Goal: Task Accomplishment & Management: Manage account settings

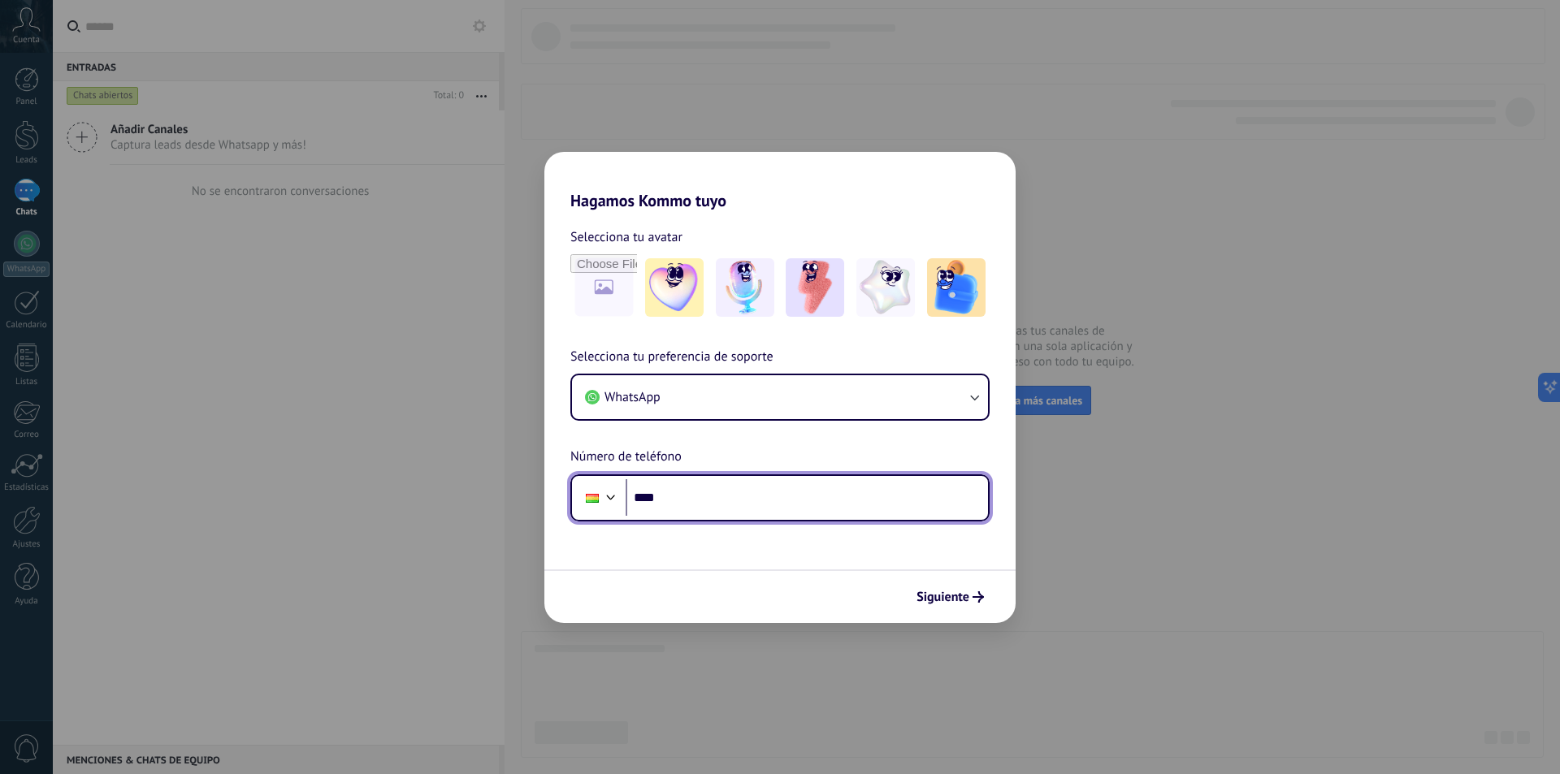
click at [692, 501] on input "****" at bounding box center [807, 497] width 362 height 37
type input "**********"
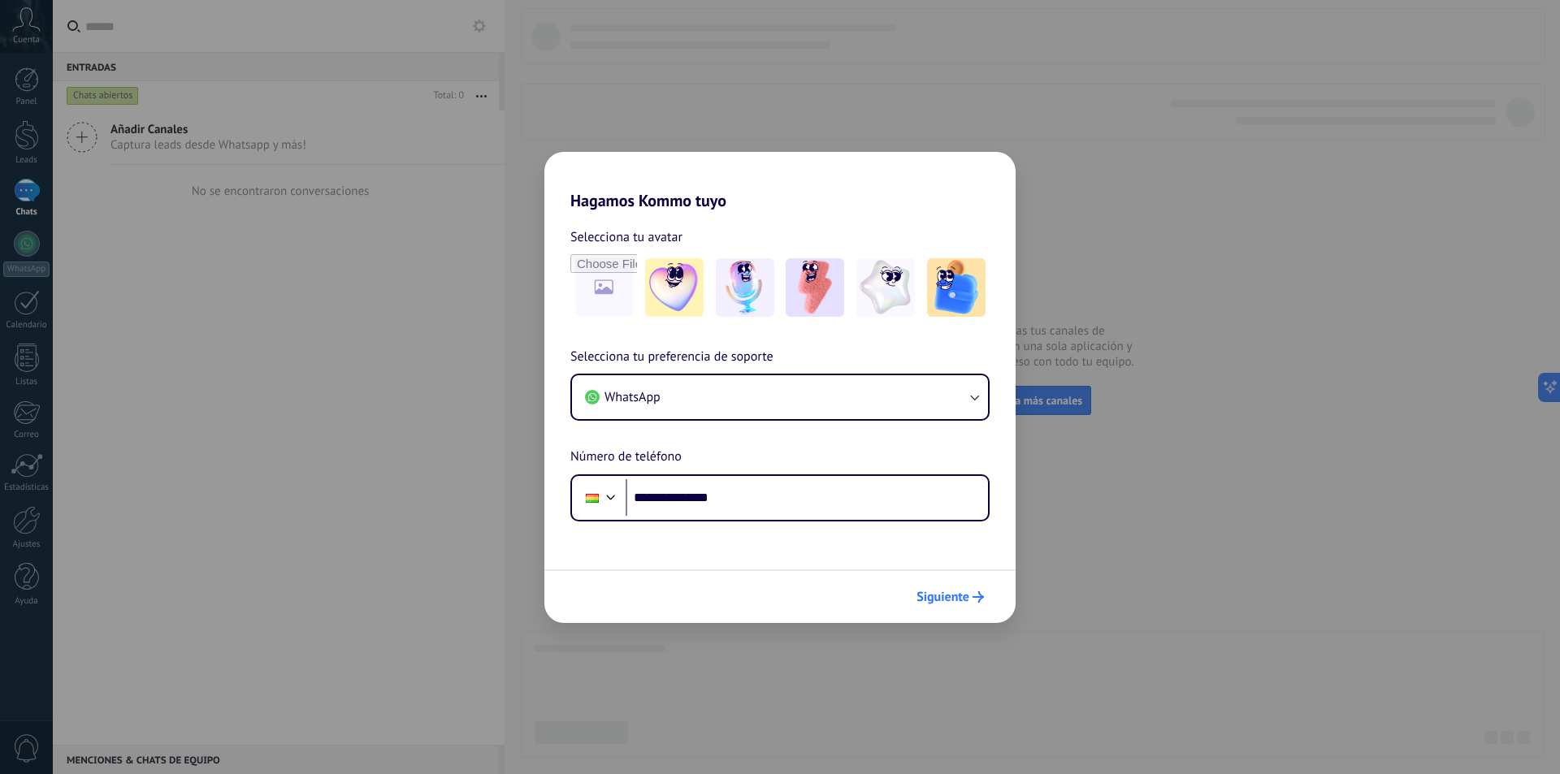
click at [942, 603] on span "Siguiente" at bounding box center [942, 596] width 53 height 11
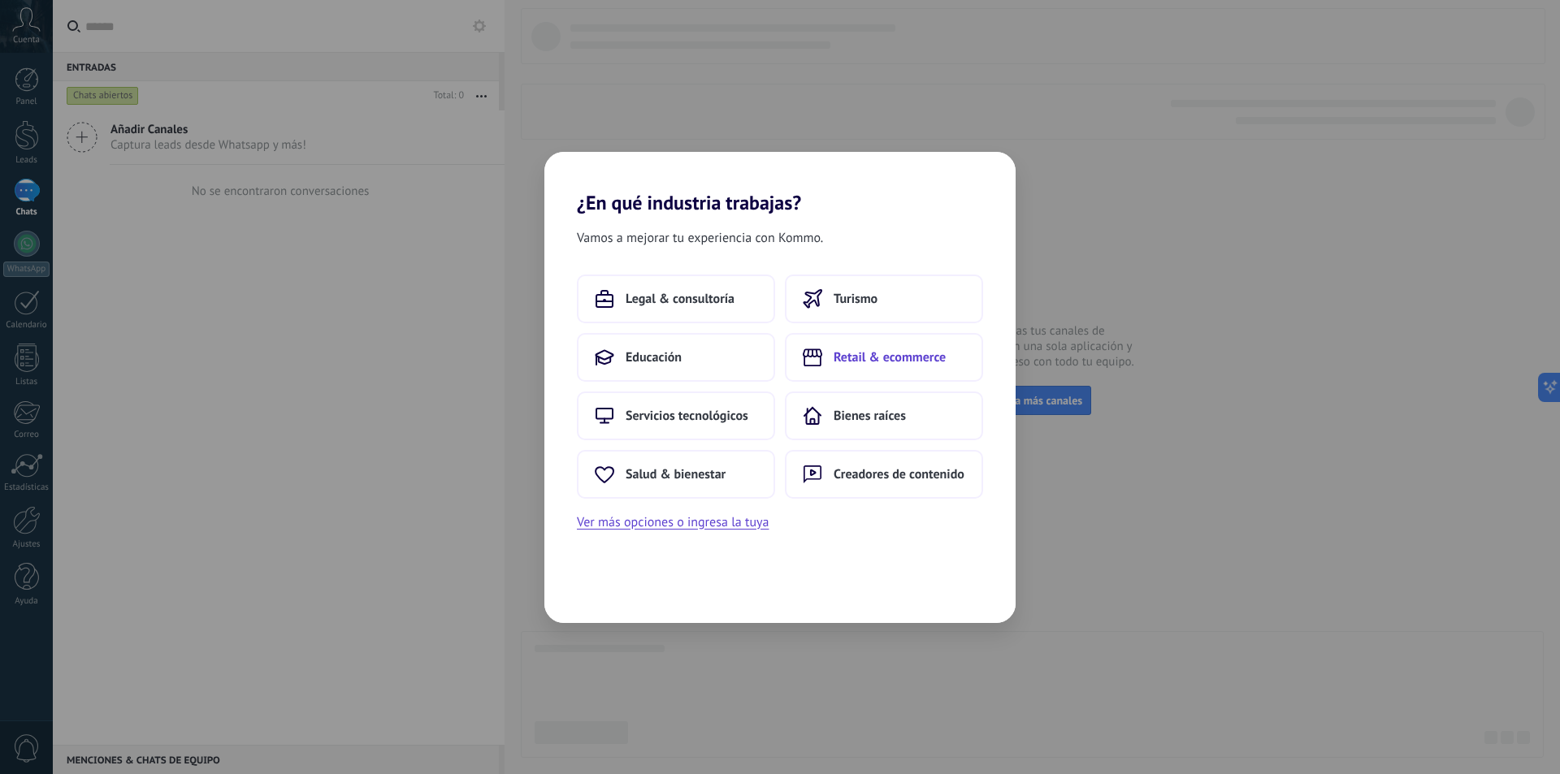
click at [881, 364] on span "Retail & ecommerce" at bounding box center [889, 357] width 112 height 16
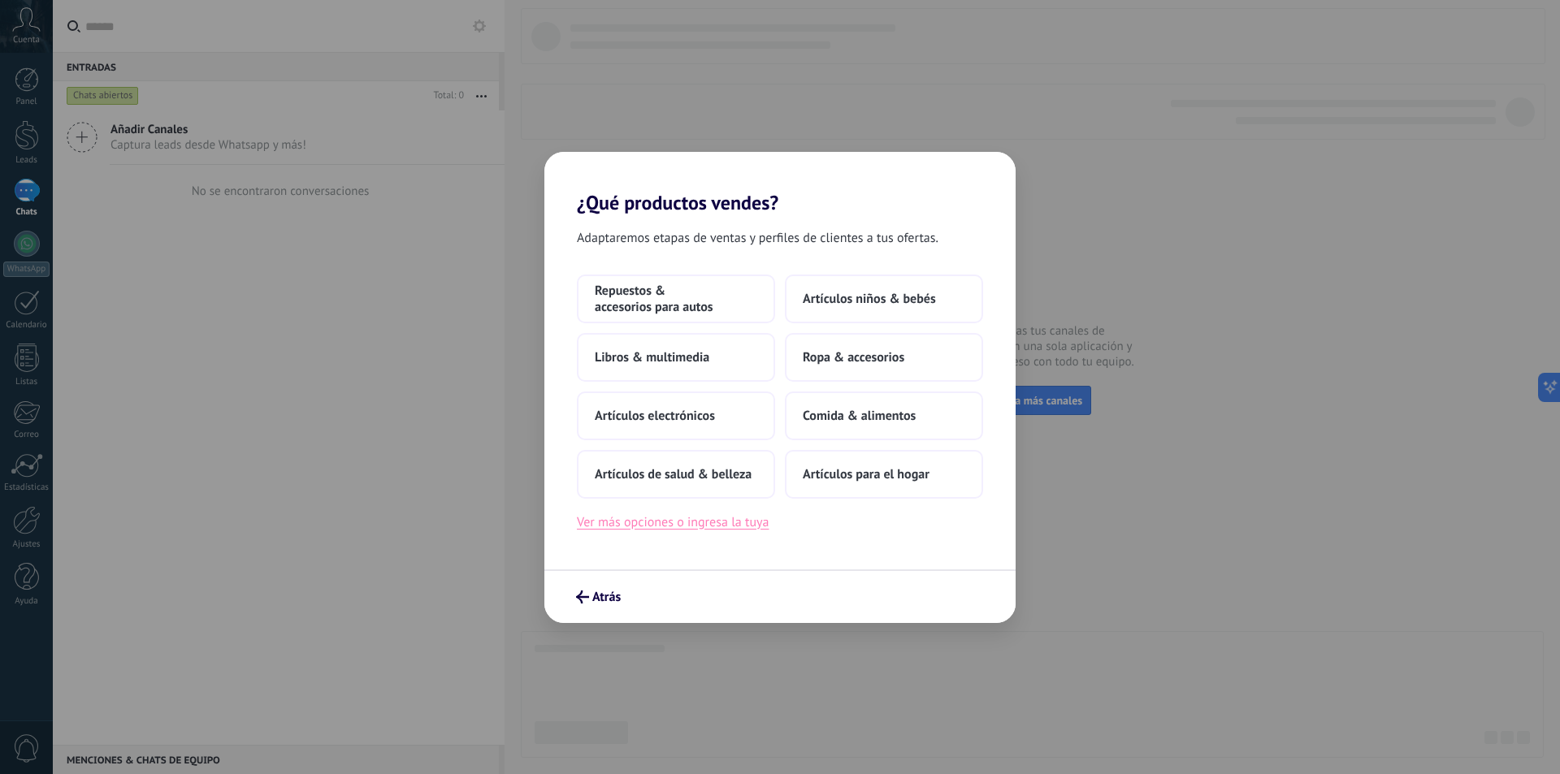
click at [679, 522] on button "Ver más opciones o ingresa la tuya" at bounding box center [673, 522] width 192 height 21
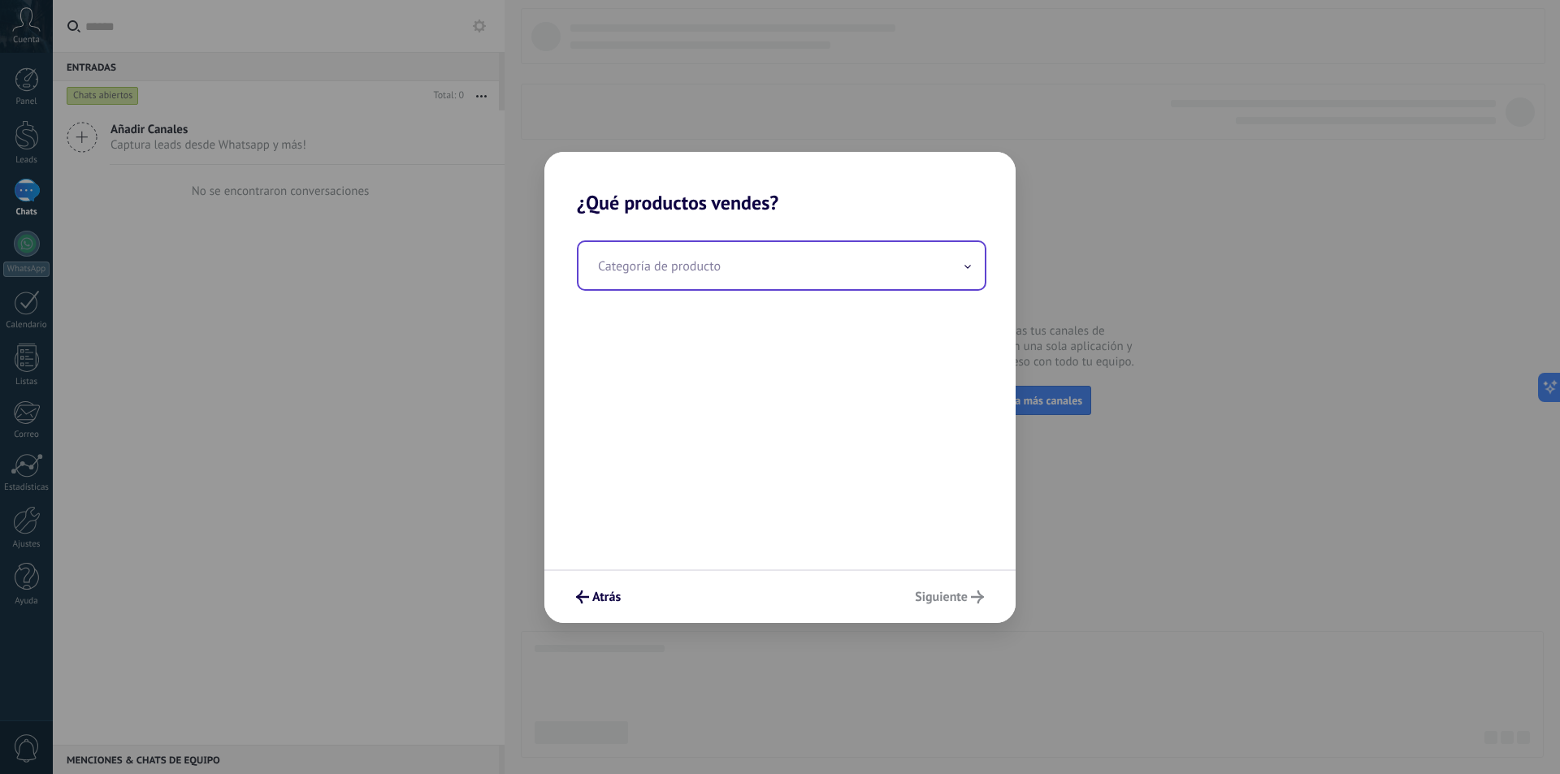
click at [671, 264] on input "text" at bounding box center [781, 265] width 406 height 47
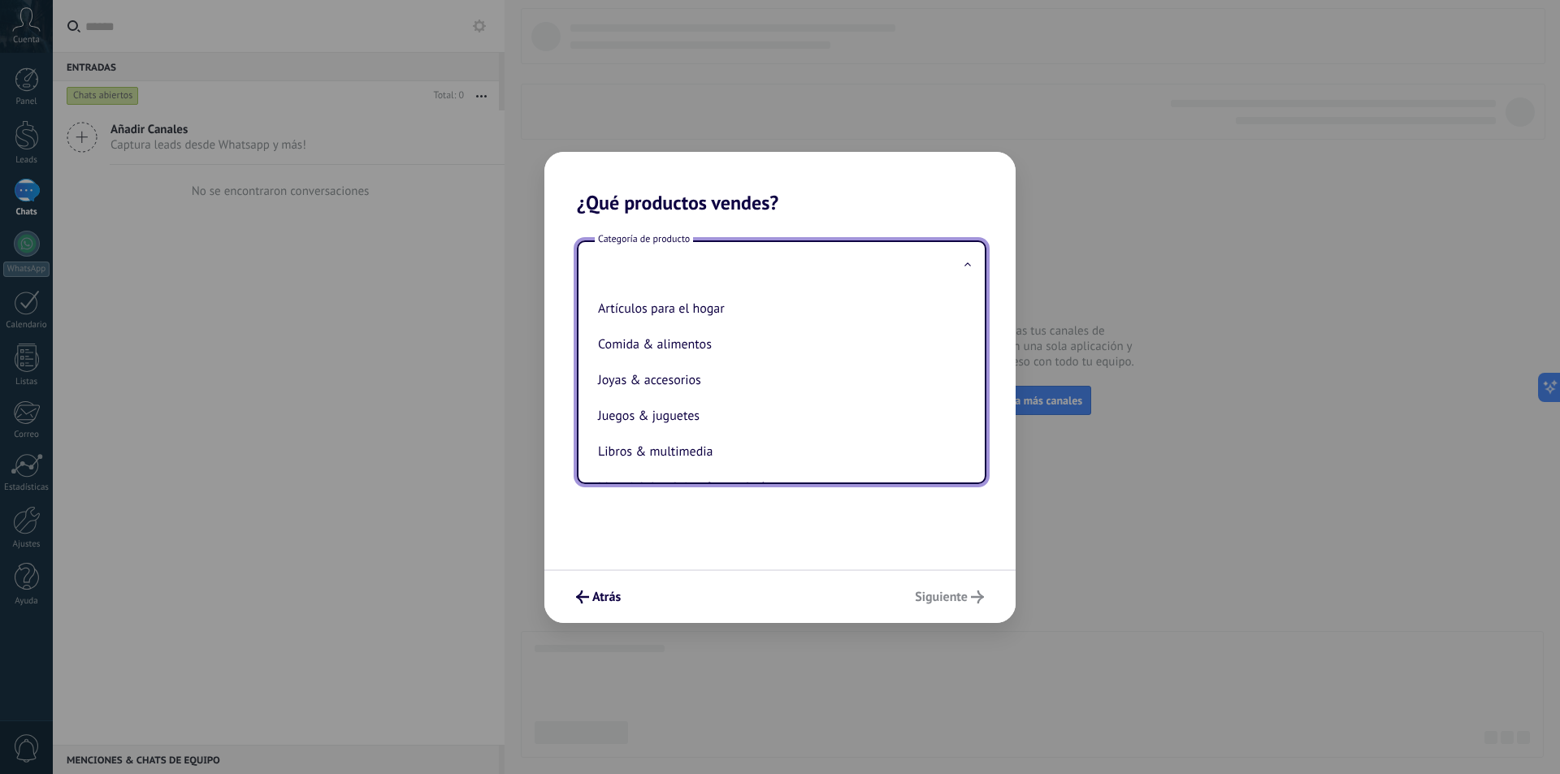
scroll to position [115, 0]
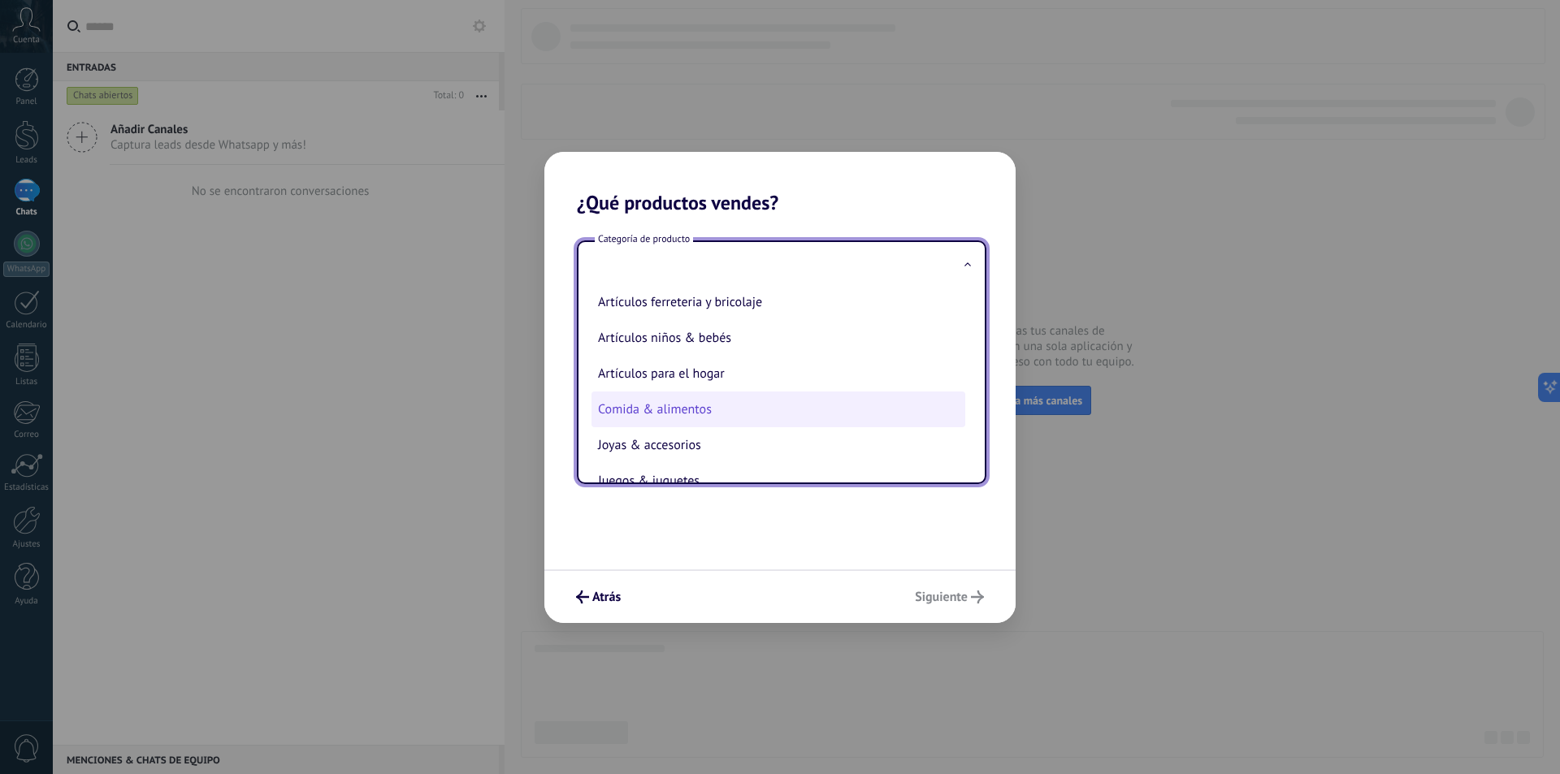
click at [714, 408] on li "Comida & alimentos" at bounding box center [778, 410] width 374 height 36
type input "**********"
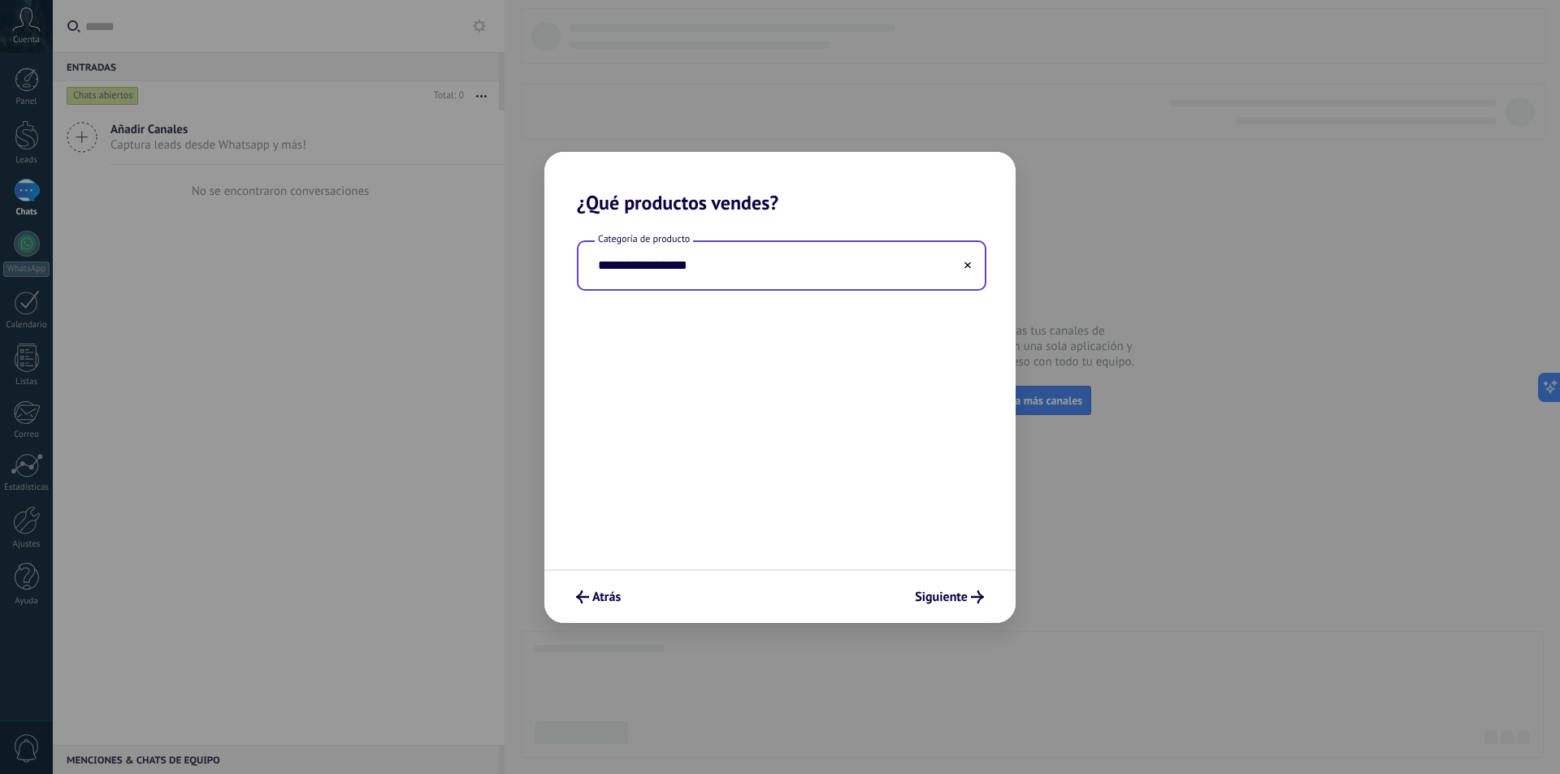
click at [946, 582] on div "Atrás Siguiente" at bounding box center [779, 596] width 471 height 54
click at [947, 591] on span "Siguiente" at bounding box center [941, 596] width 53 height 11
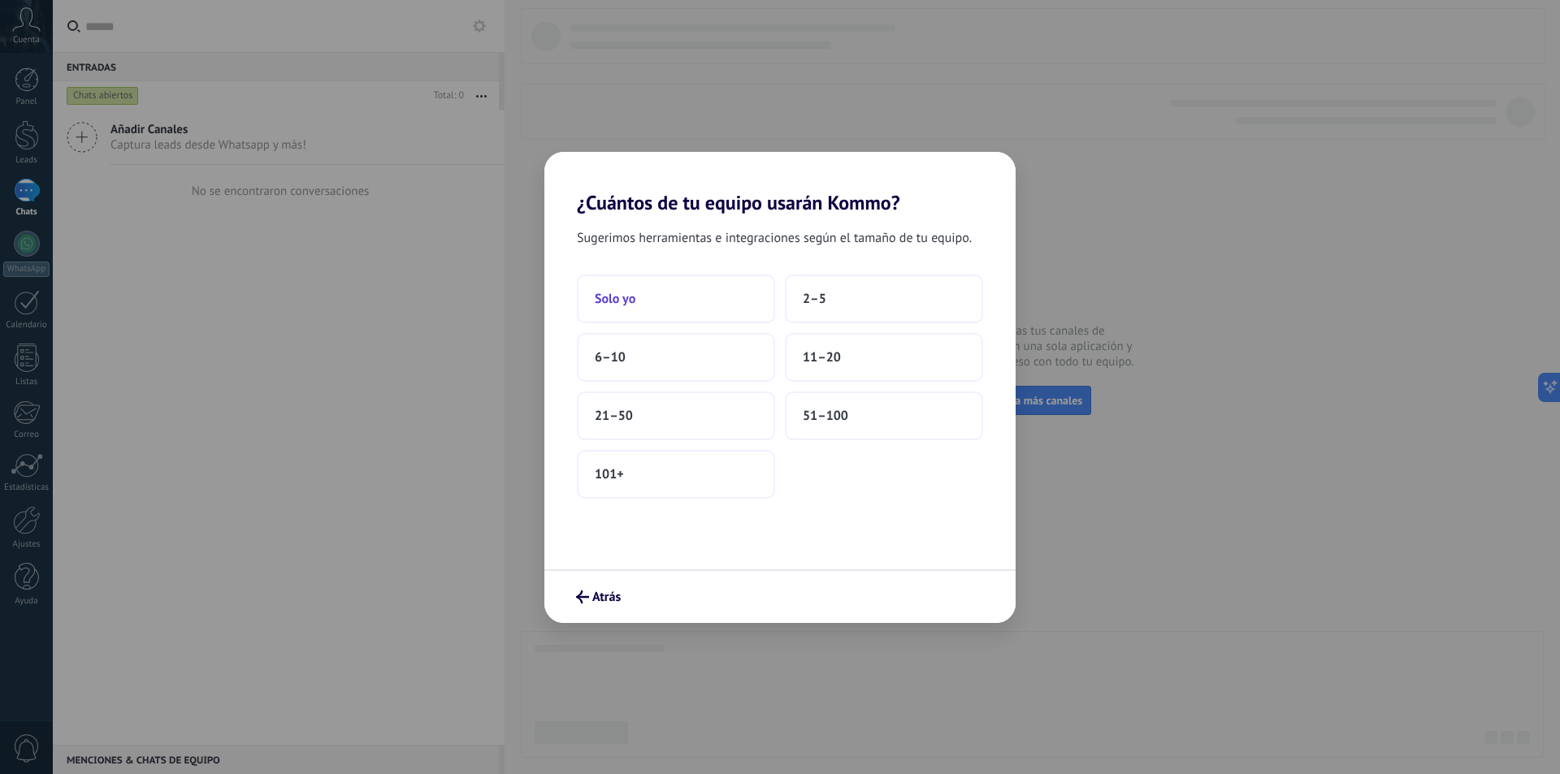
click at [664, 303] on button "Solo yo" at bounding box center [676, 299] width 198 height 49
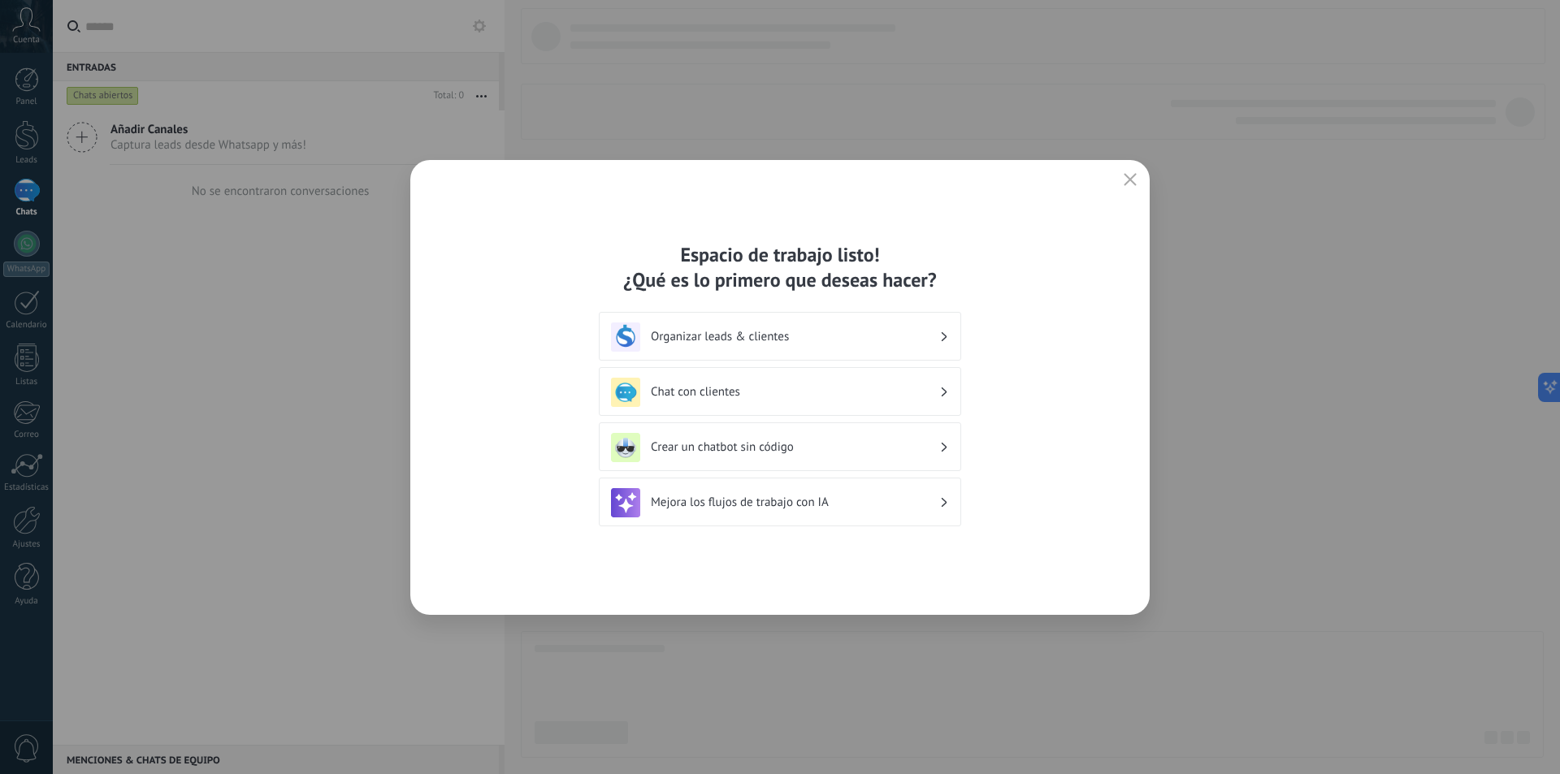
click at [755, 340] on h3 "Organizar leads & clientes" at bounding box center [795, 336] width 288 height 15
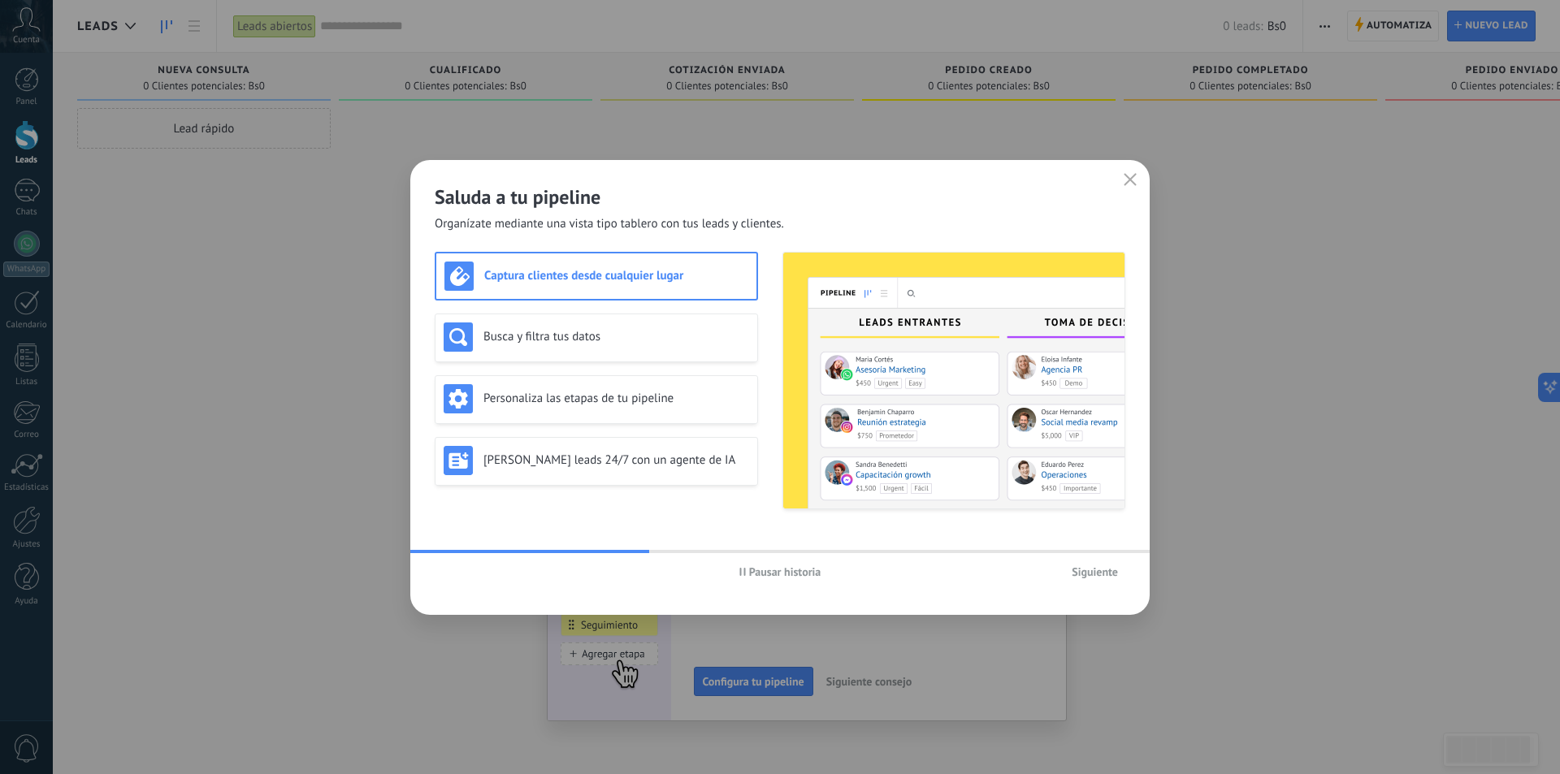
click at [659, 279] on h3 "Captura clientes desde cualquier lugar" at bounding box center [616, 275] width 264 height 15
click at [607, 334] on h3 "Busca y filtra tus datos" at bounding box center [616, 336] width 266 height 15
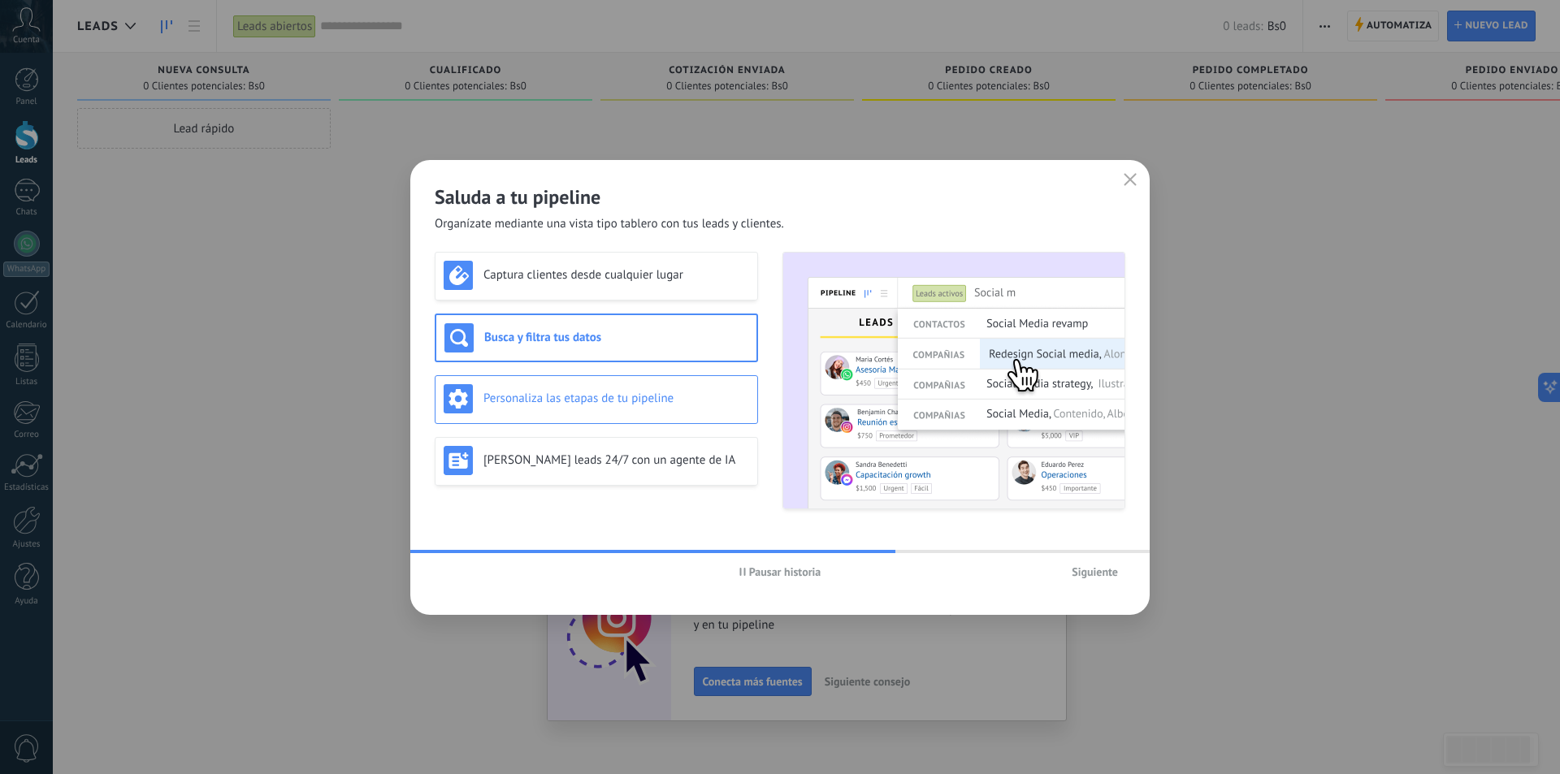
click at [582, 401] on h3 "Personaliza las etapas de tu pipeline" at bounding box center [616, 398] width 266 height 15
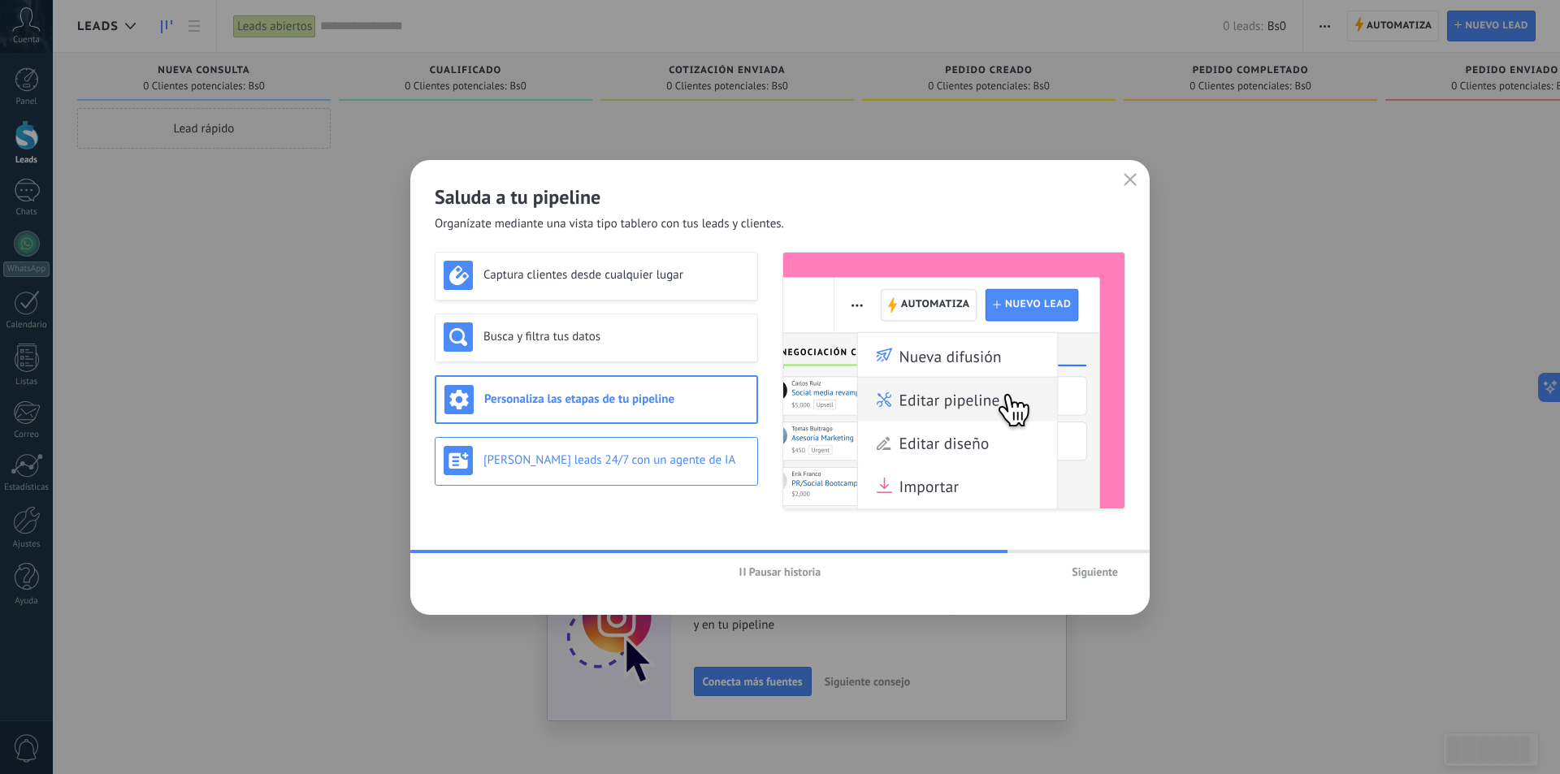
click at [586, 465] on h3 "Genera leads 24/7 con un agente de IA" at bounding box center [616, 459] width 266 height 15
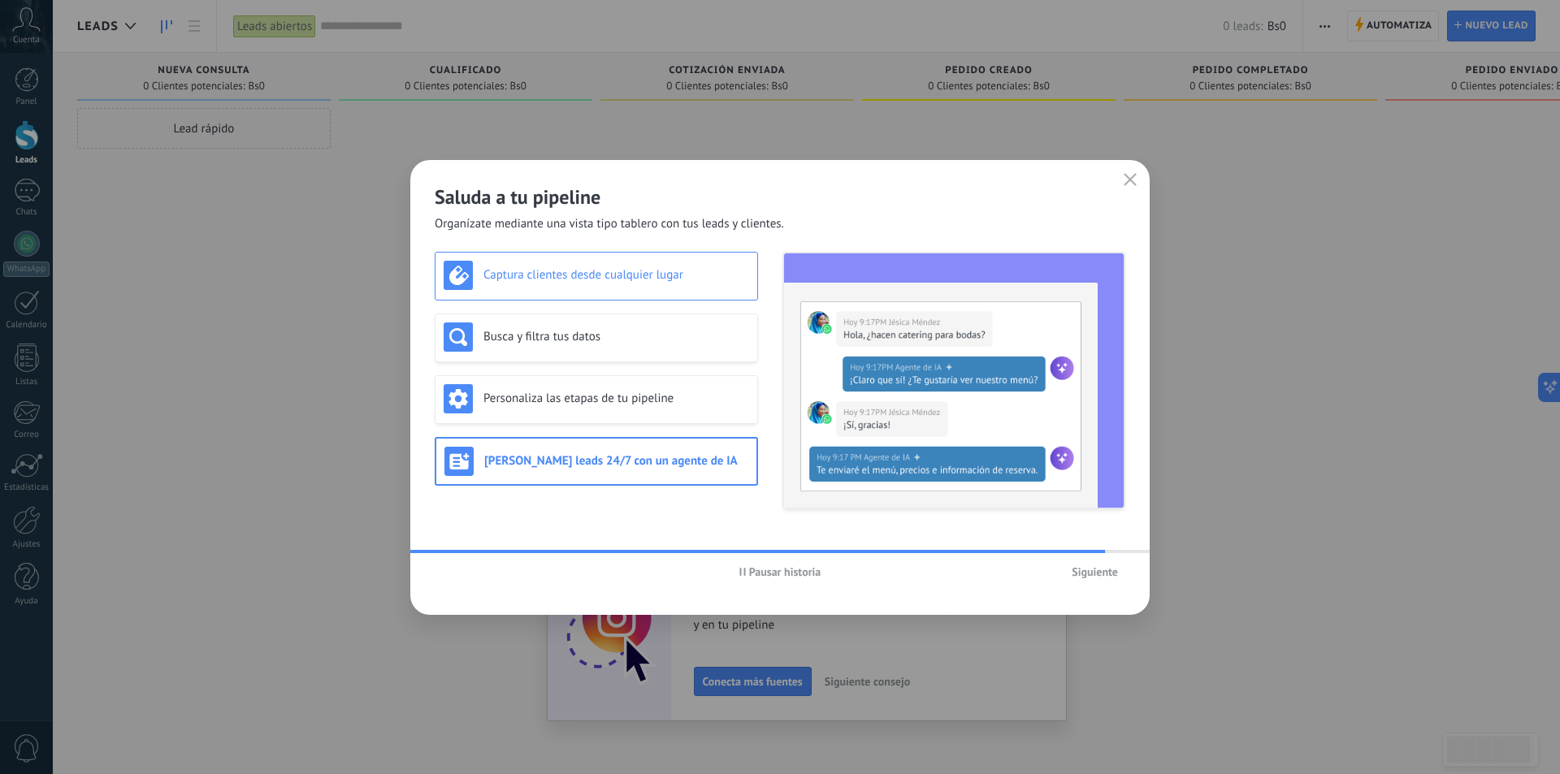
click at [562, 276] on h3 "Captura clientes desde cualquier lugar" at bounding box center [616, 274] width 266 height 15
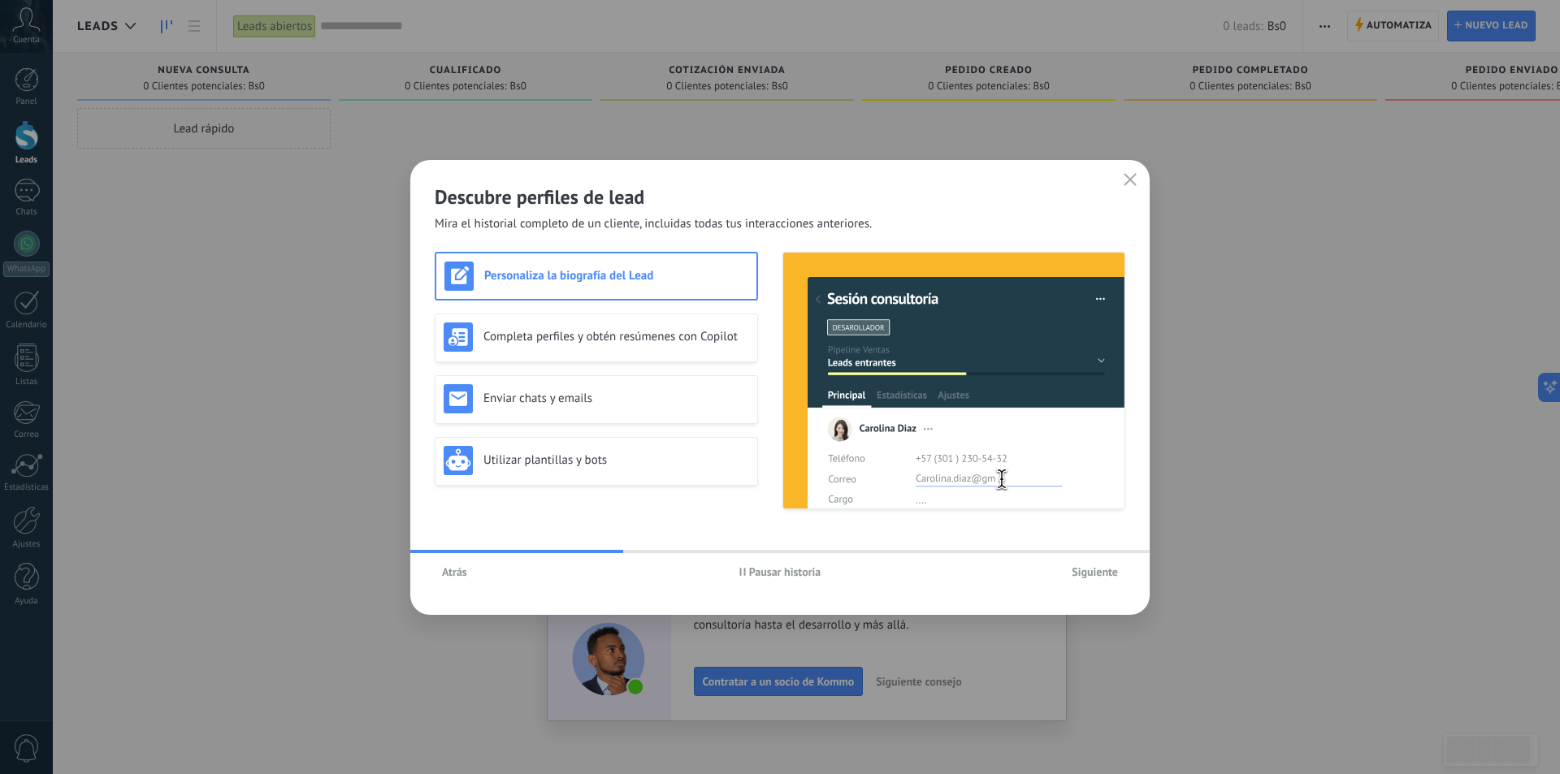
click at [690, 276] on h3 "Personaliza la biografía del Lead" at bounding box center [616, 275] width 264 height 15
click at [1096, 568] on span "Siguiente" at bounding box center [1094, 571] width 46 height 11
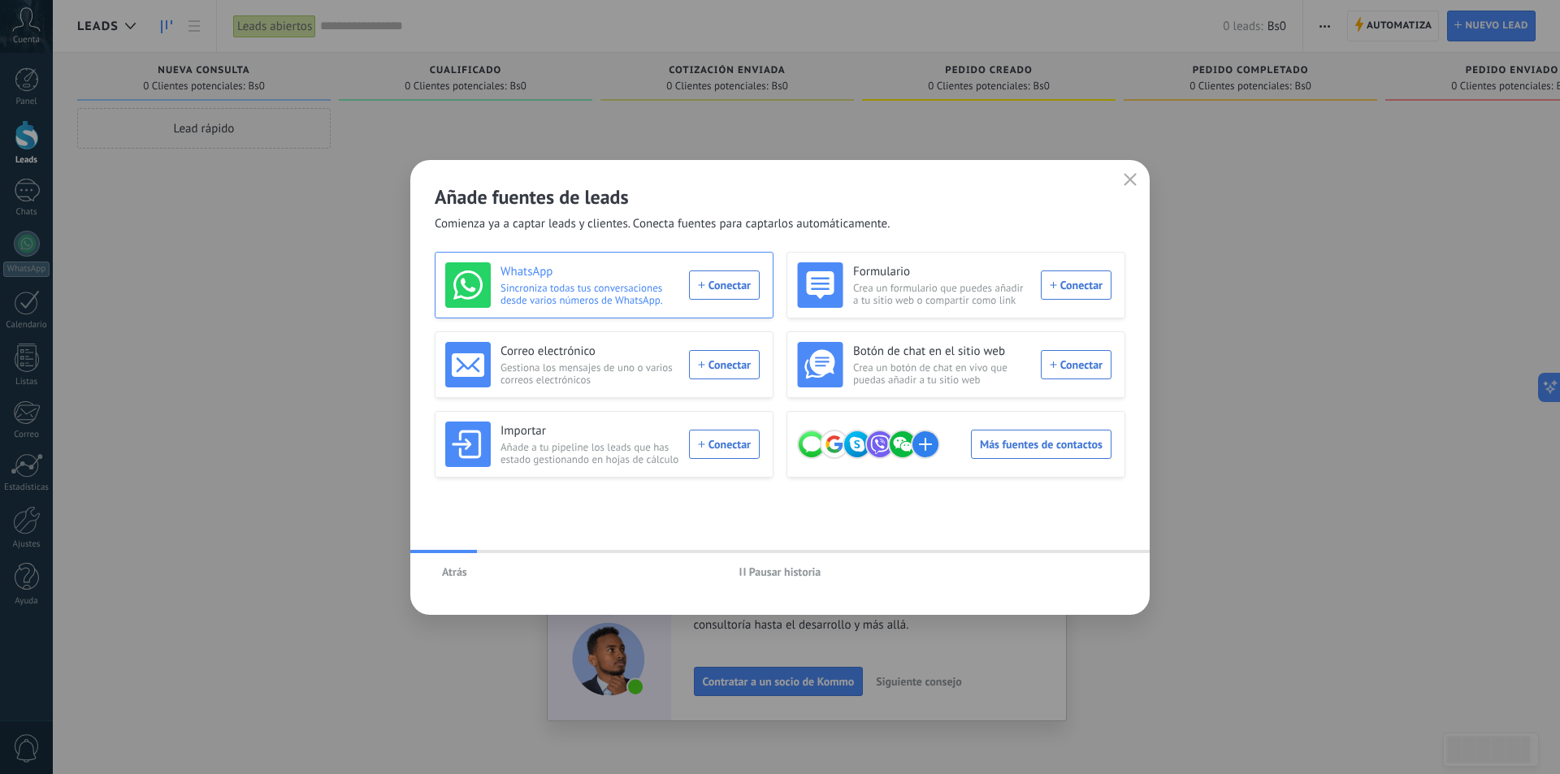
click at [734, 282] on div "WhatsApp Sincroniza todas tus conversaciones desde varios números de WhatsApp. …" at bounding box center [602, 284] width 314 height 45
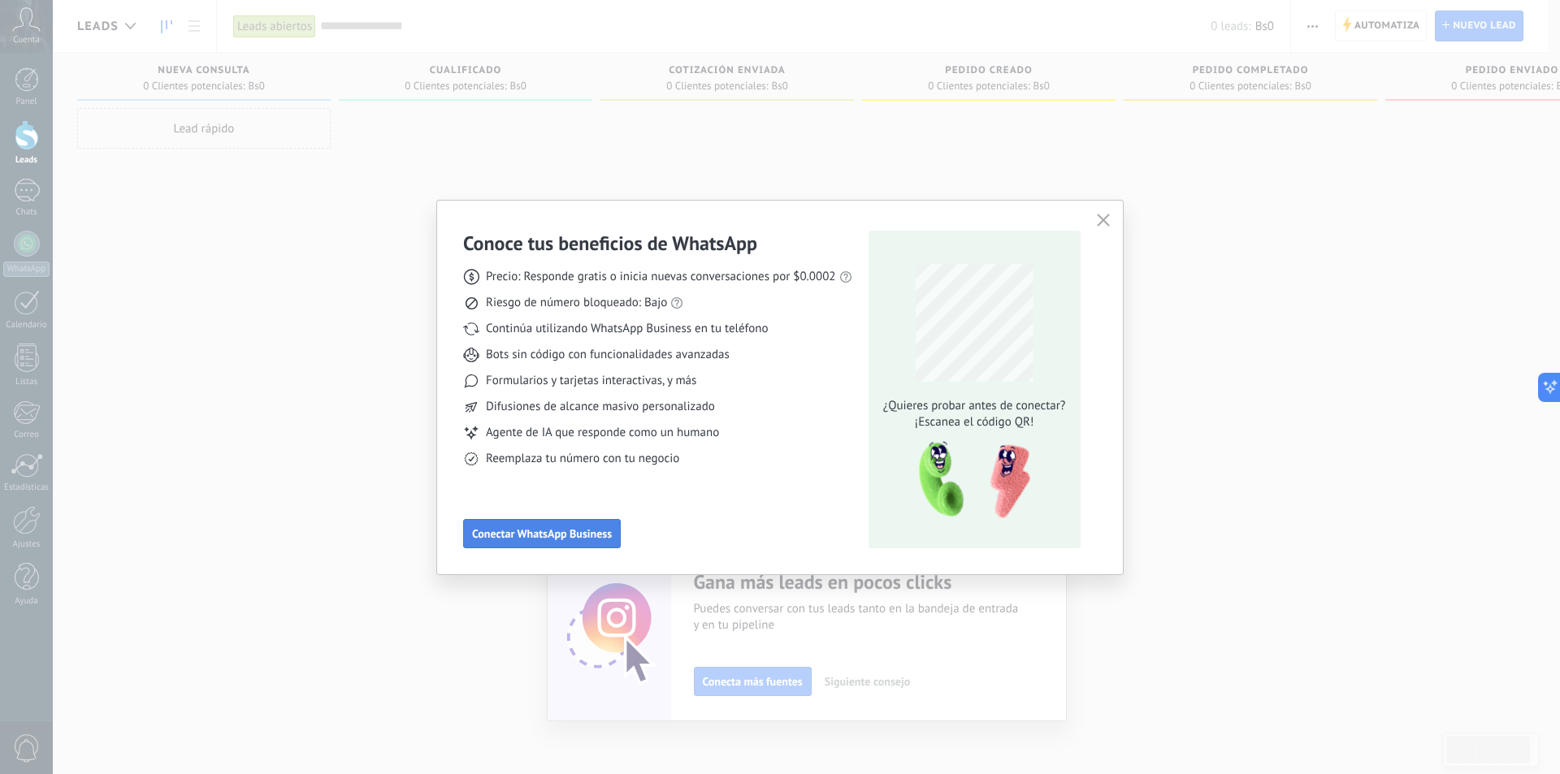
click at [563, 534] on span "Conectar WhatsApp Business" at bounding box center [542, 533] width 140 height 11
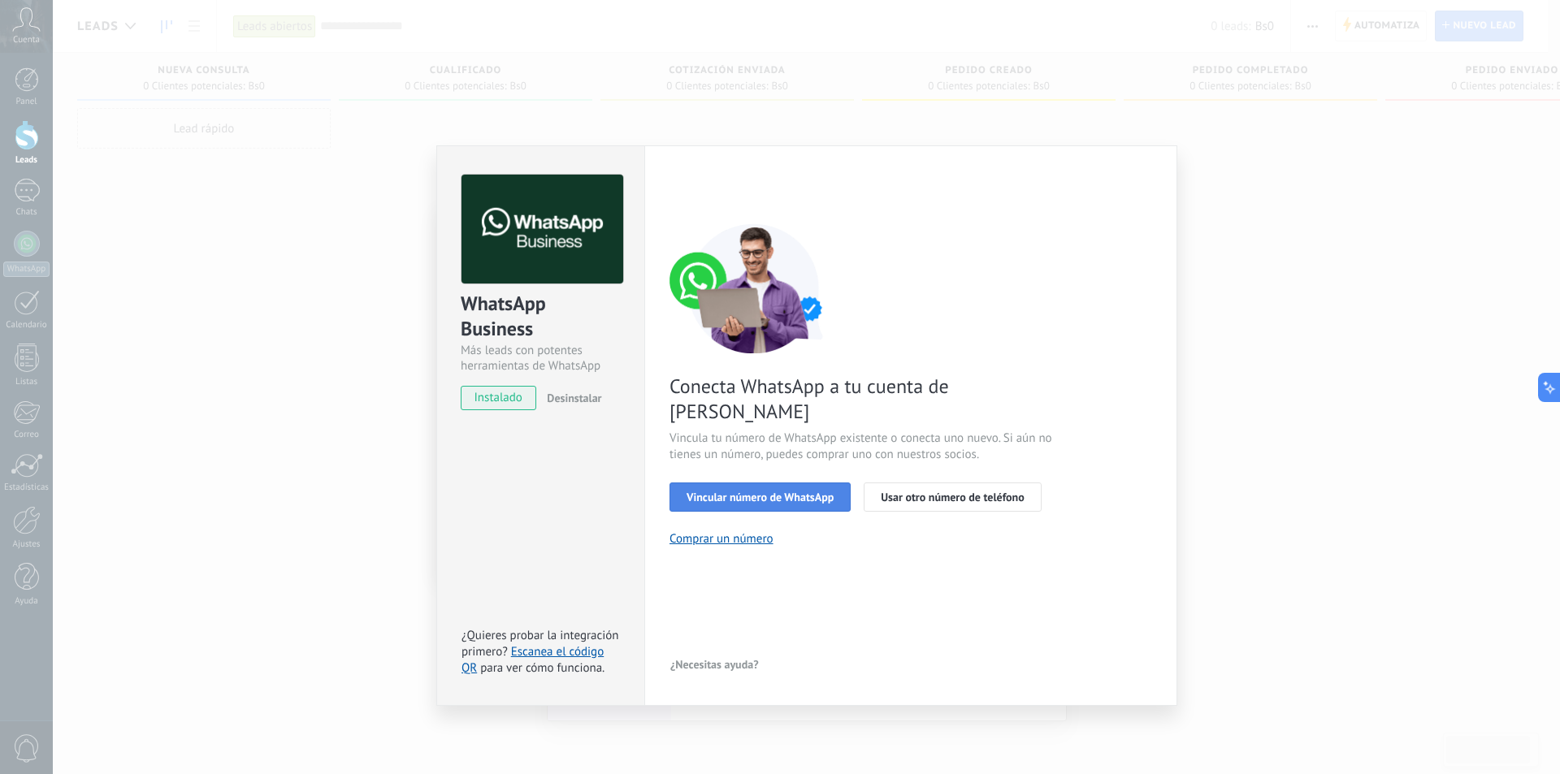
click at [747, 483] on button "Vincular número de WhatsApp" at bounding box center [759, 497] width 181 height 29
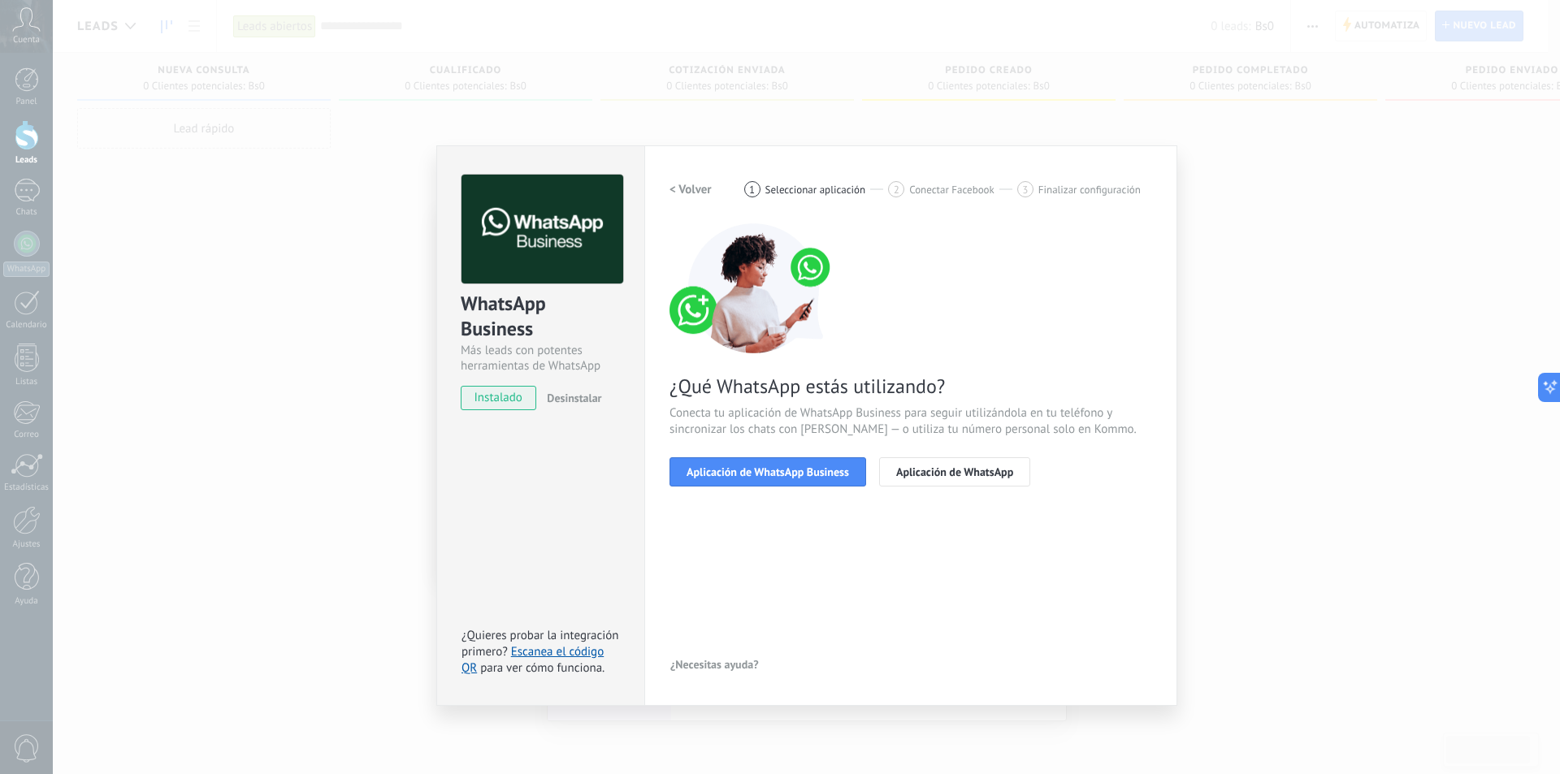
click at [747, 478] on button "Aplicación de WhatsApp Business" at bounding box center [767, 471] width 197 height 29
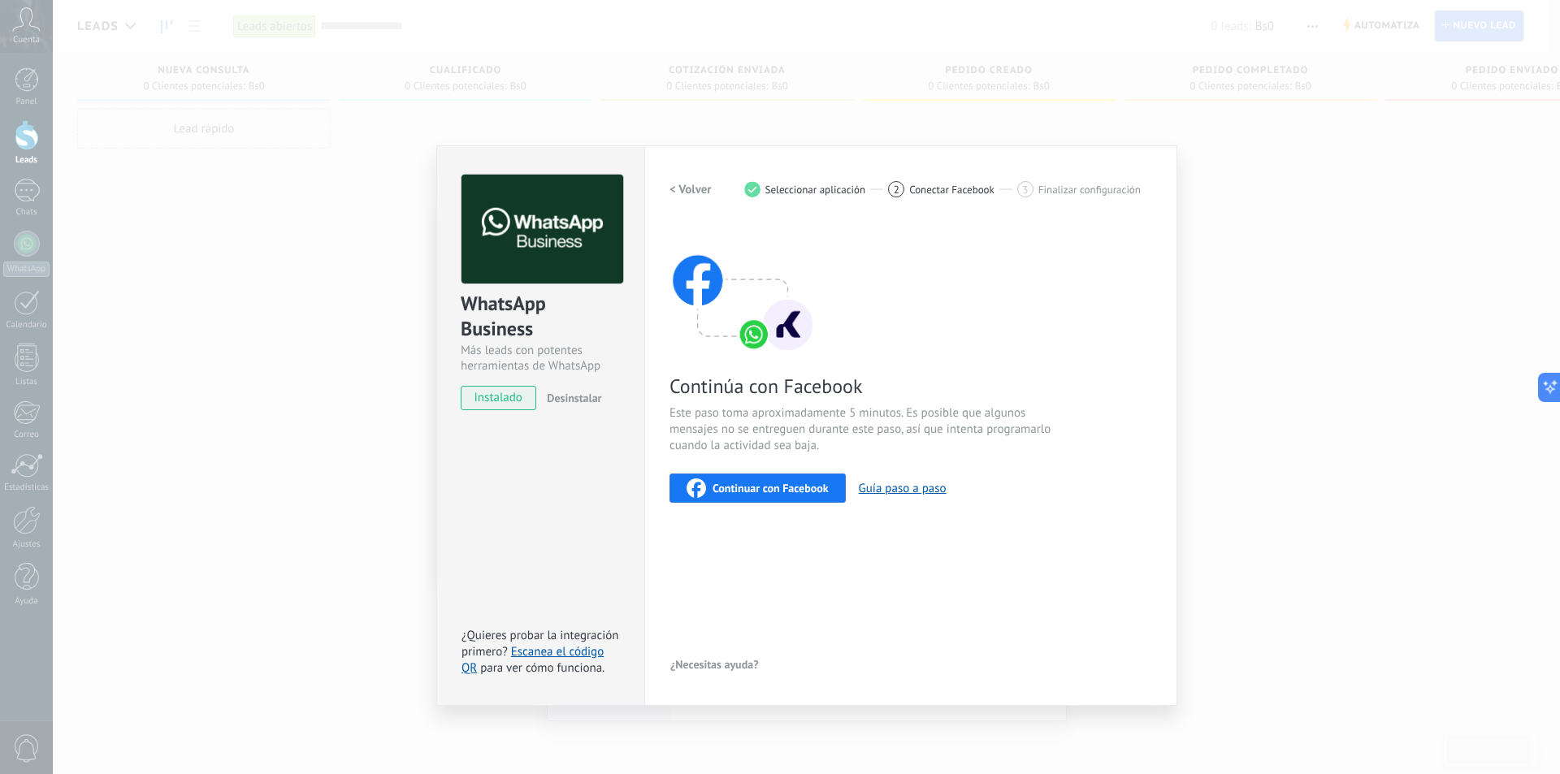
click at [751, 492] on span "Continuar con Facebook" at bounding box center [770, 488] width 116 height 11
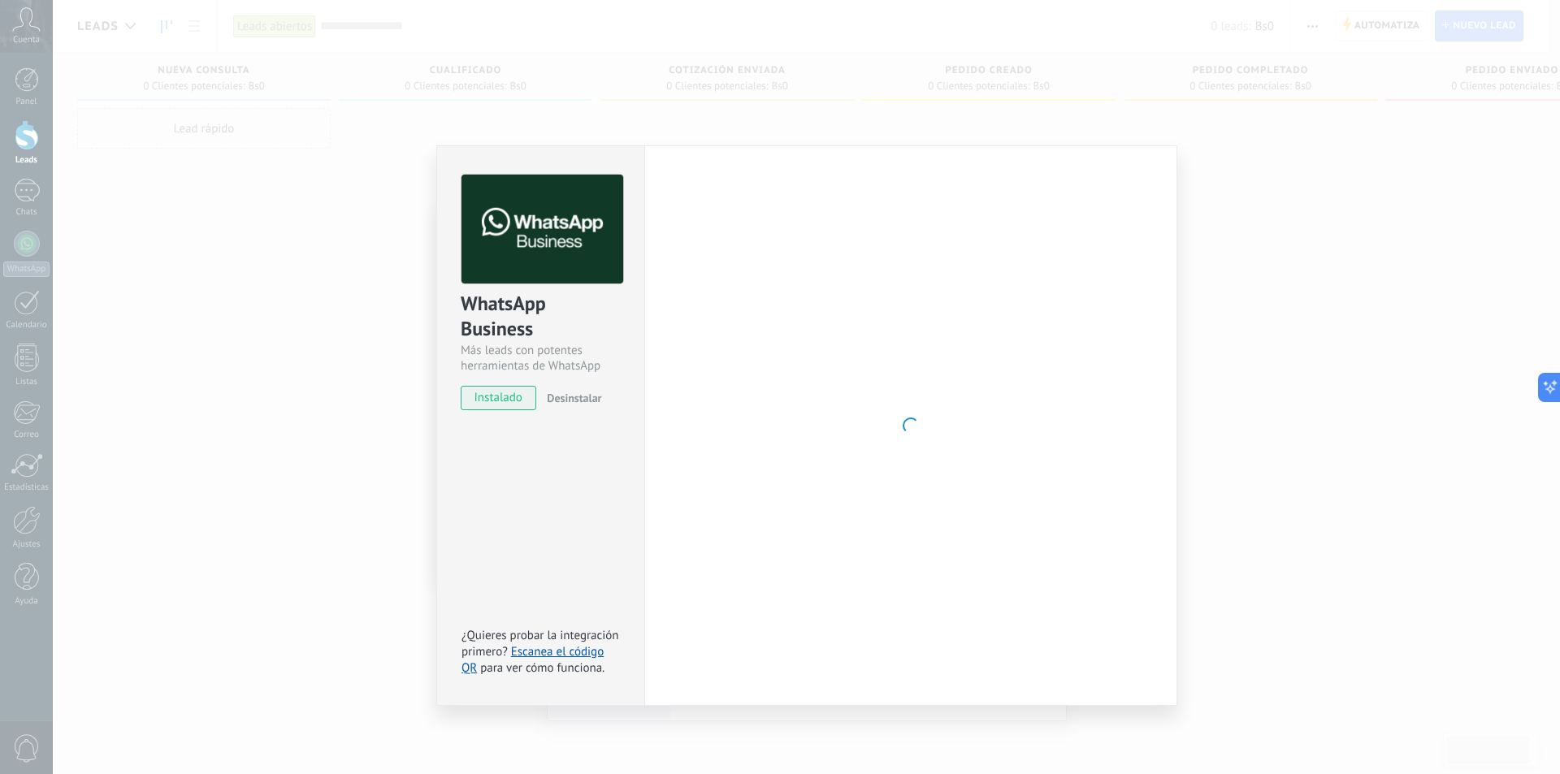
click at [1359, 423] on div "WhatsApp Business Más leads con potentes herramientas de WhatsApp instalado Des…" at bounding box center [806, 387] width 1507 height 774
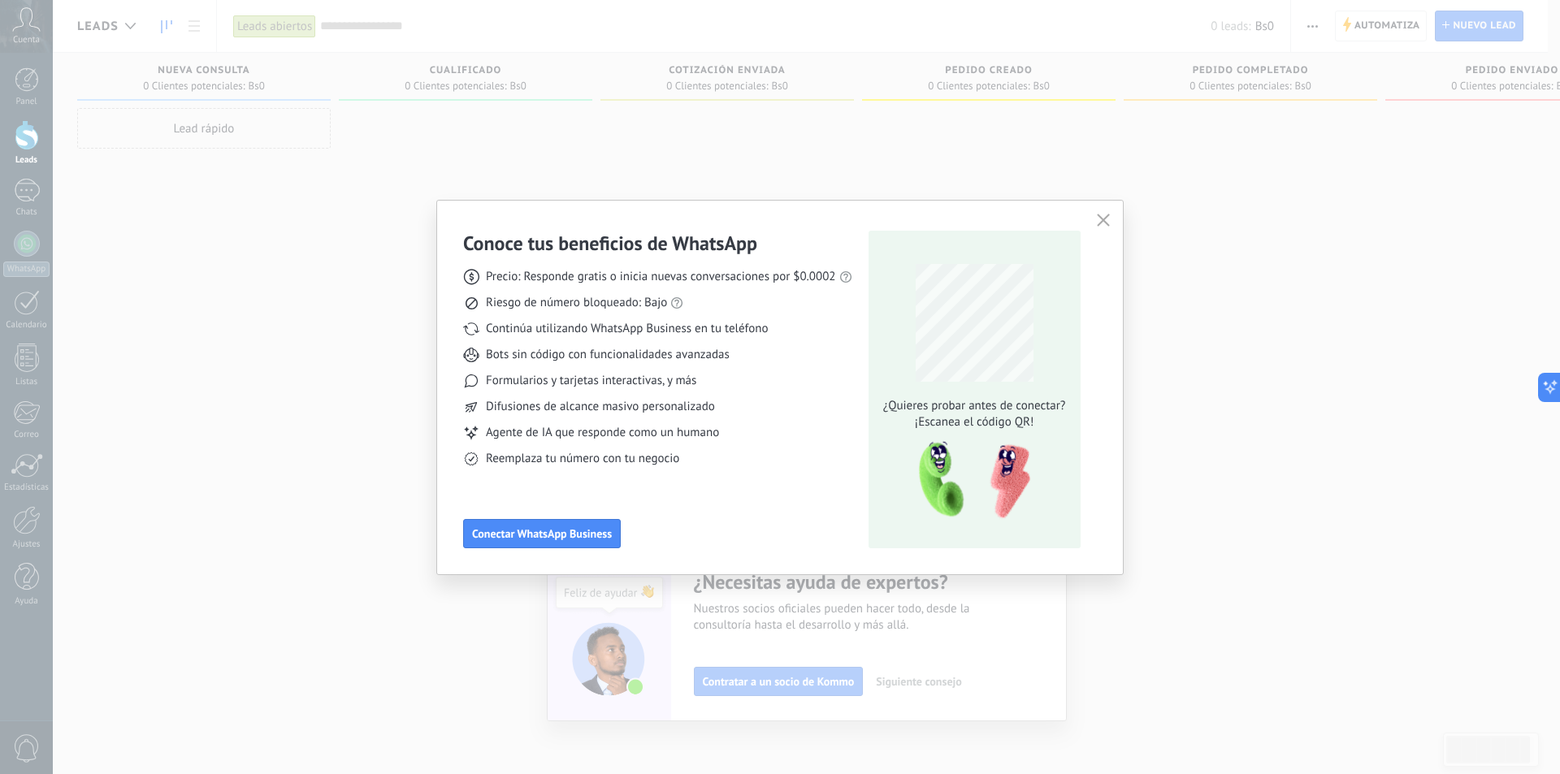
click at [1102, 220] on icon "button" at bounding box center [1103, 220] width 13 height 13
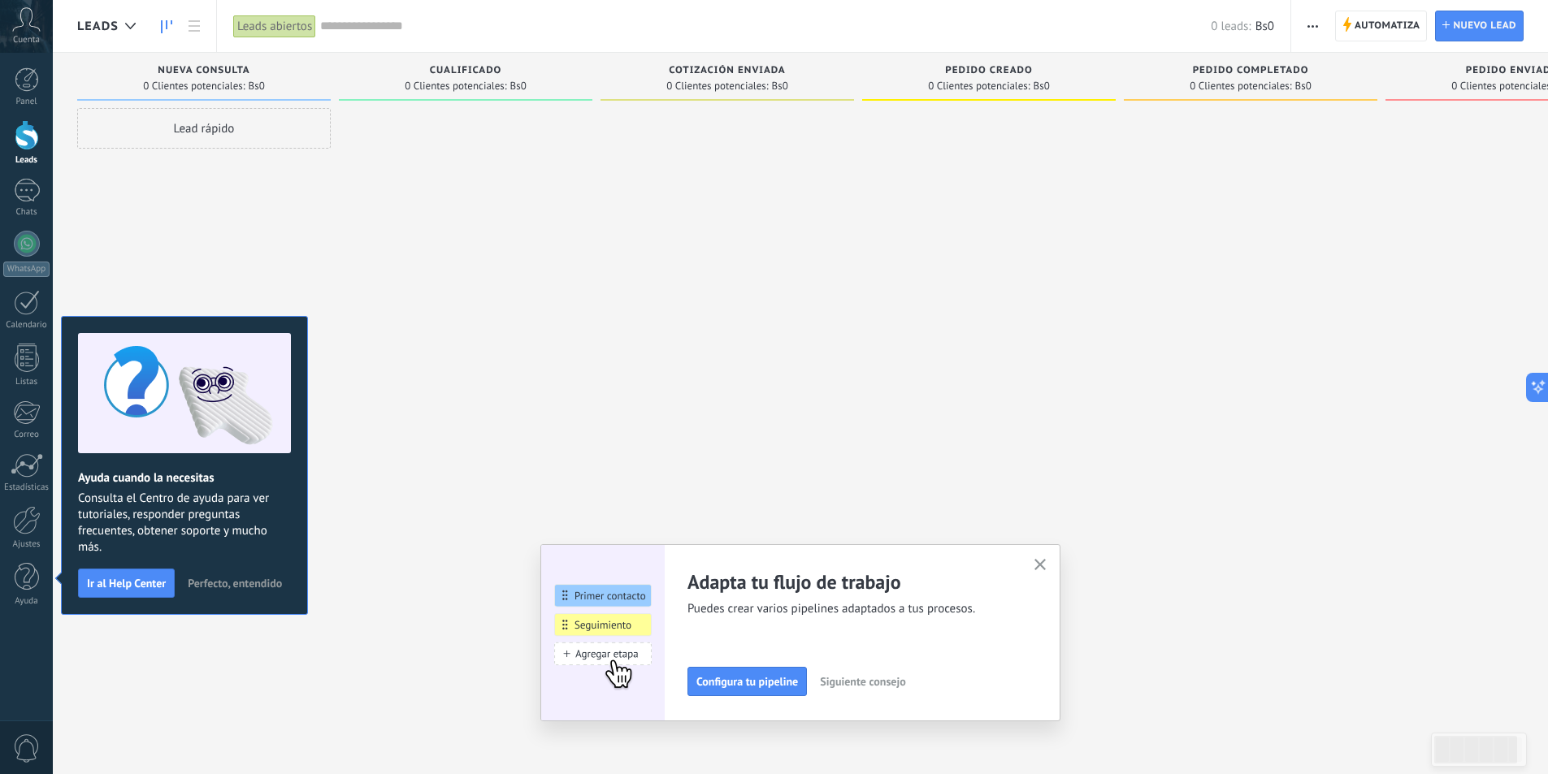
click at [1039, 569] on button "button" at bounding box center [1040, 566] width 20 height 22
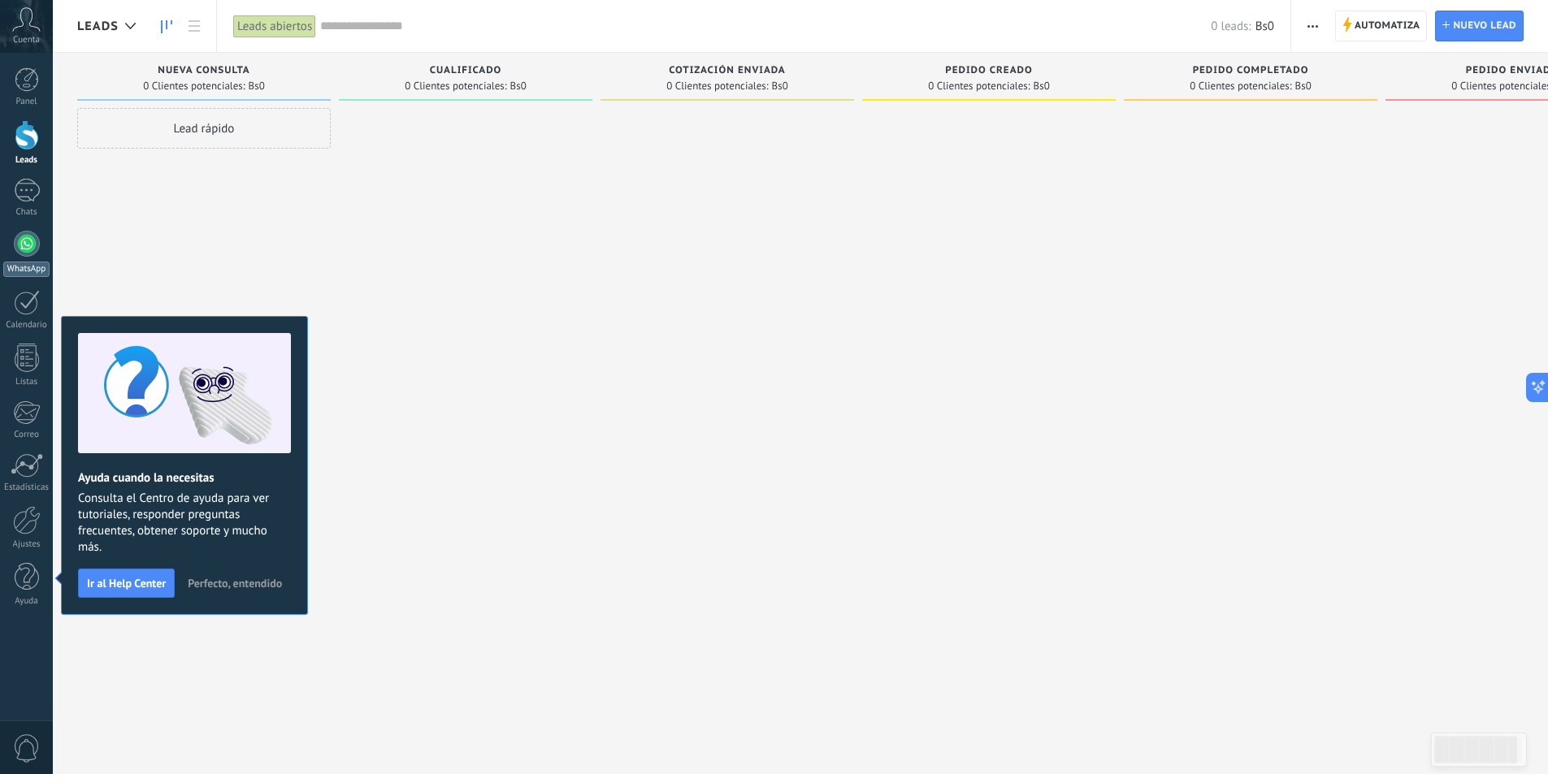
click at [20, 240] on div at bounding box center [27, 244] width 26 height 26
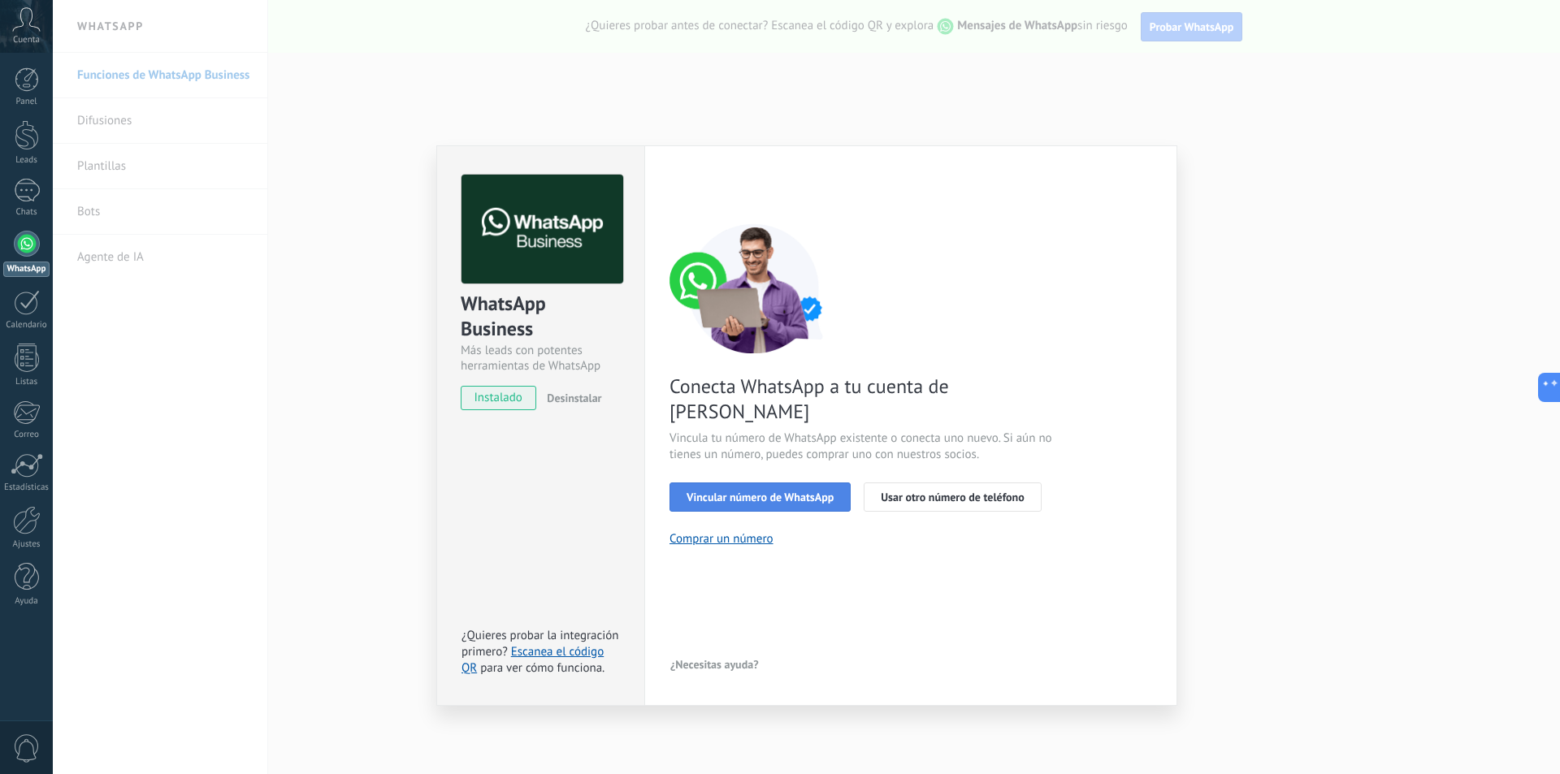
click at [783, 491] on span "Vincular número de WhatsApp" at bounding box center [759, 496] width 147 height 11
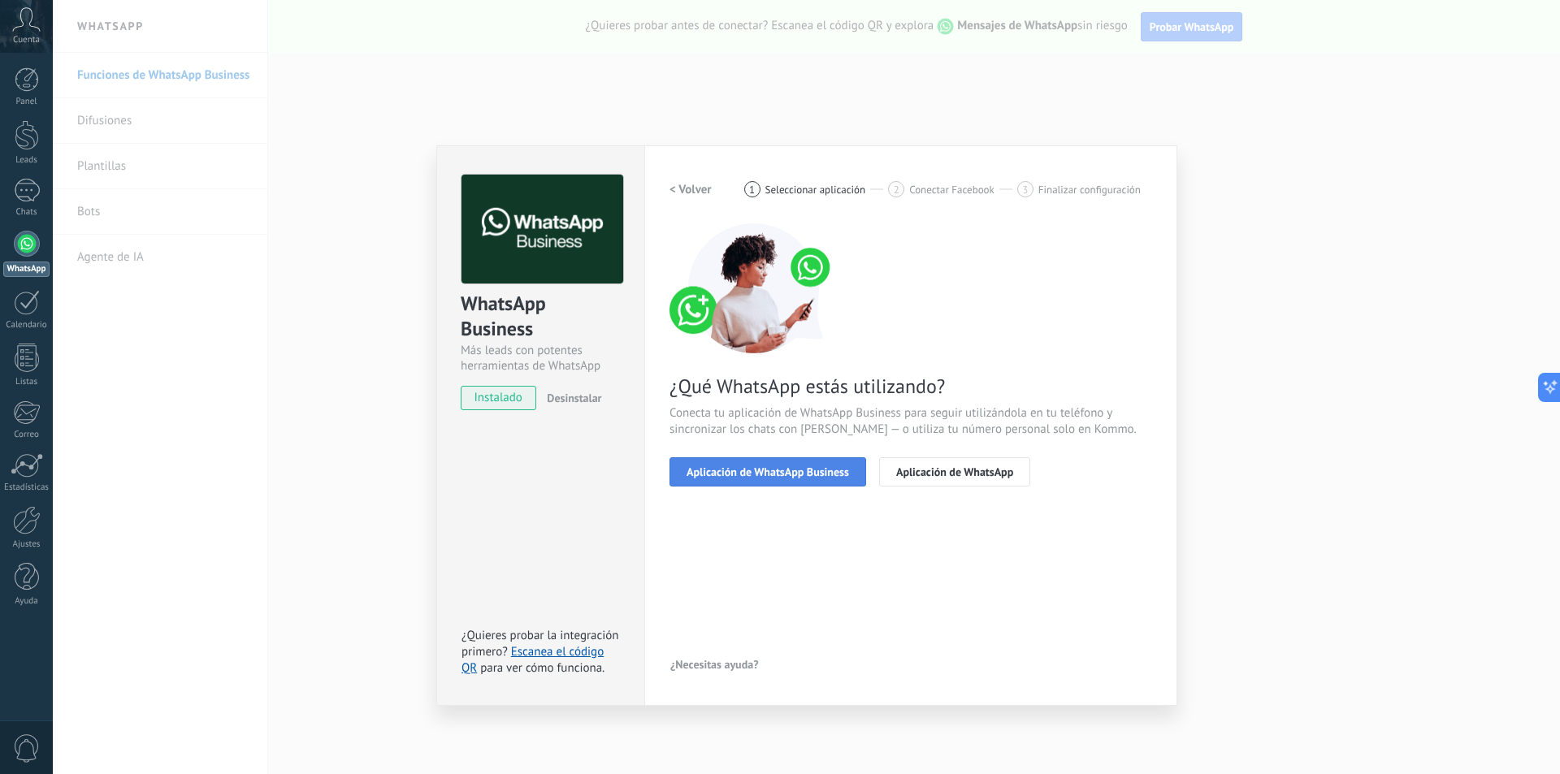
click at [785, 470] on span "Aplicación de WhatsApp Business" at bounding box center [767, 471] width 162 height 11
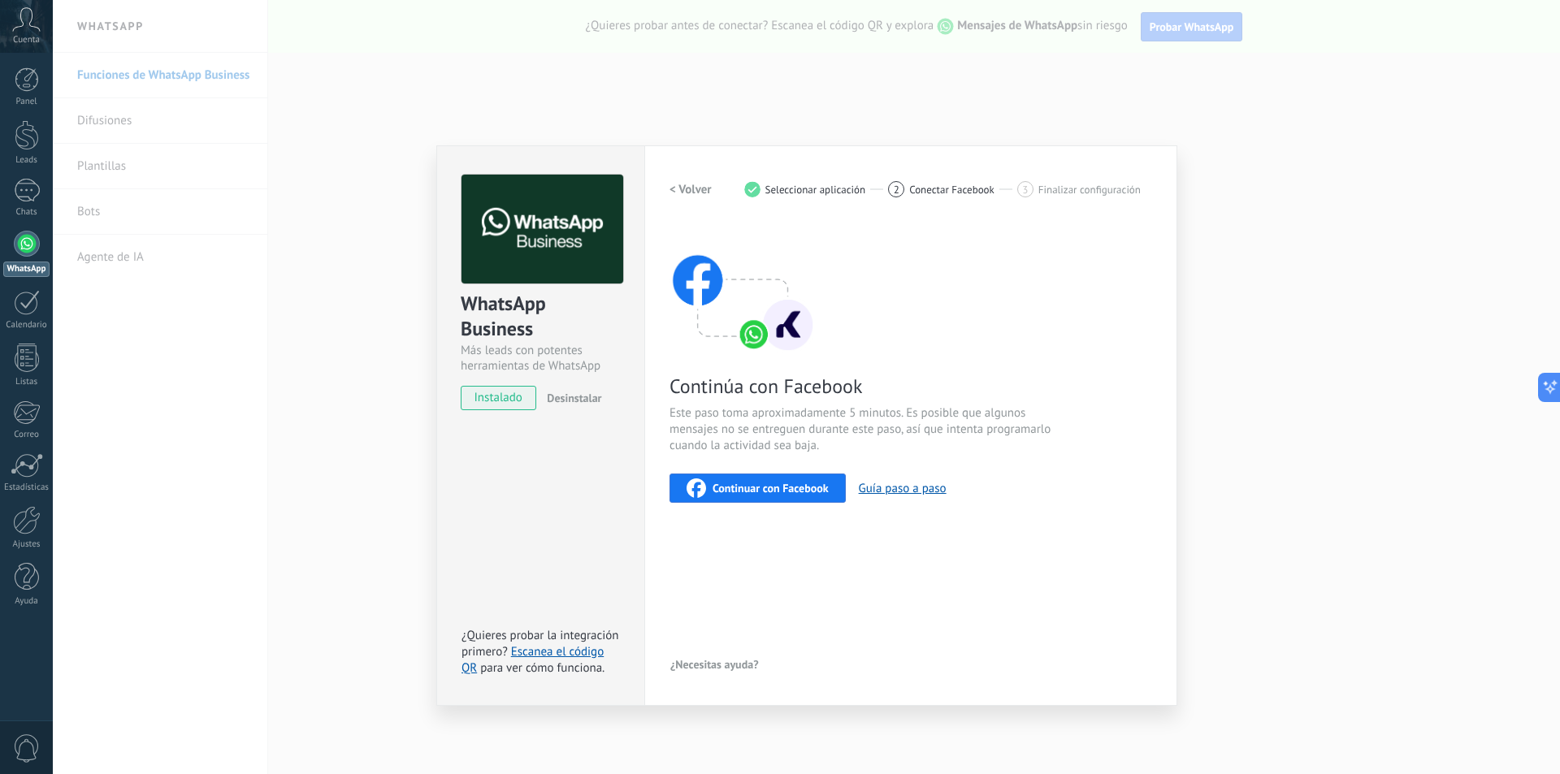
click at [803, 486] on span "Continuar con Facebook" at bounding box center [770, 488] width 116 height 11
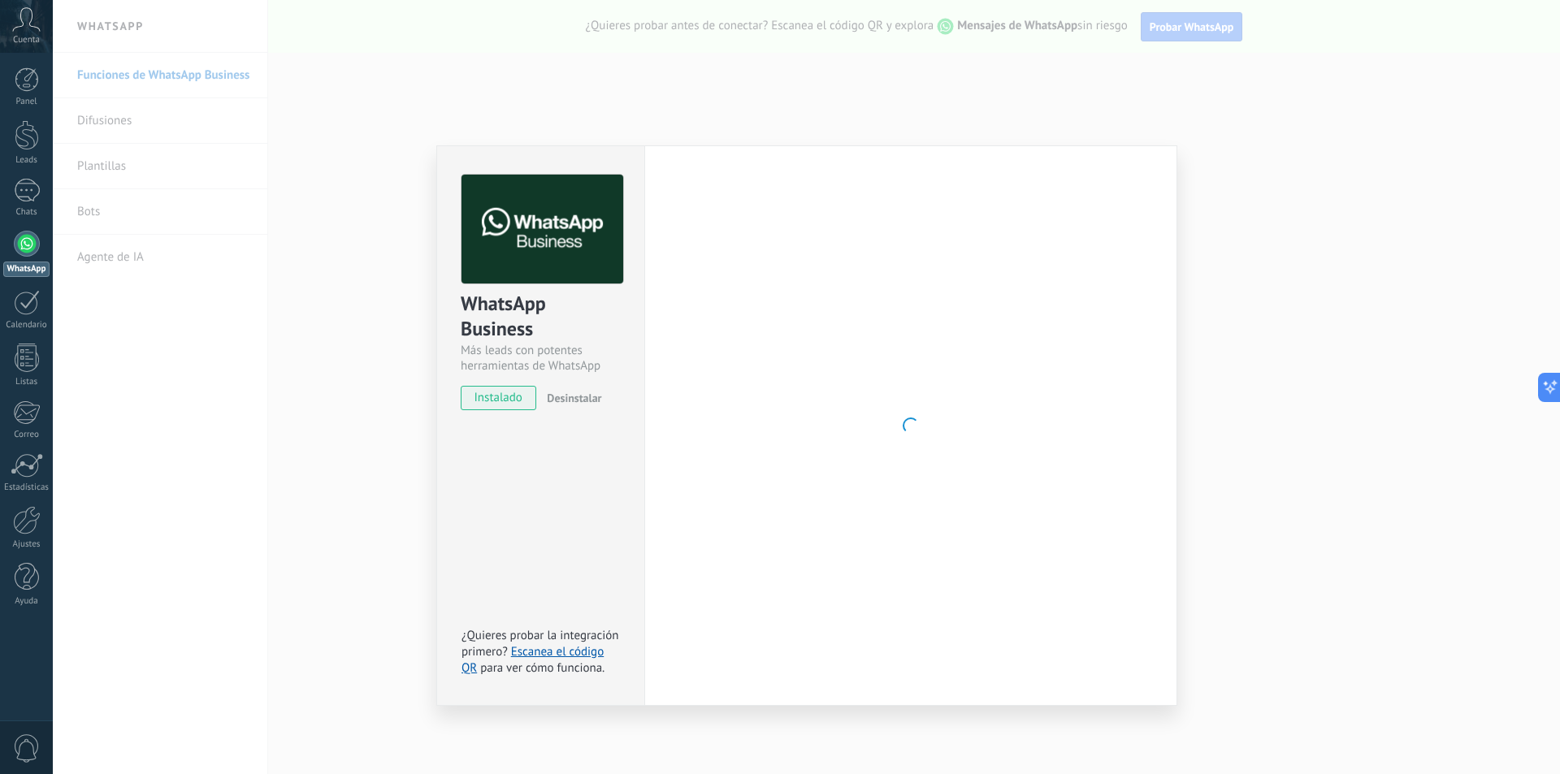
click at [487, 394] on span "instalado" at bounding box center [498, 398] width 74 height 24
click at [342, 364] on div "WhatsApp Business Más leads con potentes herramientas de WhatsApp instalado Des…" at bounding box center [806, 387] width 1507 height 774
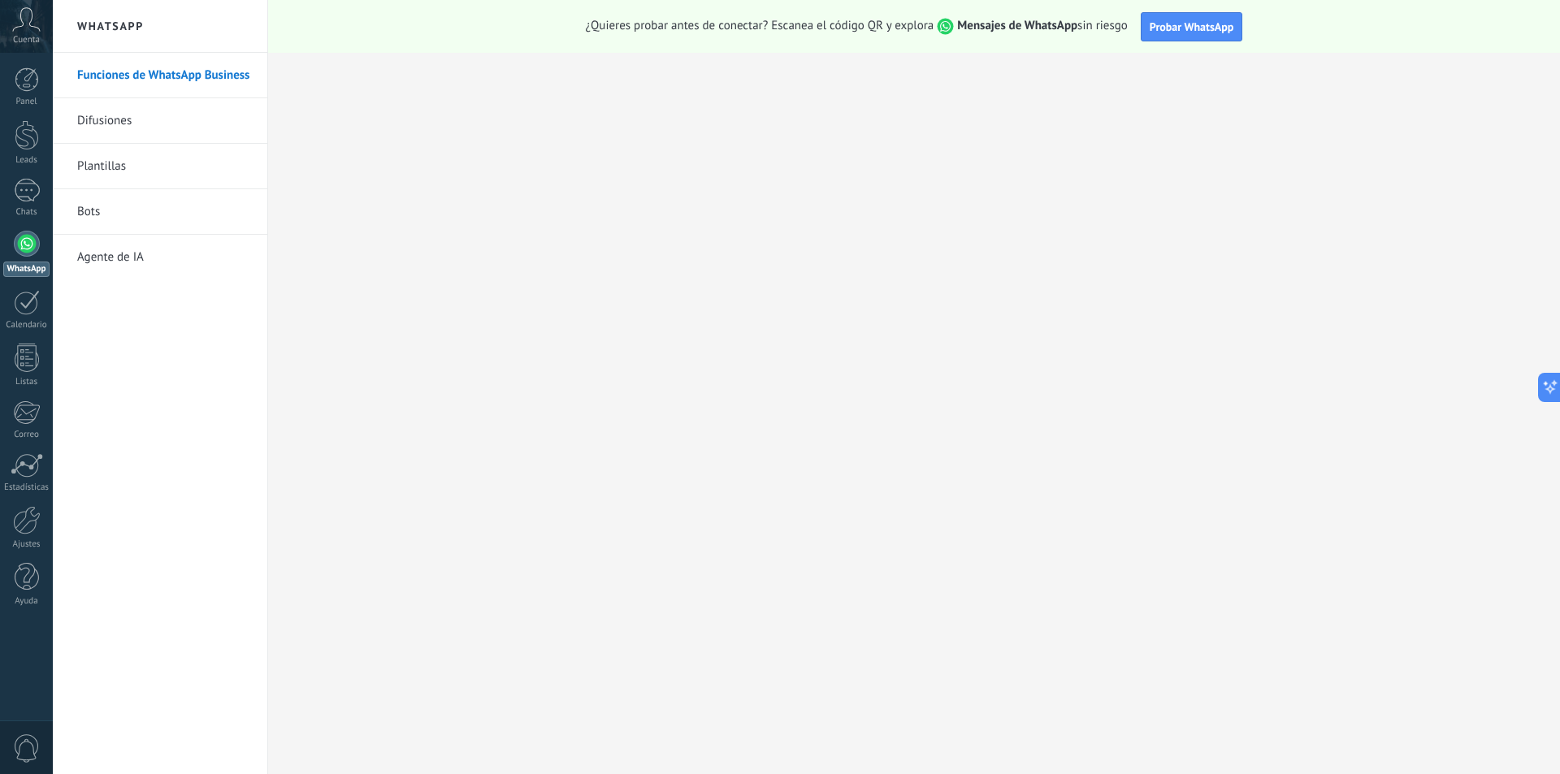
click at [31, 246] on div at bounding box center [27, 244] width 26 height 26
click at [167, 116] on link "Difusiones" at bounding box center [164, 120] width 174 height 45
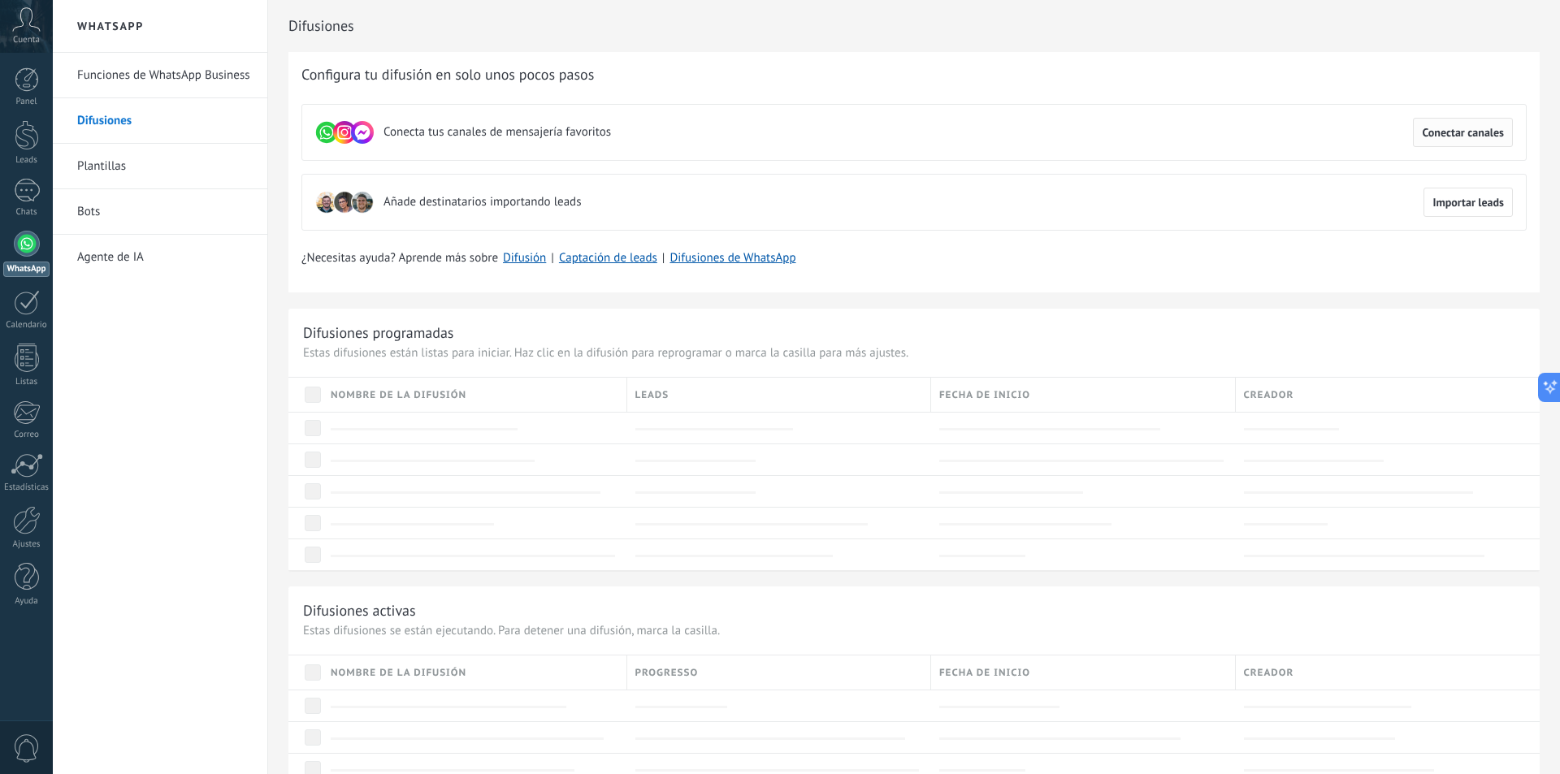
click at [1470, 135] on span "Conectar canales" at bounding box center [1463, 132] width 82 height 11
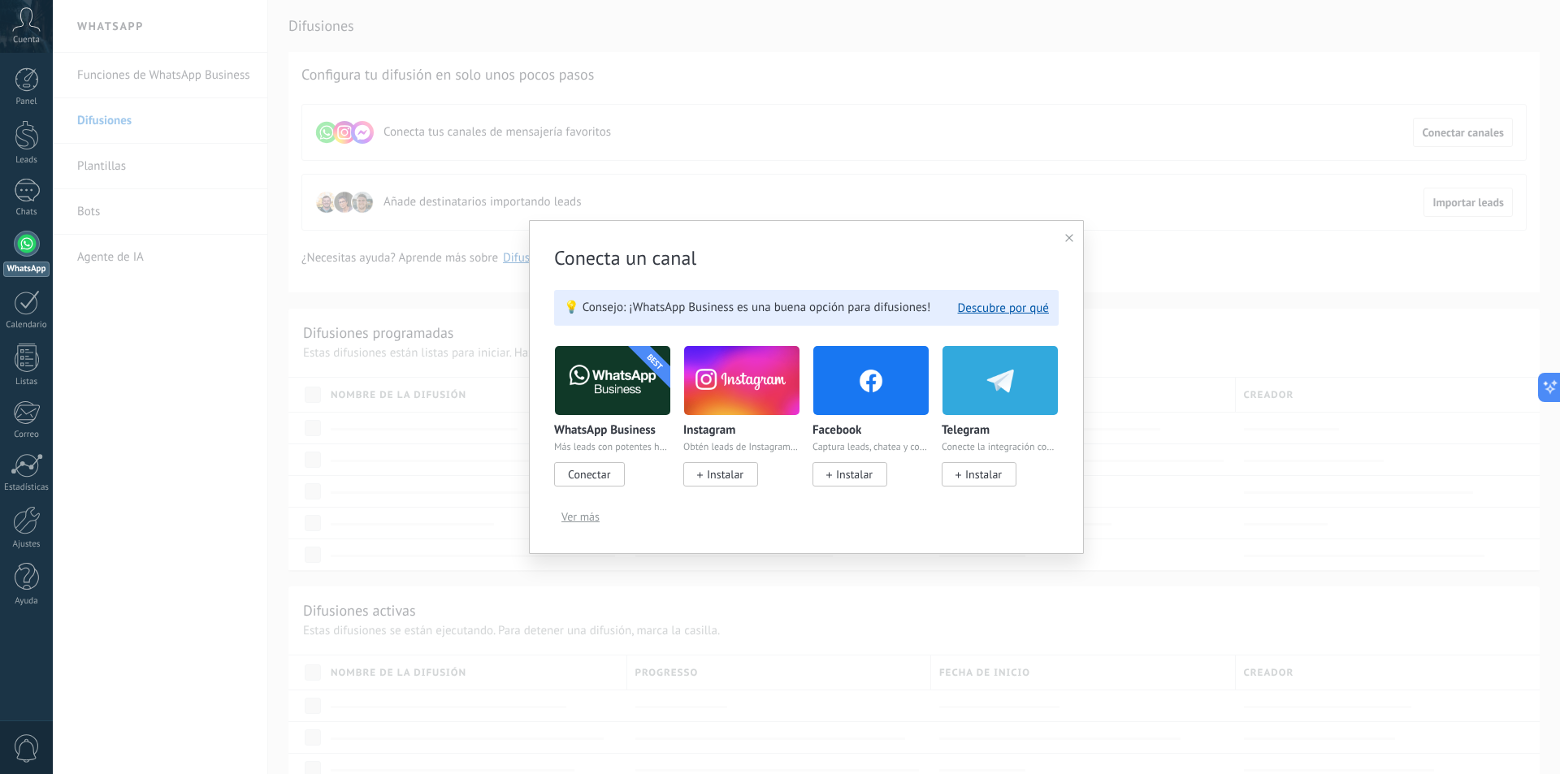
click at [595, 475] on span "Conectar" at bounding box center [589, 474] width 42 height 15
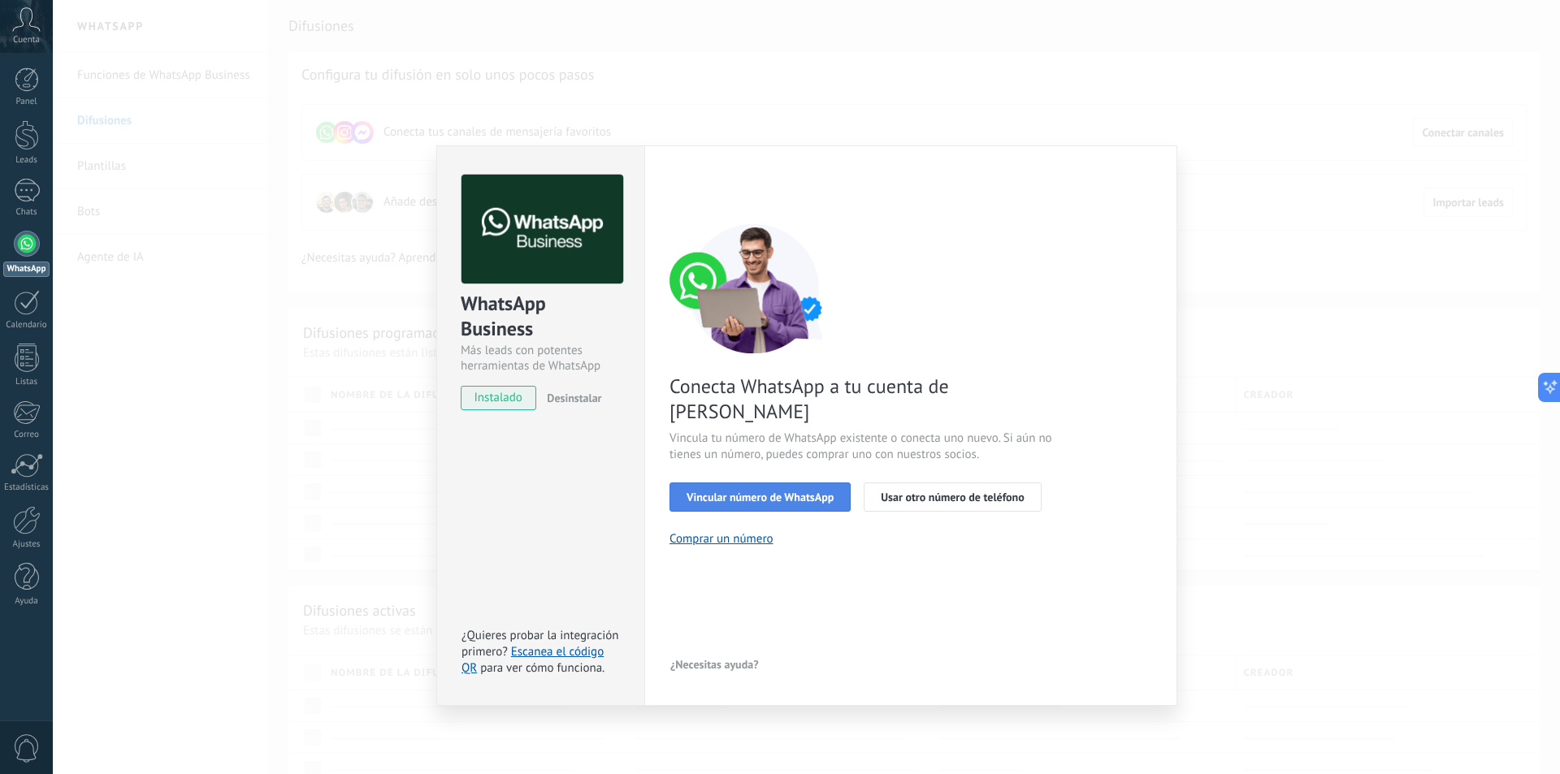
click at [761, 491] on span "Vincular número de WhatsApp" at bounding box center [759, 496] width 147 height 11
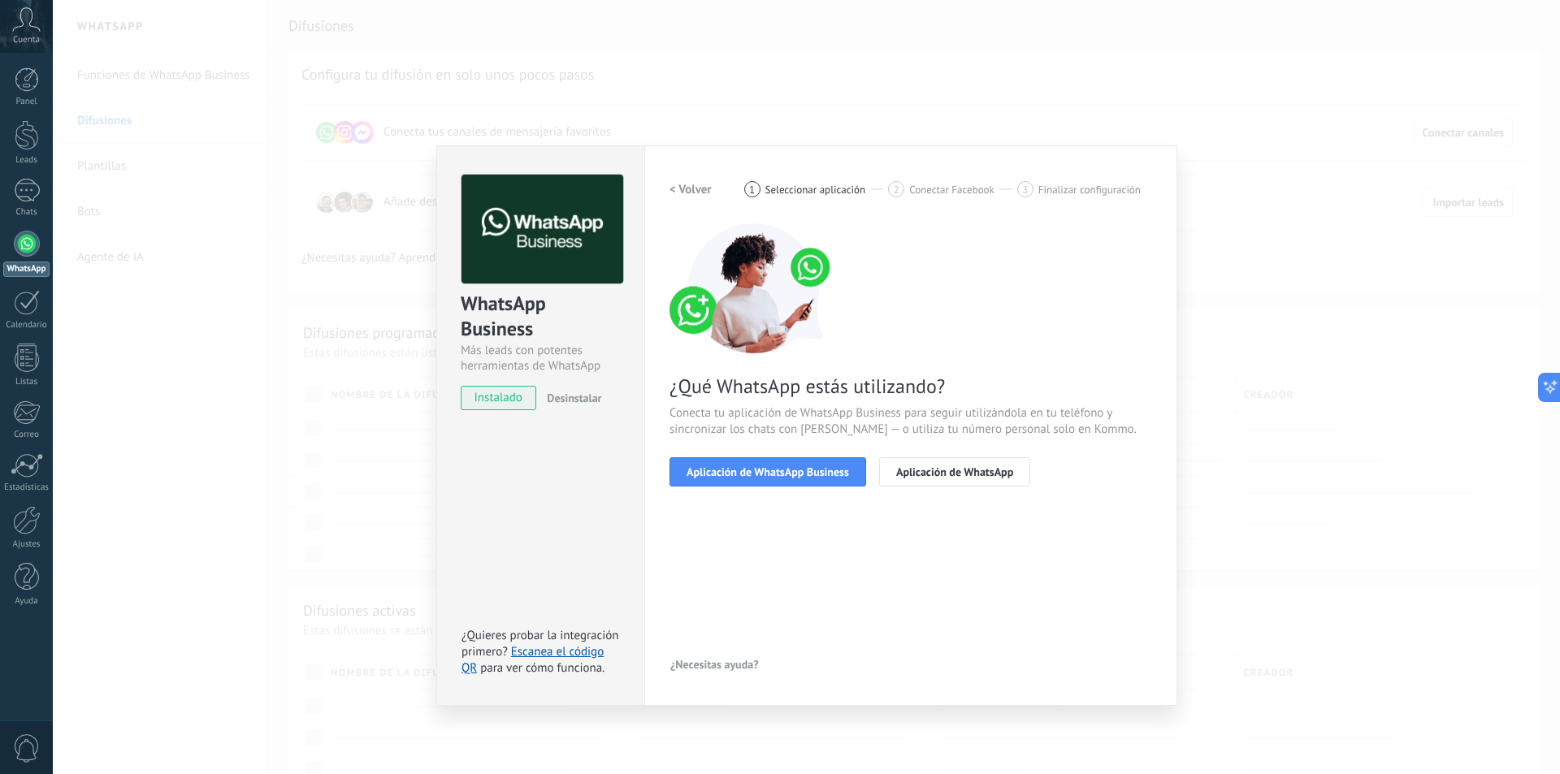
click at [761, 477] on span "Aplicación de WhatsApp Business" at bounding box center [767, 471] width 162 height 11
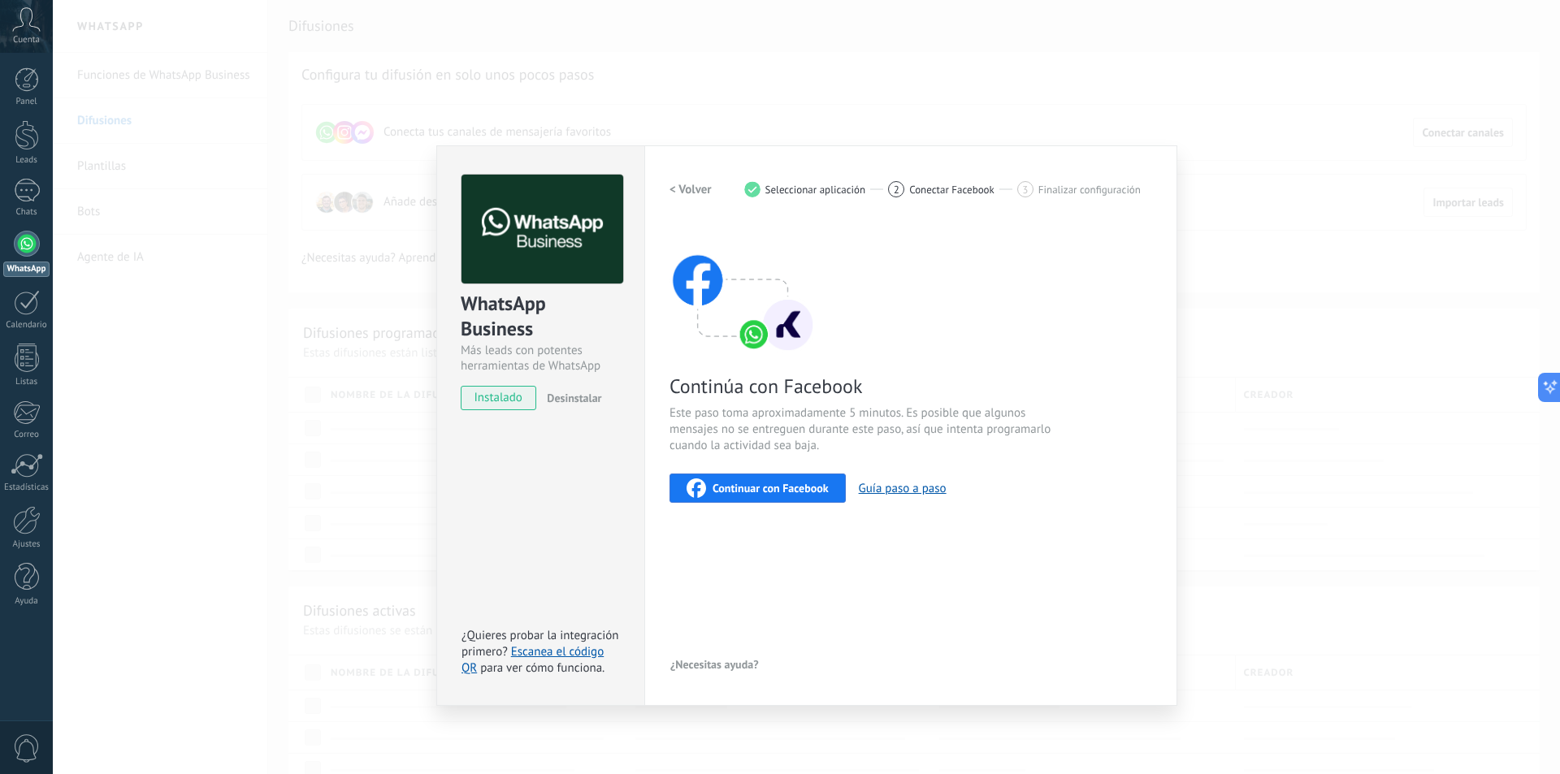
click at [775, 494] on span "Continuar con Facebook" at bounding box center [770, 488] width 116 height 11
click at [770, 491] on span "Continuar con Facebook" at bounding box center [770, 488] width 116 height 11
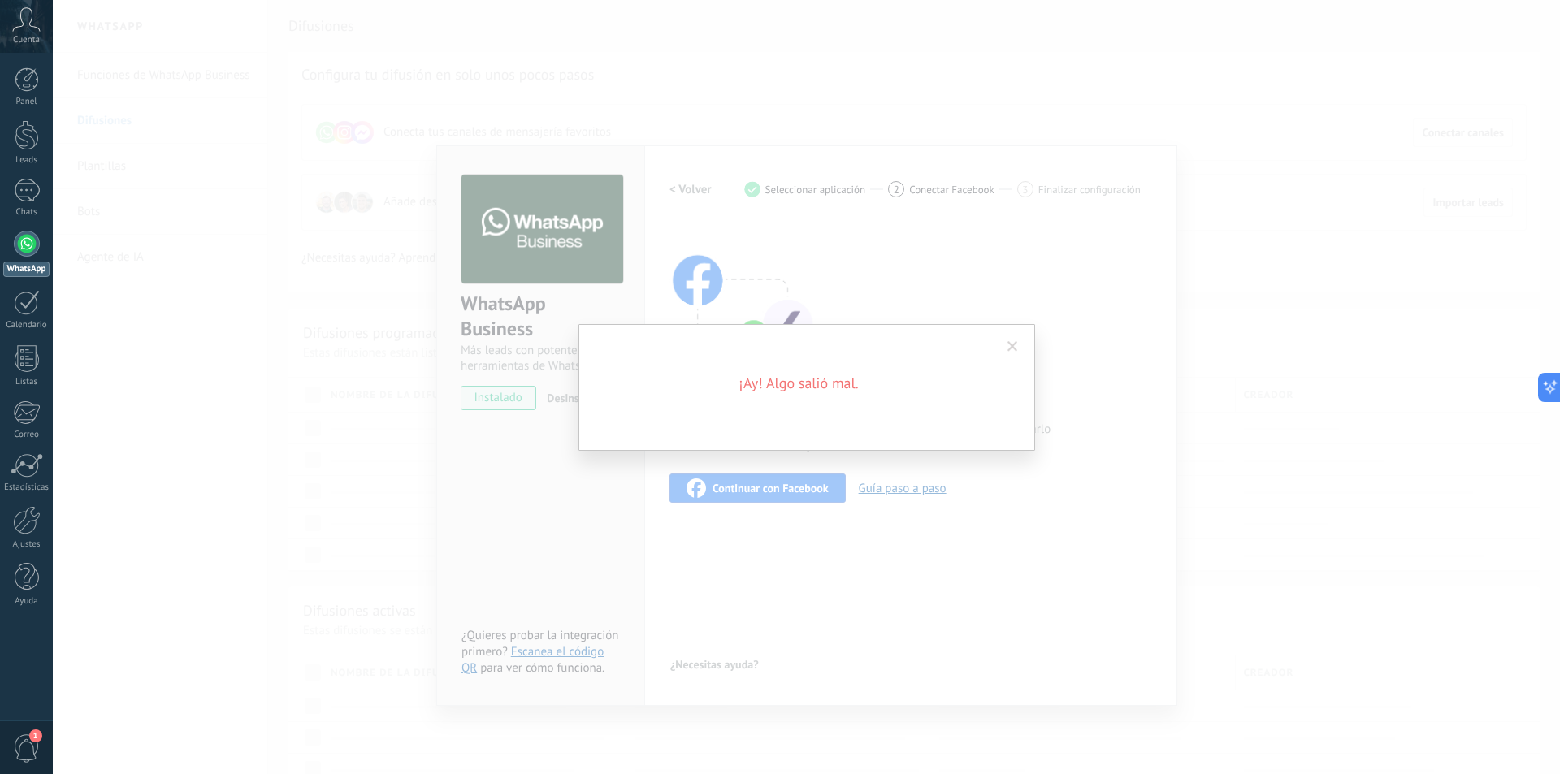
click at [1013, 344] on span at bounding box center [1012, 346] width 11 height 11
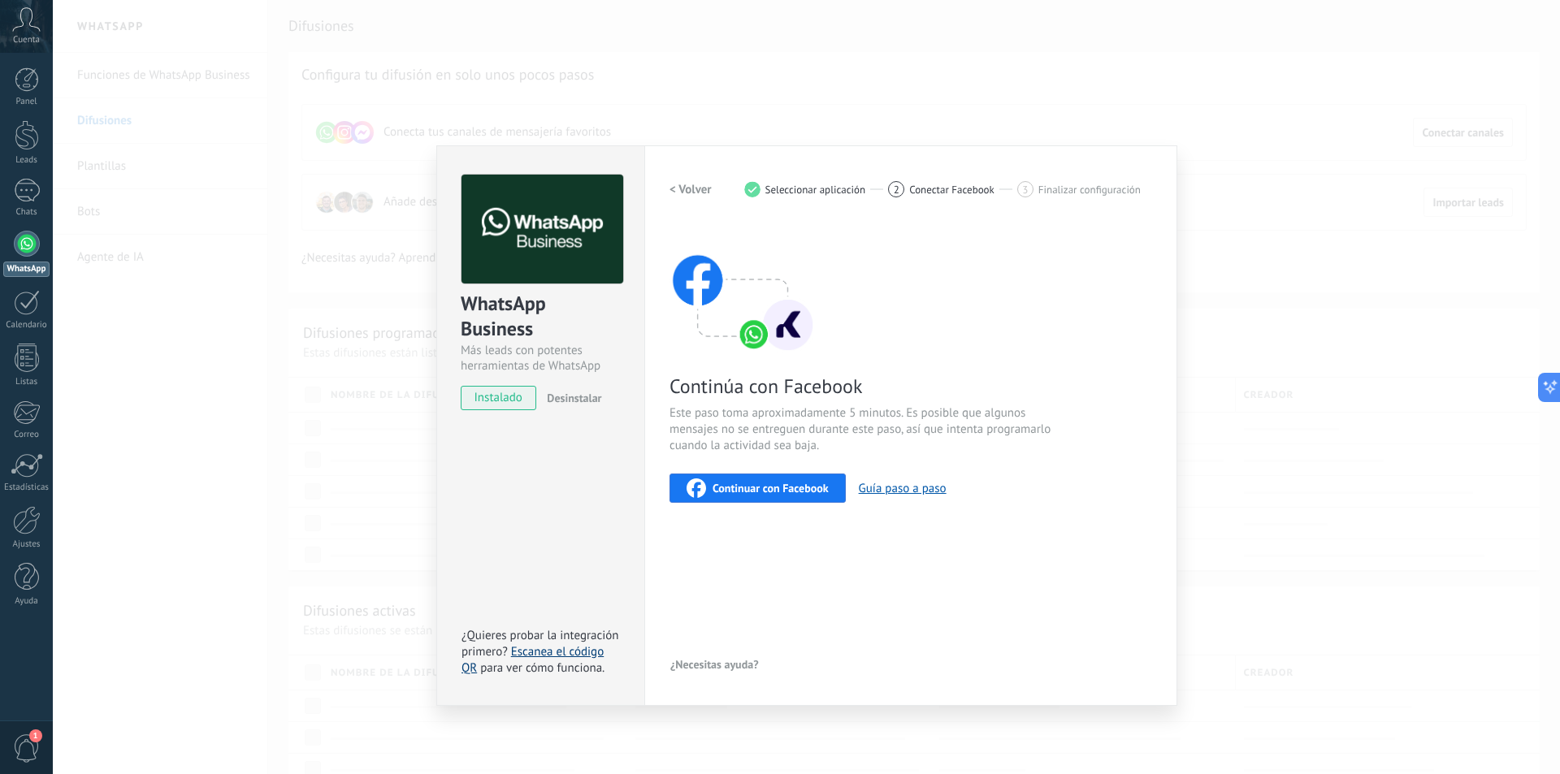
click at [590, 648] on link "Escanea el código QR" at bounding box center [532, 660] width 142 height 32
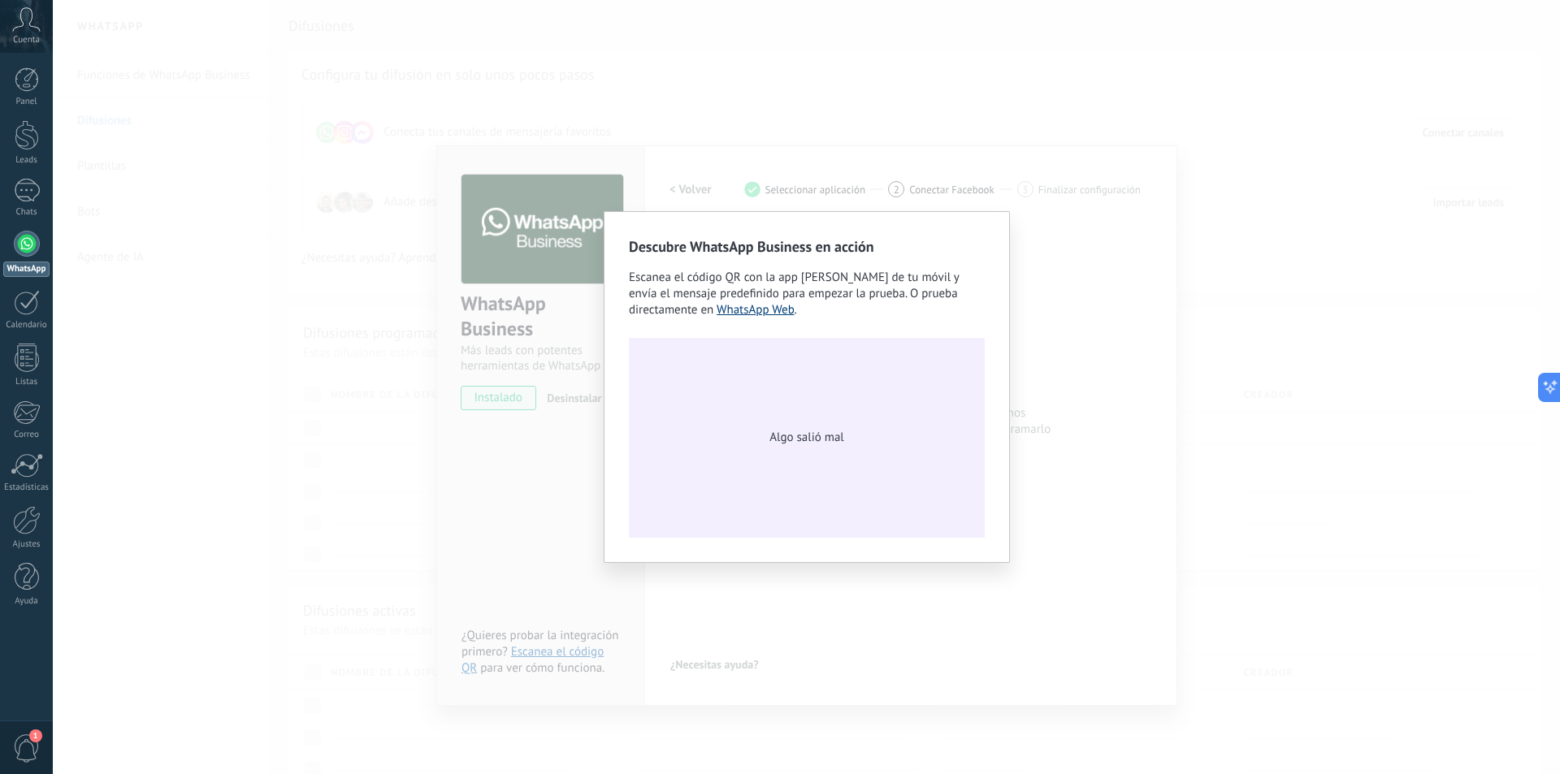
click at [760, 312] on link "WhatsApp Web" at bounding box center [755, 309] width 78 height 15
click at [842, 554] on div "Descubre WhatsApp Business en acción Escanea el código QR con la app de cámara …" at bounding box center [807, 387] width 406 height 352
click at [716, 574] on div "Descubre WhatsApp Business en acción Escanea el código QR con la app de cámara …" at bounding box center [806, 387] width 1507 height 774
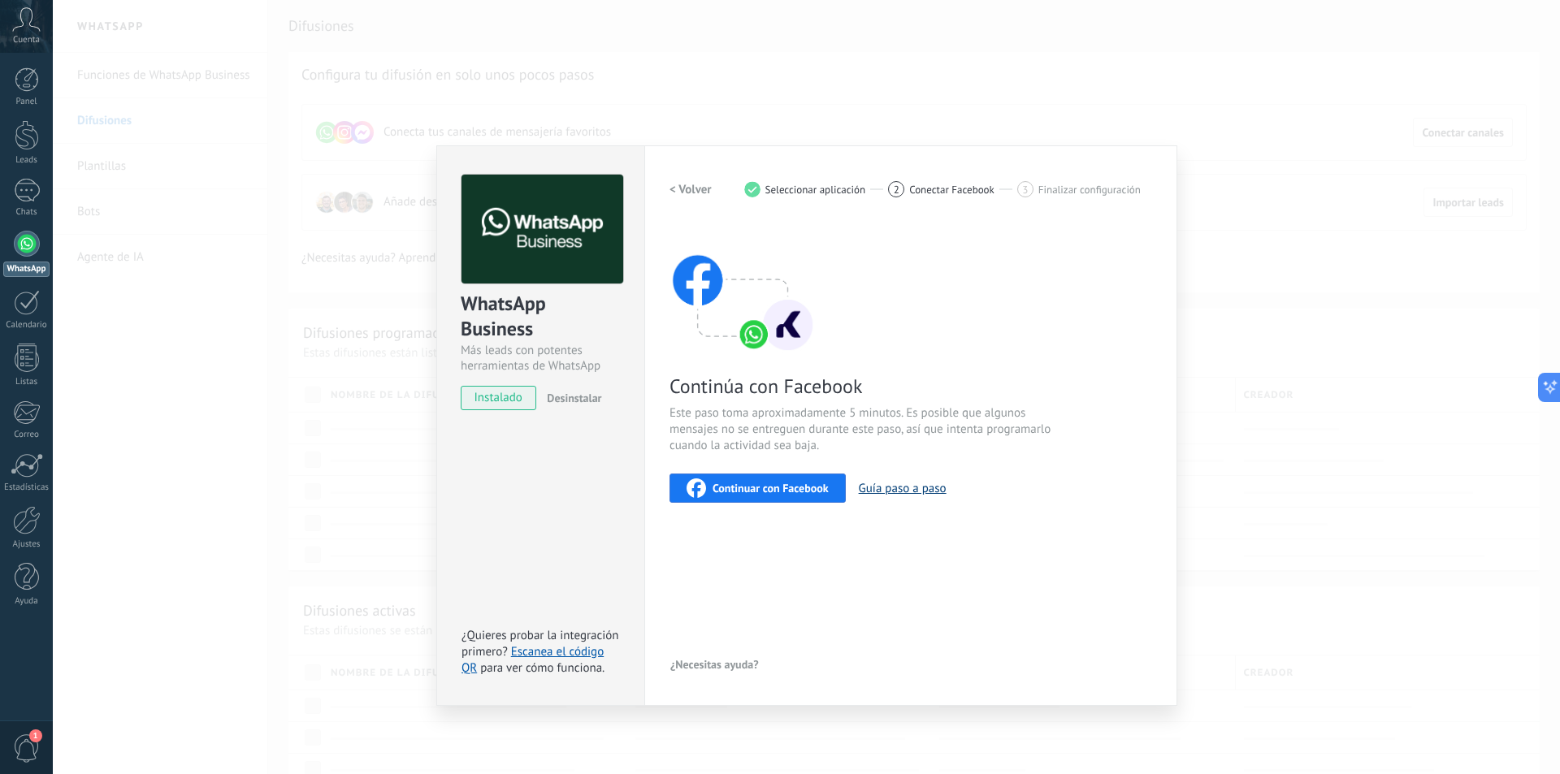
click at [901, 486] on button "Guía paso a paso" at bounding box center [903, 488] width 88 height 15
click at [756, 483] on span "Continuar con Facebook" at bounding box center [770, 488] width 116 height 11
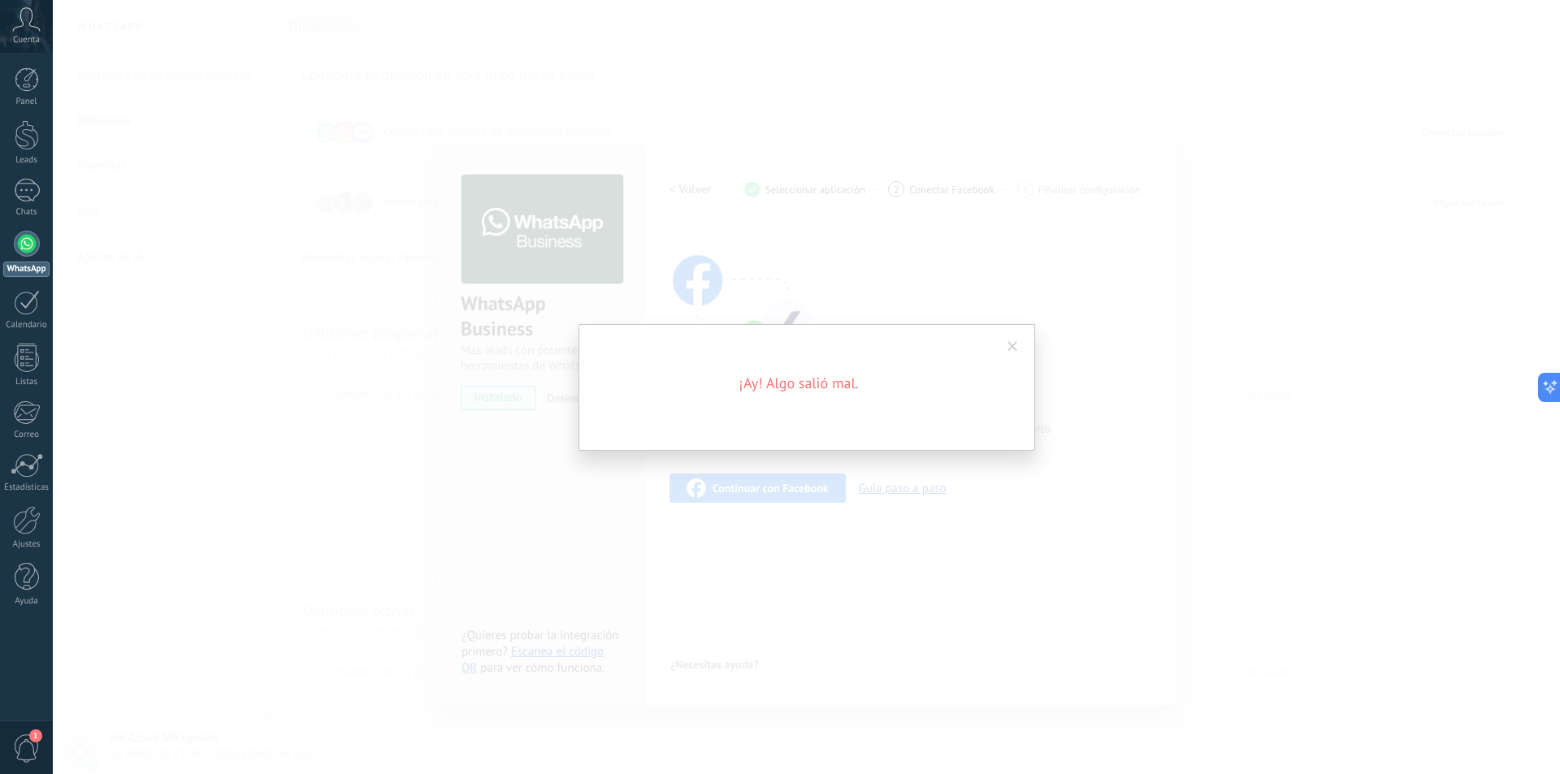
click at [1016, 344] on span at bounding box center [1012, 346] width 11 height 11
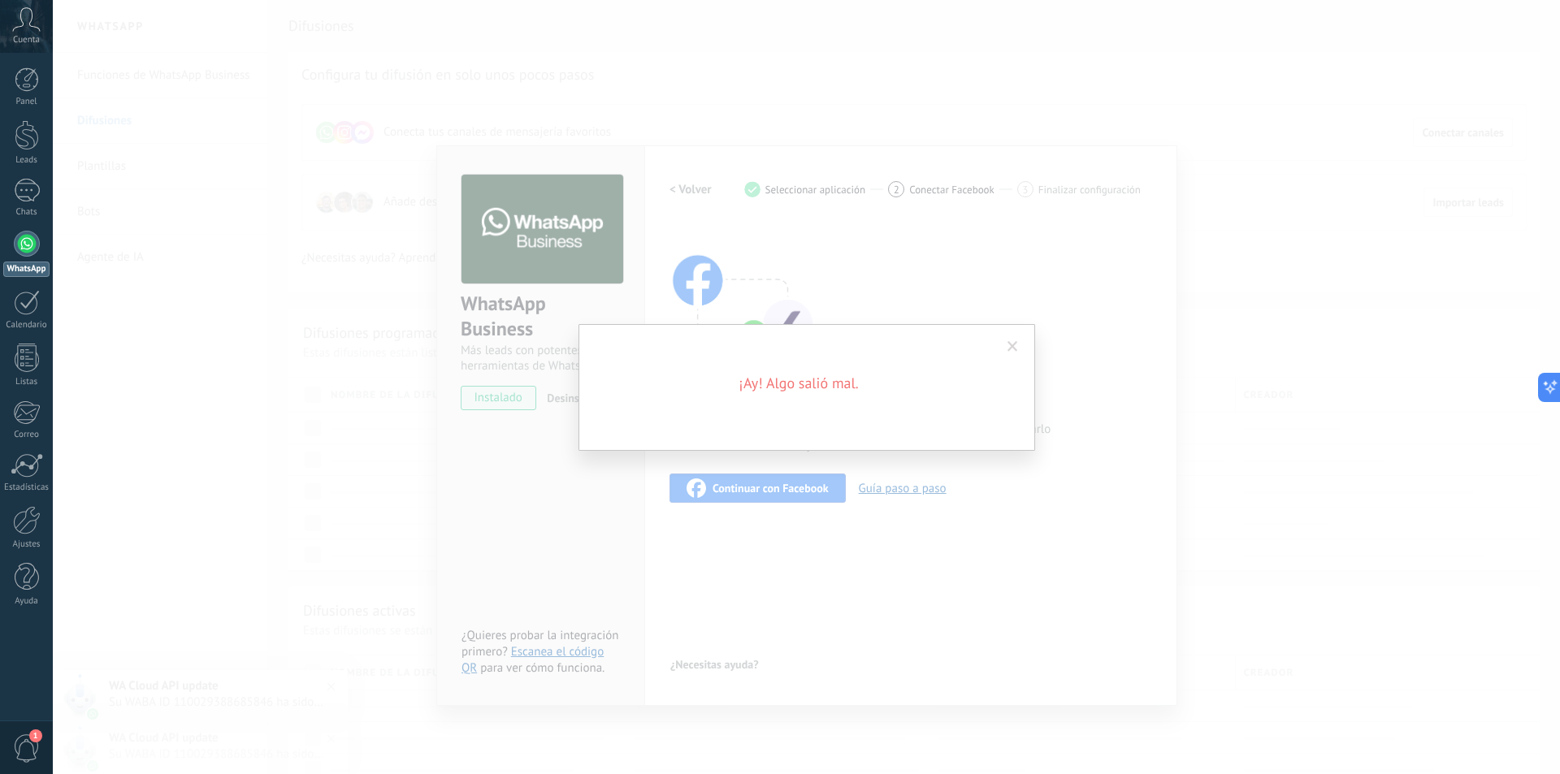
click at [1014, 349] on span at bounding box center [1012, 346] width 11 height 11
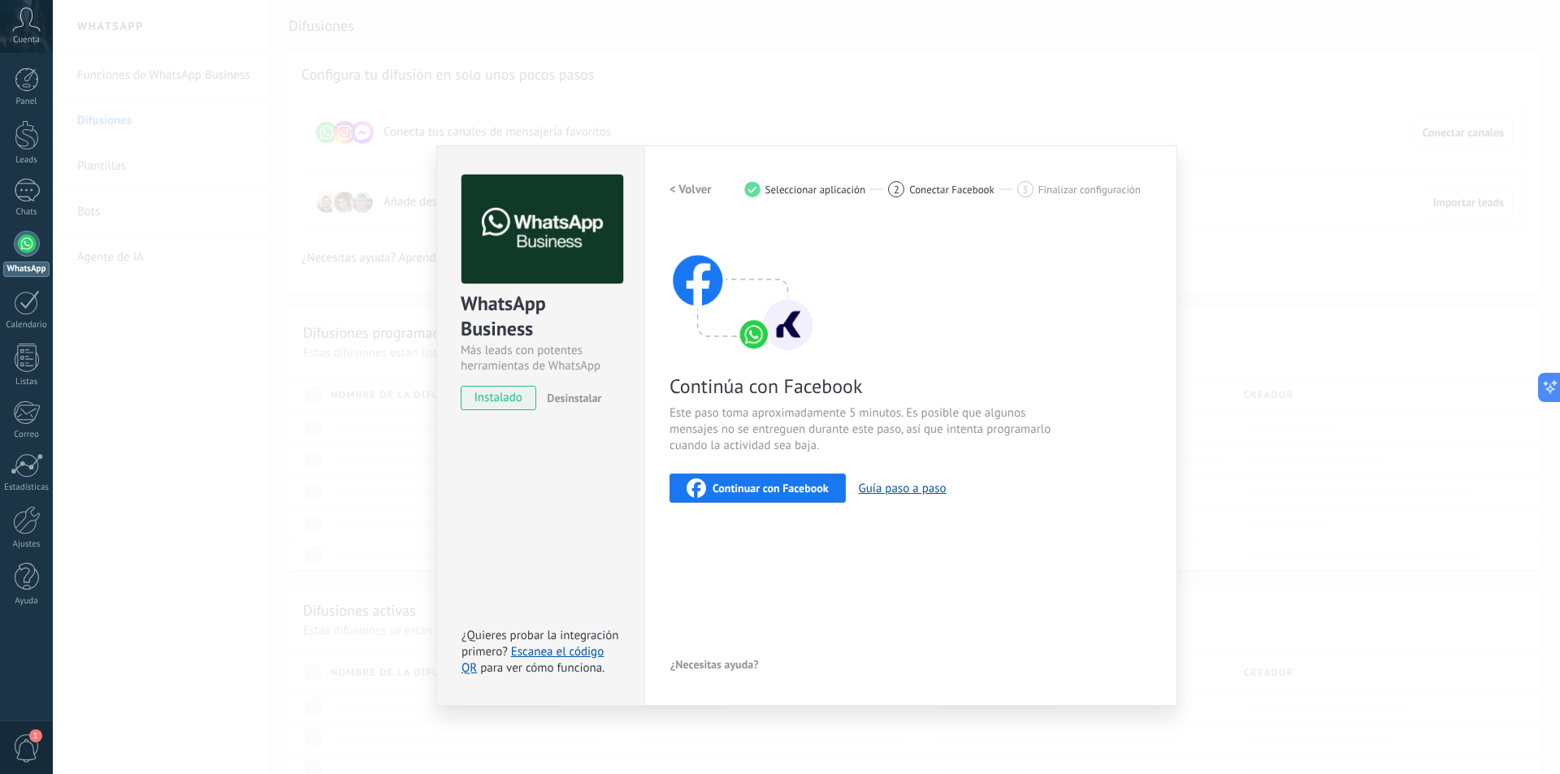
click at [784, 490] on span "Continuar con Facebook" at bounding box center [770, 488] width 116 height 11
click at [776, 497] on button "Continuar con Facebook" at bounding box center [757, 488] width 176 height 29
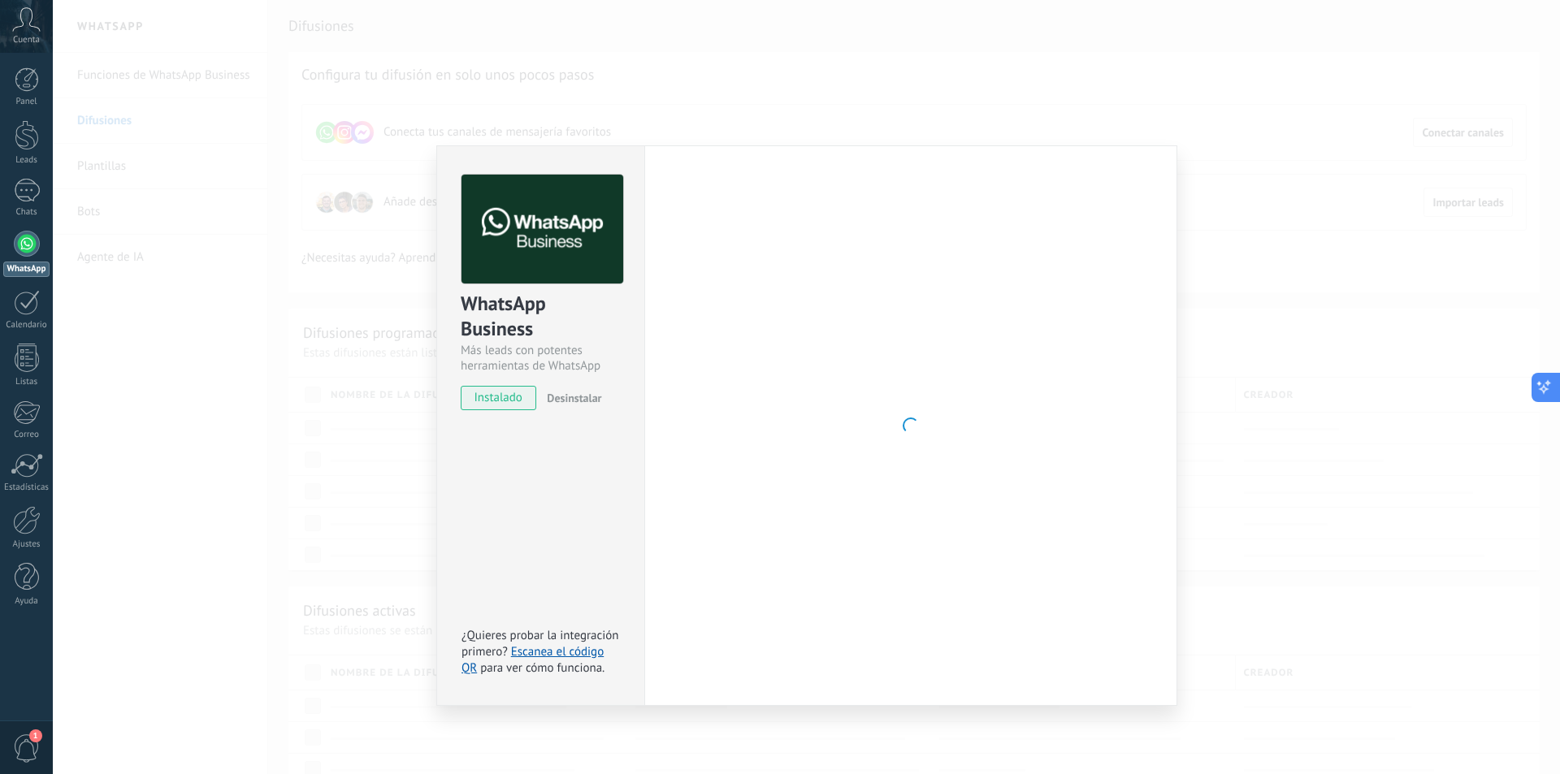
click at [1547, 392] on icon at bounding box center [1543, 387] width 17 height 17
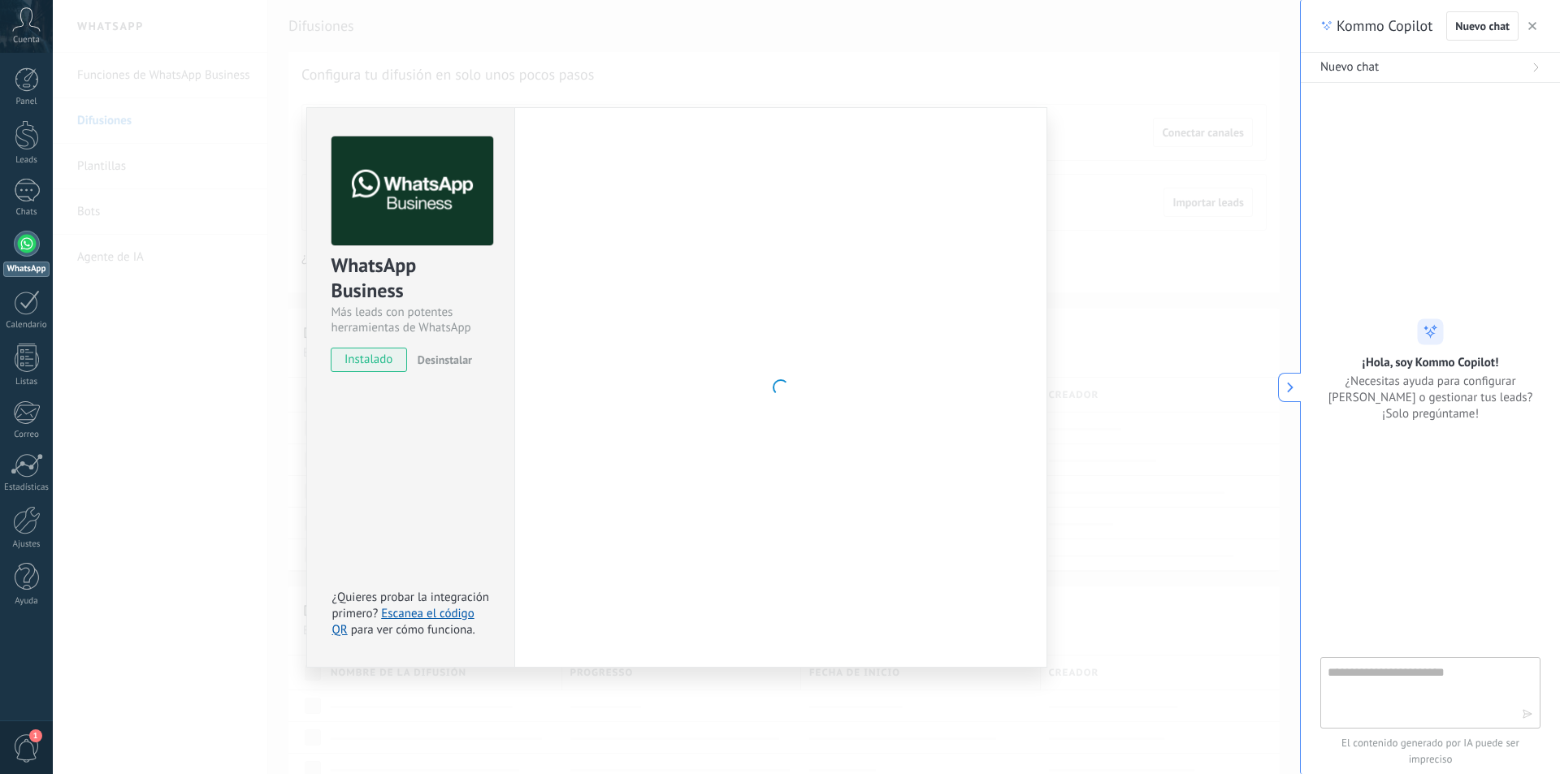
click at [1384, 683] on textarea at bounding box center [1418, 692] width 183 height 58
type textarea "**********"
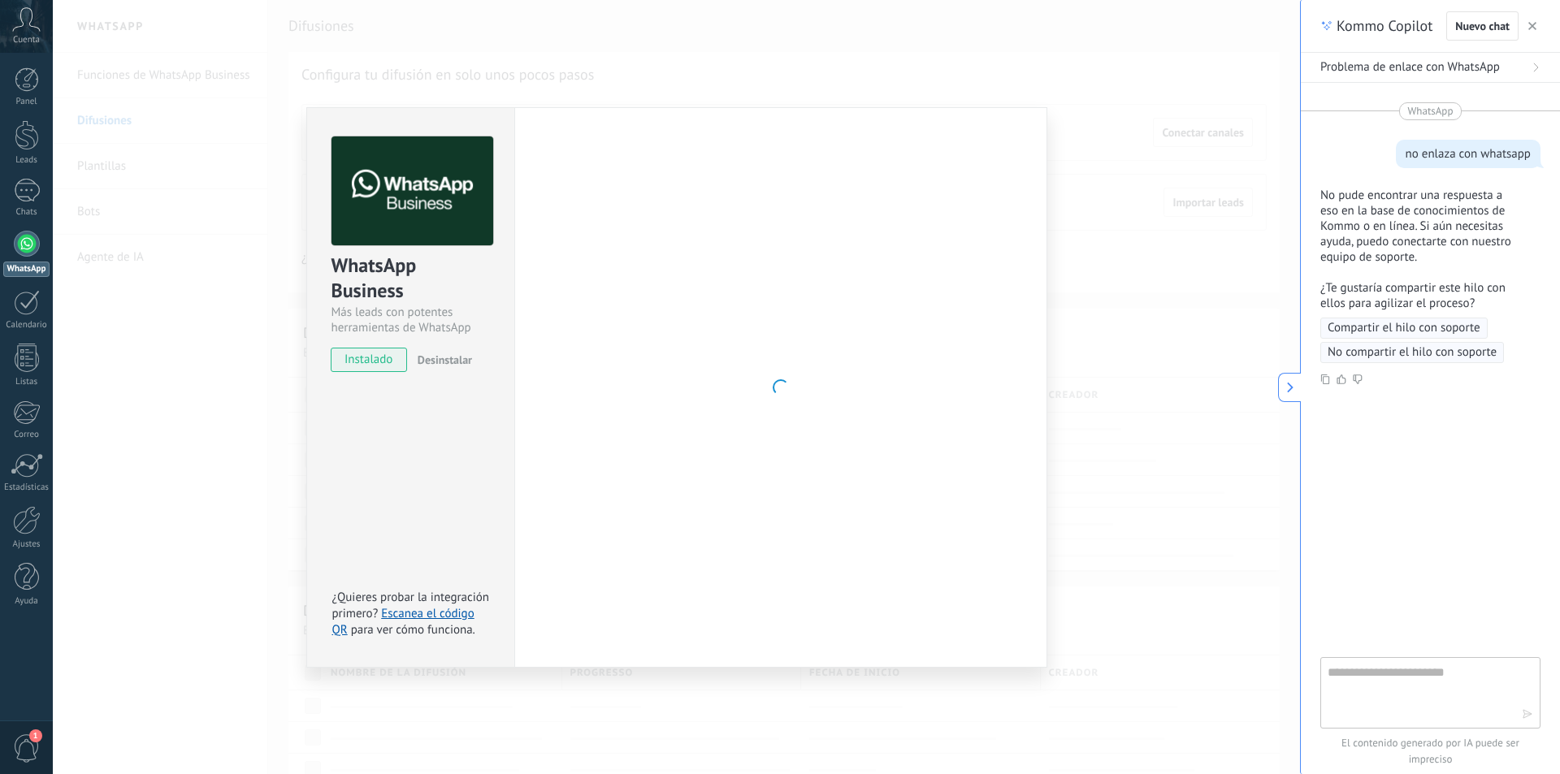
click at [380, 364] on span "instalado" at bounding box center [368, 360] width 74 height 24
click at [452, 617] on link "Escanea el código QR" at bounding box center [402, 622] width 142 height 32
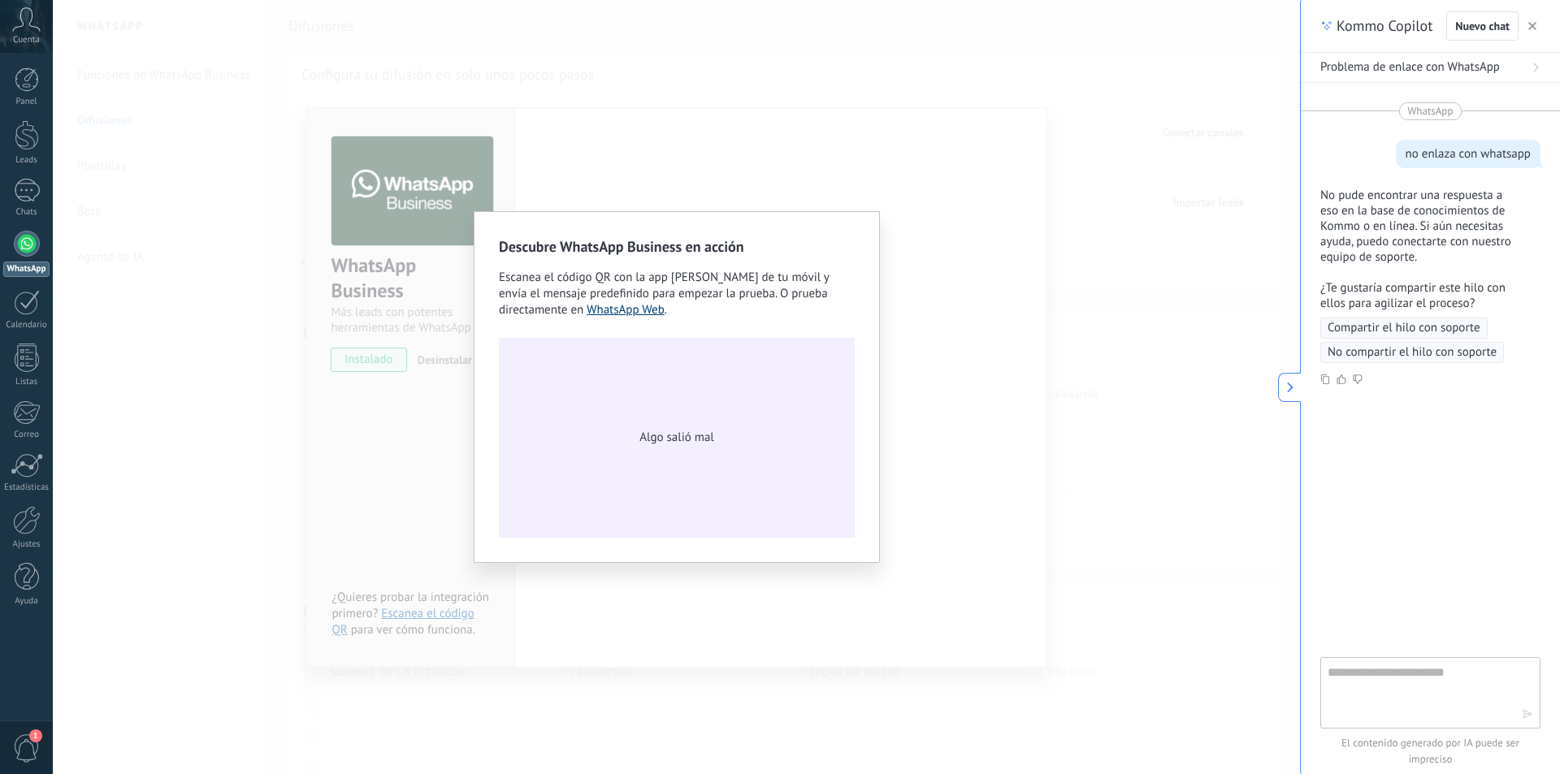
click at [640, 308] on link "WhatsApp Web" at bounding box center [626, 309] width 78 height 15
click at [703, 206] on div "Descubre WhatsApp Business en acción Escanea el código QR con la app de cámara …" at bounding box center [676, 387] width 1247 height 774
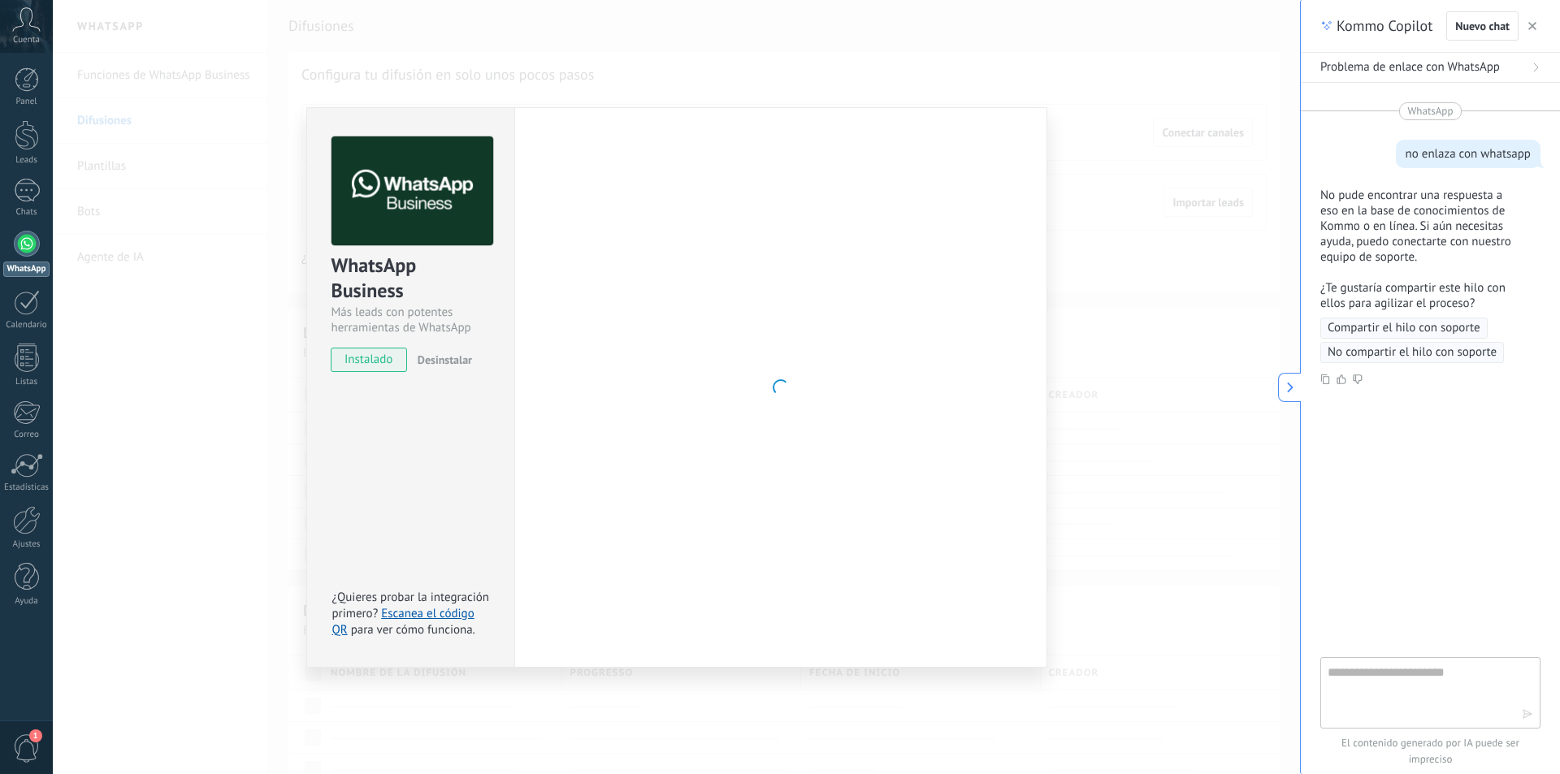
click at [517, 257] on div "Configuraciones Autorizaciones This tab logs the users who have granted integra…" at bounding box center [780, 387] width 533 height 561
click at [439, 227] on img at bounding box center [412, 191] width 162 height 110
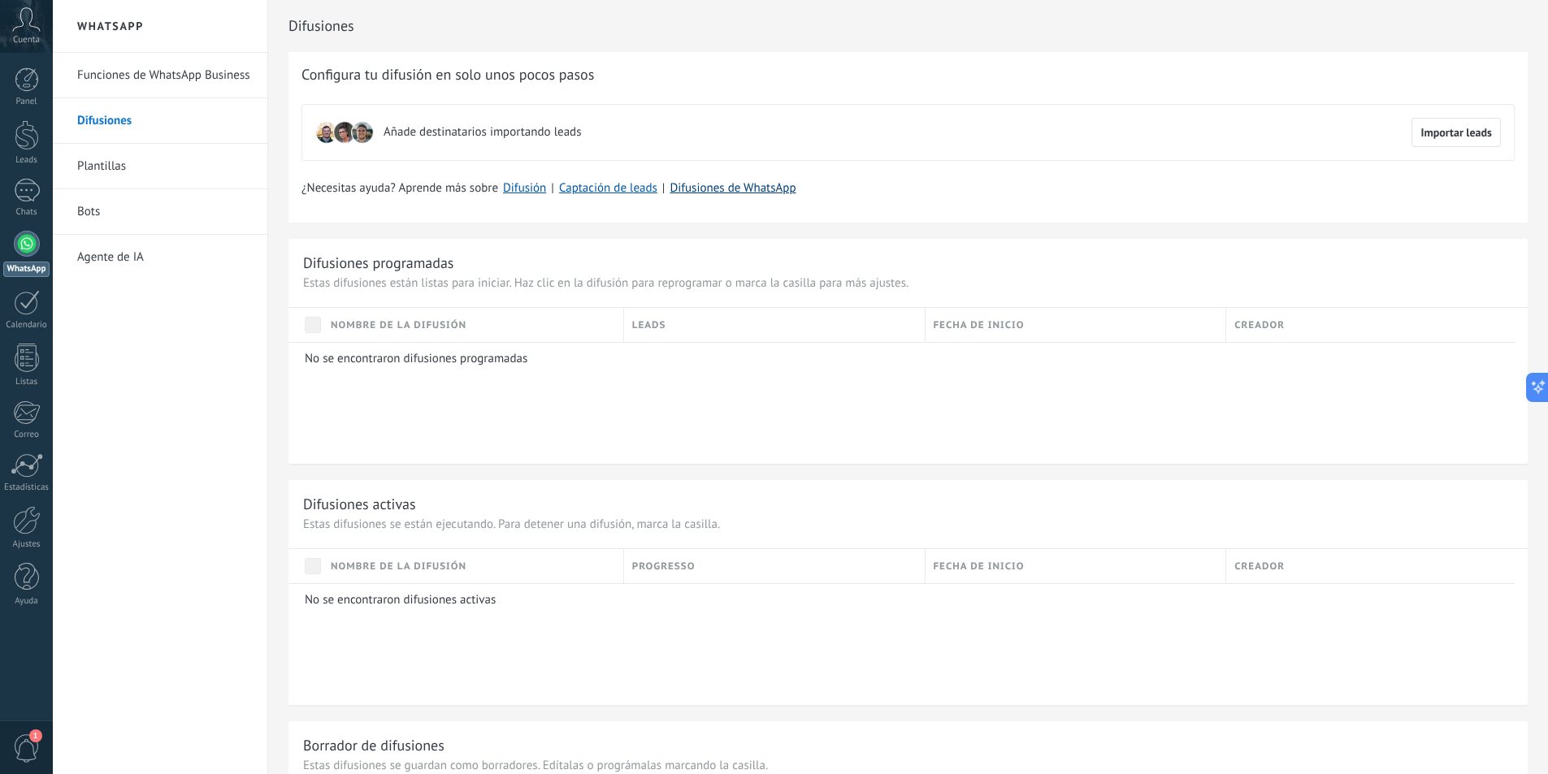
click at [747, 185] on link "Difusiones de WhatsApp" at bounding box center [732, 187] width 126 height 15
click at [22, 247] on div at bounding box center [27, 244] width 26 height 26
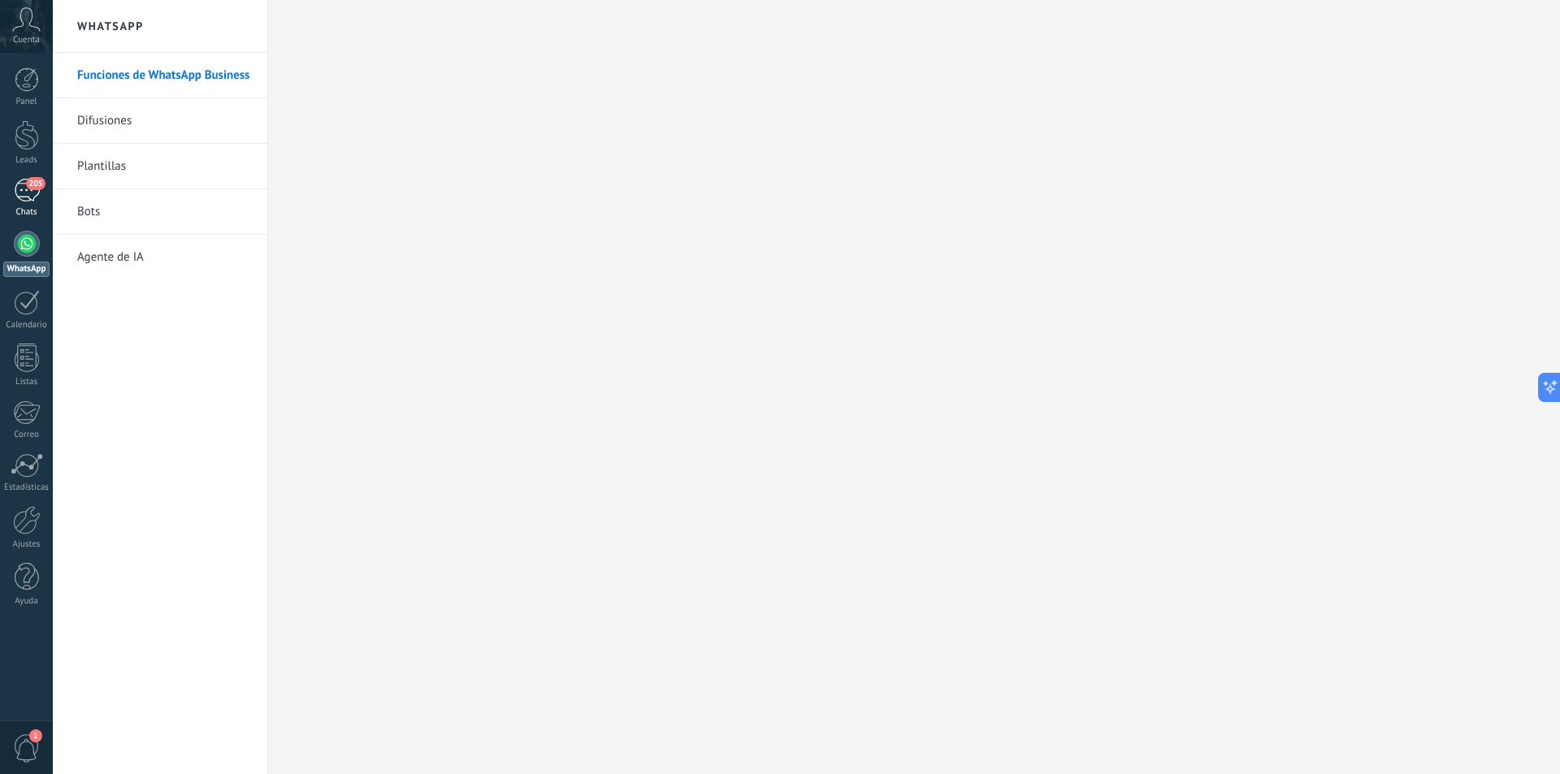
click at [20, 192] on div "205" at bounding box center [27, 191] width 26 height 24
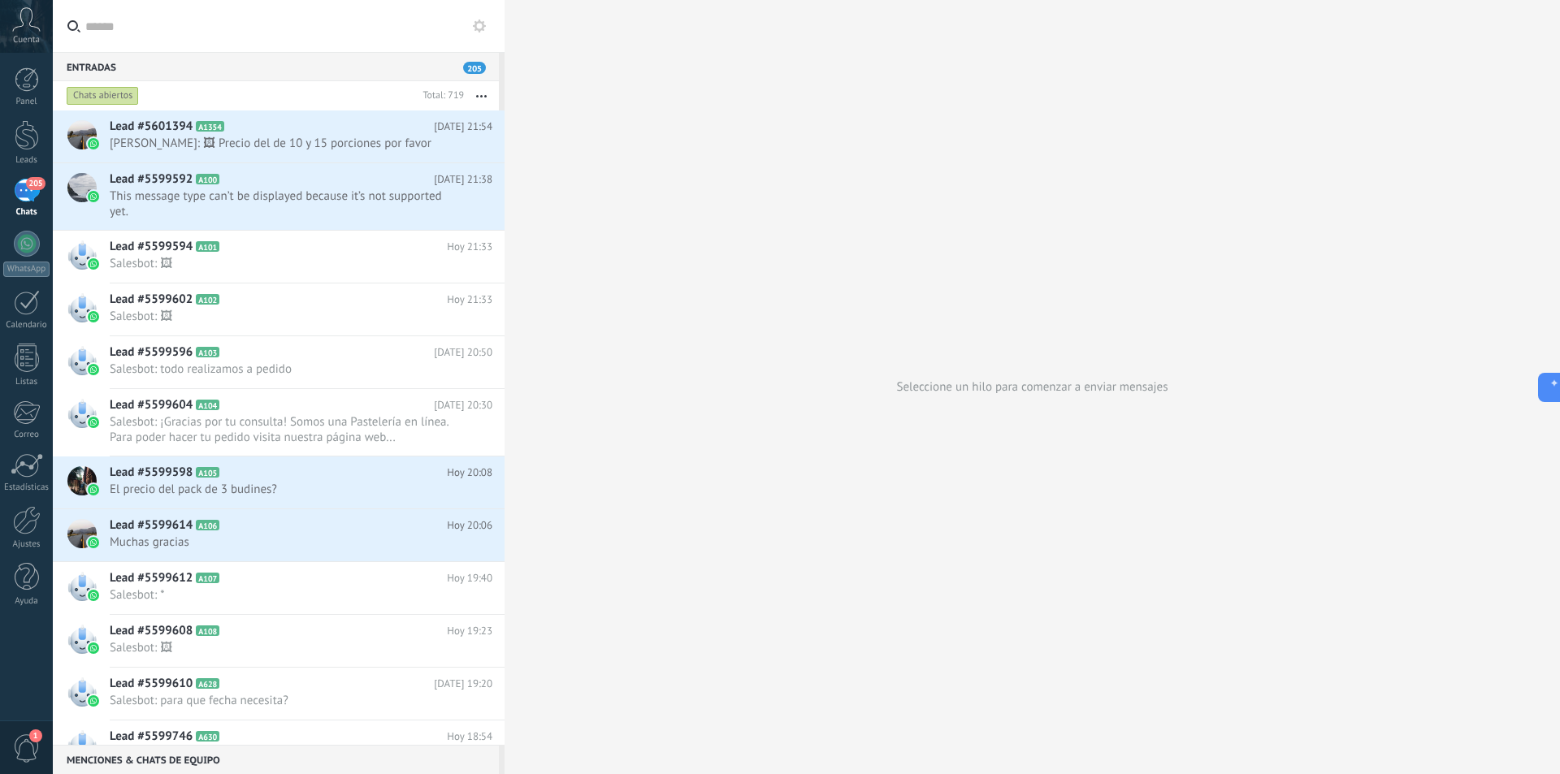
click at [1040, 388] on div "Seleccione un hilo para comenzar a enviar mensajes" at bounding box center [1031, 387] width 1055 height 774
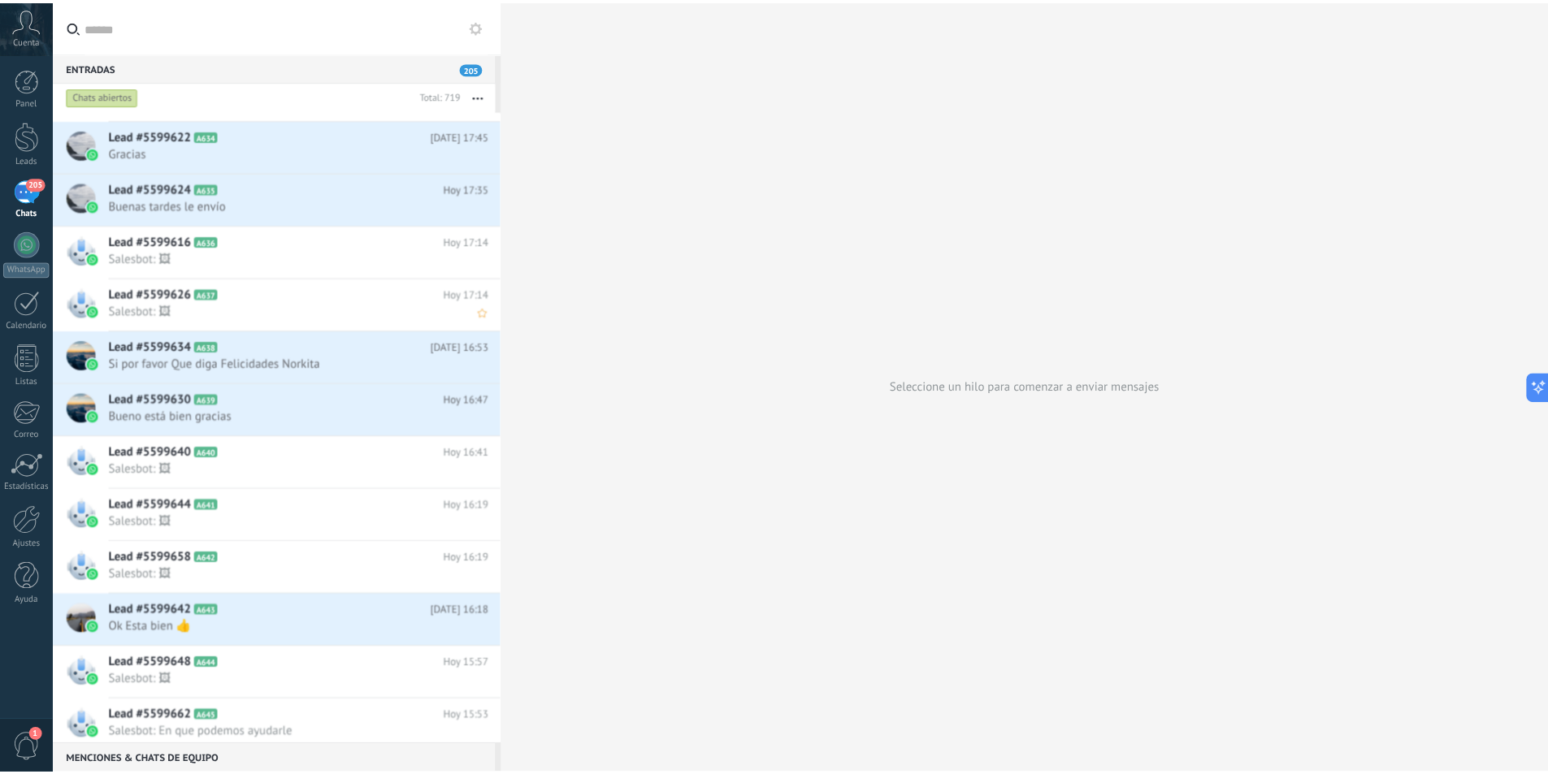
scroll to position [1138, 0]
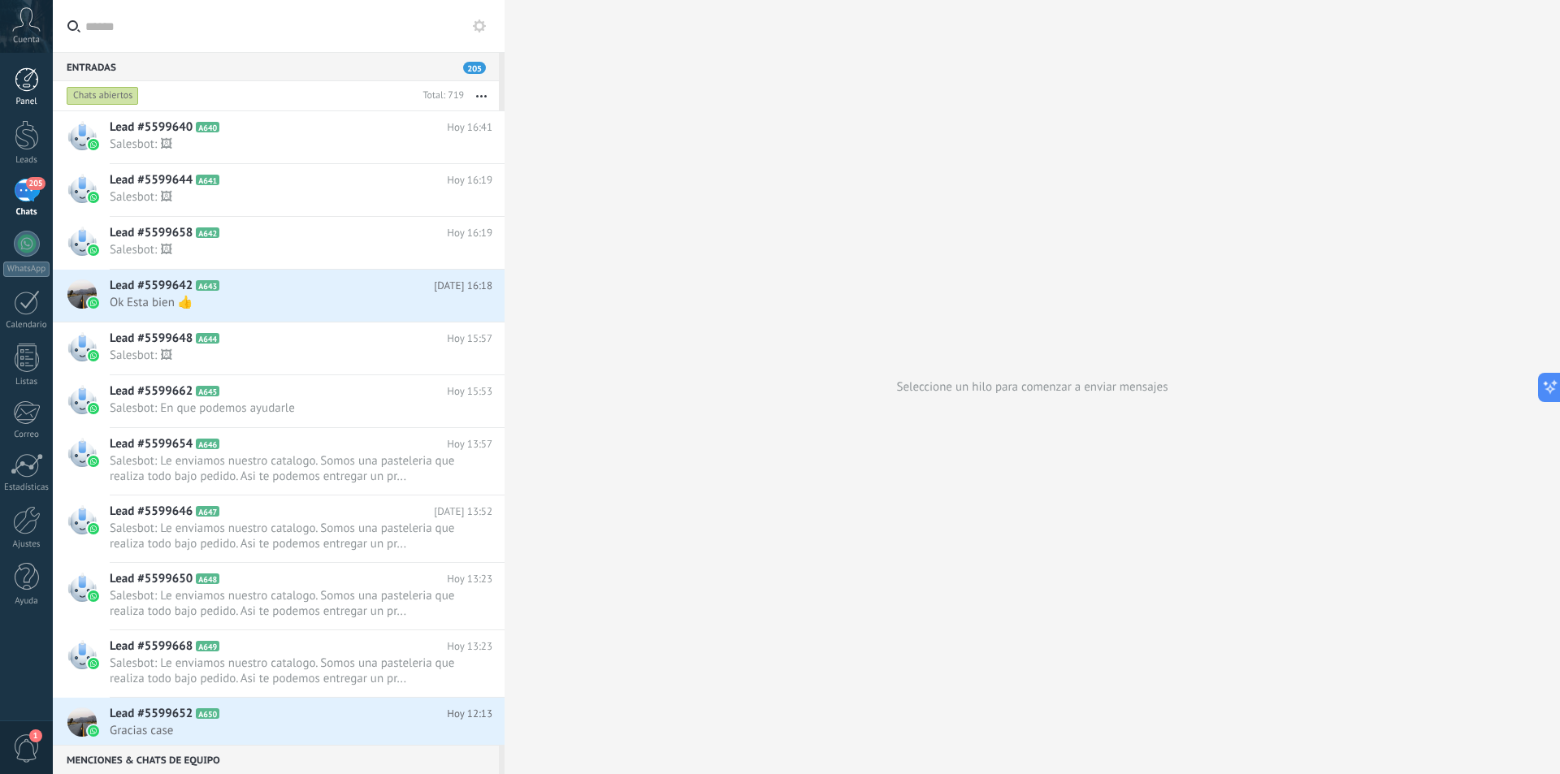
click at [21, 96] on link "Panel" at bounding box center [26, 87] width 53 height 40
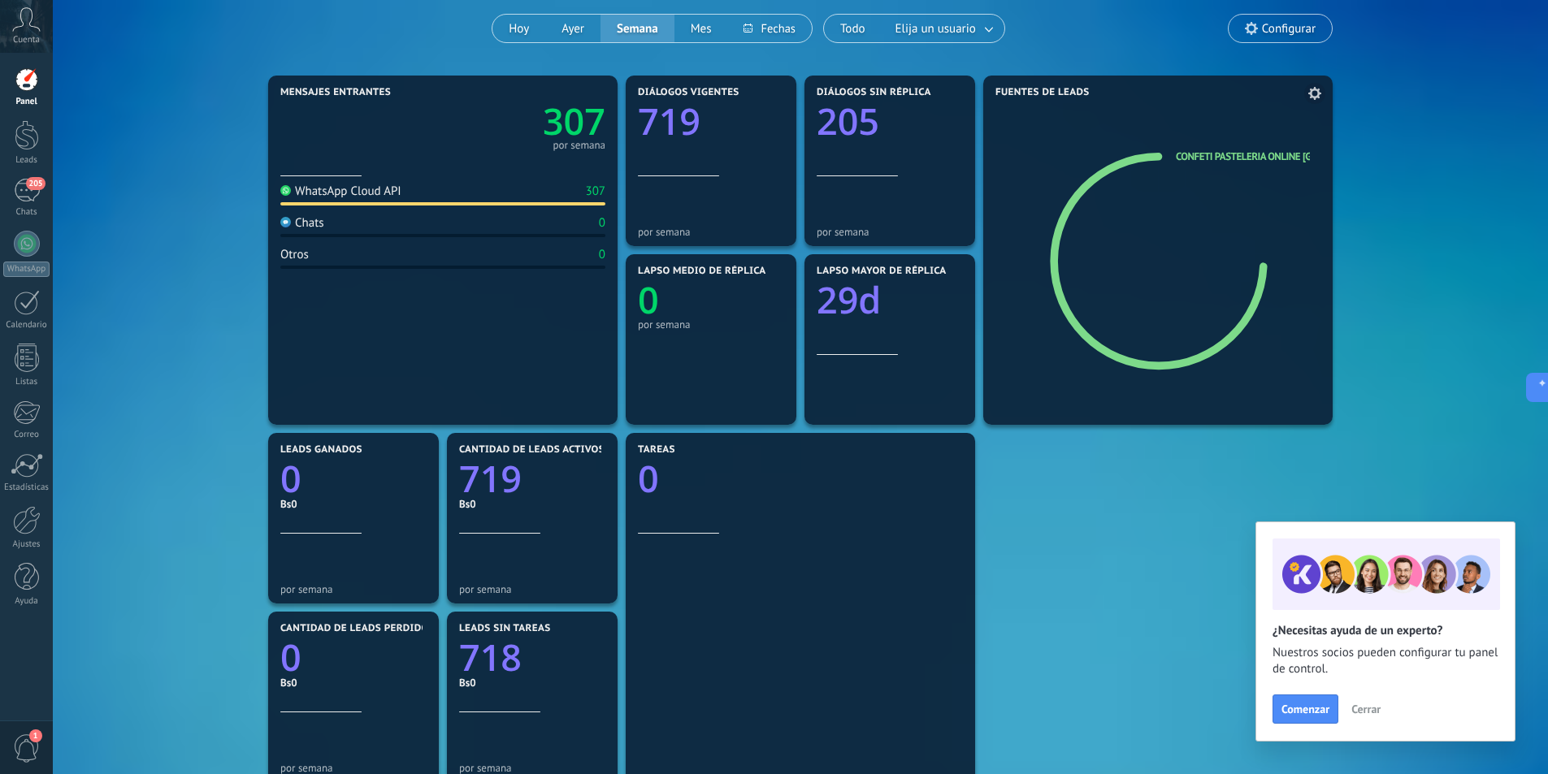
scroll to position [325, 0]
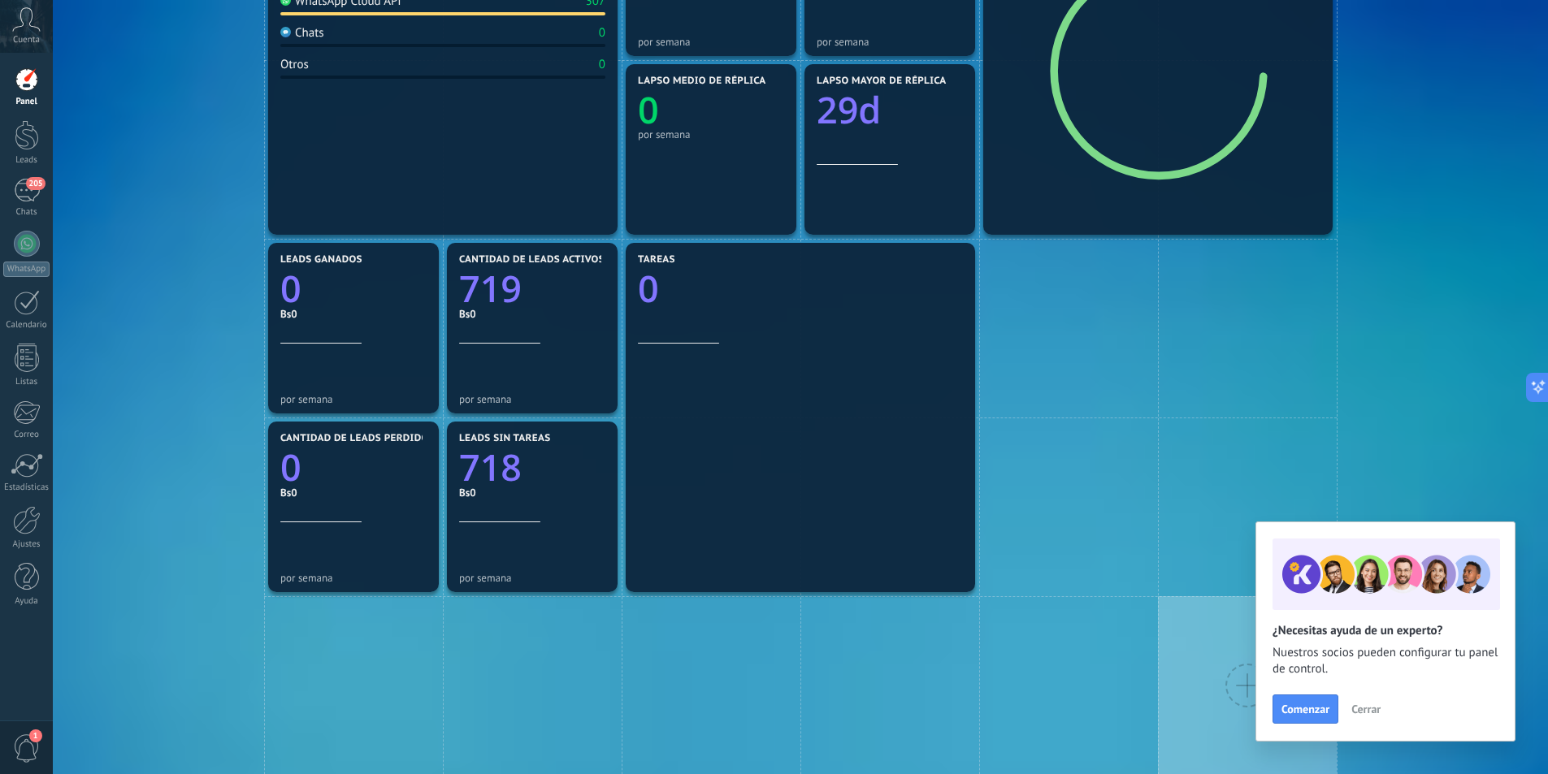
click at [1367, 711] on span "Cerrar" at bounding box center [1365, 708] width 29 height 11
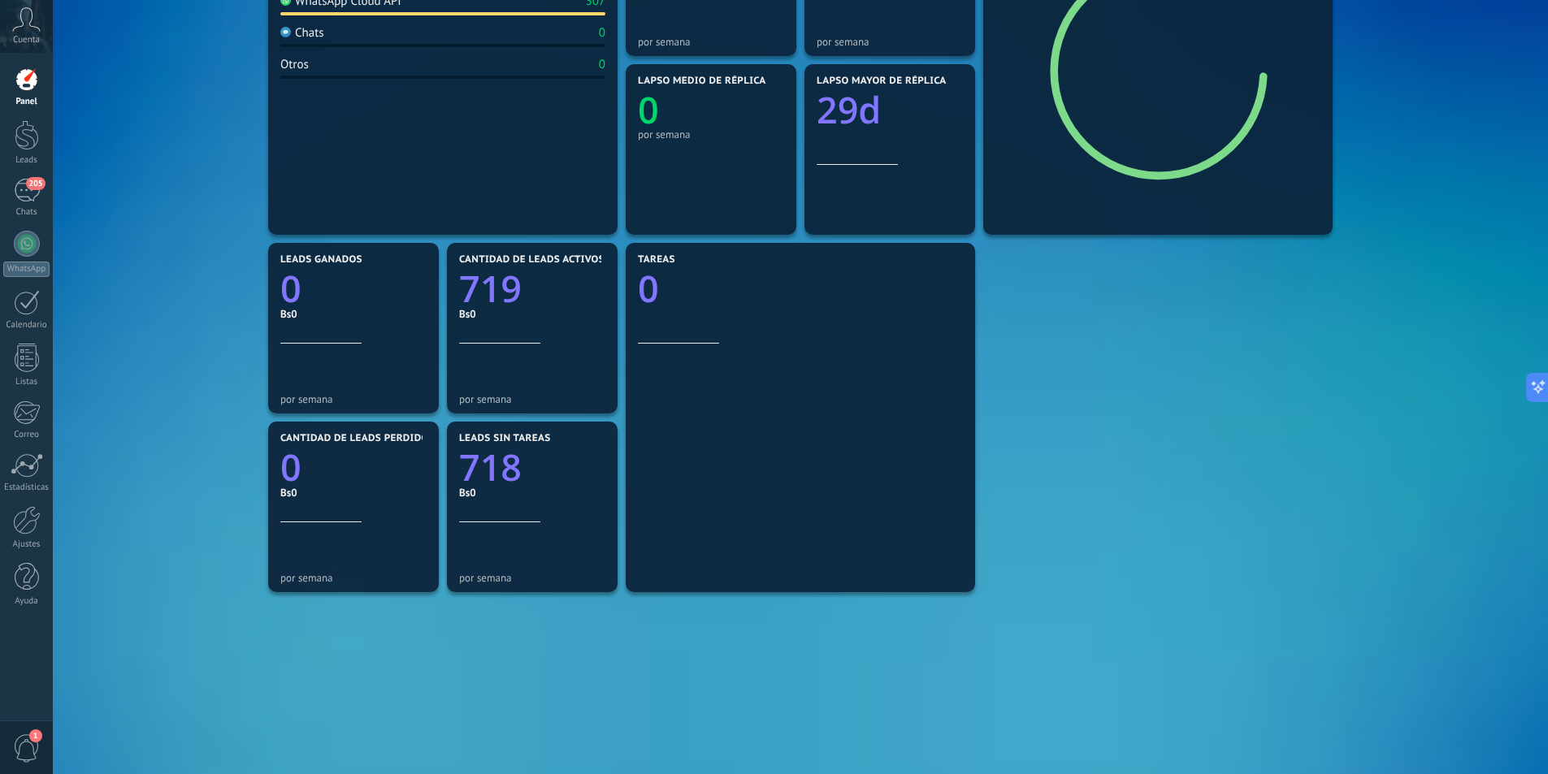
scroll to position [0, 0]
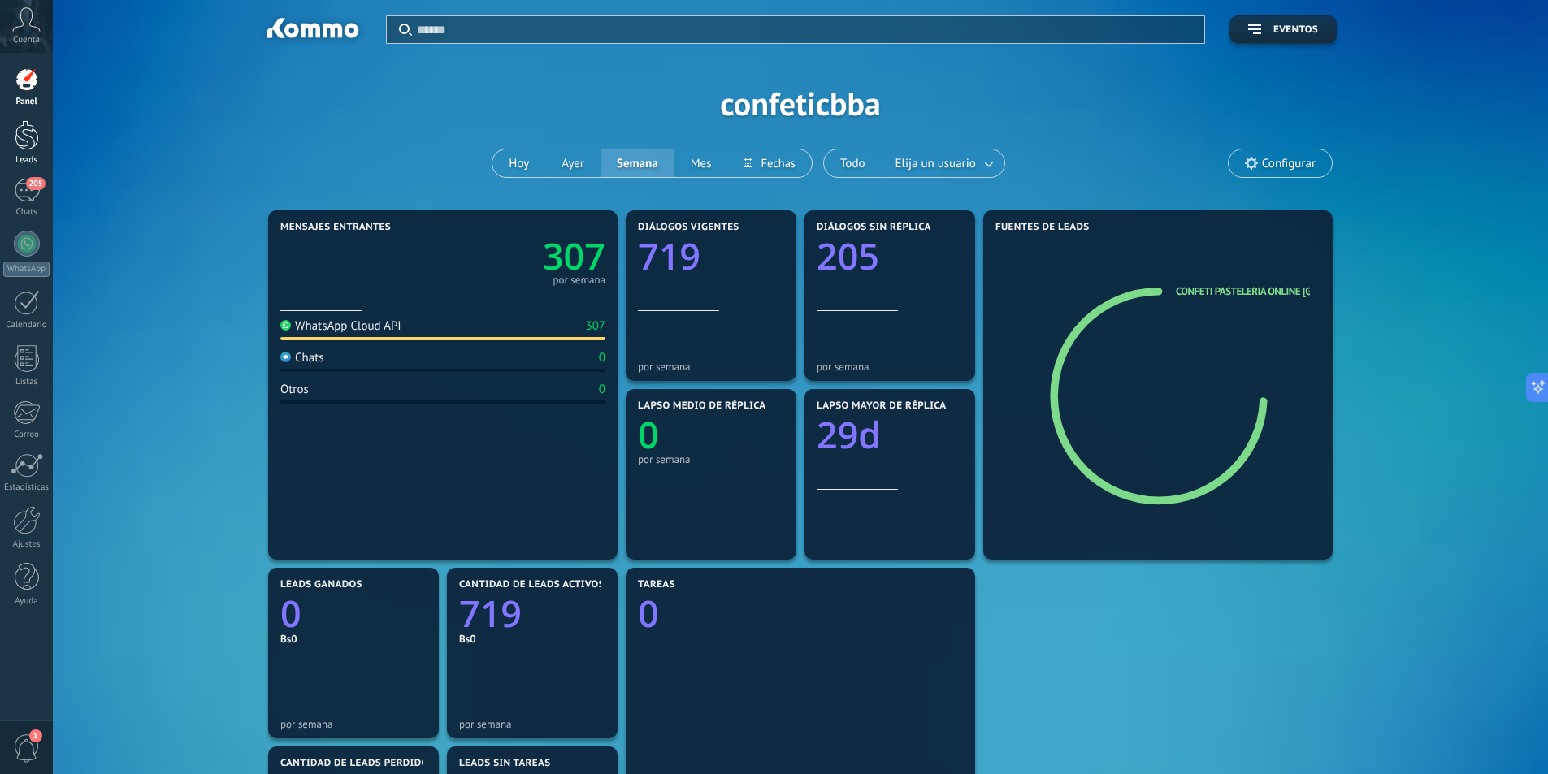
click at [22, 158] on div "Leads" at bounding box center [26, 160] width 47 height 11
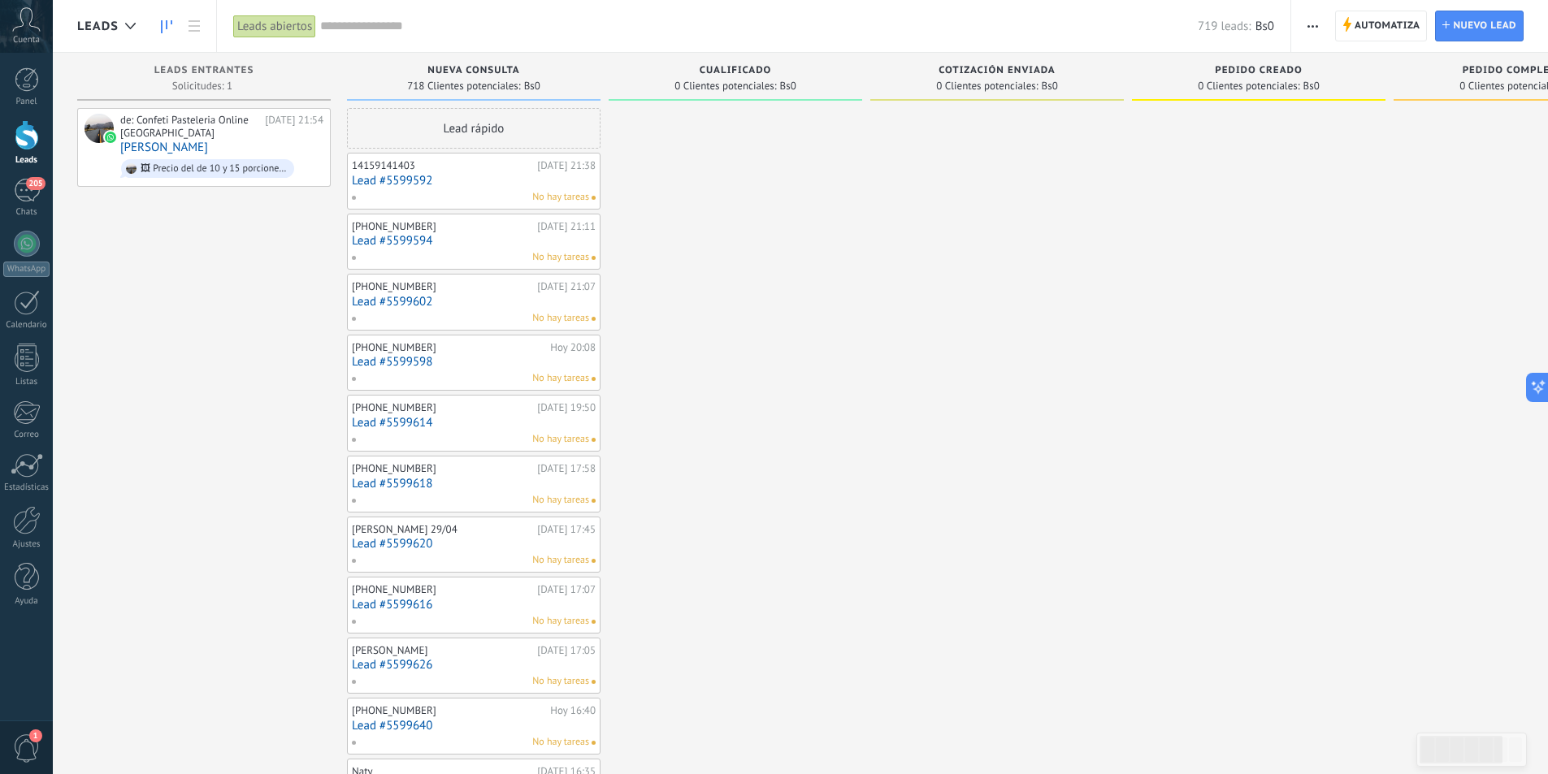
click at [354, 28] on input "text" at bounding box center [758, 26] width 877 height 17
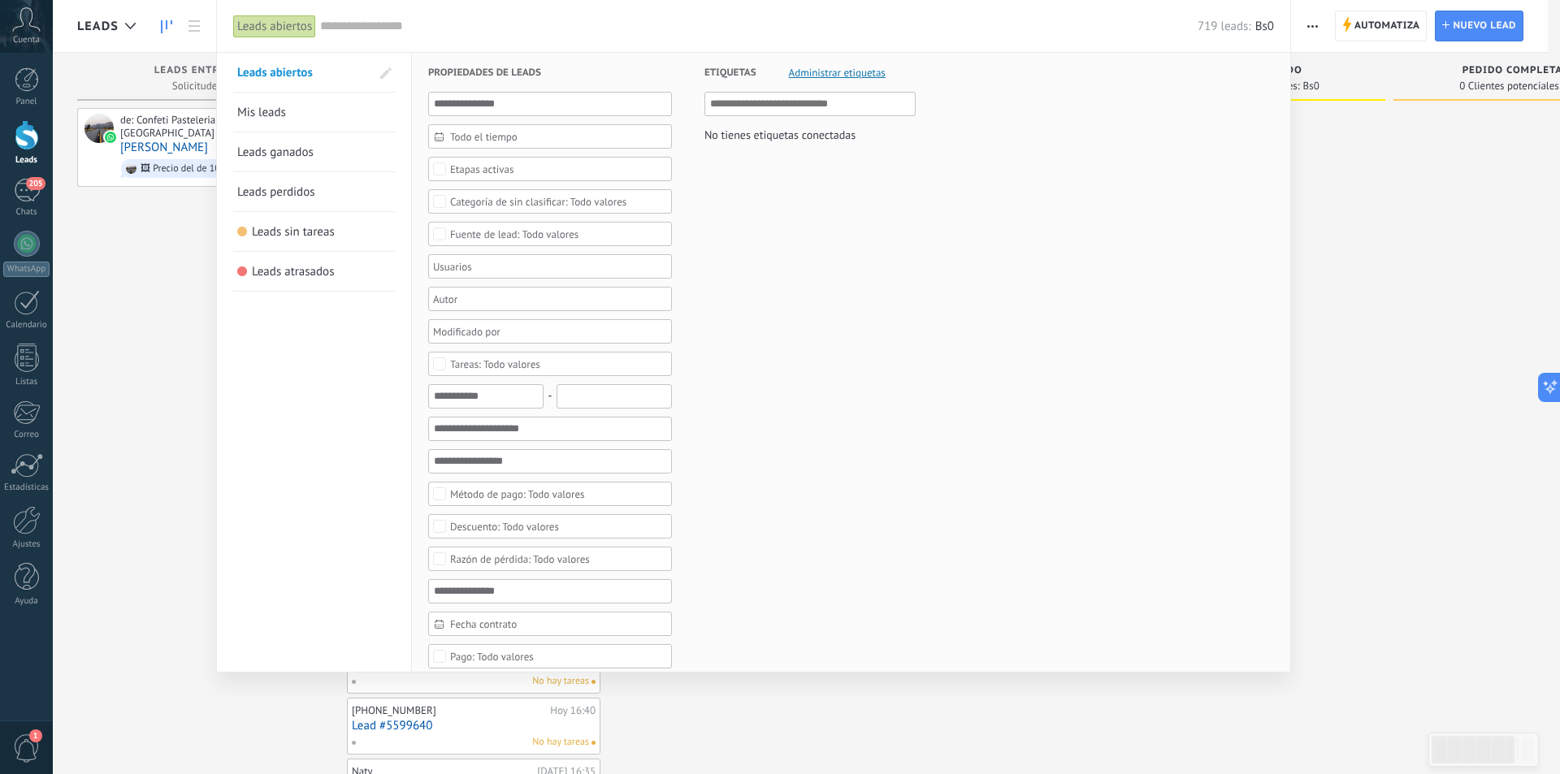
click at [301, 141] on link "Leads ganados" at bounding box center [314, 151] width 154 height 39
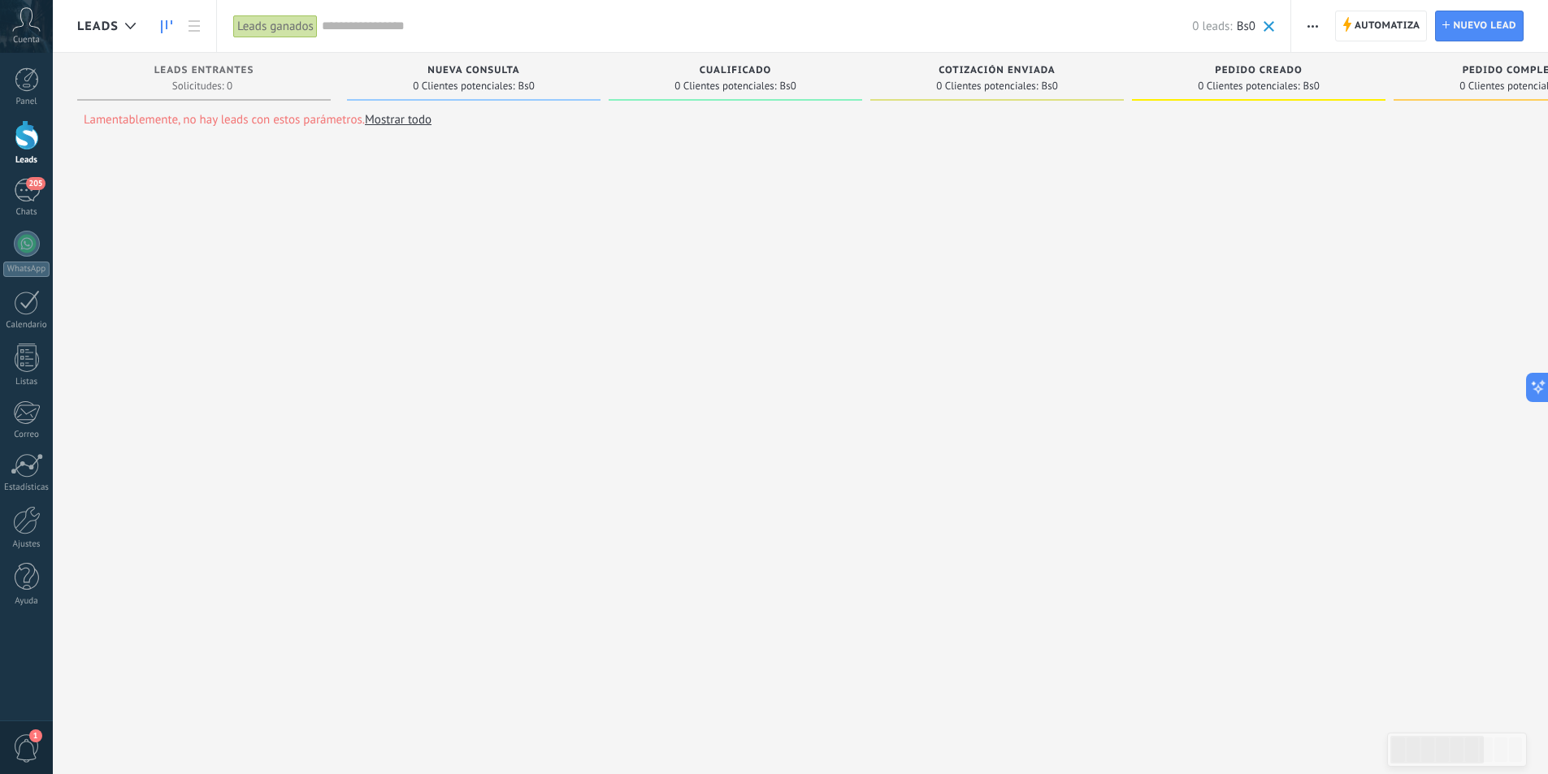
click at [349, 26] on input "text" at bounding box center [757, 26] width 871 height 17
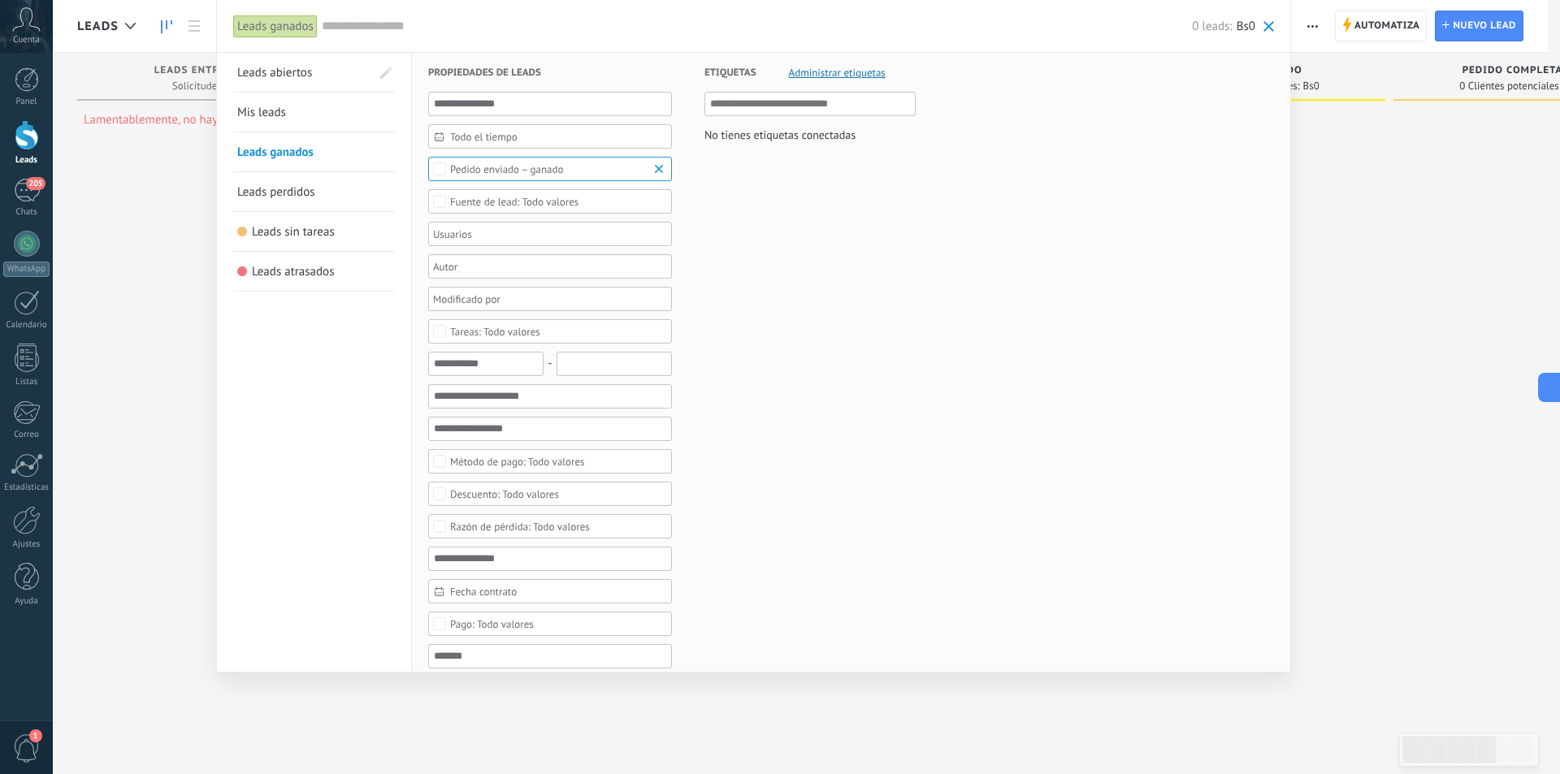
click at [504, 139] on span "Todo el tiempo" at bounding box center [556, 137] width 213 height 12
click at [505, 139] on span "Todo el tiempo" at bounding box center [556, 137] width 213 height 12
click at [586, 132] on span "Todo el tiempo" at bounding box center [556, 137] width 213 height 12
click at [555, 337] on li "La última semana" at bounding box center [550, 336] width 242 height 24
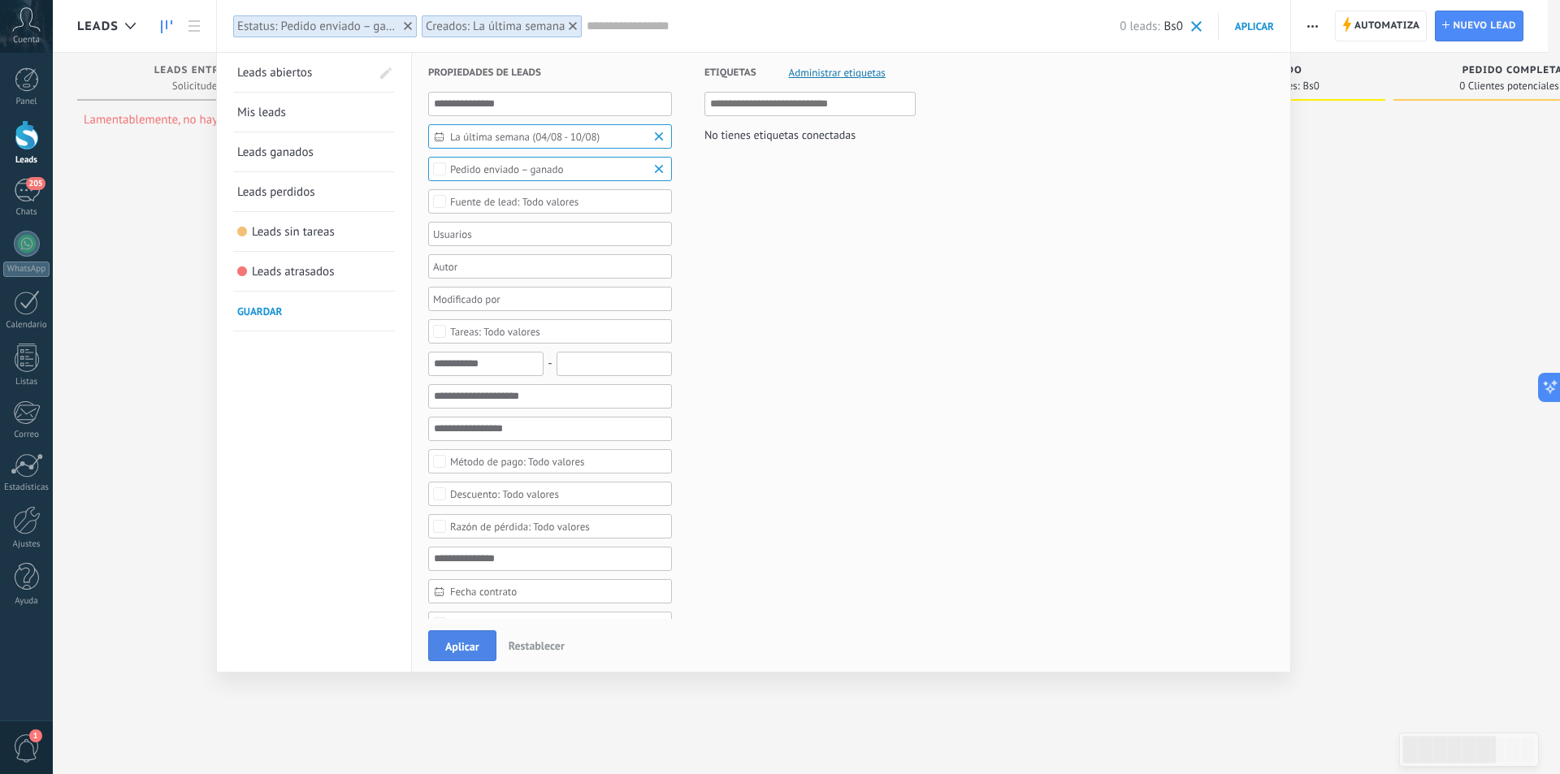
click at [461, 643] on span "Aplicar" at bounding box center [462, 646] width 34 height 11
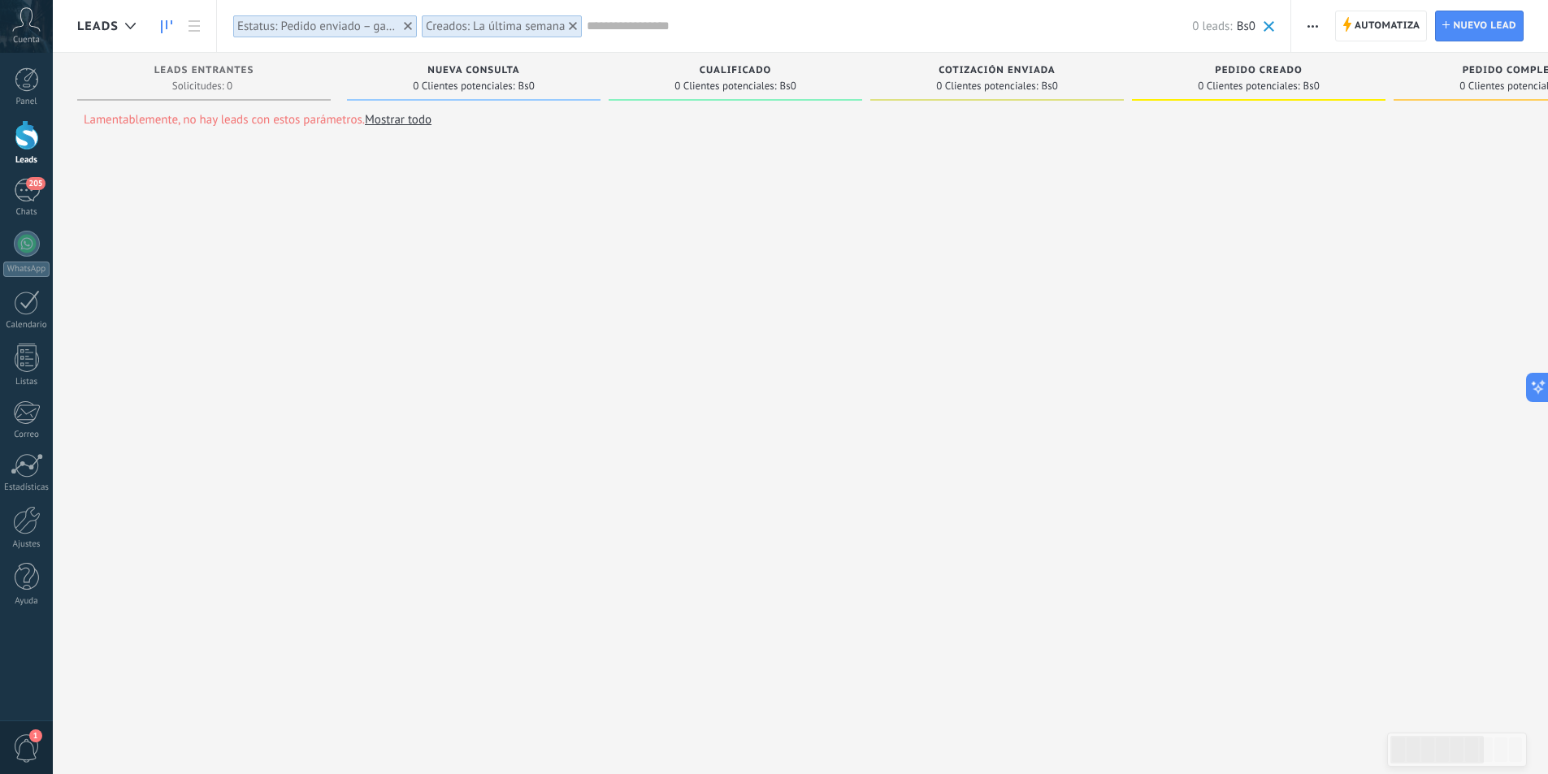
click at [570, 24] on use at bounding box center [573, 26] width 8 height 8
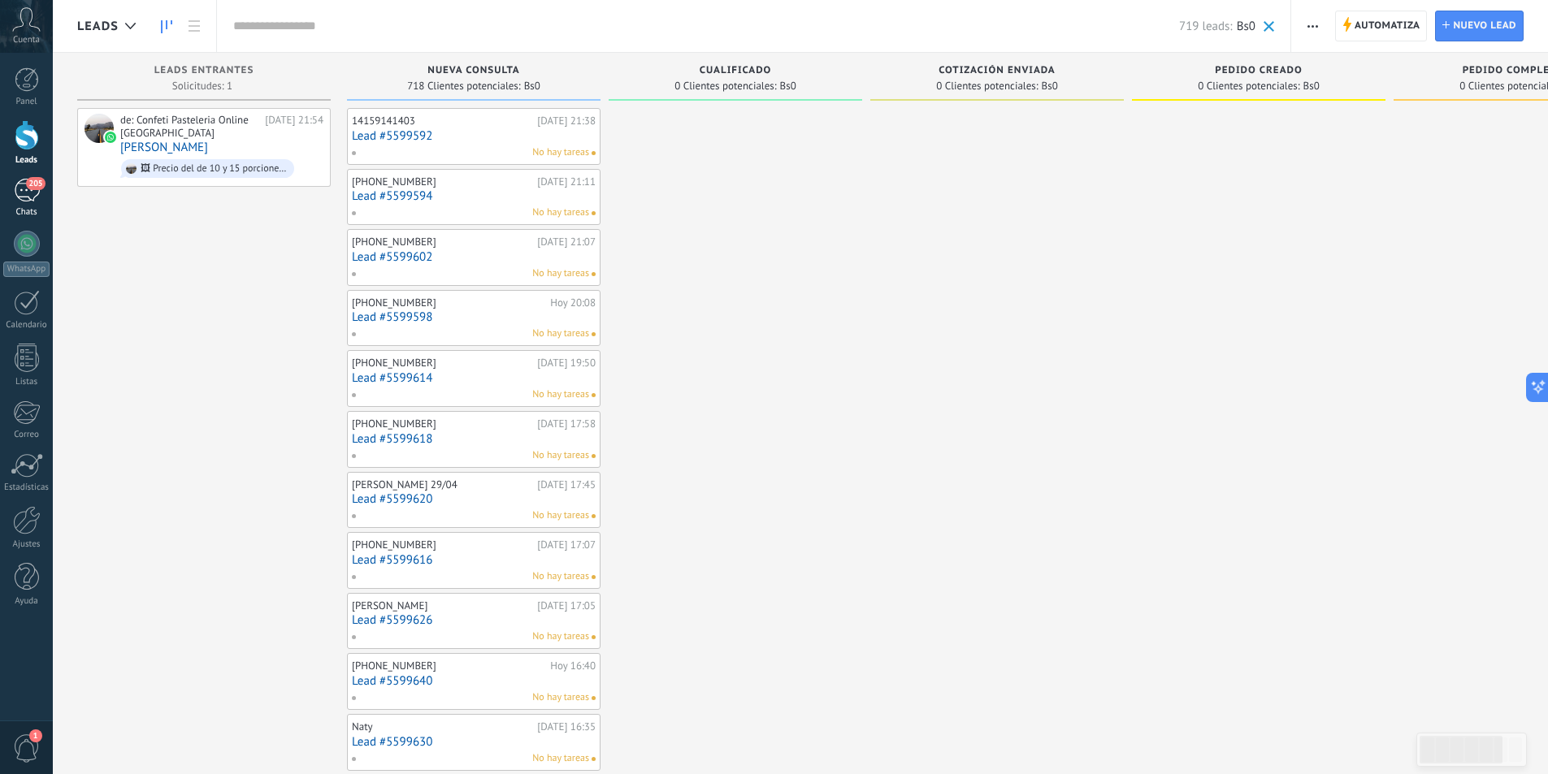
click at [28, 199] on div "205" at bounding box center [27, 191] width 26 height 24
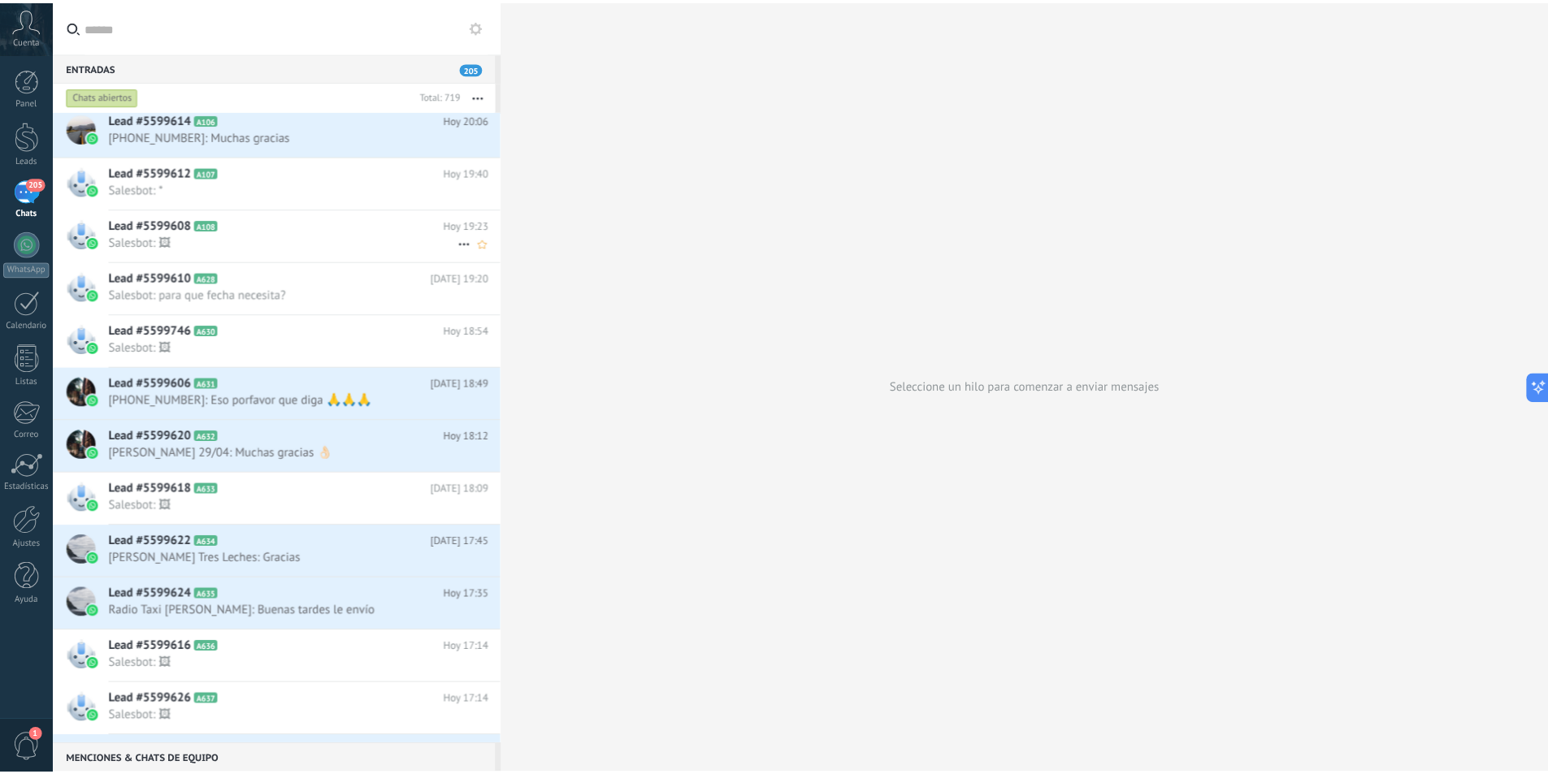
scroll to position [813, 0]
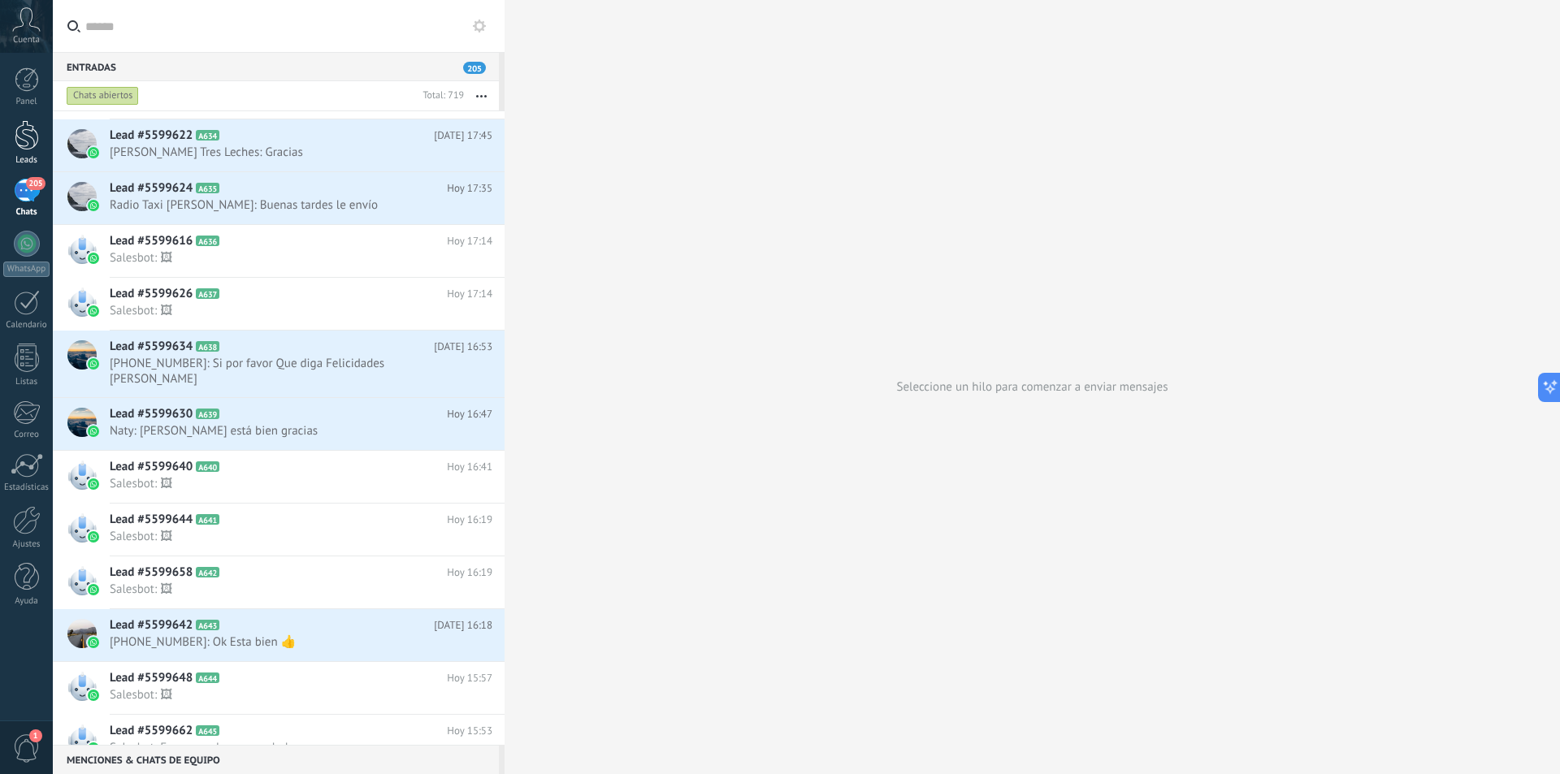
click at [13, 139] on link "Leads" at bounding box center [26, 142] width 53 height 45
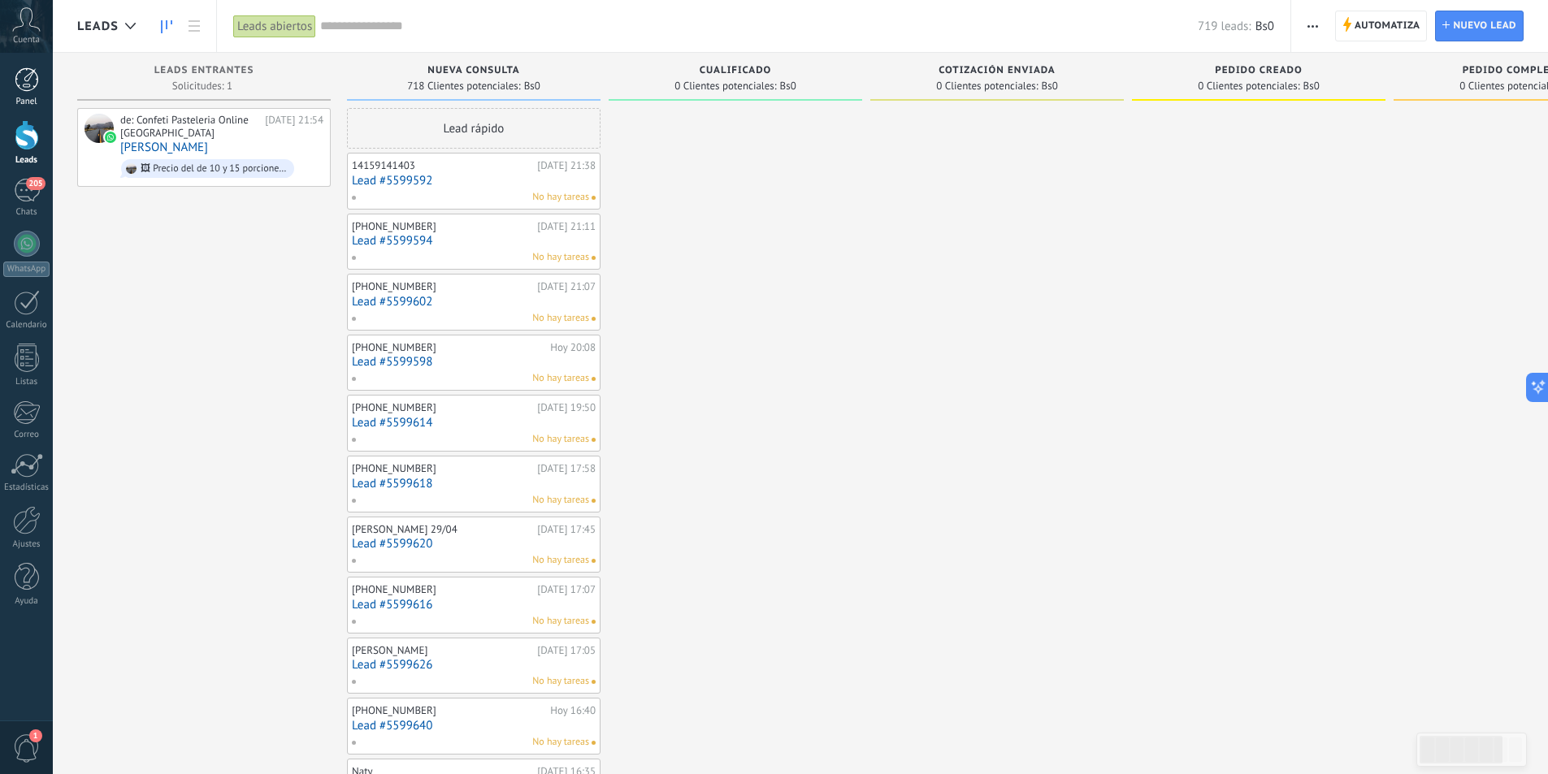
click at [13, 84] on link "Panel" at bounding box center [26, 87] width 53 height 40
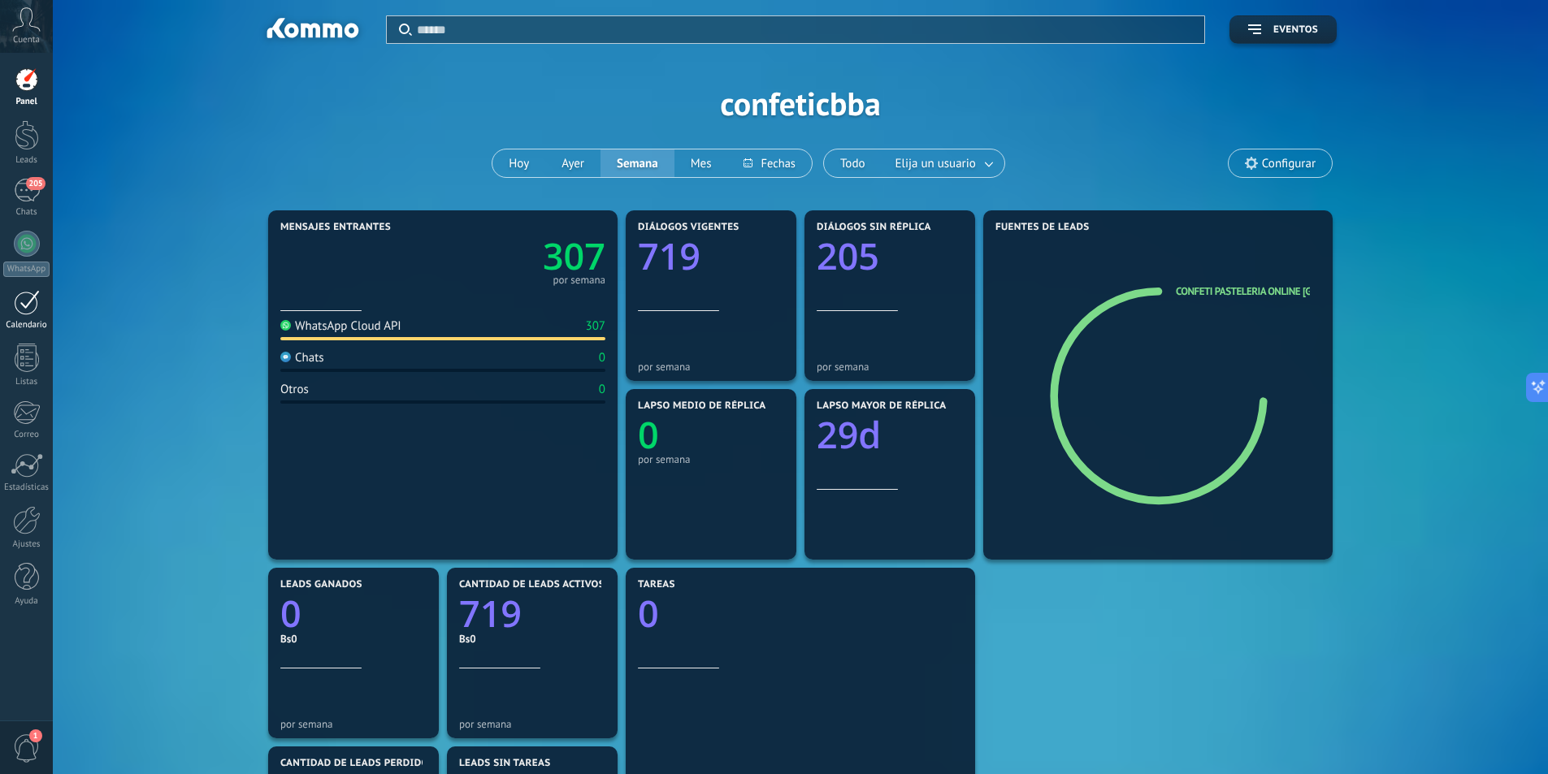
click at [1, 316] on link "Calendario" at bounding box center [26, 310] width 53 height 41
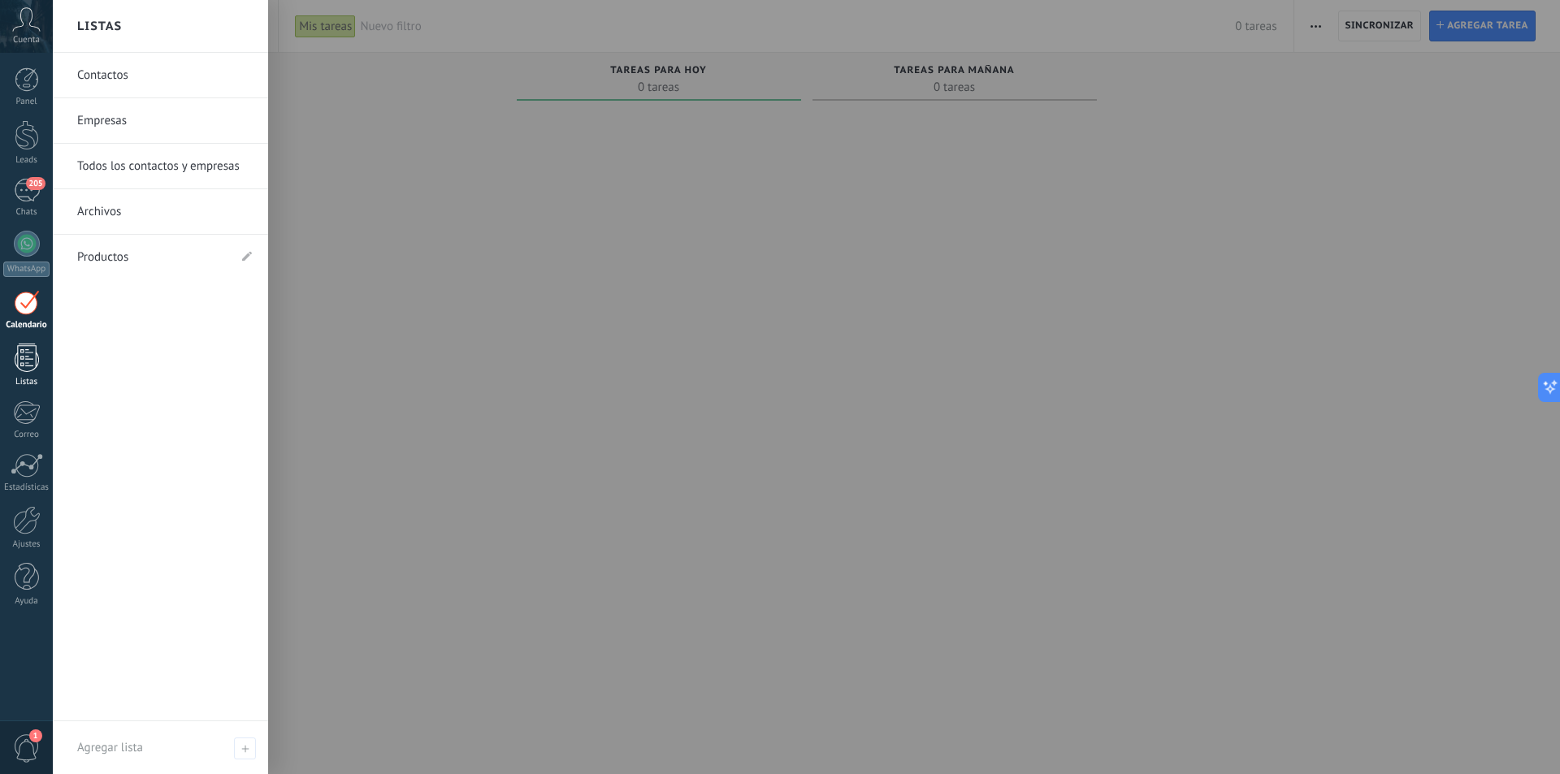
click at [16, 353] on div at bounding box center [27, 358] width 24 height 28
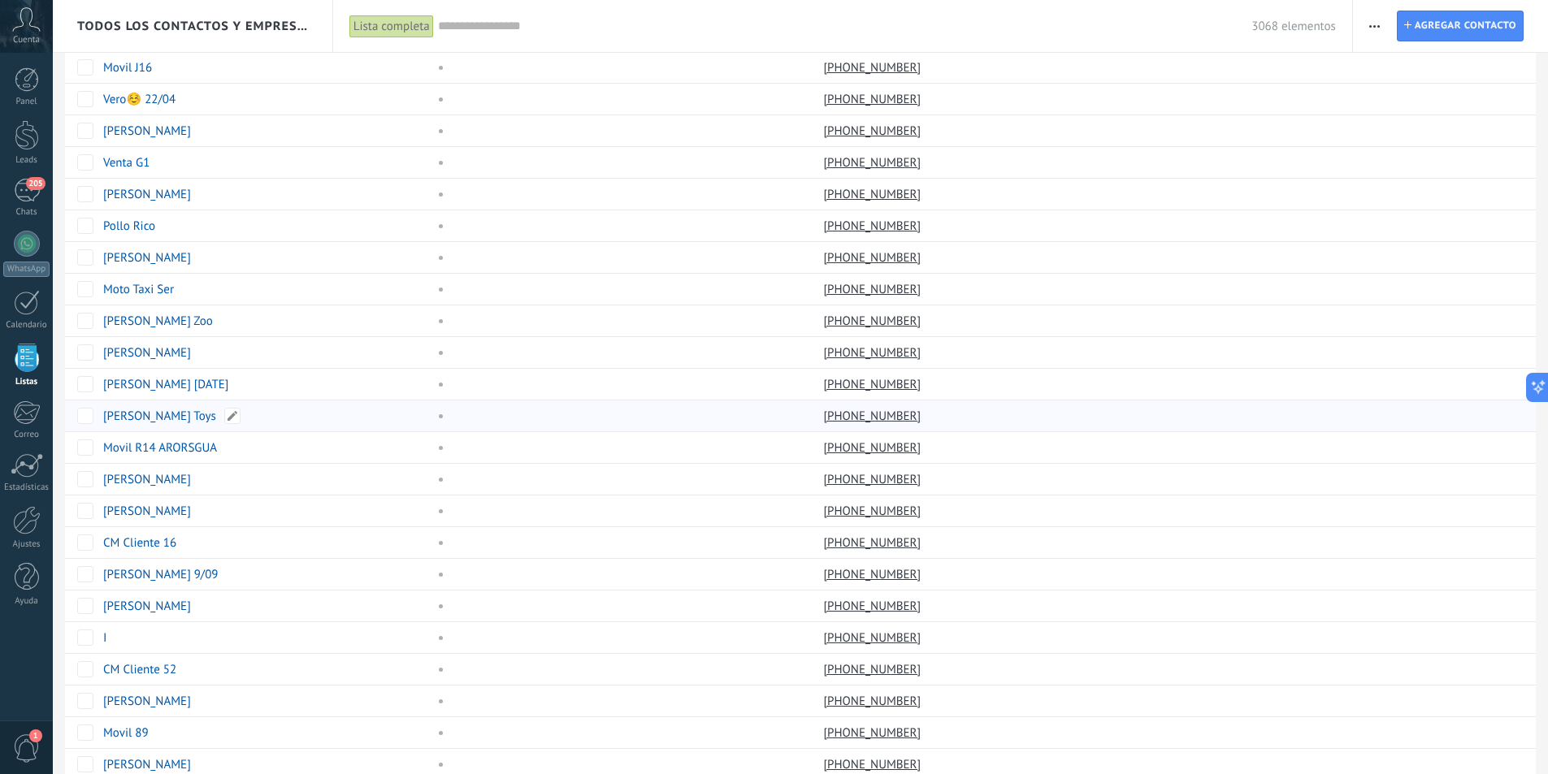
scroll to position [962, 0]
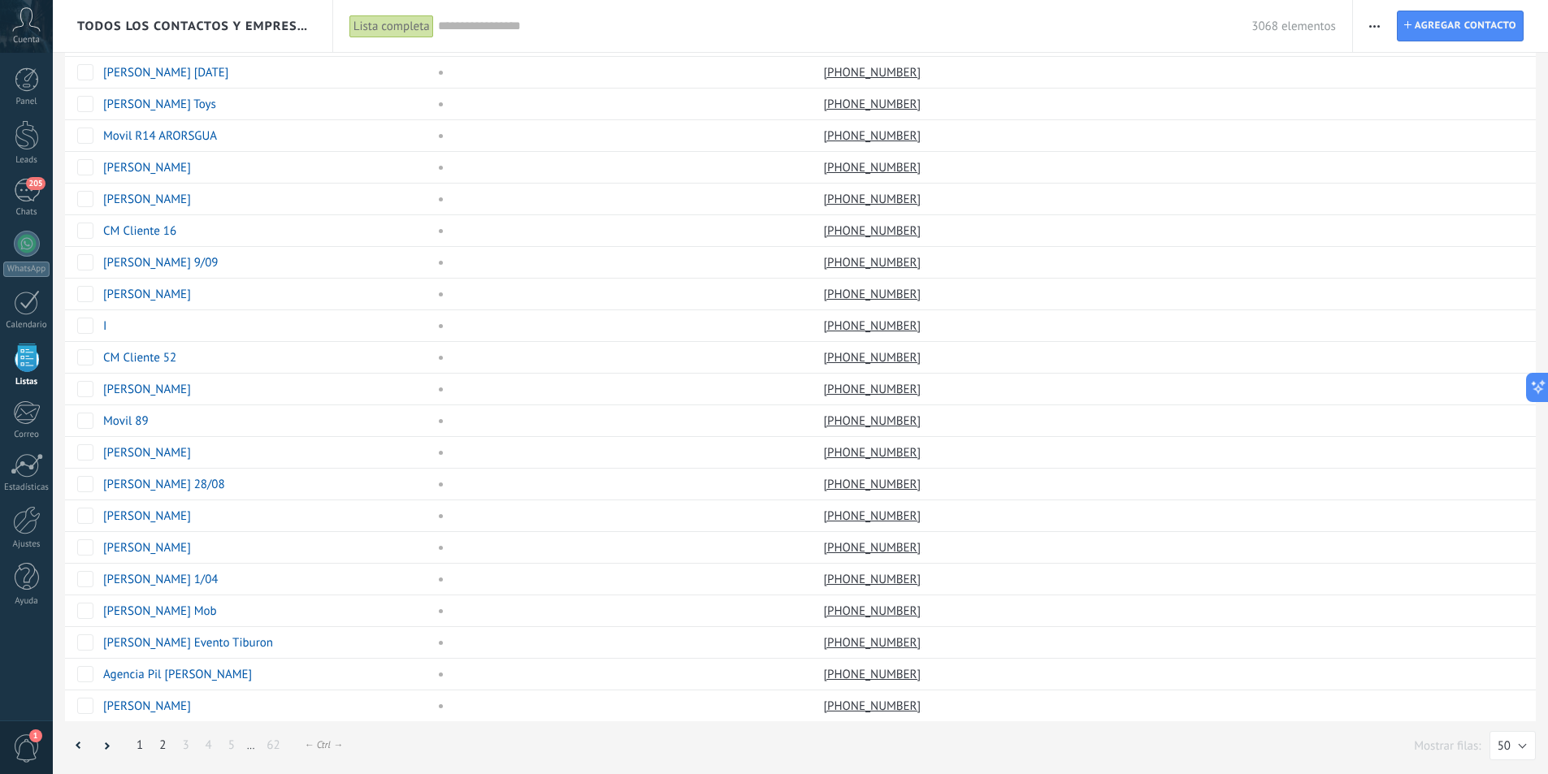
click at [159, 747] on link "2" at bounding box center [162, 745] width 23 height 32
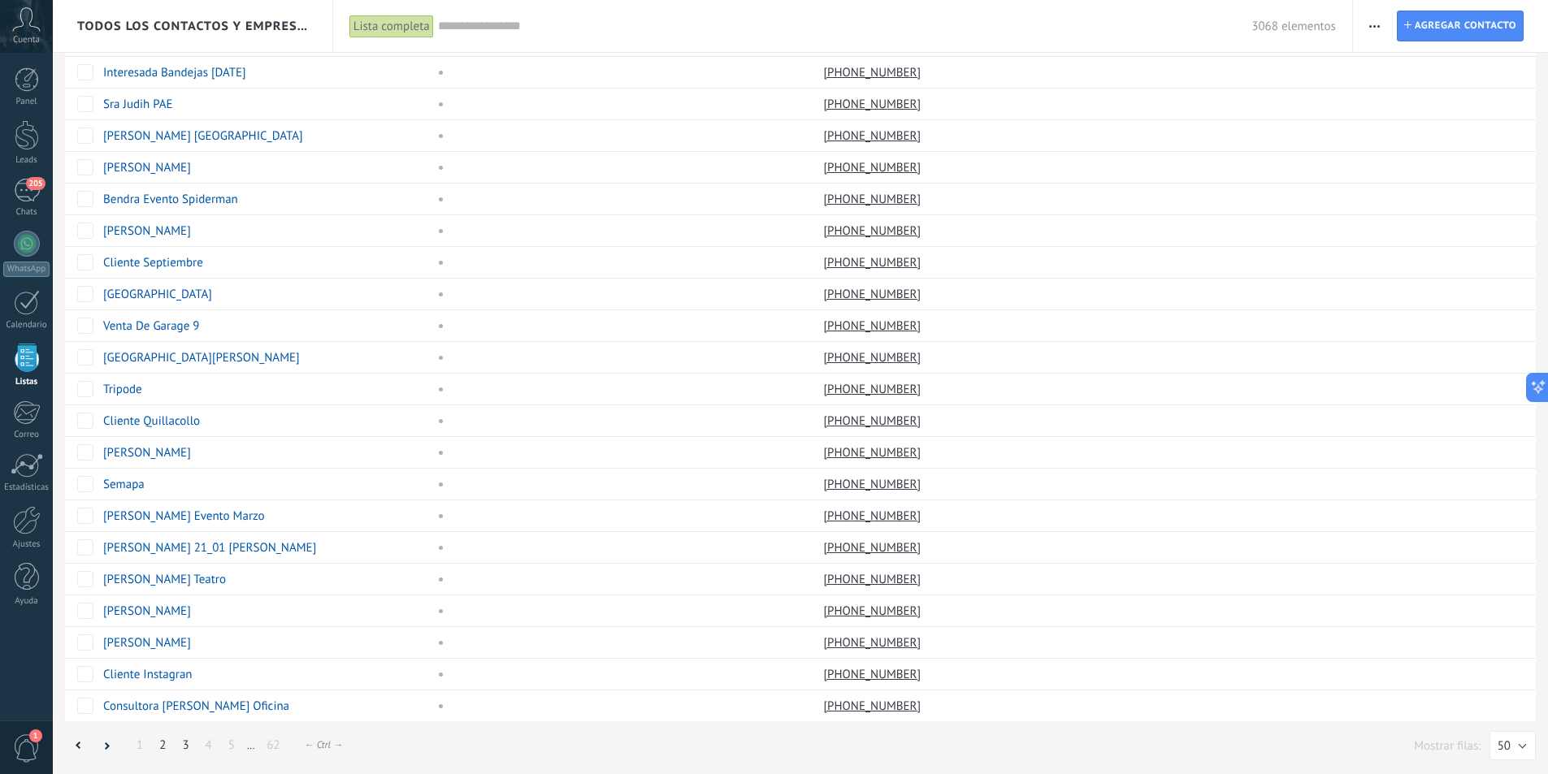
click at [188, 742] on link "3" at bounding box center [185, 745] width 23 height 32
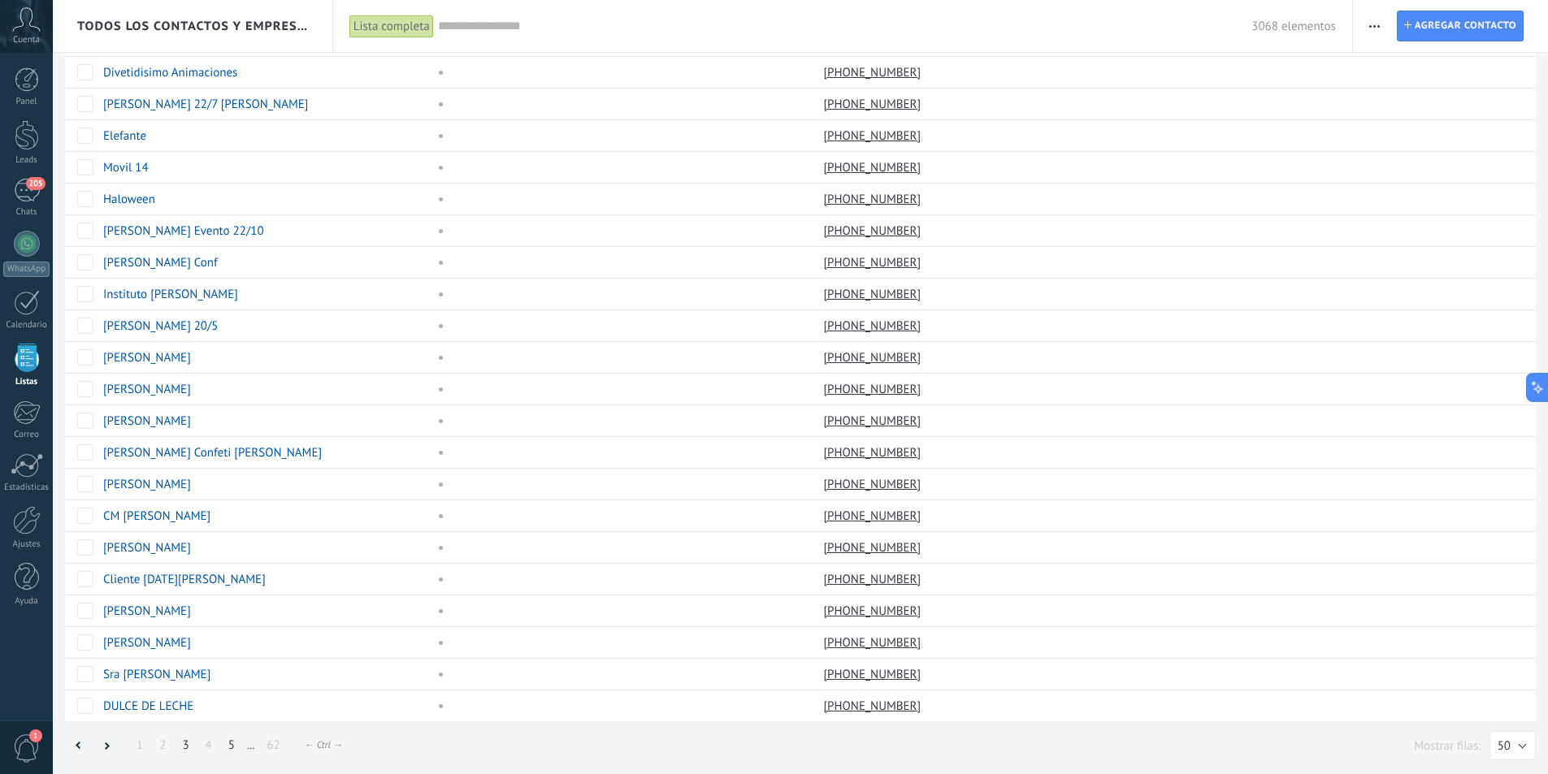
click at [227, 747] on link "5" at bounding box center [231, 745] width 23 height 32
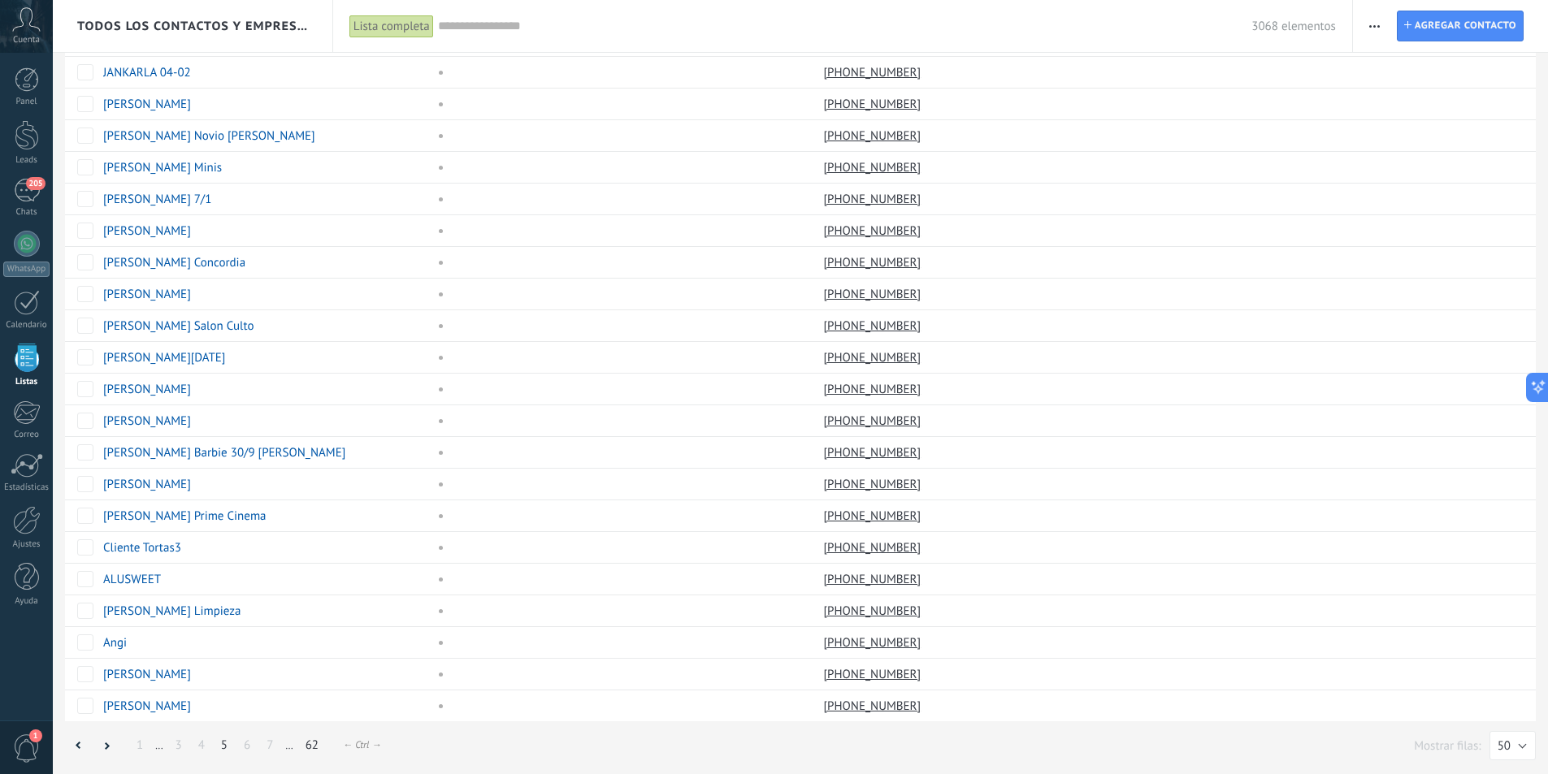
click at [311, 742] on link "62" at bounding box center [311, 745] width 29 height 32
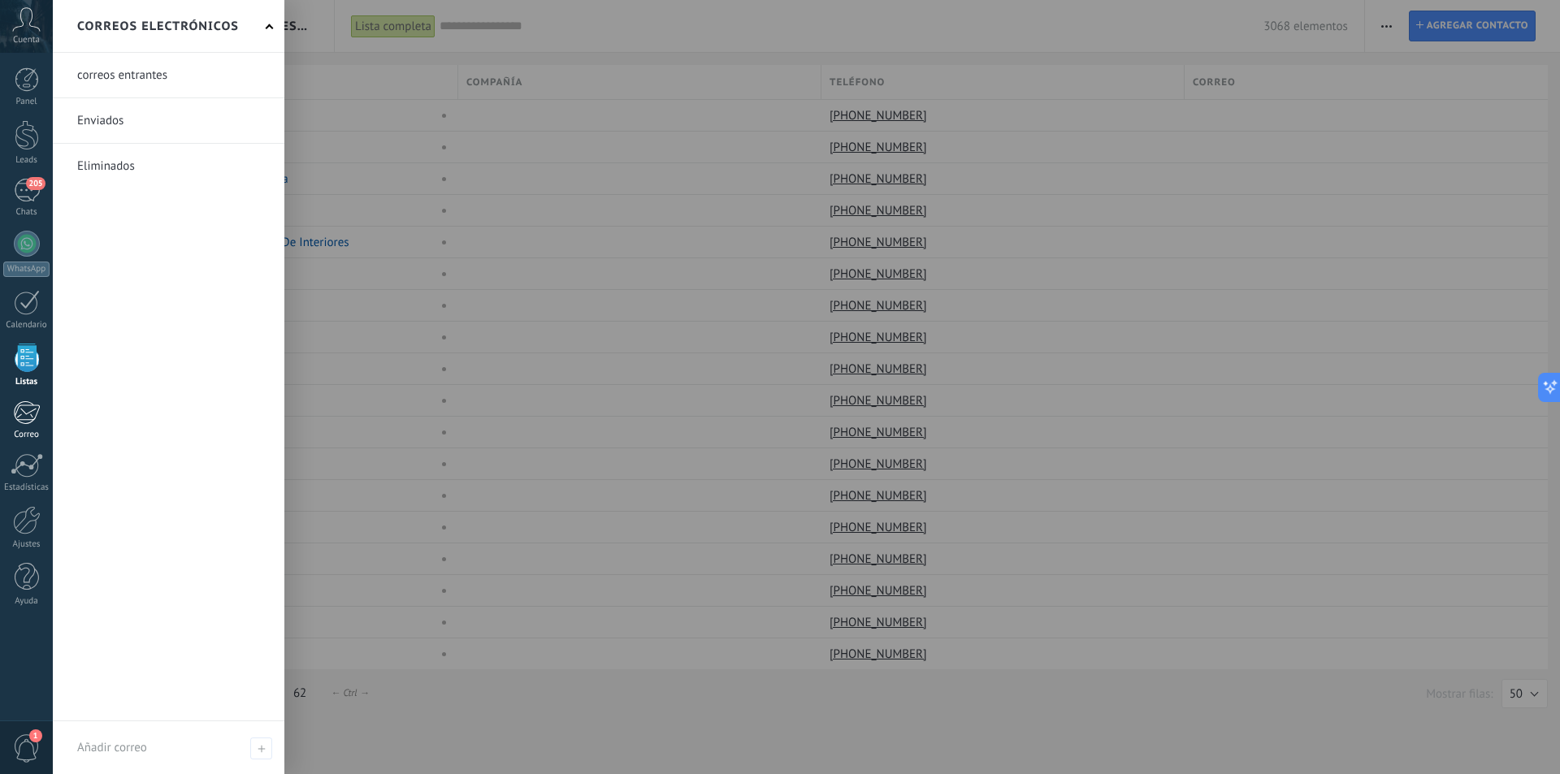
click at [24, 428] on link "Correo" at bounding box center [26, 420] width 53 height 40
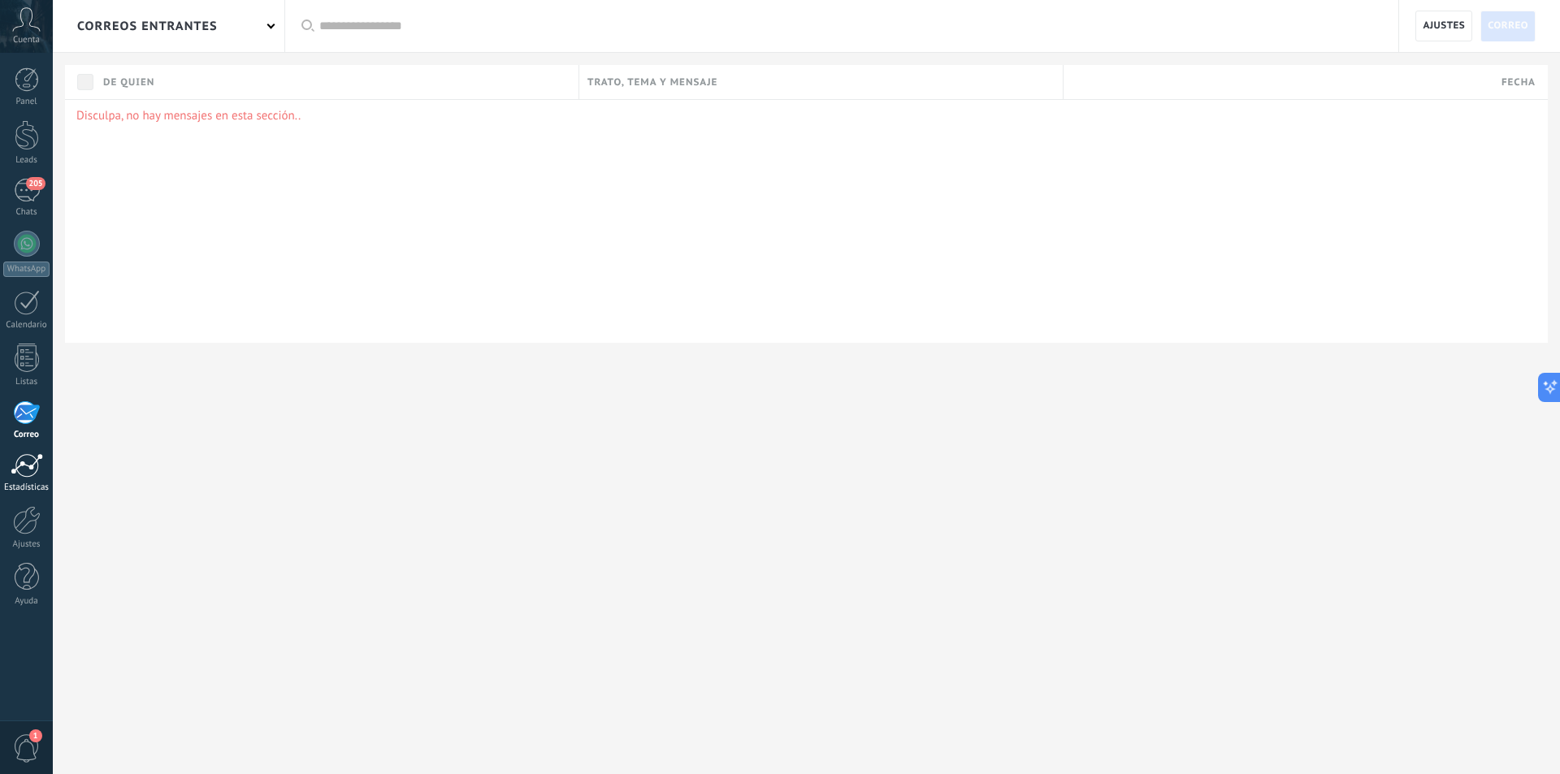
click at [18, 471] on div at bounding box center [27, 465] width 32 height 24
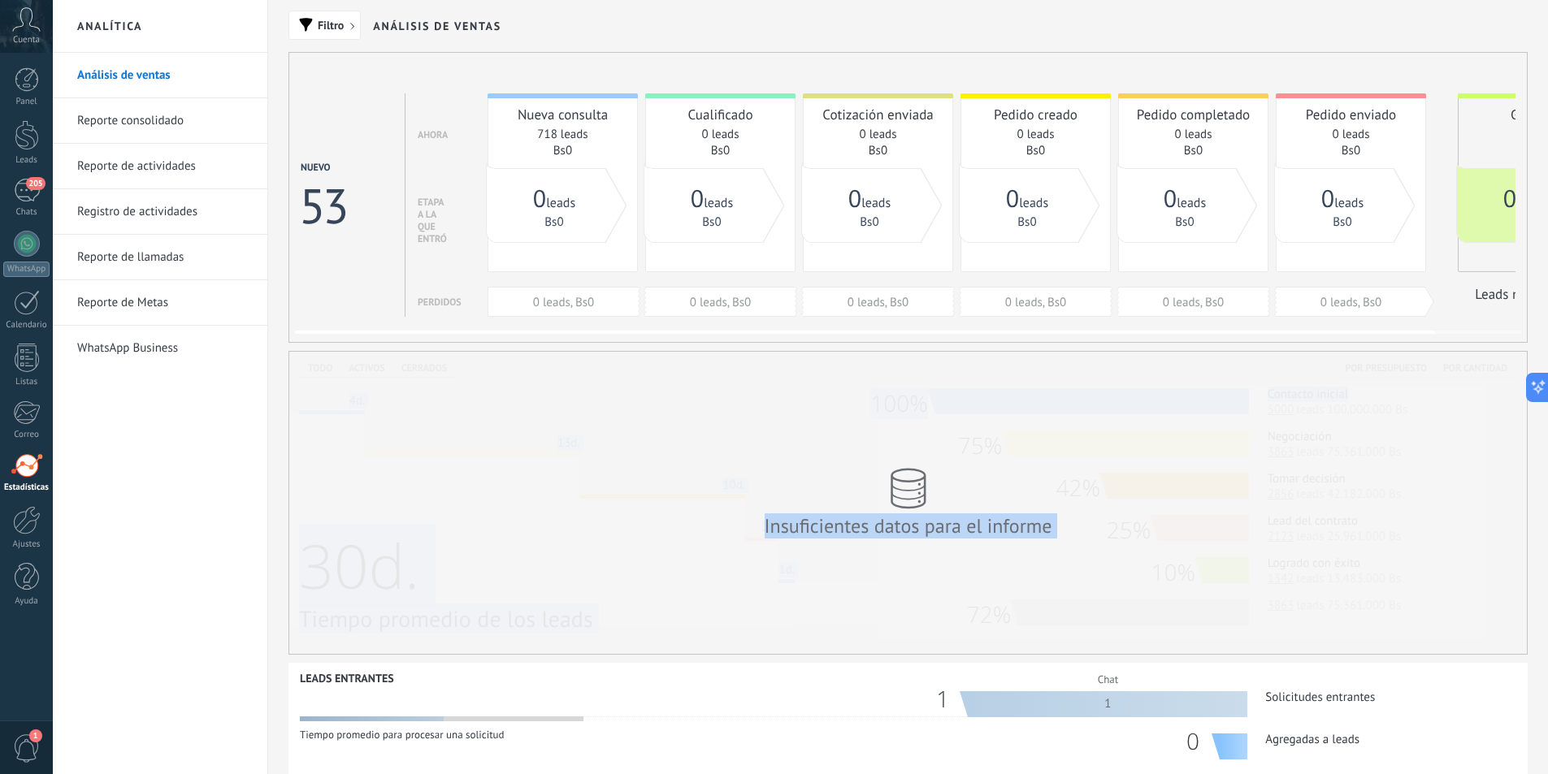
drag, startPoint x: 1348, startPoint y: 353, endPoint x: 1451, endPoint y: 331, distance: 105.5
click at [1444, 350] on div "Filtro Análisis de ventas Nuevo 53 Ahora Etapa a la que entró Perdidos Nueva co…" at bounding box center [907, 538] width 1279 height 1076
click at [1464, 214] on div "0 leads Bs0" at bounding box center [1520, 206] width 112 height 47
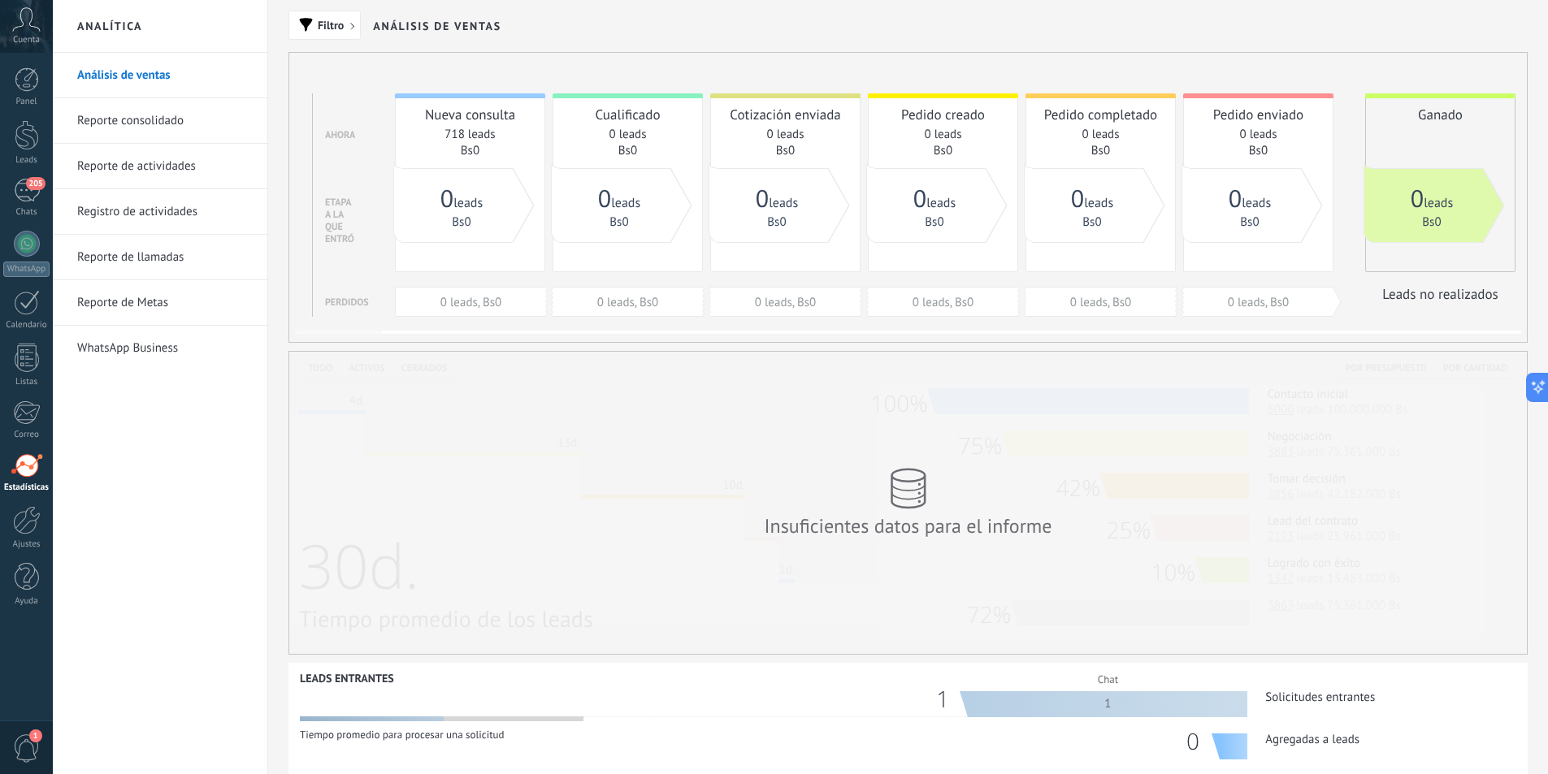
drag, startPoint x: 1465, startPoint y: 219, endPoint x: 1099, endPoint y: 236, distance: 366.8
click at [1101, 95] on div "0 leads Bs0 0 leads Bs0 0 leads Bs0 0 leads Bs0 0 leads Bs0 0 leads Bs0 0 leads…" at bounding box center [909, 94] width 1162 height 2
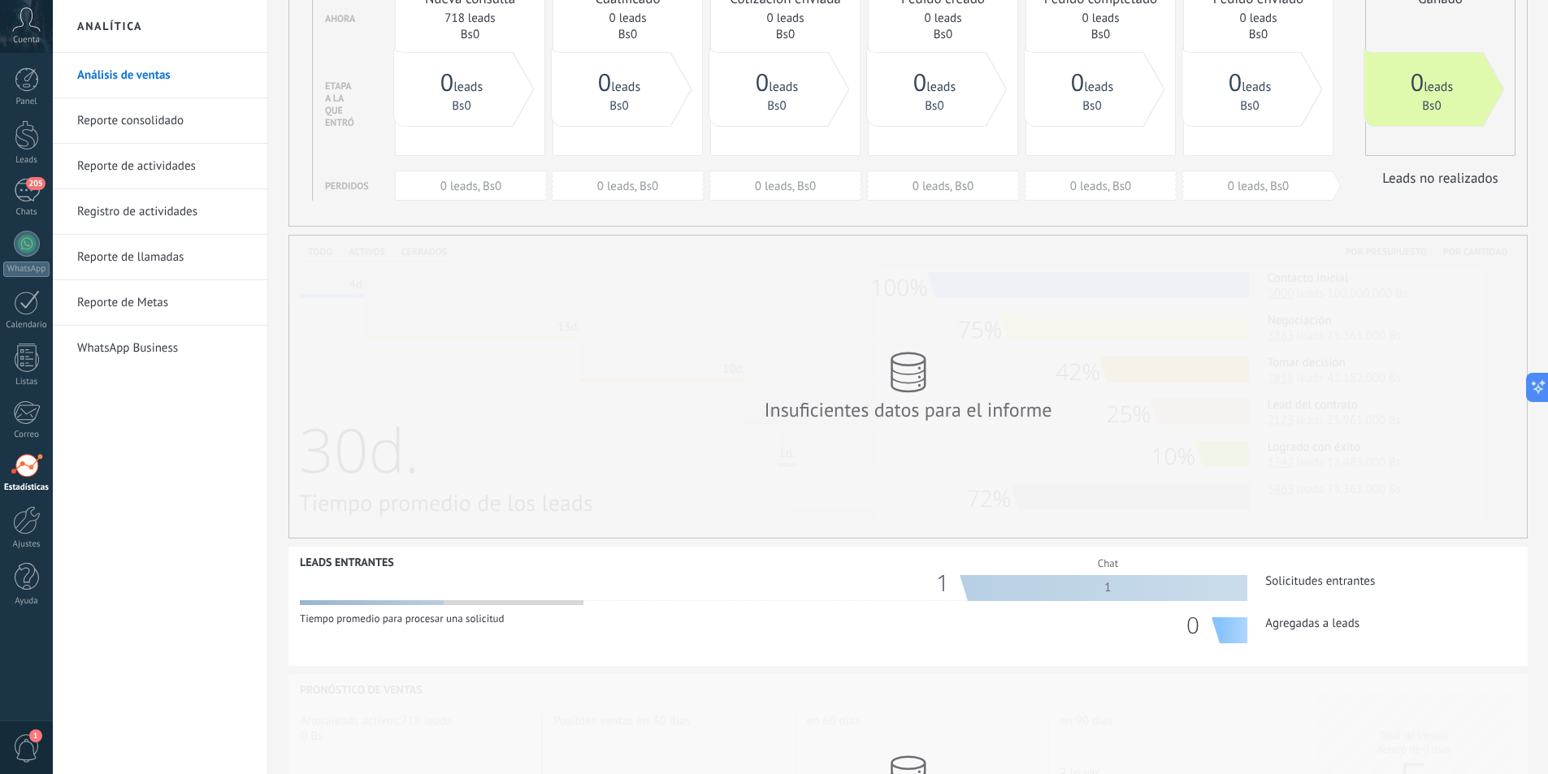
scroll to position [302, 0]
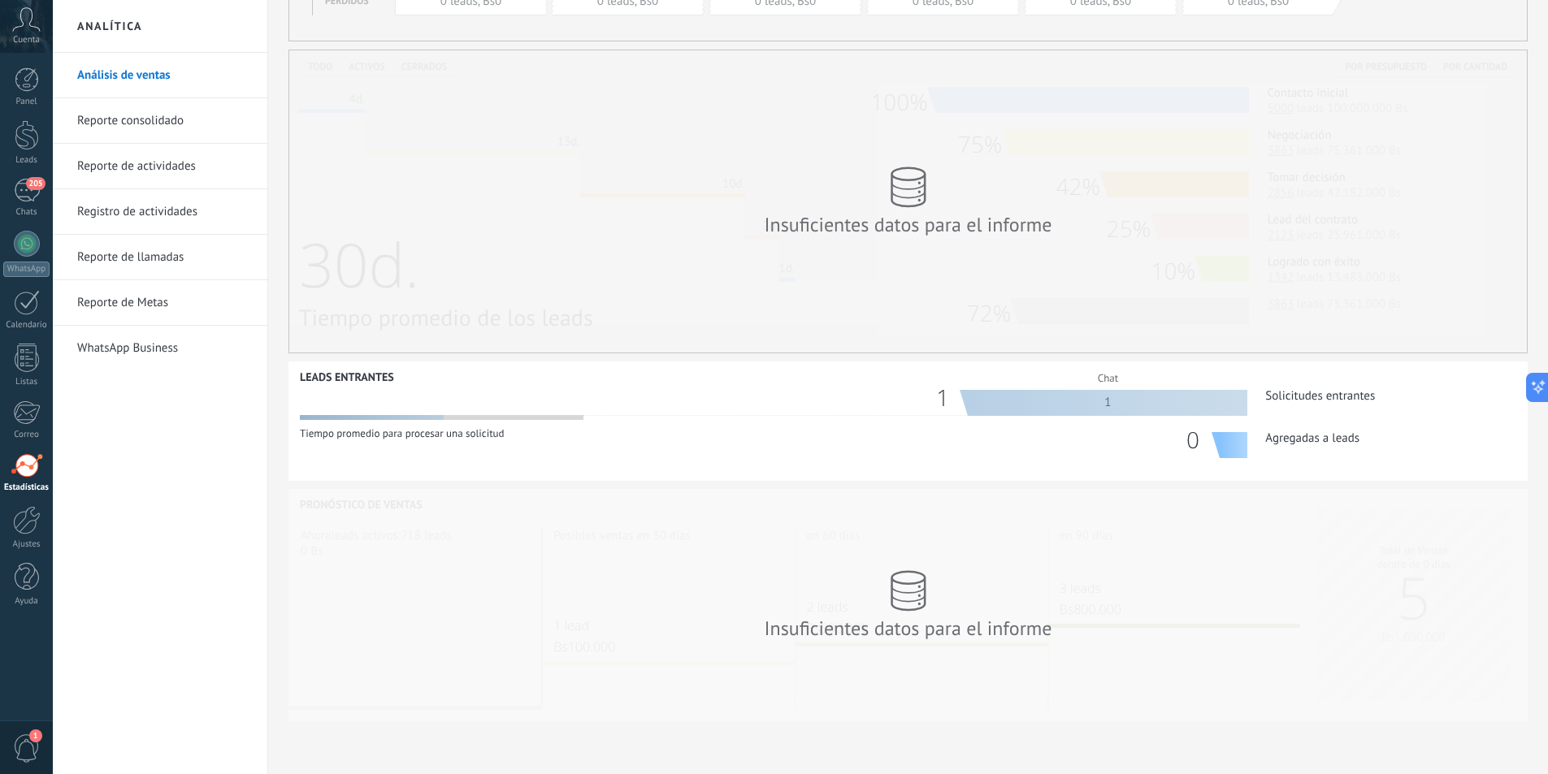
click at [168, 351] on link "WhatsApp Business" at bounding box center [164, 348] width 174 height 45
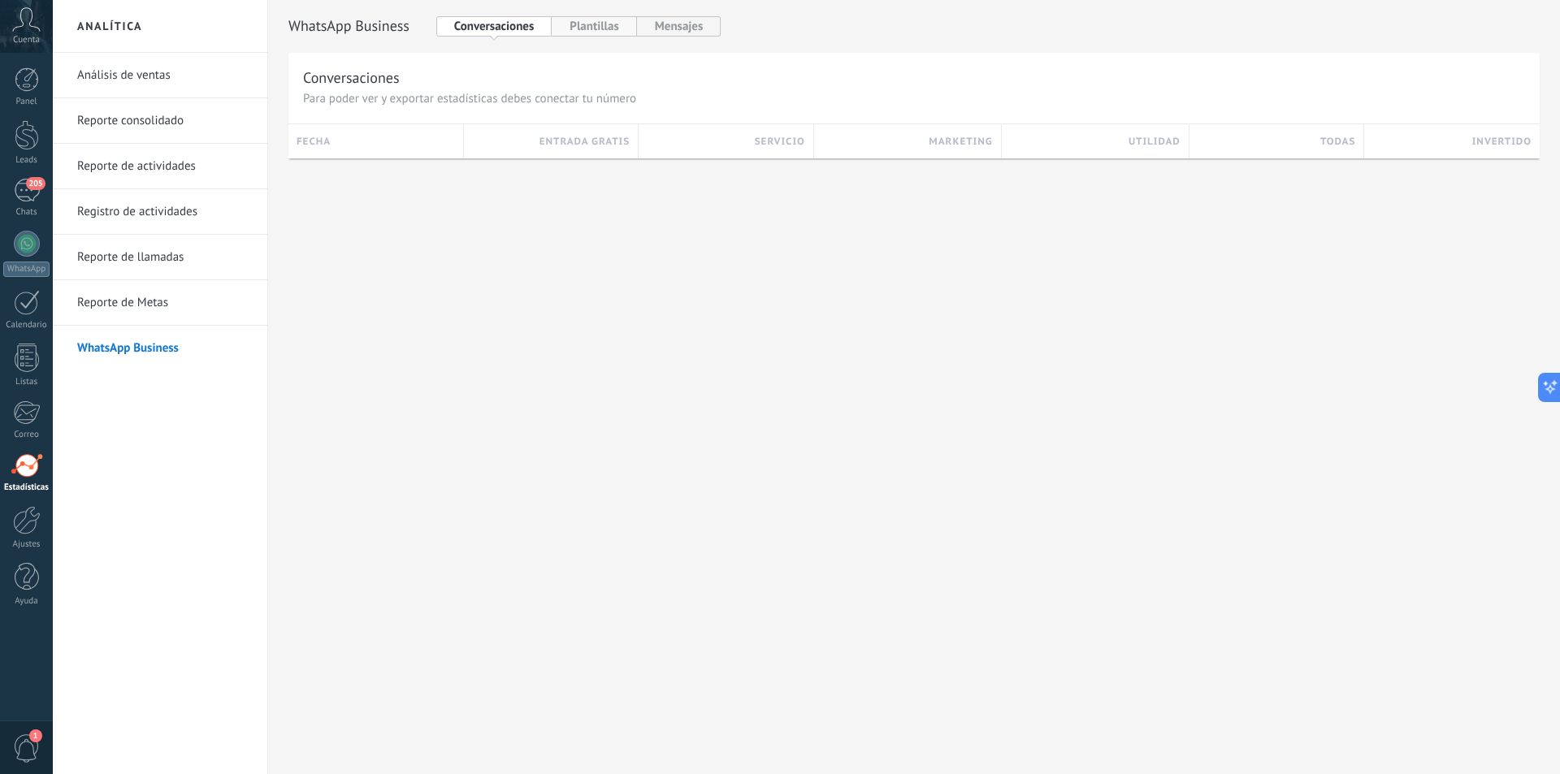
click at [574, 29] on button "Plantillas" at bounding box center [594, 26] width 84 height 20
click at [686, 22] on button "Mensajes" at bounding box center [679, 26] width 84 height 20
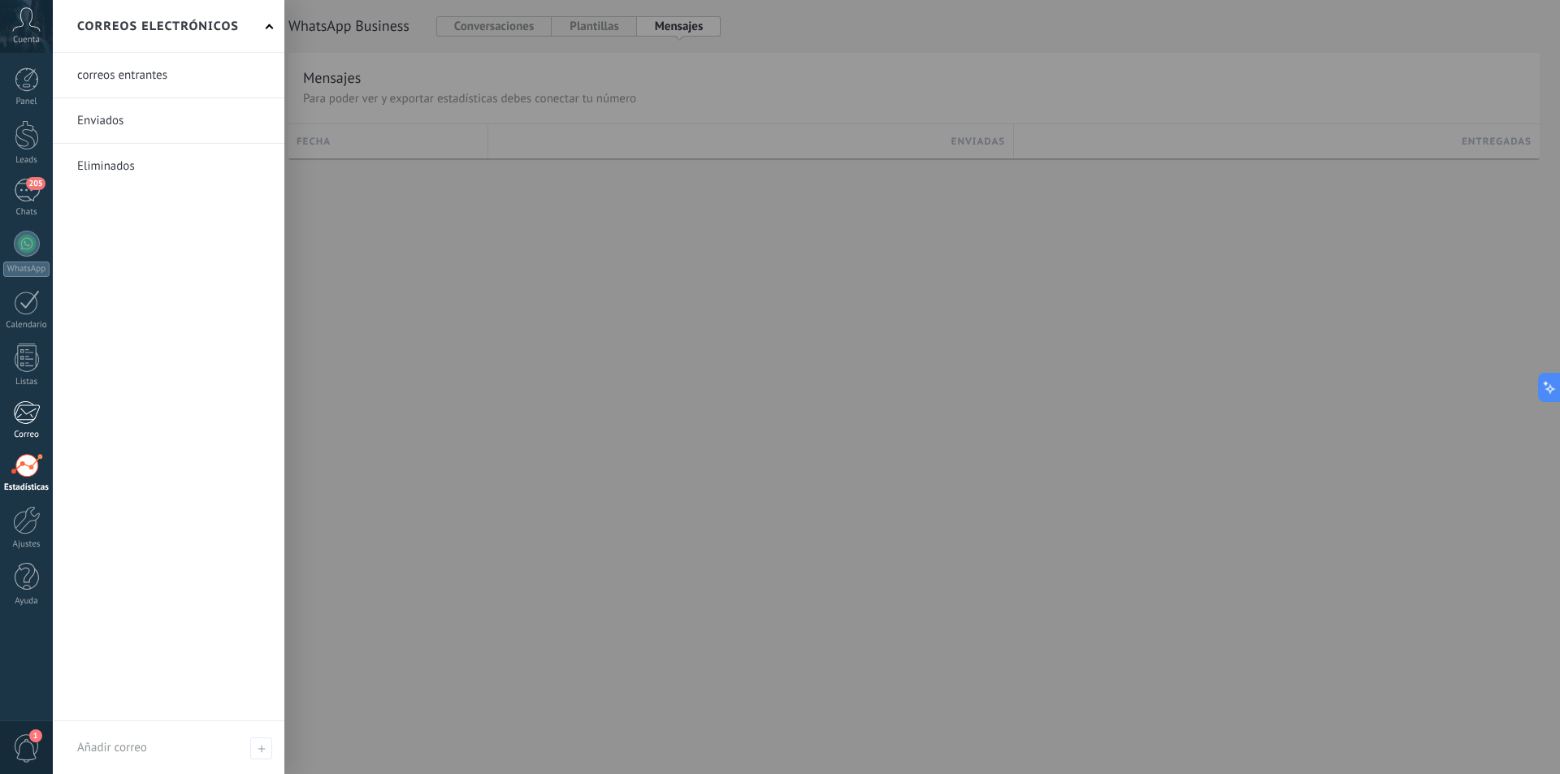
click at [16, 428] on link "Correo" at bounding box center [26, 420] width 53 height 40
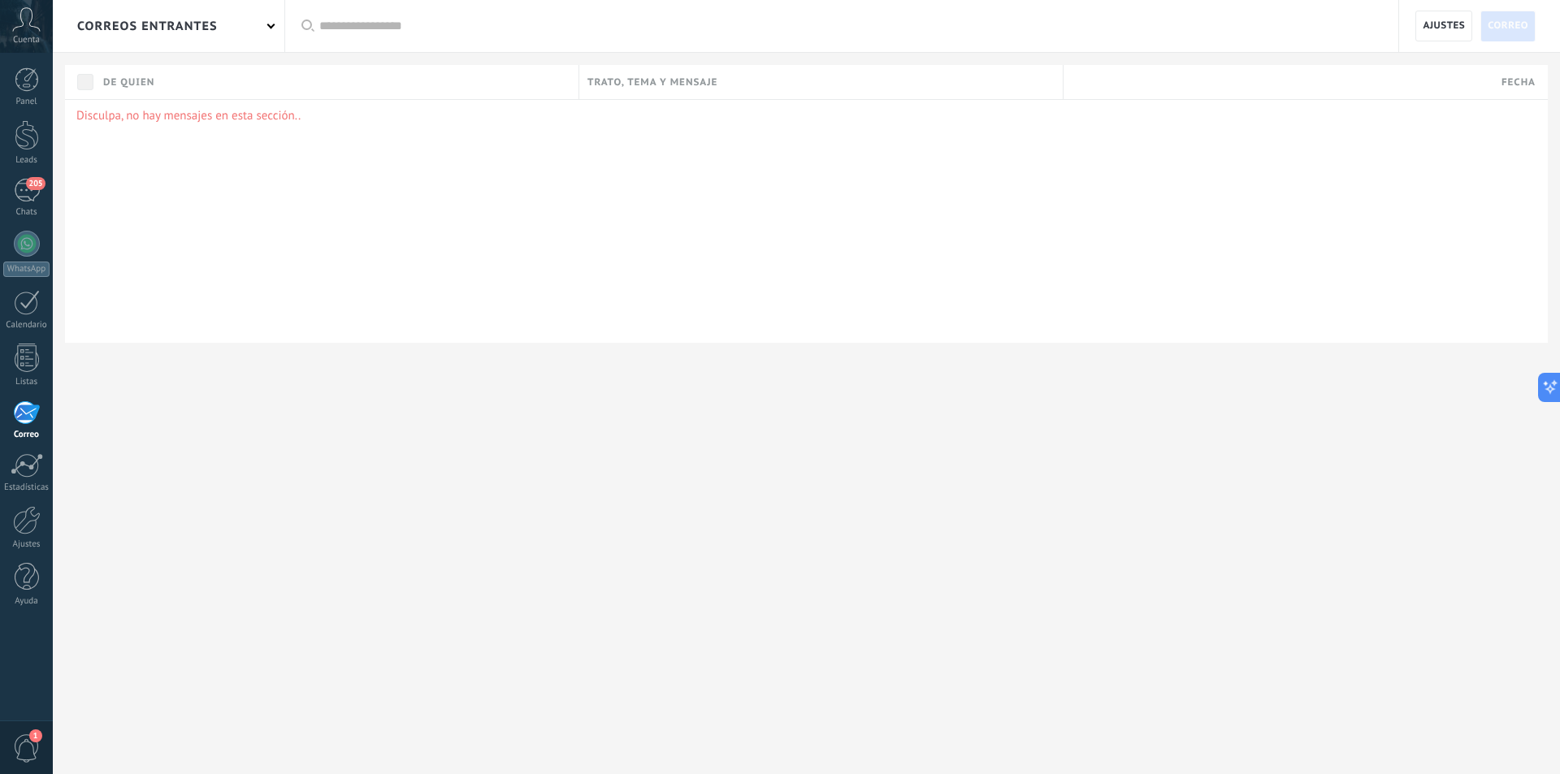
click at [233, 36] on div "correos entrantes" at bounding box center [169, 26] width 232 height 52
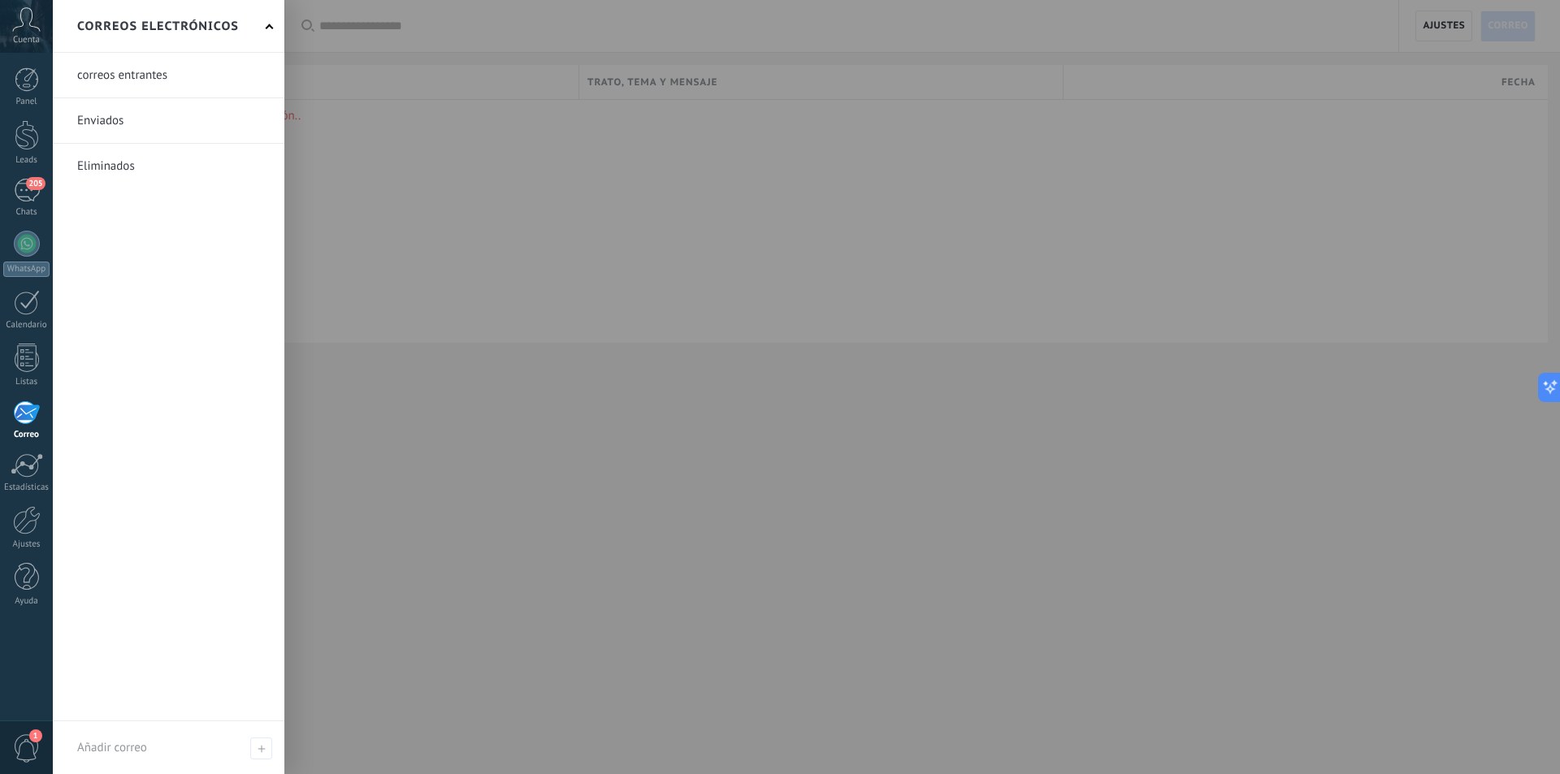
click at [146, 121] on link at bounding box center [169, 120] width 232 height 45
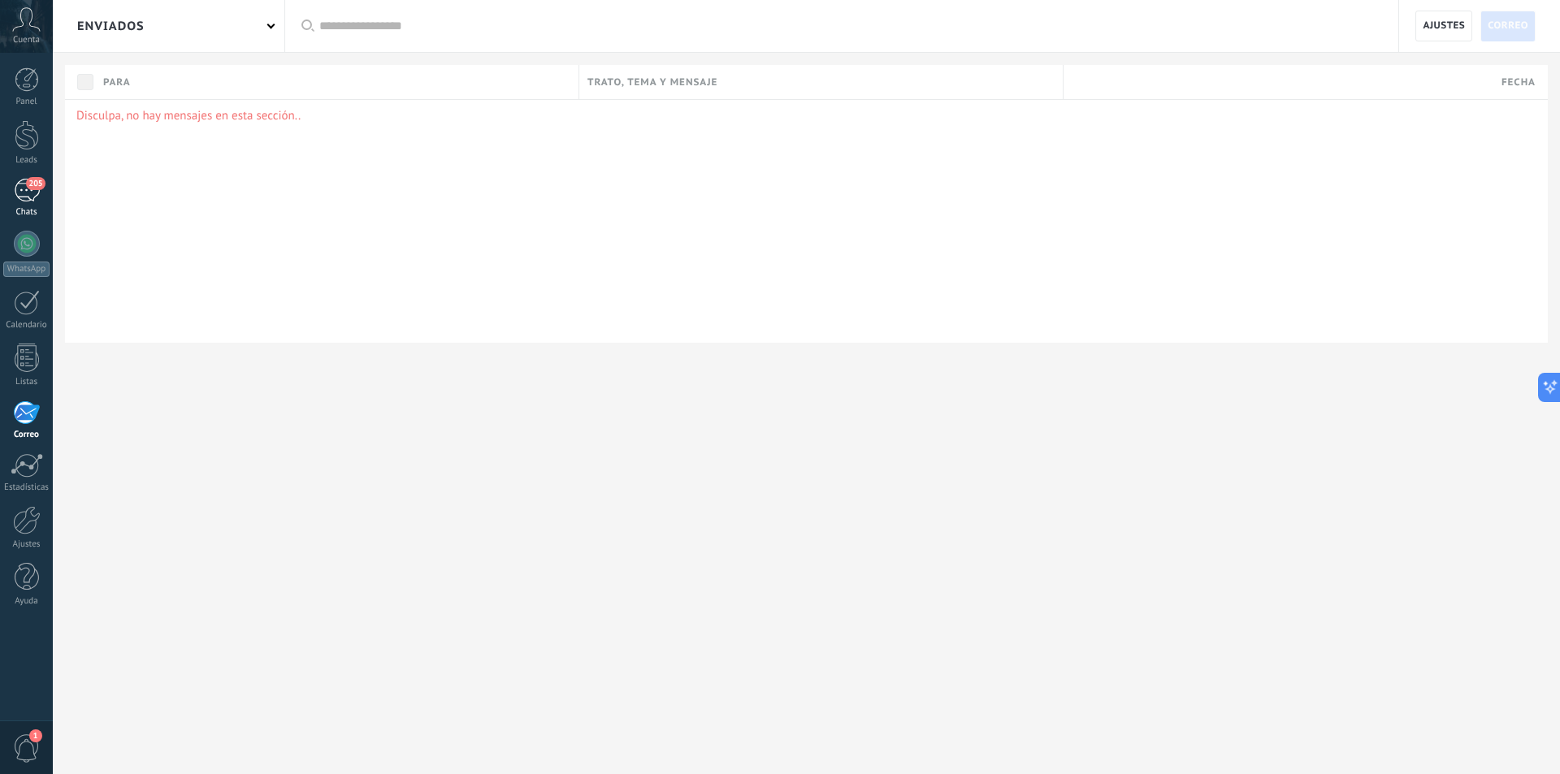
click at [24, 214] on div "Chats" at bounding box center [26, 212] width 47 height 11
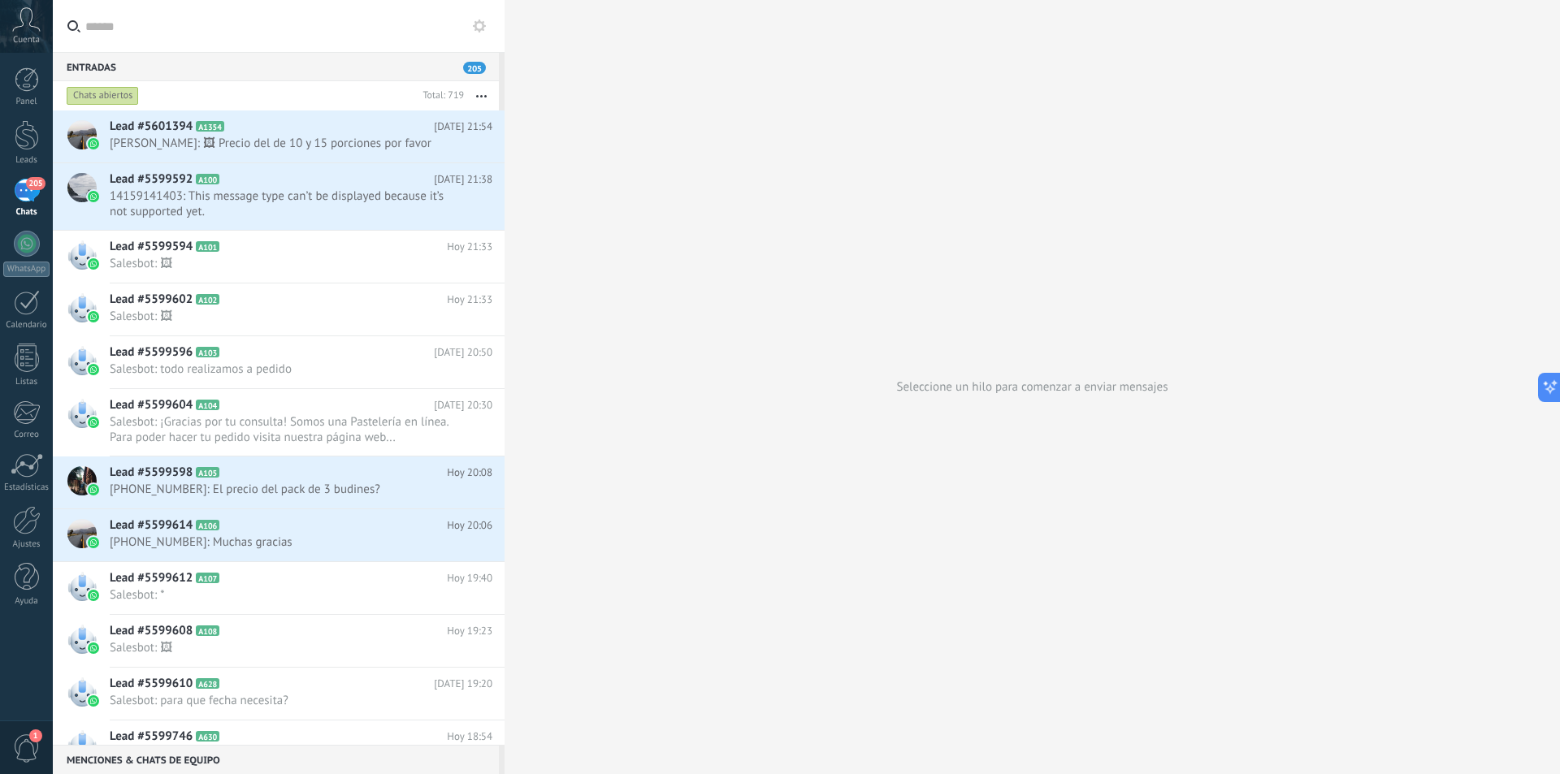
click at [23, 27] on icon at bounding box center [26, 19] width 28 height 24
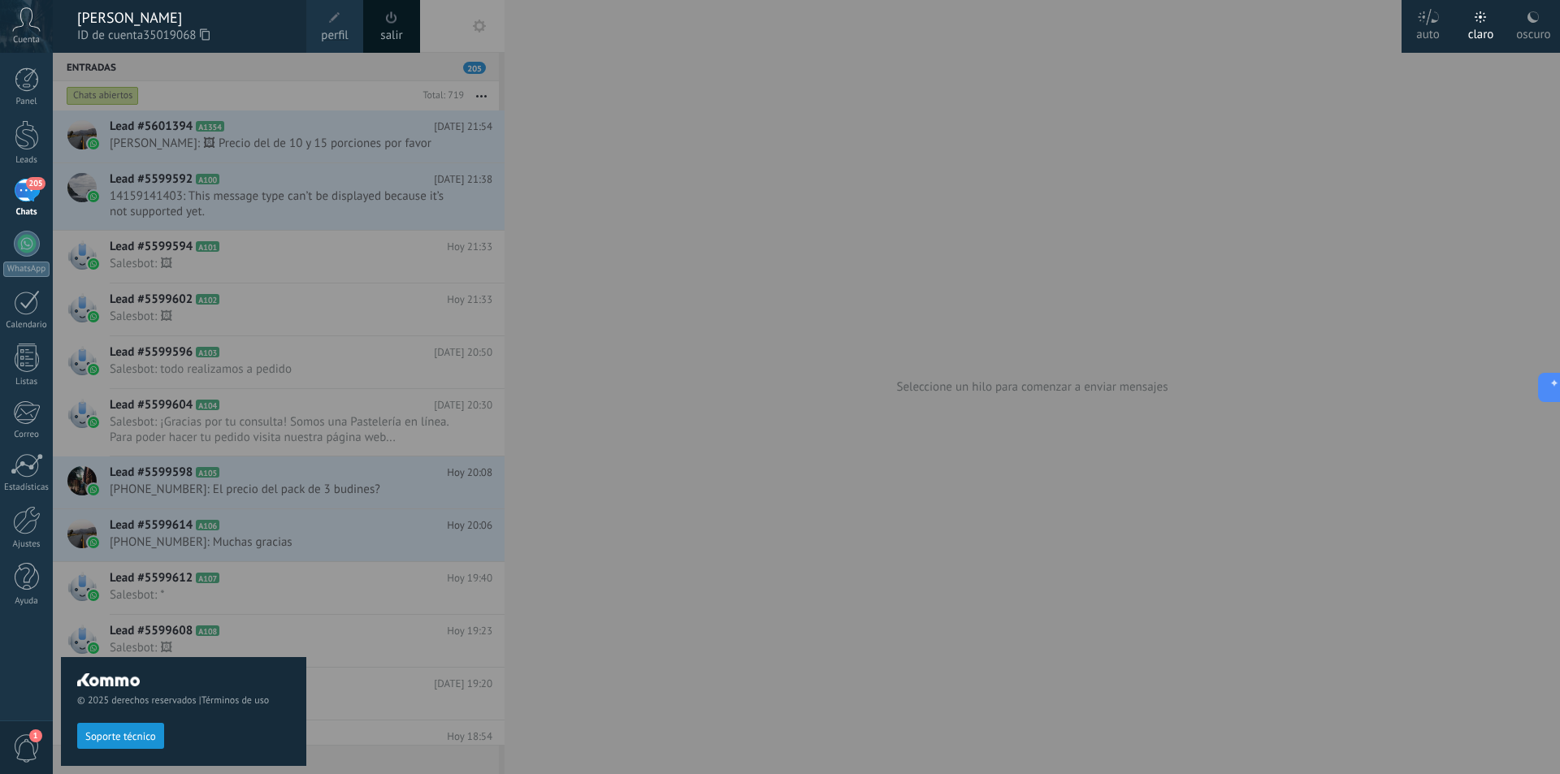
click at [242, 29] on span "ID de cuenta 35019068" at bounding box center [183, 36] width 213 height 18
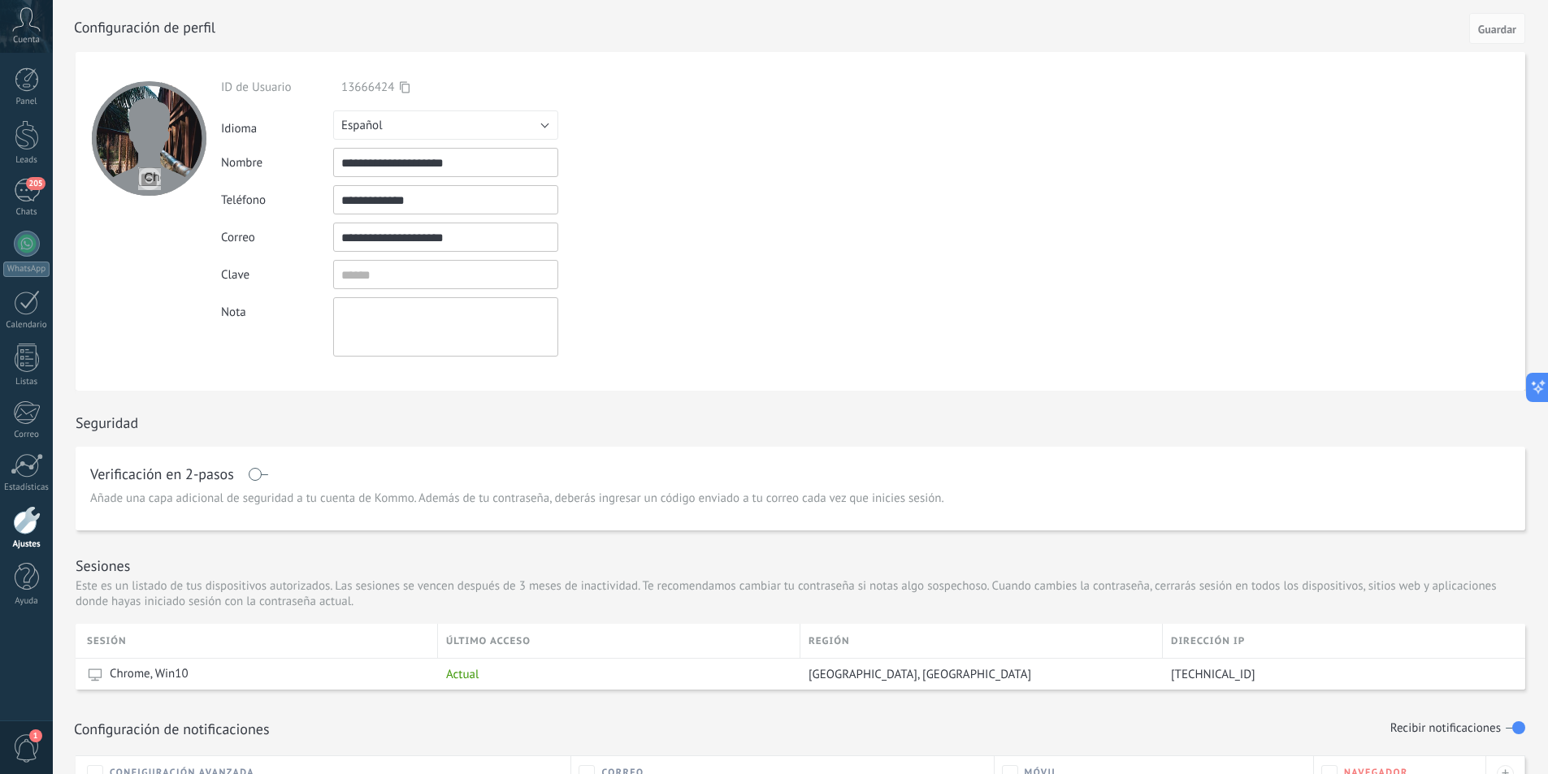
click at [707, 284] on div "Clave" at bounding box center [483, 274] width 525 height 29
click at [1493, 35] on span "Guardar" at bounding box center [1497, 29] width 38 height 11
click at [28, 71] on div at bounding box center [27, 79] width 24 height 24
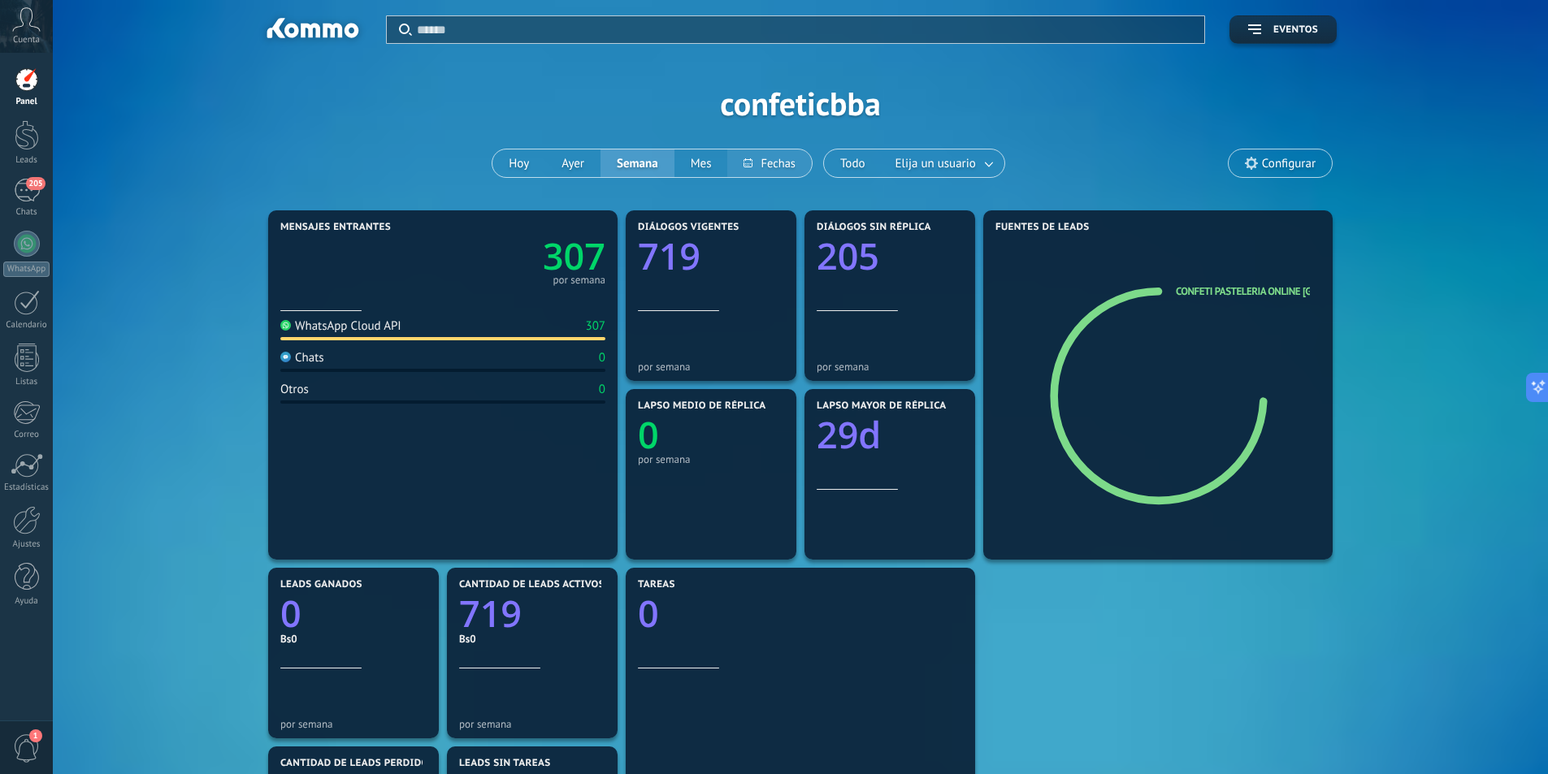
click at [757, 155] on button at bounding box center [769, 163] width 84 height 28
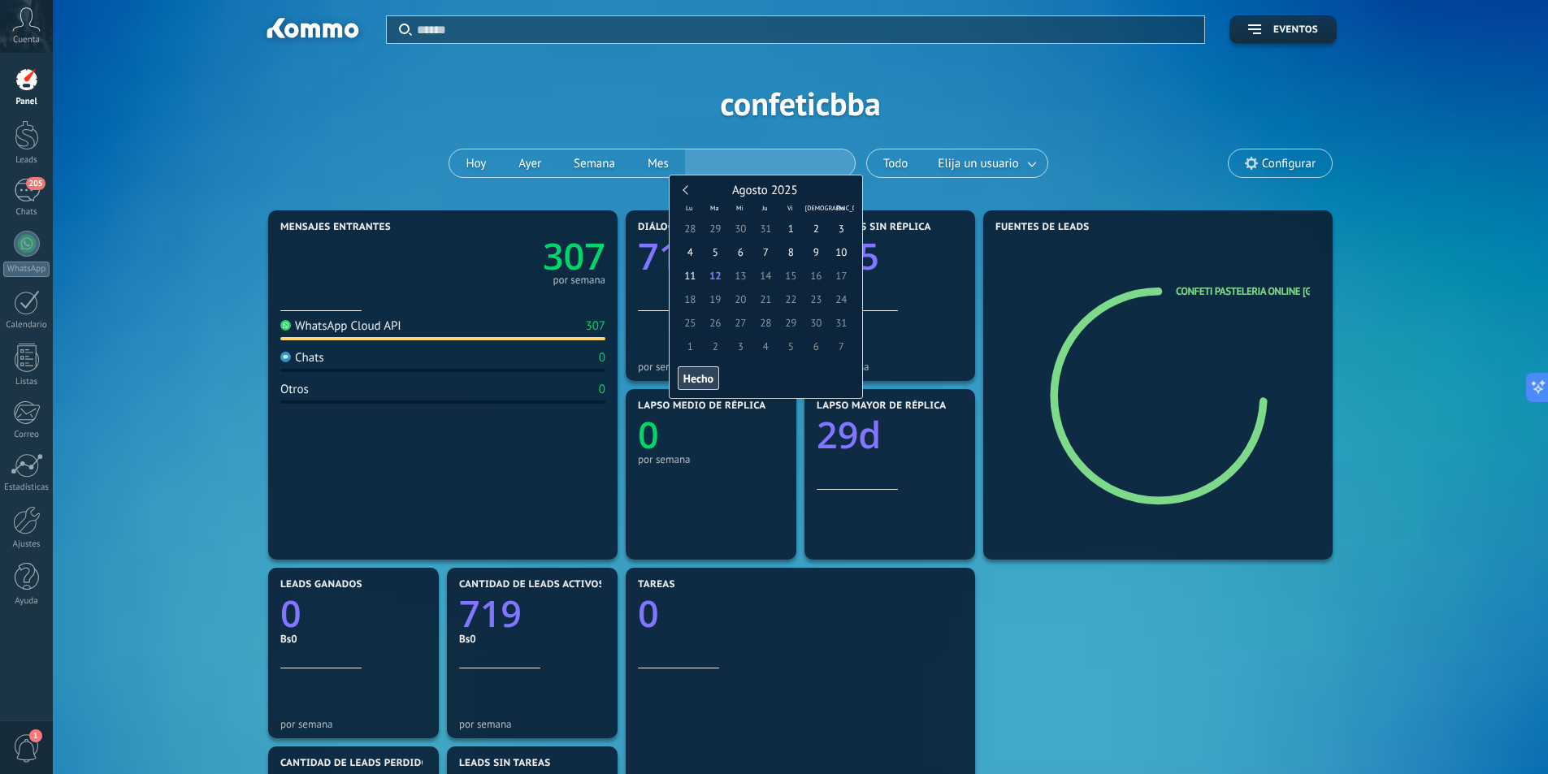
click at [688, 188] on link at bounding box center [686, 189] width 9 height 9
click at [715, 227] on span "1" at bounding box center [715, 229] width 25 height 24
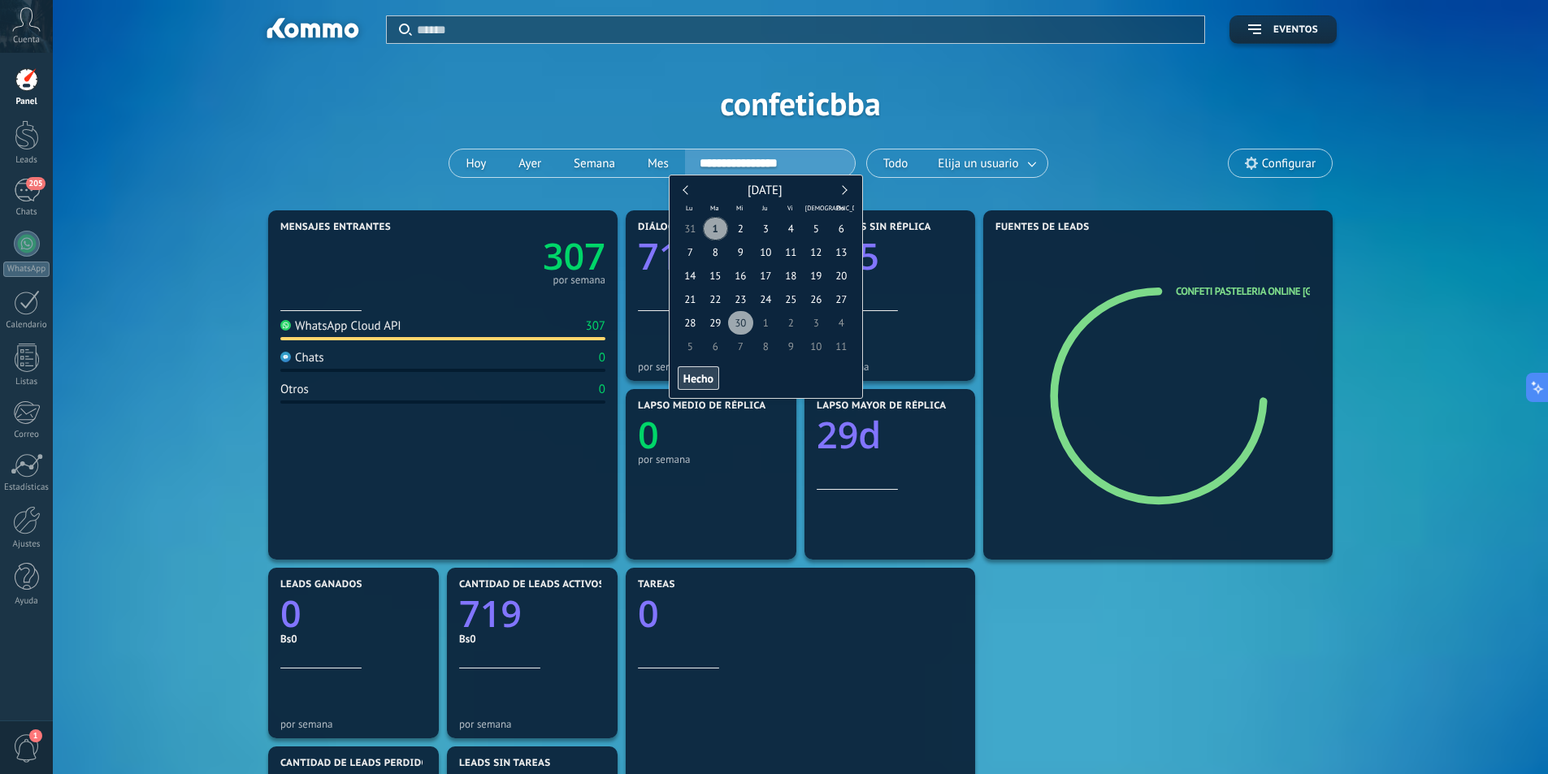
type input "**********"
click at [742, 324] on span "30" at bounding box center [740, 323] width 25 height 24
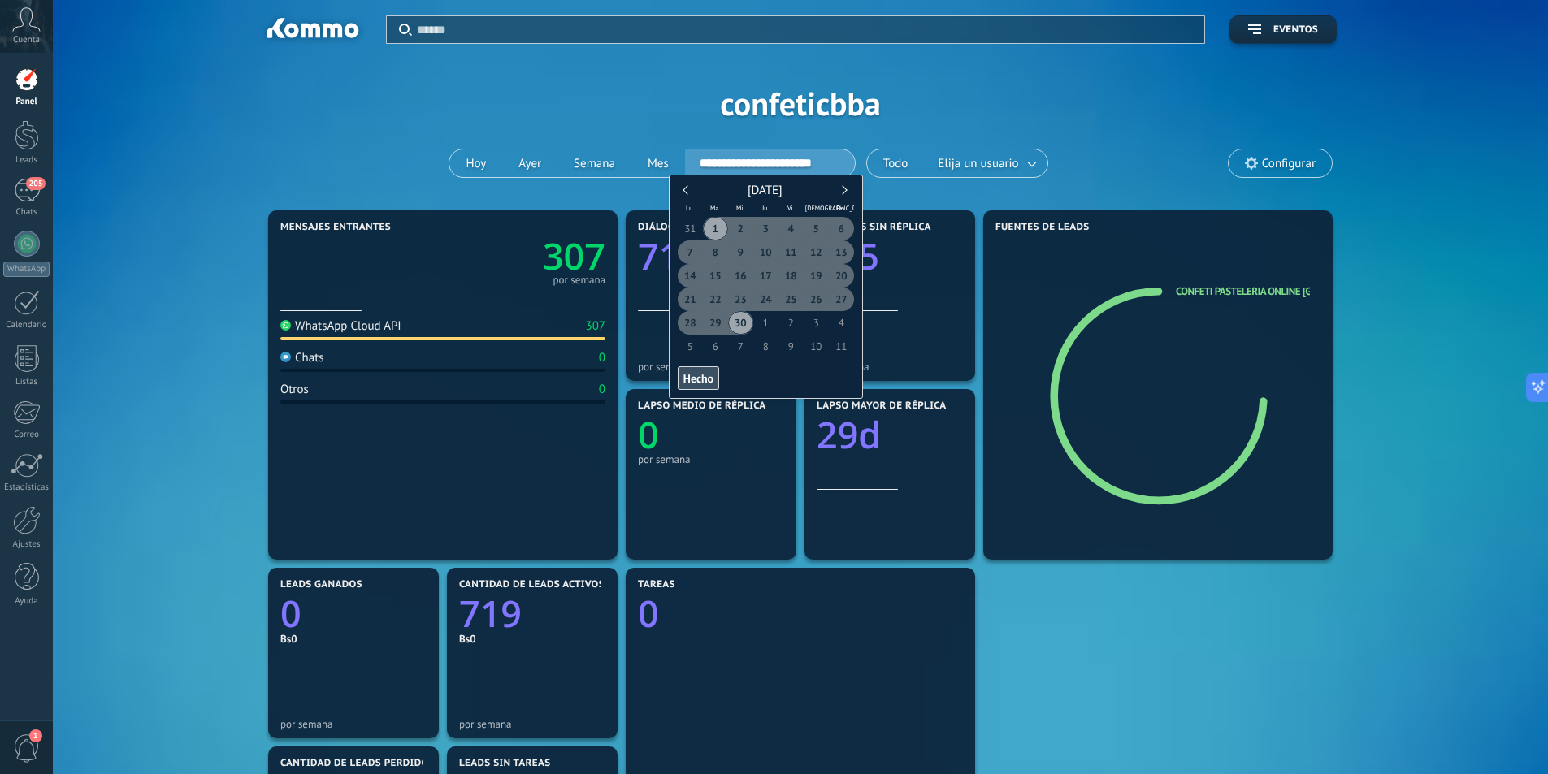
click at [707, 382] on span "Hecho" at bounding box center [698, 378] width 30 height 11
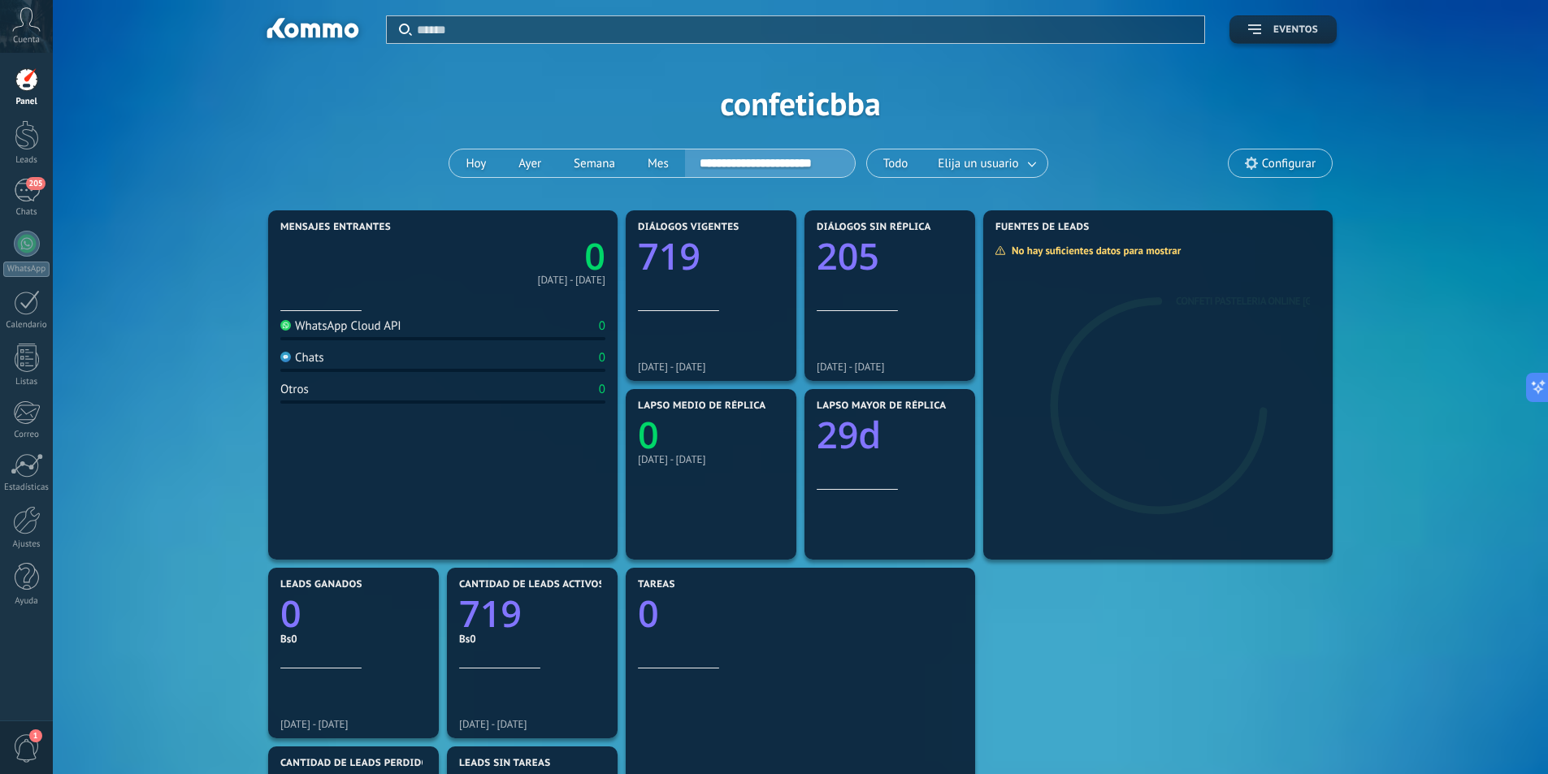
click at [1279, 30] on span "Eventos" at bounding box center [1295, 29] width 45 height 11
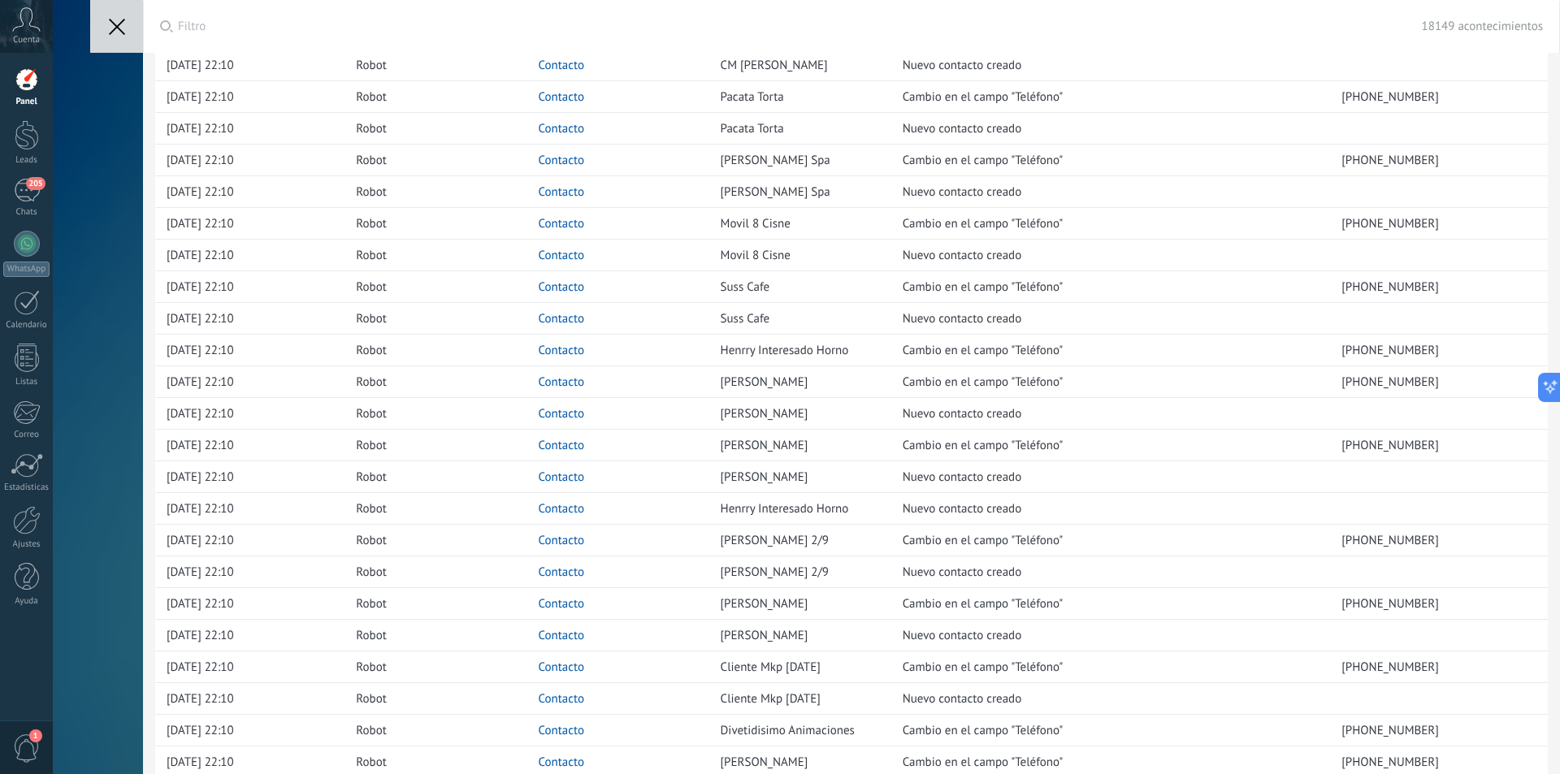
scroll to position [7712, 0]
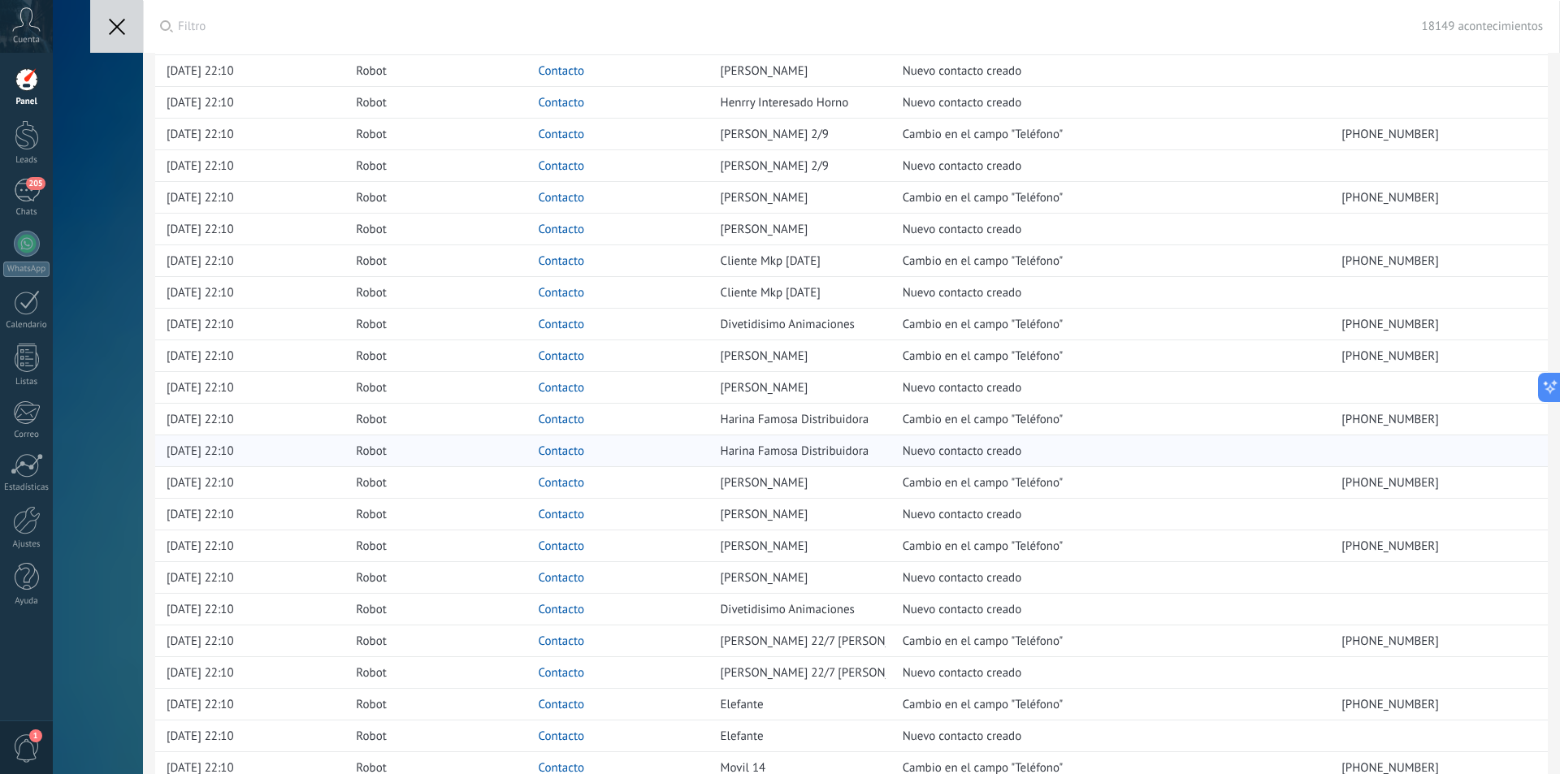
click at [553, 448] on link "Contacto" at bounding box center [561, 451] width 46 height 15
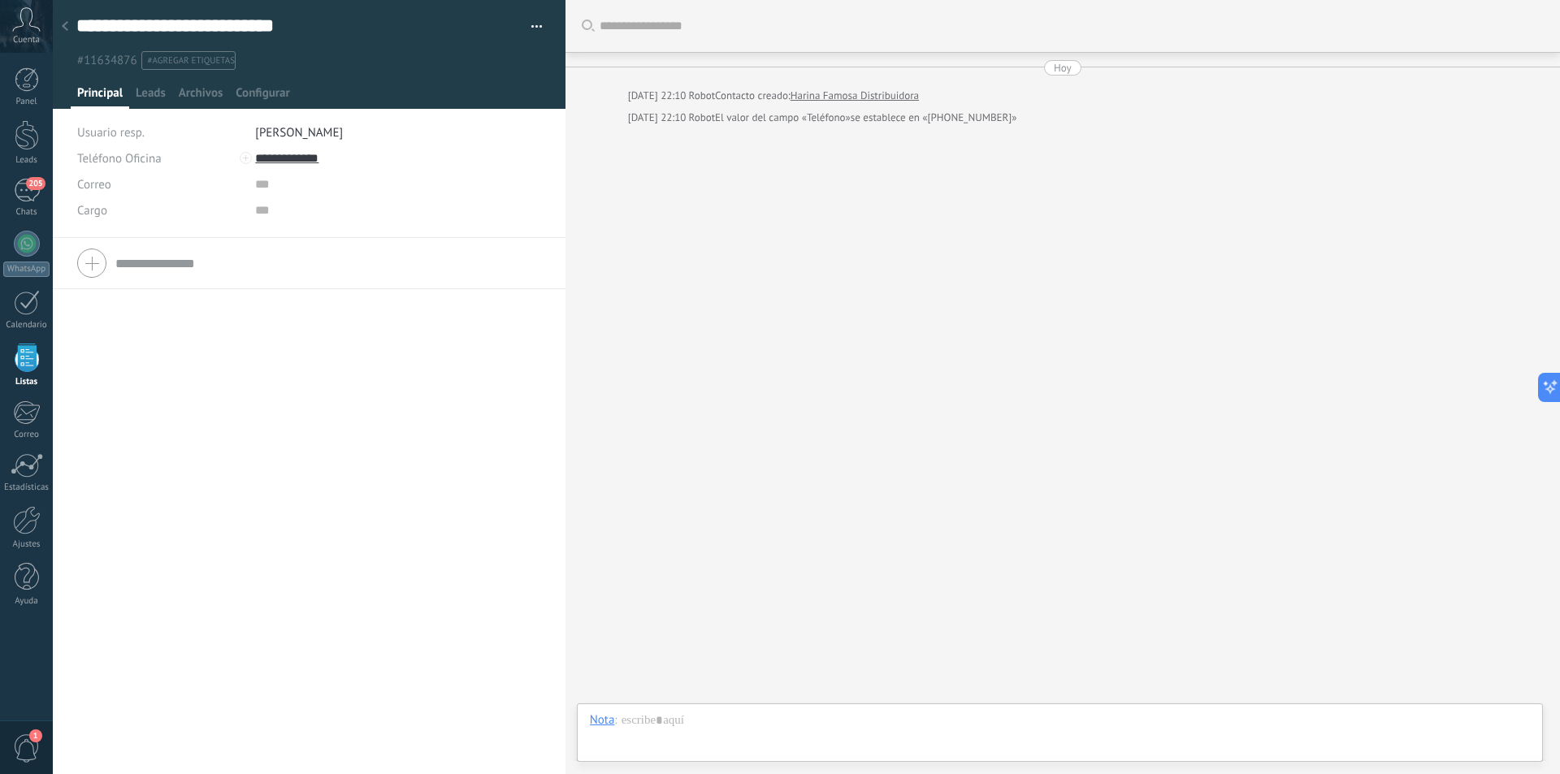
click at [63, 28] on icon at bounding box center [65, 26] width 6 height 10
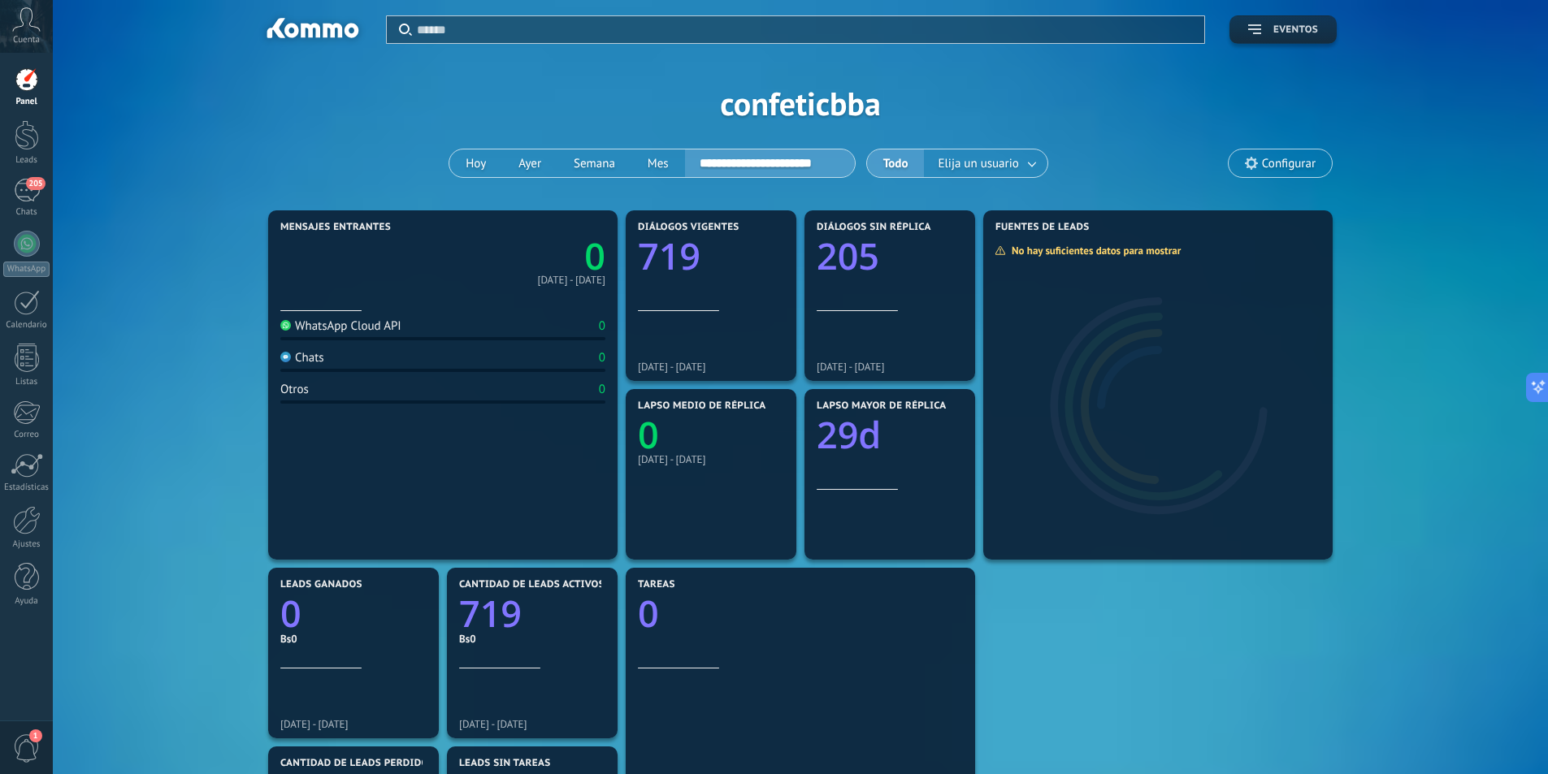
click at [1302, 40] on button "Eventos" at bounding box center [1282, 29] width 107 height 28
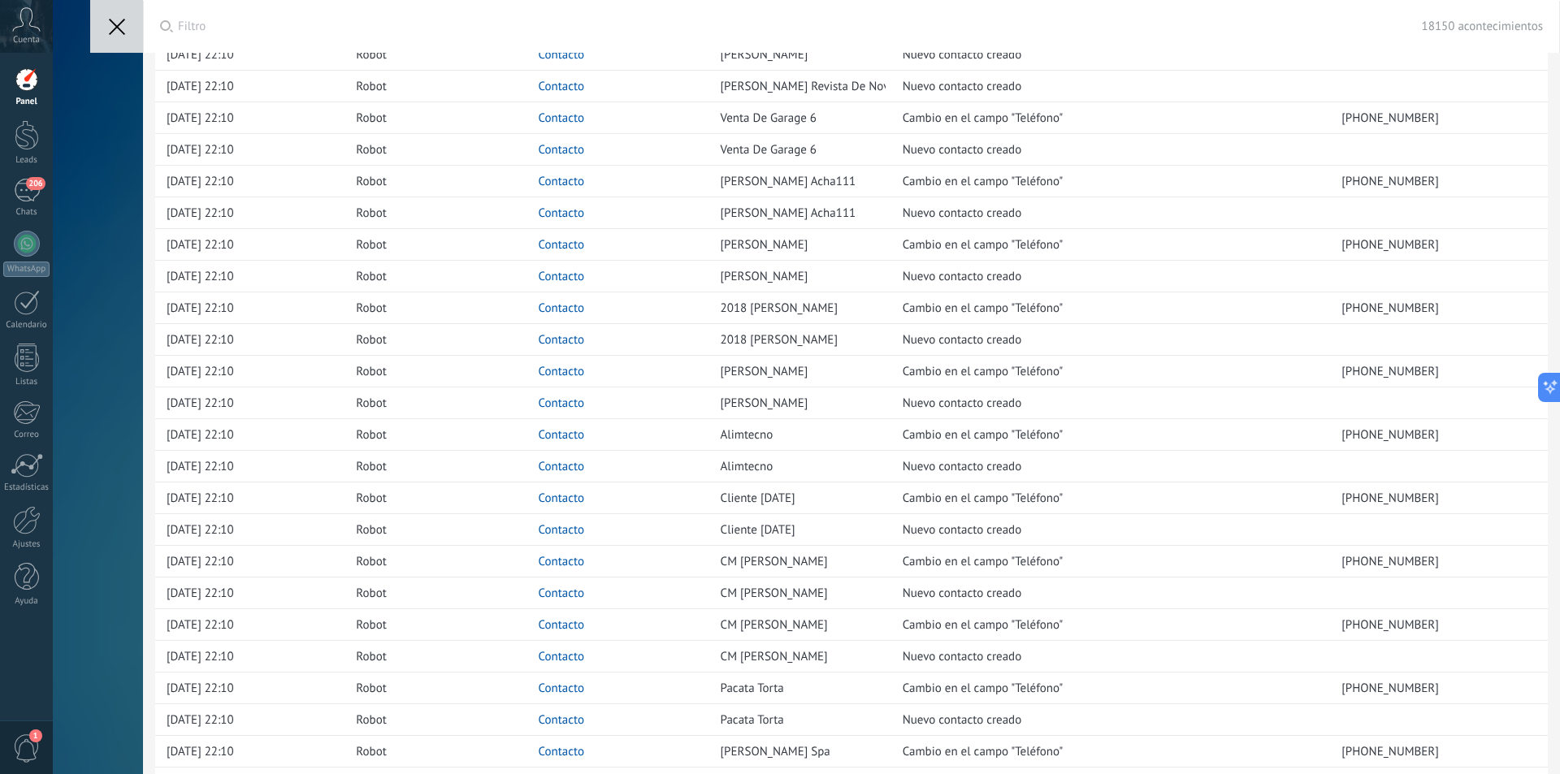
scroll to position [7290, 0]
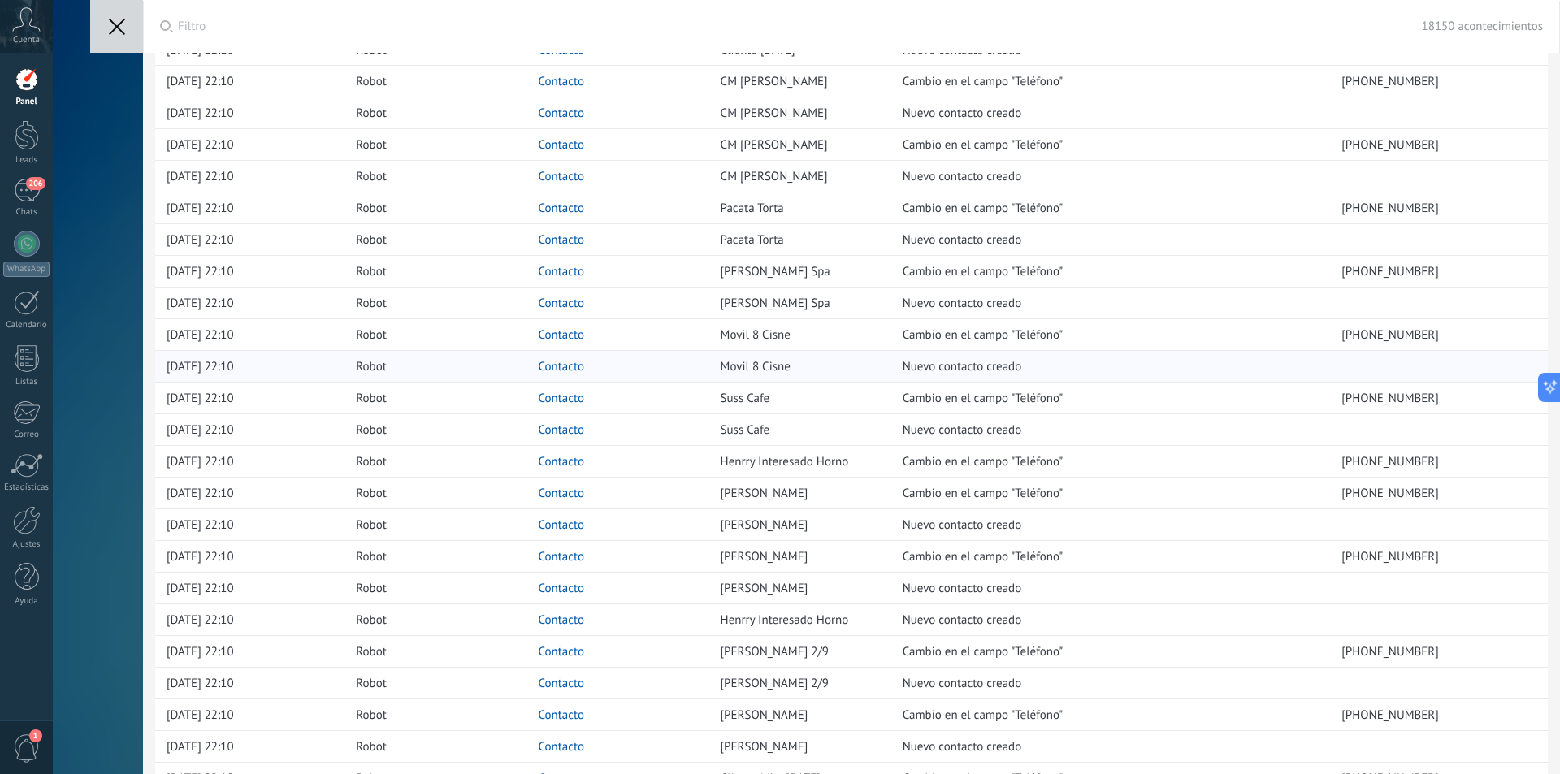
click at [565, 366] on link "Contacto" at bounding box center [561, 366] width 46 height 15
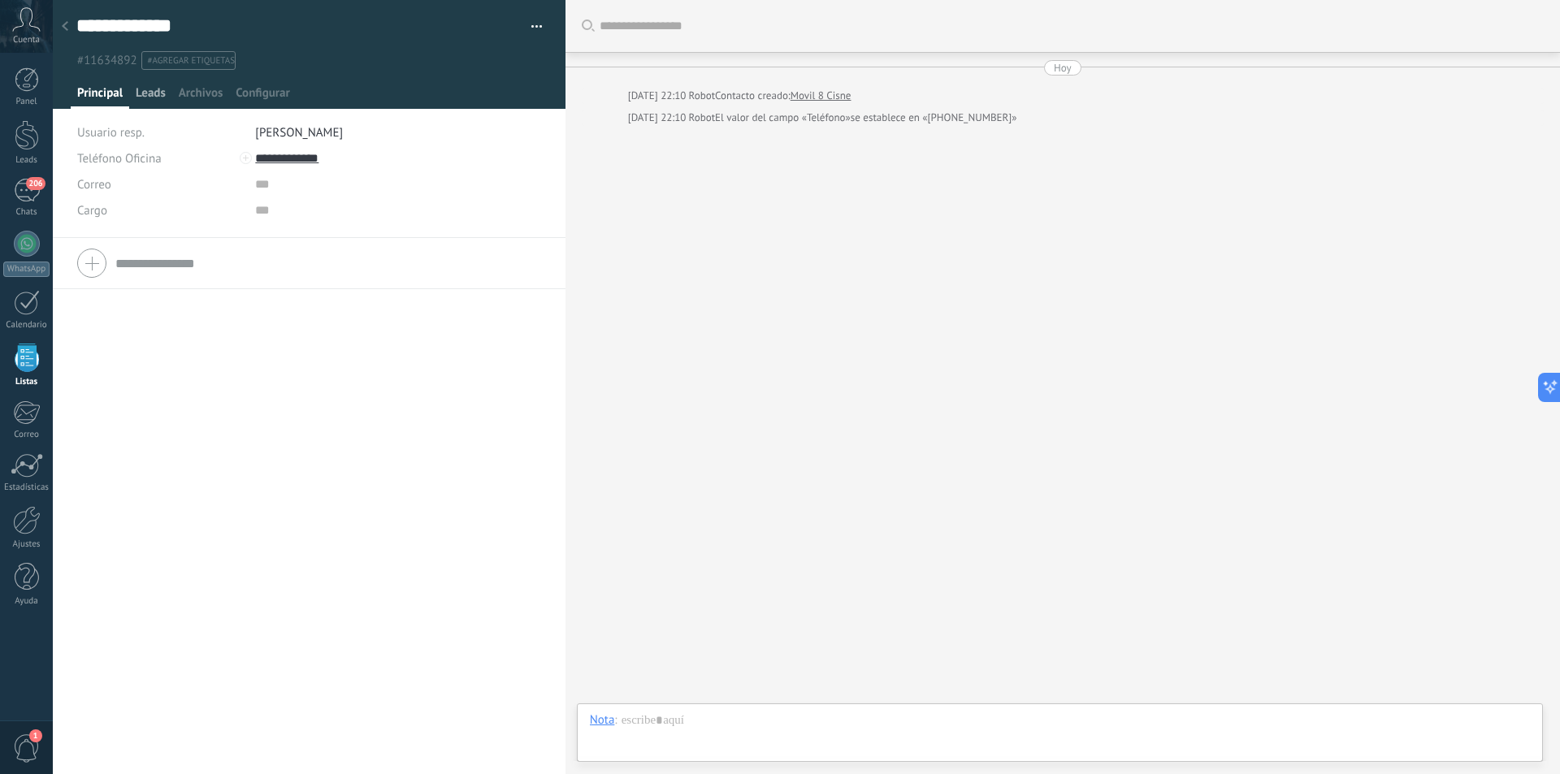
click at [157, 97] on span "Leads" at bounding box center [151, 97] width 30 height 24
click at [211, 100] on span "Archivos" at bounding box center [201, 97] width 44 height 24
click at [279, 97] on span "Configurar" at bounding box center [263, 97] width 54 height 24
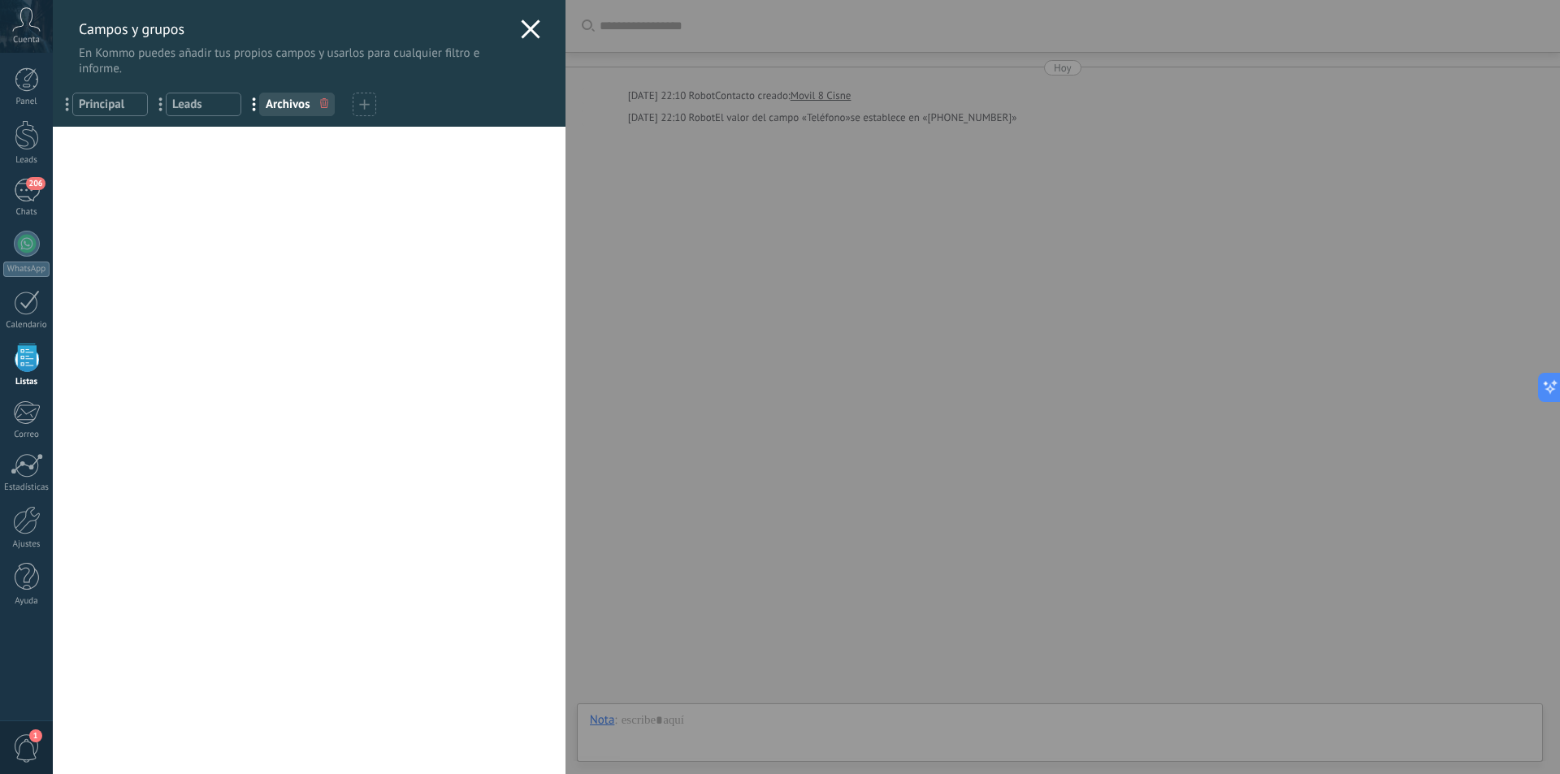
click at [525, 29] on use at bounding box center [530, 28] width 19 height 19
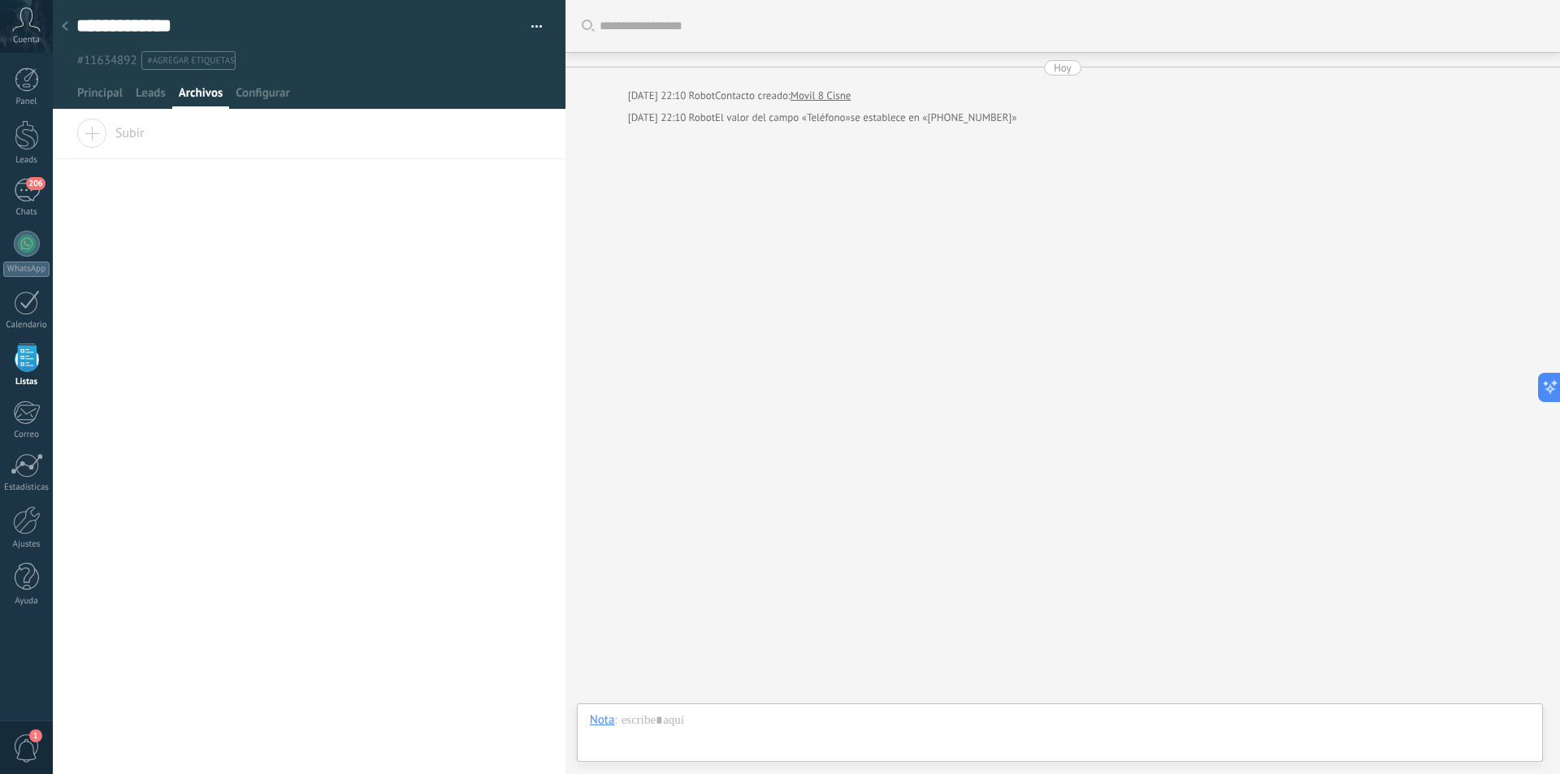
click at [71, 32] on div at bounding box center [65, 27] width 23 height 32
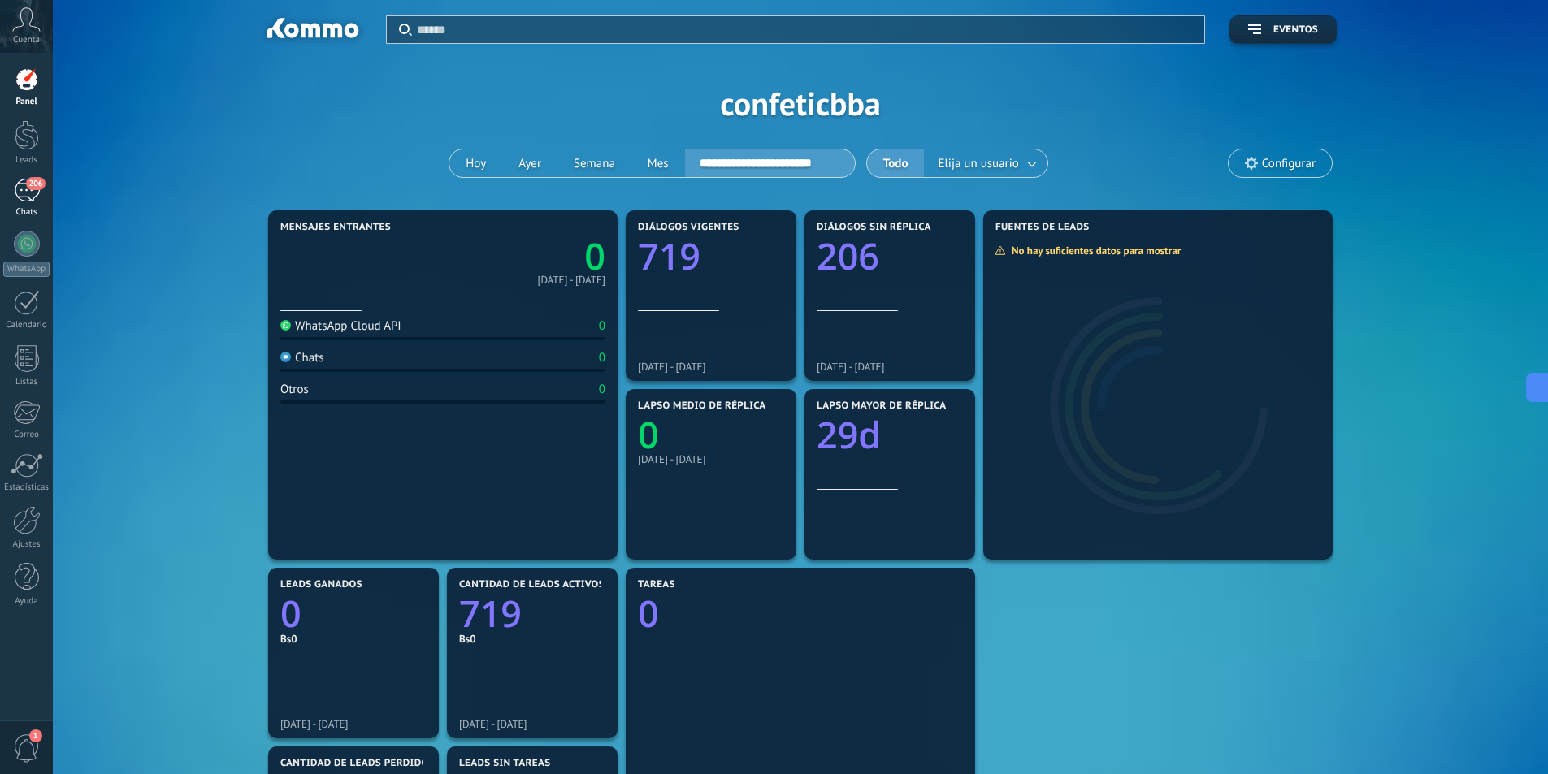
click at [18, 203] on link "206 Chats" at bounding box center [26, 198] width 53 height 39
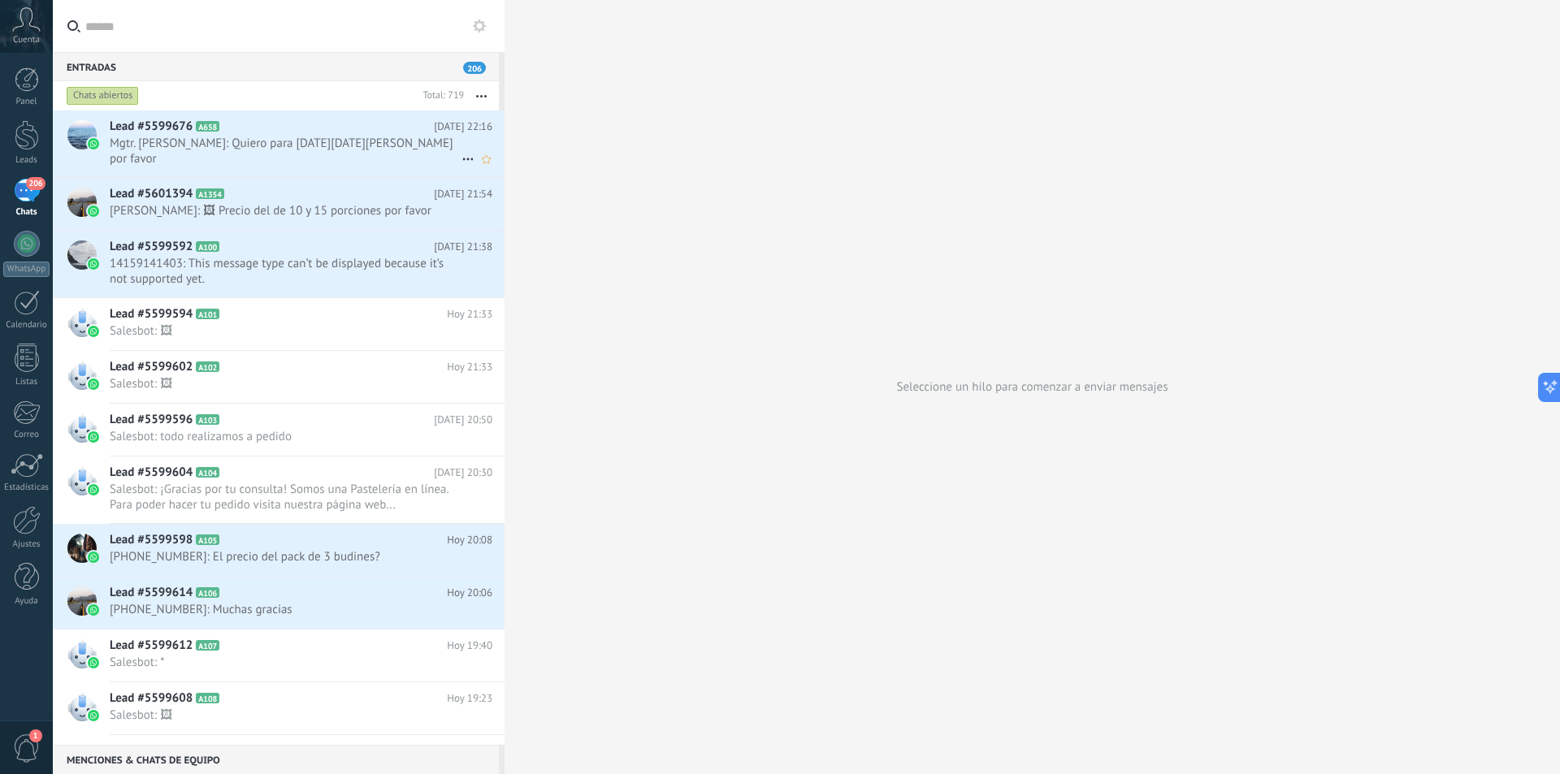
click at [333, 149] on span "Mgtr. Viviana Pereira E.: Quiero para este jueves 14 de agosto por favor" at bounding box center [286, 151] width 352 height 31
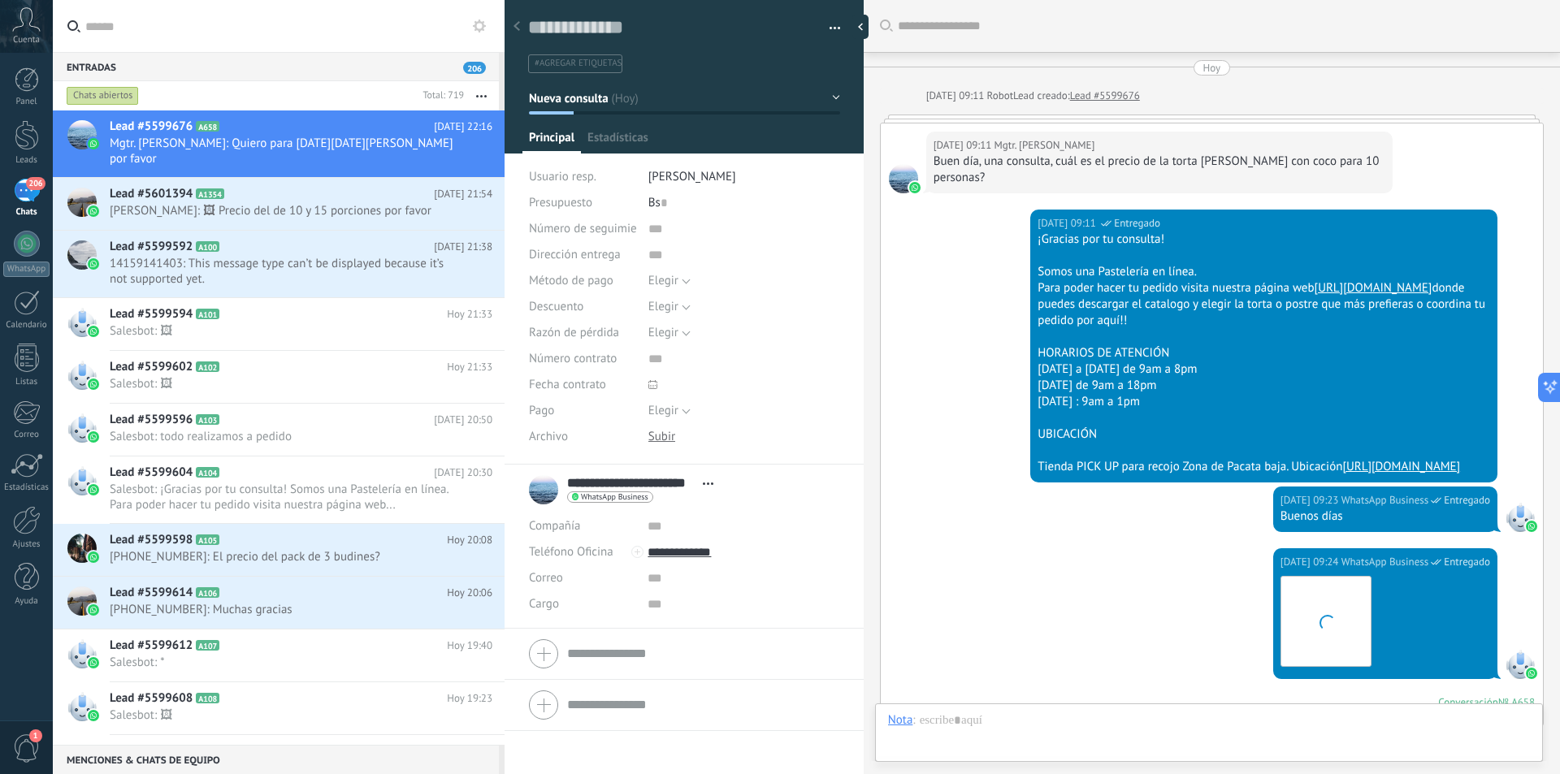
scroll to position [453, 0]
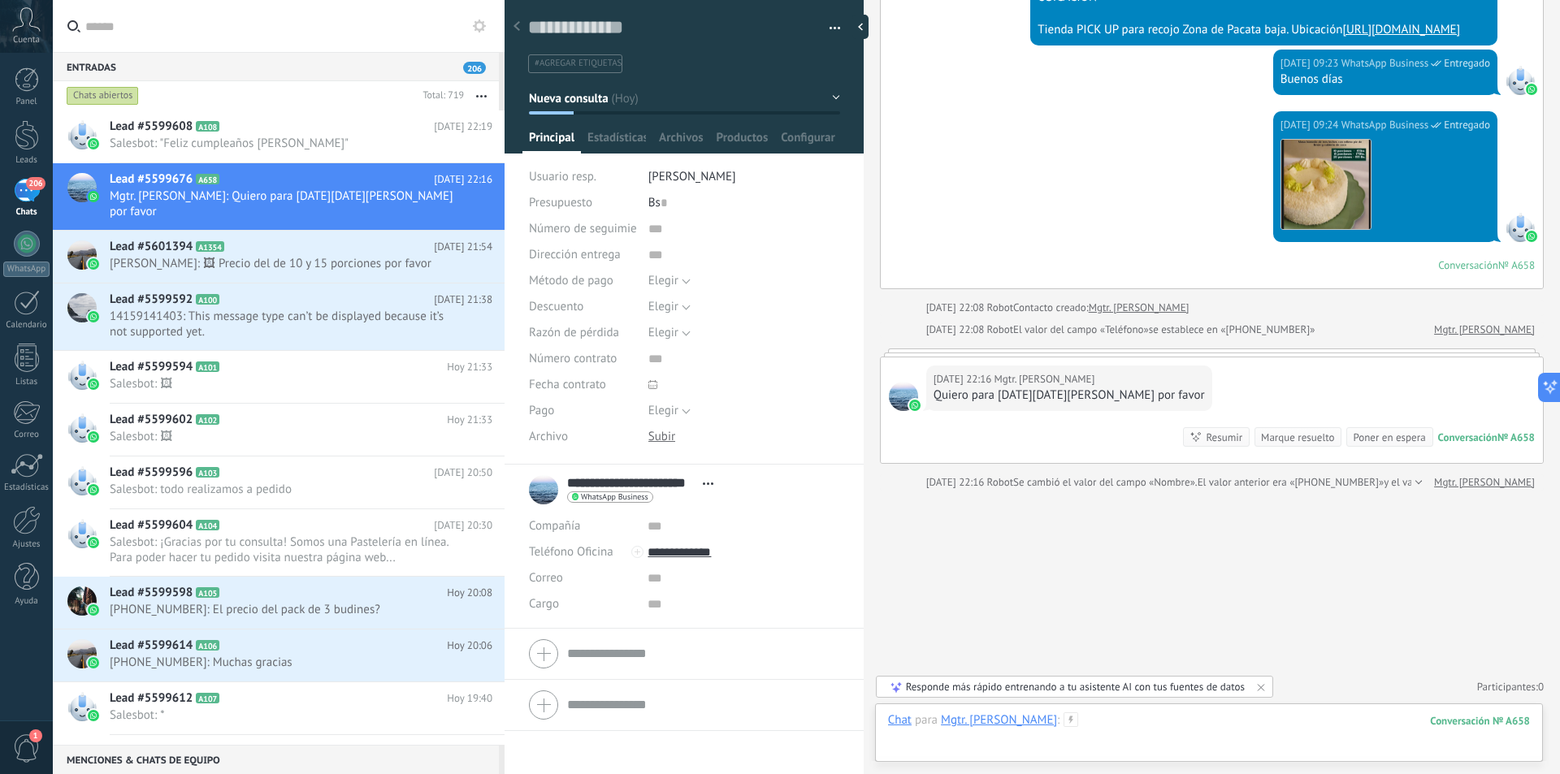
click at [1189, 728] on div at bounding box center [1209, 736] width 642 height 49
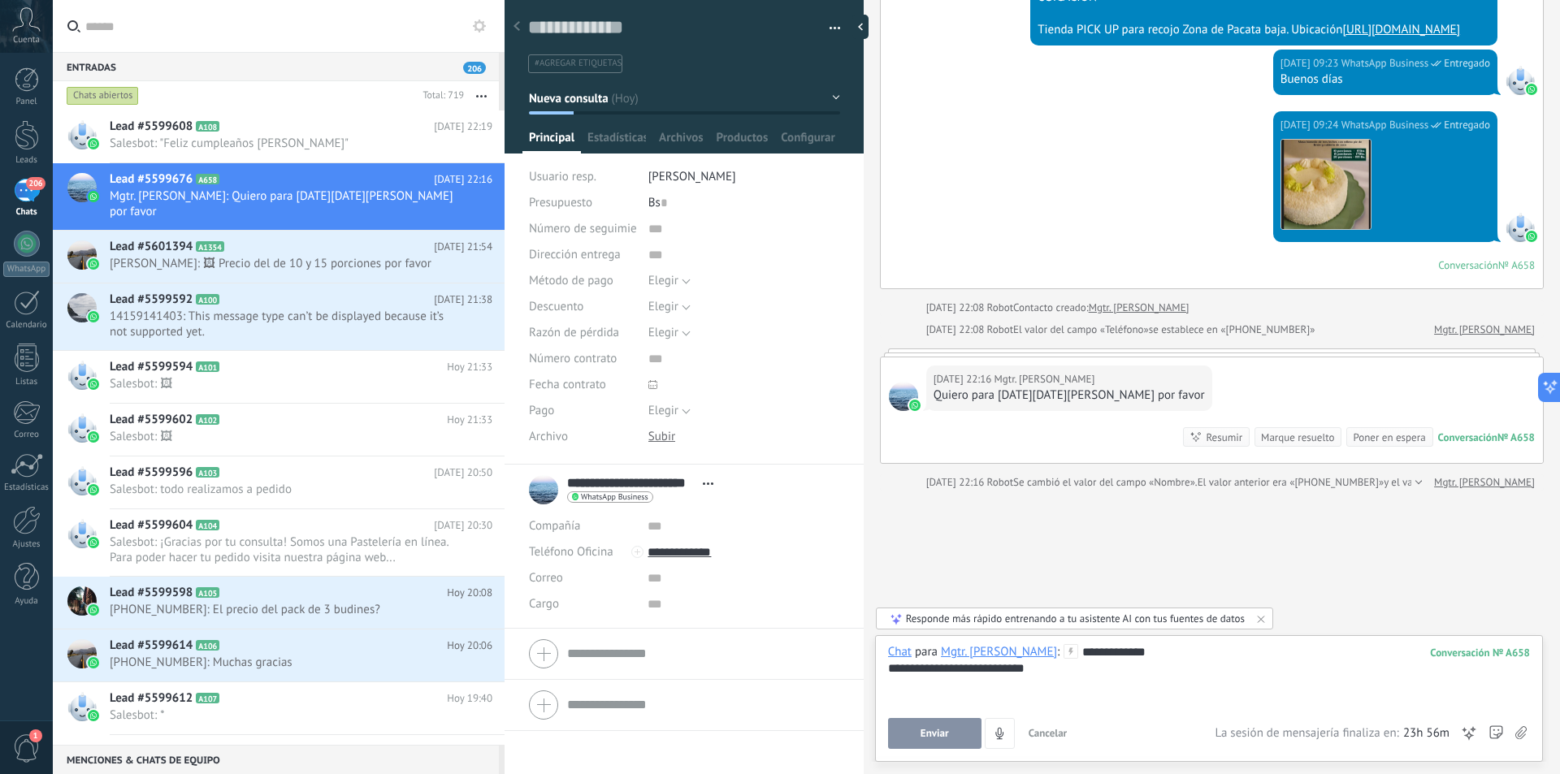
click at [937, 739] on span "Enviar" at bounding box center [934, 733] width 28 height 11
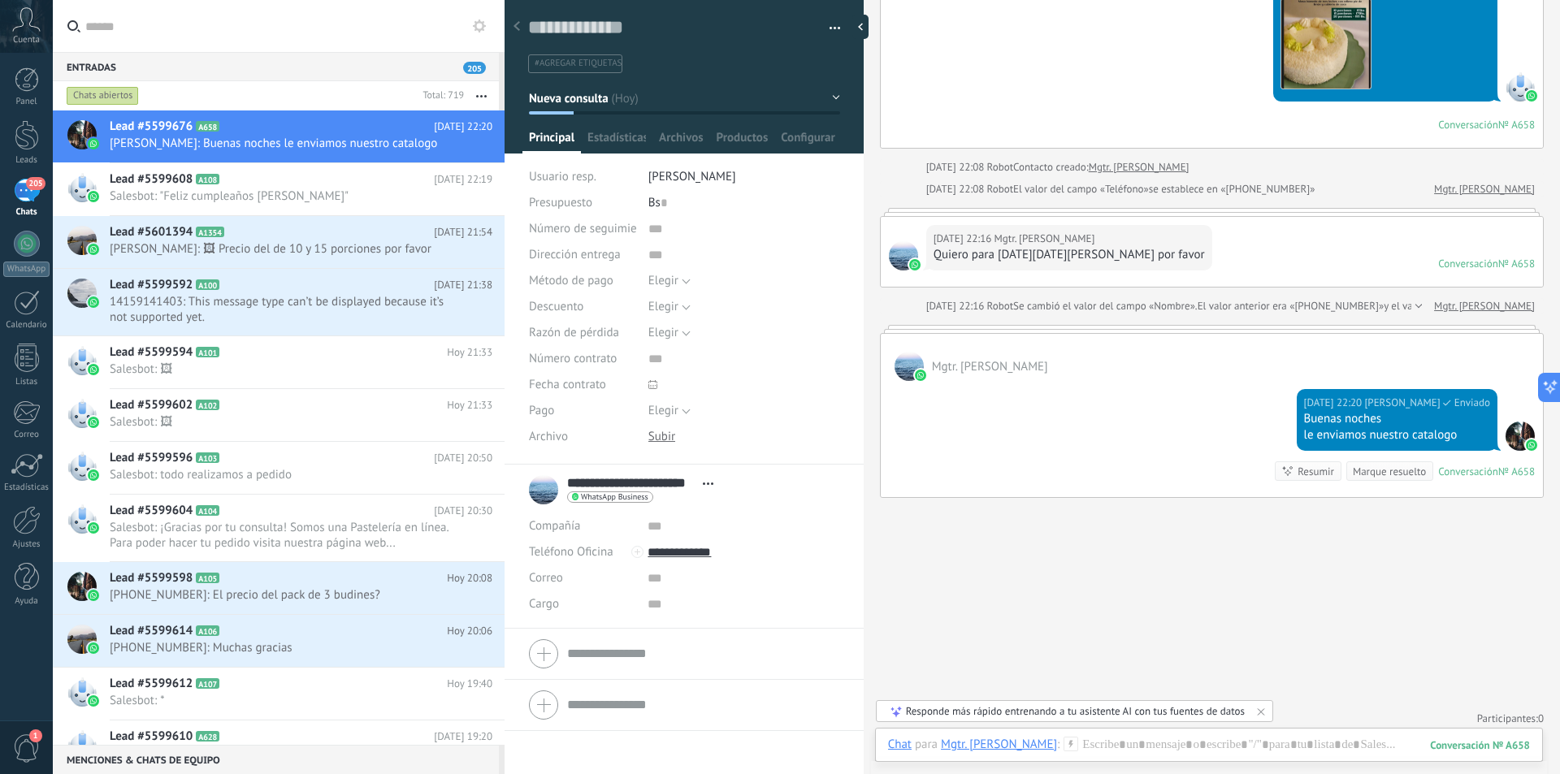
scroll to position [601, 0]
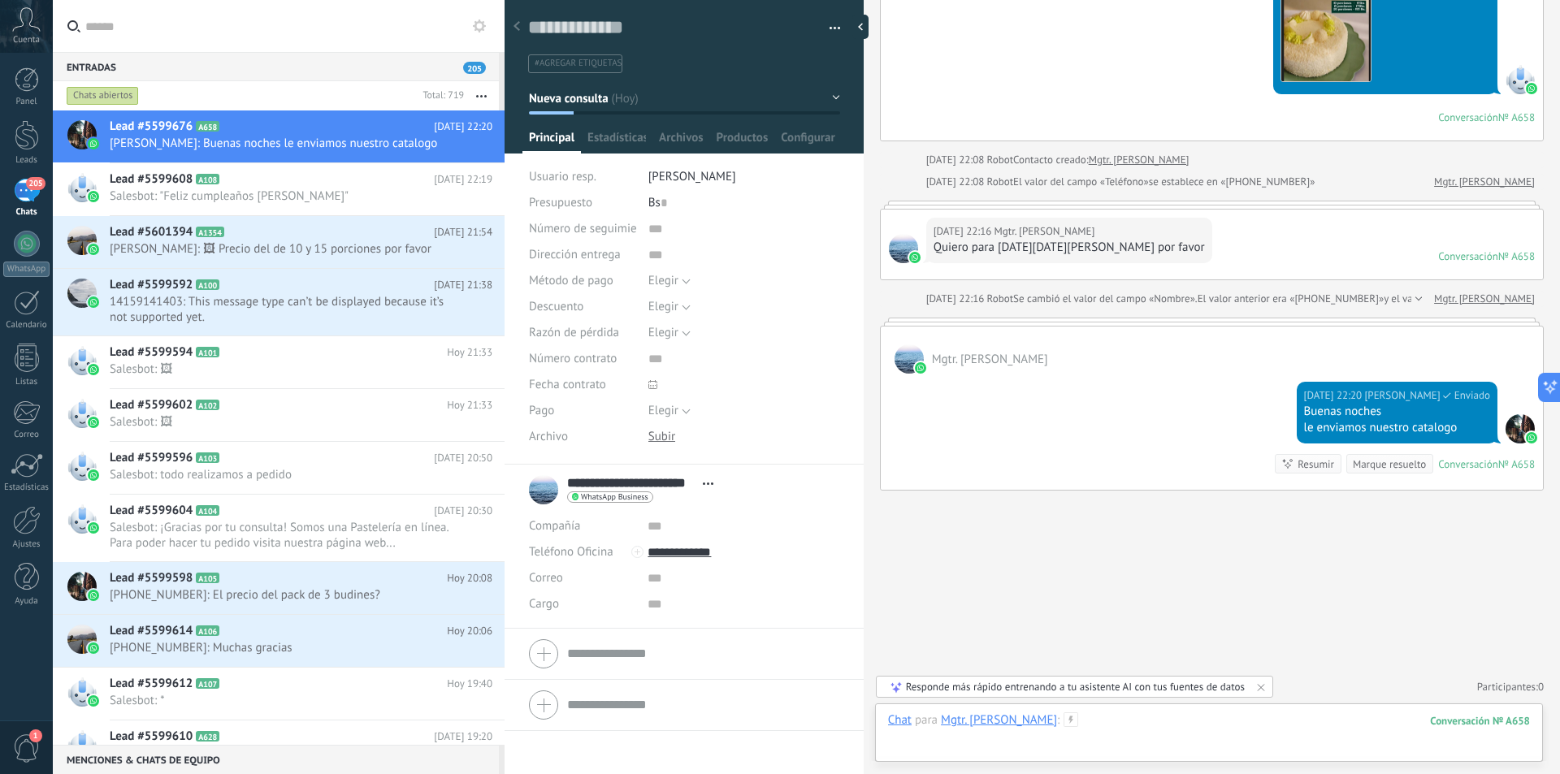
click at [1114, 725] on div at bounding box center [1209, 736] width 642 height 49
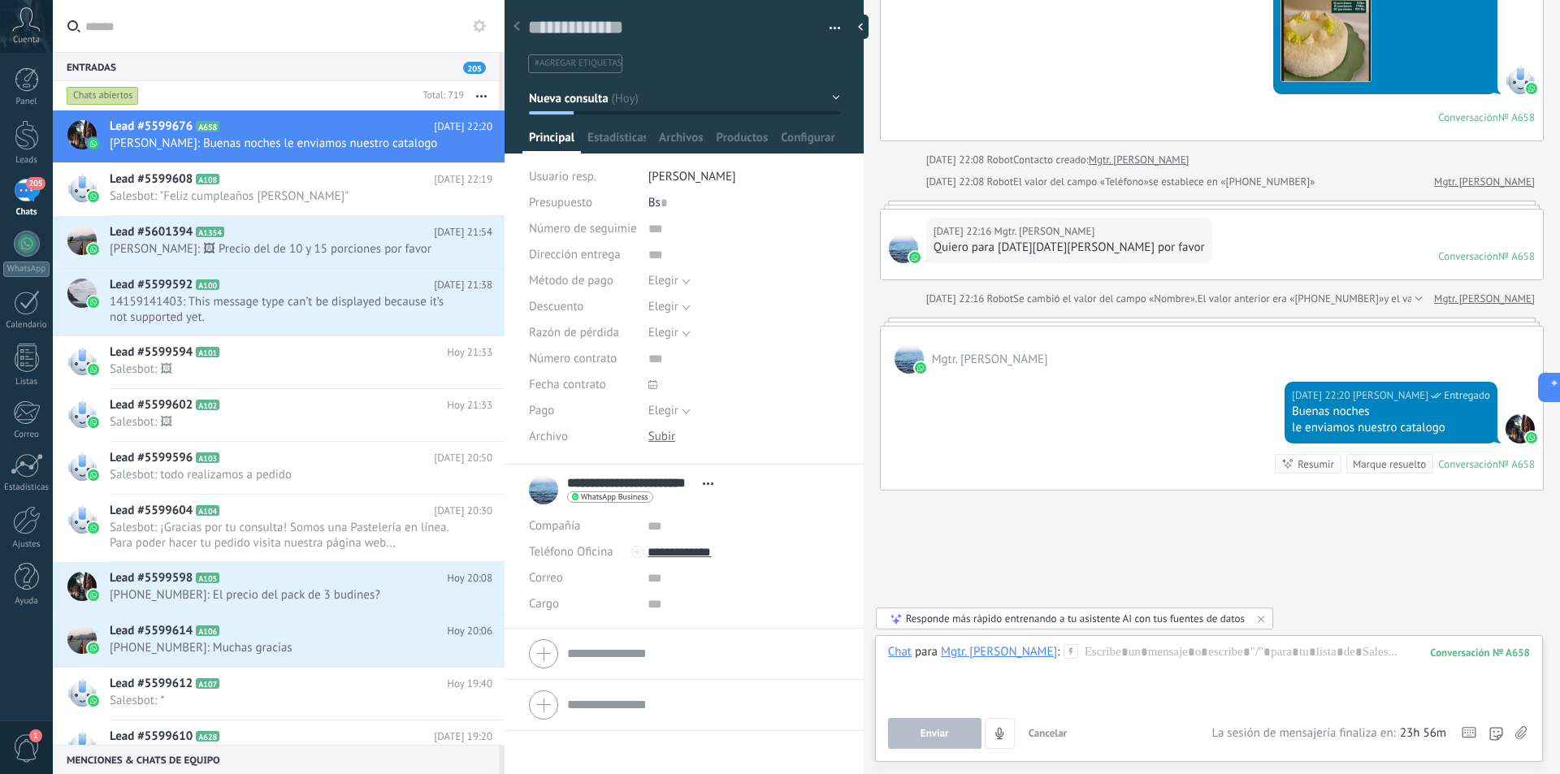
click at [1522, 729] on icon at bounding box center [1520, 733] width 11 height 14
click at [0, 0] on input "file" at bounding box center [0, 0] width 0 height 0
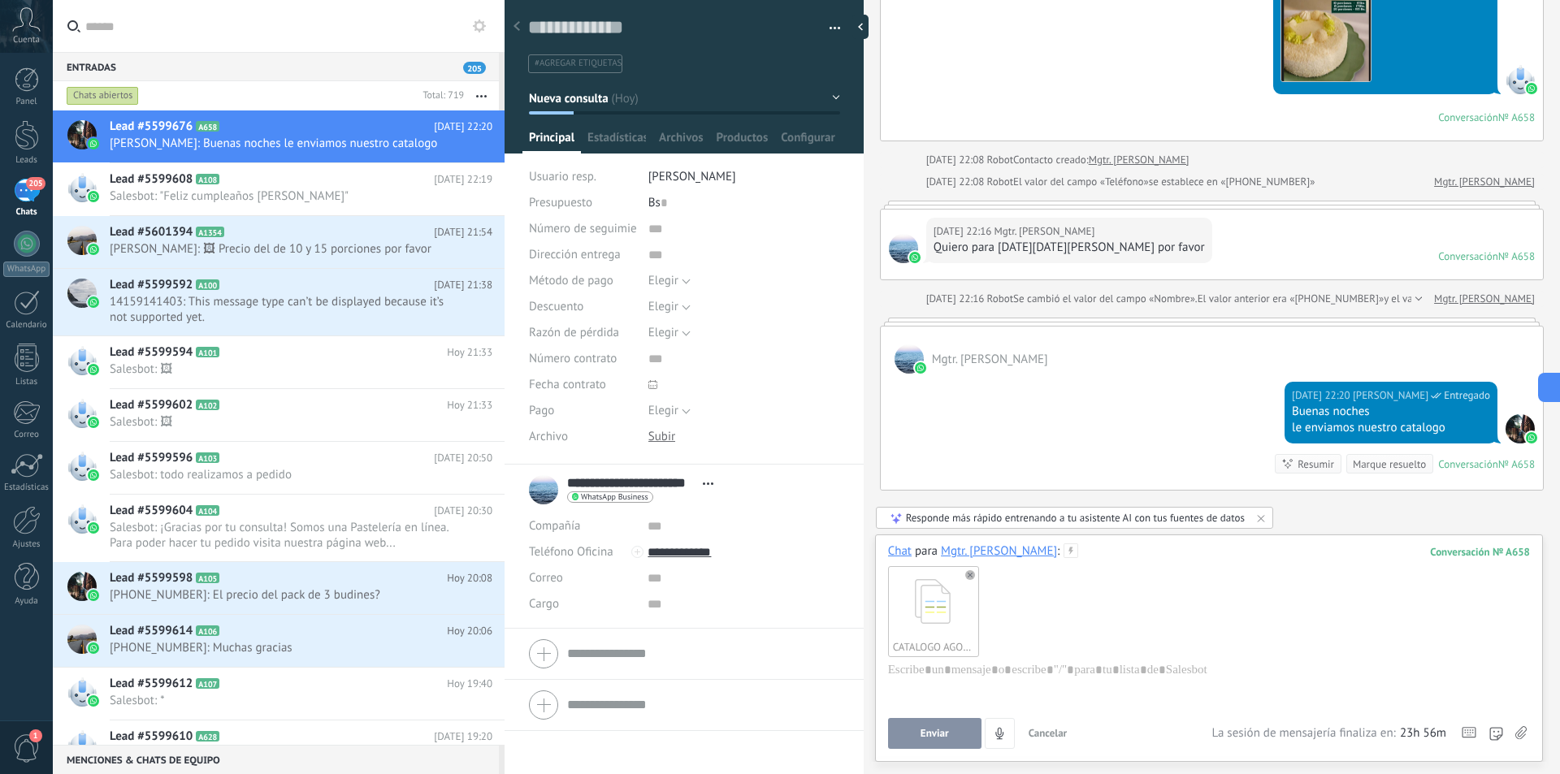
click at [919, 732] on button "Enviar" at bounding box center [934, 733] width 93 height 31
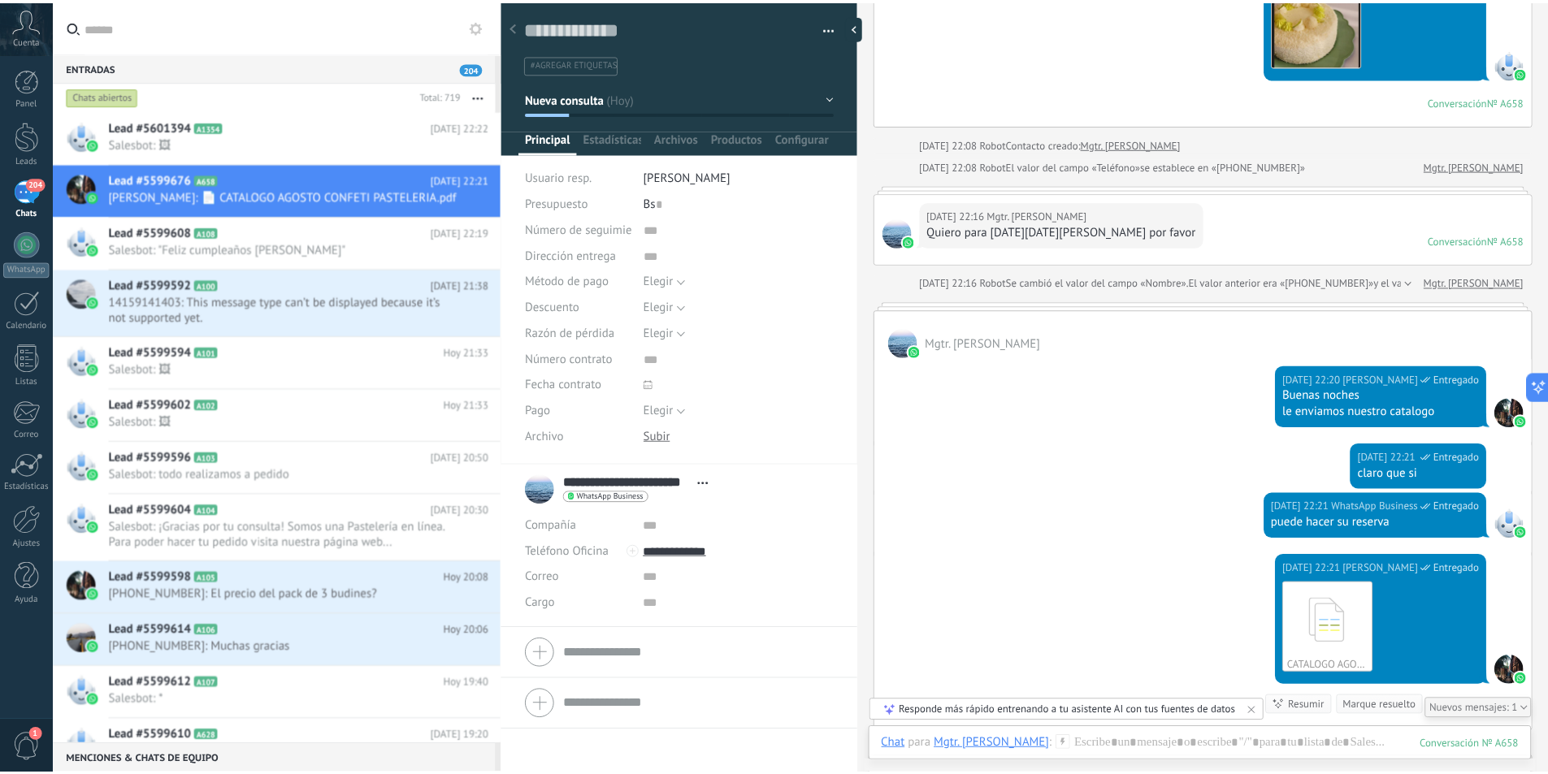
scroll to position [863, 0]
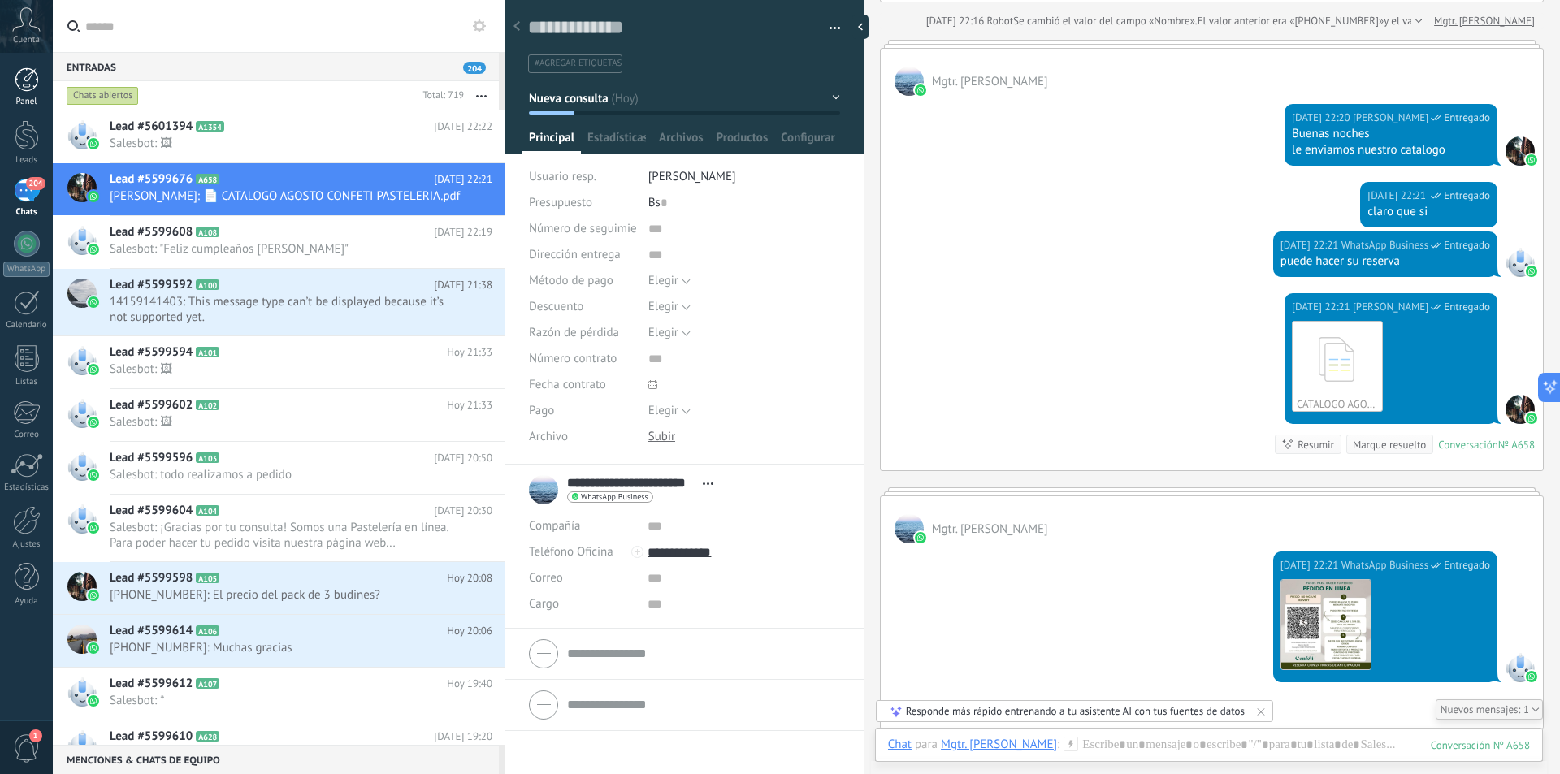
click at [32, 76] on div at bounding box center [27, 79] width 24 height 24
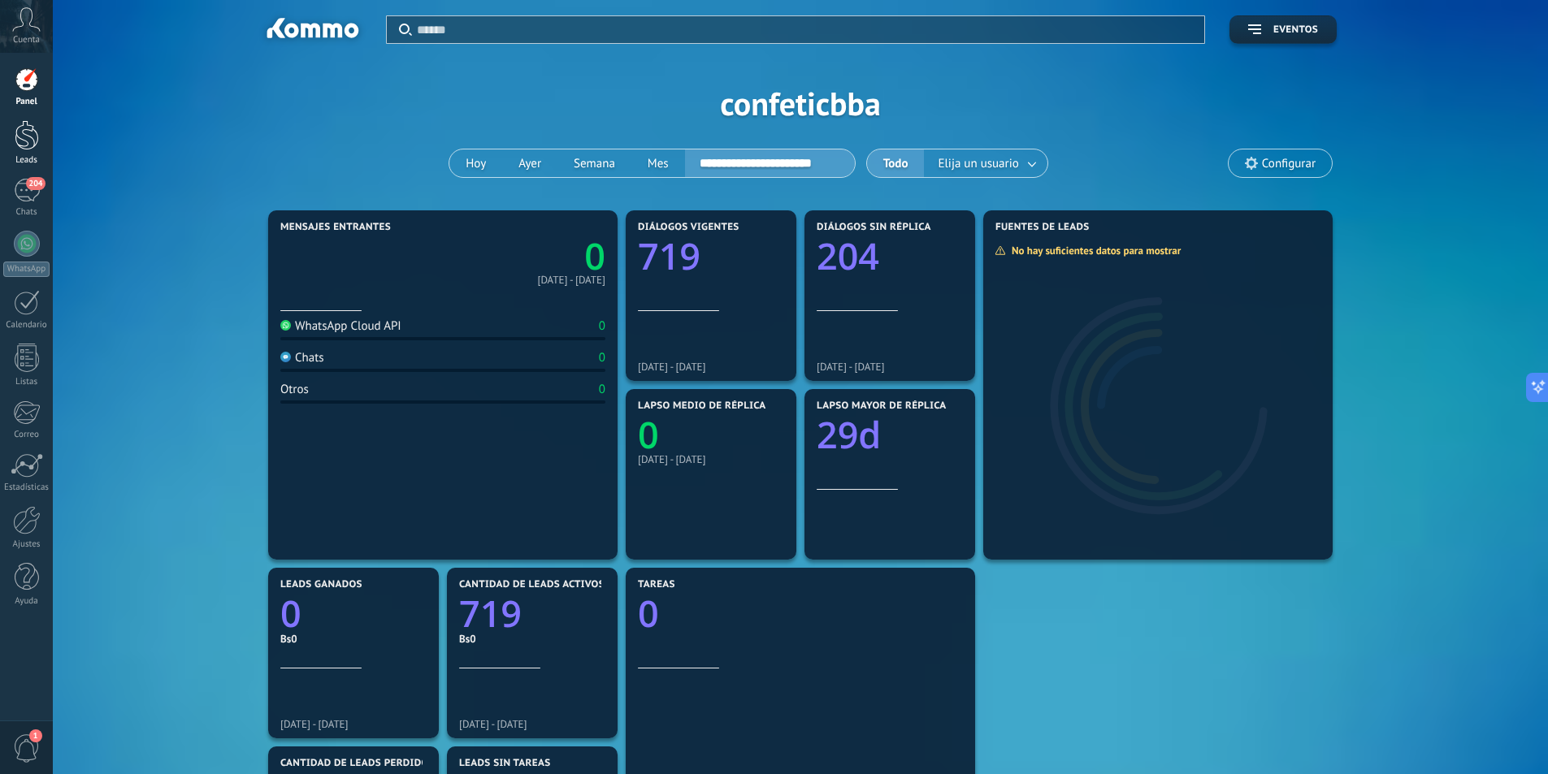
click at [19, 148] on div at bounding box center [27, 135] width 24 height 30
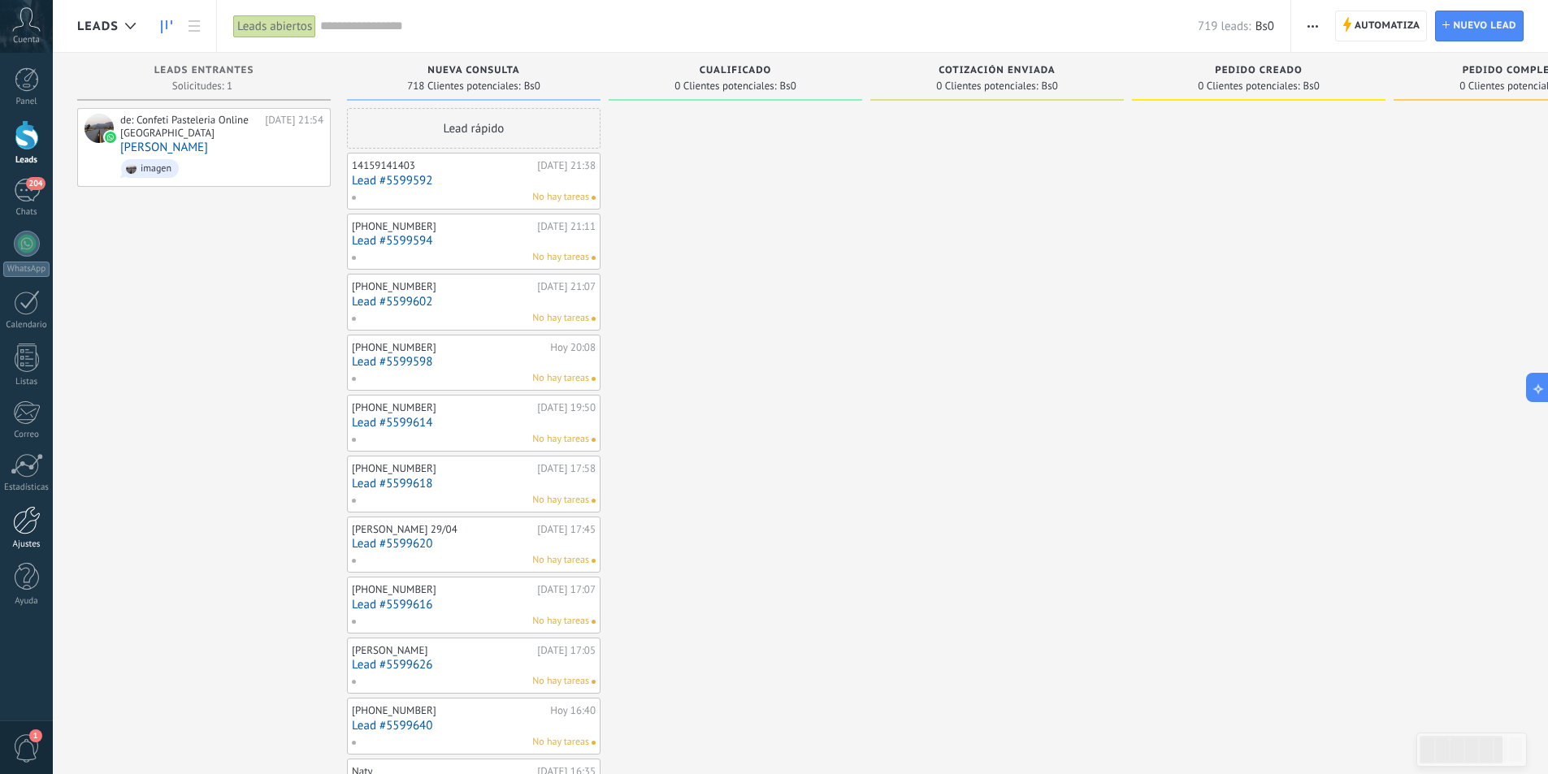
click at [28, 530] on div at bounding box center [27, 520] width 28 height 28
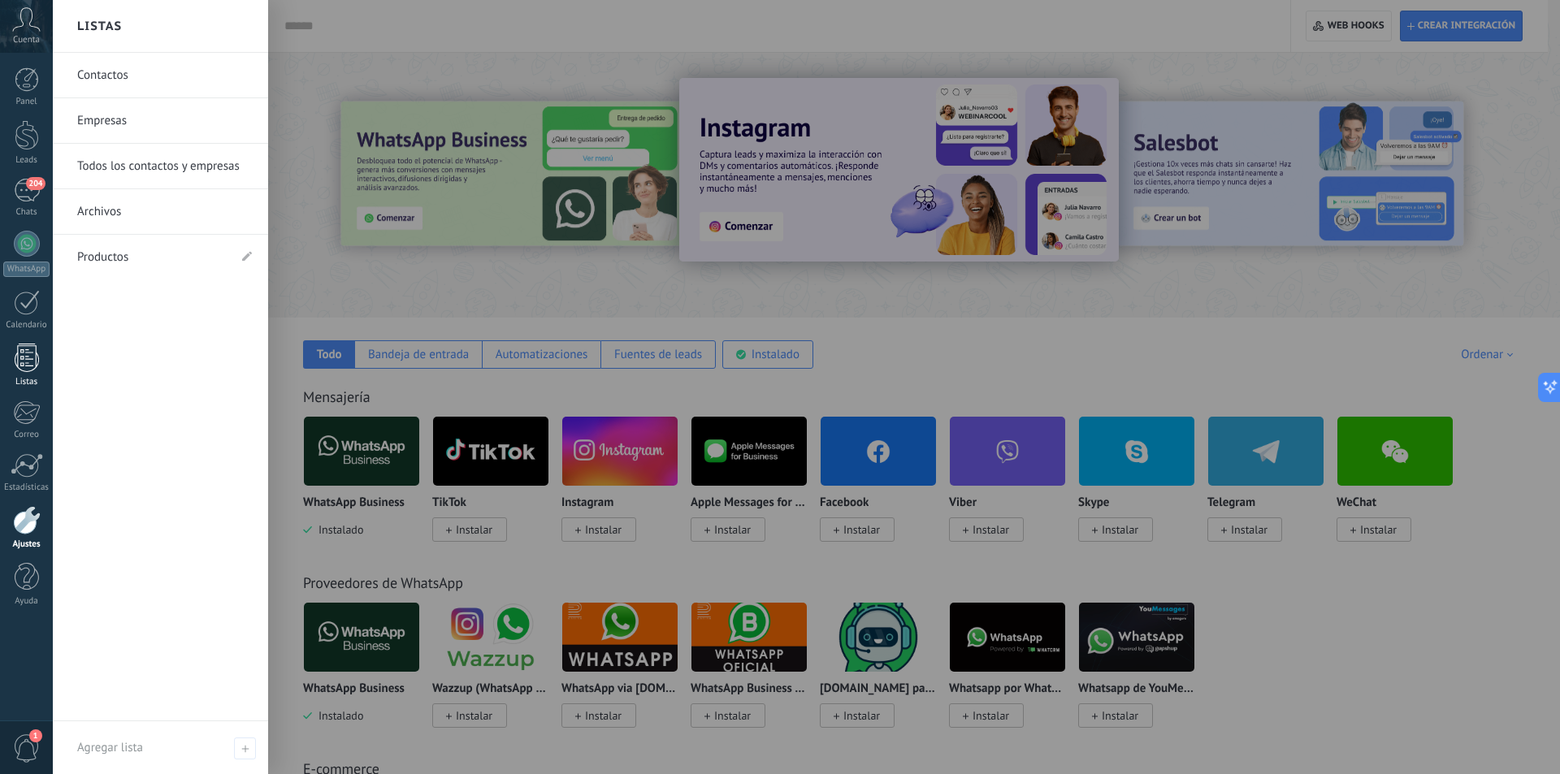
click at [19, 364] on div at bounding box center [27, 358] width 24 height 28
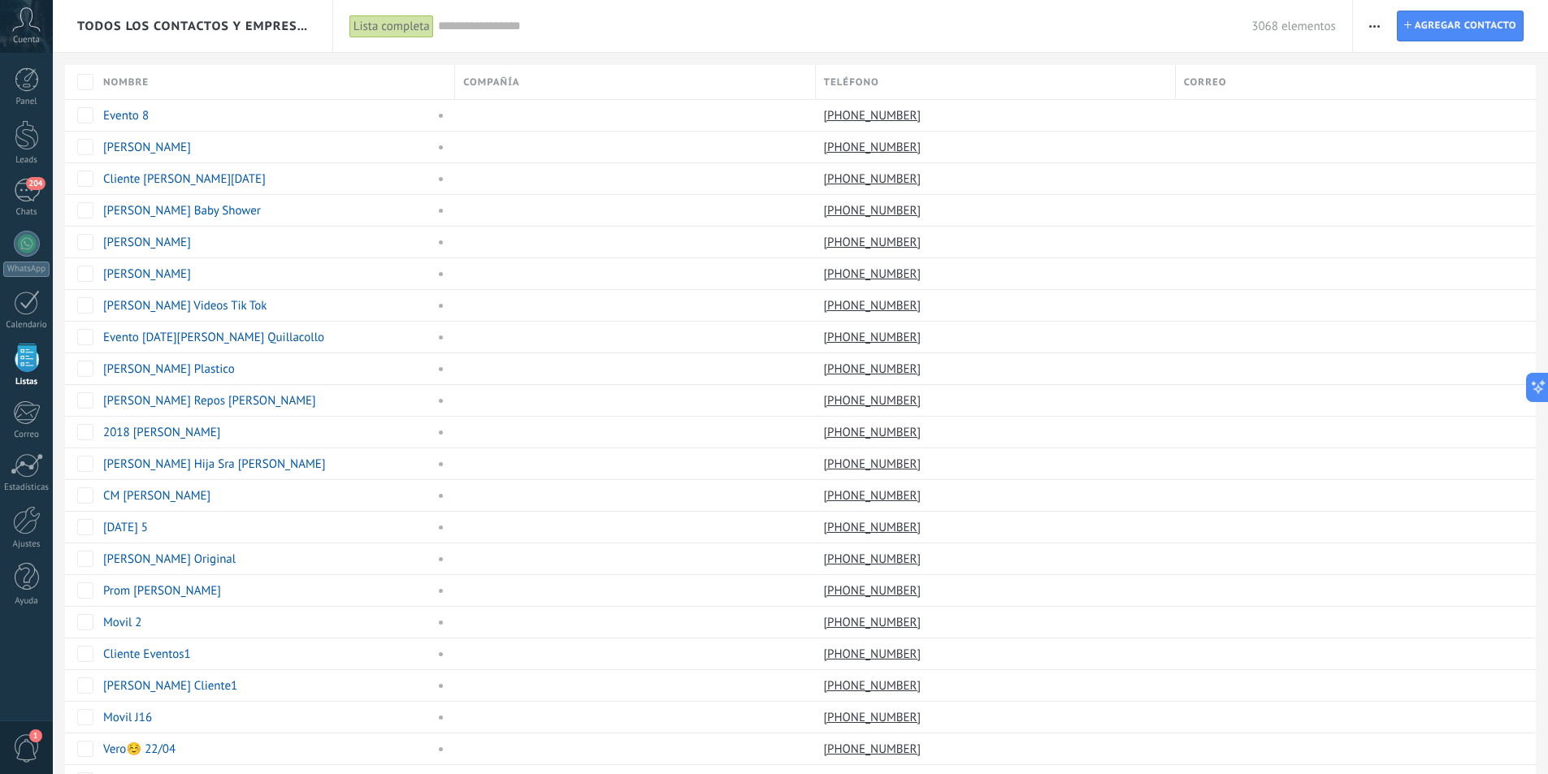
click at [414, 30] on div "Lista completa" at bounding box center [391, 27] width 84 height 24
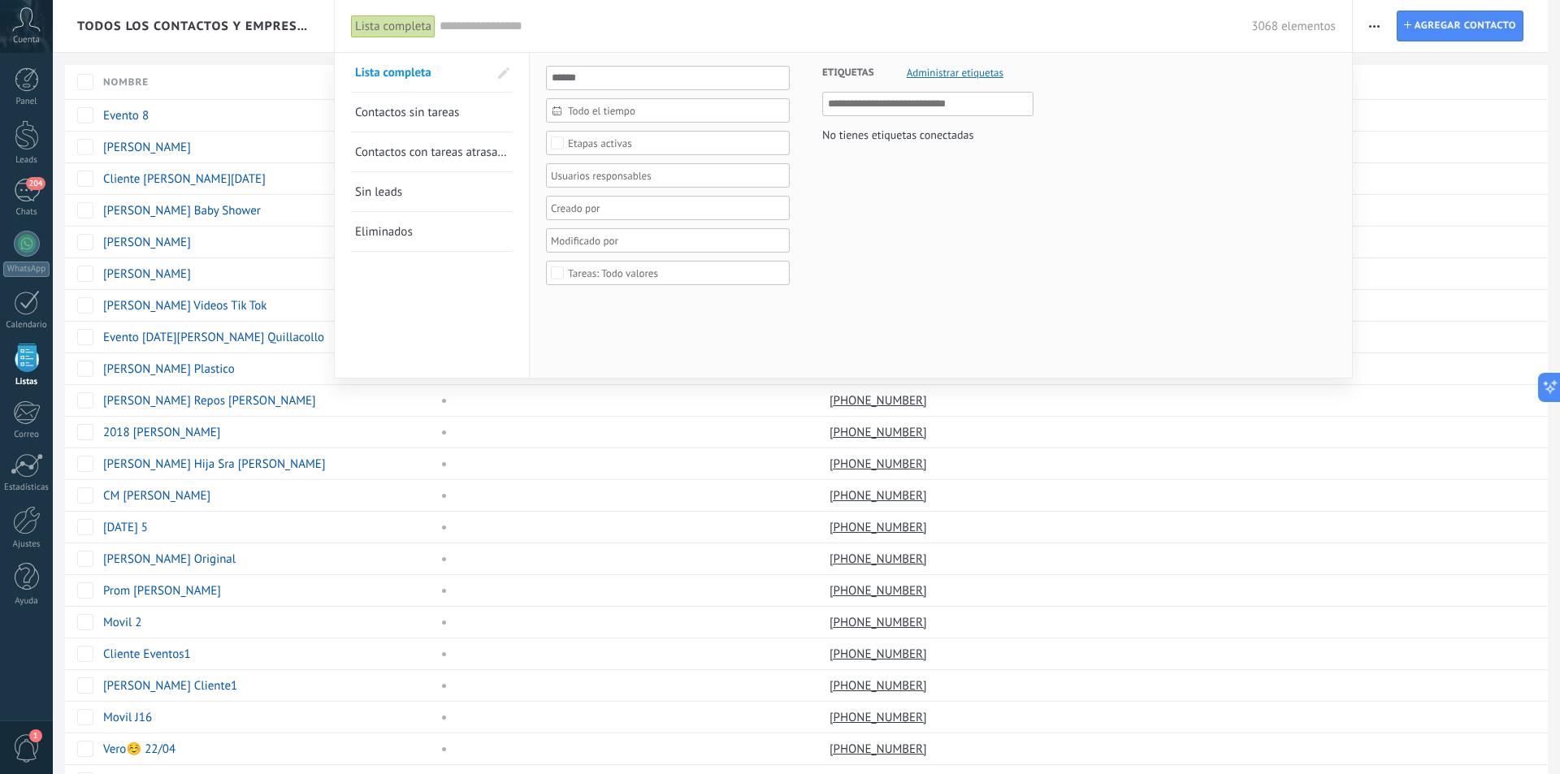
click at [430, 71] on span "Lista completa" at bounding box center [393, 72] width 76 height 15
click at [588, 18] on input "text" at bounding box center [845, 26] width 812 height 17
click at [22, 203] on link "204 Chats" at bounding box center [26, 198] width 53 height 39
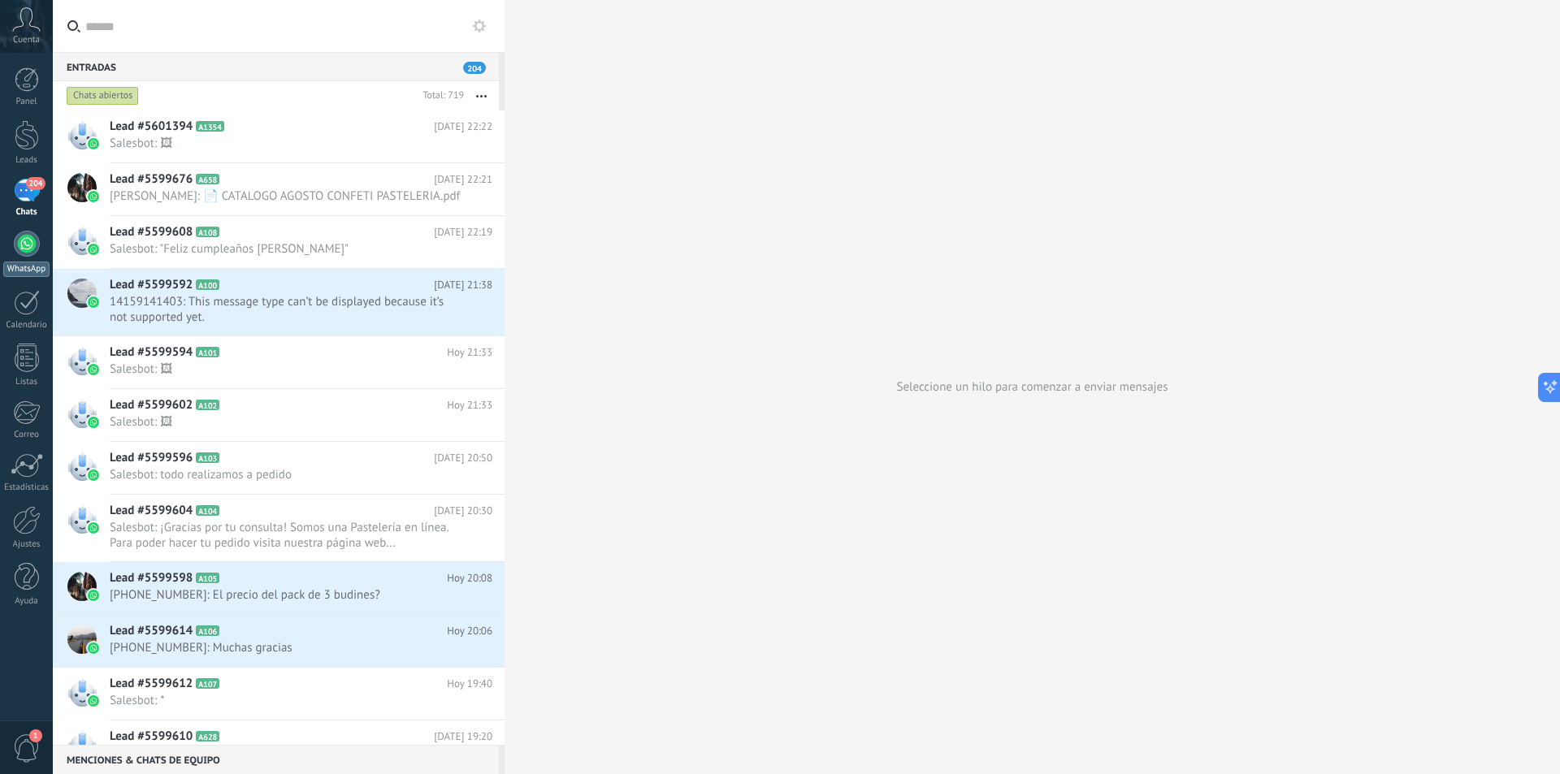
click at [27, 248] on div at bounding box center [27, 244] width 26 height 26
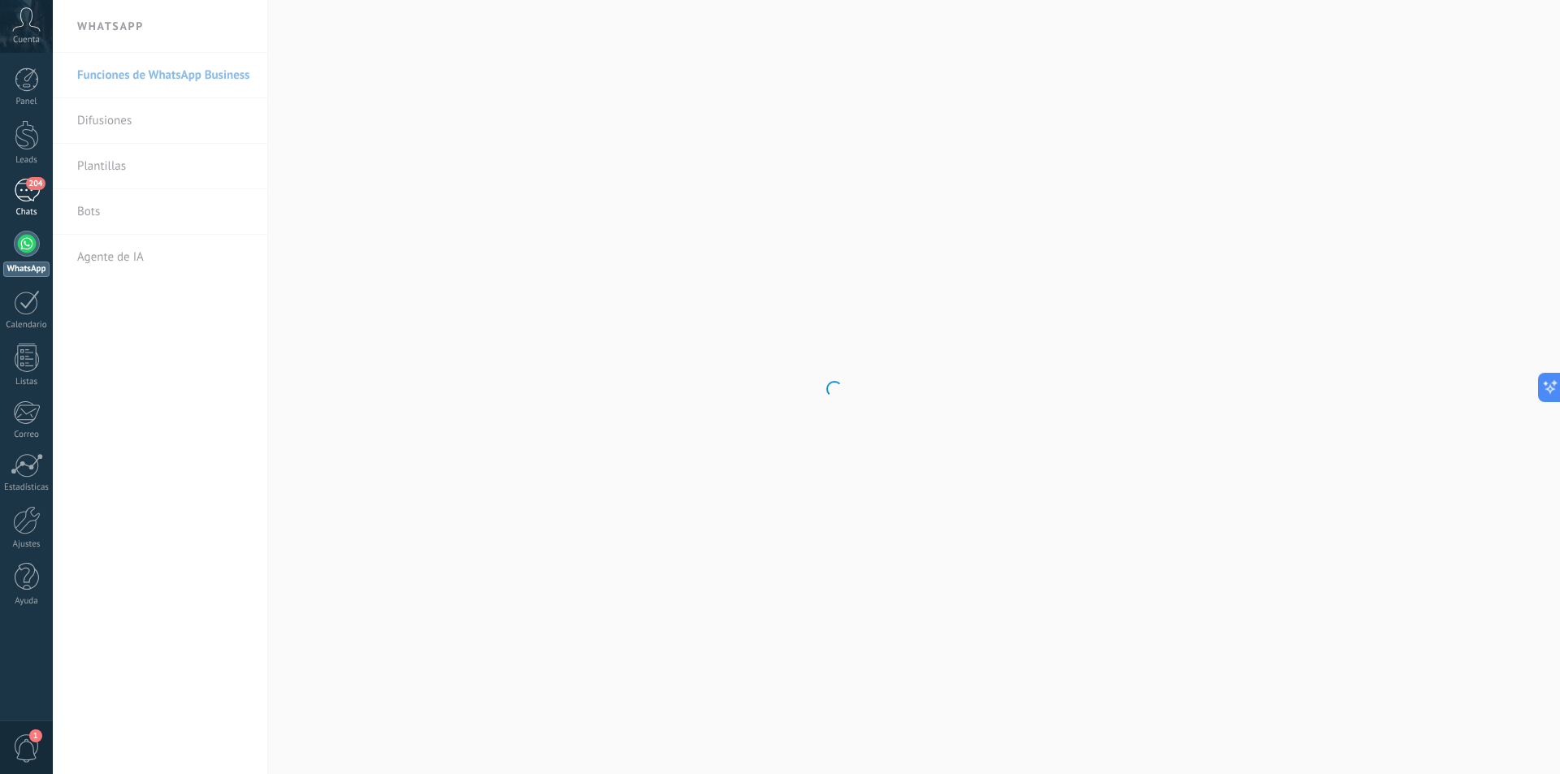
click at [33, 201] on div "204" at bounding box center [27, 191] width 26 height 24
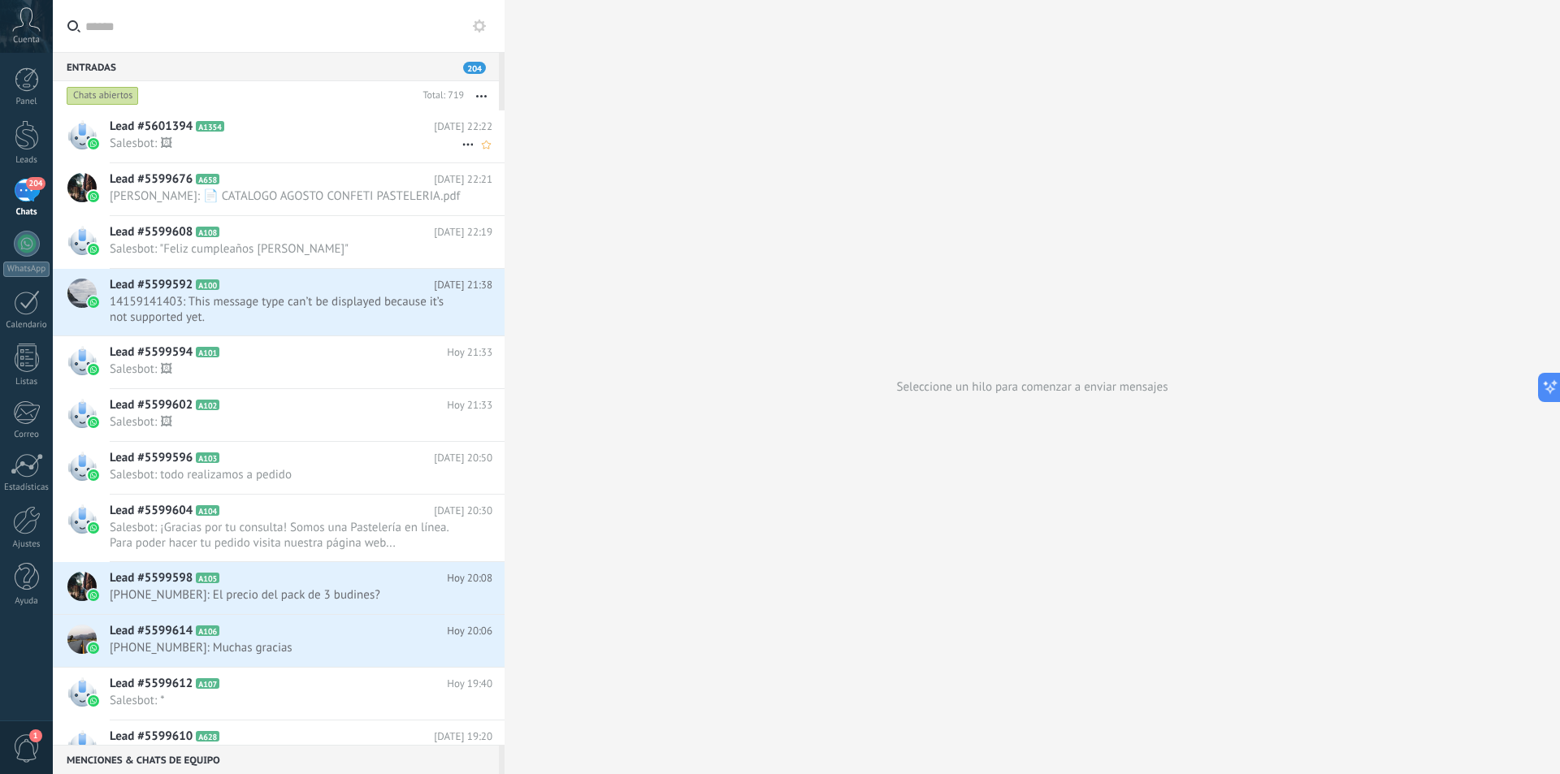
click at [294, 141] on span "Salesbot: 🖼" at bounding box center [286, 143] width 352 height 15
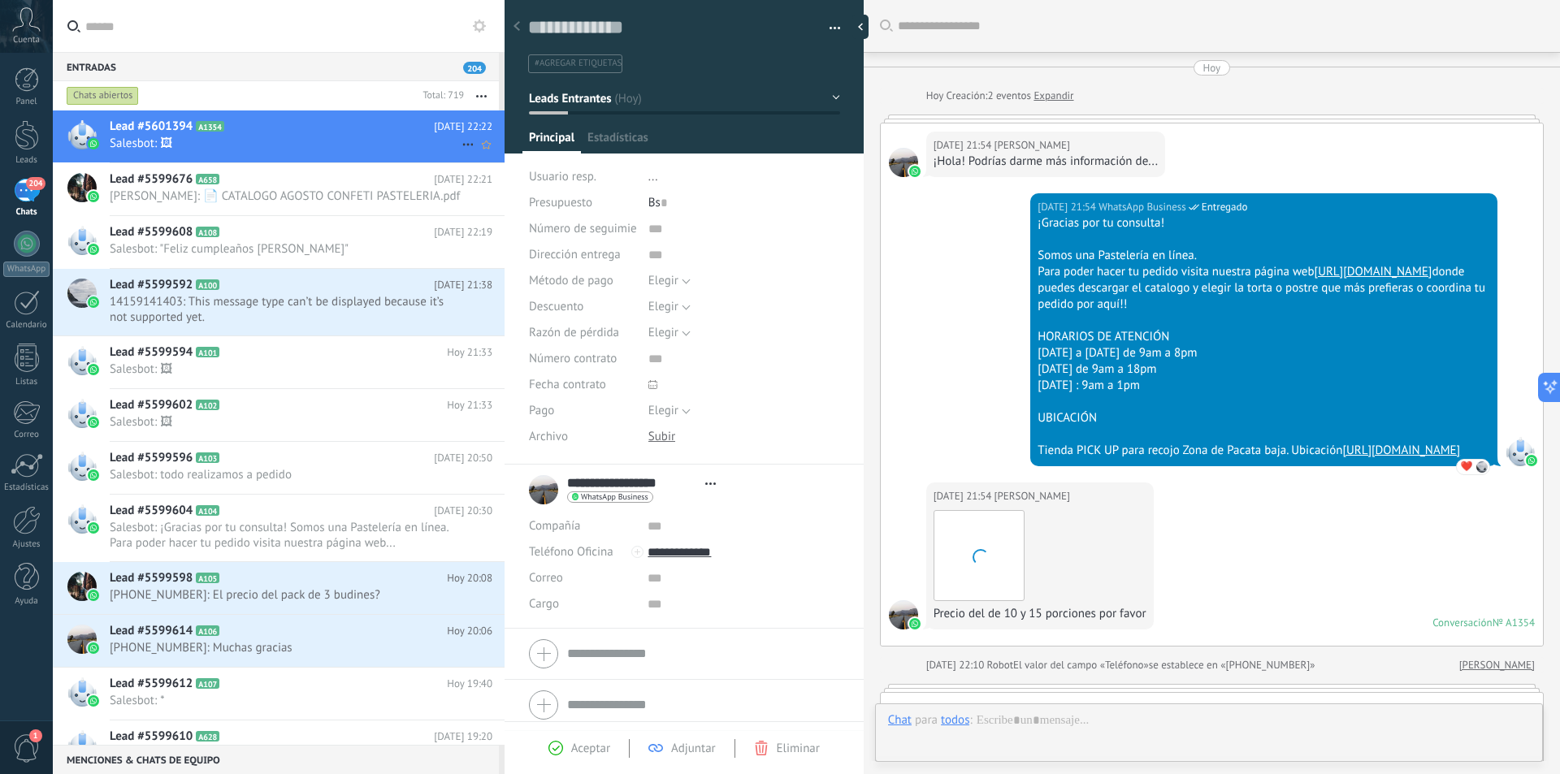
type textarea "**********"
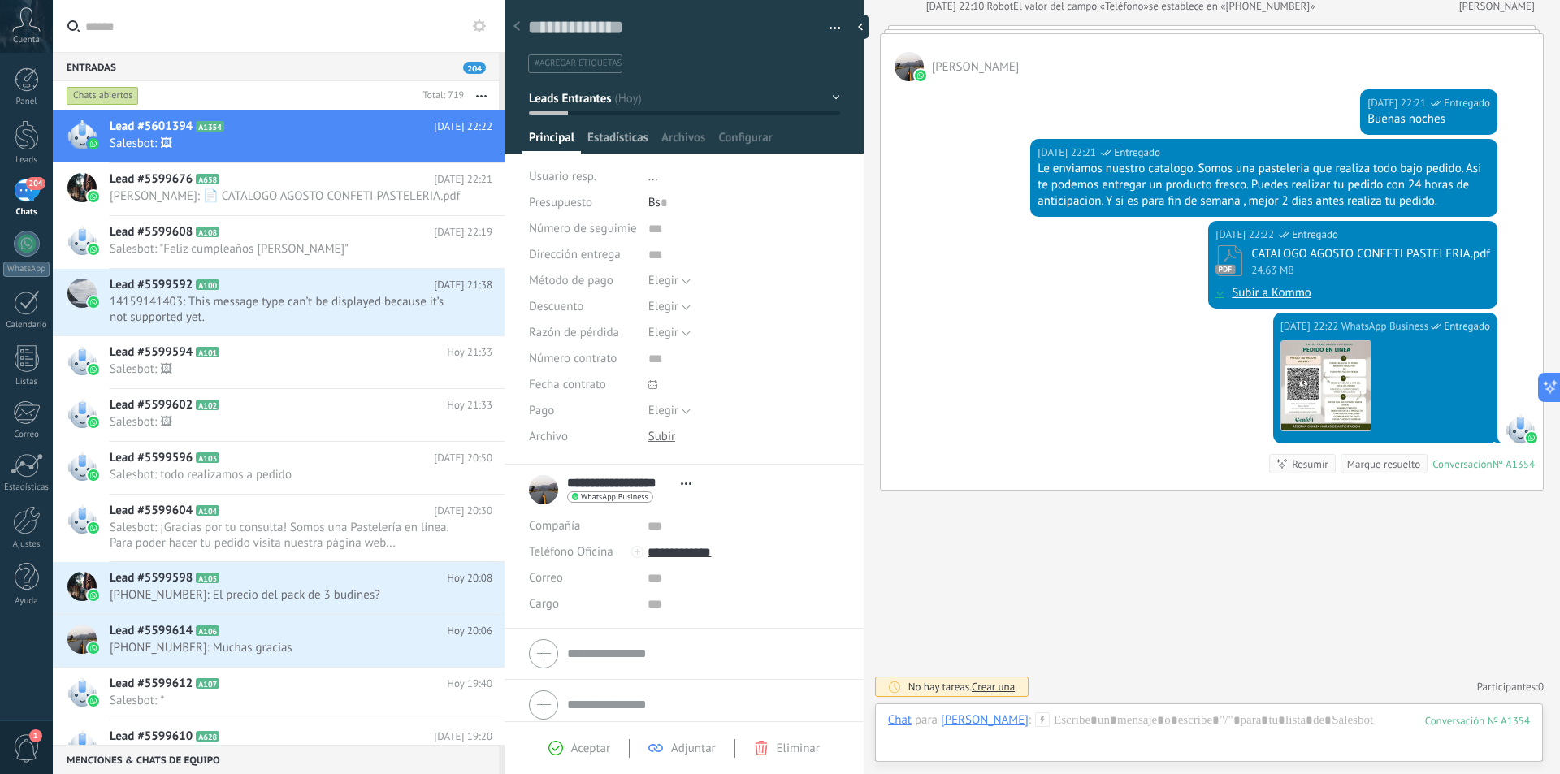
click at [630, 133] on span "Estadísticas" at bounding box center [617, 142] width 61 height 24
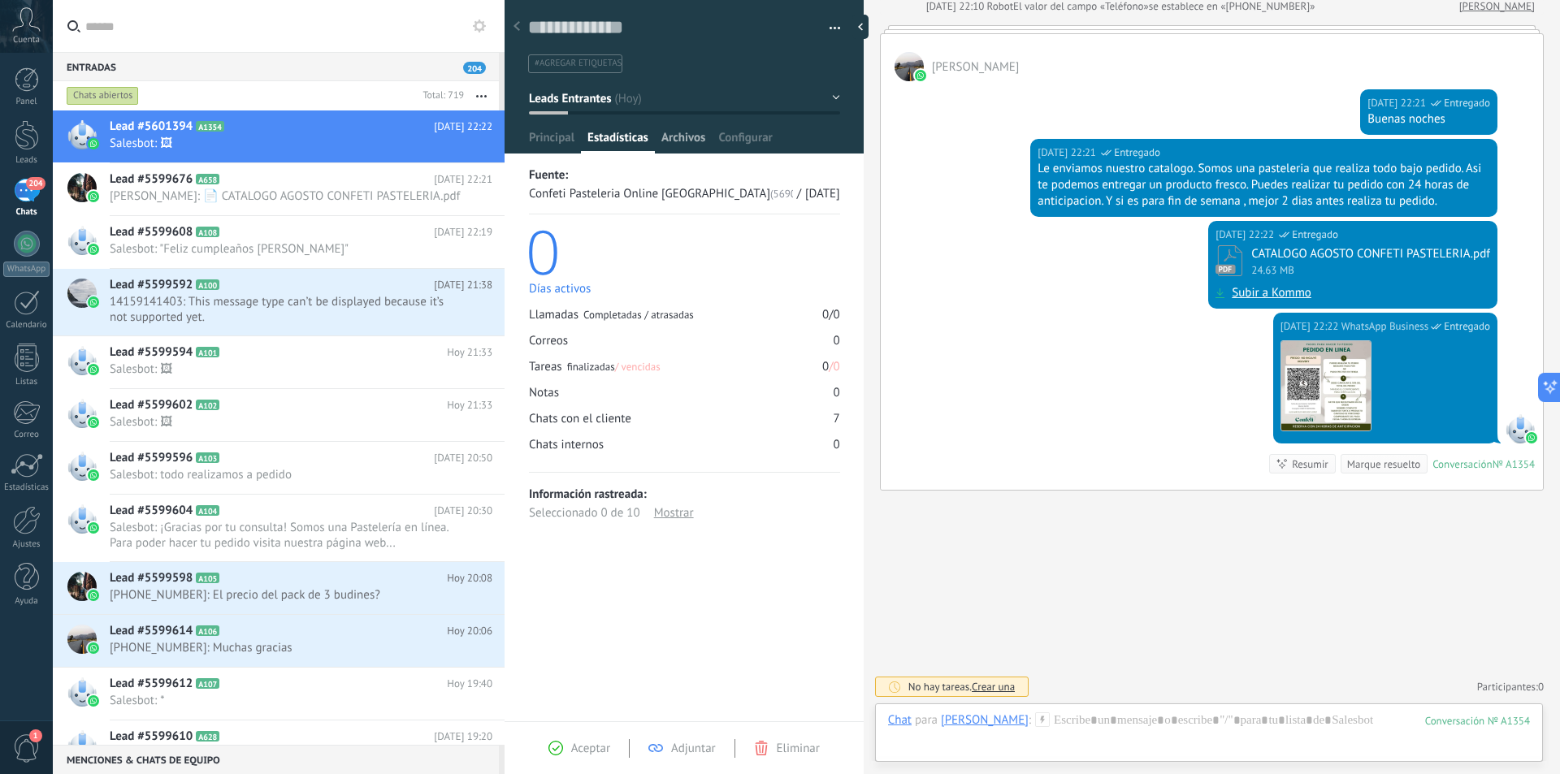
click at [673, 137] on span "Archivos" at bounding box center [683, 142] width 44 height 24
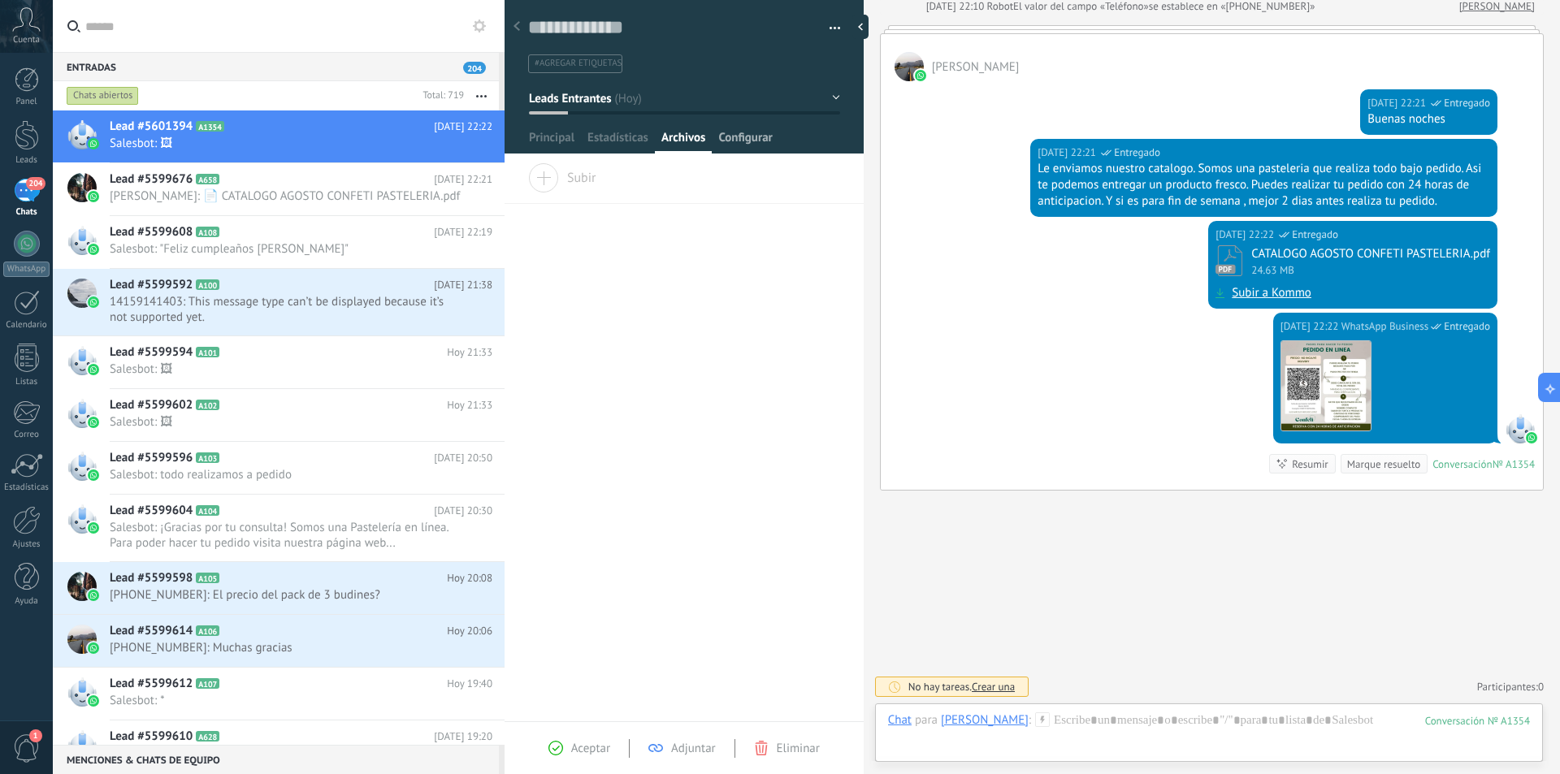
click at [737, 138] on span "Configurar" at bounding box center [745, 142] width 54 height 24
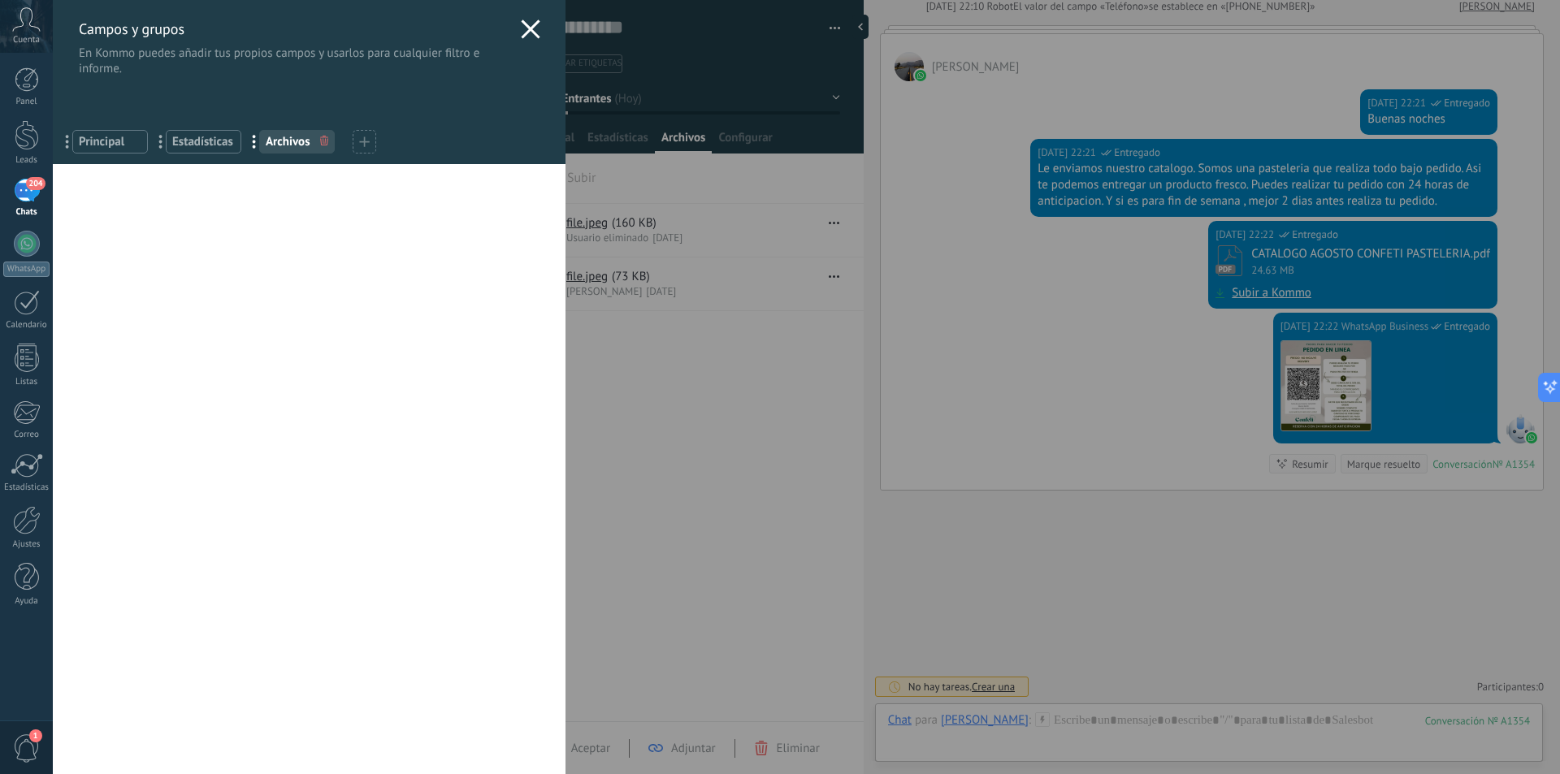
click at [521, 28] on icon at bounding box center [530, 28] width 19 height 19
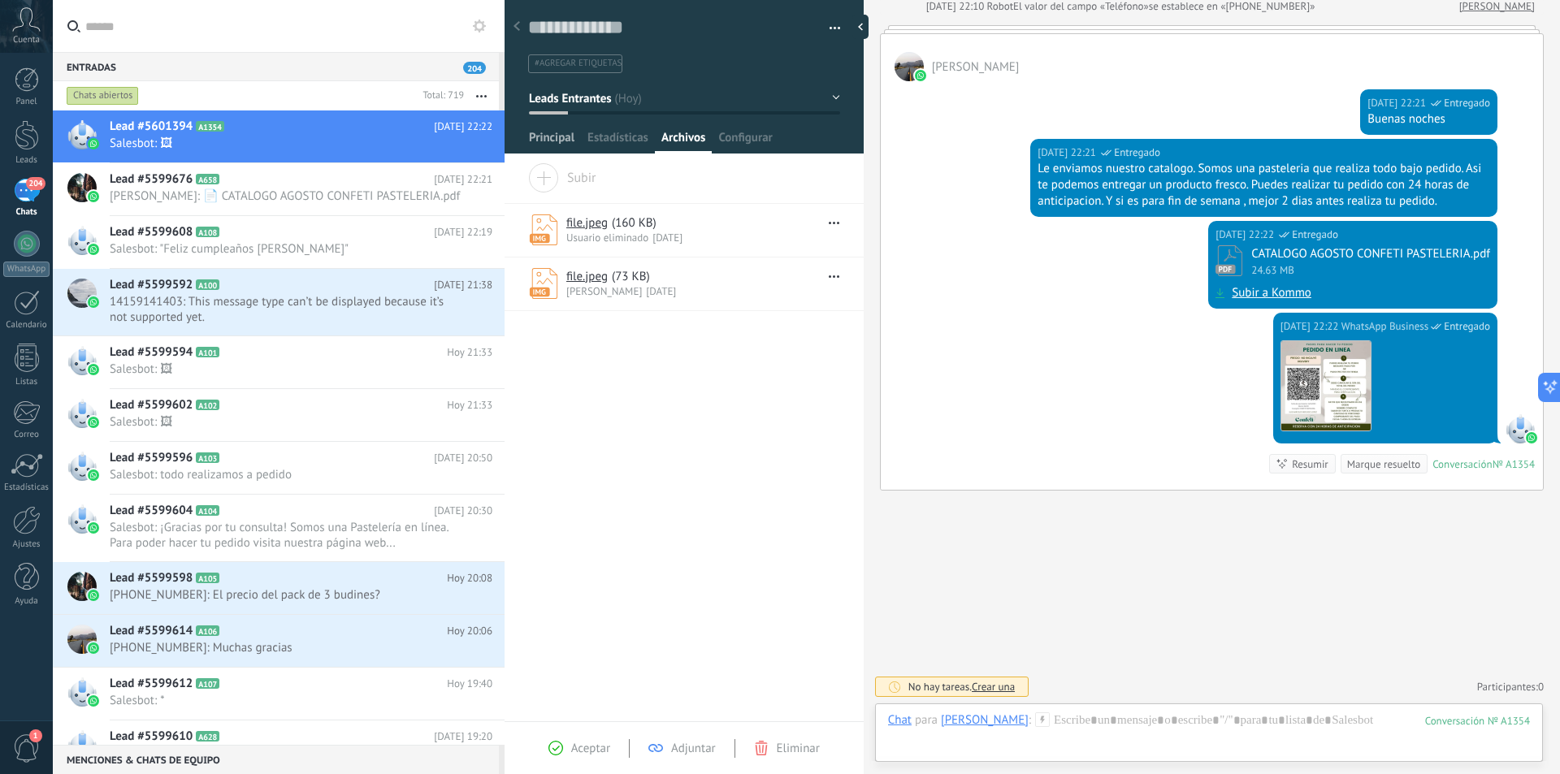
click at [550, 136] on span "Principal" at bounding box center [551, 142] width 45 height 24
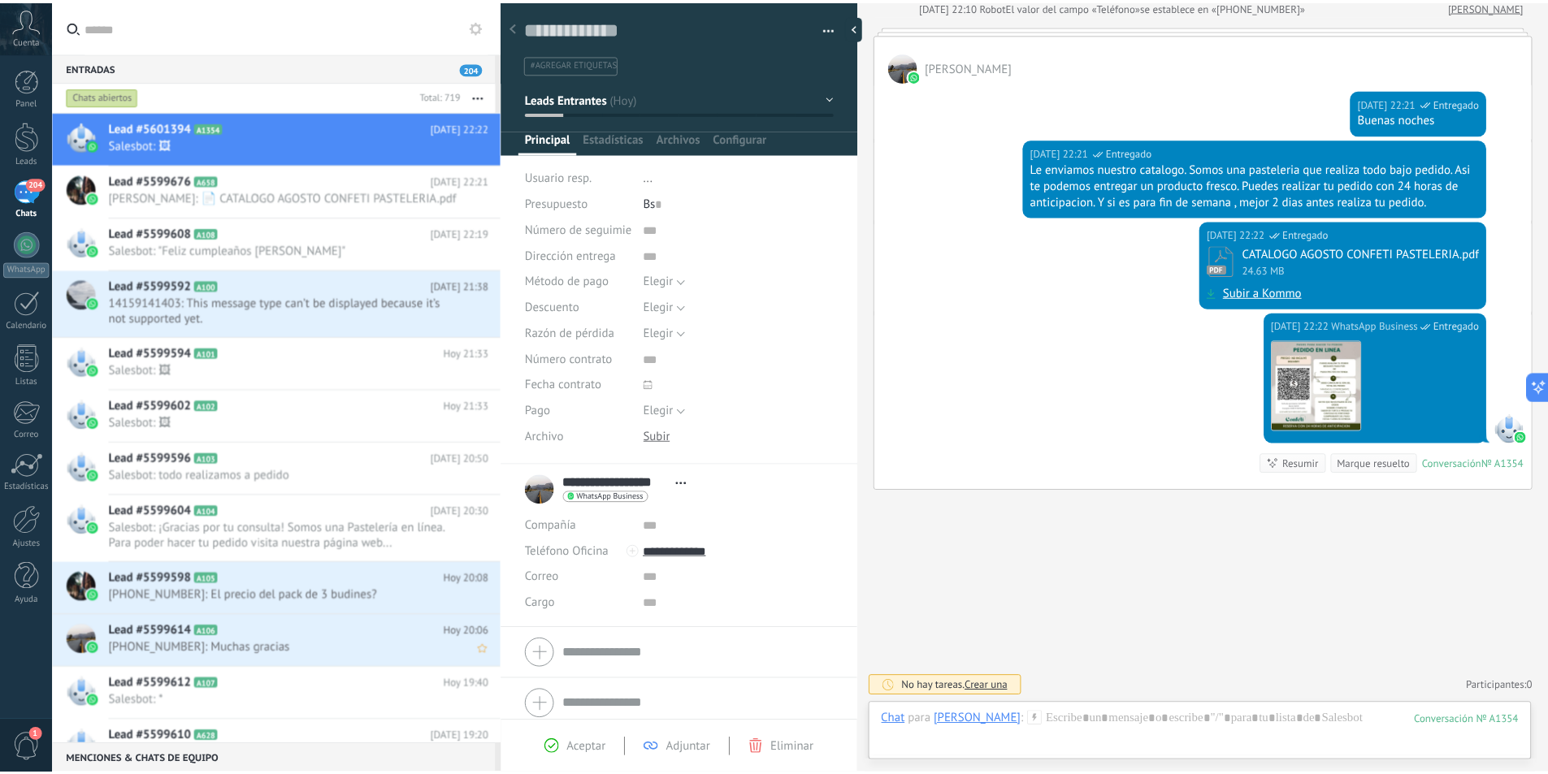
scroll to position [163, 0]
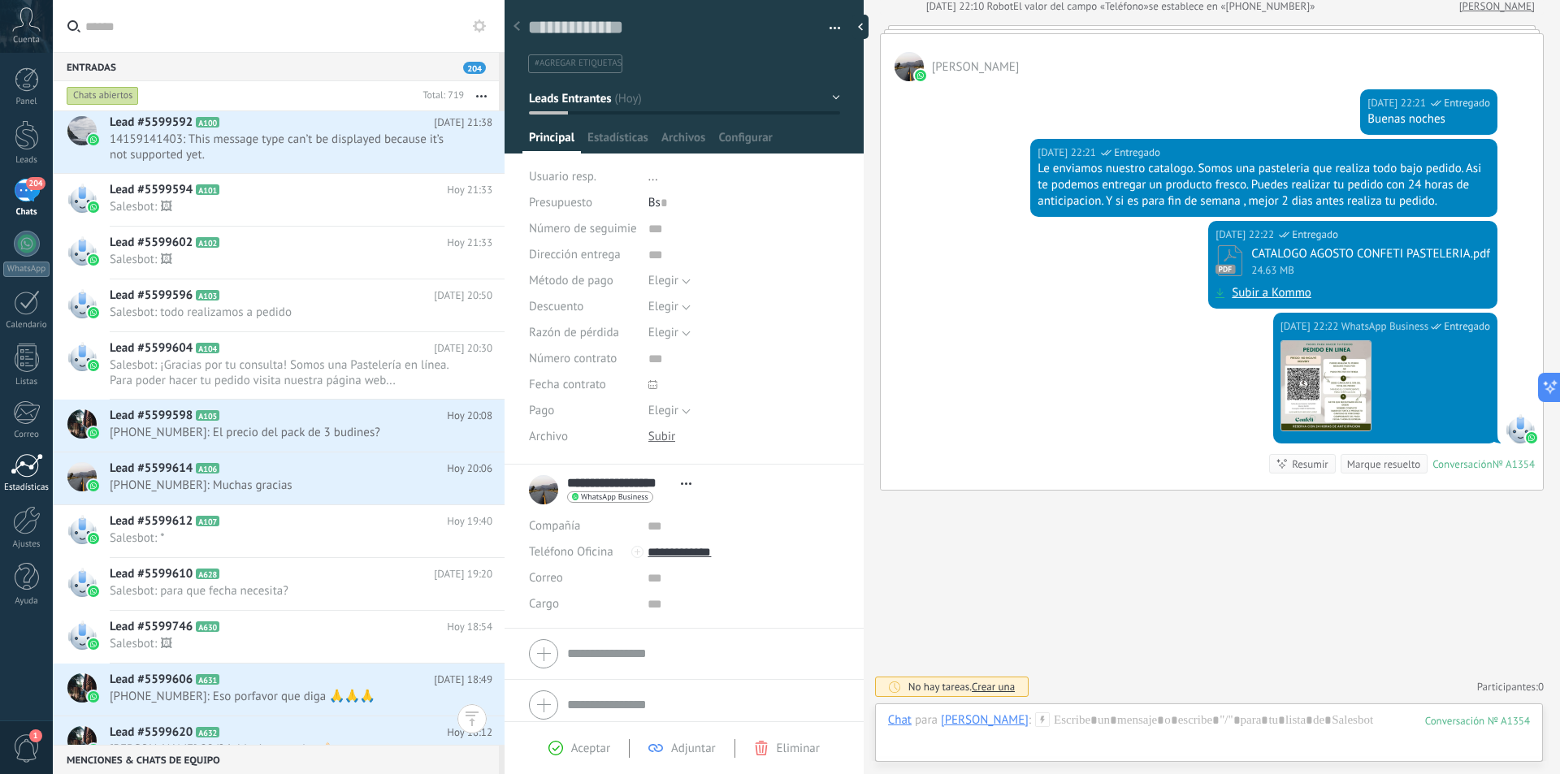
click at [19, 465] on div at bounding box center [27, 465] width 32 height 24
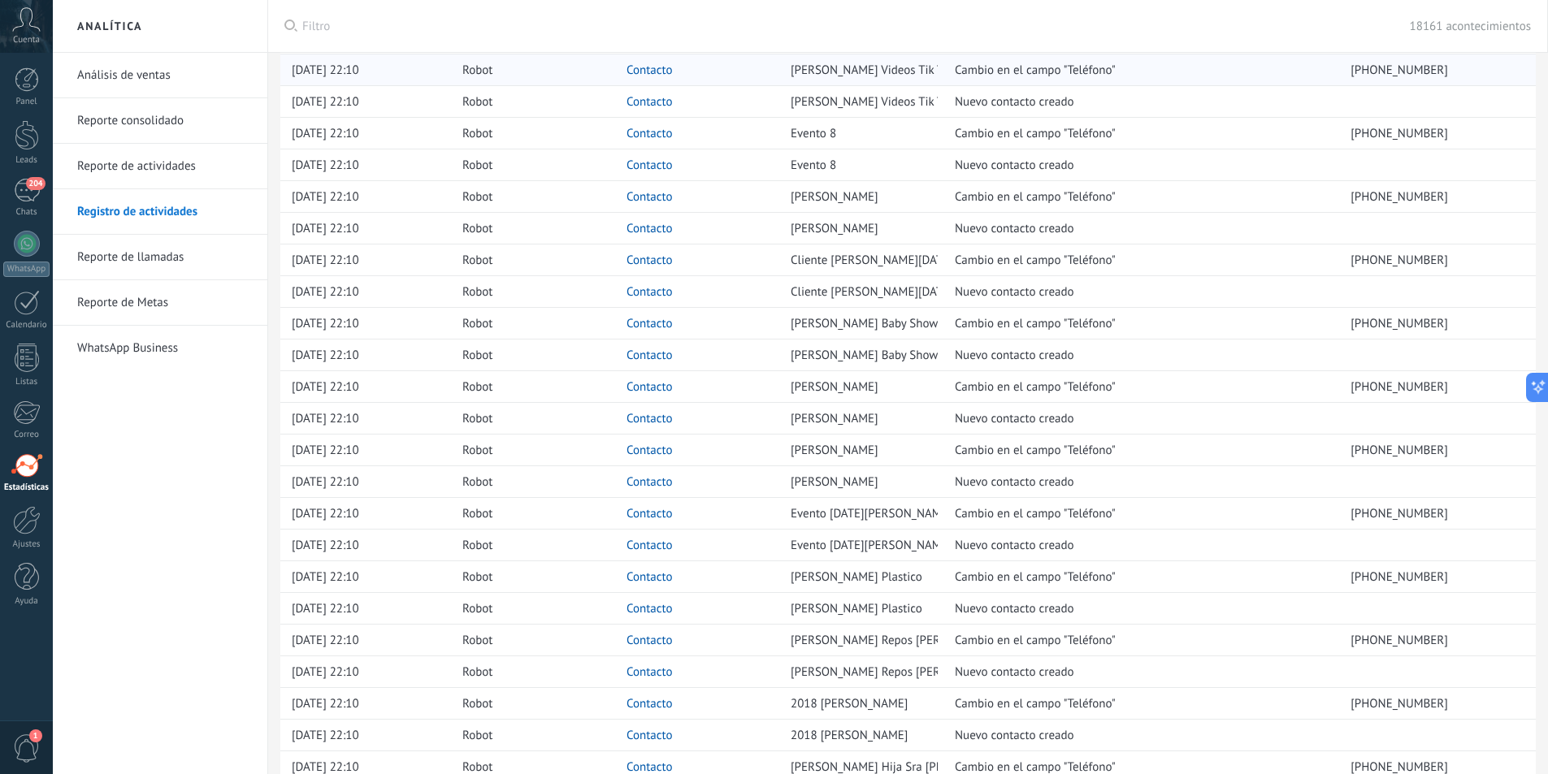
scroll to position [569, 0]
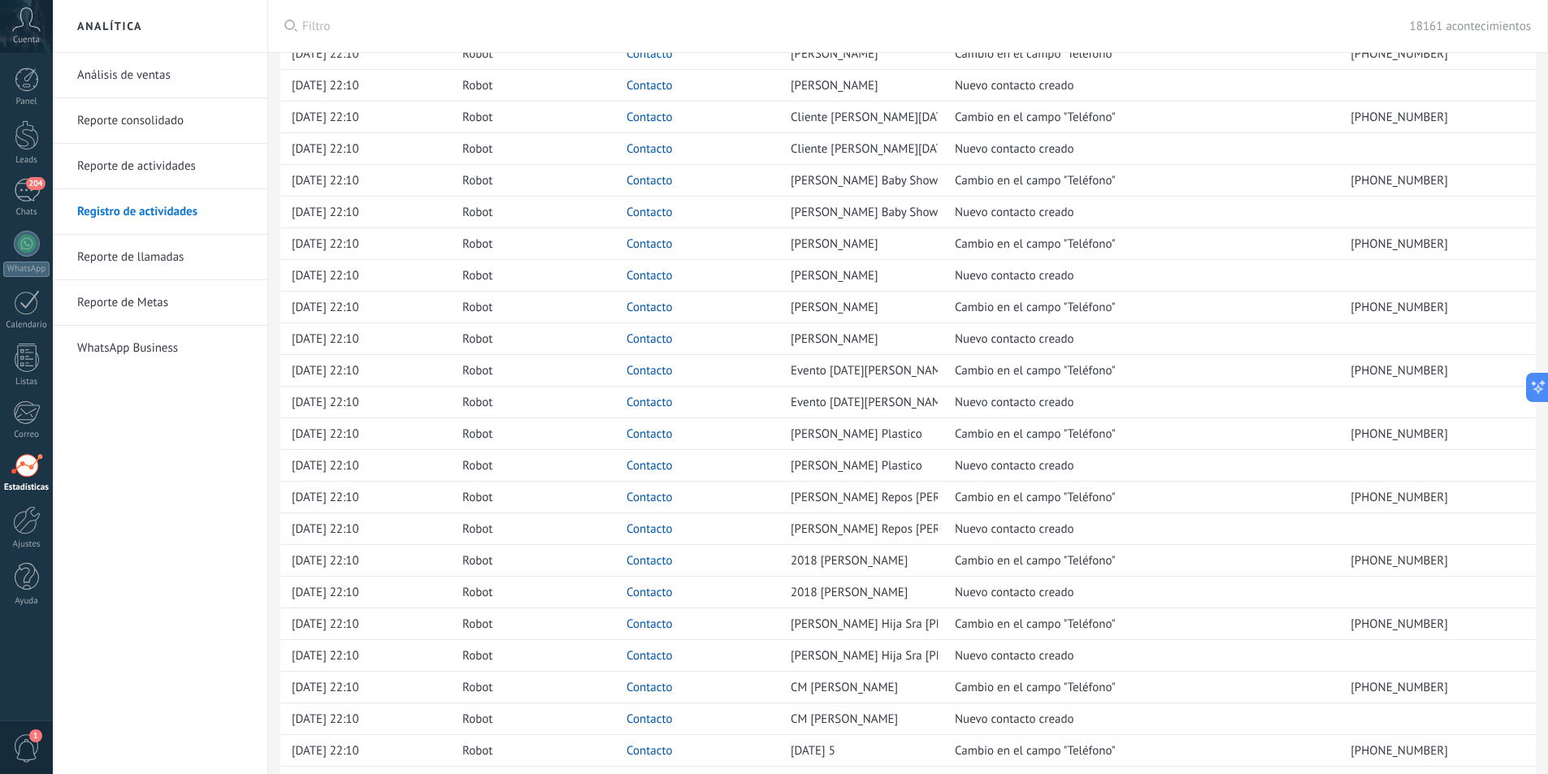
click at [162, 83] on link "Análisis de ventas" at bounding box center [164, 75] width 174 height 45
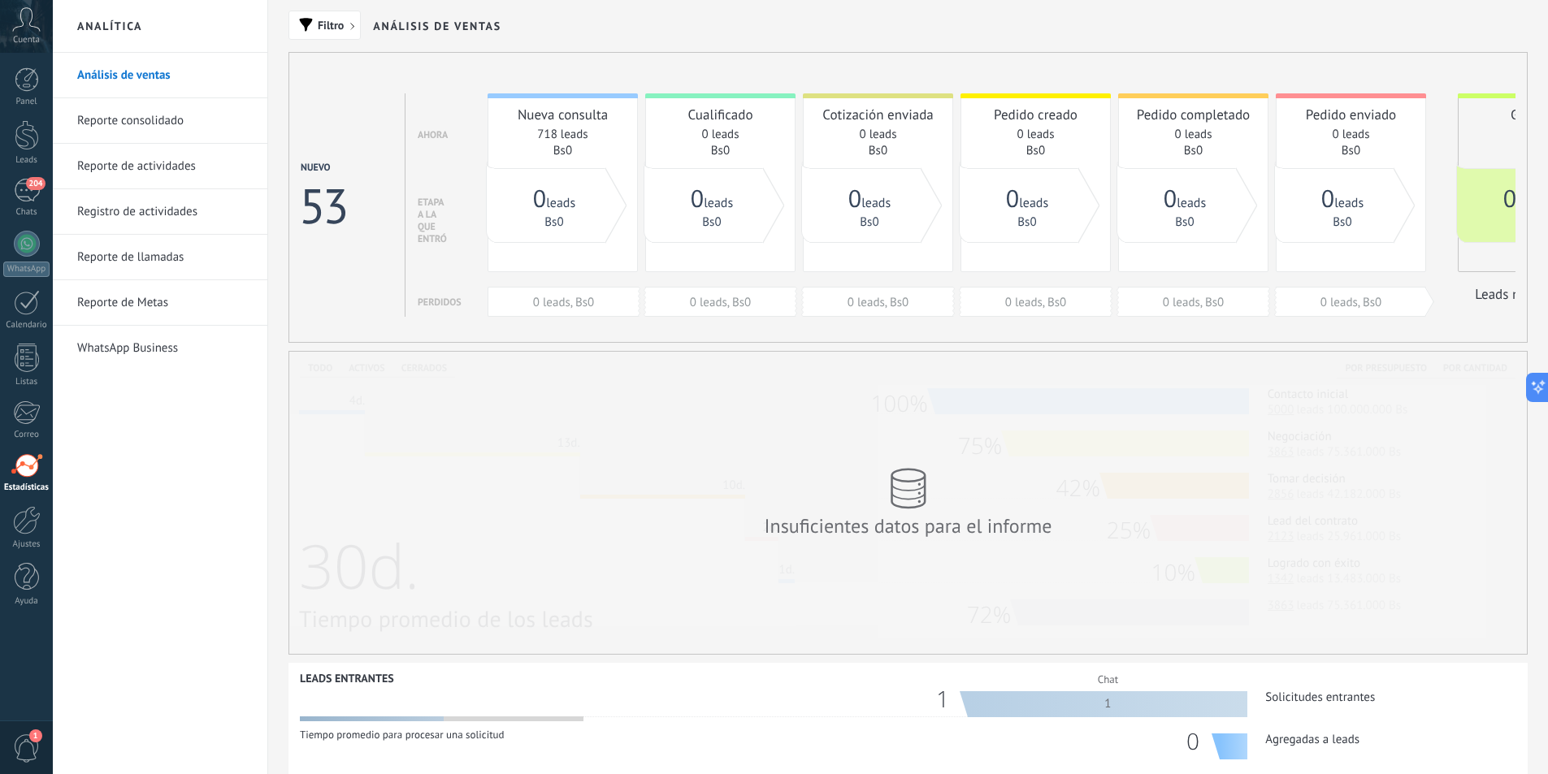
click at [181, 252] on link "Reporte de llamadas" at bounding box center [164, 257] width 174 height 45
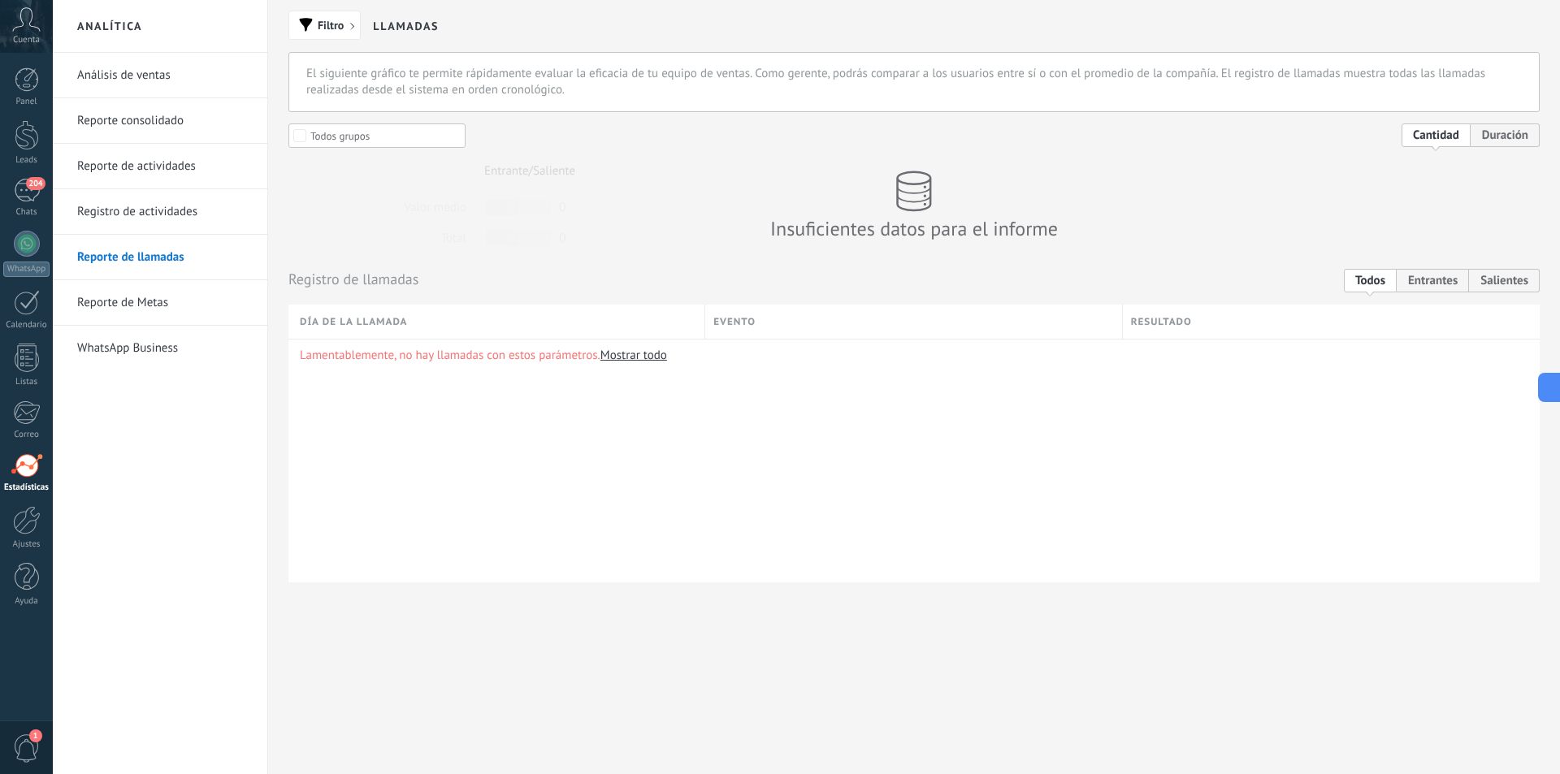
click at [184, 214] on link "Registro de actividades" at bounding box center [164, 211] width 174 height 45
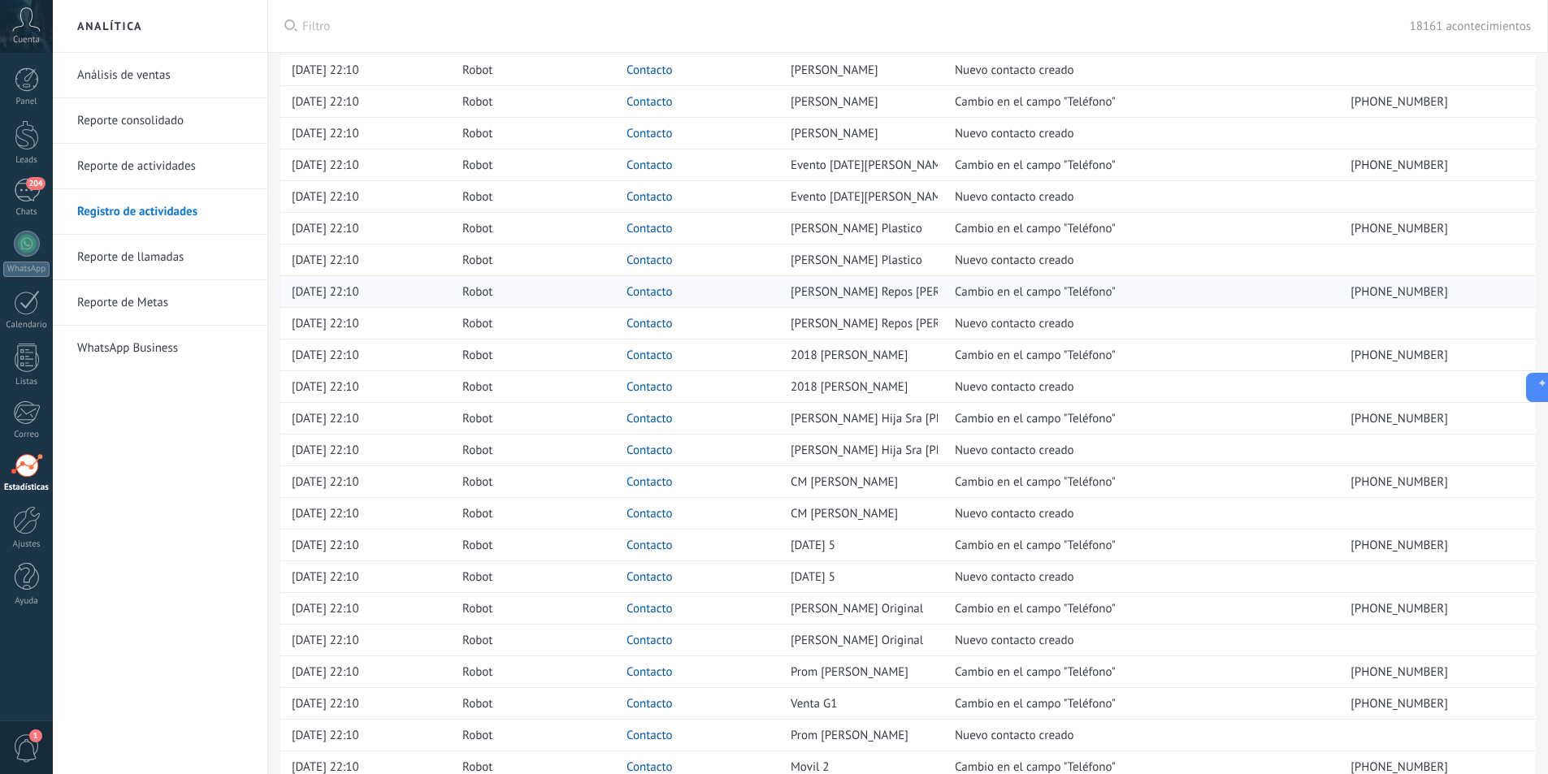
scroll to position [962, 0]
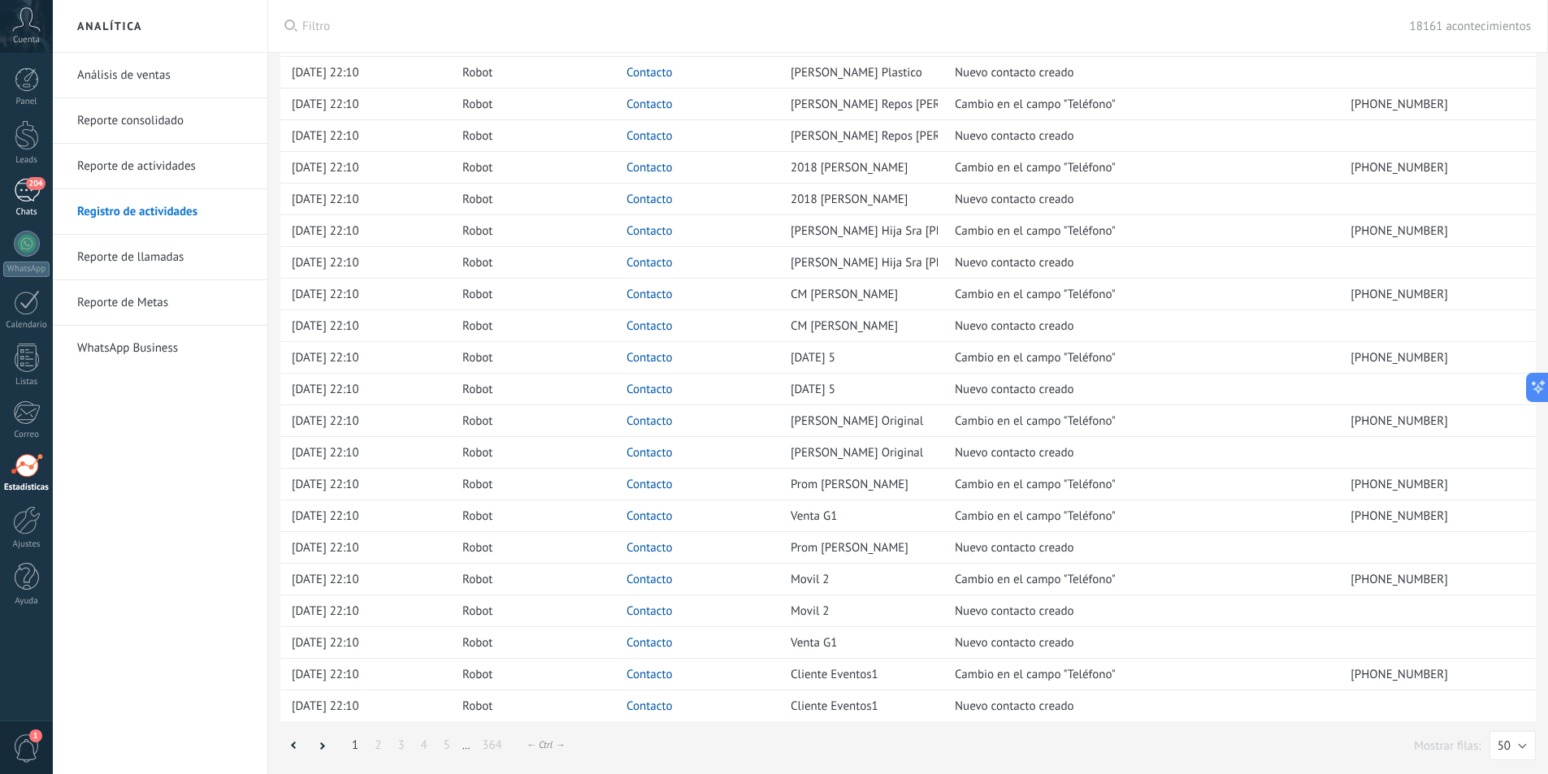
click at [26, 204] on link "204 Chats" at bounding box center [26, 198] width 53 height 39
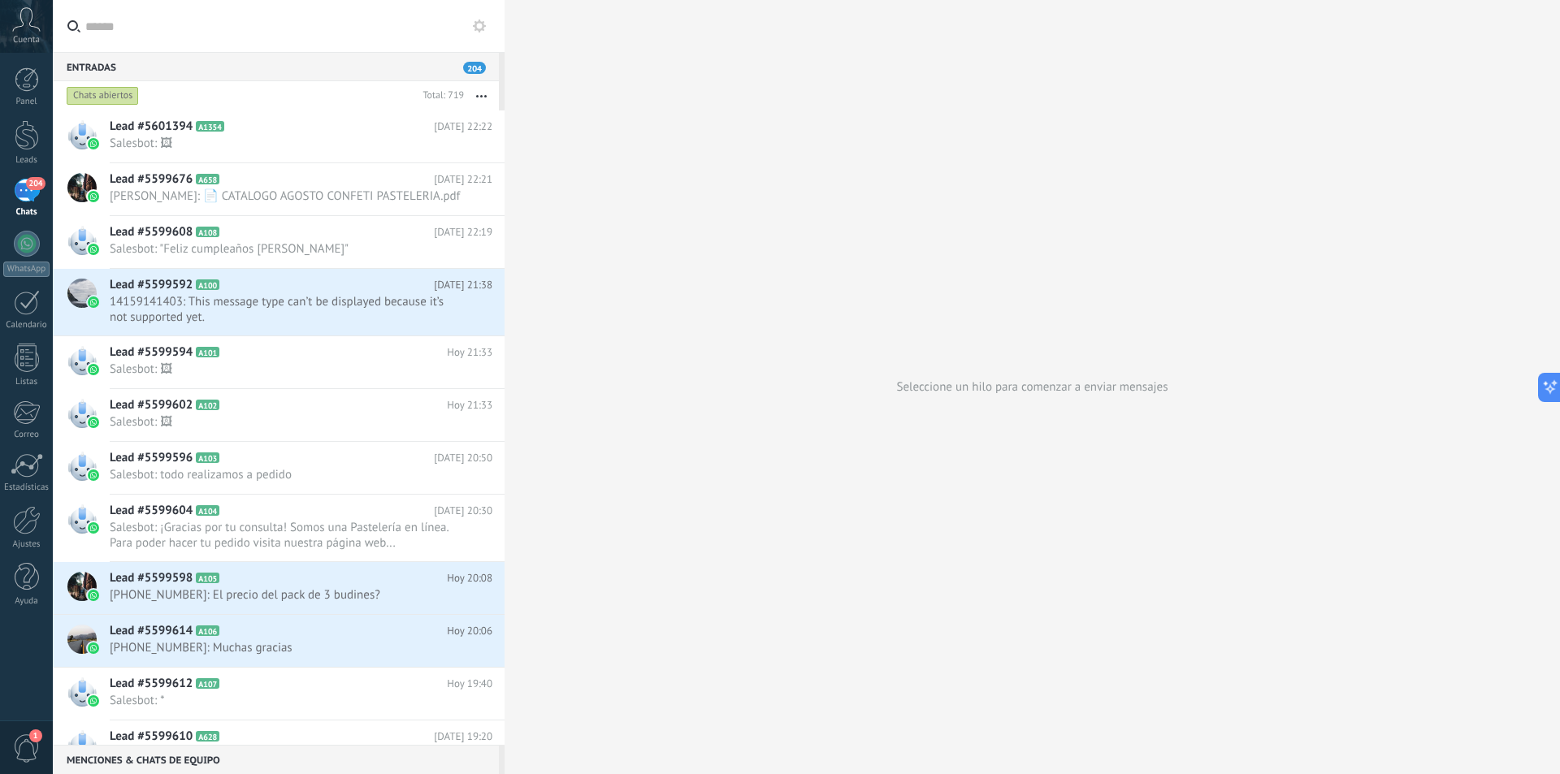
click at [31, 37] on span "Cuenta" at bounding box center [26, 40] width 27 height 11
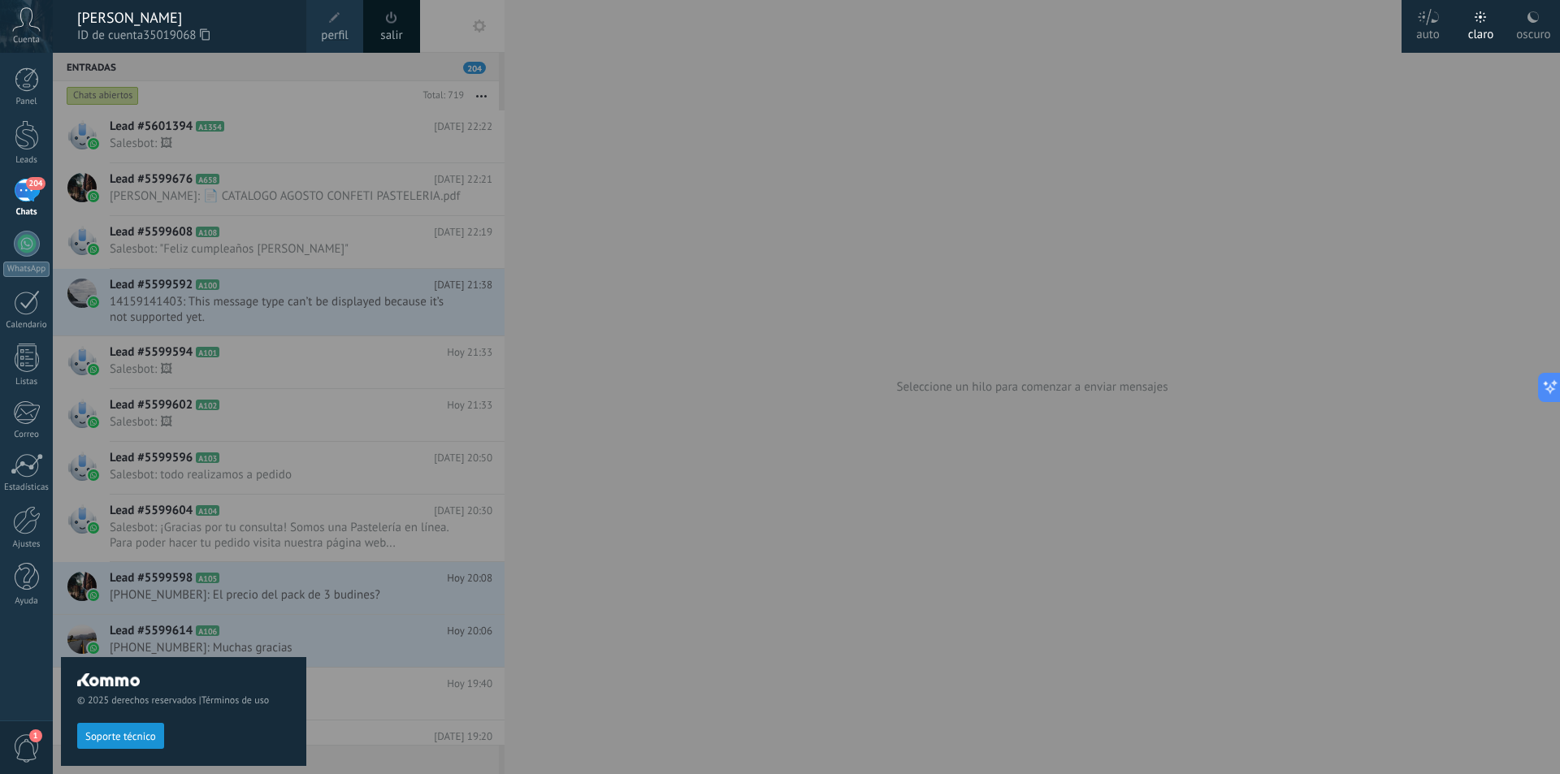
click at [31, 37] on span "Cuenta" at bounding box center [26, 40] width 27 height 11
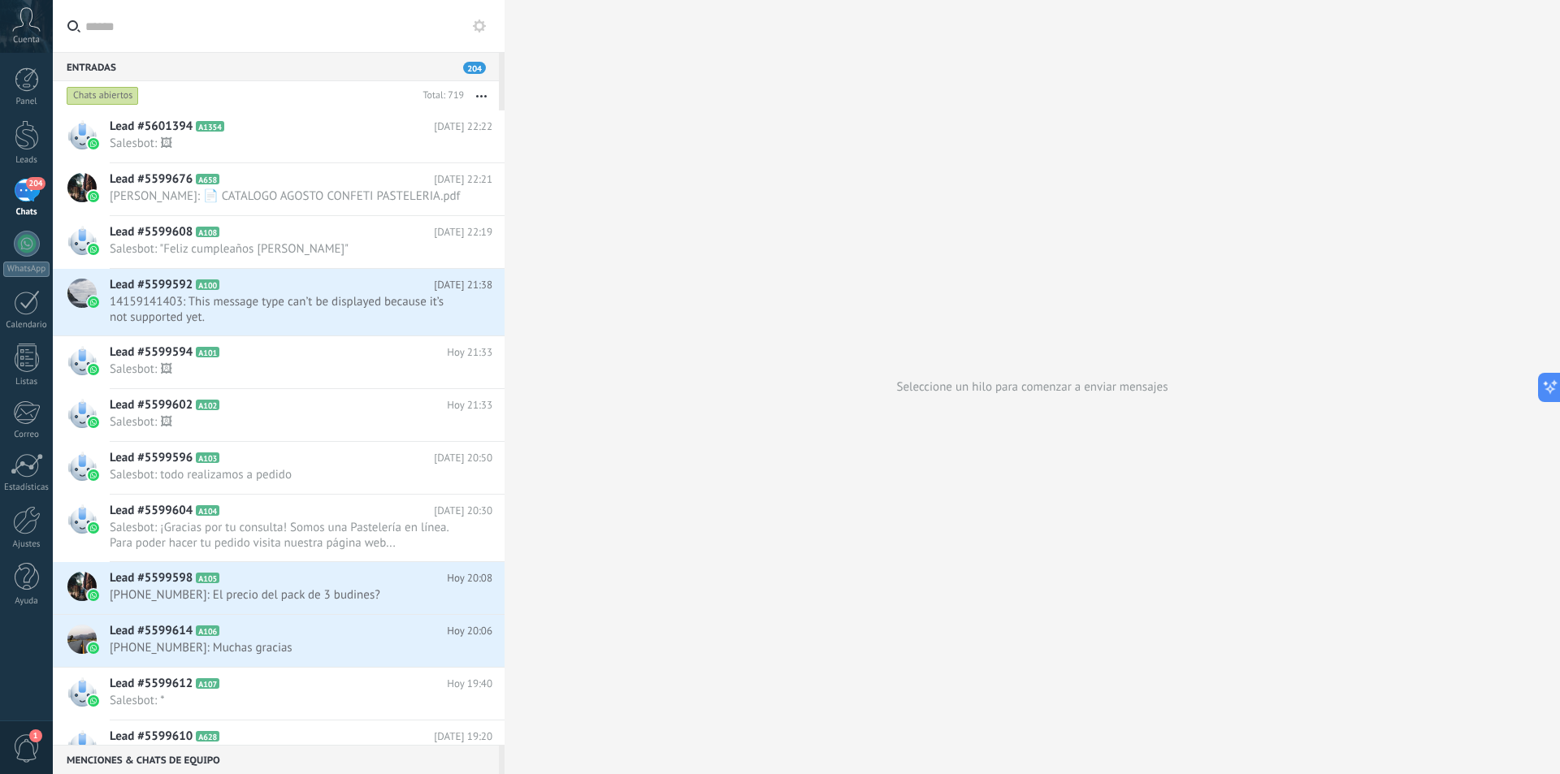
click at [19, 753] on span "1" at bounding box center [27, 748] width 28 height 28
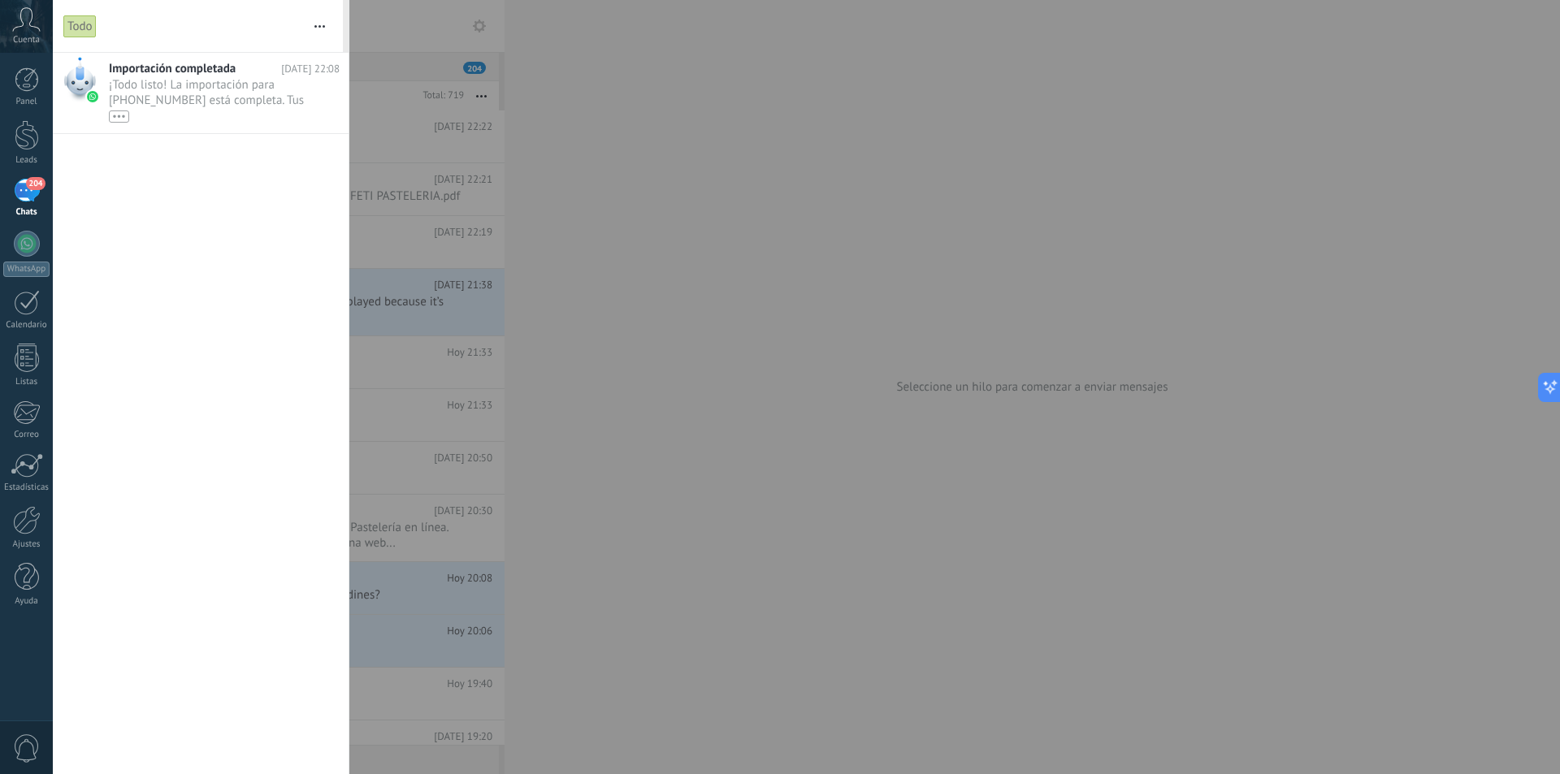
click at [715, 370] on div at bounding box center [780, 387] width 1560 height 774
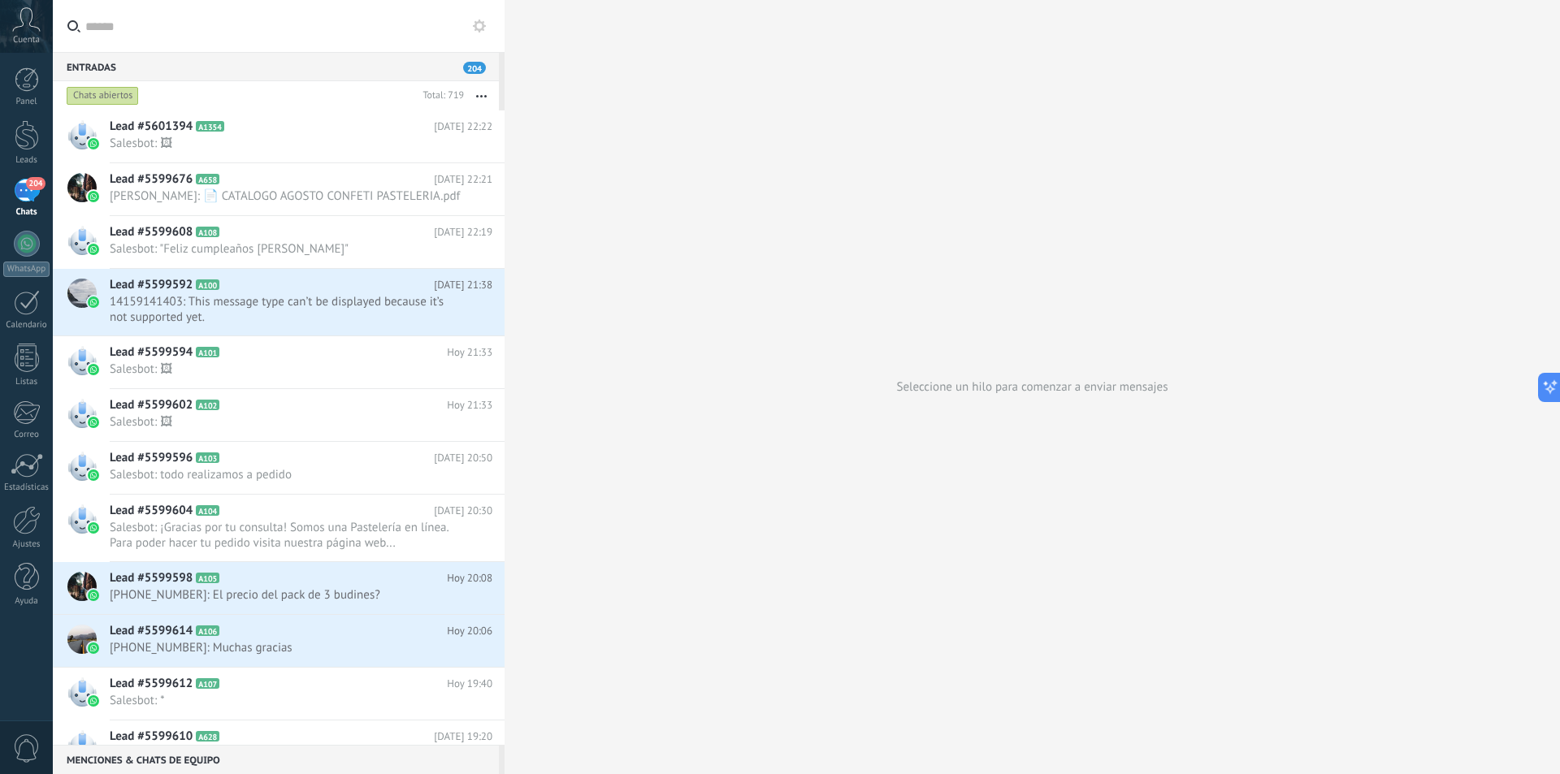
click at [19, 19] on icon at bounding box center [26, 19] width 28 height 24
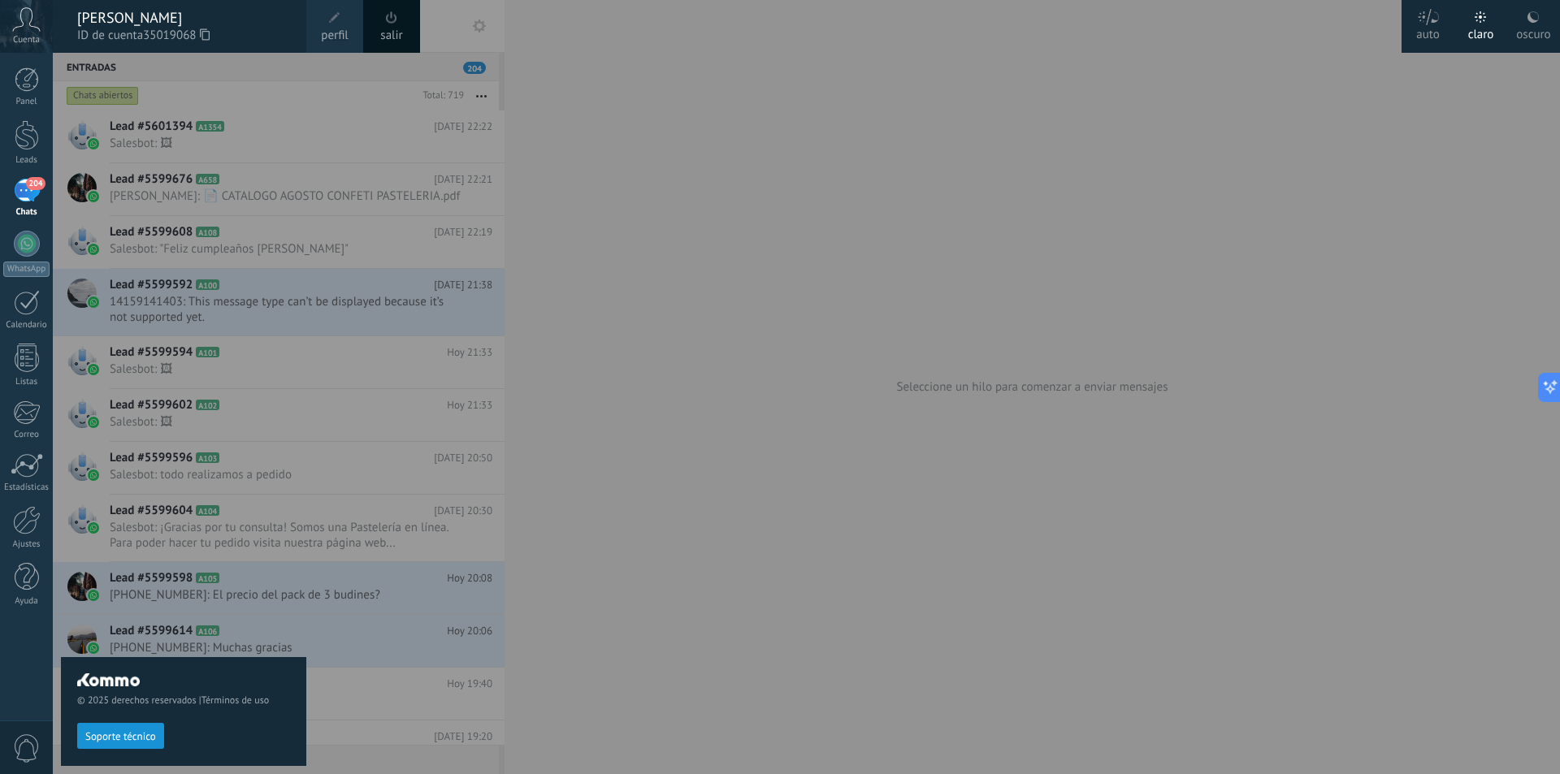
click at [19, 19] on icon at bounding box center [26, 19] width 28 height 24
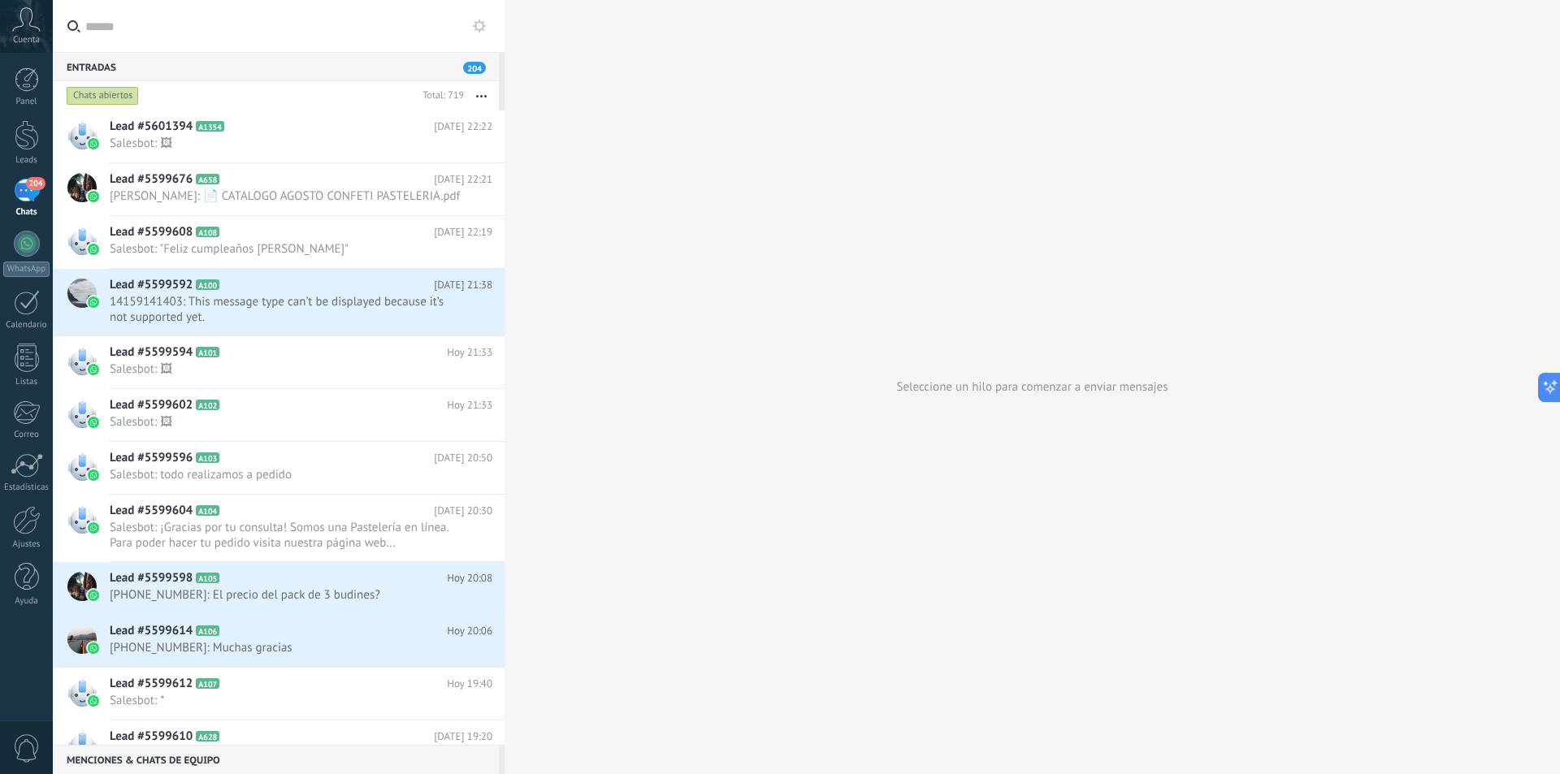
click at [19, 19] on icon at bounding box center [26, 19] width 28 height 24
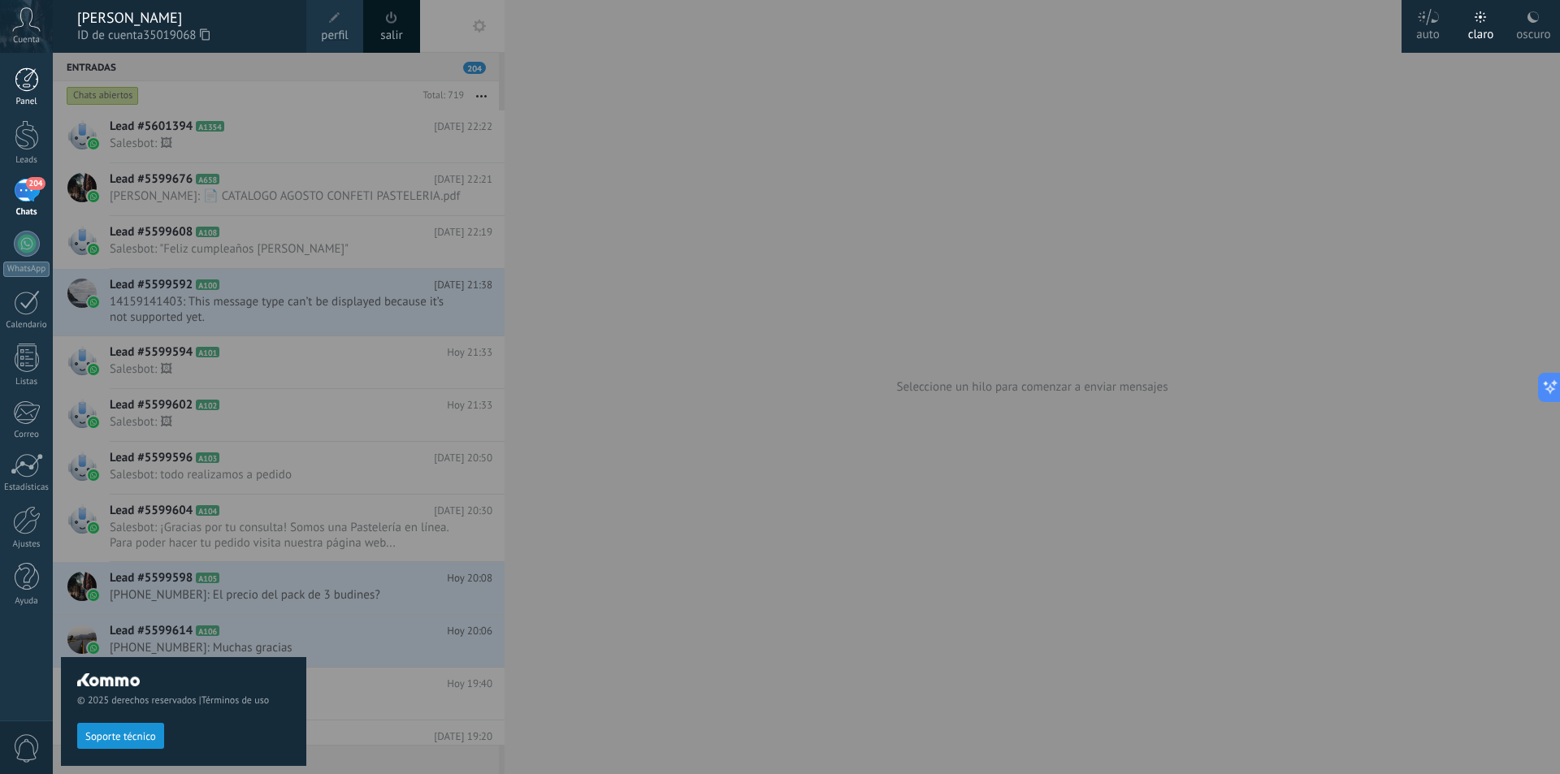
click at [16, 82] on div at bounding box center [27, 79] width 24 height 24
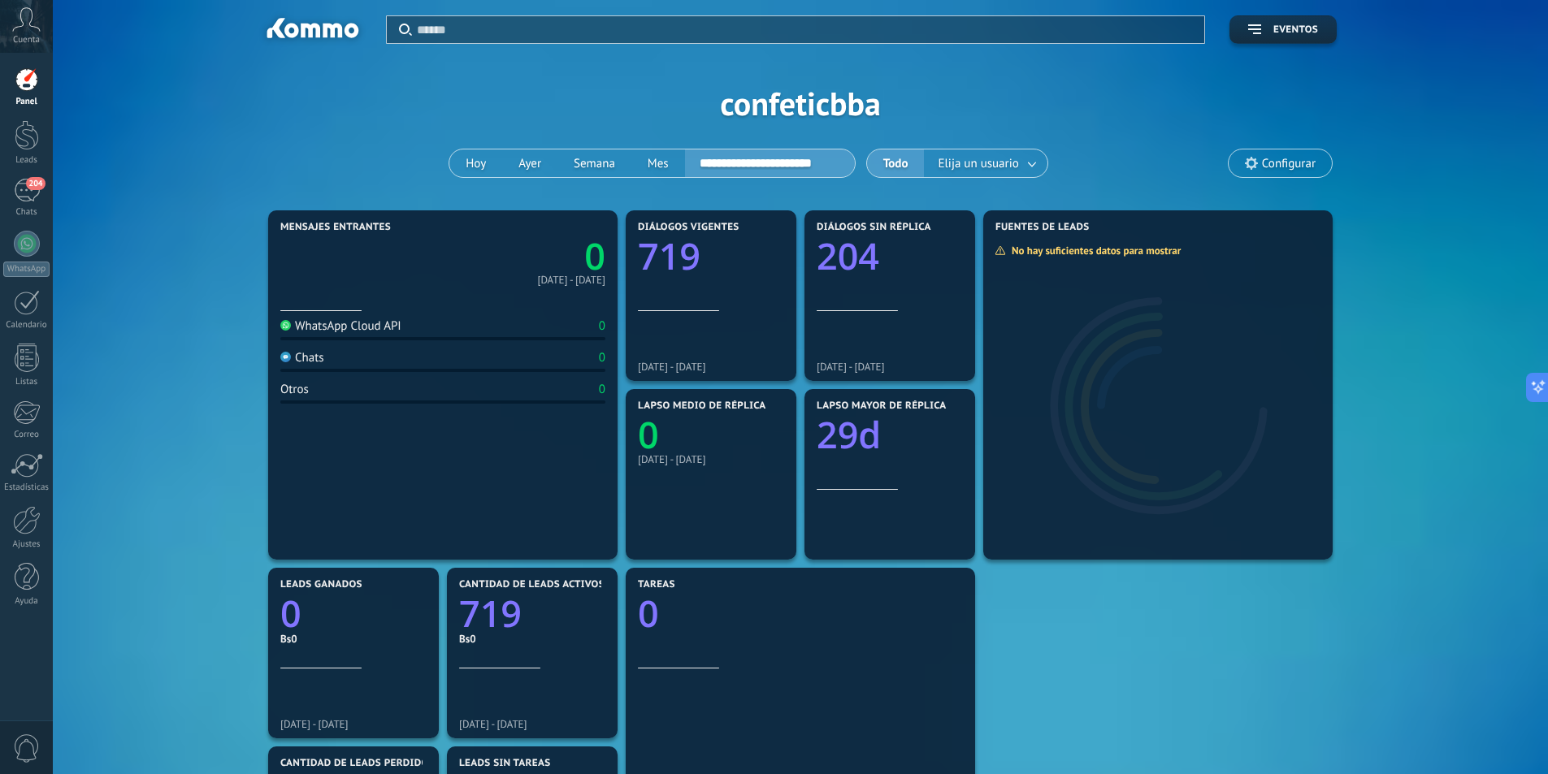
click at [354, 111] on div "**********" at bounding box center [800, 103] width 1446 height 206
click at [1009, 156] on span "Elija un usuario" at bounding box center [977, 164] width 87 height 22
click at [1037, 166] on button "Elija un usuario" at bounding box center [985, 163] width 123 height 28
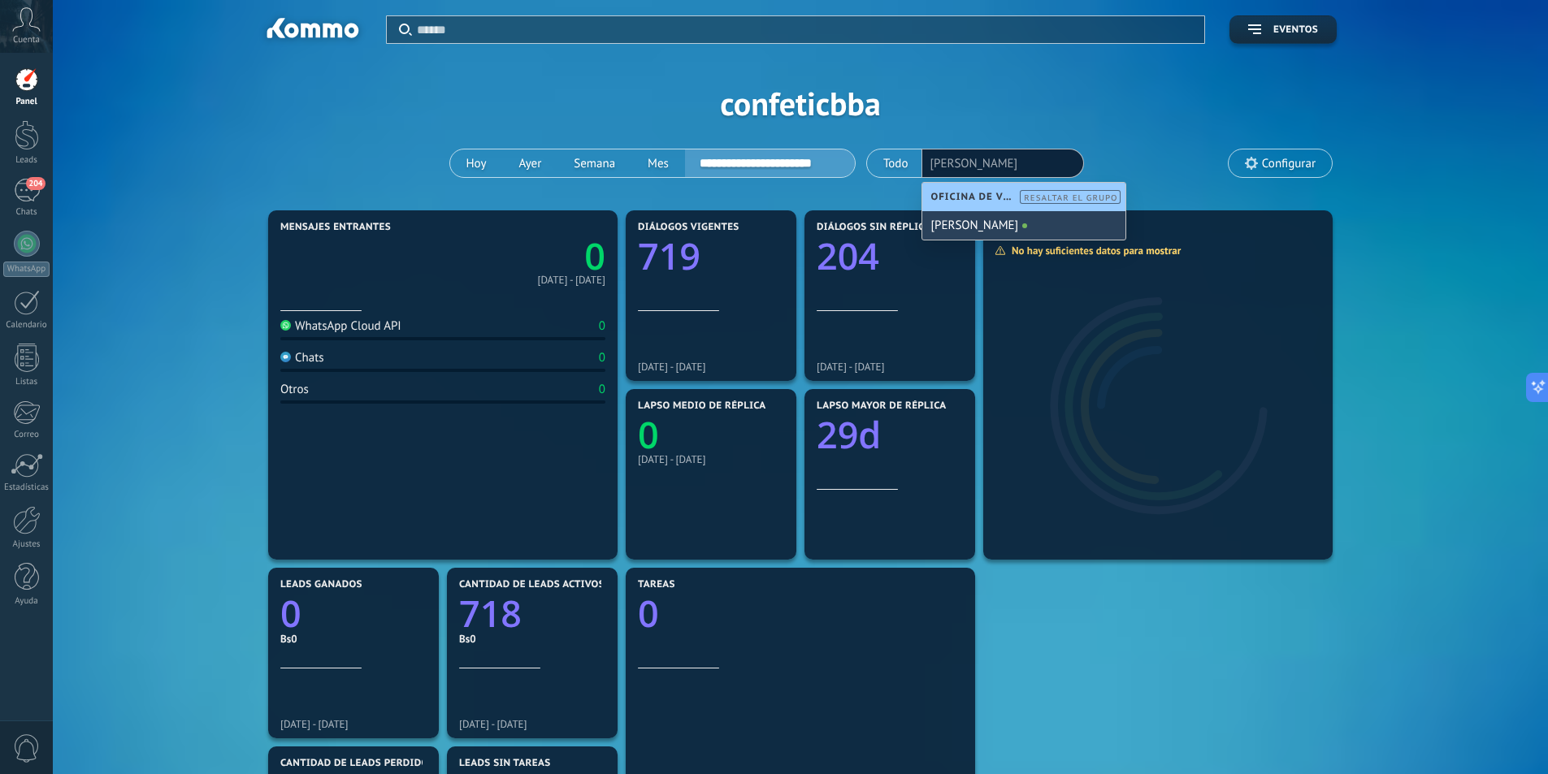
click at [1005, 227] on div "[PERSON_NAME]" at bounding box center [1023, 225] width 203 height 28
click at [1034, 99] on div "**********" at bounding box center [800, 103] width 1446 height 206
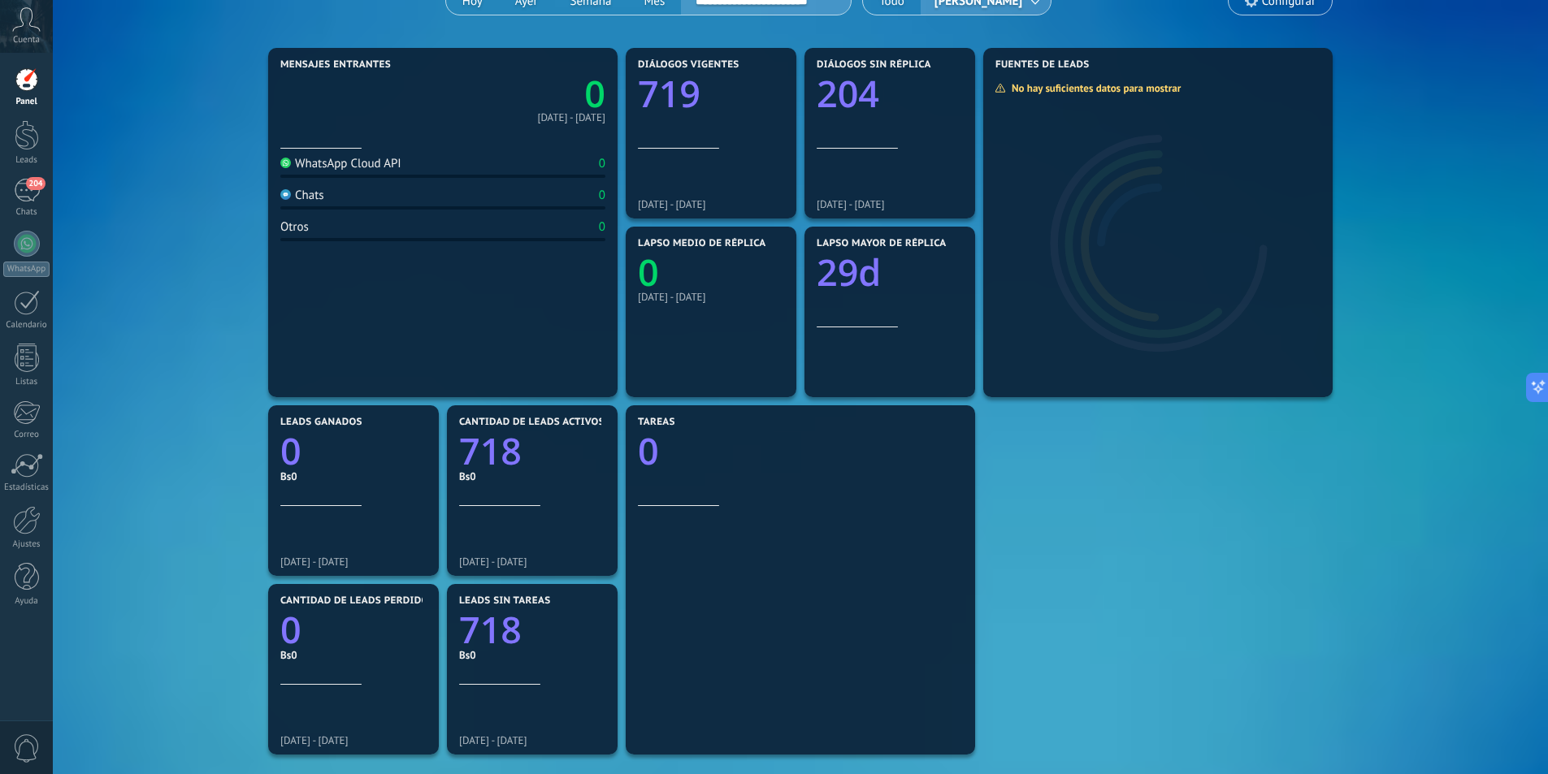
scroll to position [375, 0]
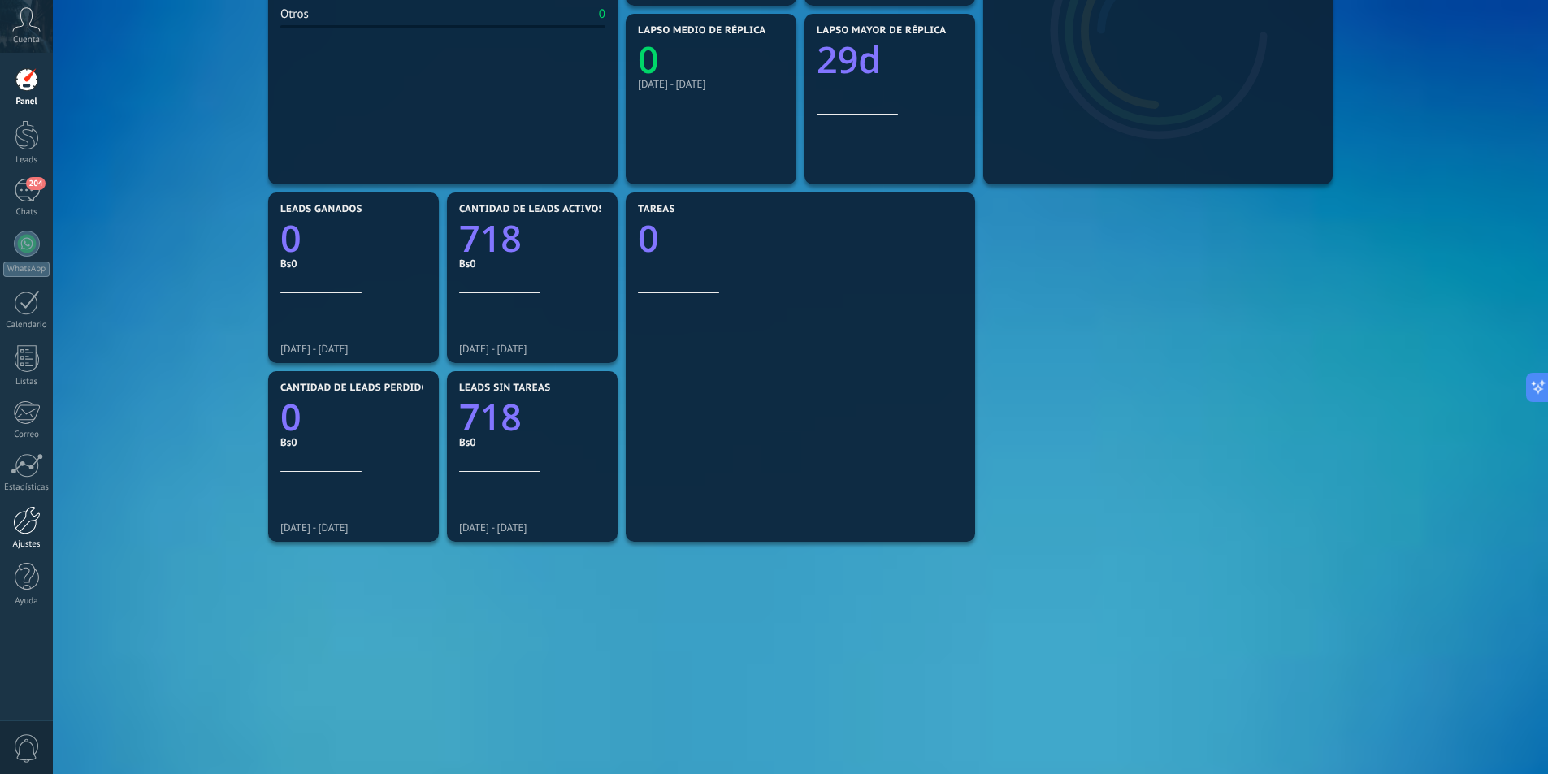
click at [35, 526] on div at bounding box center [27, 520] width 28 height 28
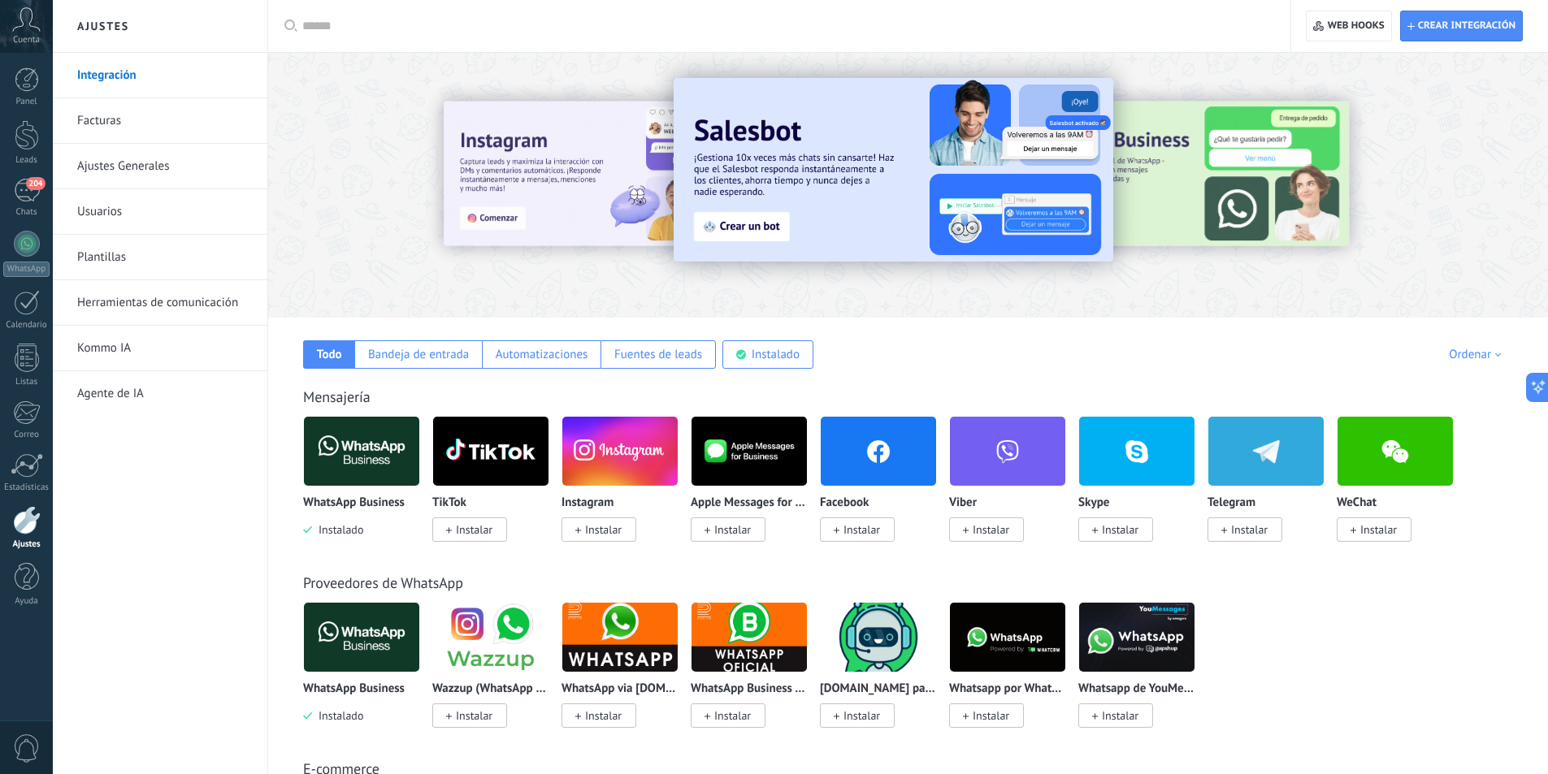
click at [860, 522] on span "Instalar" at bounding box center [857, 529] width 75 height 24
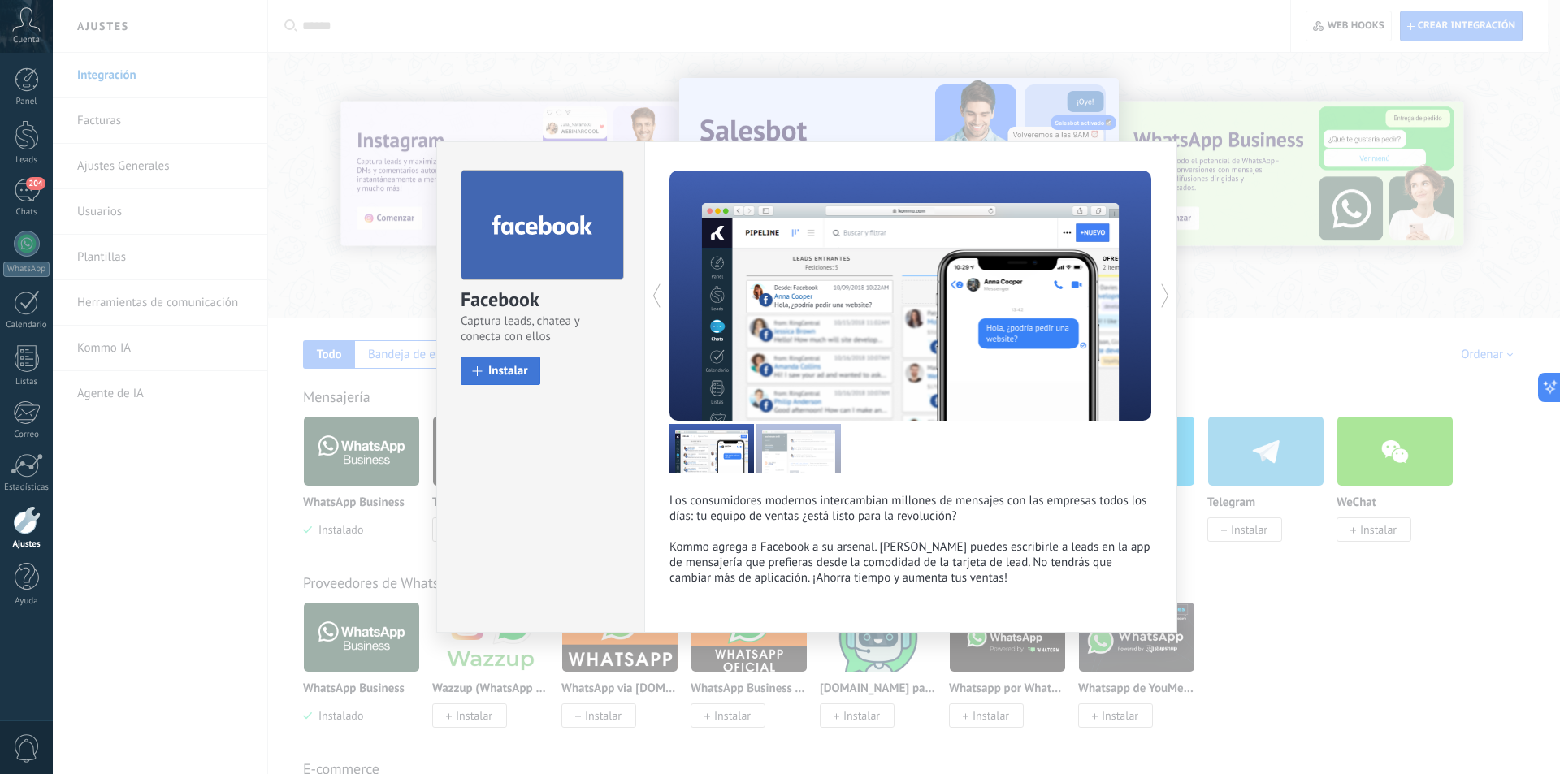
click at [516, 372] on span "Instalar" at bounding box center [508, 371] width 40 height 12
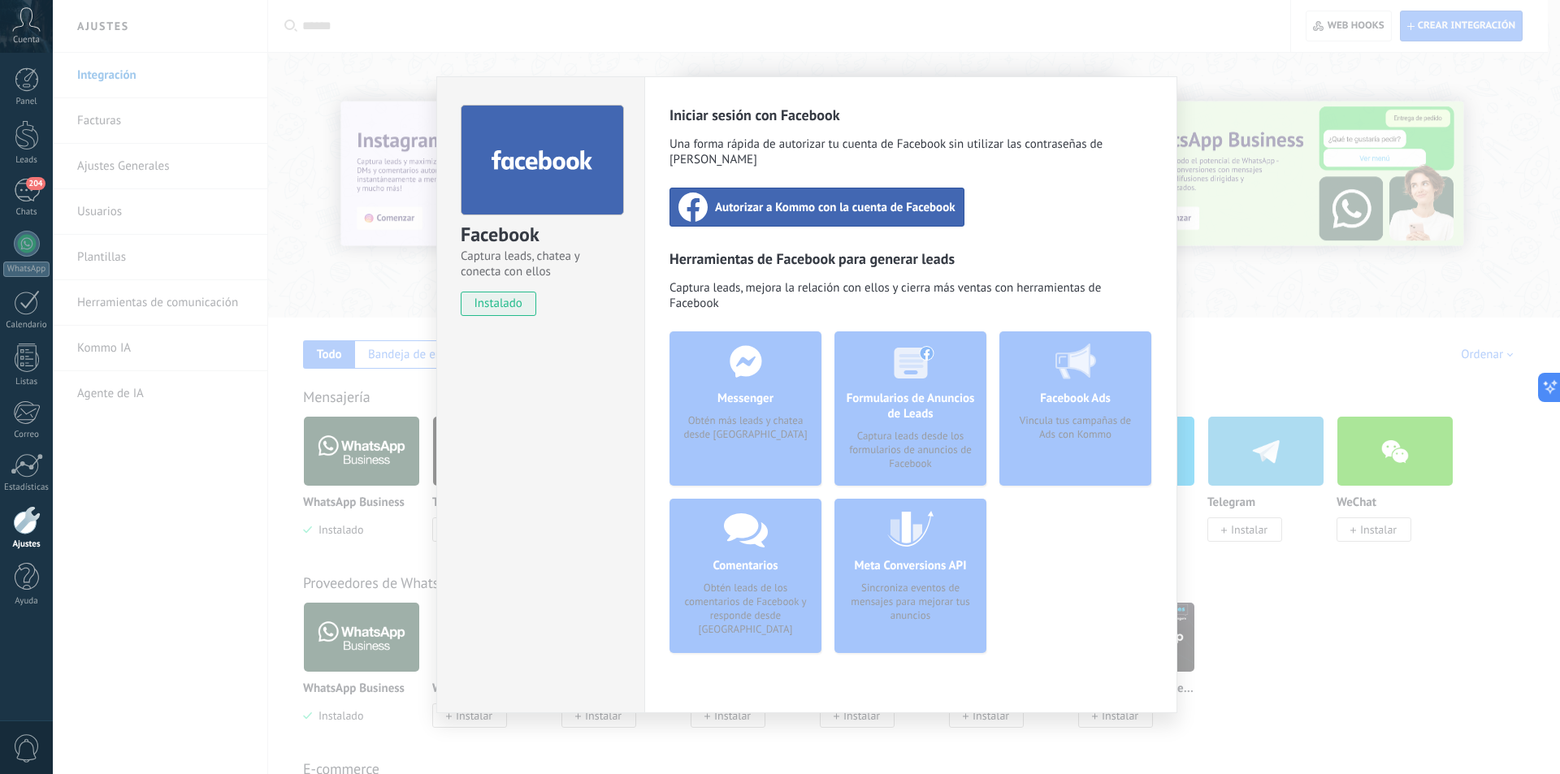
click at [823, 199] on span "Autorizar a Kommo con la cuenta de Facebook" at bounding box center [835, 207] width 240 height 16
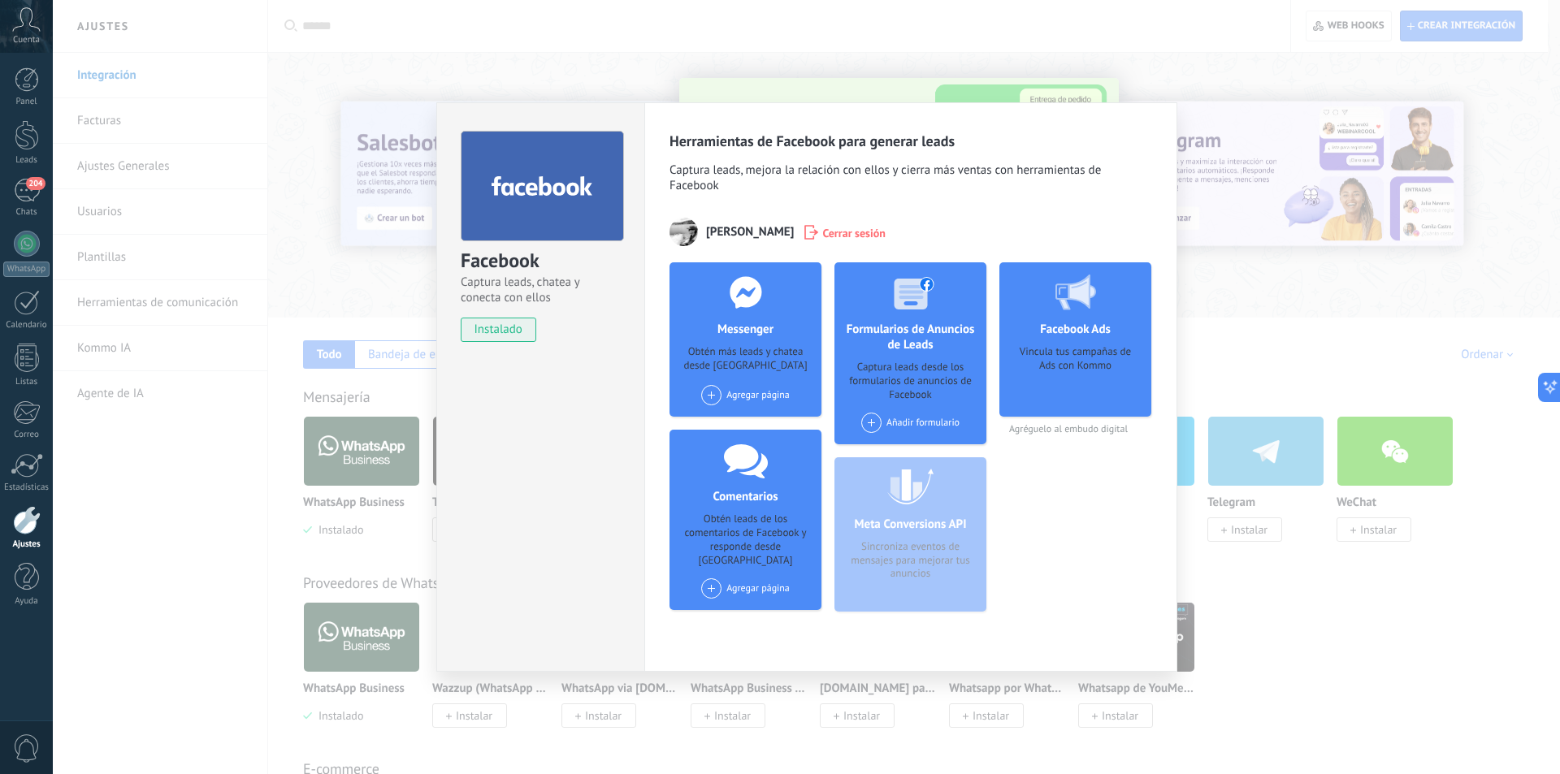
click at [1063, 325] on h4 "Facebook Ads" at bounding box center [1075, 329] width 79 height 15
click at [747, 395] on div "Agregar página" at bounding box center [745, 395] width 89 height 20
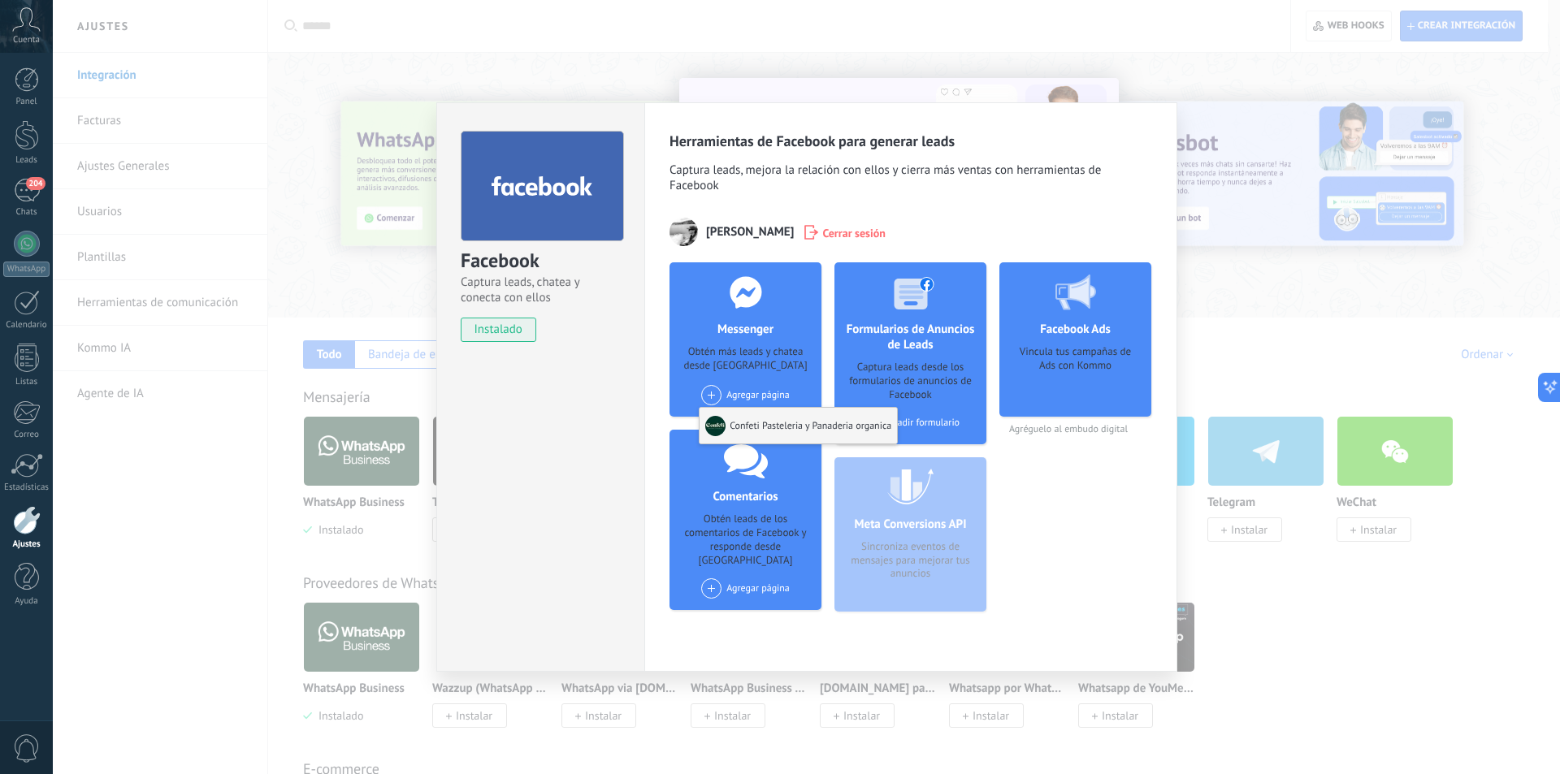
click at [764, 426] on div "Confeti Pasteleria y Panaderia organica" at bounding box center [797, 426] width 197 height 36
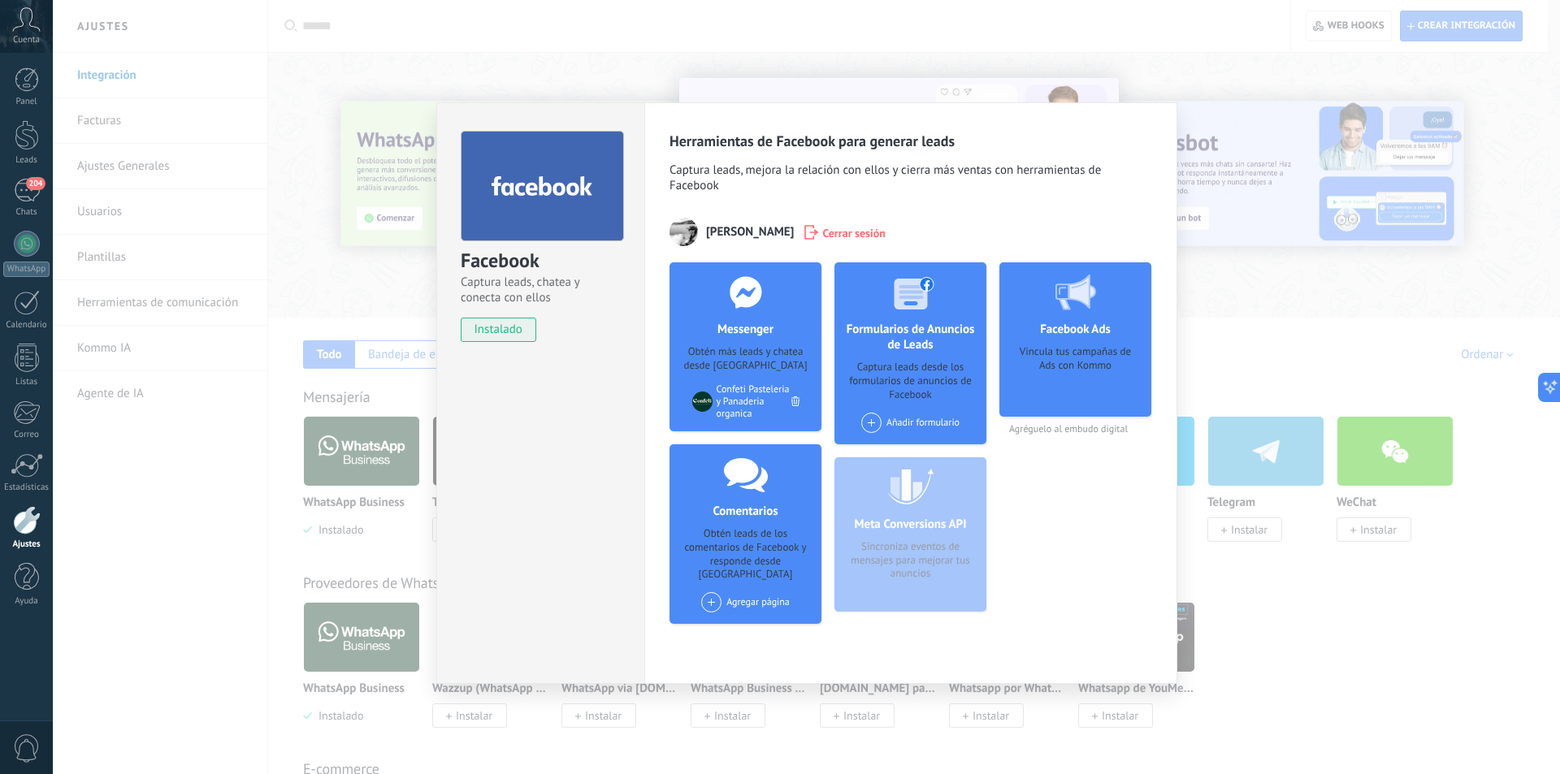
click at [709, 394] on div at bounding box center [702, 402] width 20 height 20
click at [878, 416] on span at bounding box center [871, 423] width 20 height 20
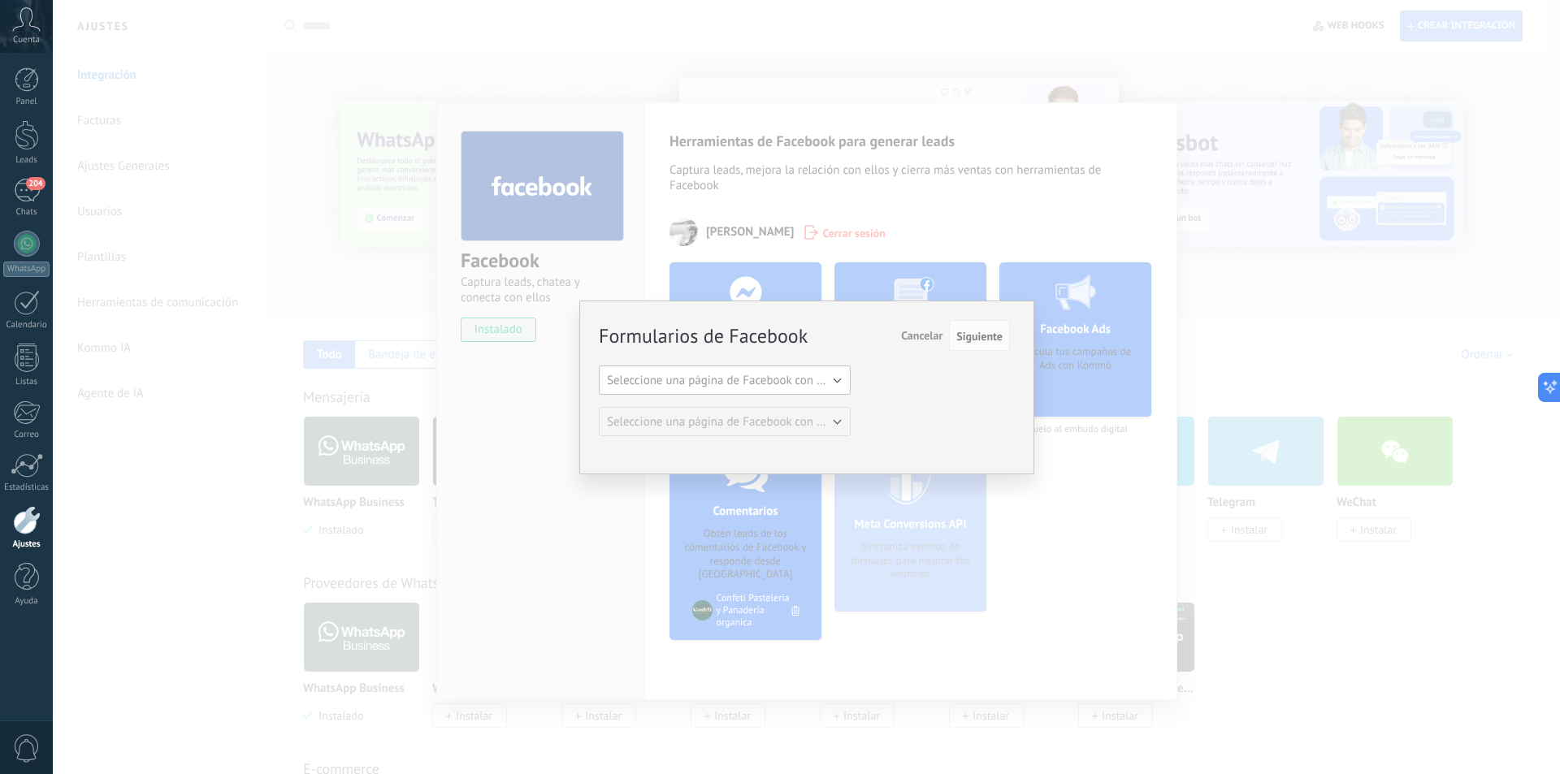
click at [716, 383] on span "Seleccione una página de Facebook con formas" at bounding box center [729, 380] width 245 height 15
click at [727, 408] on span "Confeti Pasteleria y Panaderia organica" at bounding box center [717, 407] width 256 height 15
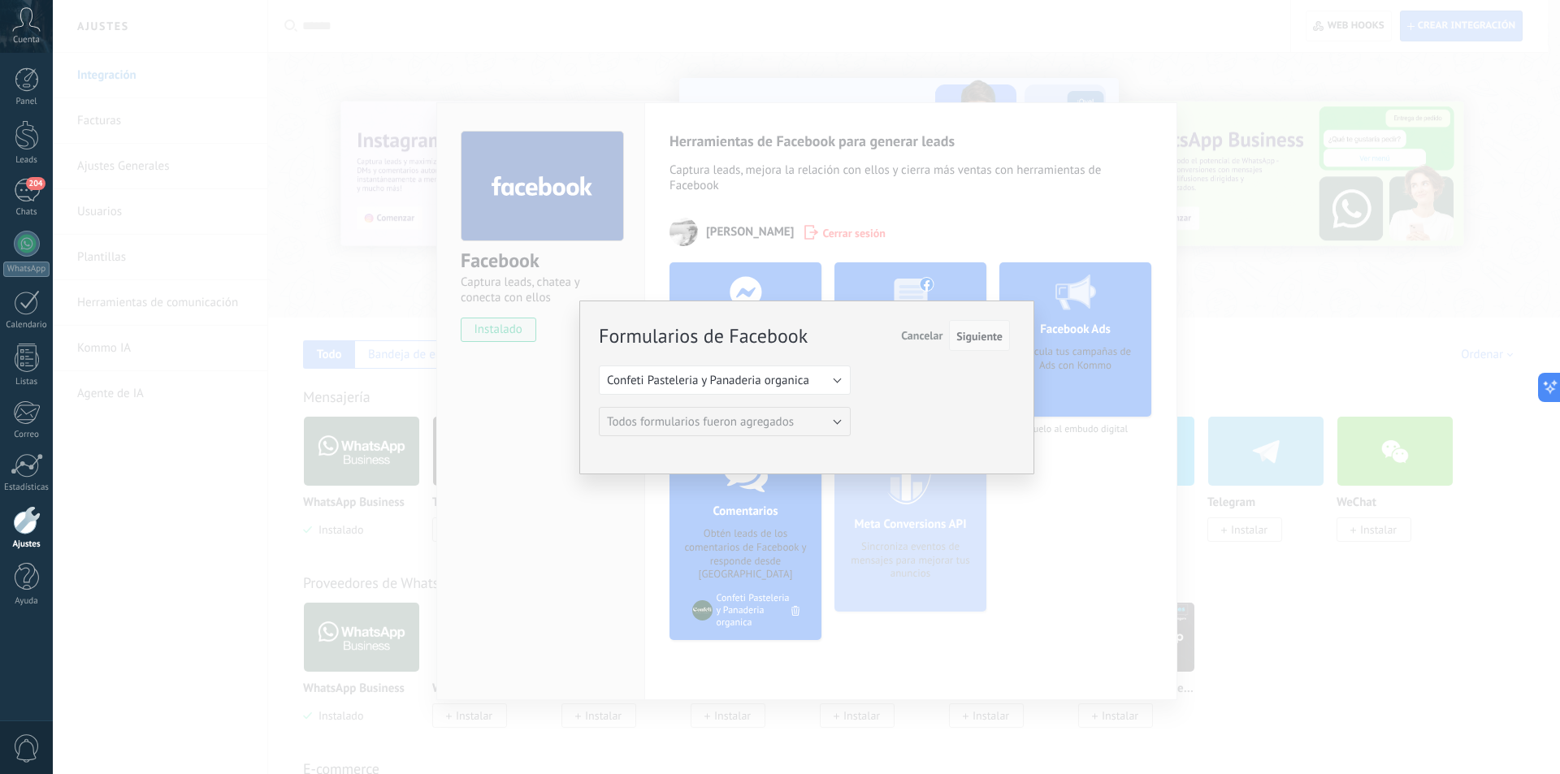
click at [992, 340] on span "Siguiente" at bounding box center [979, 336] width 46 height 11
click at [983, 336] on span "Siguiente" at bounding box center [979, 336] width 46 height 11
click at [931, 339] on span "Cancelar" at bounding box center [921, 335] width 41 height 15
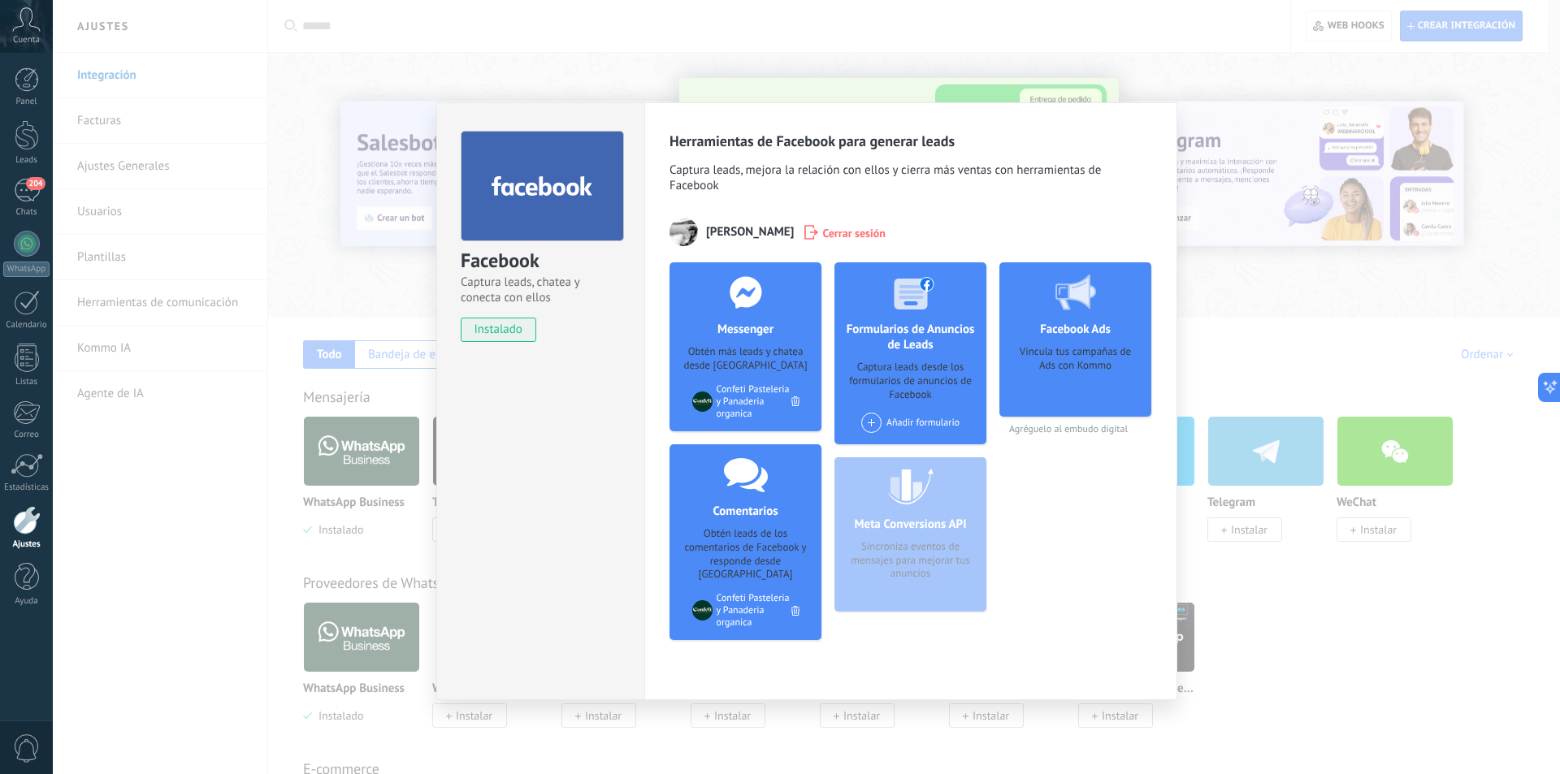
click at [1348, 340] on div "Facebook Captura leads, chatea y conecta con ellos instalado Desinstalar Herram…" at bounding box center [806, 387] width 1507 height 774
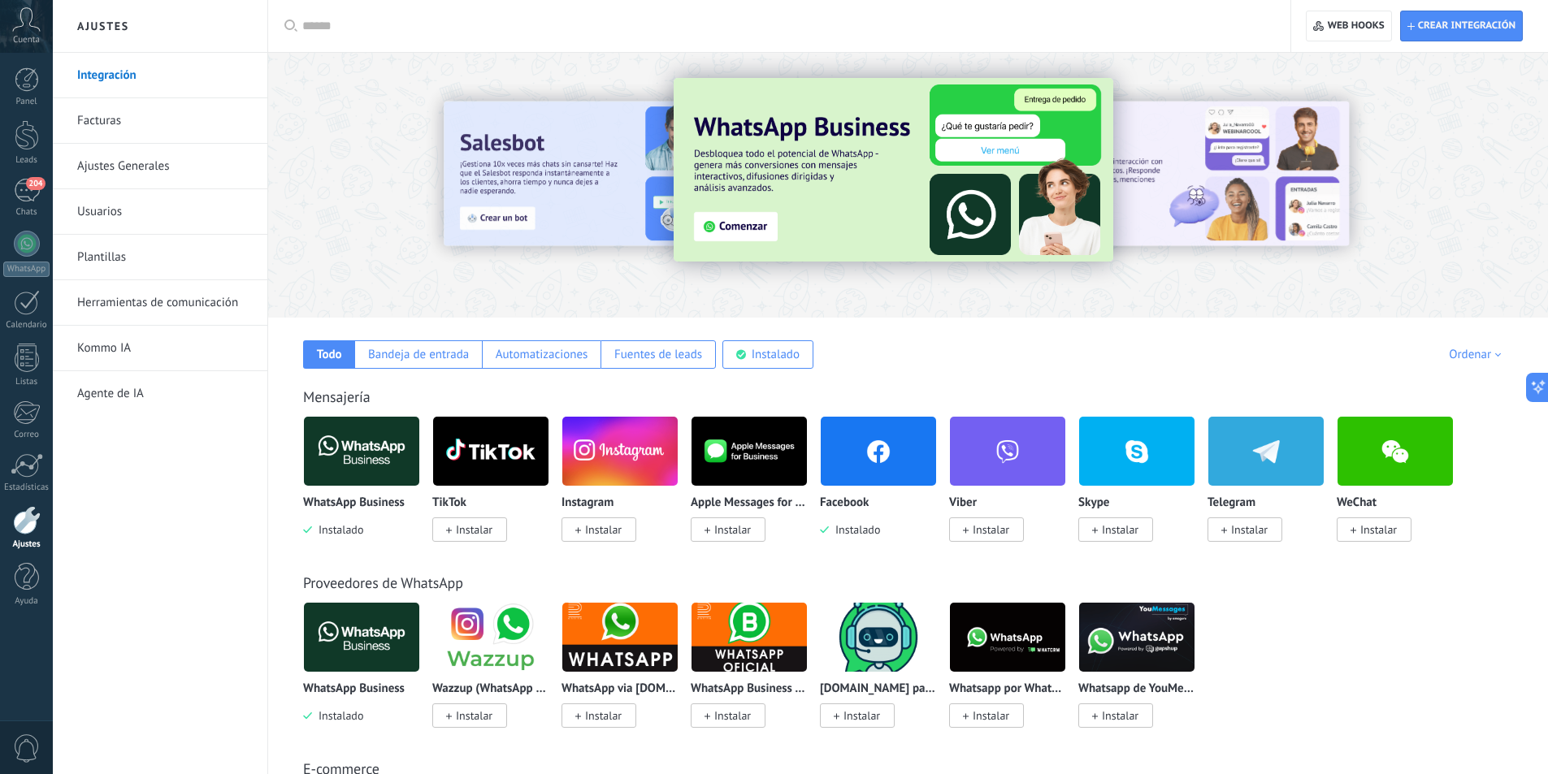
click at [462, 534] on span "Instalar" at bounding box center [474, 529] width 37 height 15
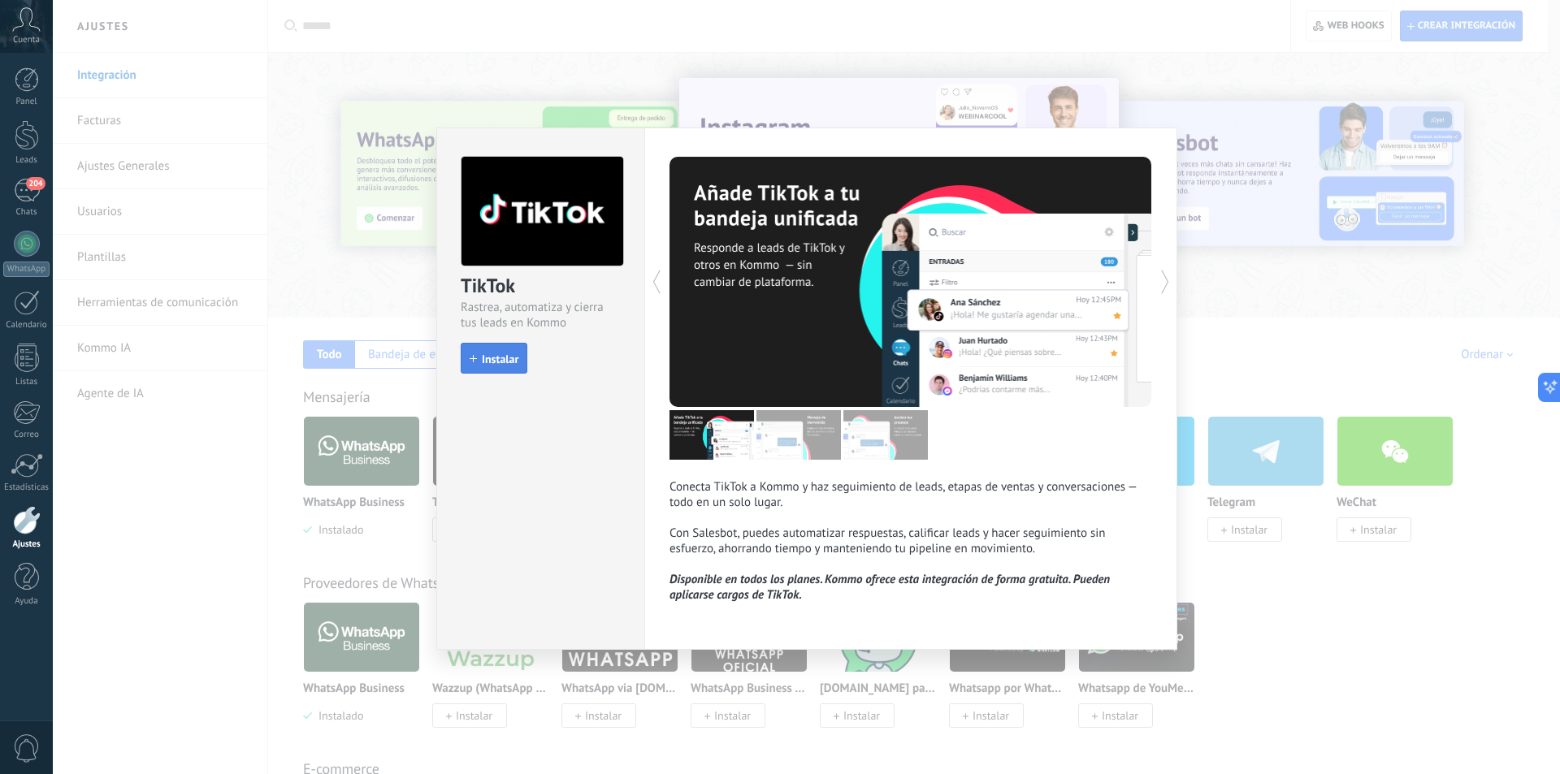
click at [509, 361] on span "Instalar" at bounding box center [500, 358] width 37 height 11
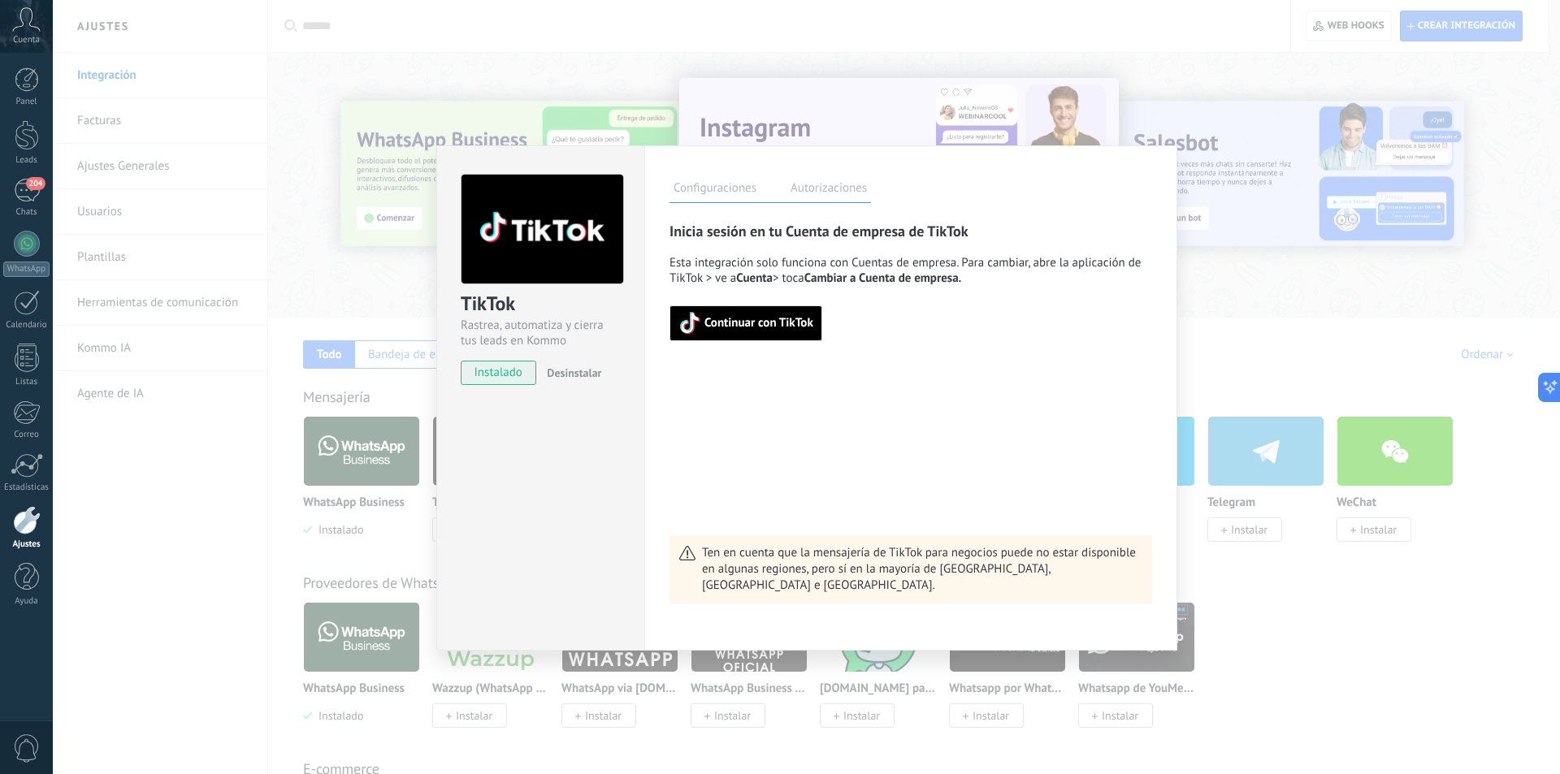
click at [786, 318] on span "Continuar con TikTok" at bounding box center [758, 323] width 109 height 11
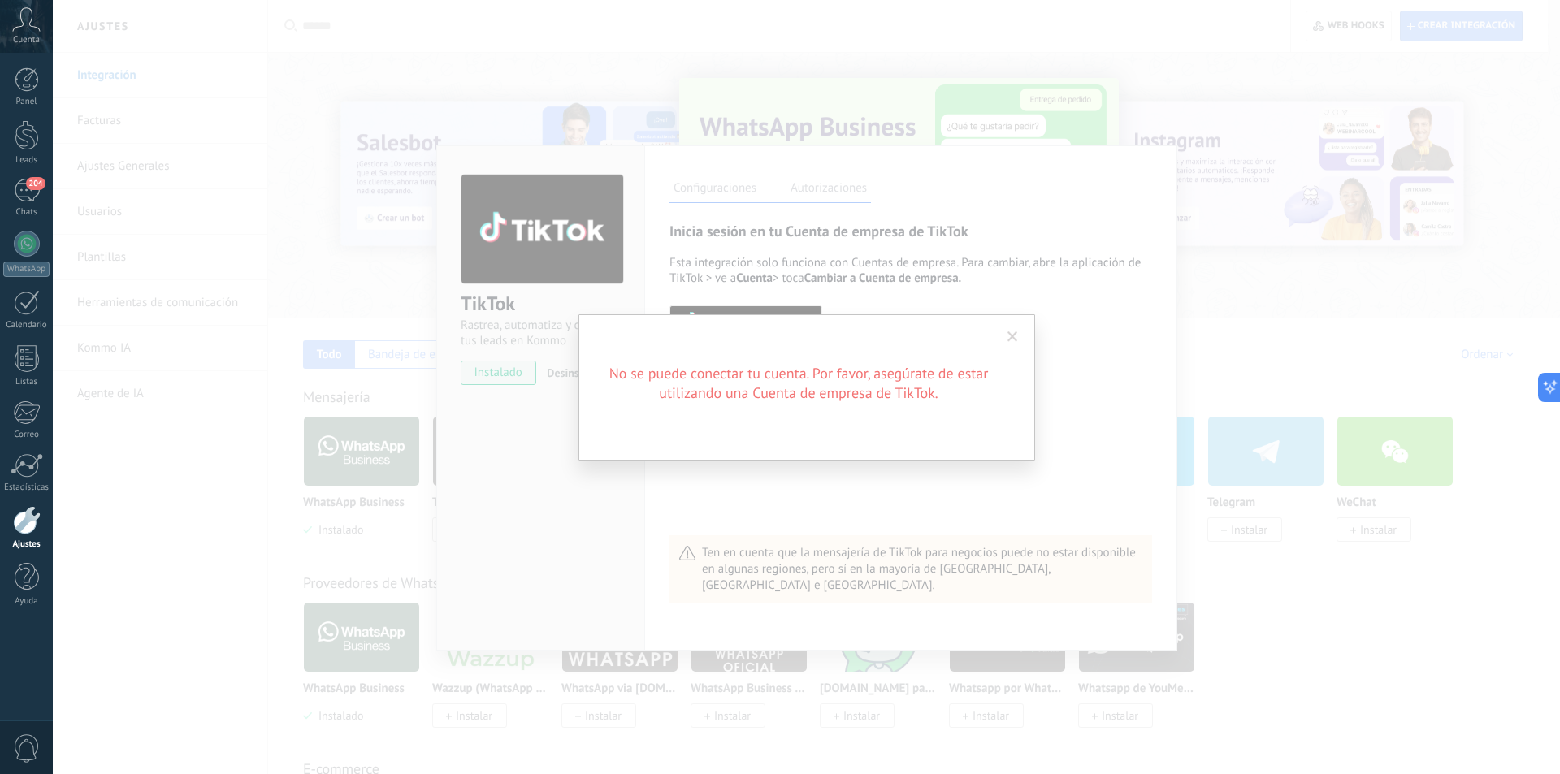
click at [1018, 335] on span at bounding box center [1012, 337] width 27 height 28
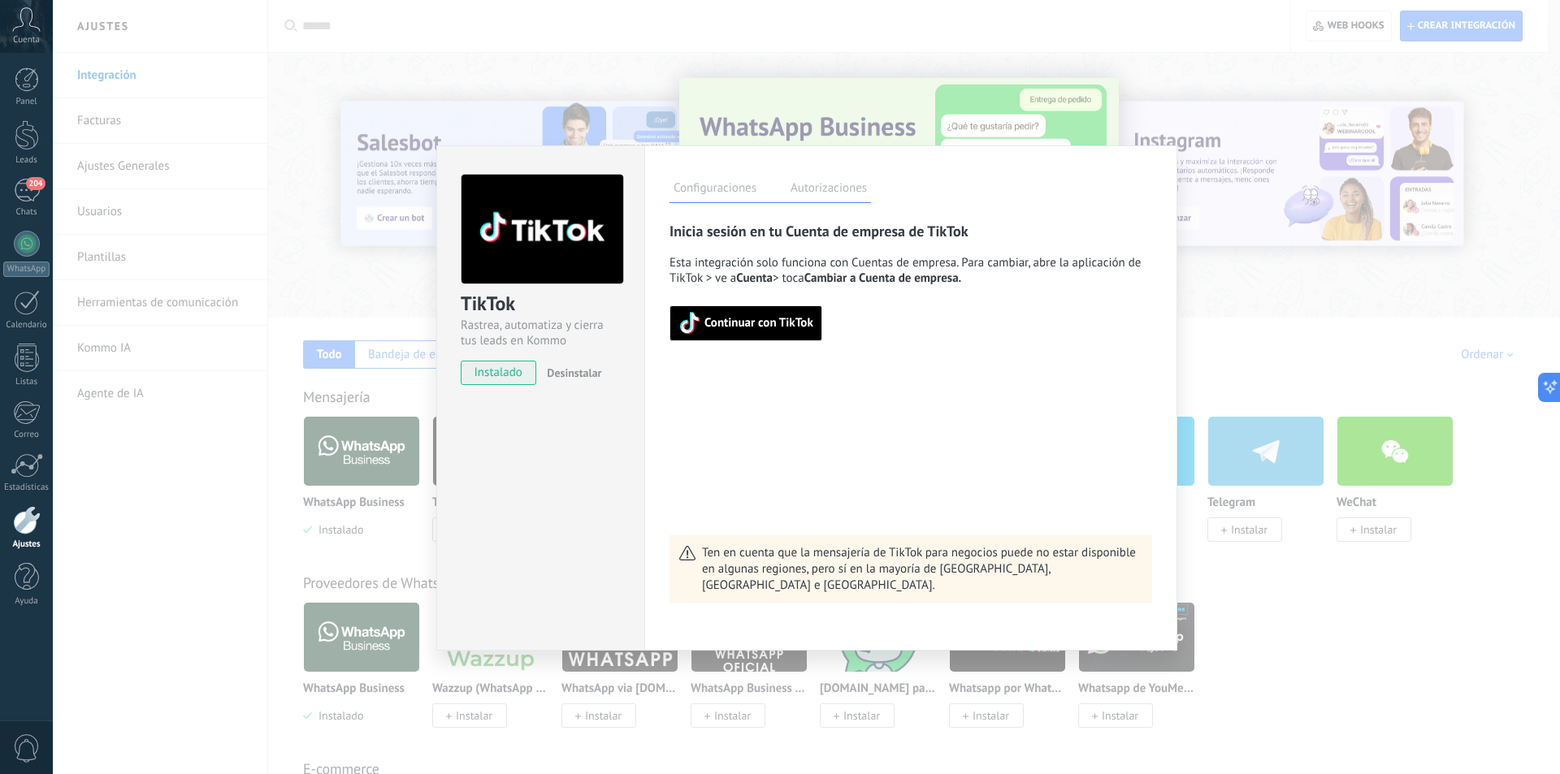
click at [1262, 302] on div "TikTok Rastrea, automatiza y cierra tus leads en Kommo instalado Desinstalar Co…" at bounding box center [806, 387] width 1507 height 774
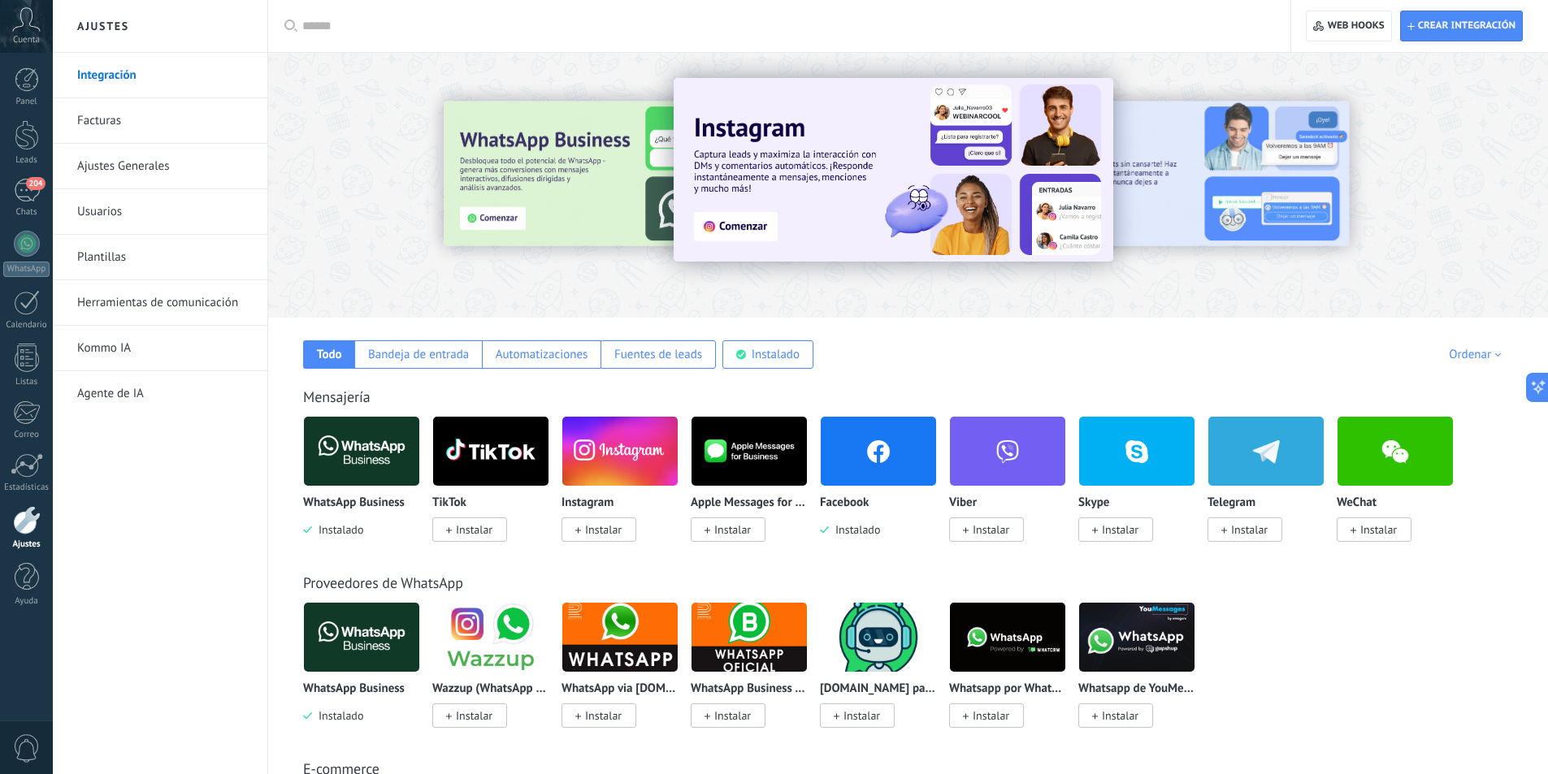
click at [29, 35] on span "Cuenta" at bounding box center [26, 40] width 27 height 11
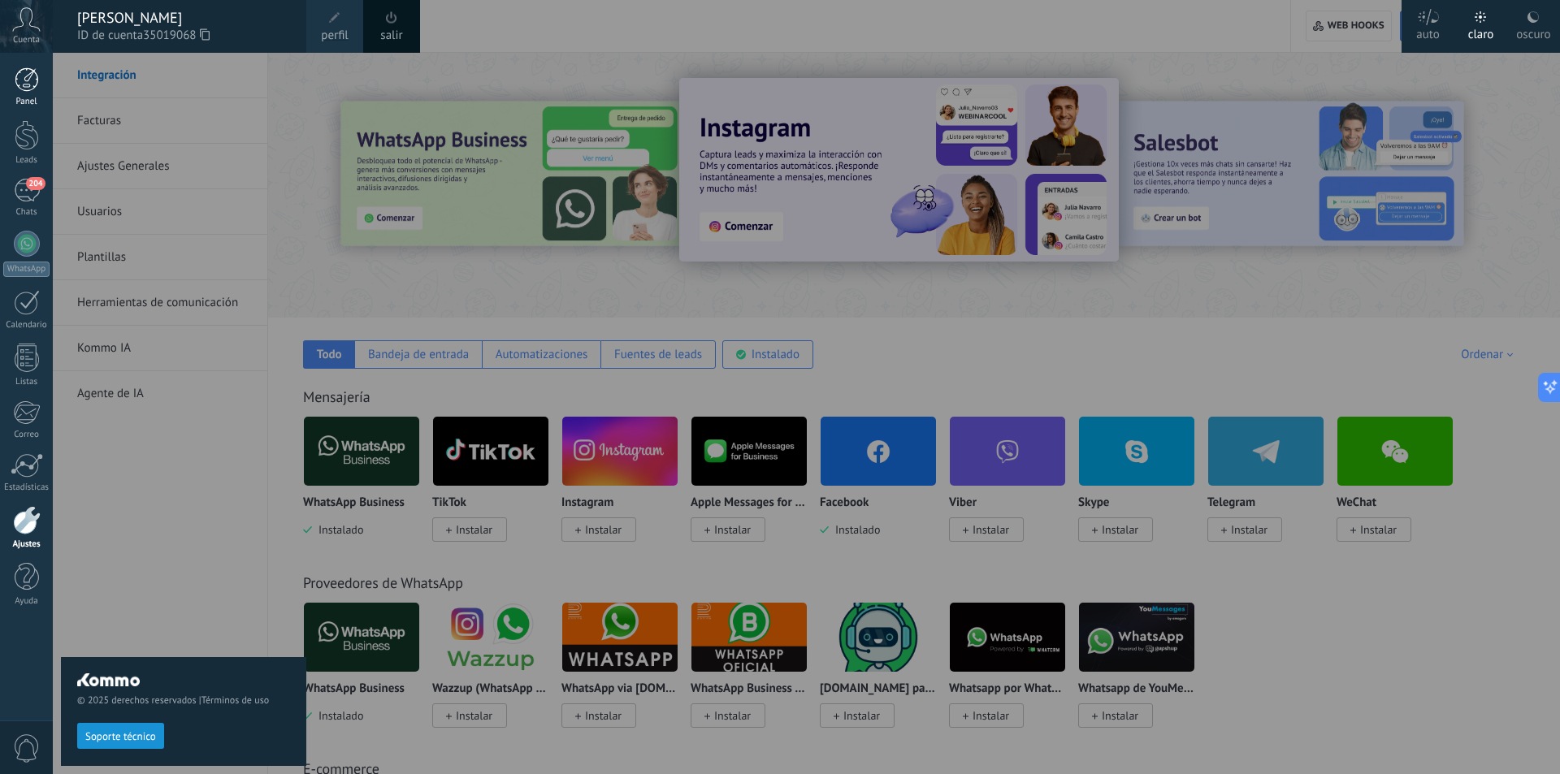
click at [13, 86] on link "Panel" at bounding box center [26, 87] width 53 height 40
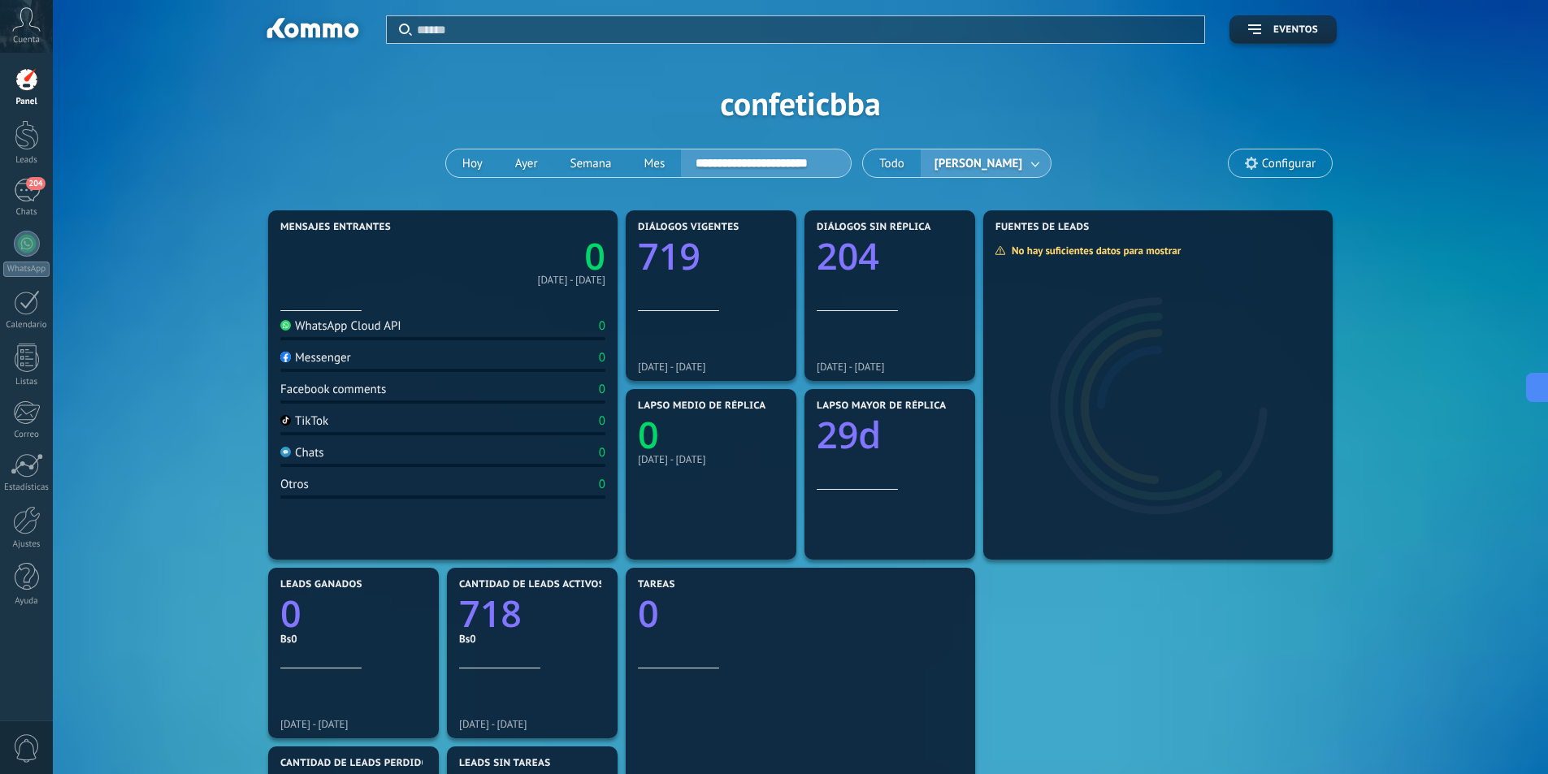
click at [996, 155] on span "[PERSON_NAME]" at bounding box center [978, 164] width 94 height 22
click at [1044, 165] on button "[PERSON_NAME]" at bounding box center [985, 163] width 130 height 28
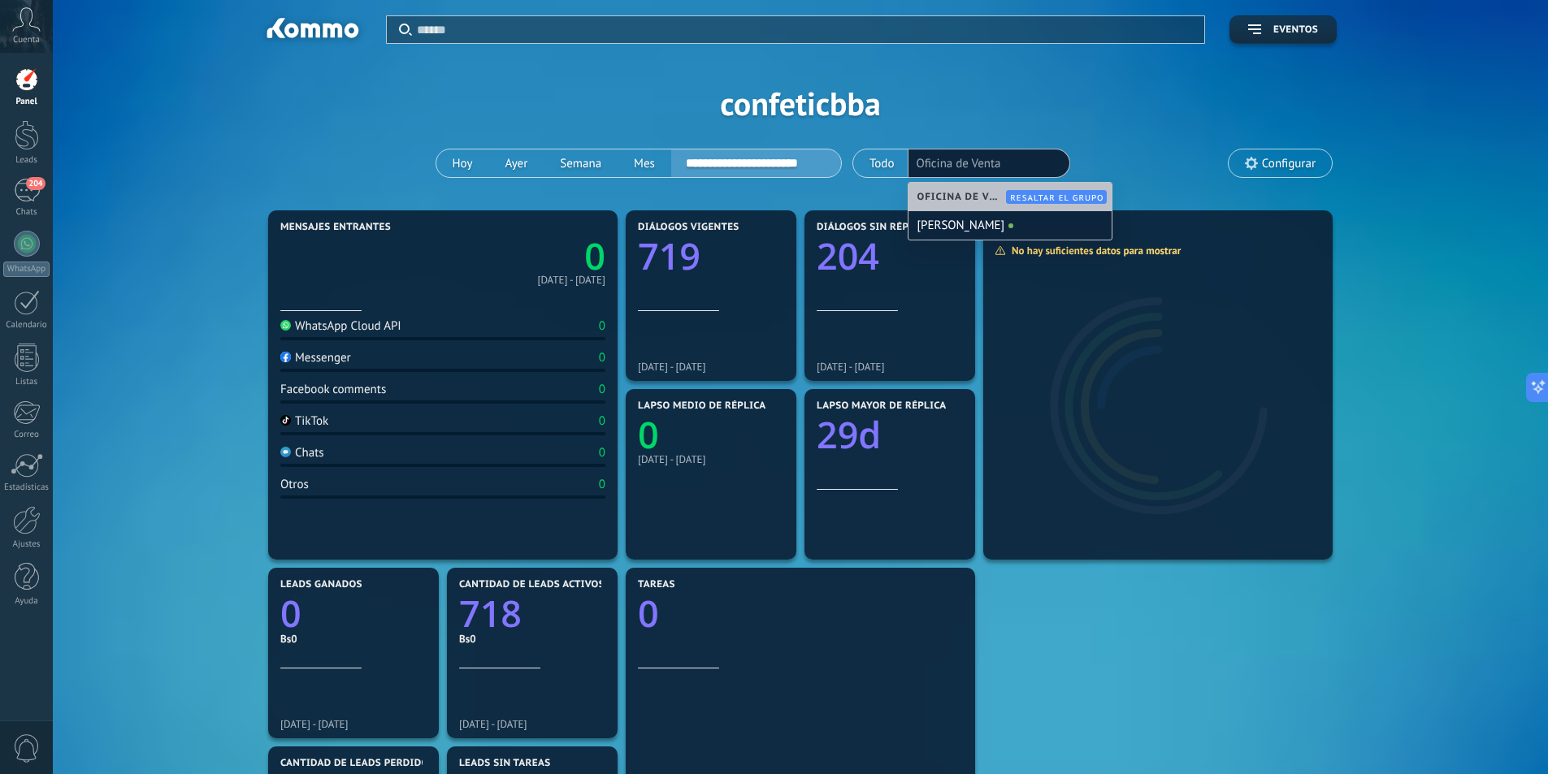
click at [1101, 136] on div "**********" at bounding box center [800, 103] width 1446 height 206
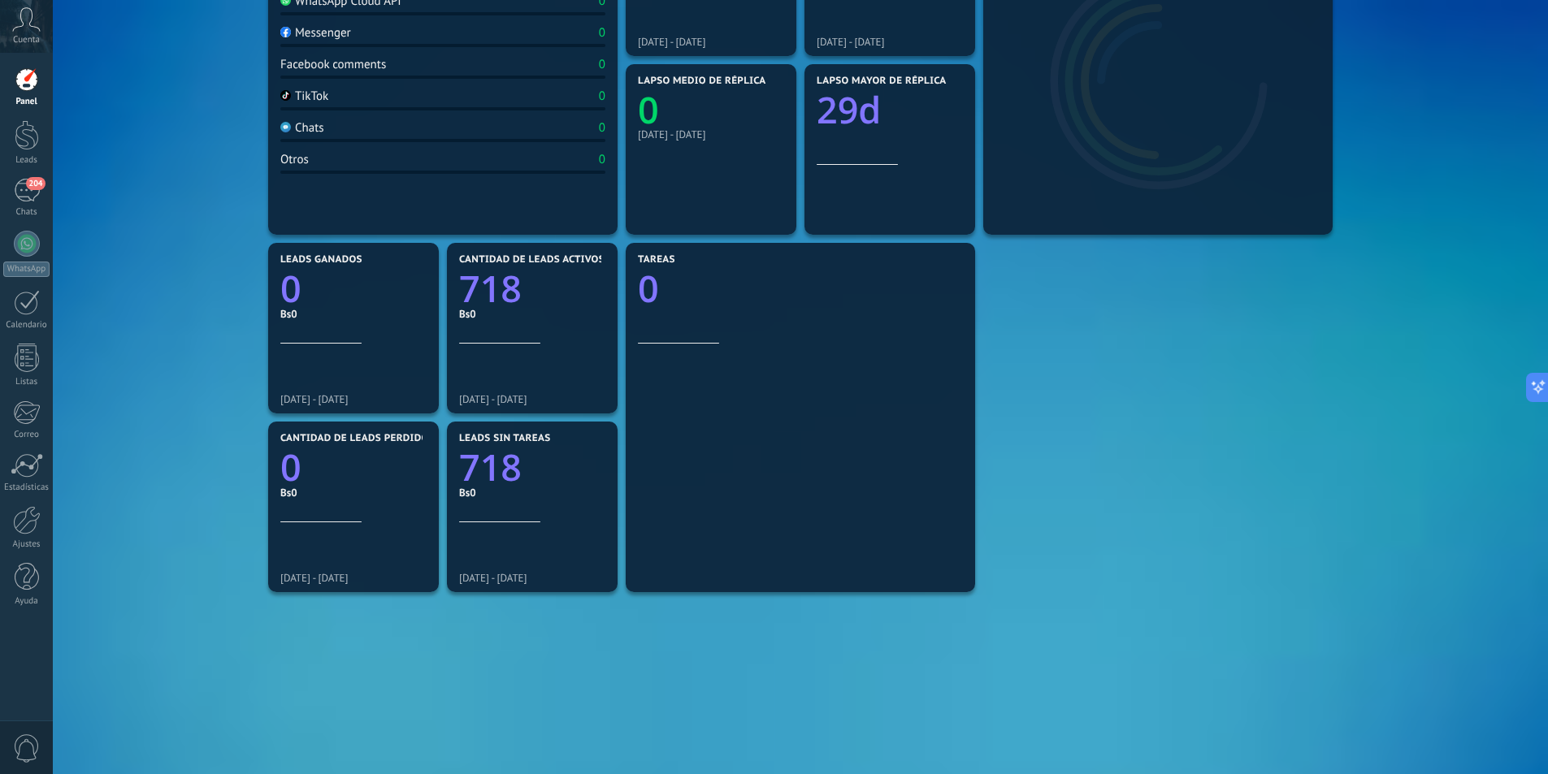
scroll to position [162, 0]
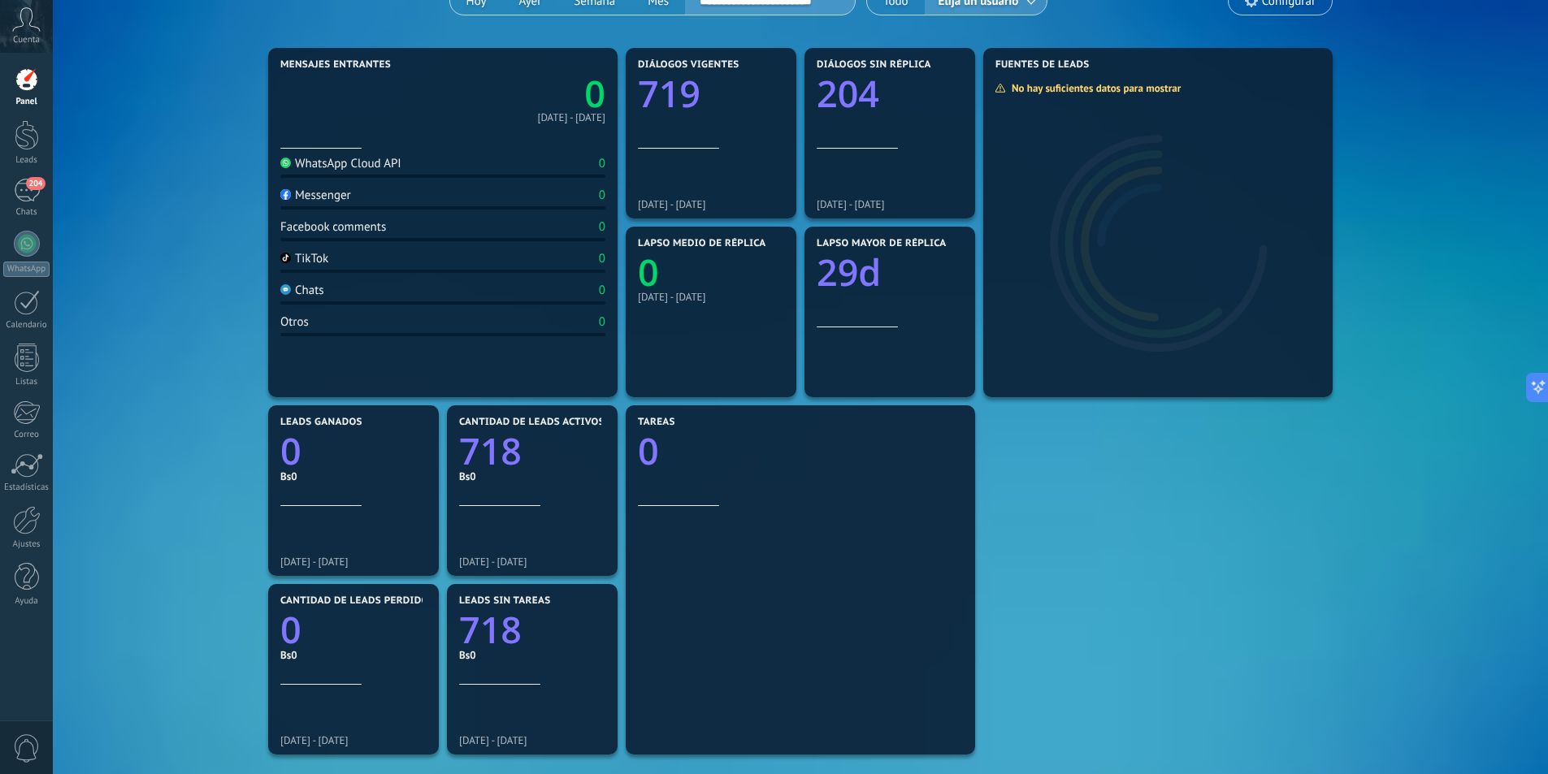
click at [325, 197] on div "Messenger" at bounding box center [315, 195] width 71 height 15
click at [32, 145] on div at bounding box center [27, 135] width 24 height 30
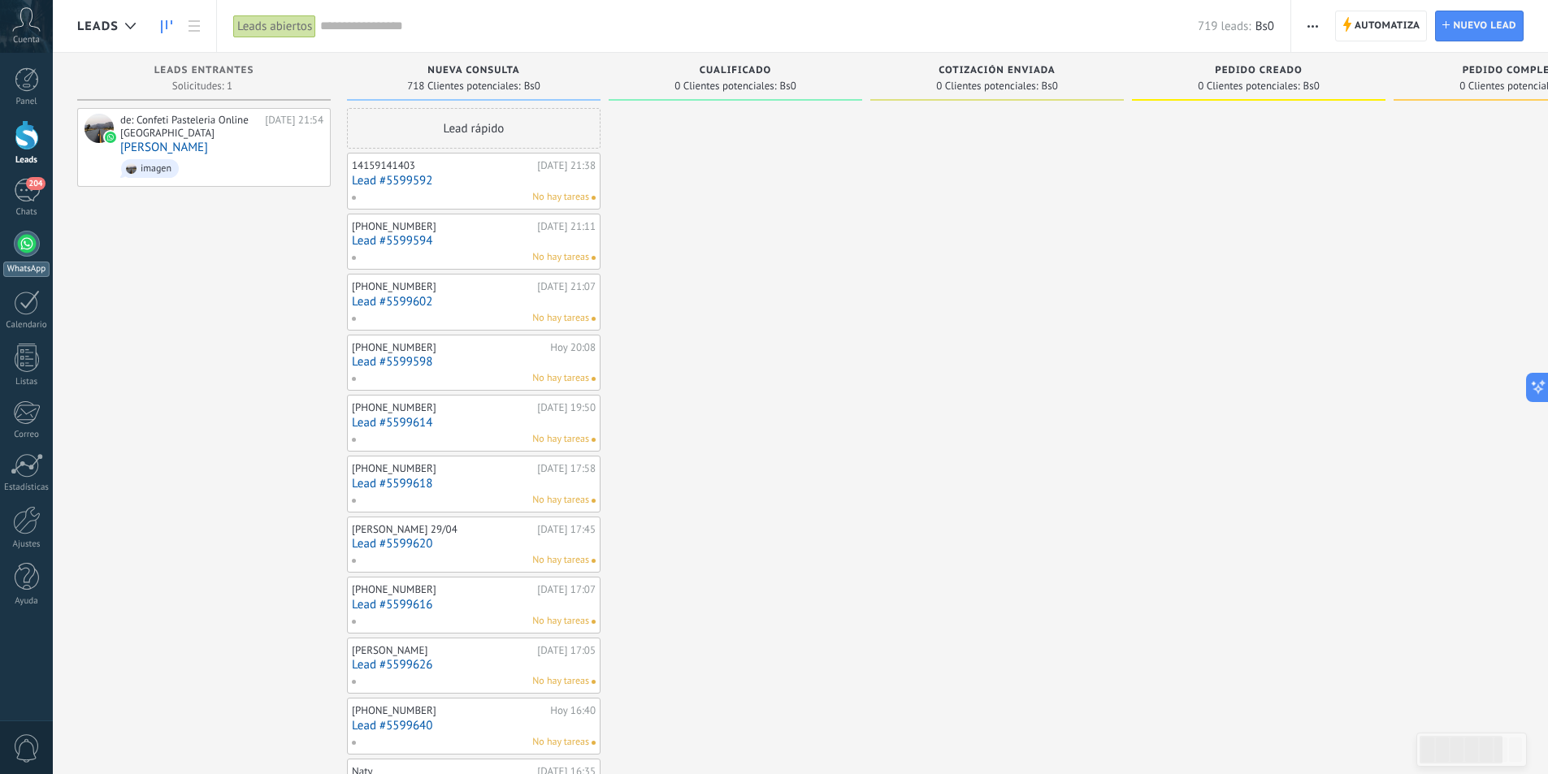
click at [28, 238] on div at bounding box center [27, 244] width 26 height 26
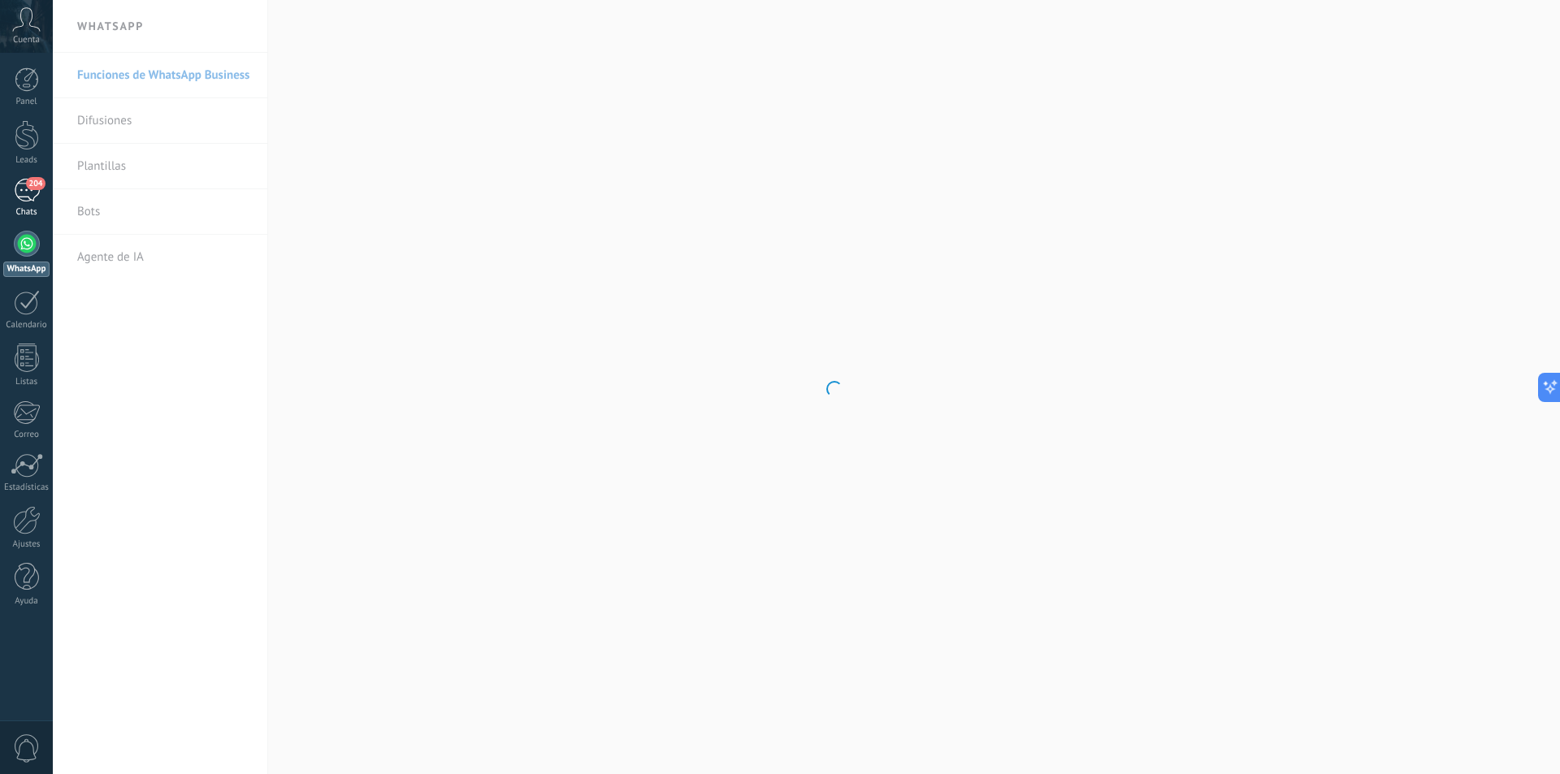
click at [21, 198] on div "204" at bounding box center [27, 191] width 26 height 24
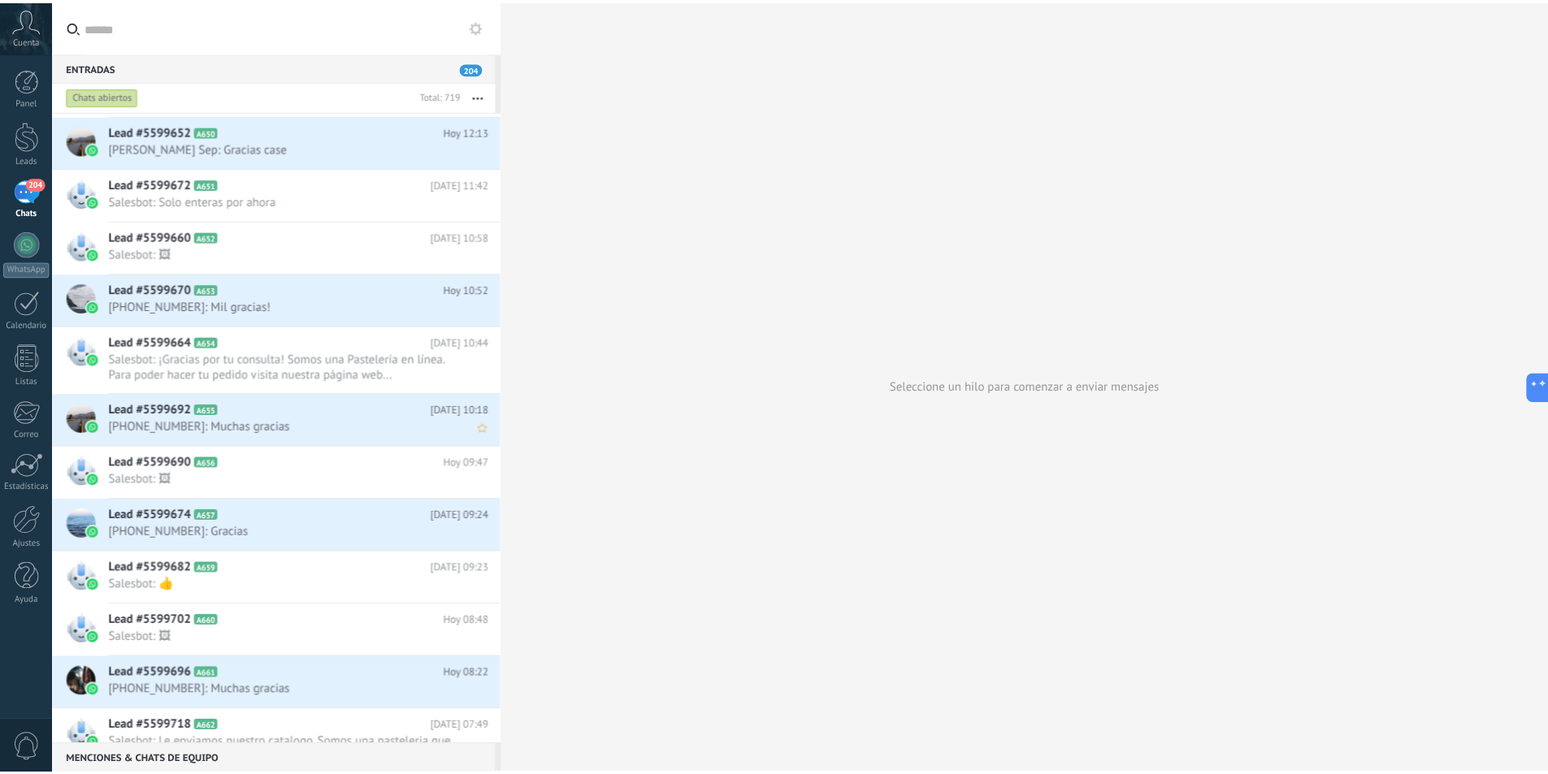
scroll to position [1950, 0]
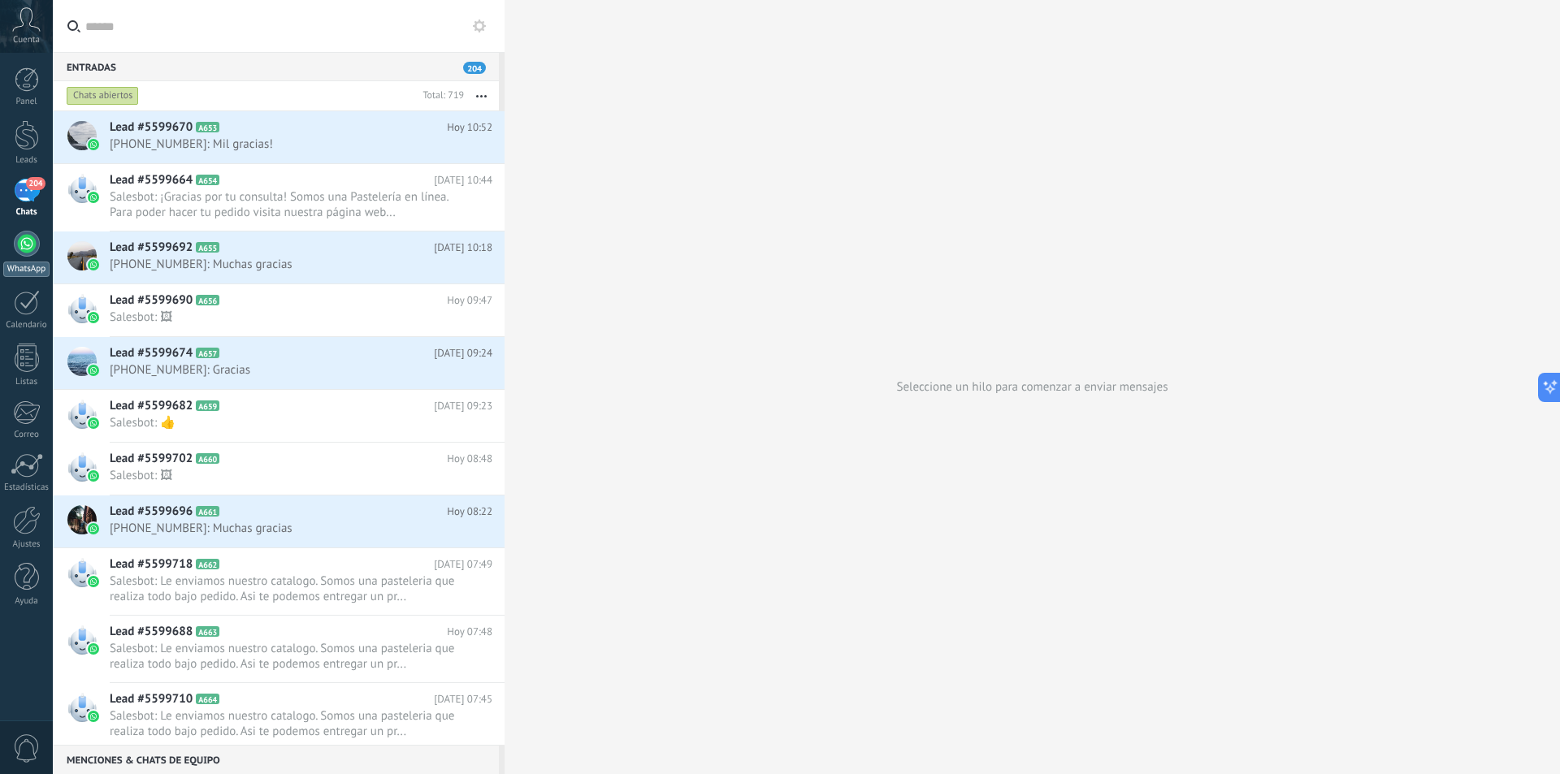
click at [39, 234] on link "WhatsApp" at bounding box center [26, 254] width 53 height 46
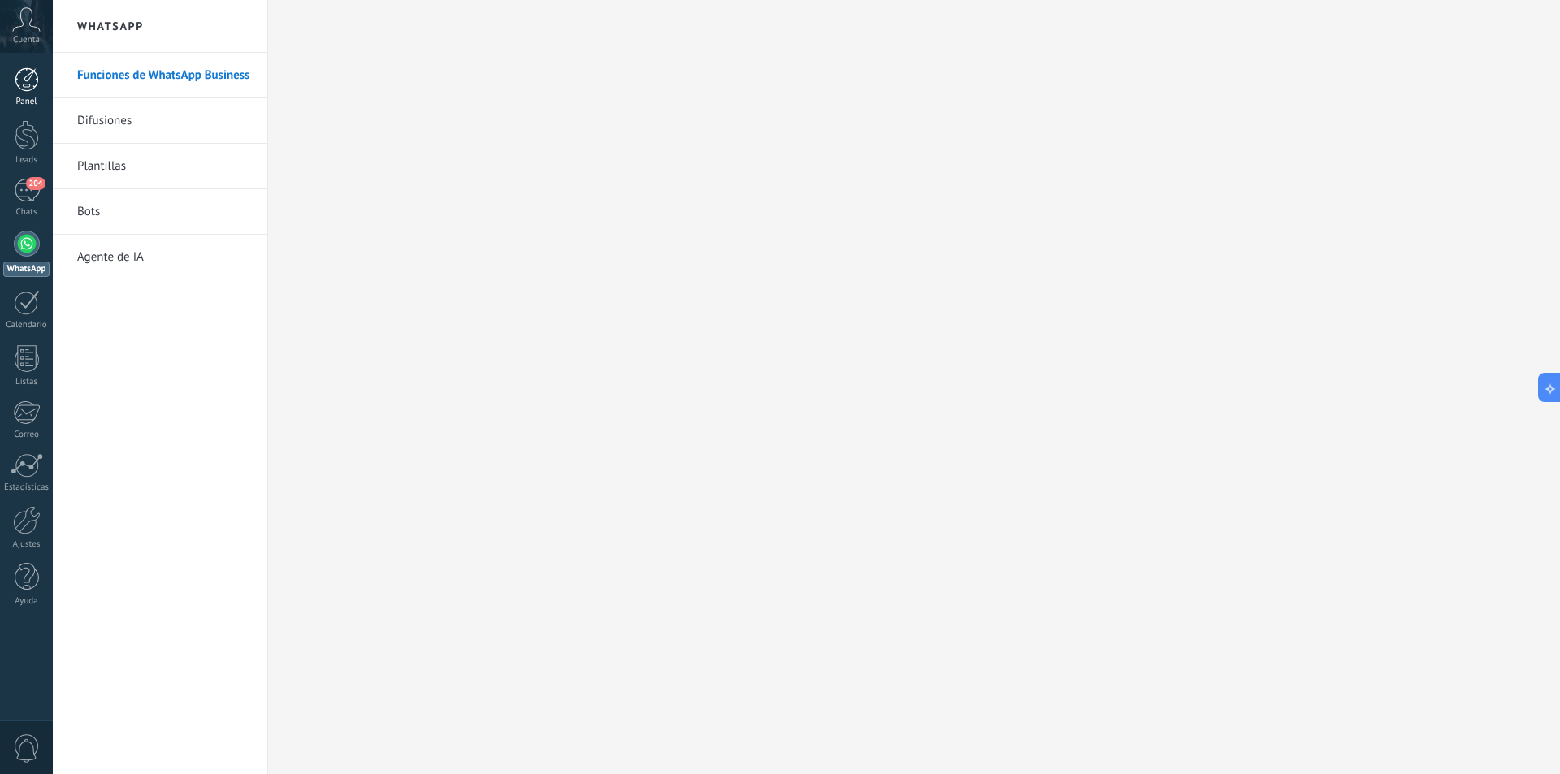
click at [22, 84] on div at bounding box center [27, 79] width 24 height 24
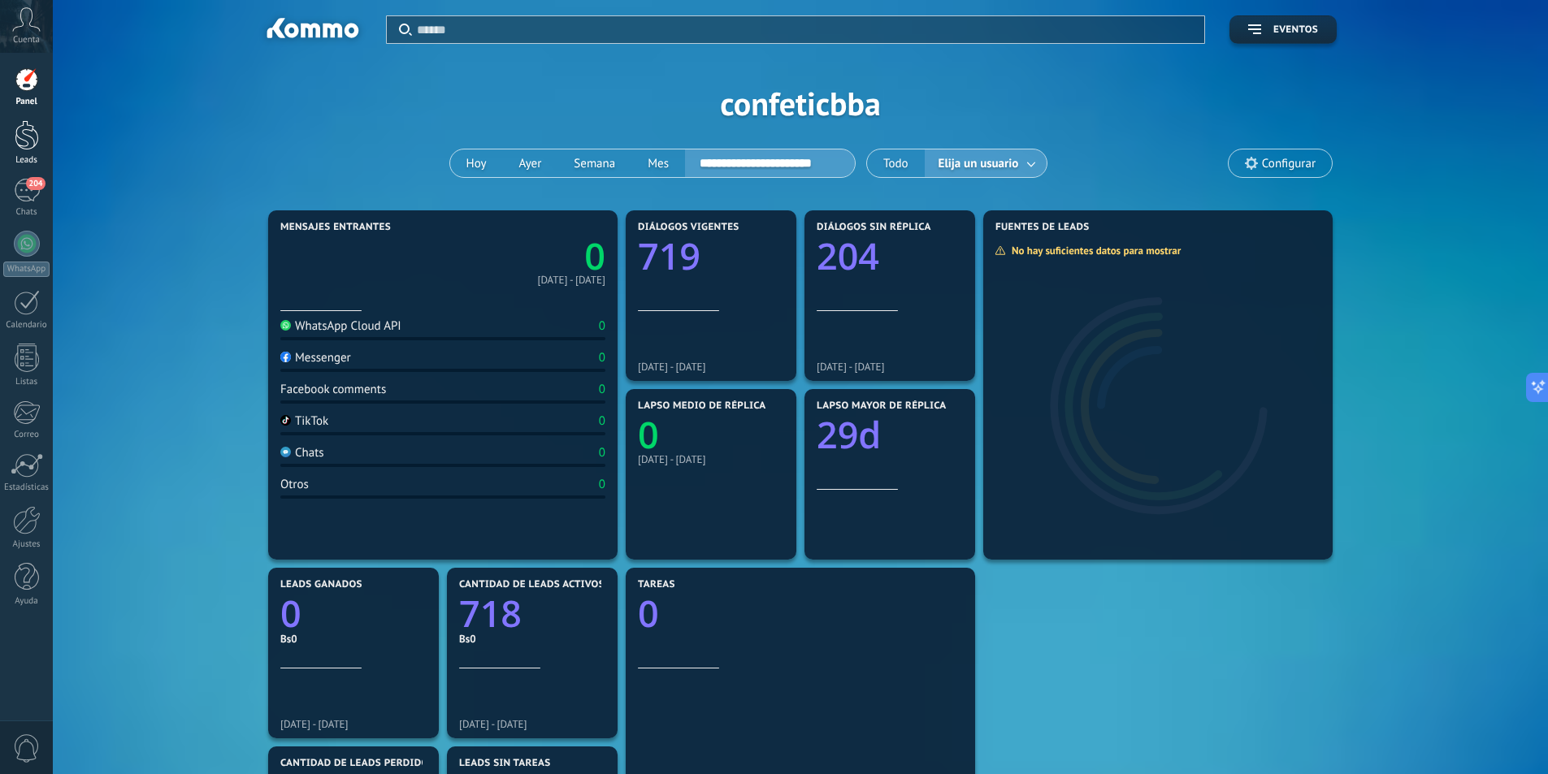
click at [19, 153] on link "Leads" at bounding box center [26, 142] width 53 height 45
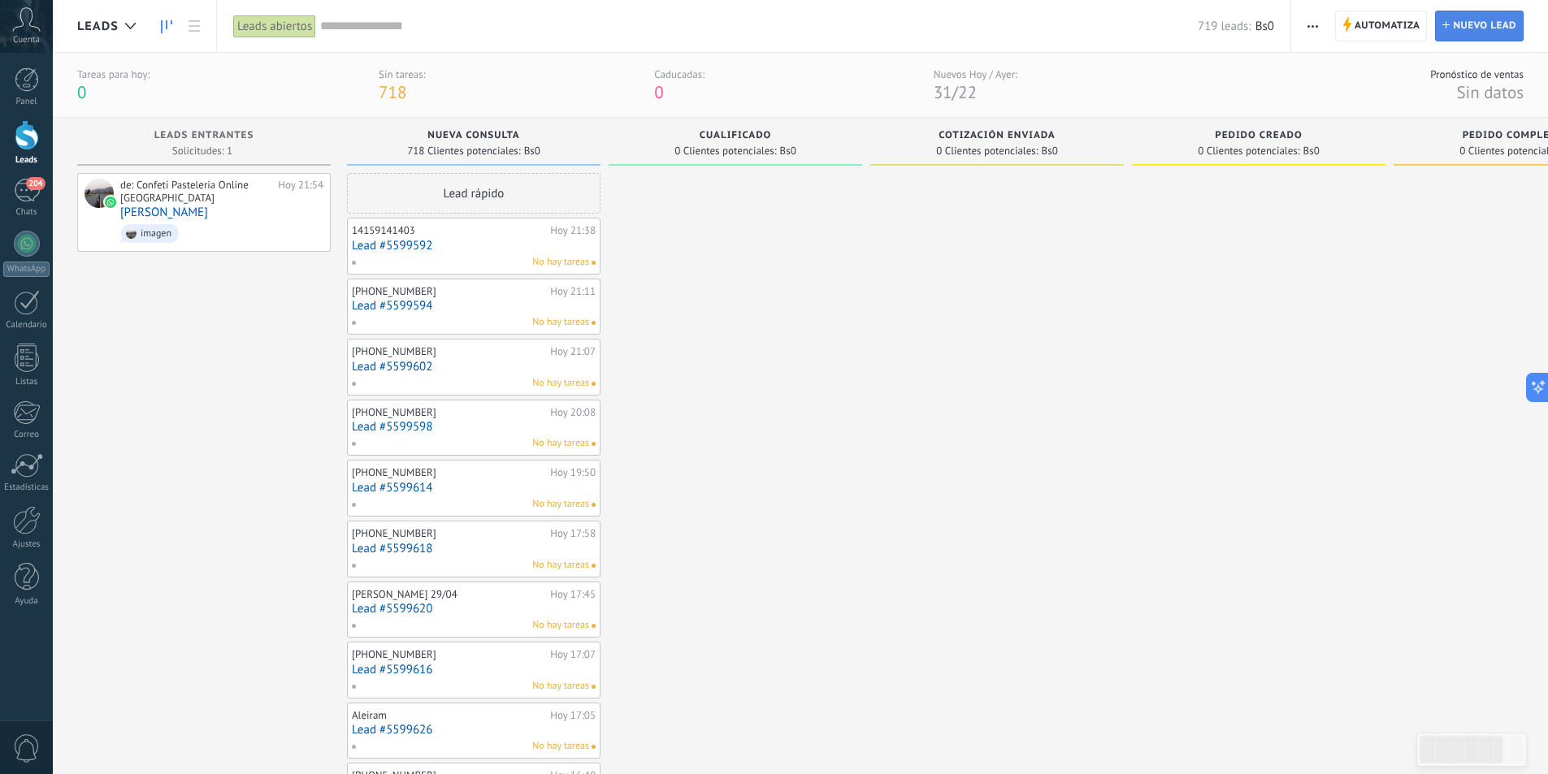
click at [1485, 29] on span "Nuevo lead" at bounding box center [1483, 25] width 63 height 29
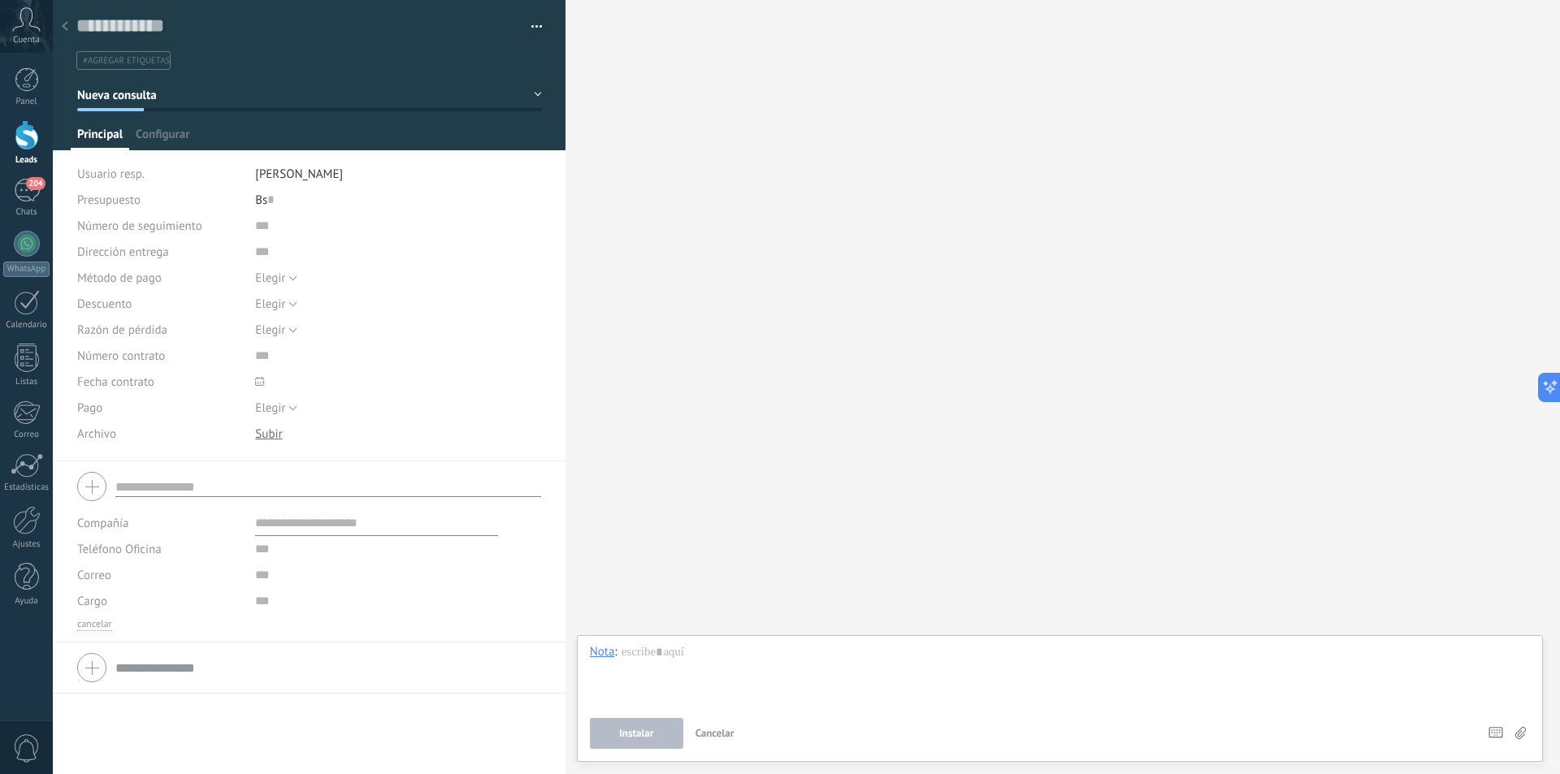
click at [61, 32] on div at bounding box center [65, 27] width 23 height 32
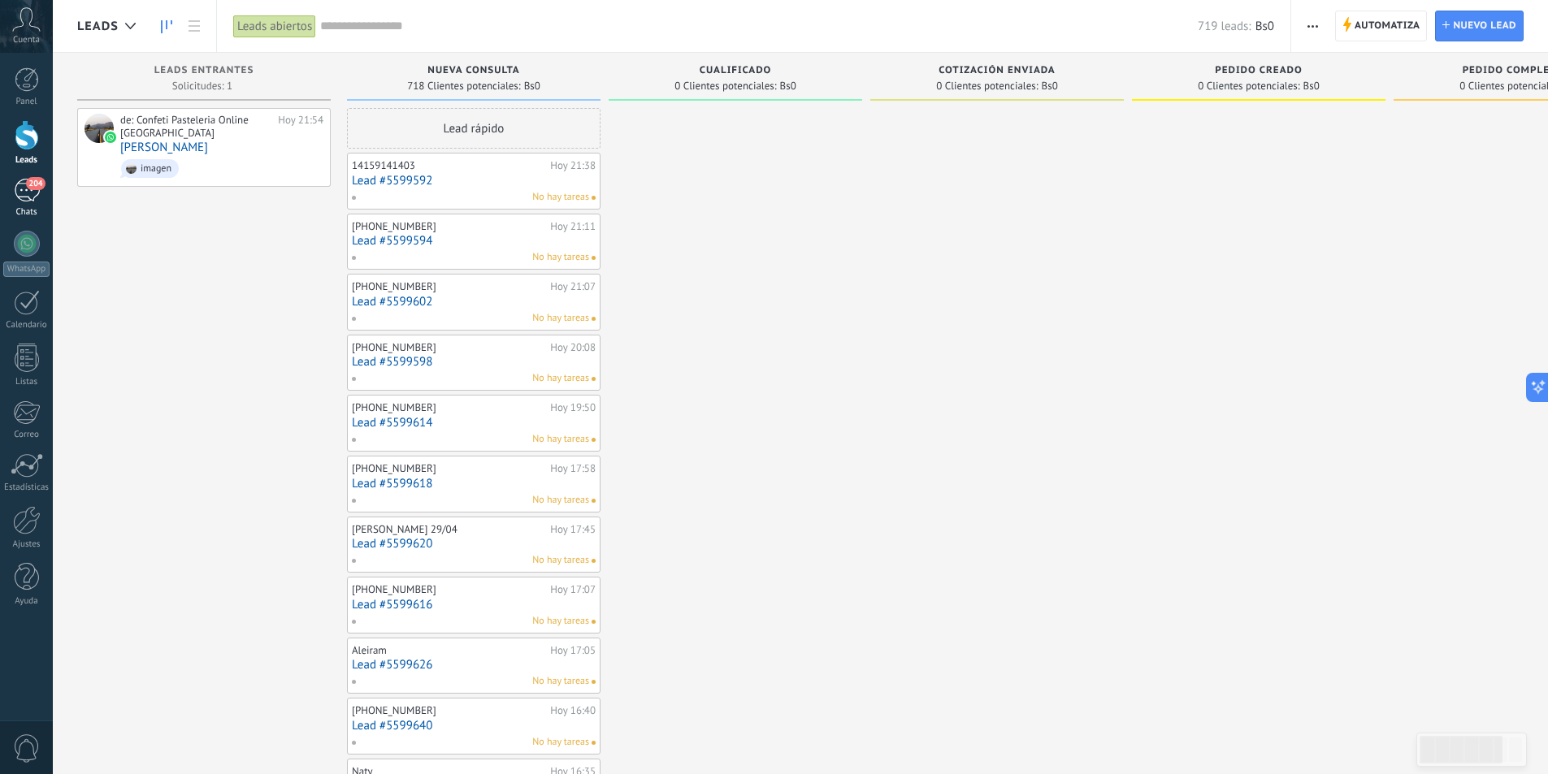
click at [22, 193] on div "204" at bounding box center [27, 191] width 26 height 24
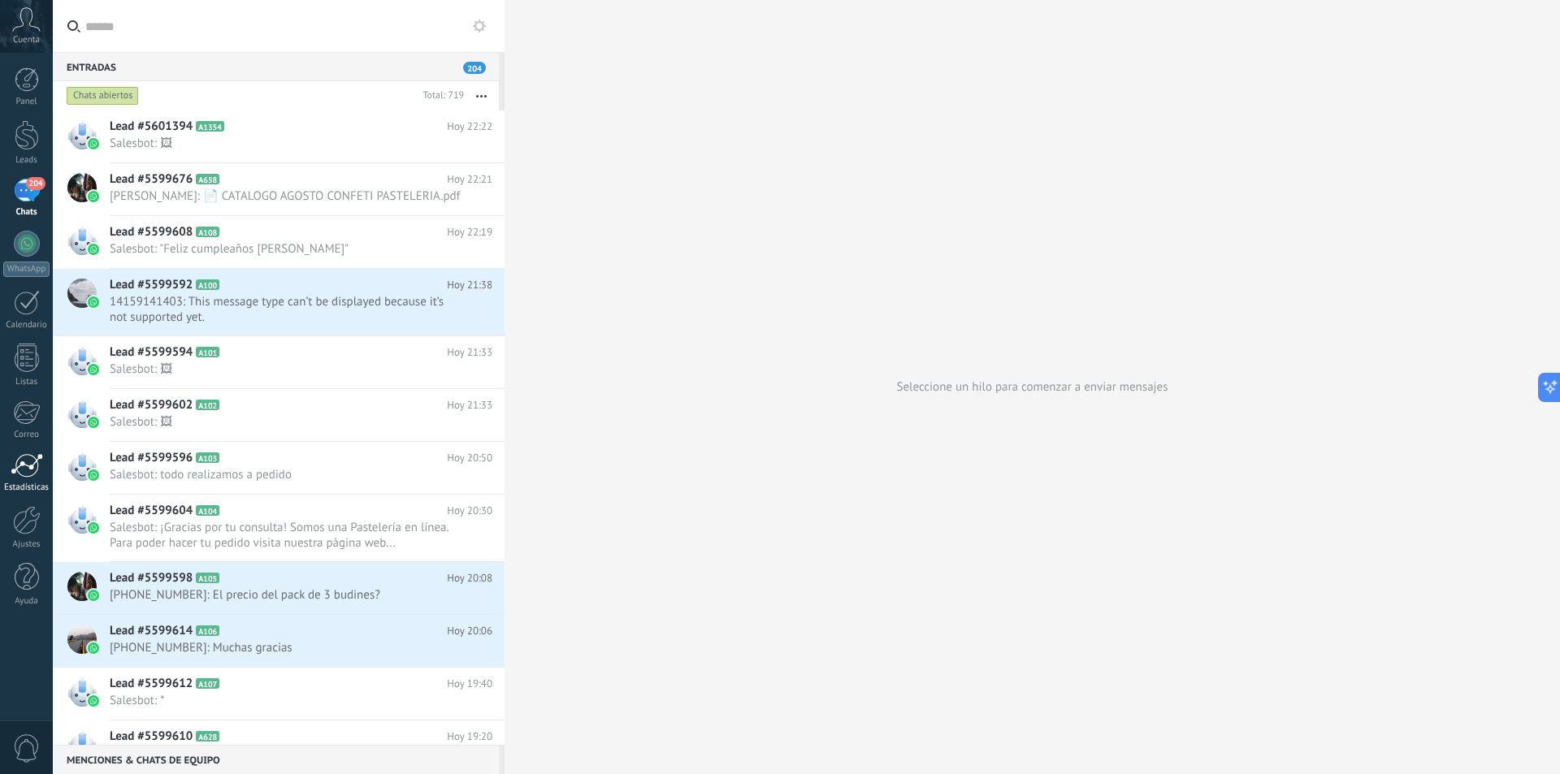
drag, startPoint x: 29, startPoint y: 500, endPoint x: 21, endPoint y: 487, distance: 15.3
click at [21, 487] on div "Estadísticas" at bounding box center [26, 488] width 47 height 11
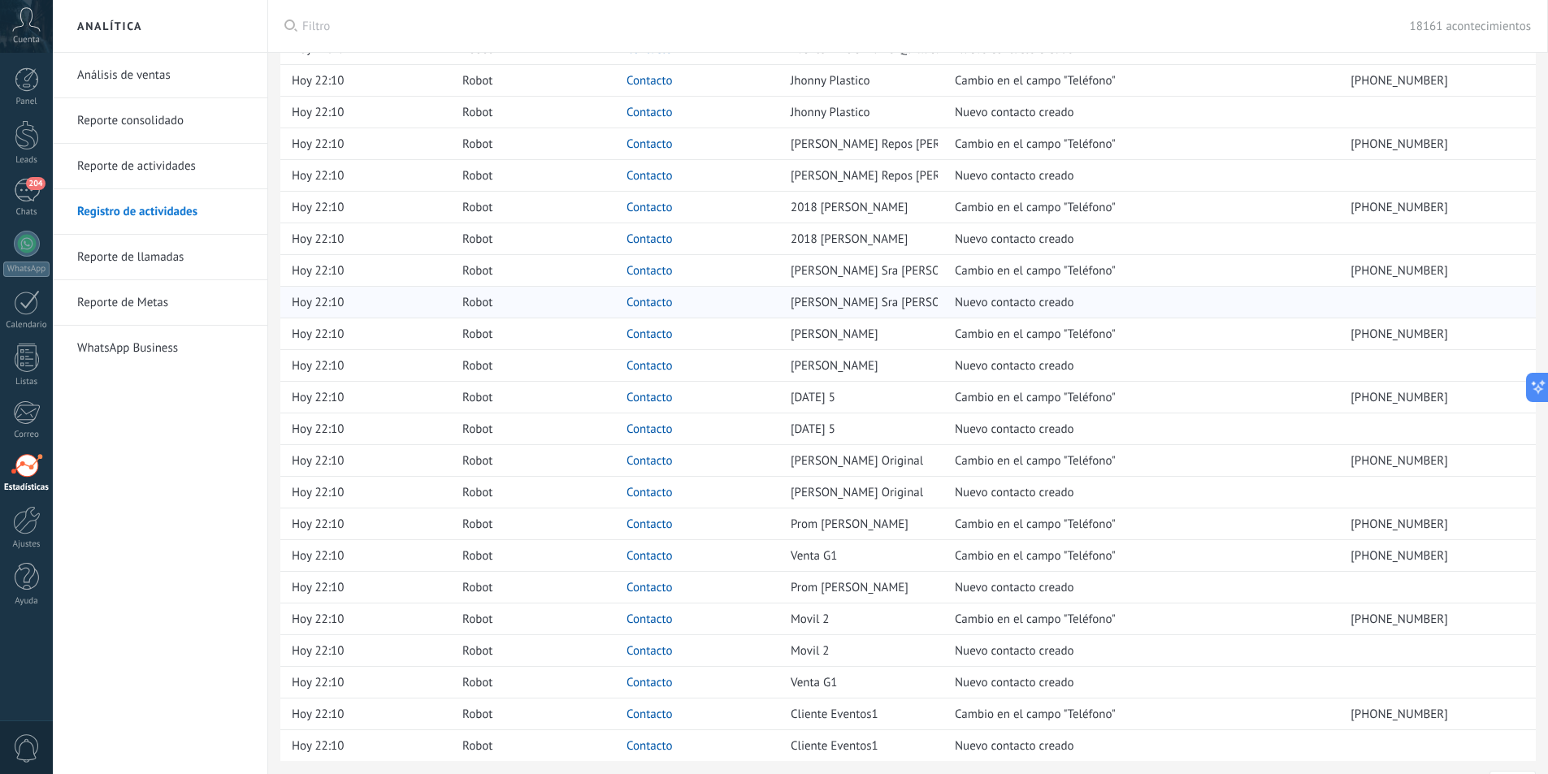
scroll to position [962, 0]
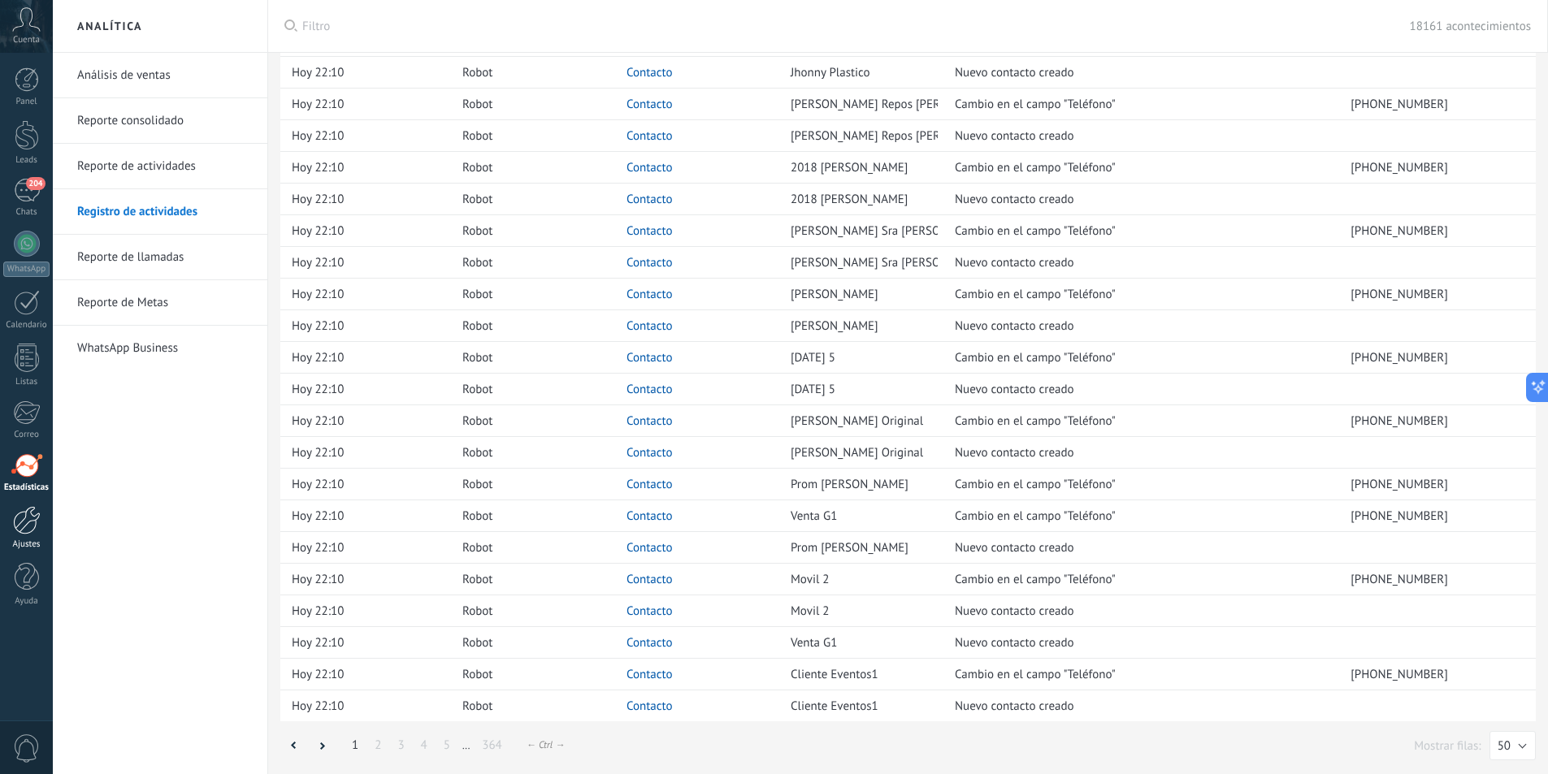
click at [25, 527] on div at bounding box center [27, 520] width 28 height 28
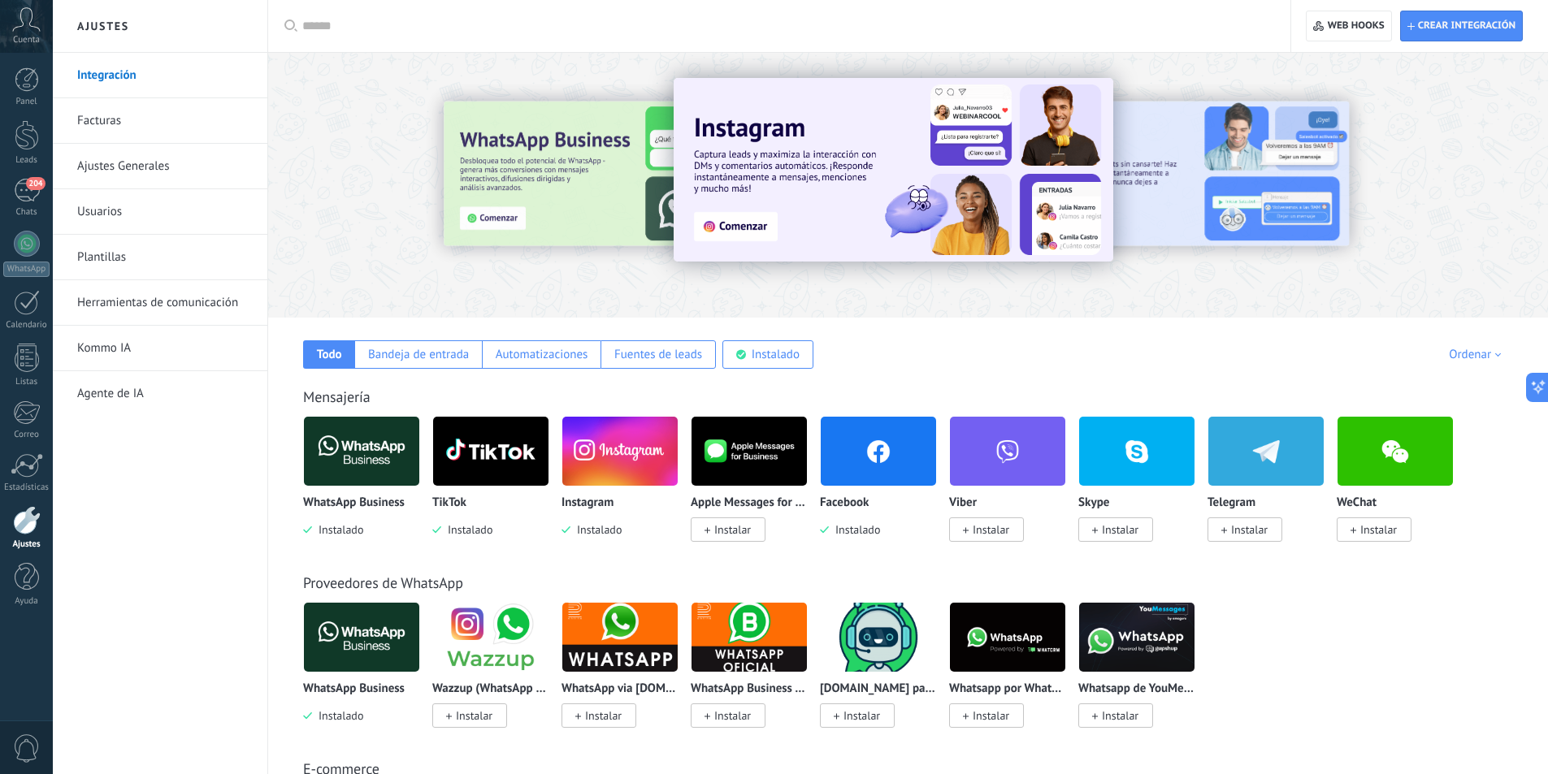
click at [871, 453] on img at bounding box center [877, 451] width 115 height 79
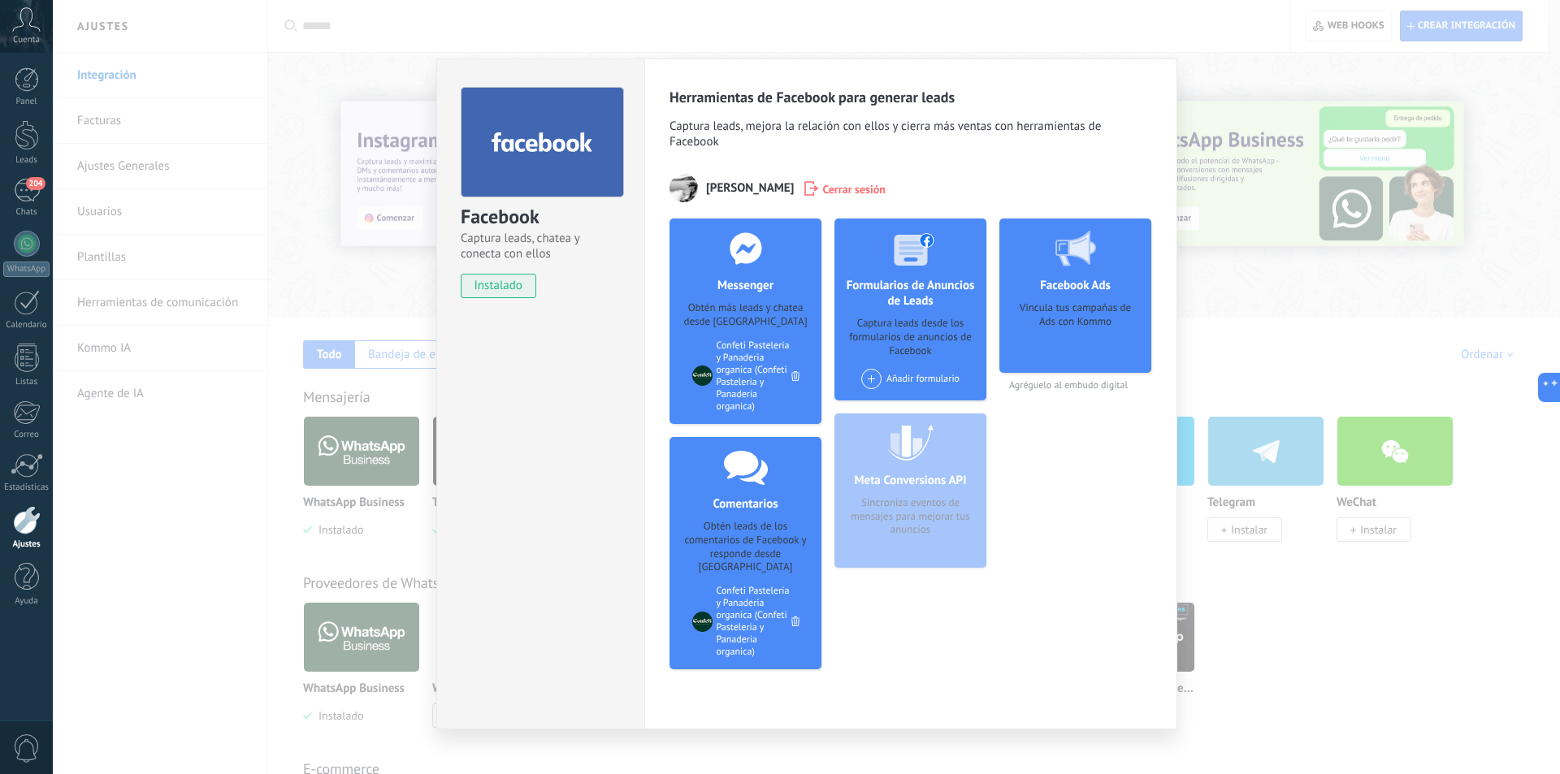
click at [872, 382] on span at bounding box center [871, 379] width 20 height 20
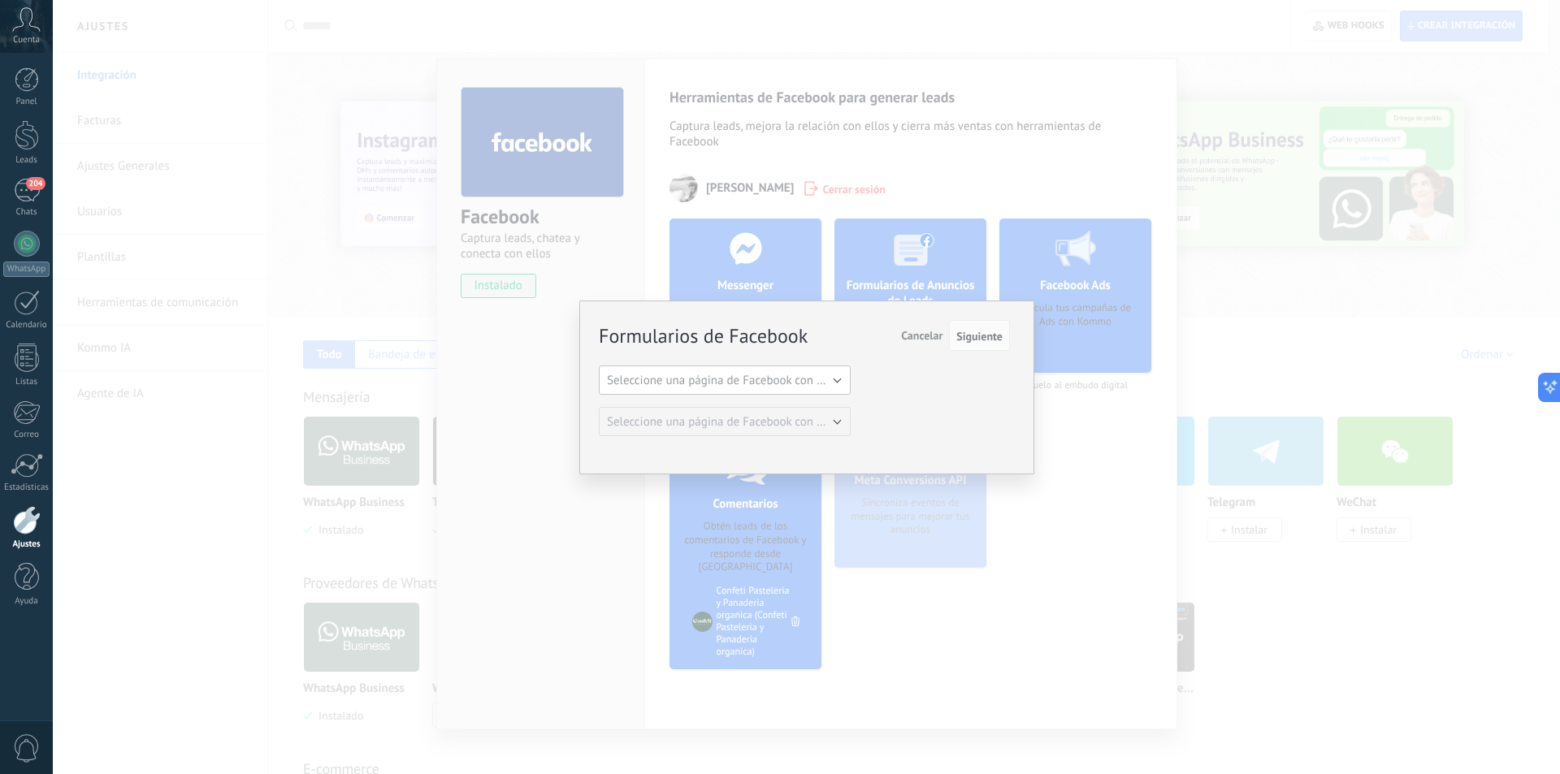
click at [777, 382] on span "Seleccione una página de Facebook con formas" at bounding box center [729, 380] width 245 height 15
click at [768, 401] on span "Confeti Pasteleria y Panaderia organica" at bounding box center [717, 407] width 256 height 15
click at [983, 323] on button "Siguiente" at bounding box center [979, 335] width 61 height 31
click at [984, 336] on span "Siguiente" at bounding box center [979, 336] width 46 height 11
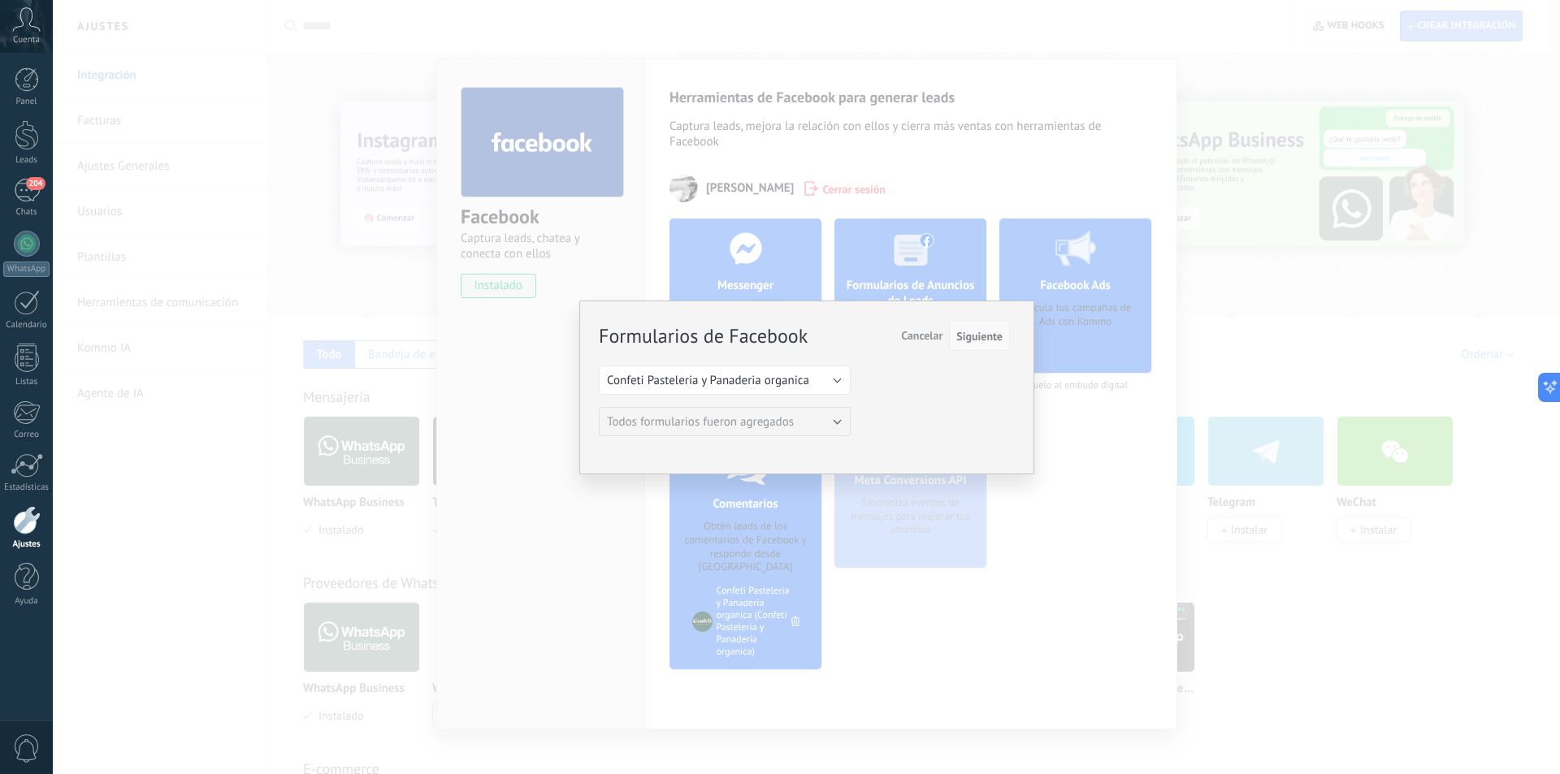
click at [984, 336] on span "Siguiente" at bounding box center [979, 336] width 46 height 11
click at [976, 333] on span "Siguiente" at bounding box center [979, 336] width 46 height 11
click at [979, 336] on span "Siguiente" at bounding box center [979, 336] width 46 height 11
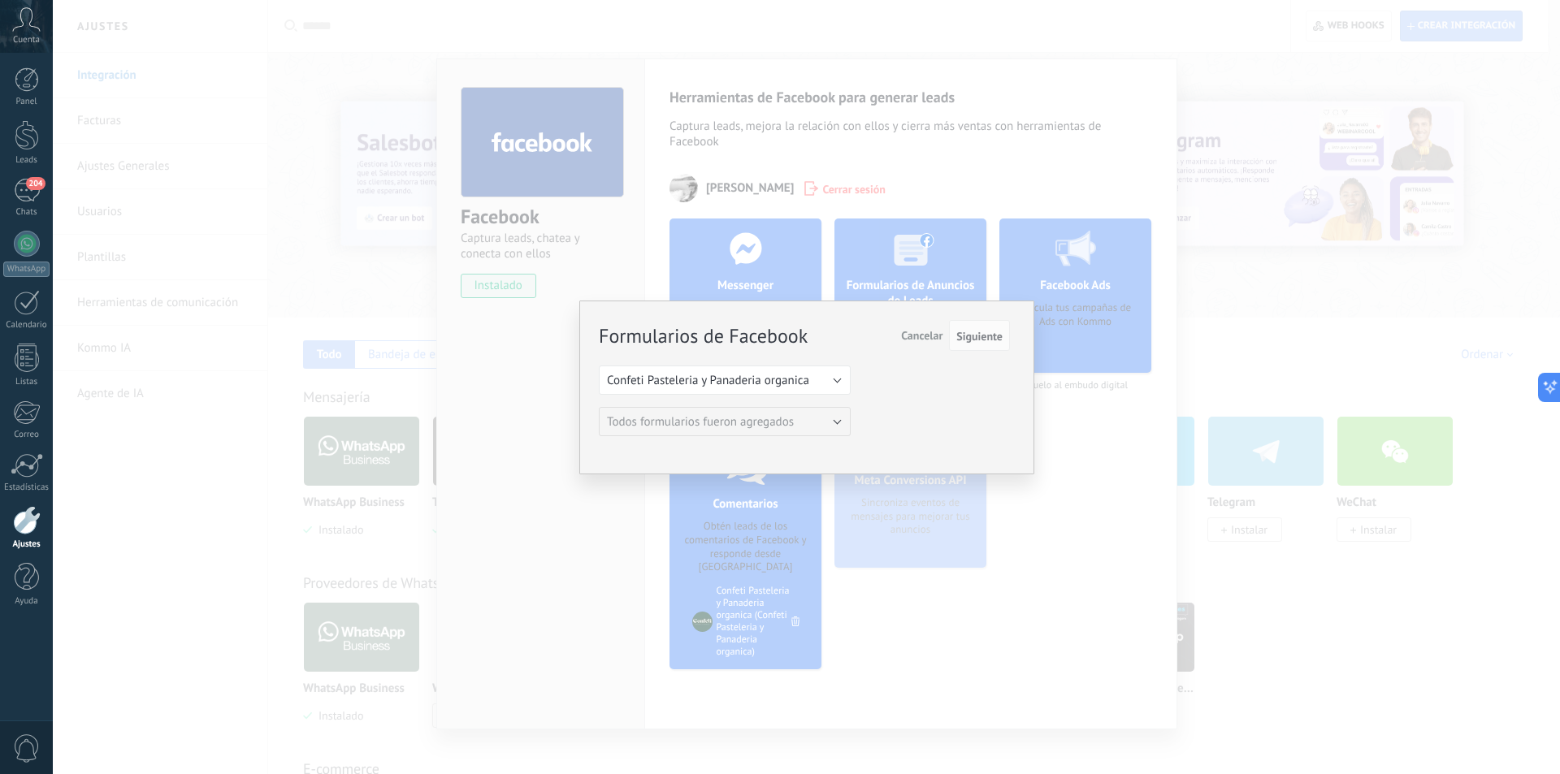
click at [914, 336] on span "Cancelar" at bounding box center [921, 335] width 41 height 15
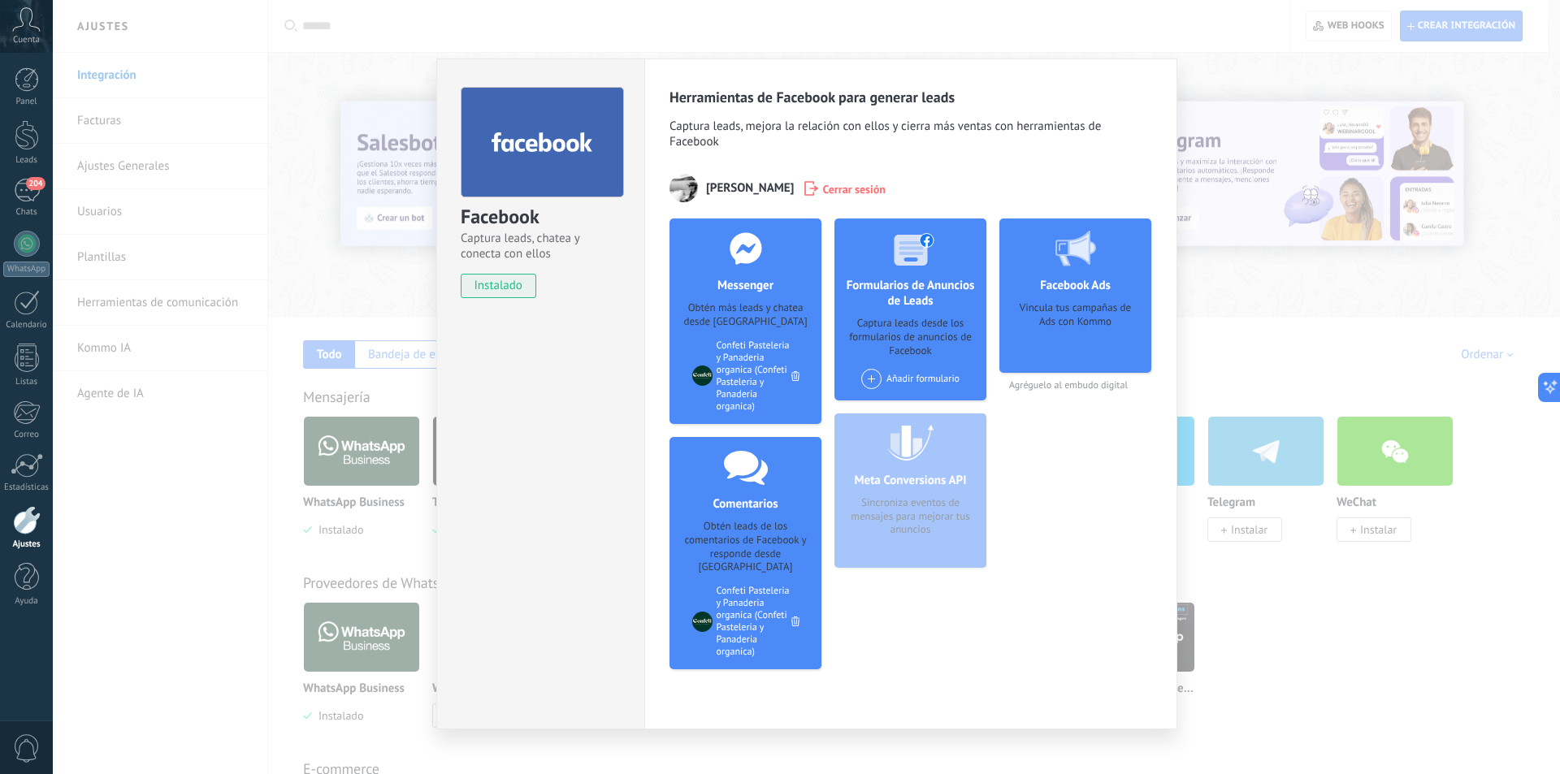
click at [502, 287] on span "instalado" at bounding box center [498, 286] width 74 height 24
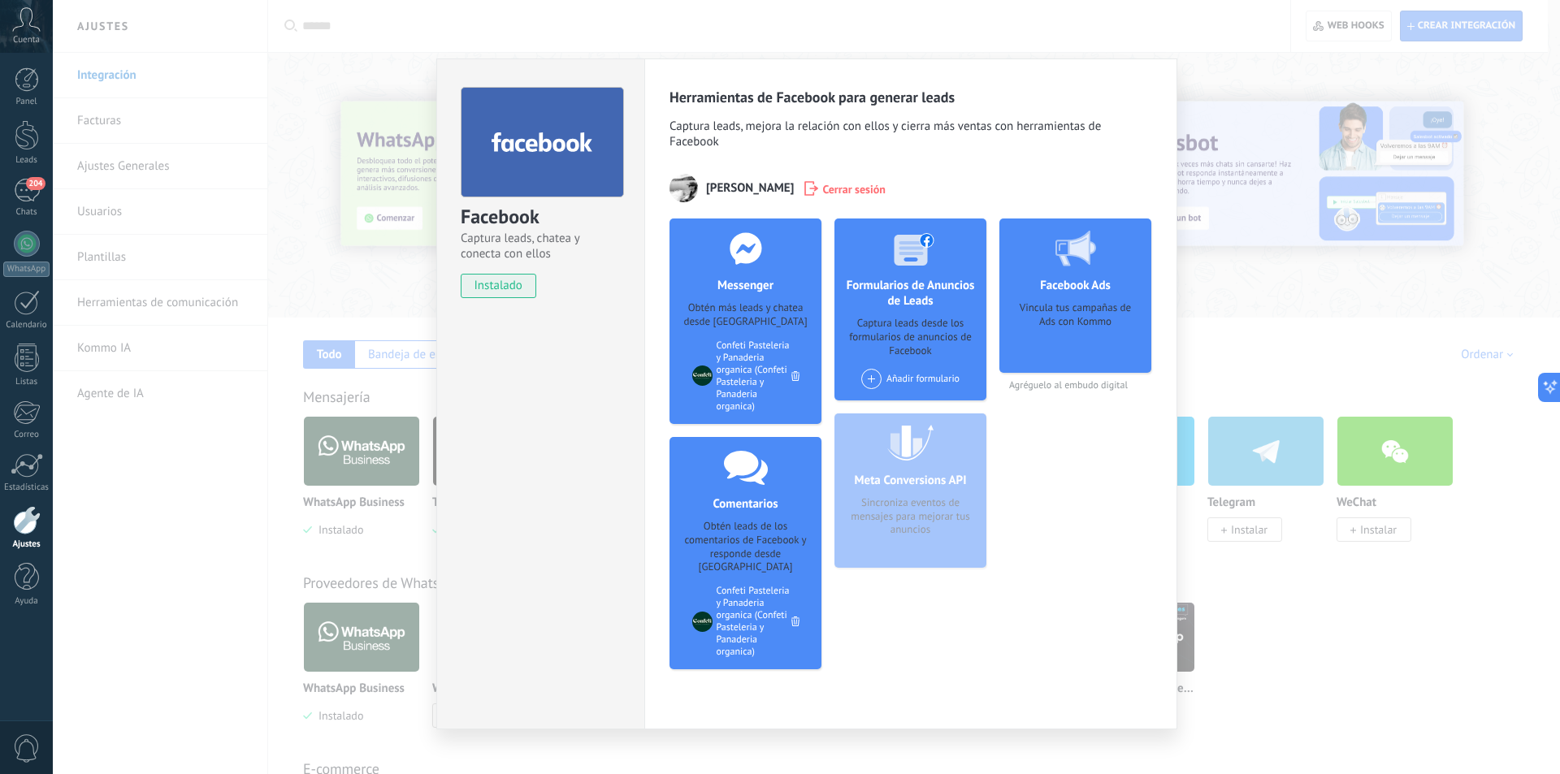
click at [891, 376] on div "Añadir formulario" at bounding box center [910, 379] width 98 height 20
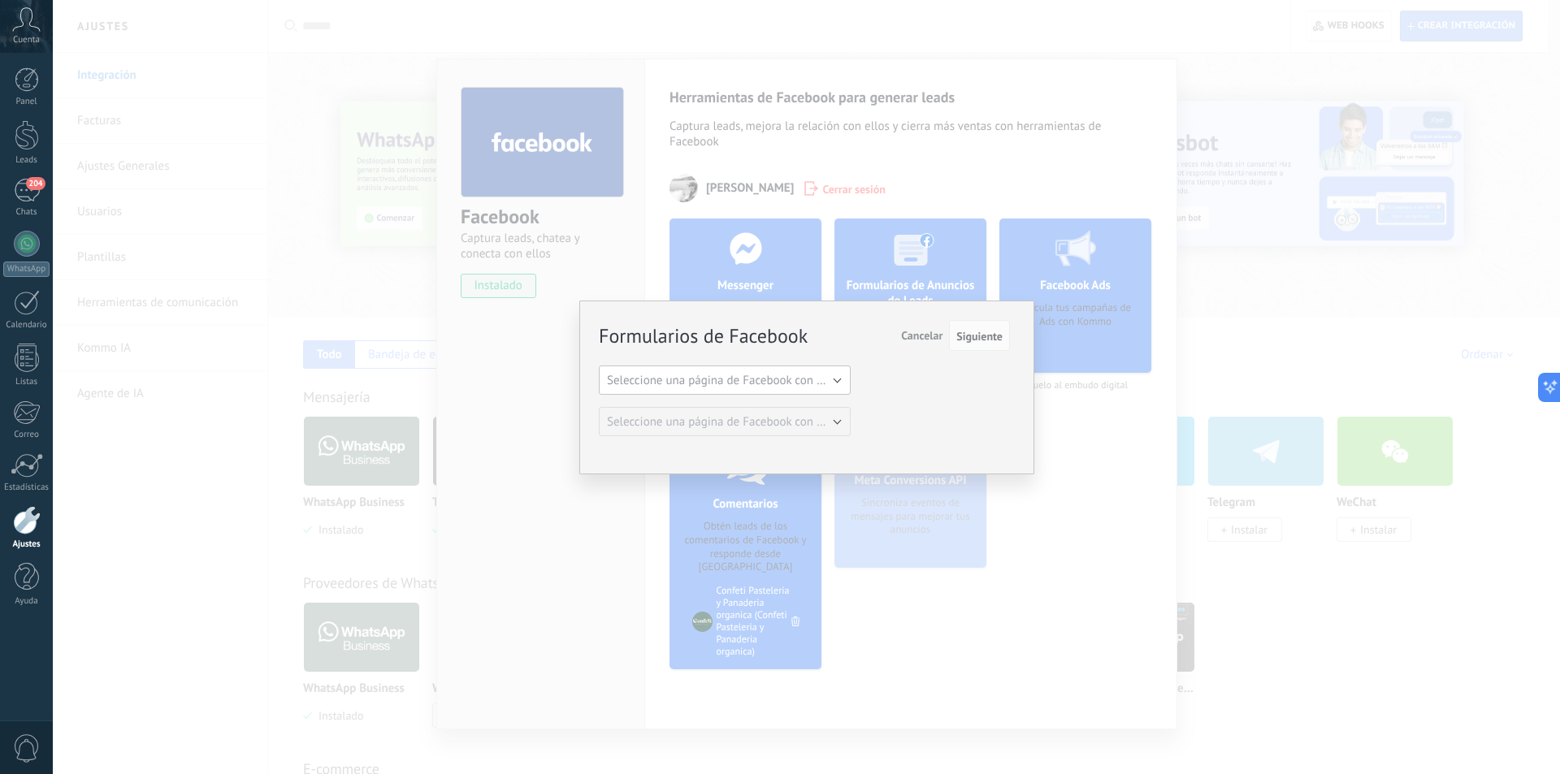
click at [807, 383] on span "Seleccione una página de Facebook con formas" at bounding box center [729, 380] width 245 height 15
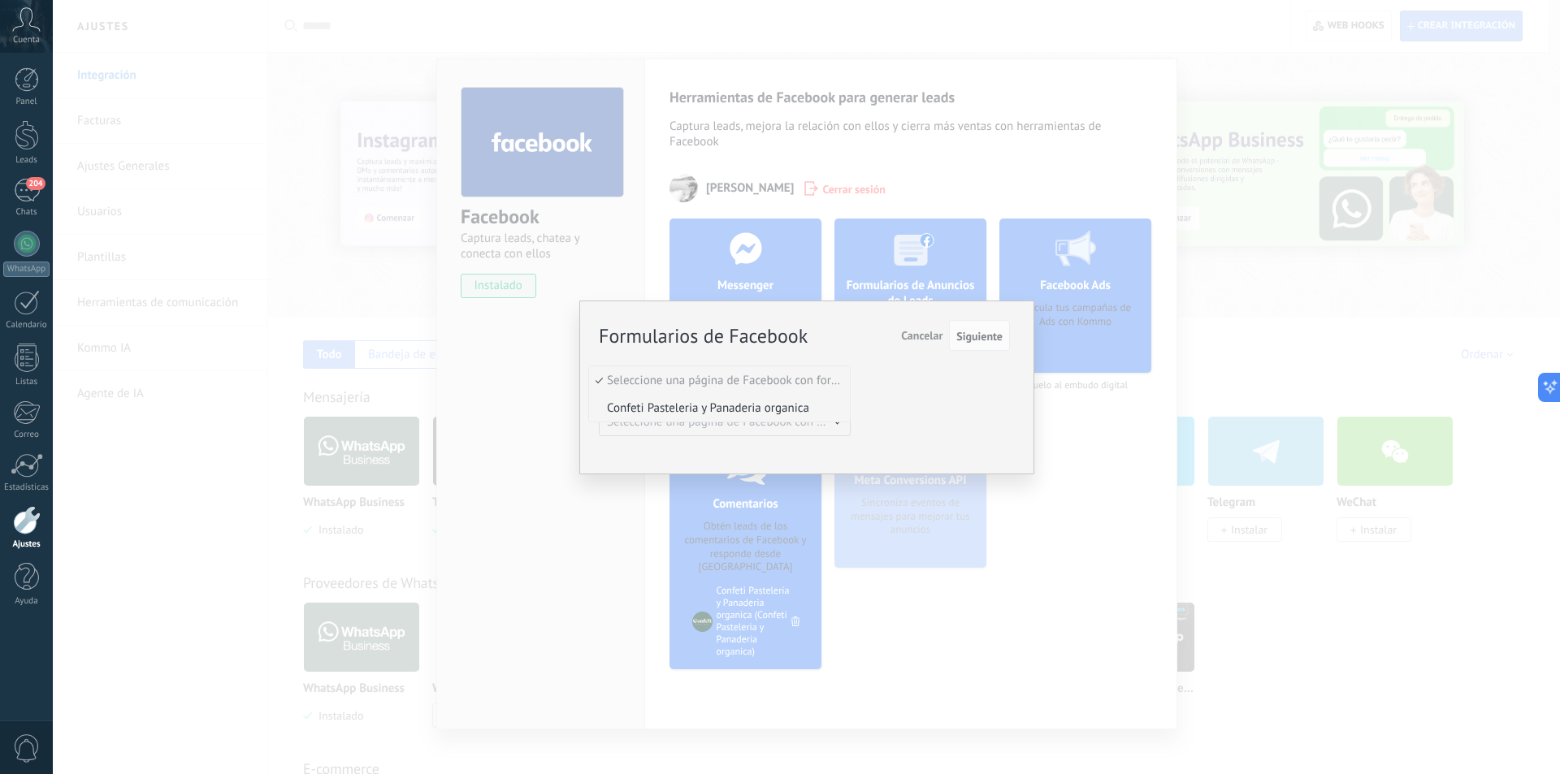
click at [800, 413] on span "Confeti Pasteleria y Panaderia organica" at bounding box center [717, 407] width 256 height 15
click at [985, 333] on span "Siguiente" at bounding box center [979, 336] width 46 height 11
click at [928, 334] on span "Cancelar" at bounding box center [921, 335] width 41 height 15
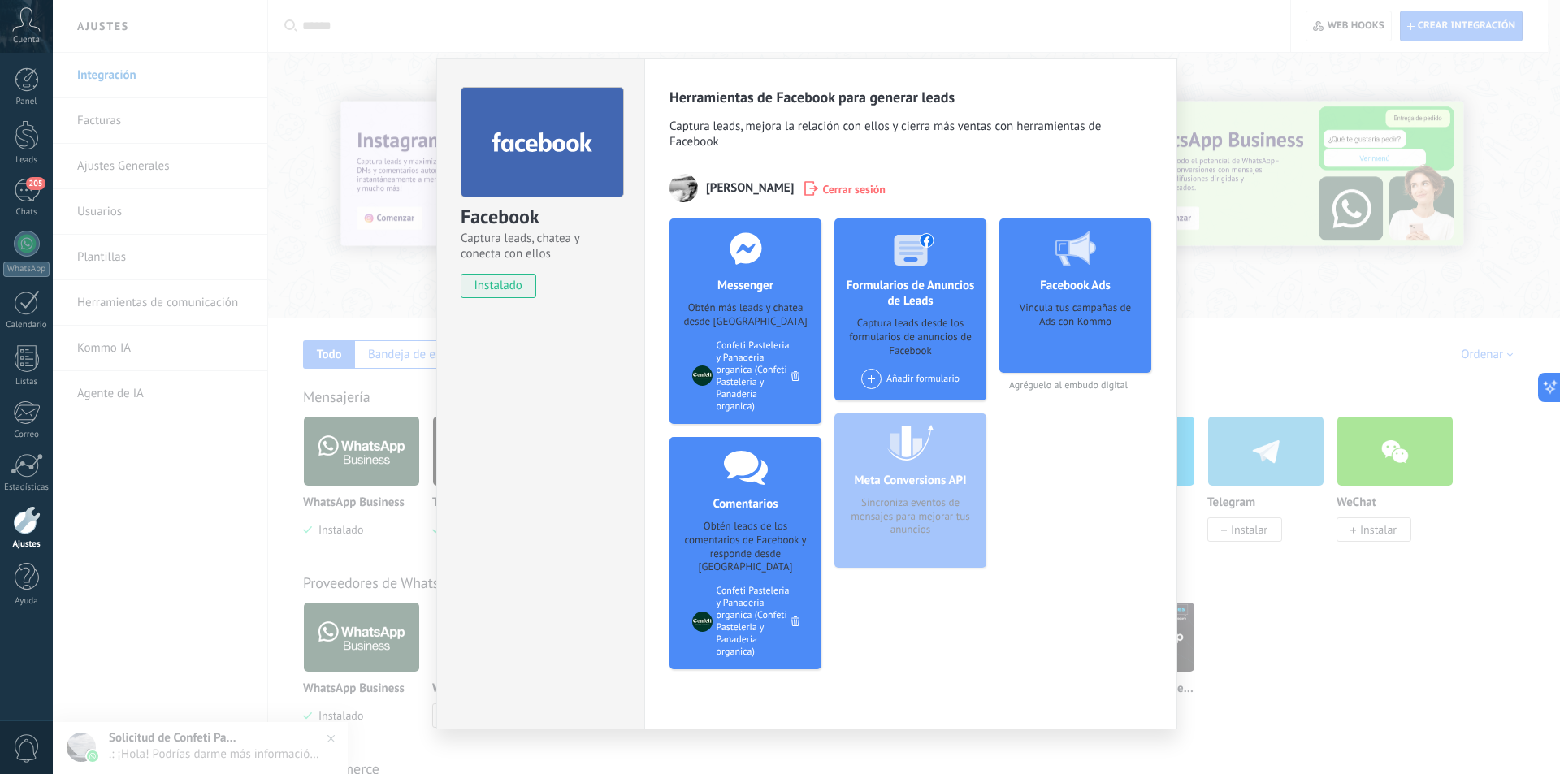
click at [366, 270] on div "Facebook Captura leads, chatea y conecta con ellos instalado Desinstalar Herram…" at bounding box center [806, 387] width 1507 height 774
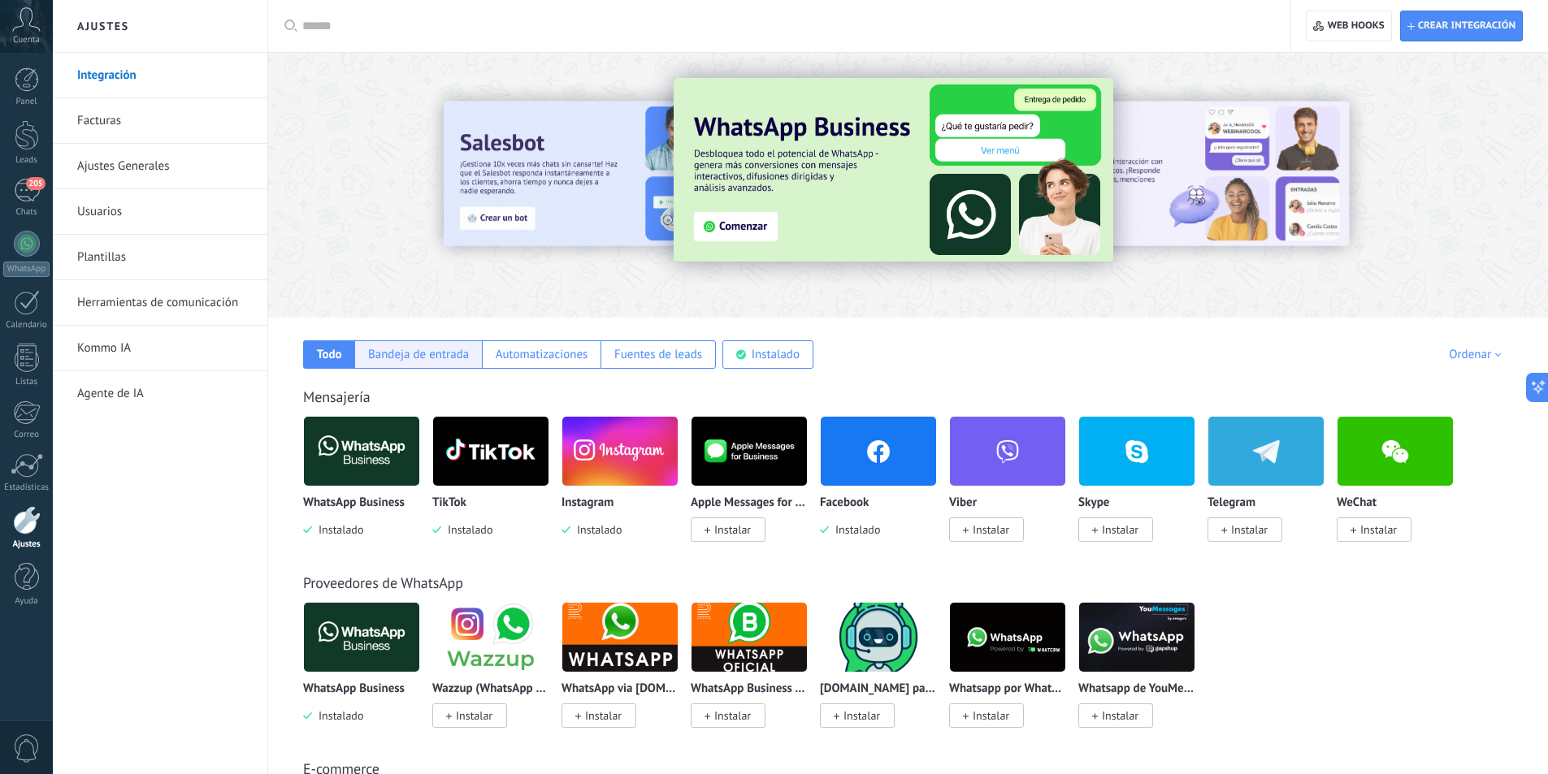
click at [411, 348] on div "Bandeja de entrada" at bounding box center [418, 354] width 101 height 15
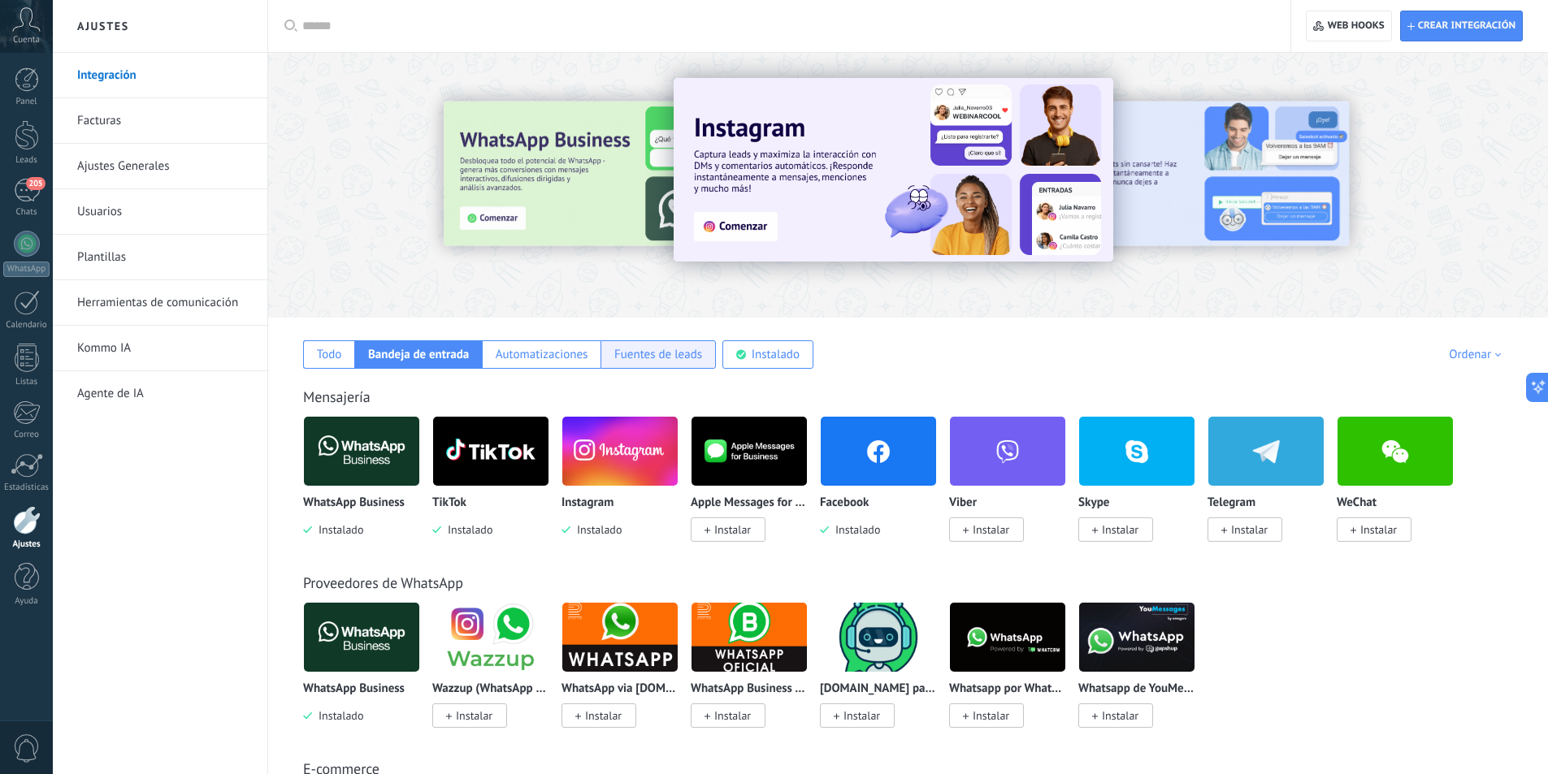
click at [661, 358] on div "Fuentes de leads" at bounding box center [658, 354] width 88 height 15
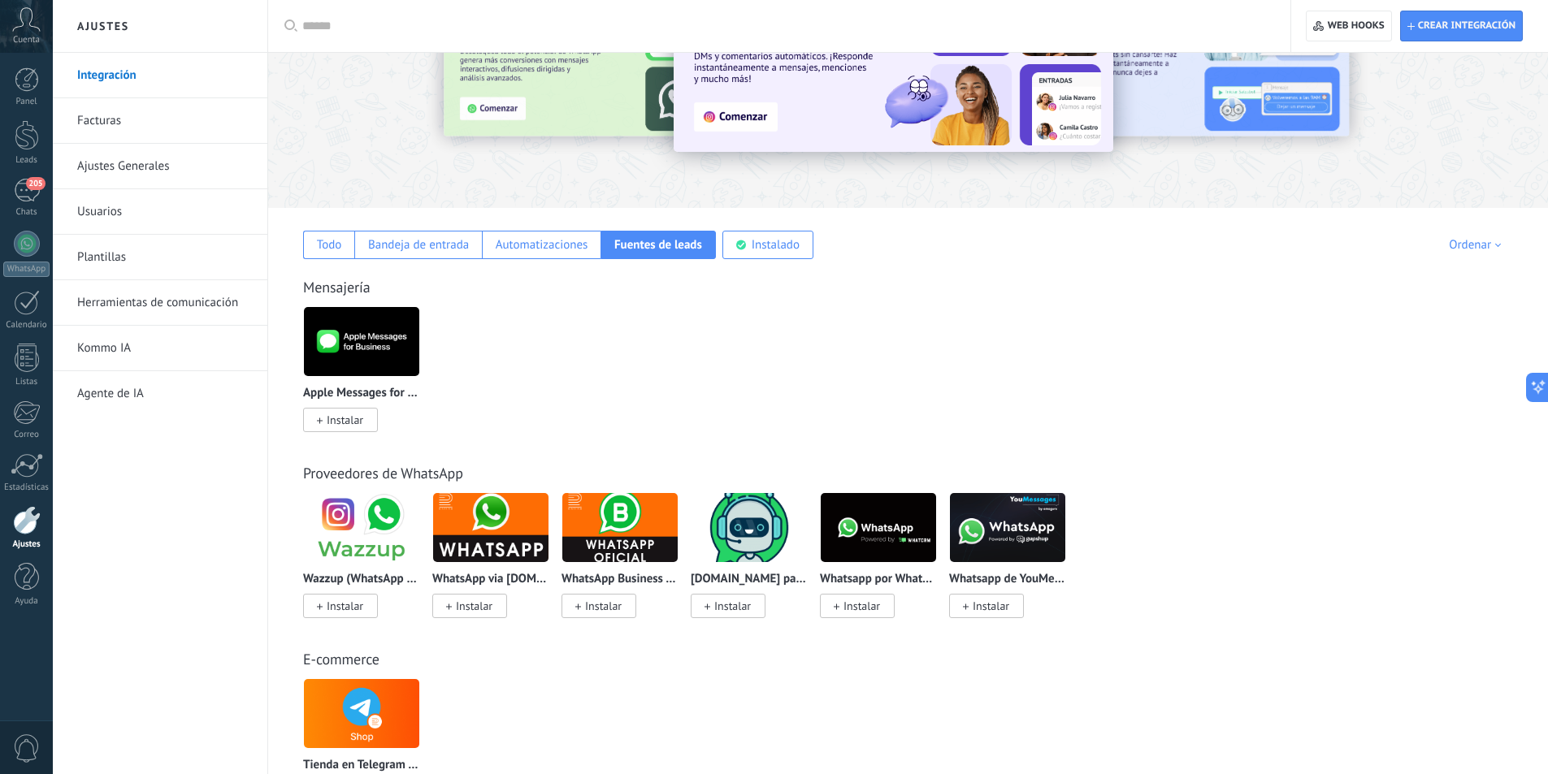
scroll to position [81, 0]
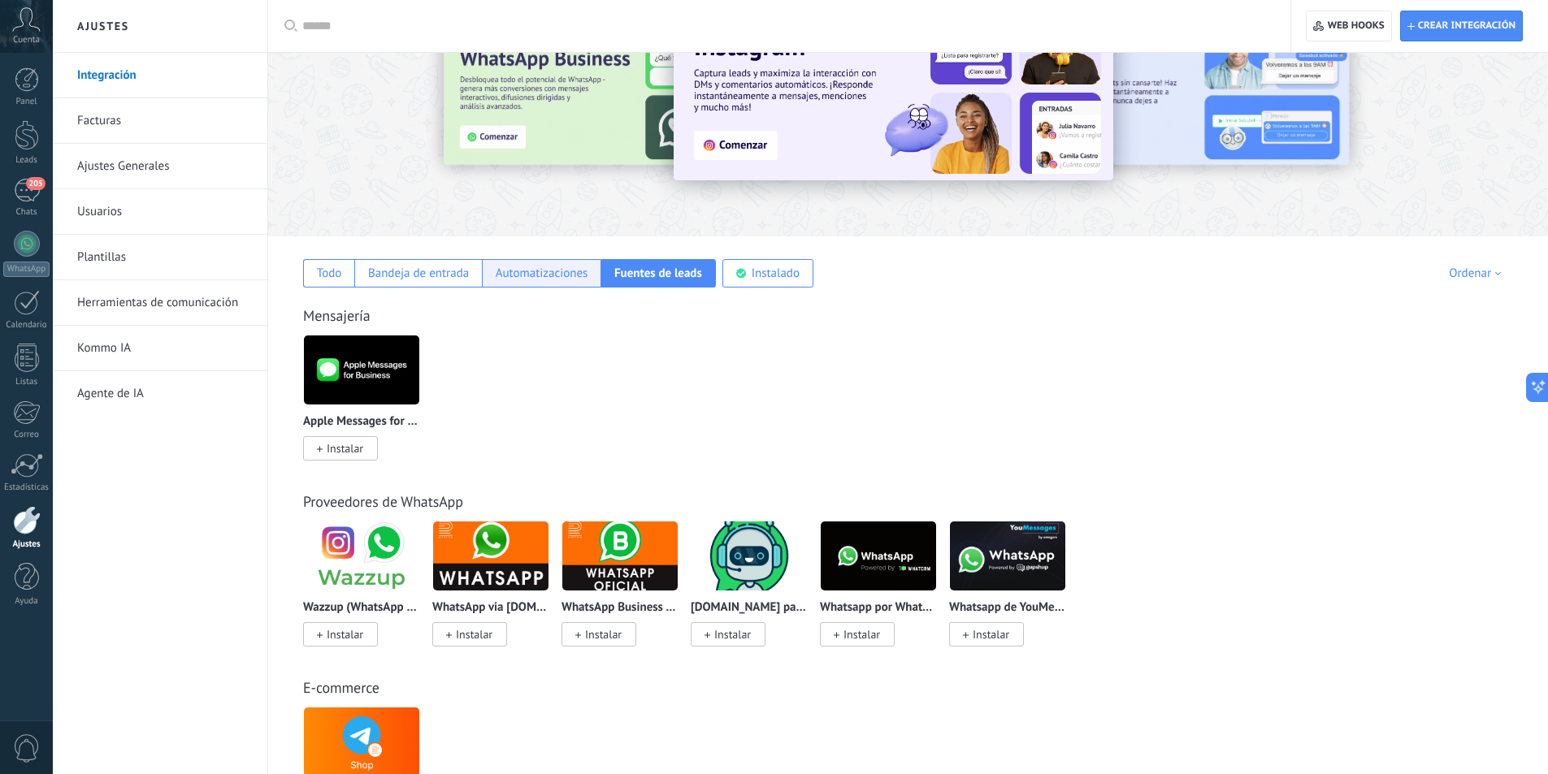
click at [555, 279] on div "Automatizaciones" at bounding box center [542, 273] width 93 height 15
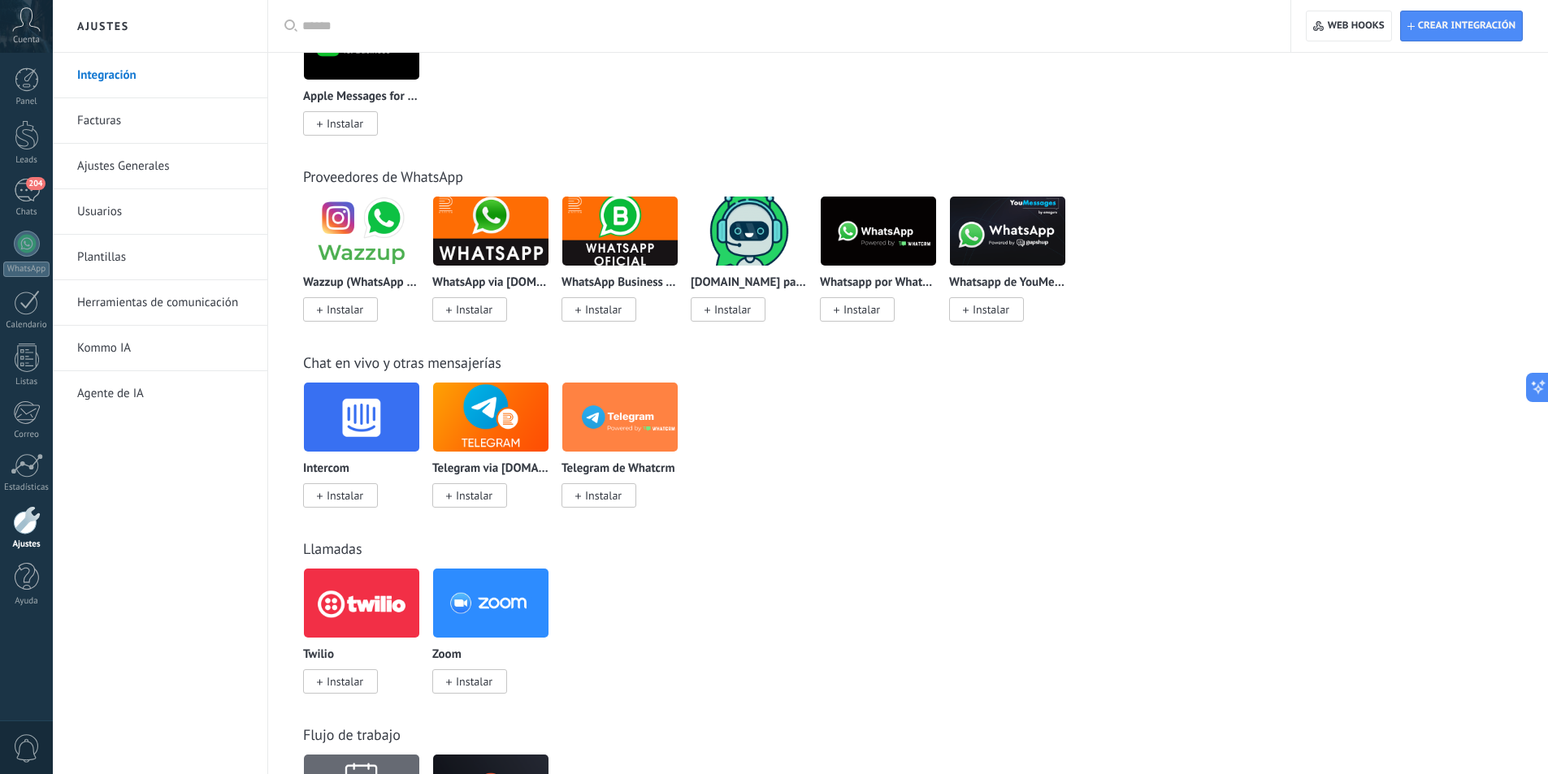
scroll to position [0, 0]
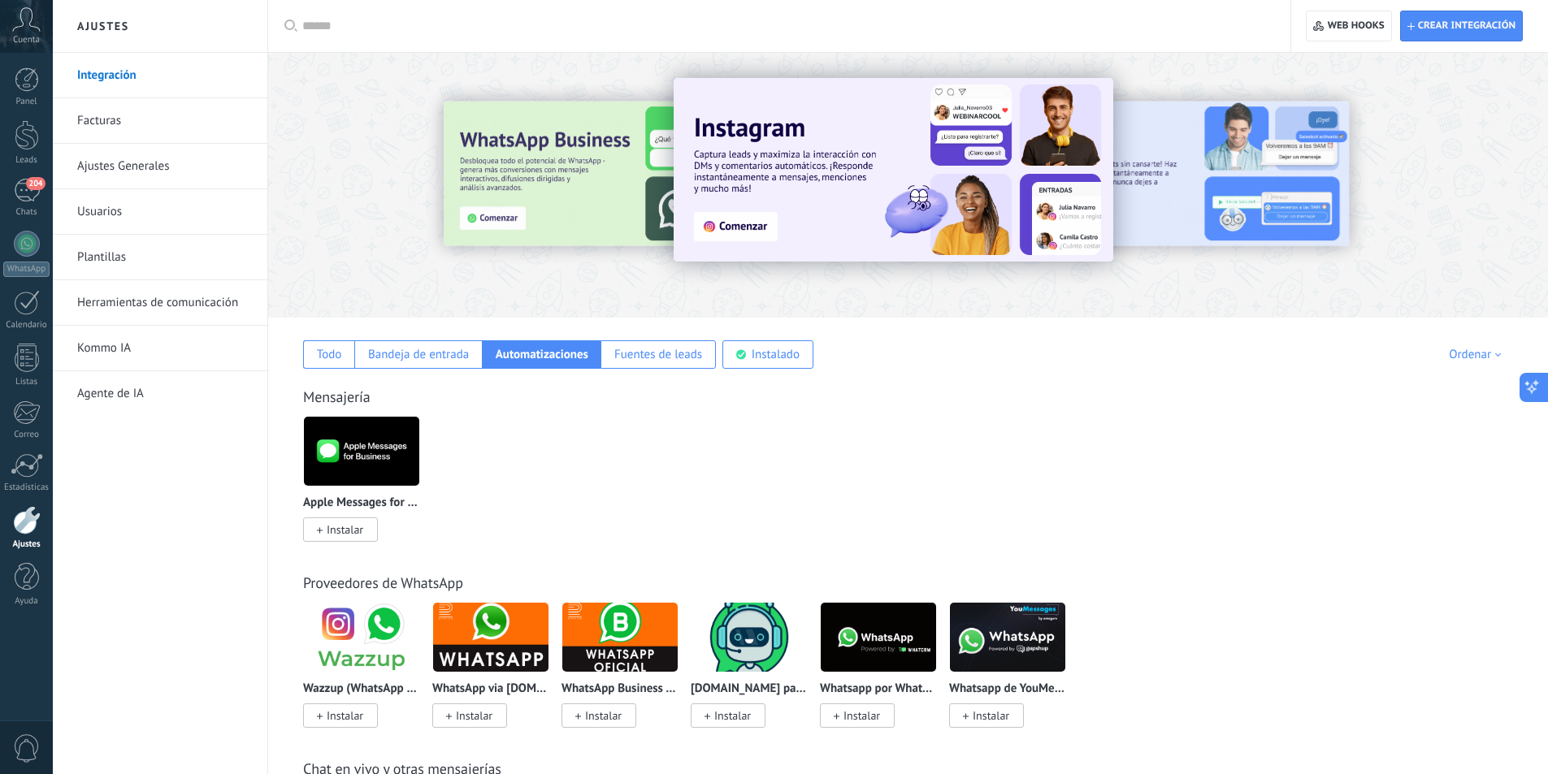
click at [1534, 383] on icon at bounding box center [1536, 383] width 4 height 4
type textarea "**********"
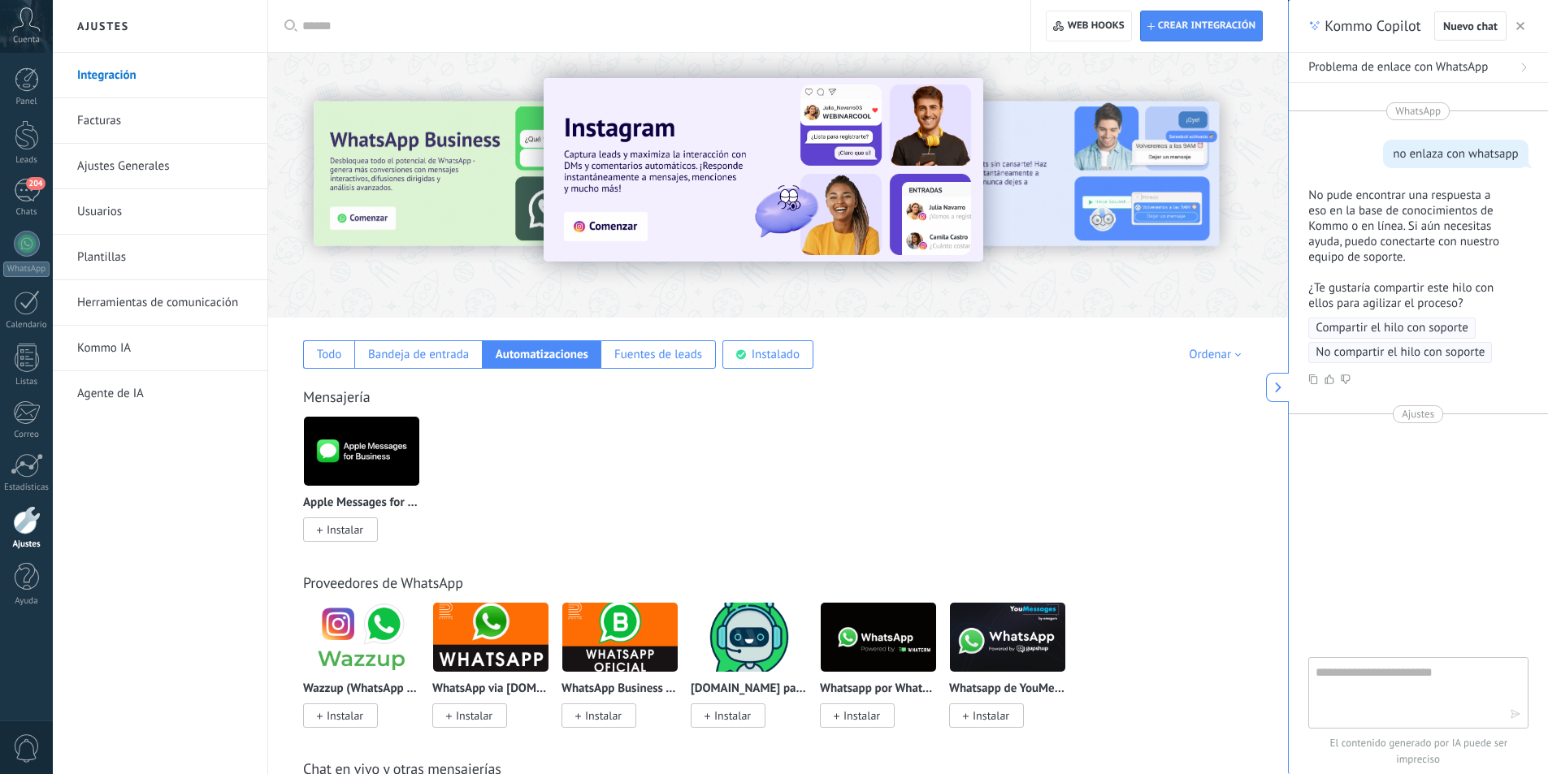
scroll to position [15, 0]
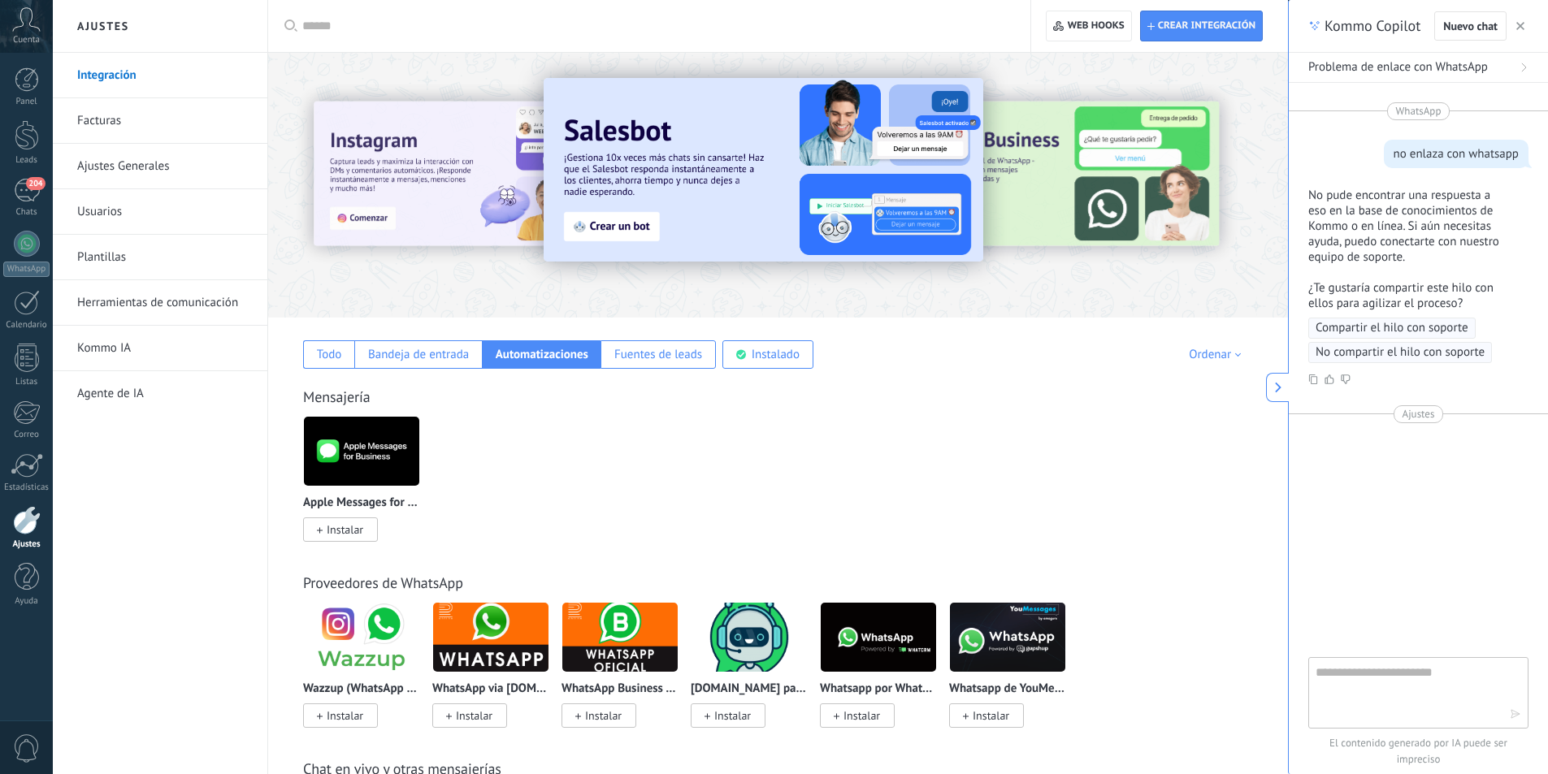
click at [1185, 391] on div "Mensajería" at bounding box center [778, 396] width 950 height 19
click at [1521, 29] on icon "button" at bounding box center [1520, 26] width 8 height 8
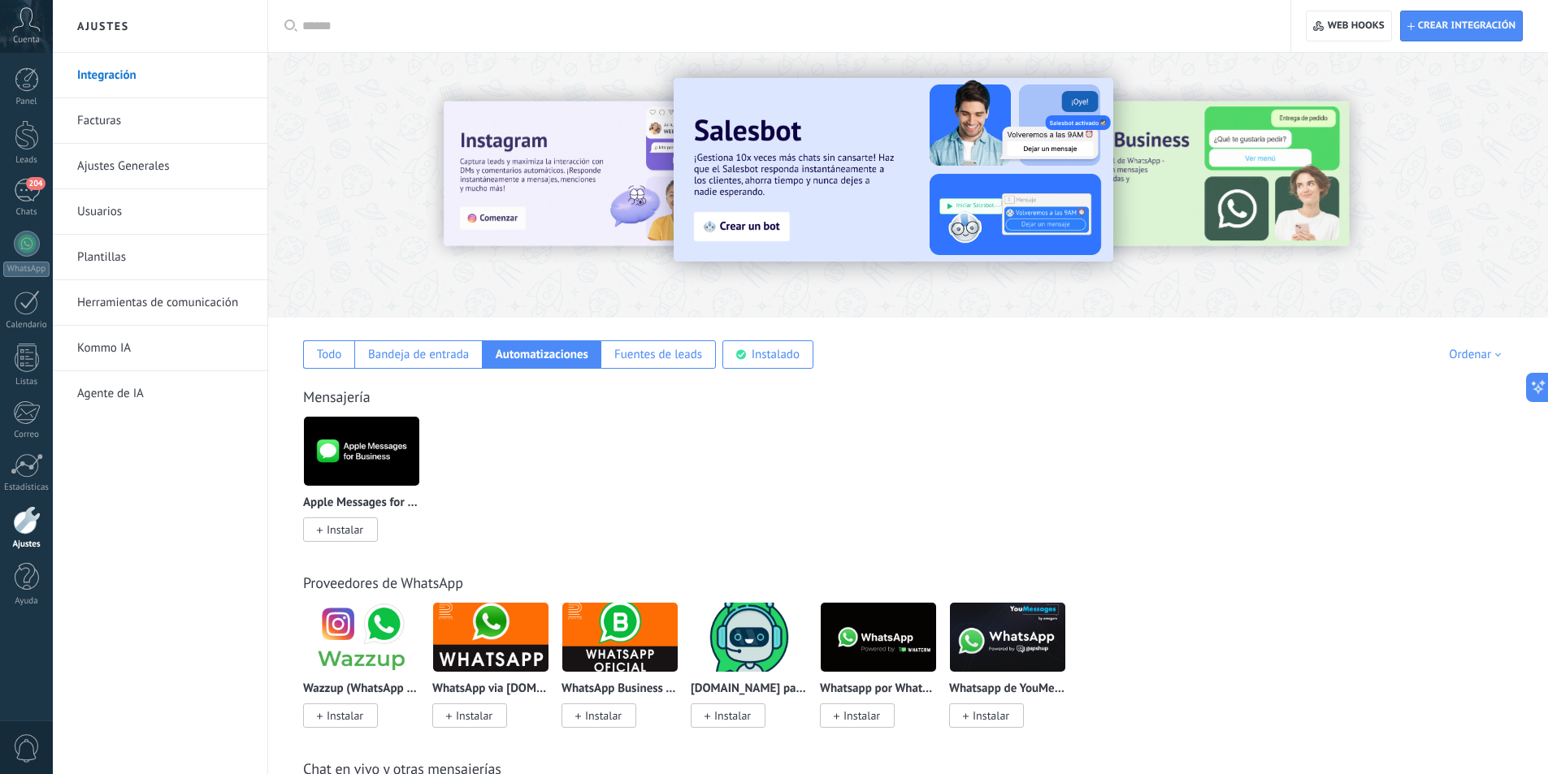
click at [1053, 388] on div "Mensajería" at bounding box center [908, 396] width 1210 height 19
click at [24, 154] on link "Leads" at bounding box center [26, 142] width 53 height 45
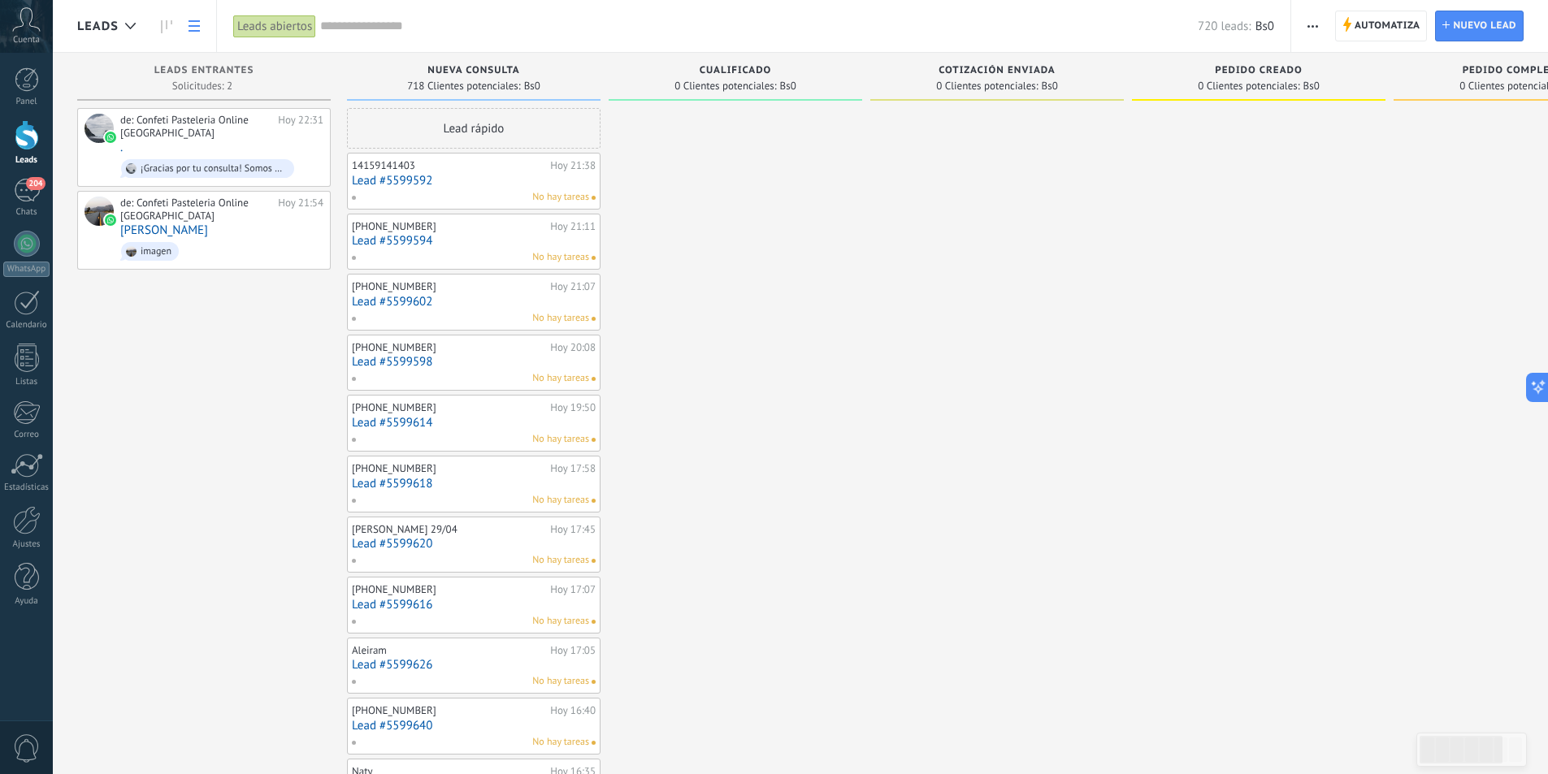
click at [195, 32] on link at bounding box center [194, 27] width 28 height 32
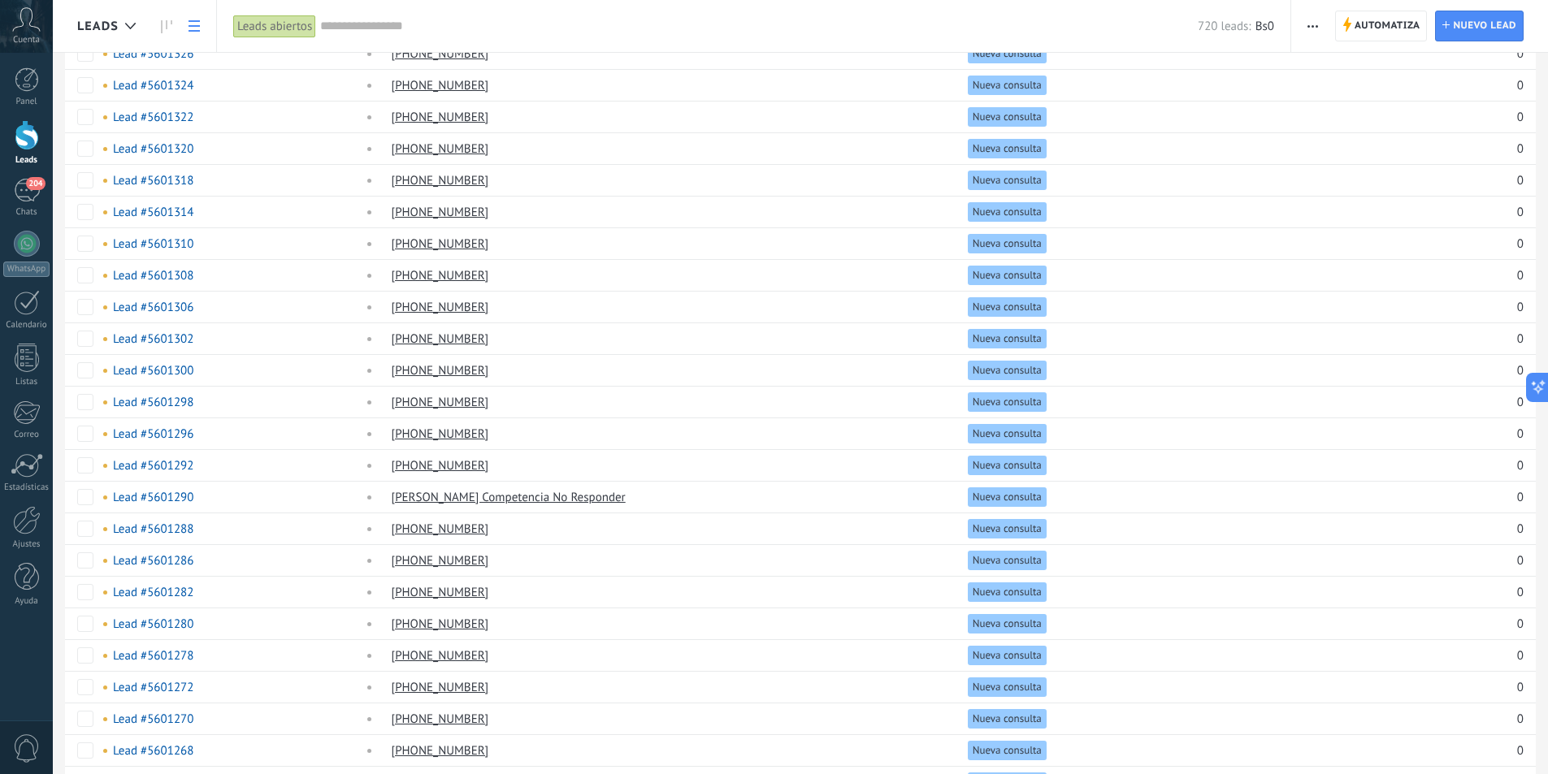
scroll to position [962, 0]
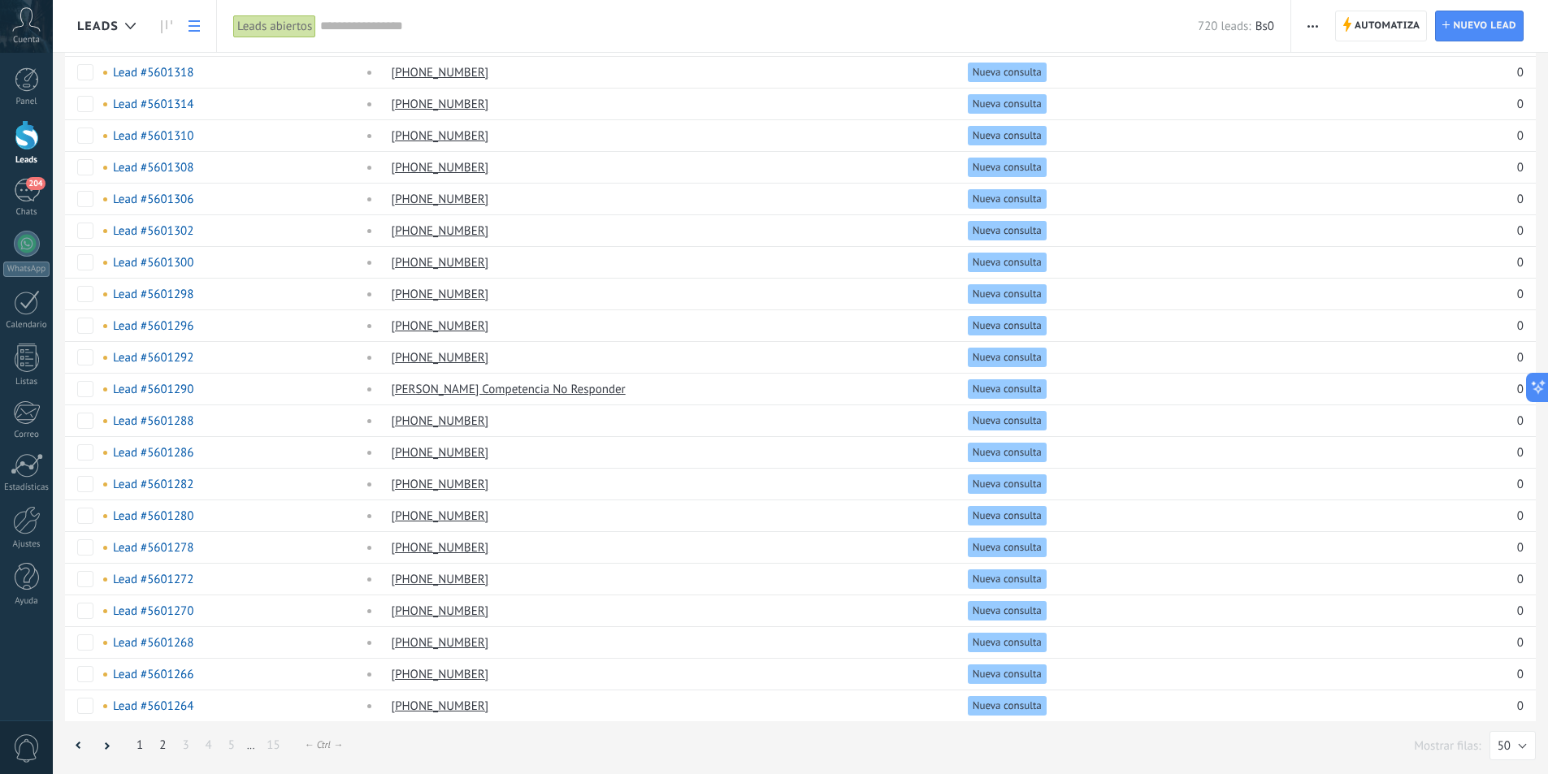
click at [159, 742] on link "2" at bounding box center [162, 745] width 23 height 32
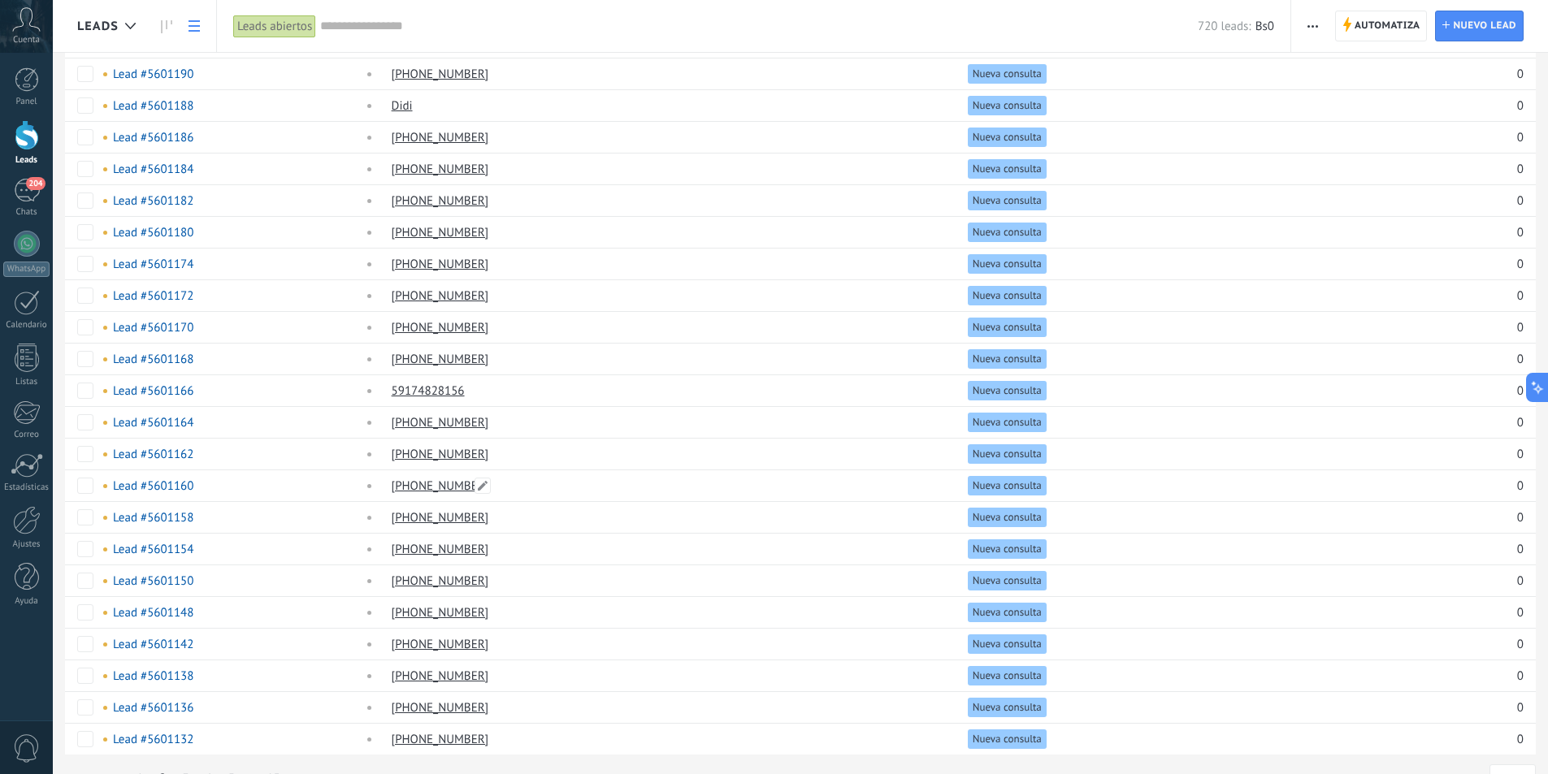
scroll to position [962, 0]
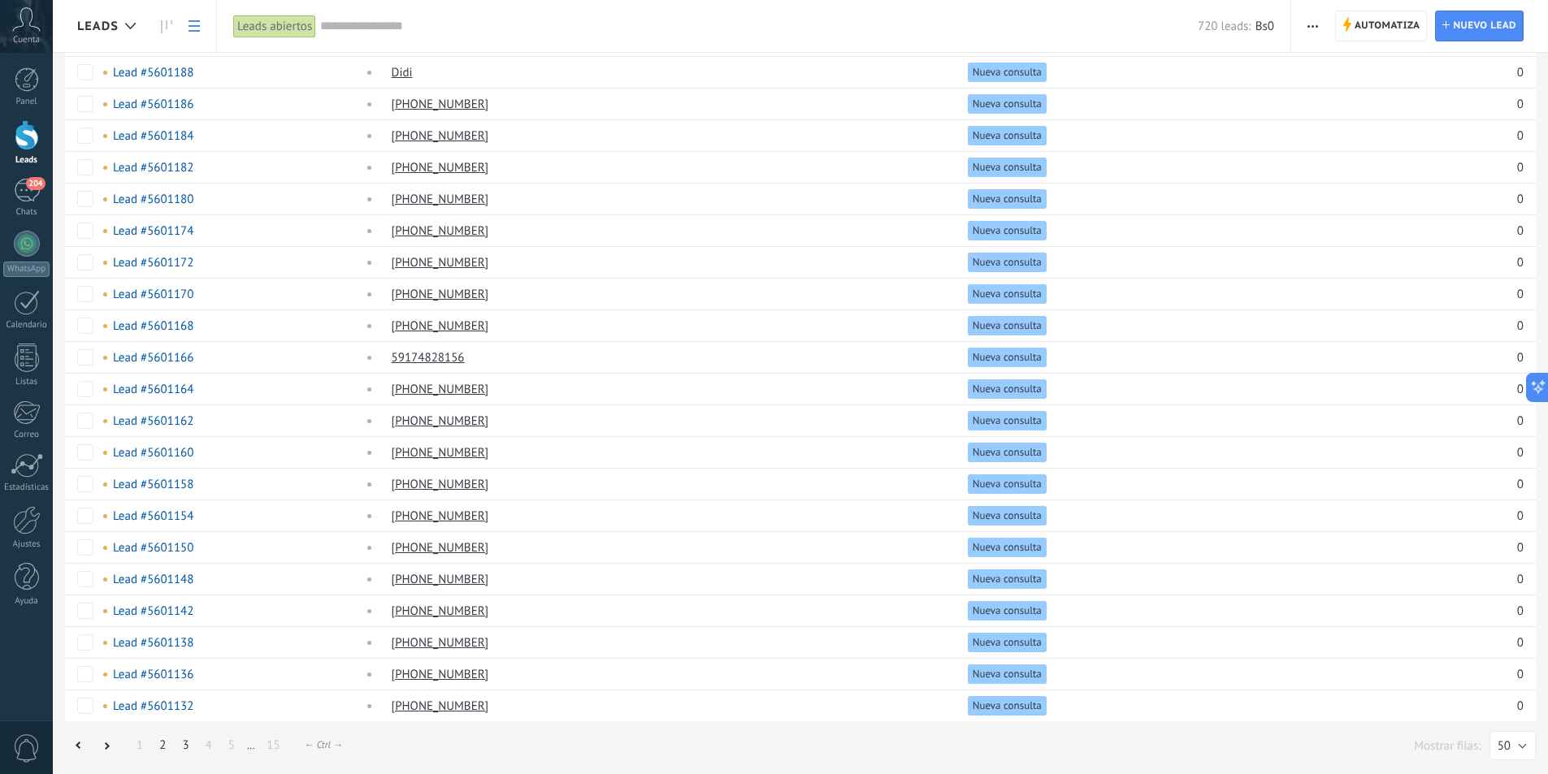
click at [189, 750] on link "3" at bounding box center [185, 745] width 23 height 32
click at [1014, 265] on span "Nueva consulta" at bounding box center [1006, 262] width 69 height 15
click at [434, 266] on link "+59176403131" at bounding box center [440, 262] width 97 height 15
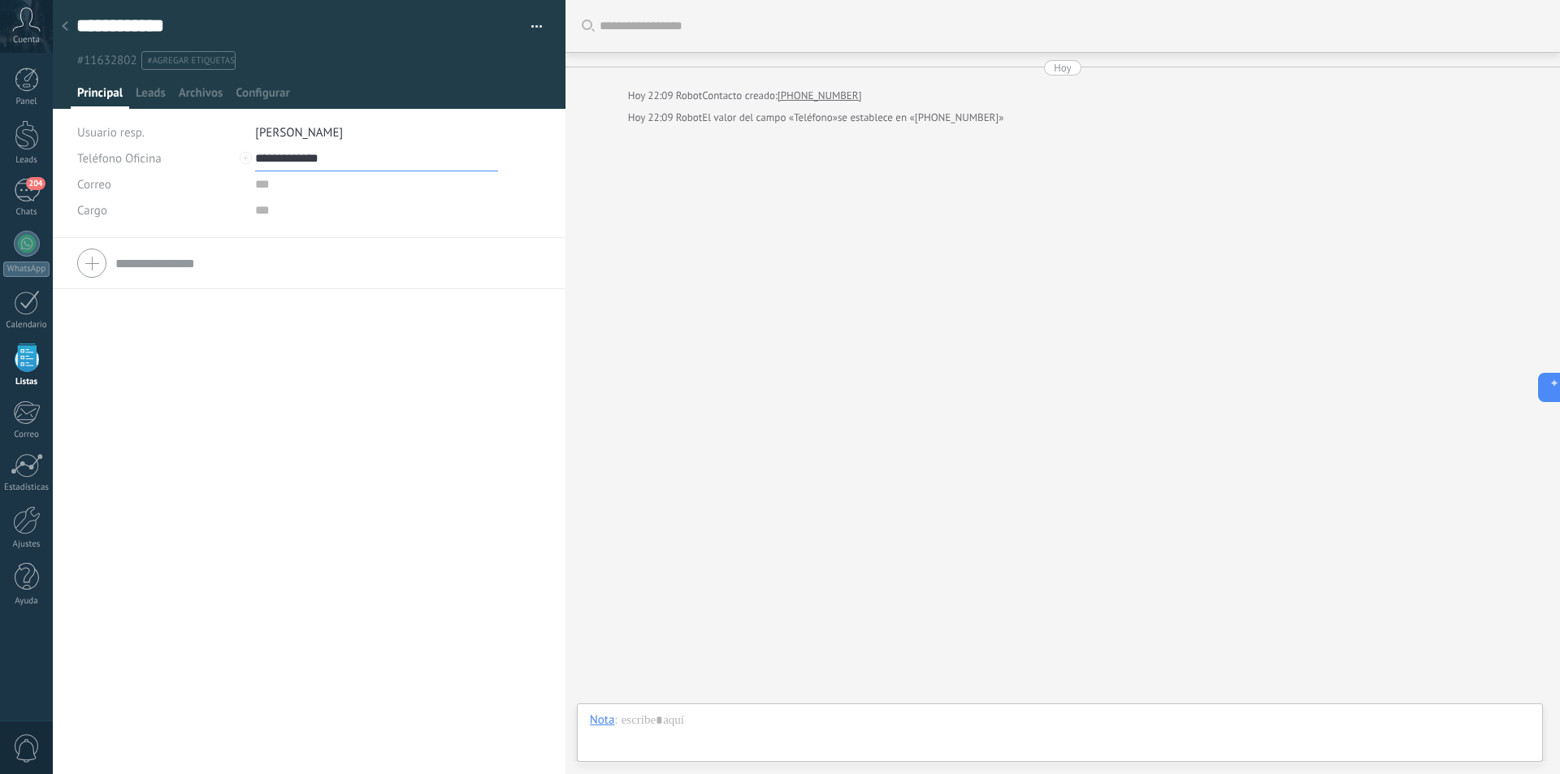
click at [284, 154] on input "**********" at bounding box center [376, 158] width 243 height 26
type input "**********"
click at [321, 341] on div "Teléfono Oficina Ofic. directo Celular Fax Casa Otro Teléfono Oficina Llamar Co…" at bounding box center [309, 506] width 513 height 536
click at [145, 95] on span "Leads" at bounding box center [151, 97] width 30 height 24
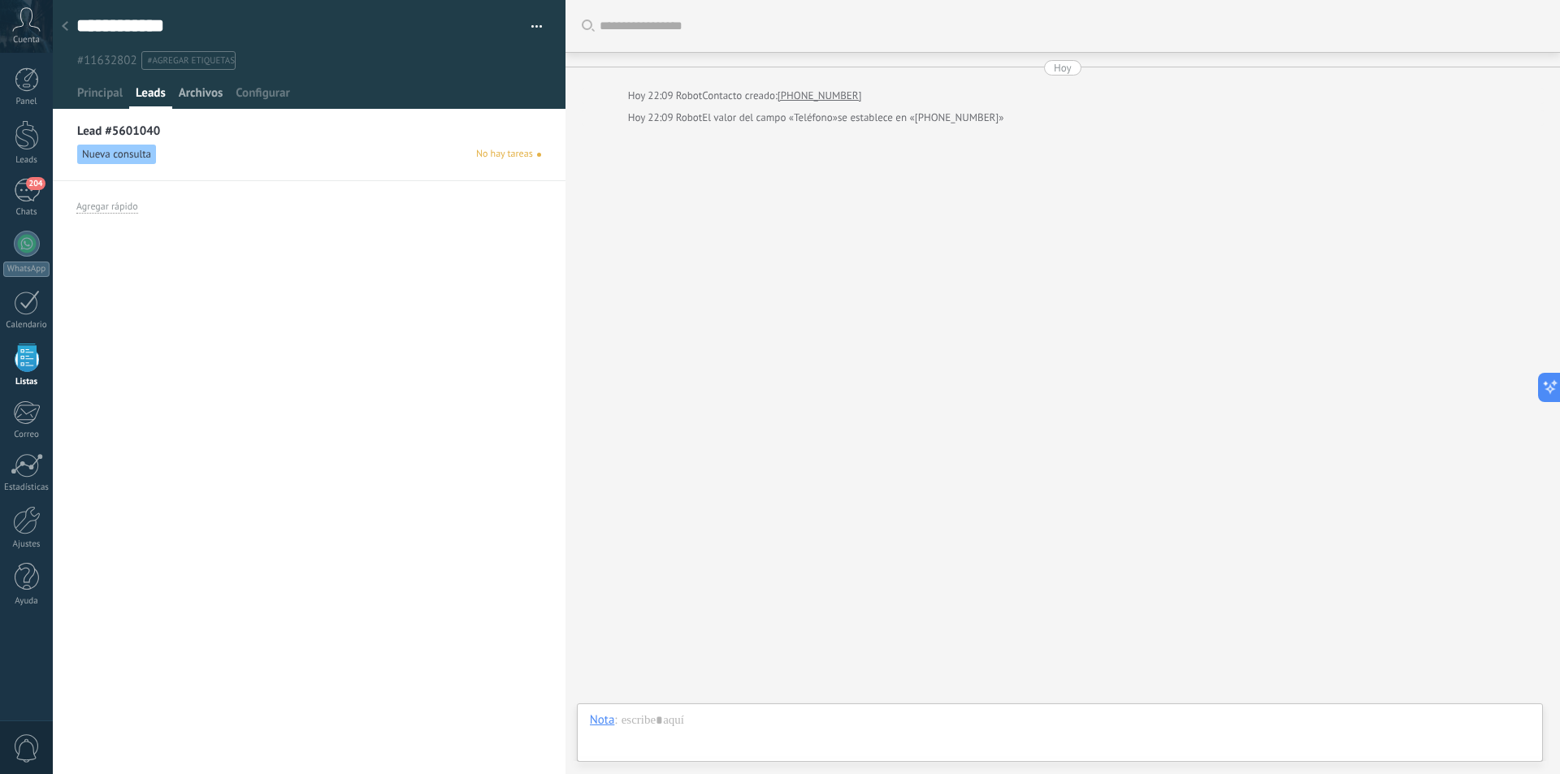
click at [199, 100] on span "Archivos" at bounding box center [201, 97] width 44 height 24
click at [284, 100] on span "Configurar" at bounding box center [263, 97] width 54 height 24
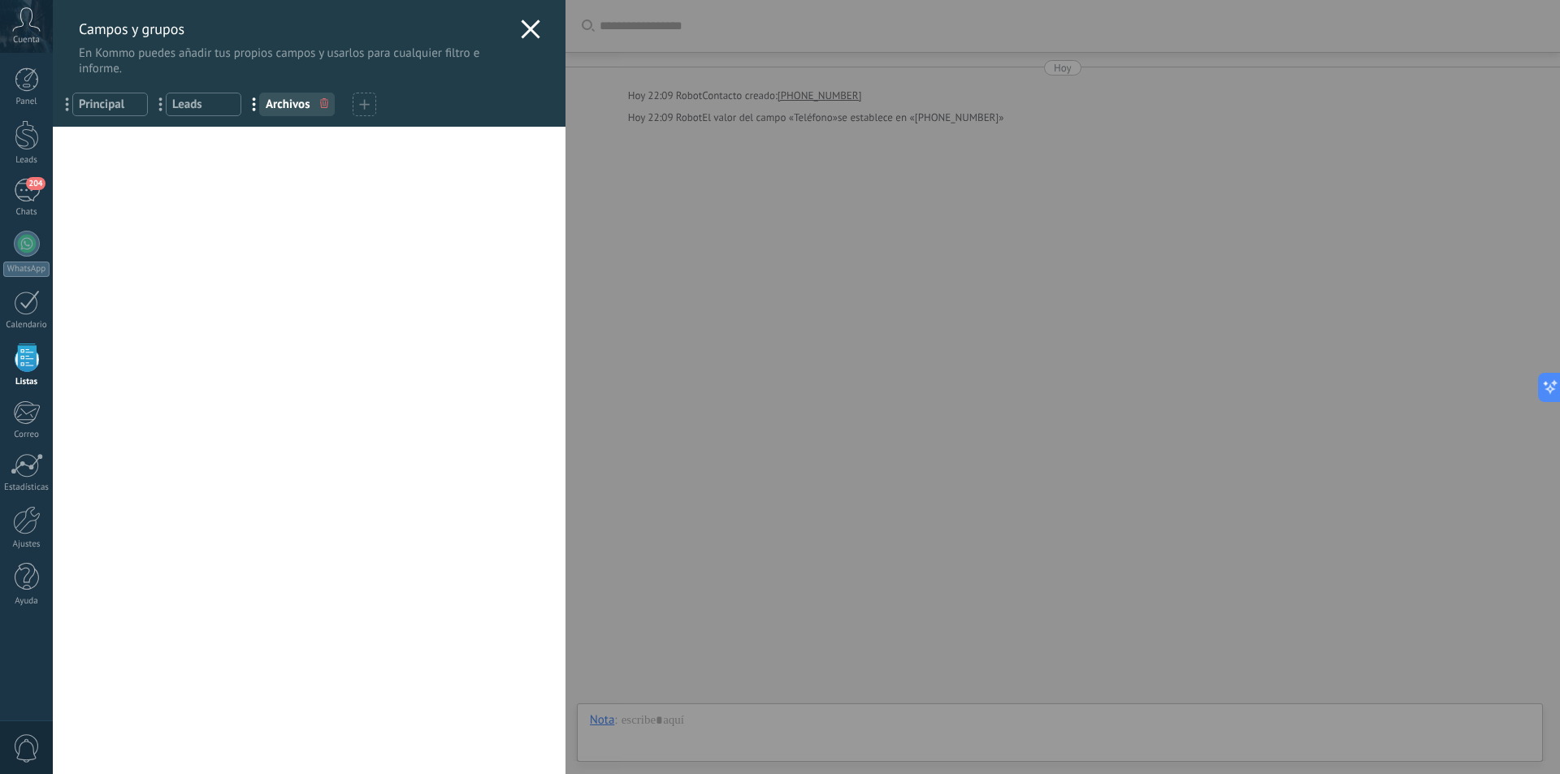
click at [522, 28] on use at bounding box center [530, 28] width 19 height 19
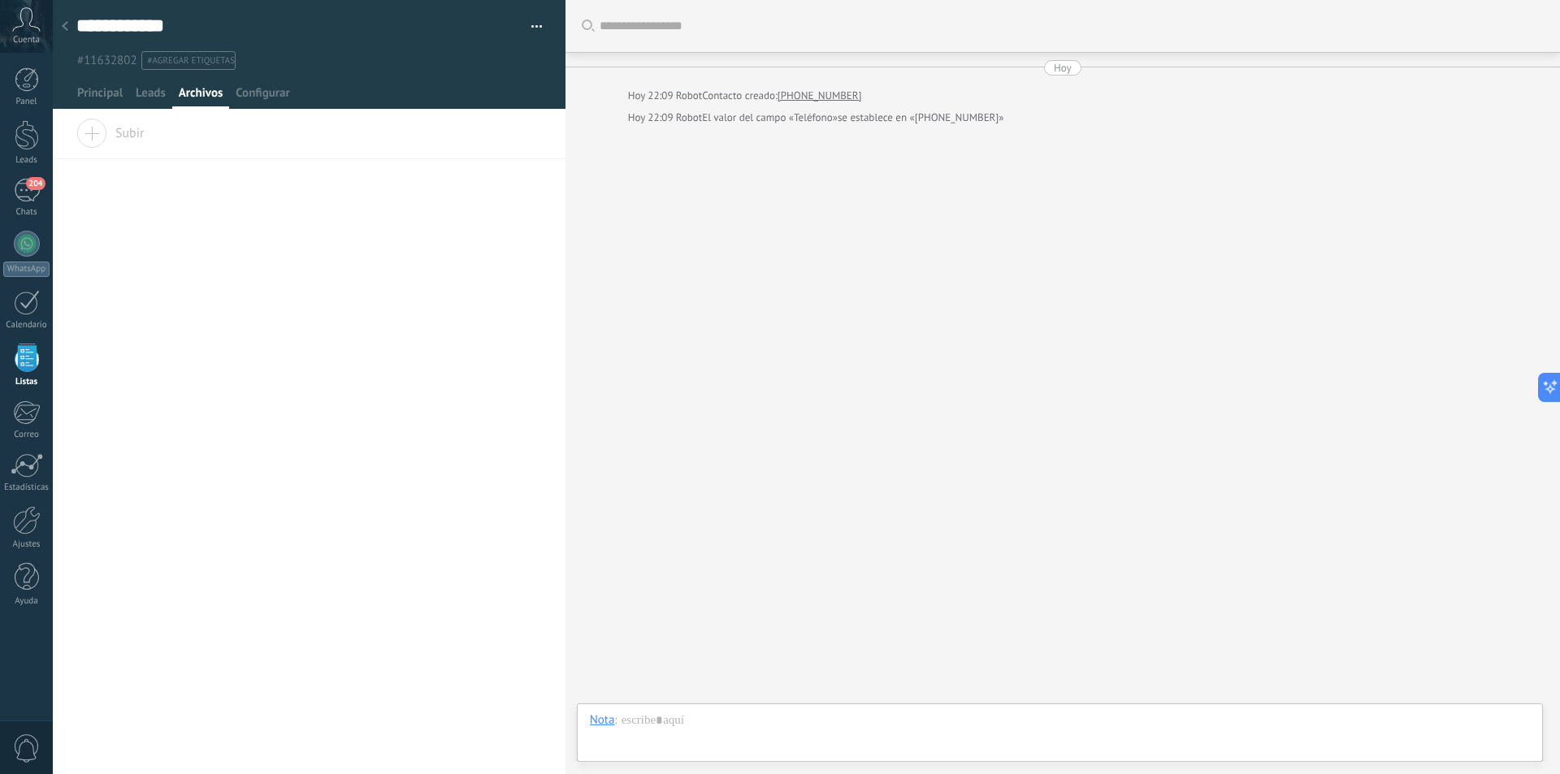
click at [69, 24] on div at bounding box center [65, 27] width 23 height 32
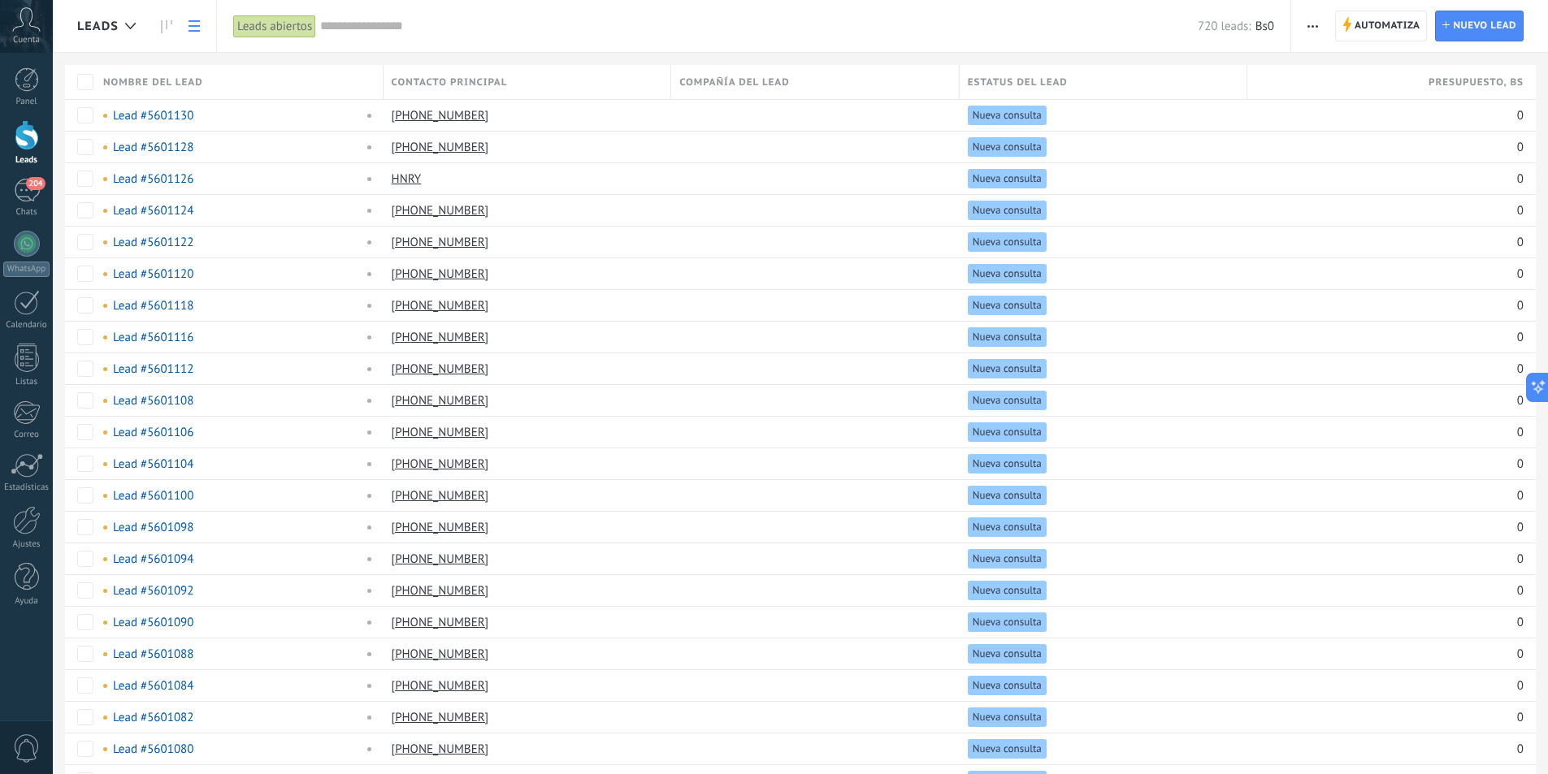
click at [1469, 85] on span "Presupuesto , Bs" at bounding box center [1475, 82] width 95 height 15
click at [28, 31] on icon at bounding box center [26, 19] width 28 height 24
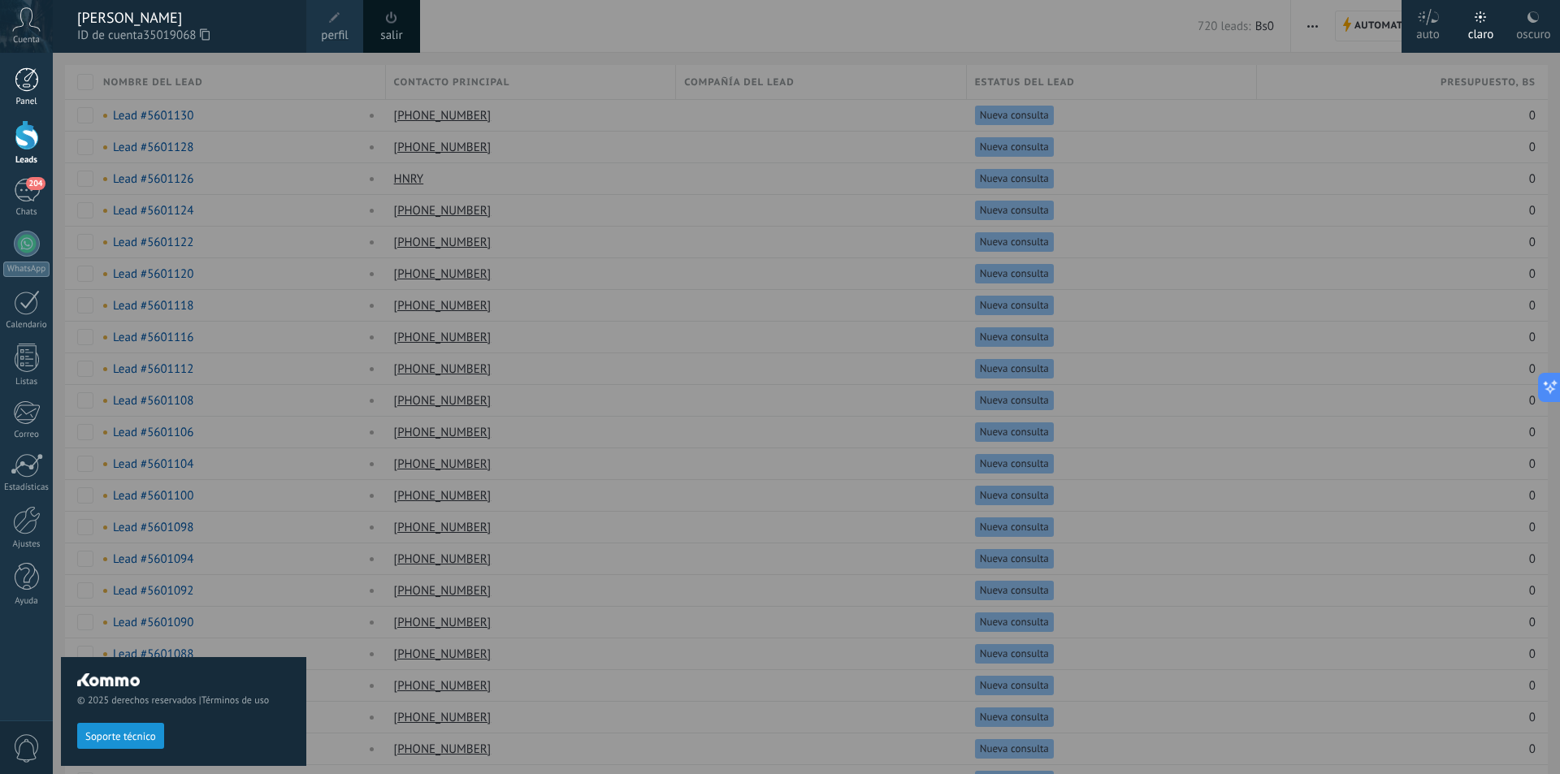
click at [18, 89] on div at bounding box center [27, 79] width 24 height 24
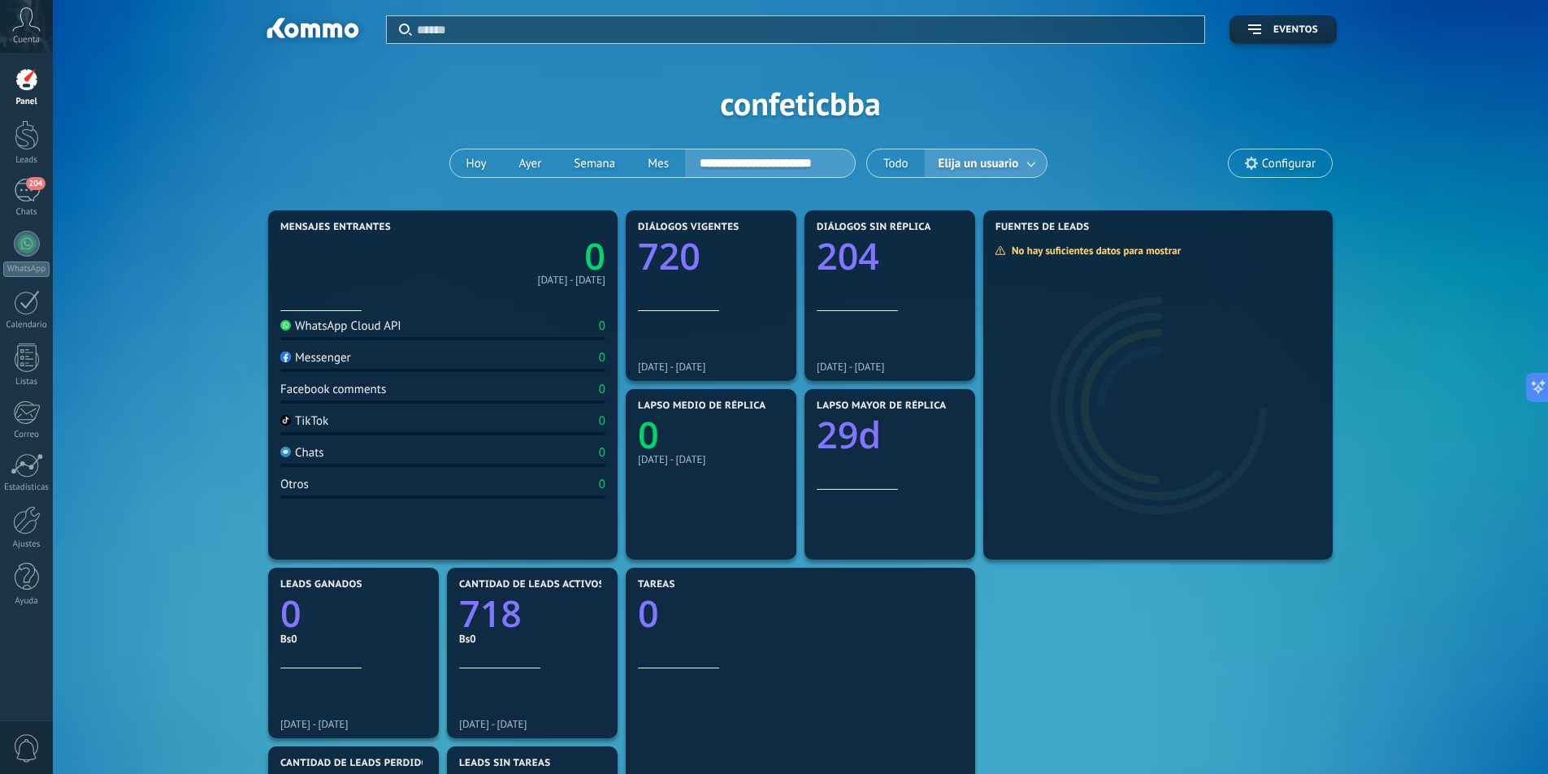
click at [328, 357] on div "Messenger" at bounding box center [315, 357] width 71 height 15
click at [279, 357] on section "Mensajes entrantes 0 01/04/2025 - 30/04/2025 WhatsApp Cloud API 0 Messenger 0 F…" at bounding box center [442, 384] width 349 height 349
click at [282, 357] on img at bounding box center [285, 357] width 11 height 11
click at [881, 166] on button "Todo" at bounding box center [896, 163] width 58 height 28
click at [1245, 27] on button "Eventos" at bounding box center [1282, 29] width 107 height 28
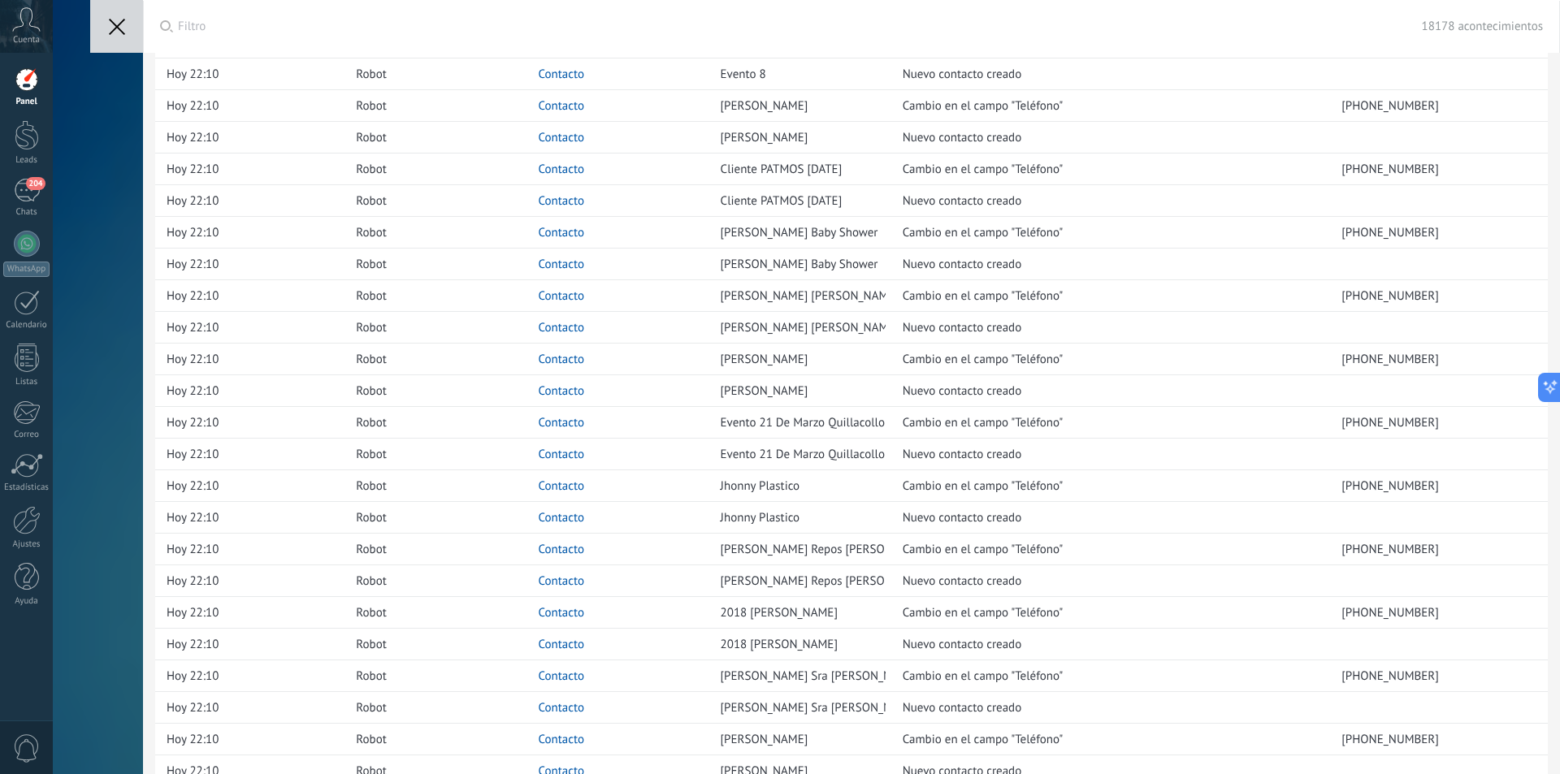
scroll to position [1462, 0]
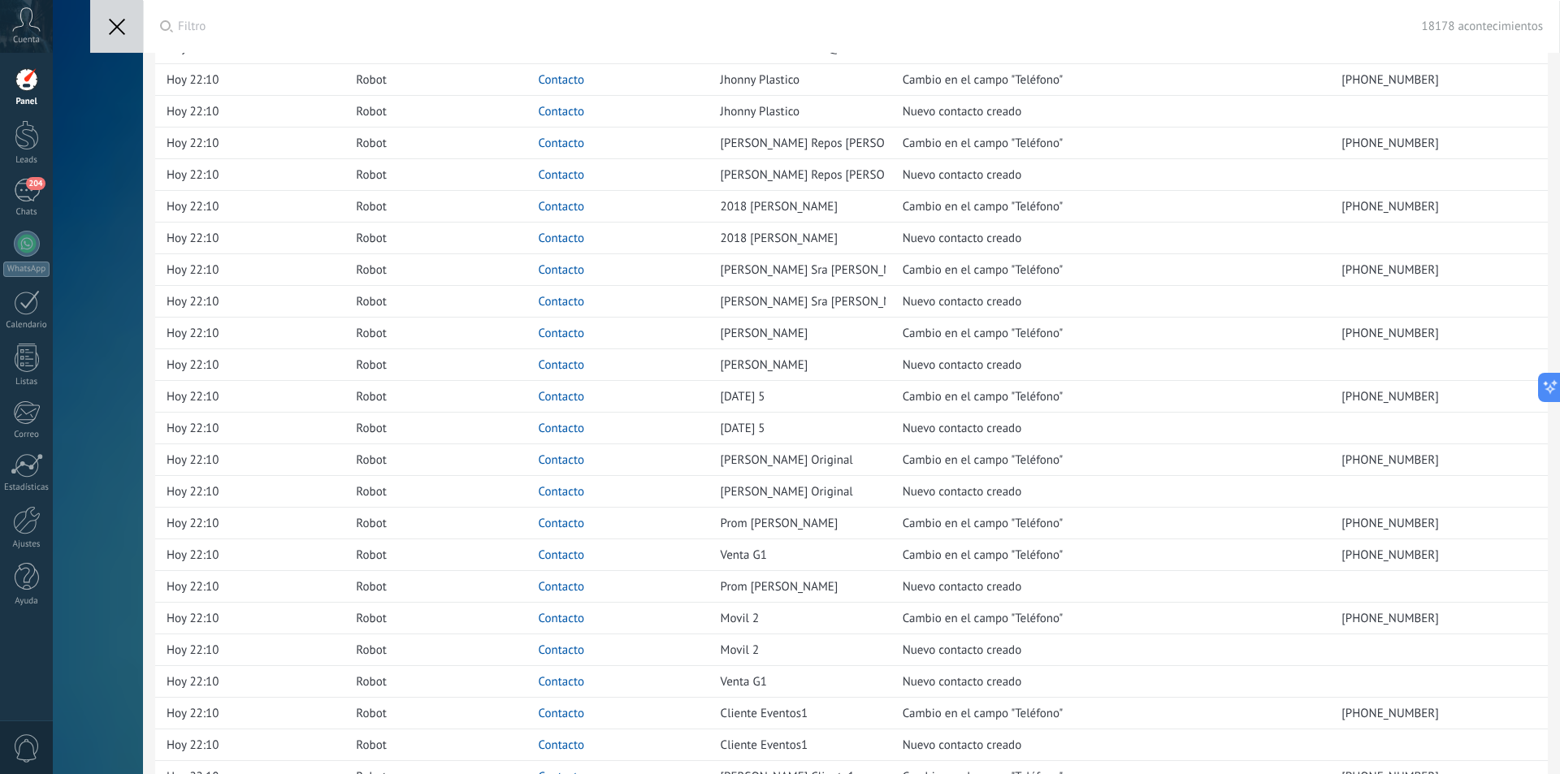
click at [122, 30] on icon at bounding box center [117, 27] width 16 height 16
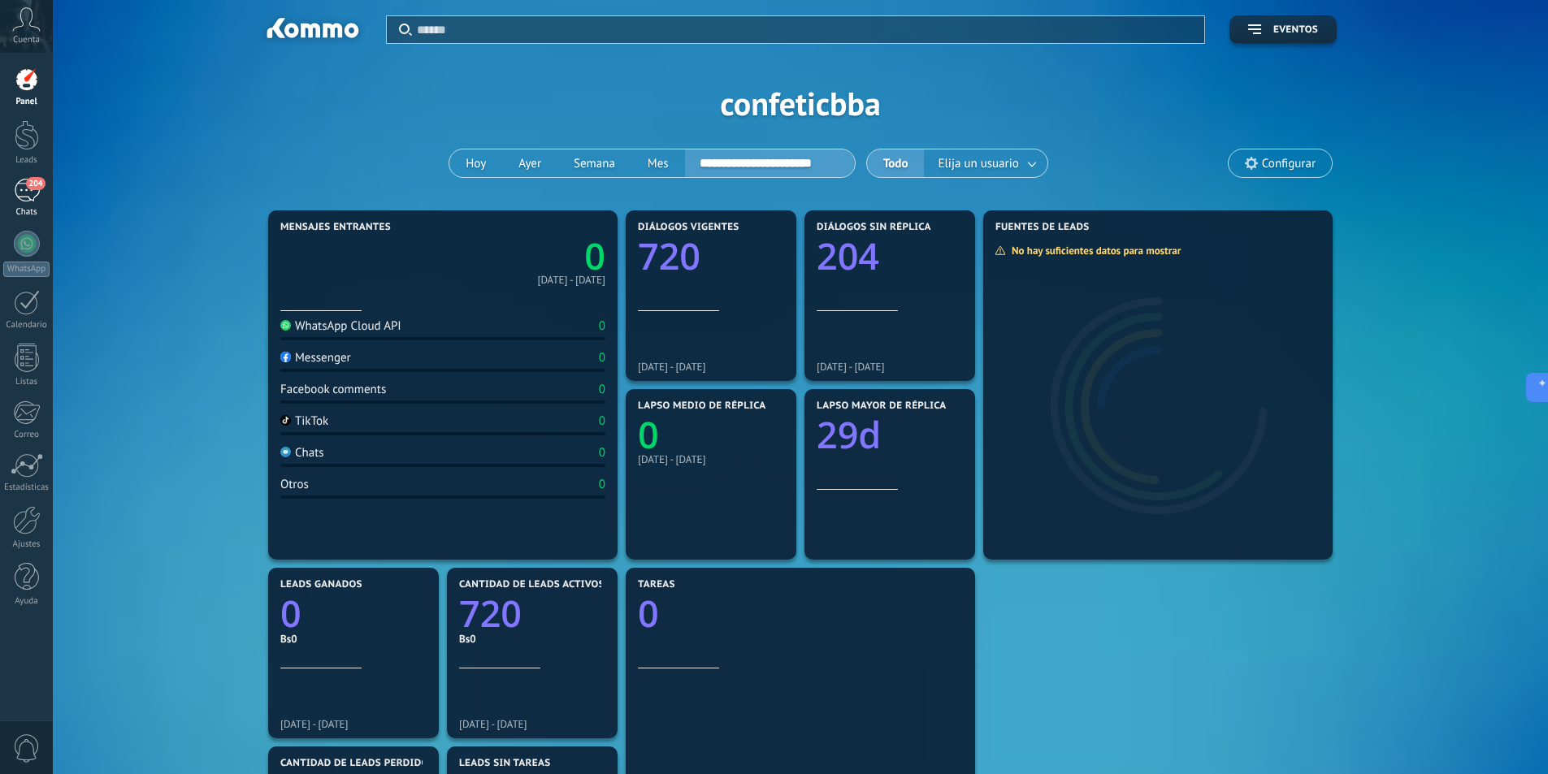
click at [32, 206] on link "204 Chats" at bounding box center [26, 198] width 53 height 39
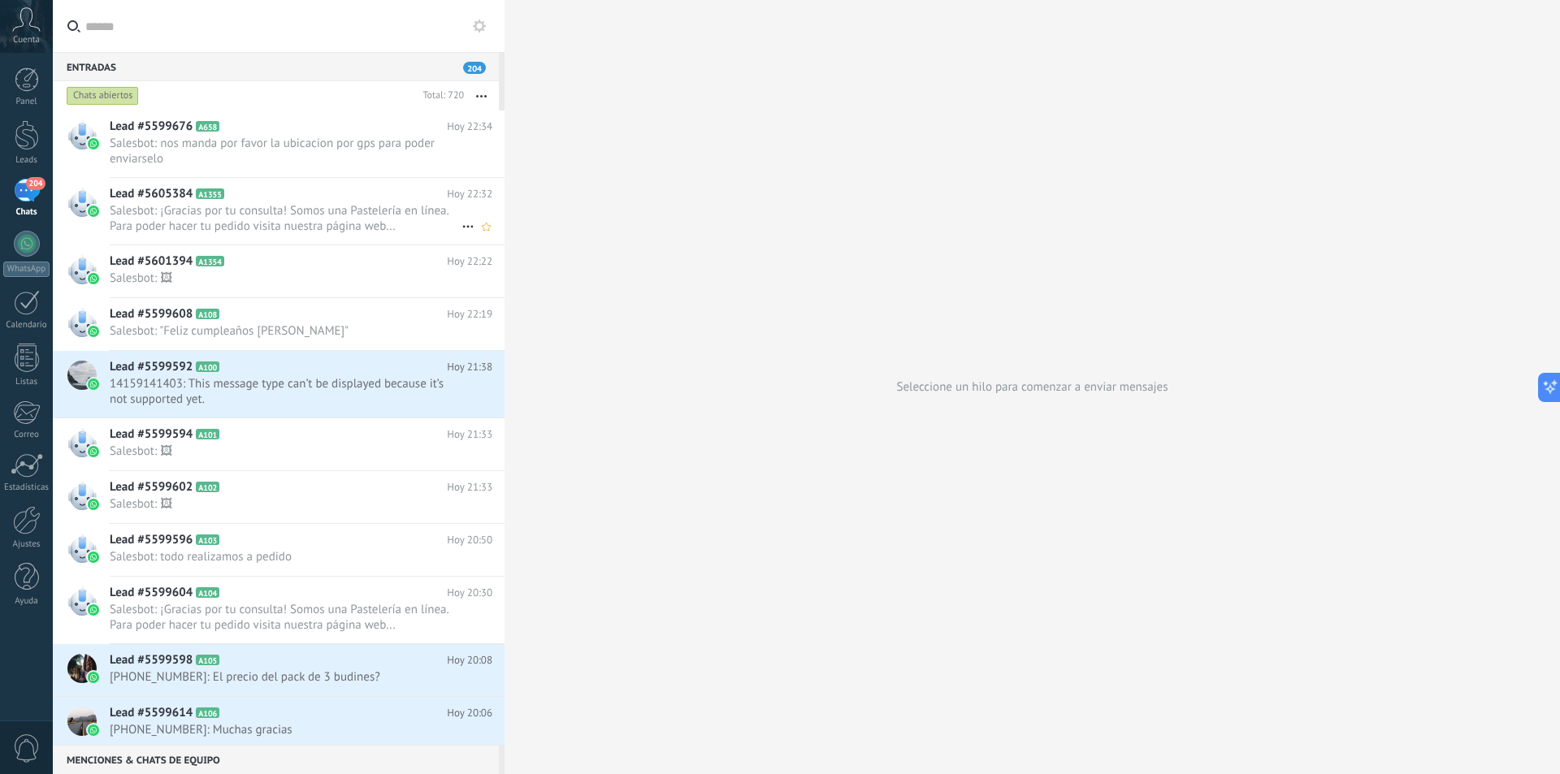
click at [361, 202] on div "Lead #5605384 A1355 Hoy 22:32 Salesbot: ¡Gracias por tu consulta! Somos una Pas…" at bounding box center [307, 211] width 395 height 67
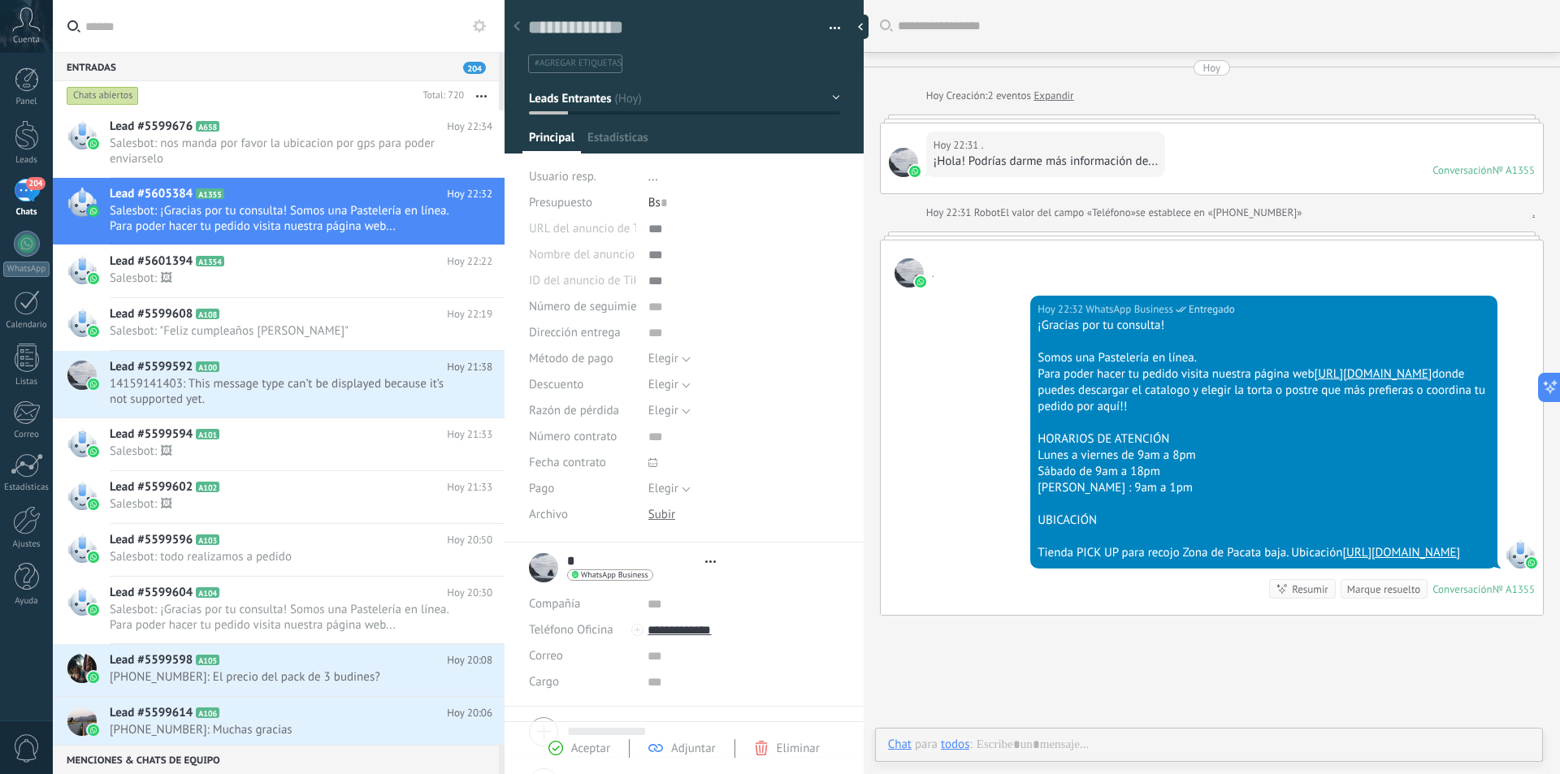
type textarea "**********"
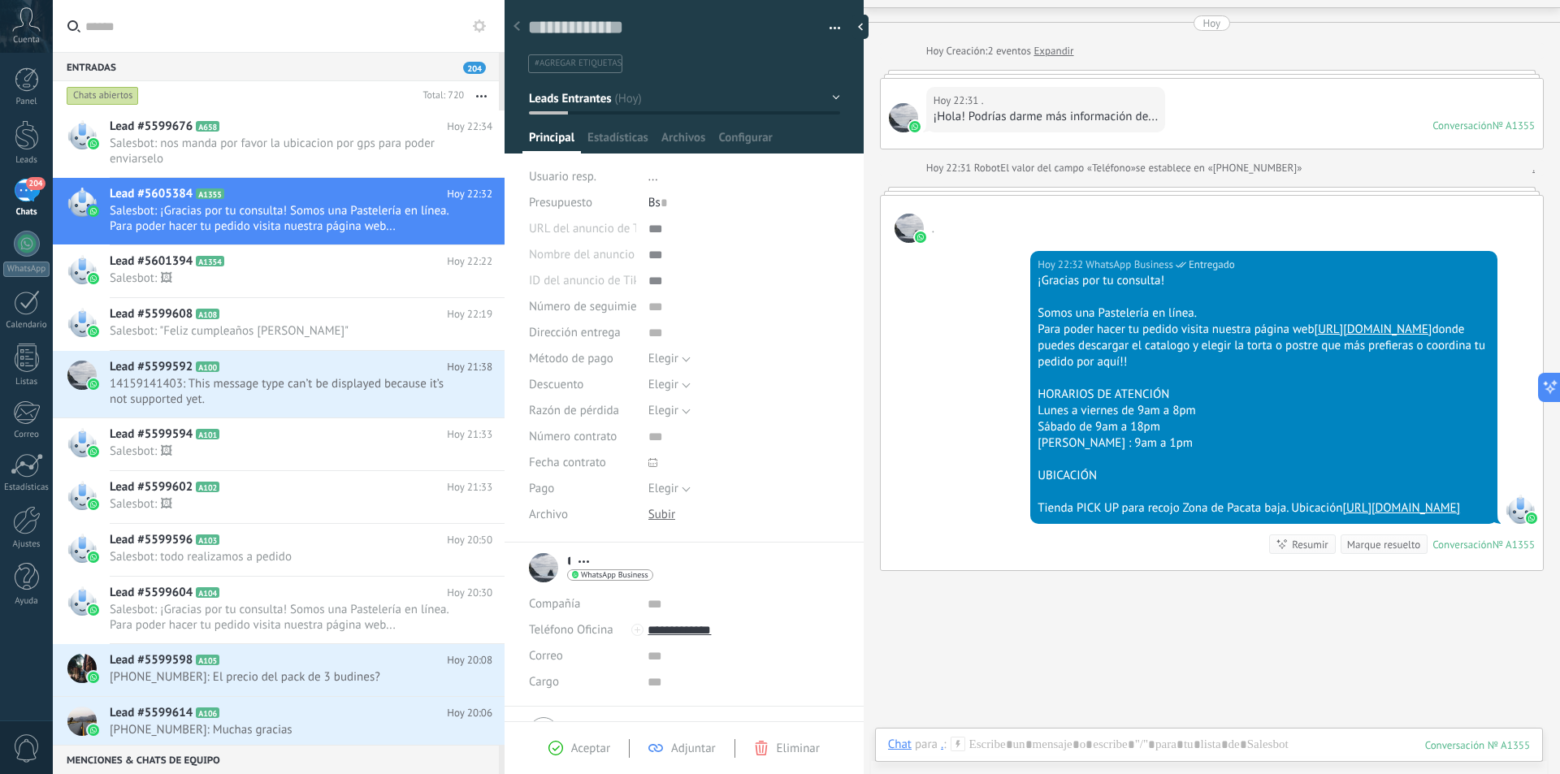
scroll to position [88, 0]
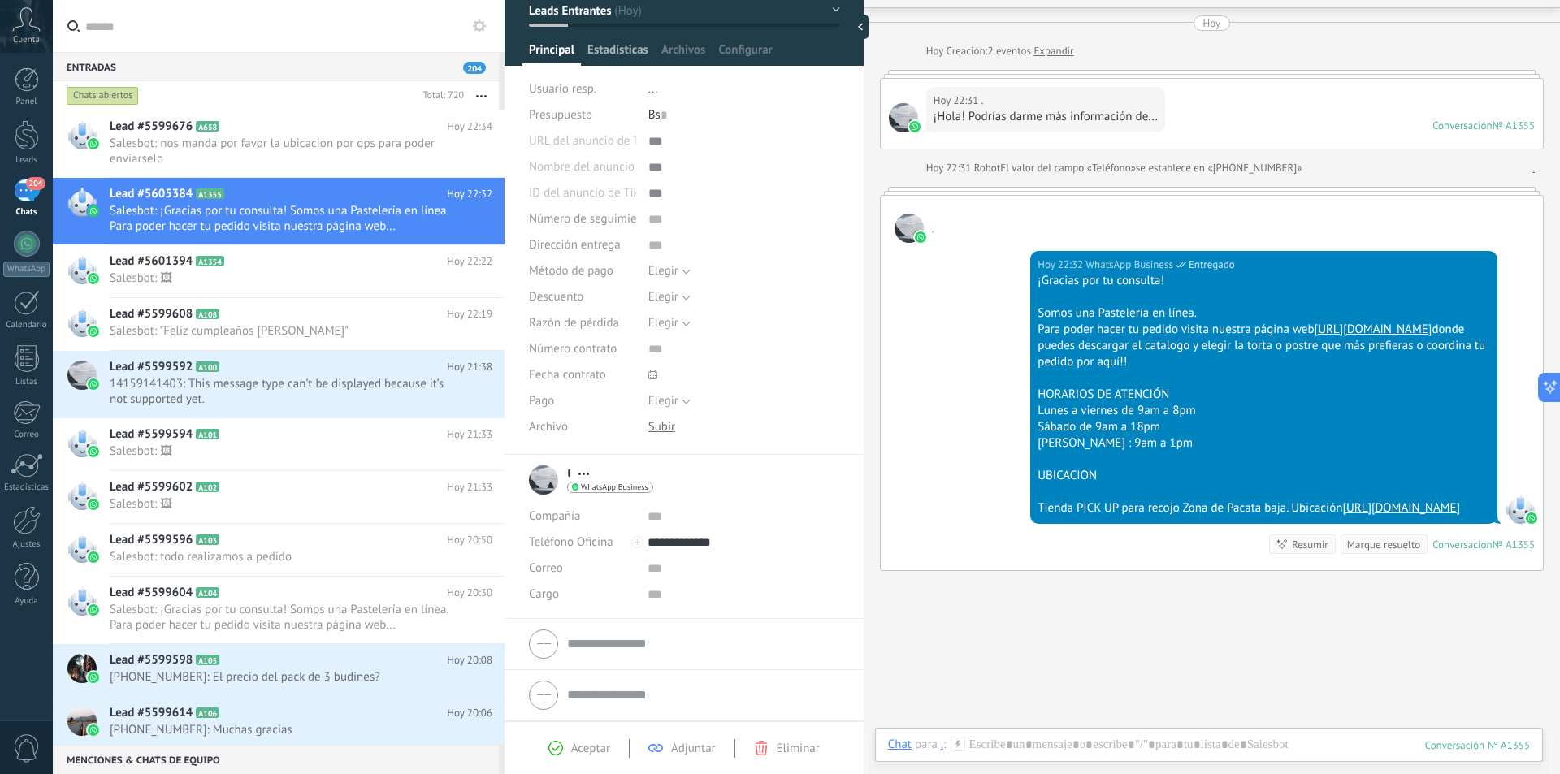
click at [614, 54] on span "Estadísticas" at bounding box center [617, 54] width 61 height 24
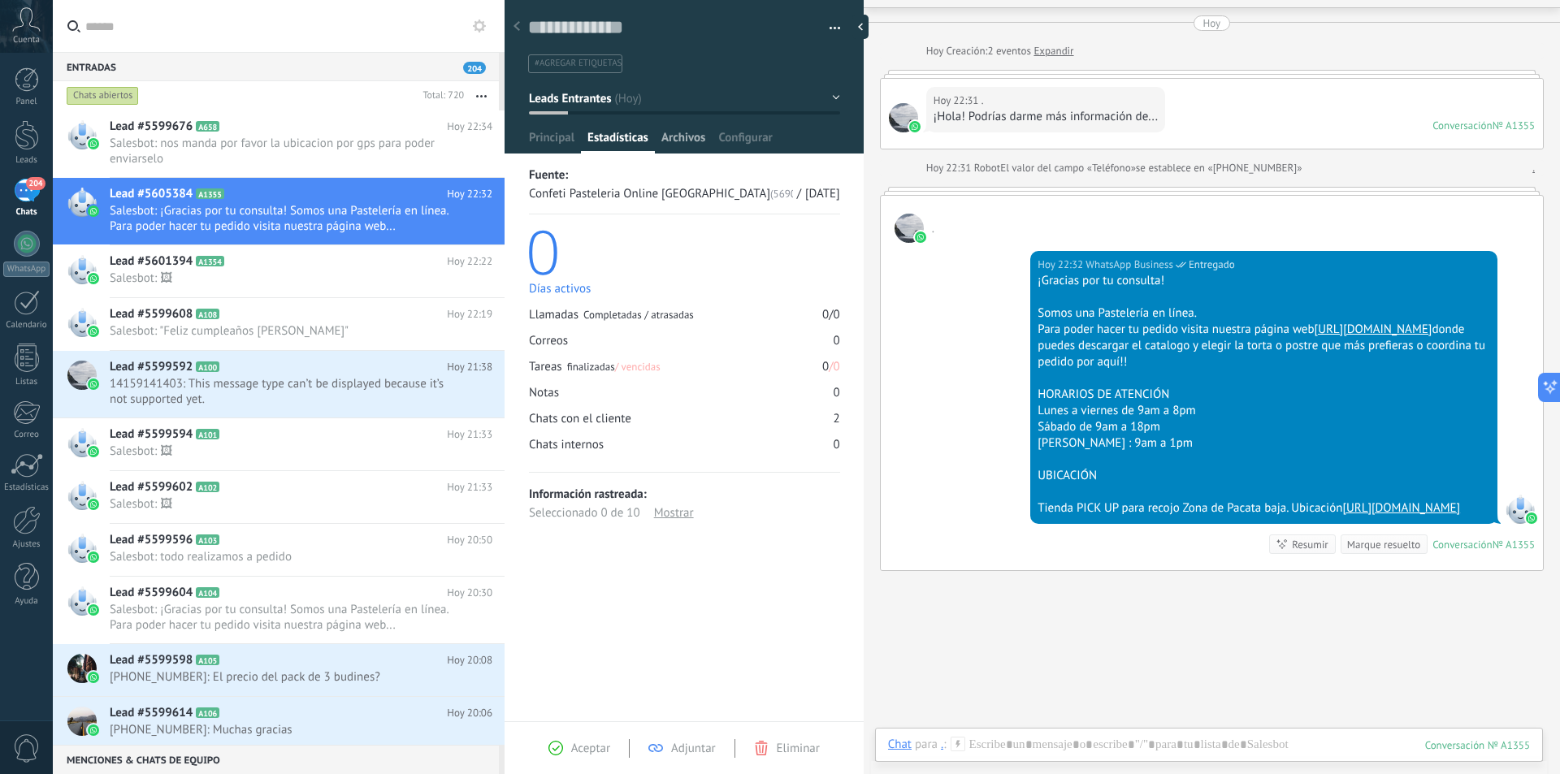
click at [676, 137] on span "Archivos" at bounding box center [683, 142] width 44 height 24
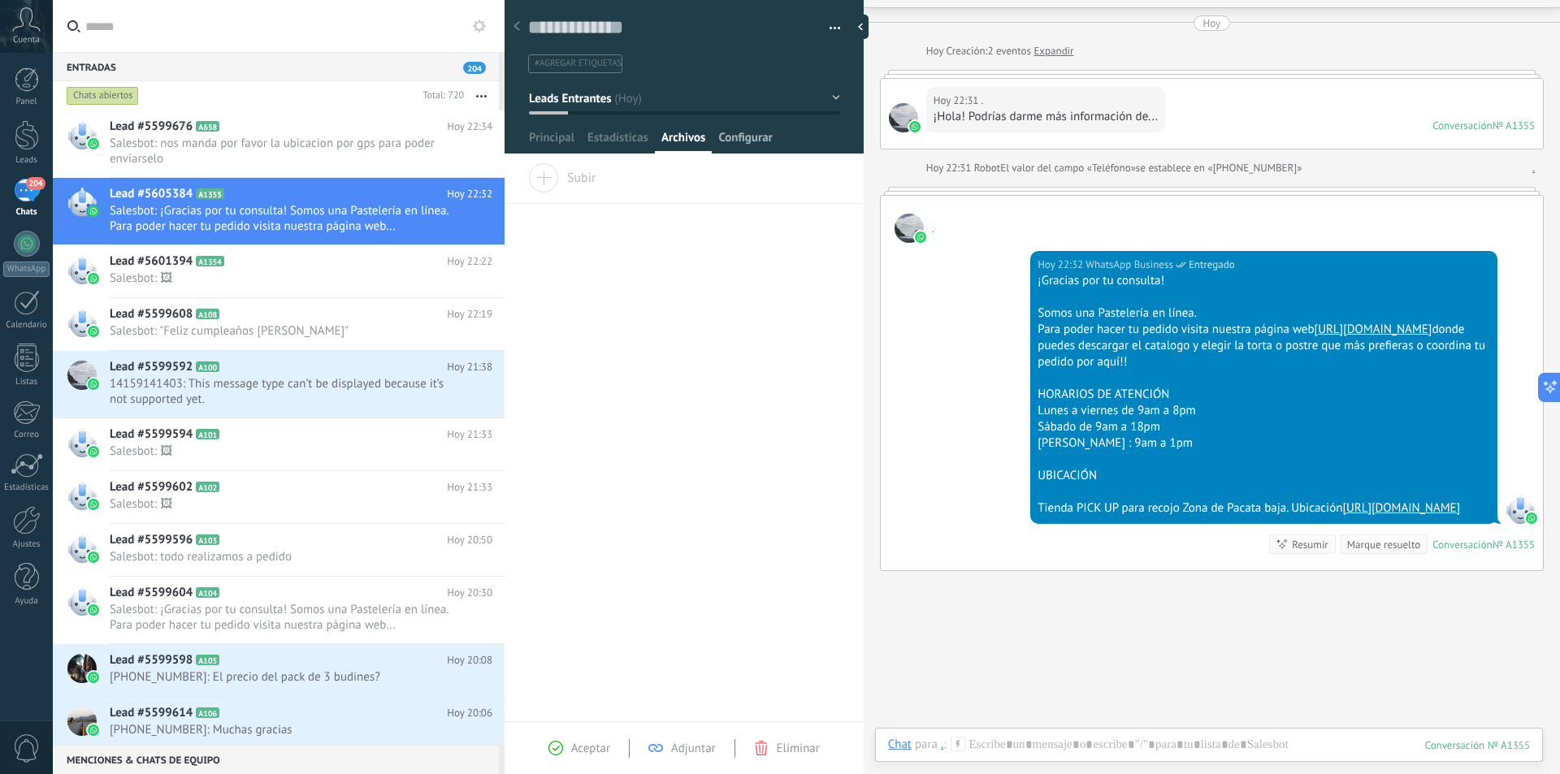
click at [753, 141] on span "Configurar" at bounding box center [745, 142] width 54 height 24
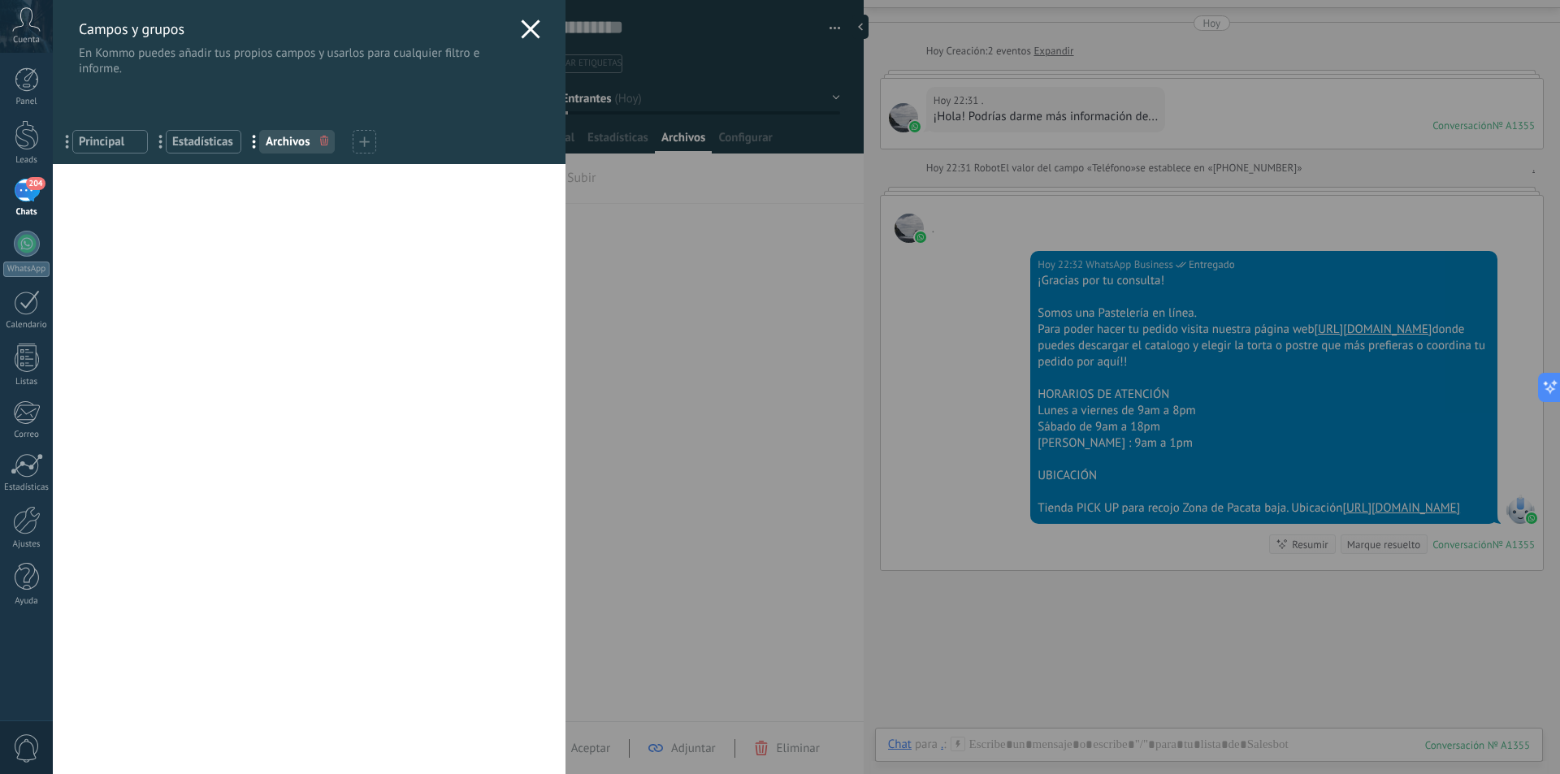
click at [525, 21] on icon at bounding box center [530, 28] width 19 height 19
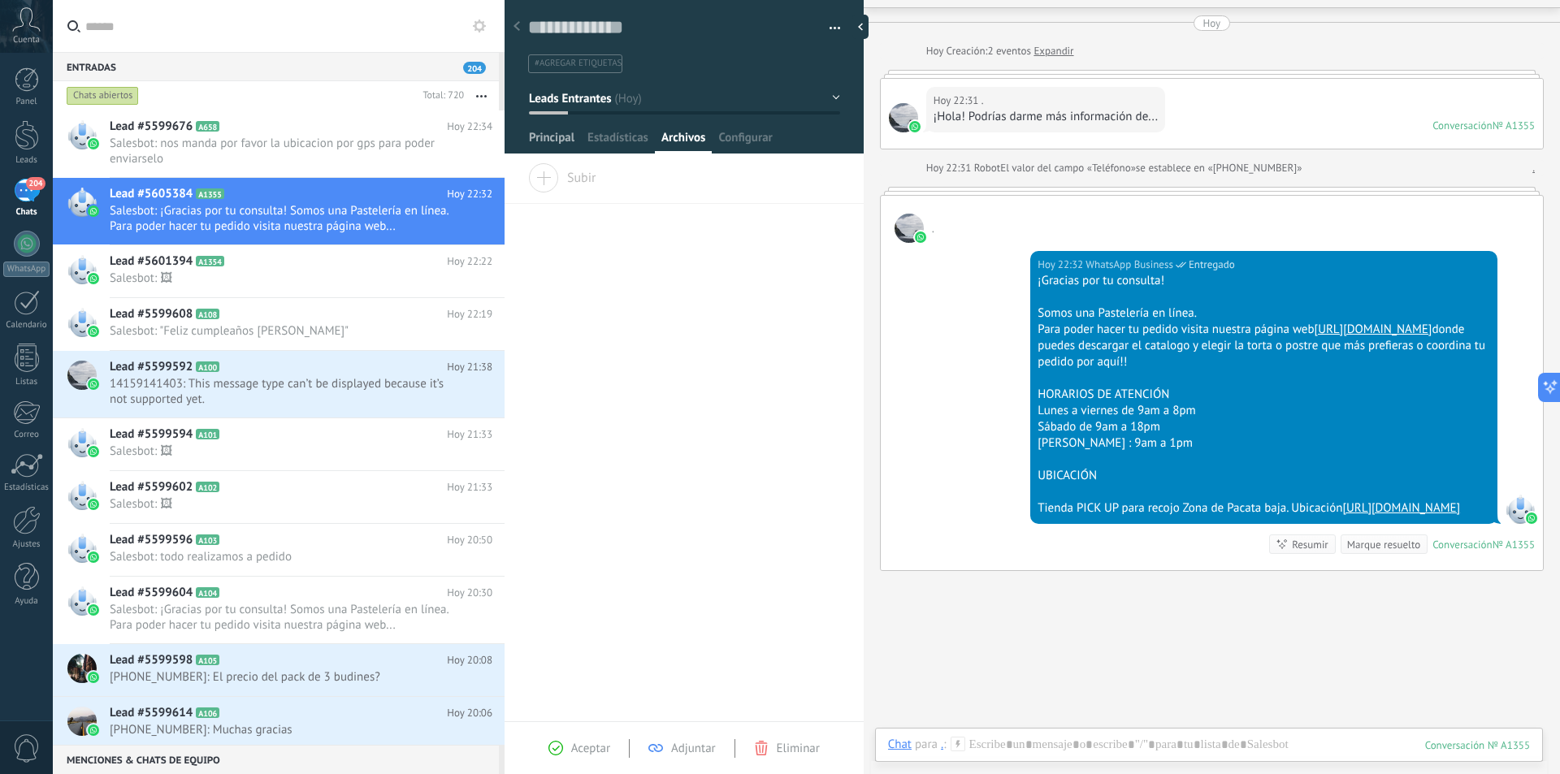
click at [542, 136] on span "Principal" at bounding box center [551, 142] width 45 height 24
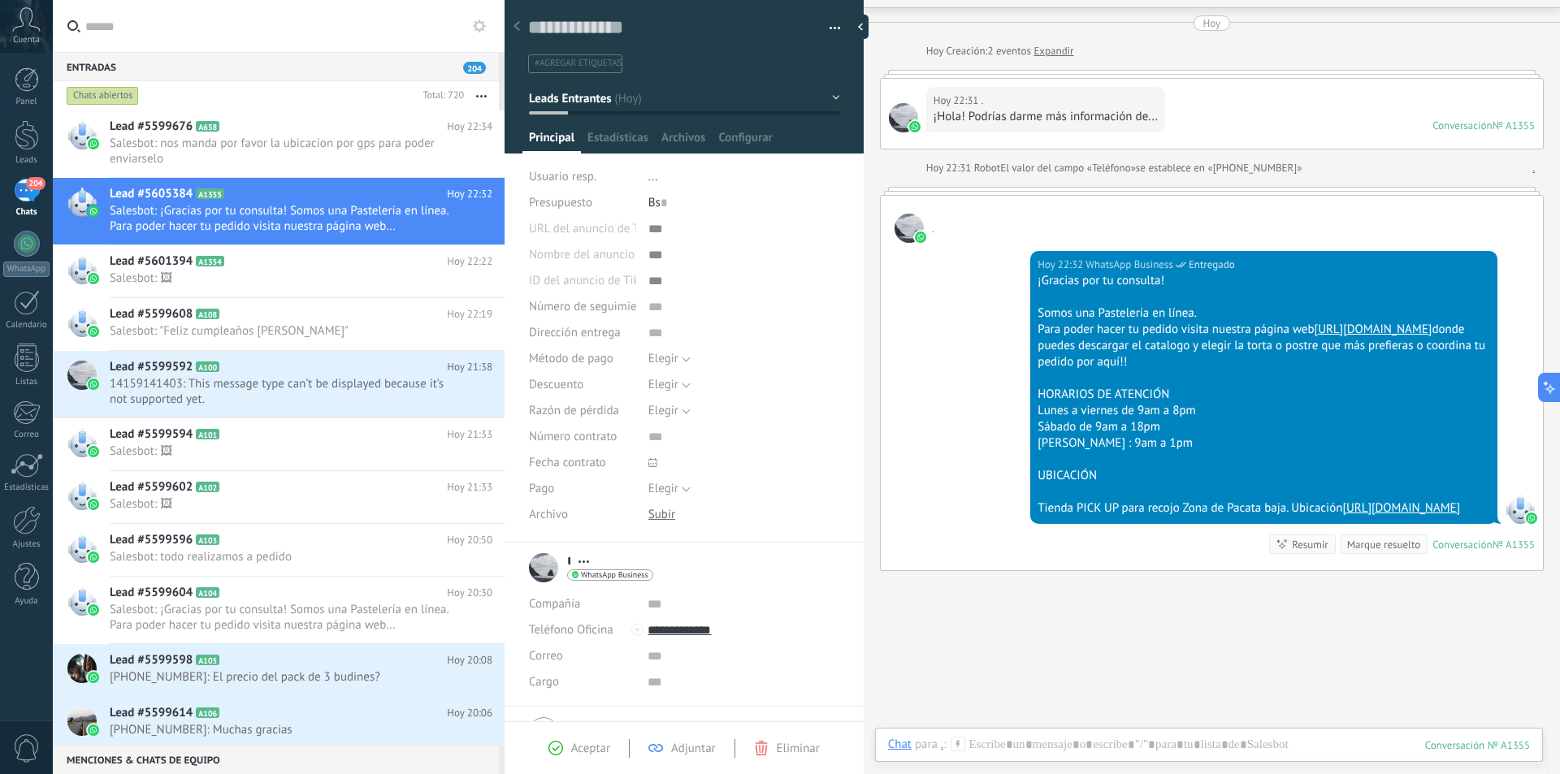
click at [522, 31] on div at bounding box center [516, 27] width 23 height 32
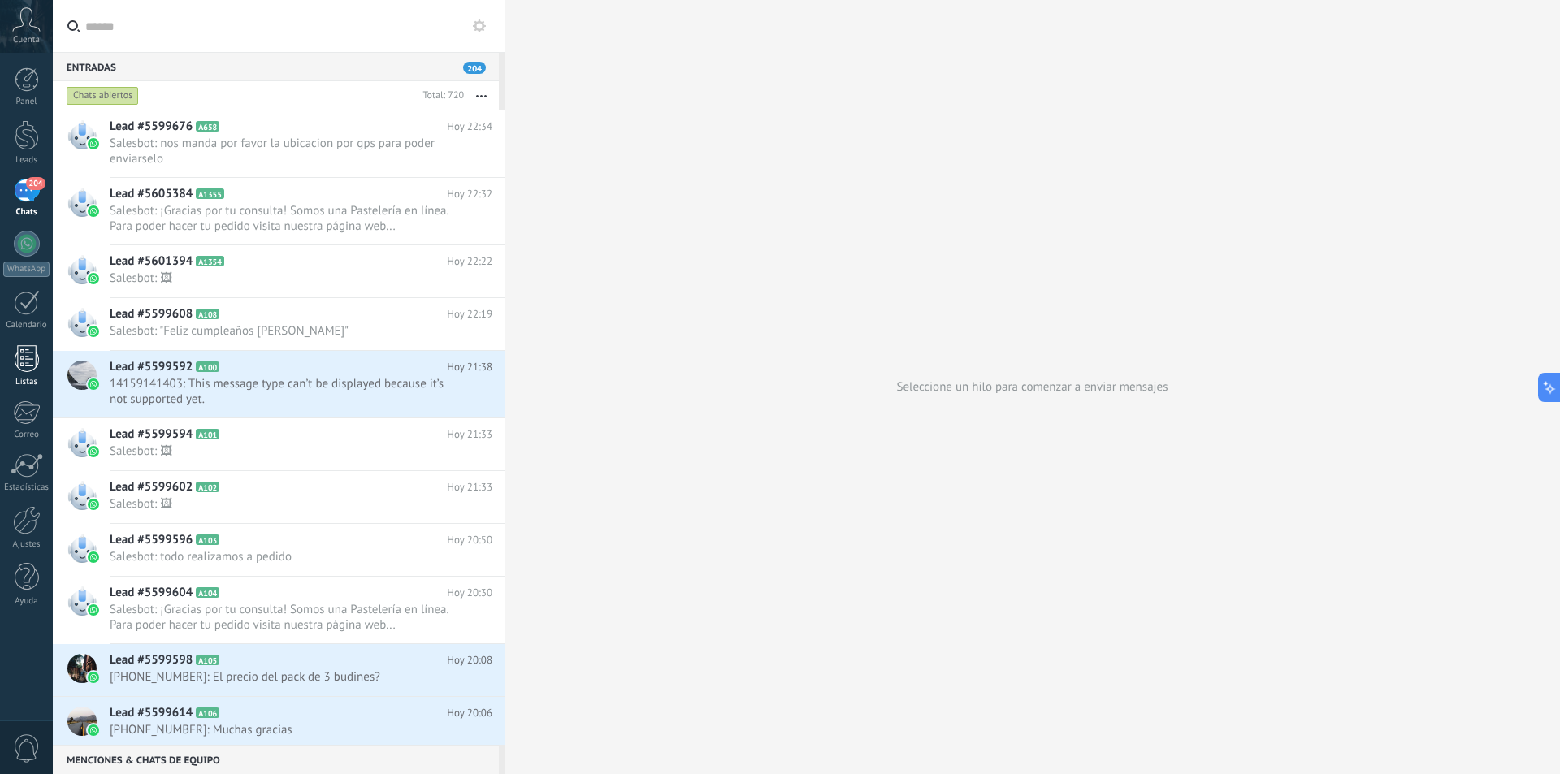
click at [28, 375] on link "Listas" at bounding box center [26, 366] width 53 height 44
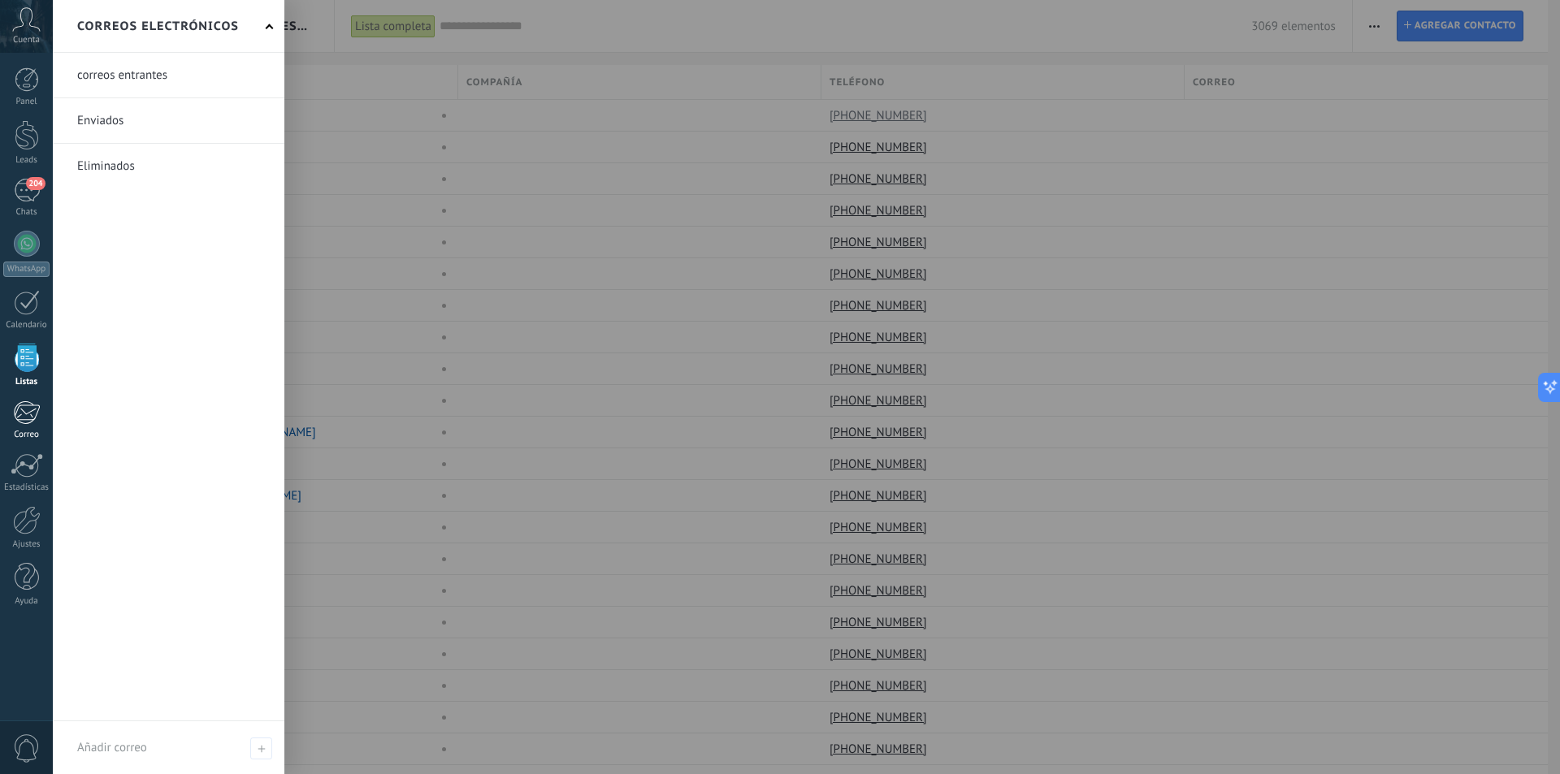
click at [25, 413] on div at bounding box center [26, 412] width 27 height 24
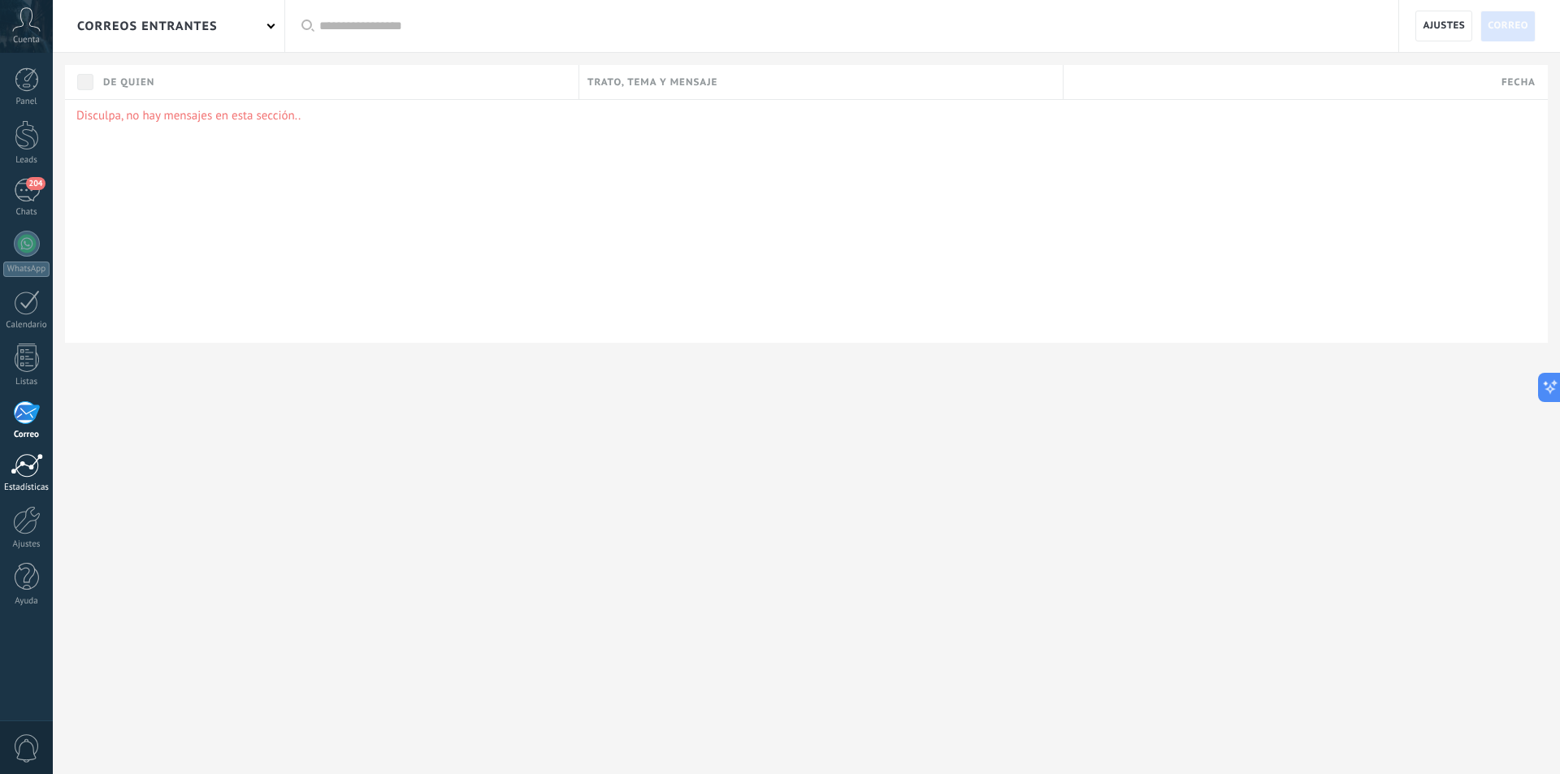
click at [27, 470] on div at bounding box center [27, 465] width 32 height 24
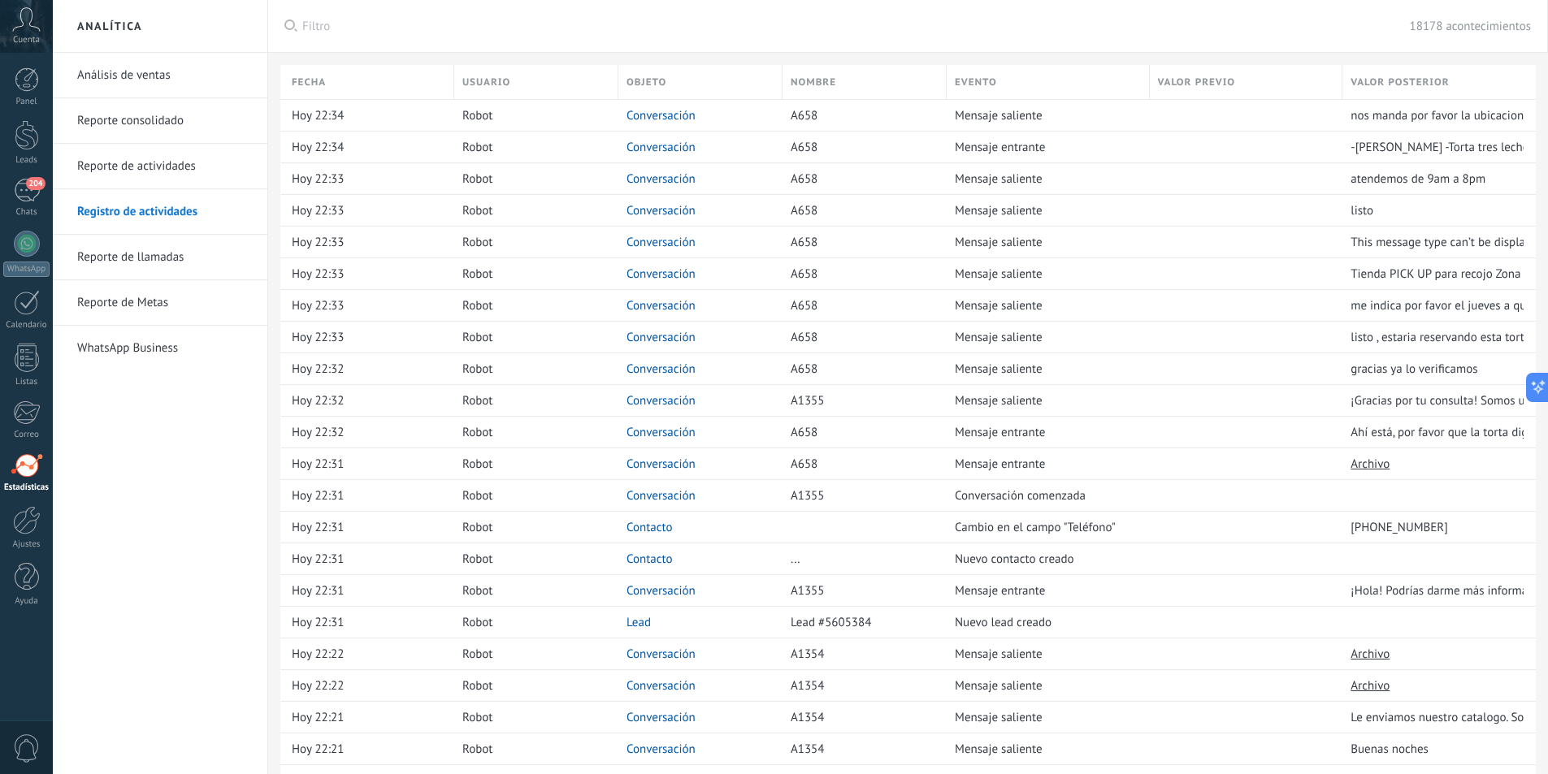
click at [162, 87] on link "Análisis de ventas" at bounding box center [164, 75] width 174 height 45
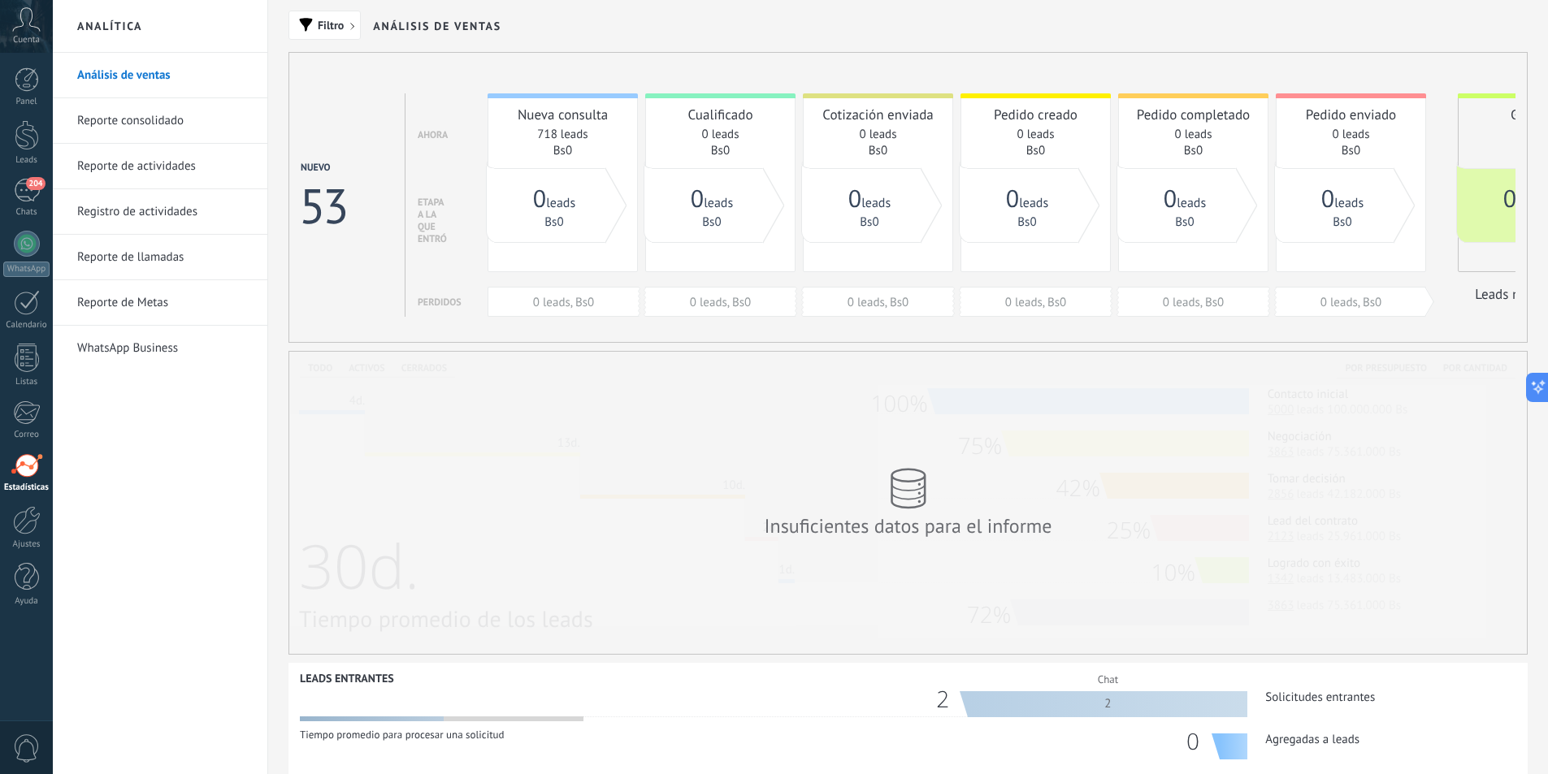
click at [177, 352] on link "WhatsApp Business" at bounding box center [164, 348] width 174 height 45
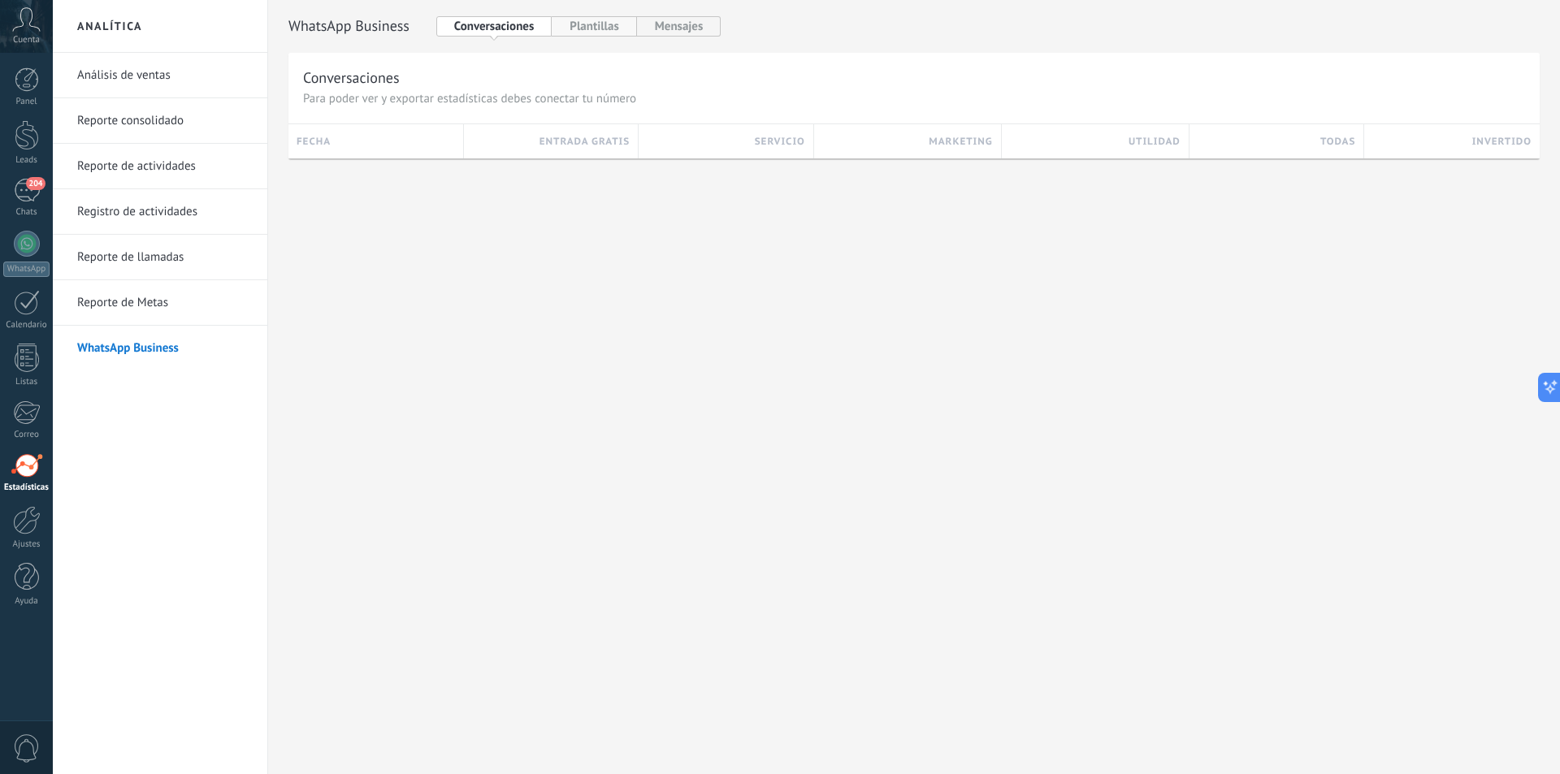
click at [605, 16] on button "Plantillas" at bounding box center [594, 26] width 84 height 20
click at [673, 23] on button "Mensajes" at bounding box center [679, 26] width 84 height 20
click at [18, 199] on div "204" at bounding box center [27, 191] width 26 height 24
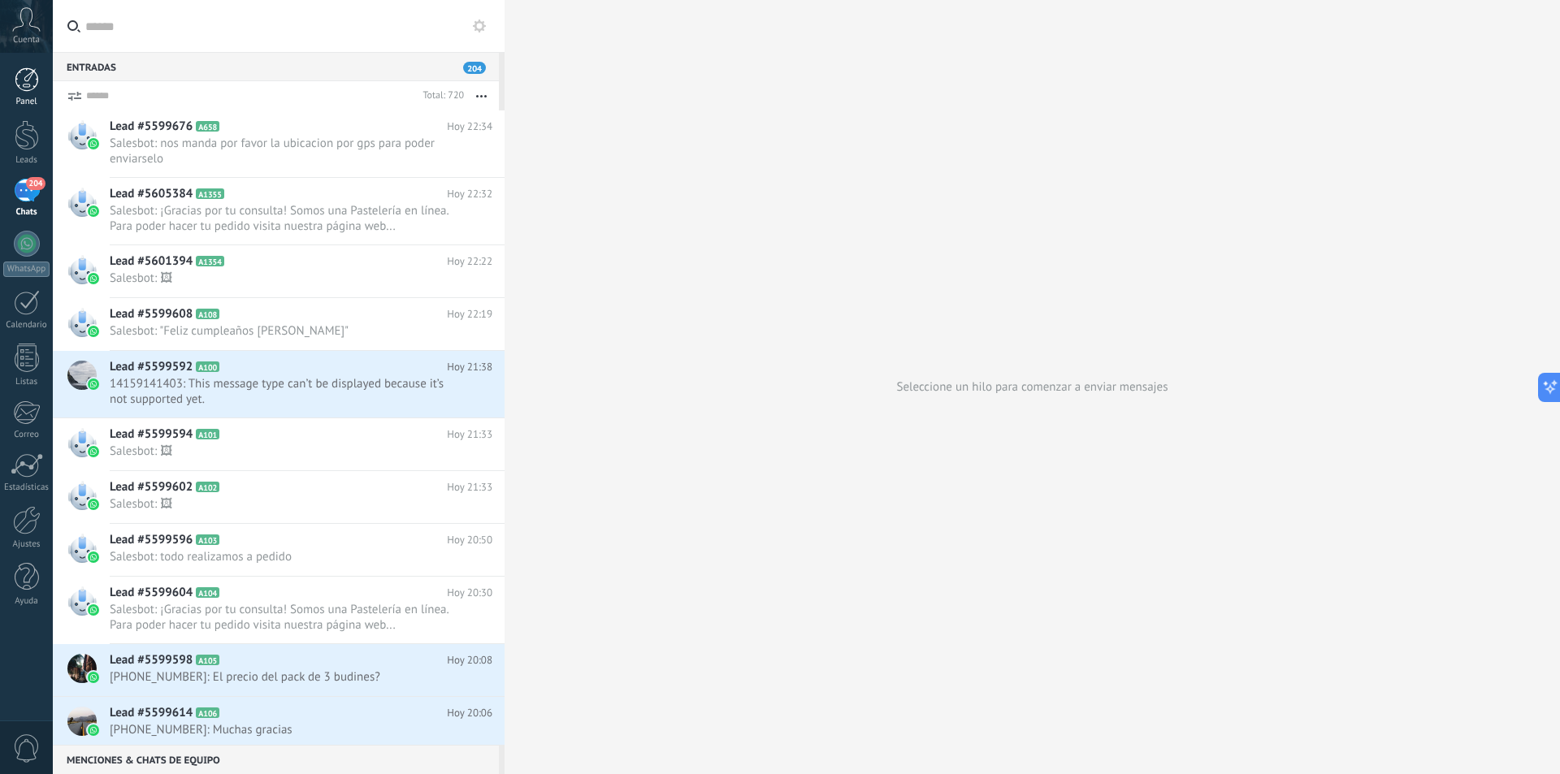
click at [22, 97] on div "Panel" at bounding box center [26, 102] width 47 height 11
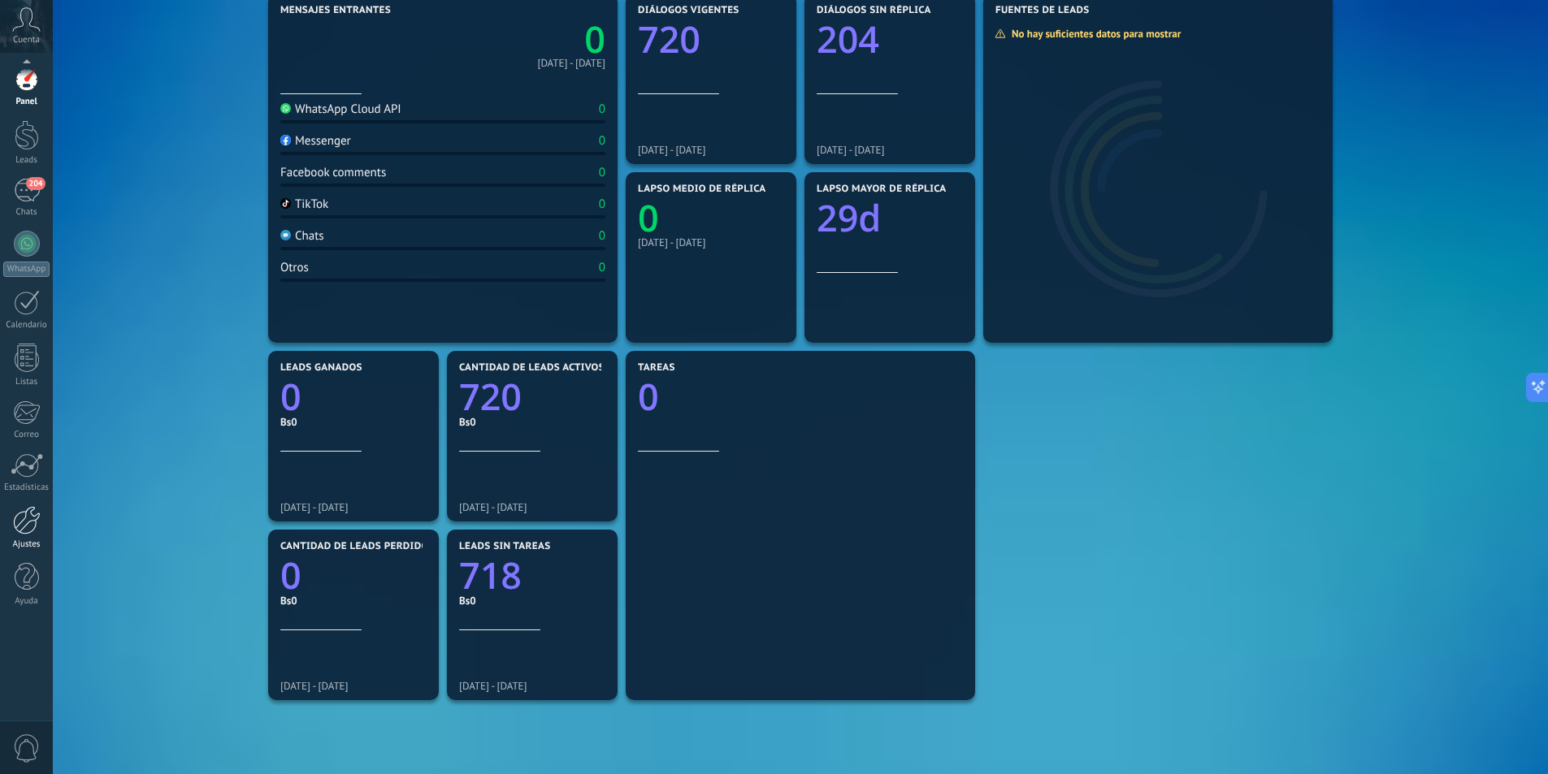
scroll to position [375, 0]
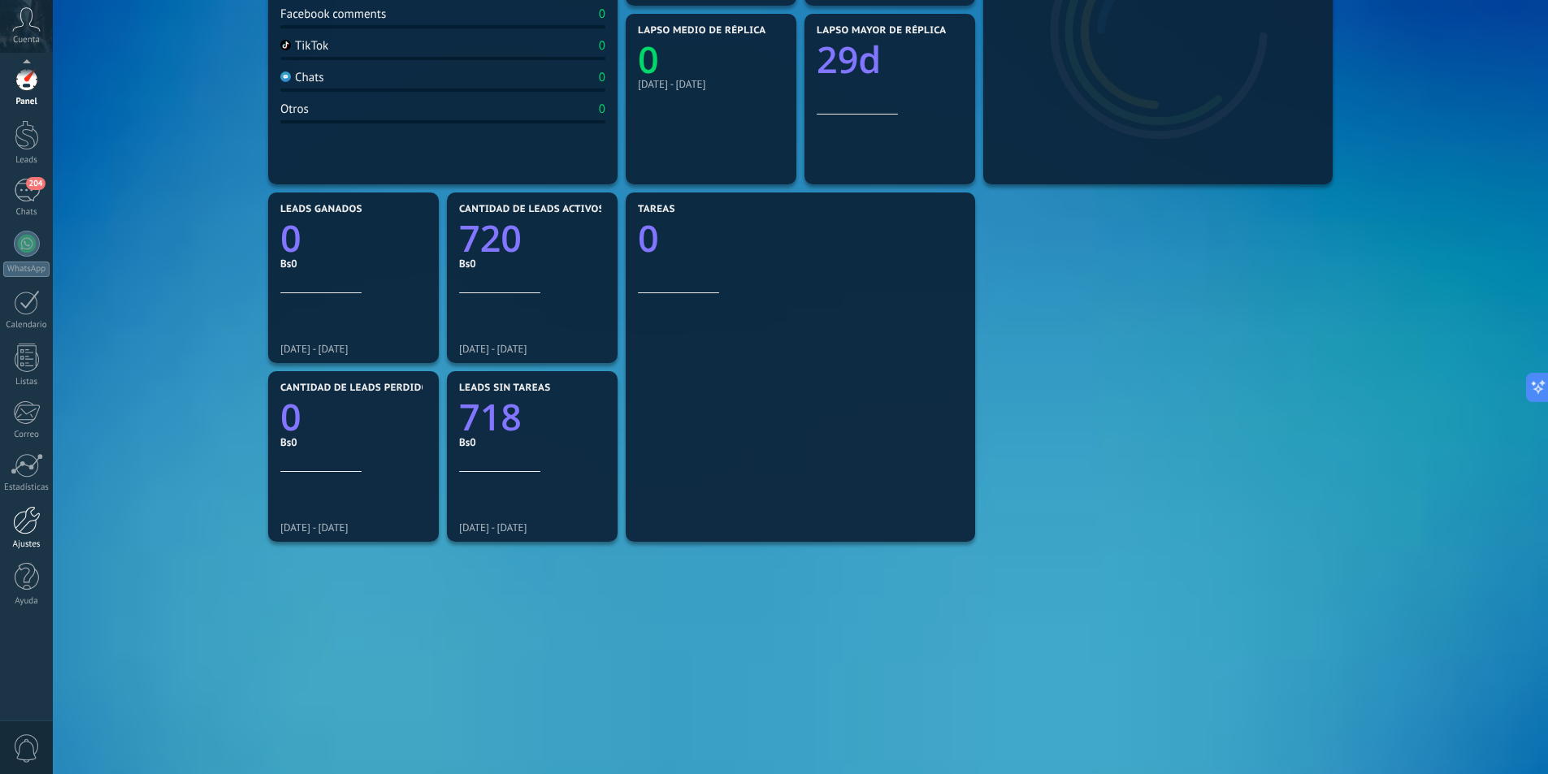
click at [22, 536] on link "Ajustes" at bounding box center [26, 528] width 53 height 44
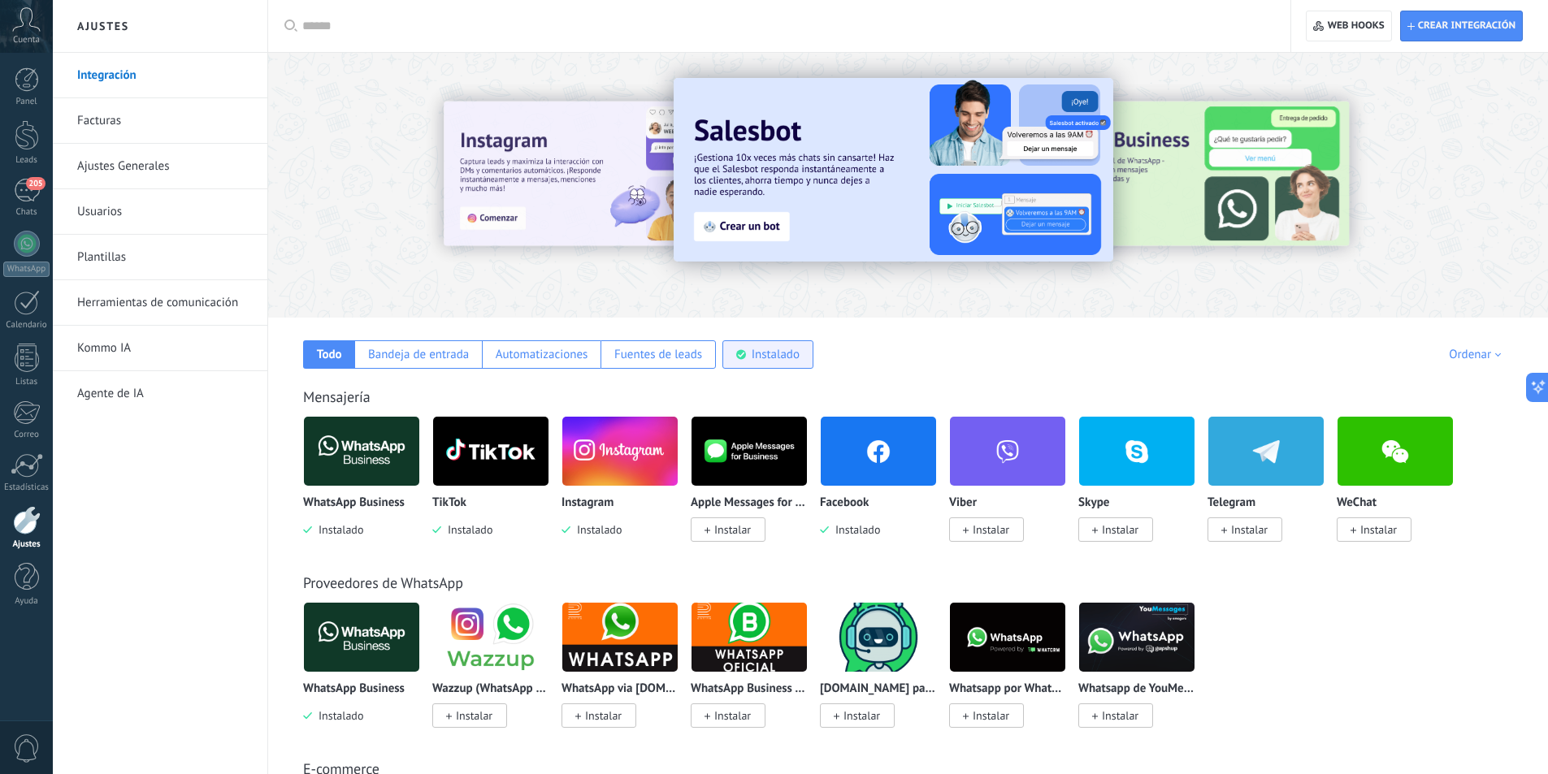
click at [750, 356] on div "Instalado" at bounding box center [767, 354] width 91 height 28
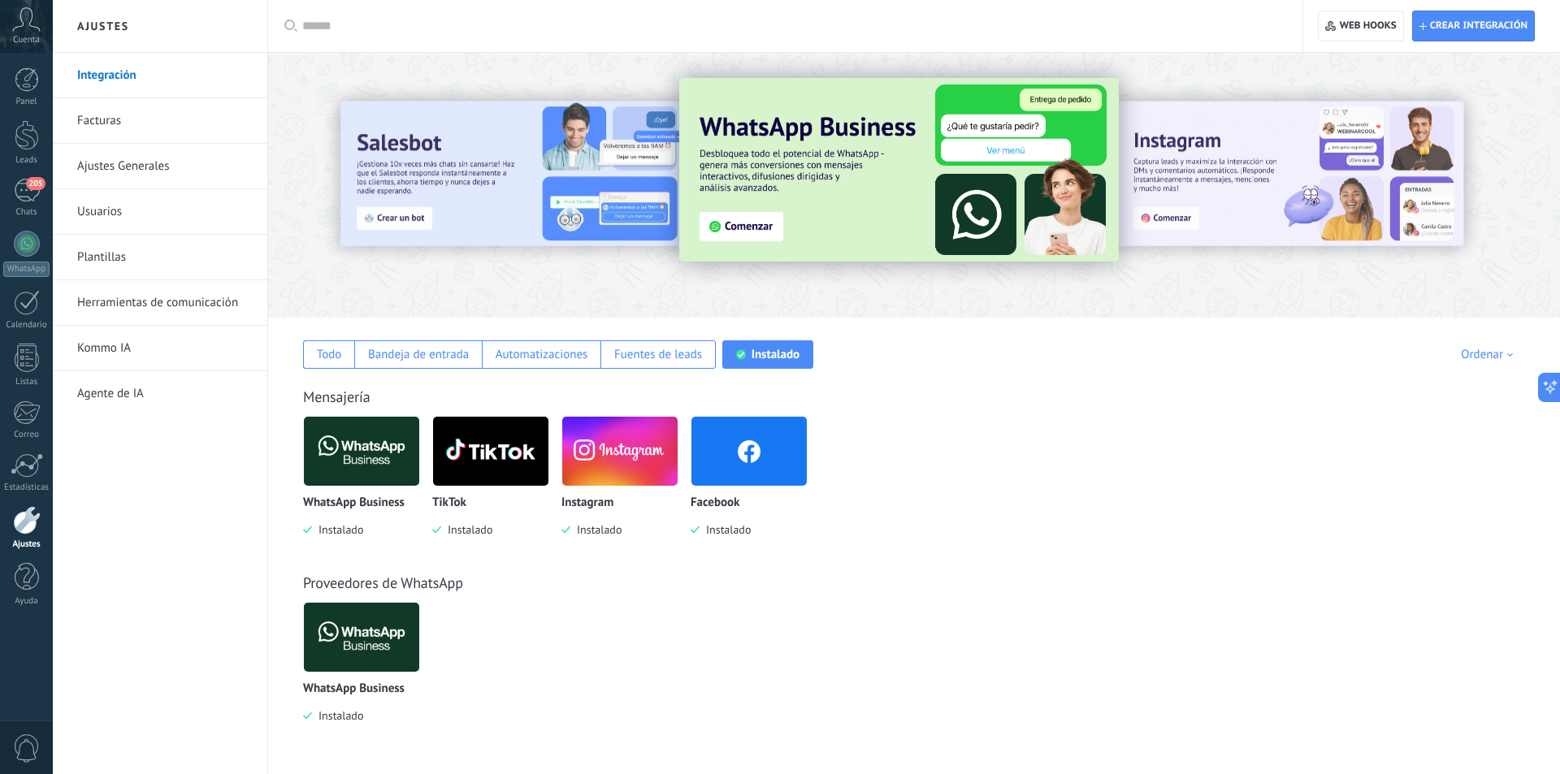
click at [112, 352] on link "Kommo IA" at bounding box center [164, 348] width 174 height 45
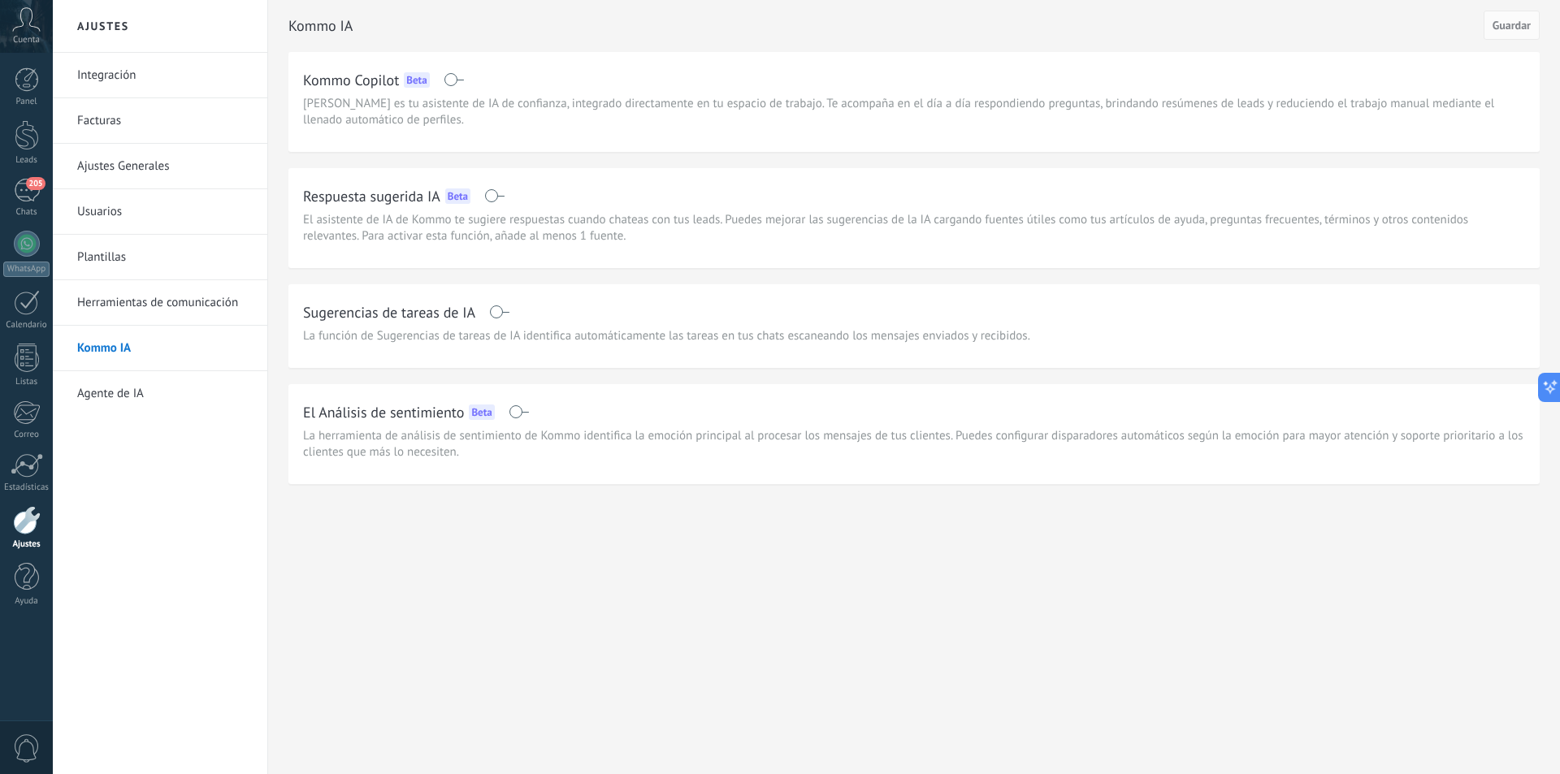
click at [128, 402] on link "Agente de IA" at bounding box center [164, 393] width 174 height 45
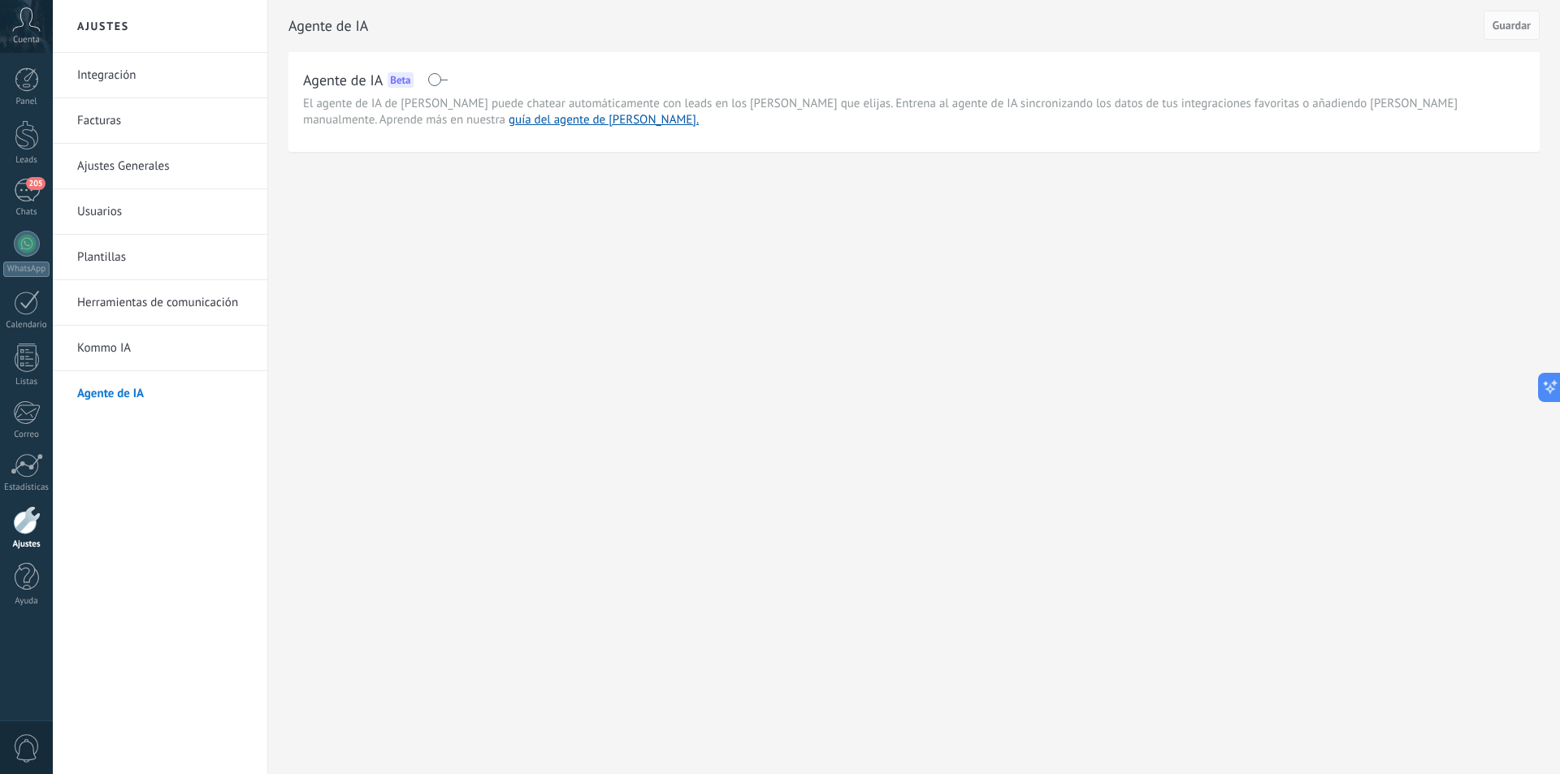
click at [106, 171] on link "Ajustes Generales" at bounding box center [164, 166] width 174 height 45
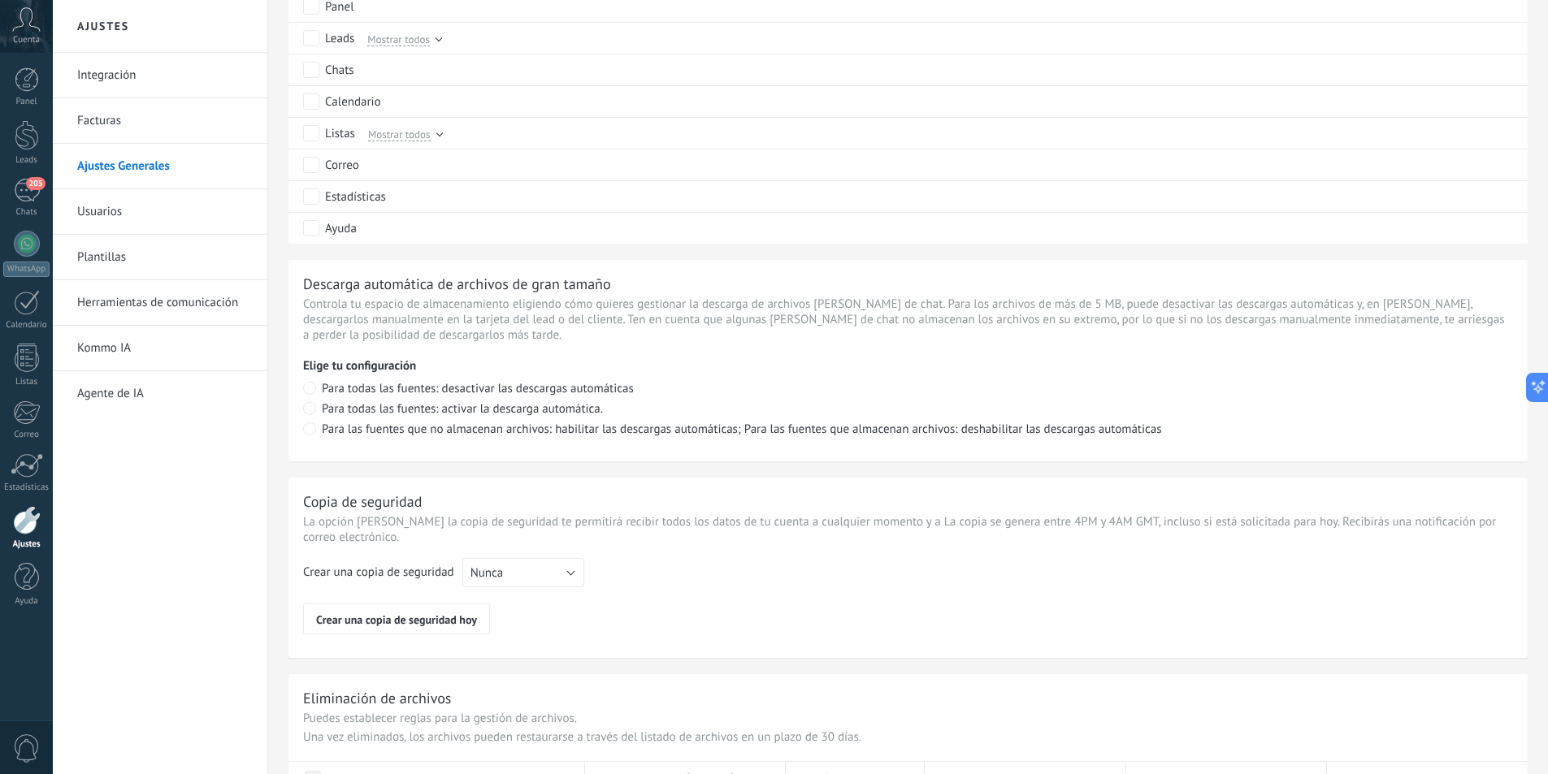
scroll to position [1000, 0]
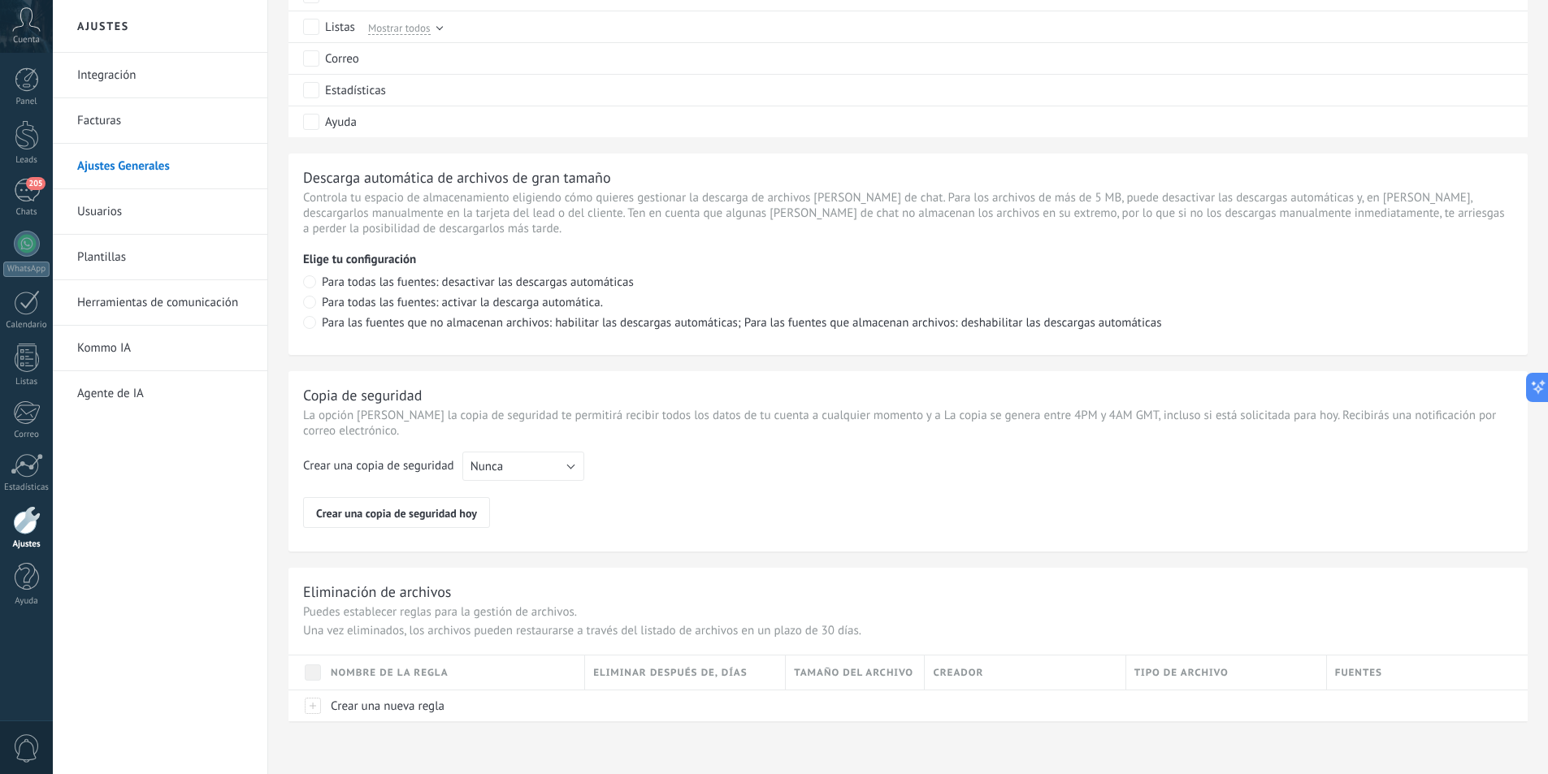
click at [100, 117] on link "Facturas" at bounding box center [164, 120] width 174 height 45
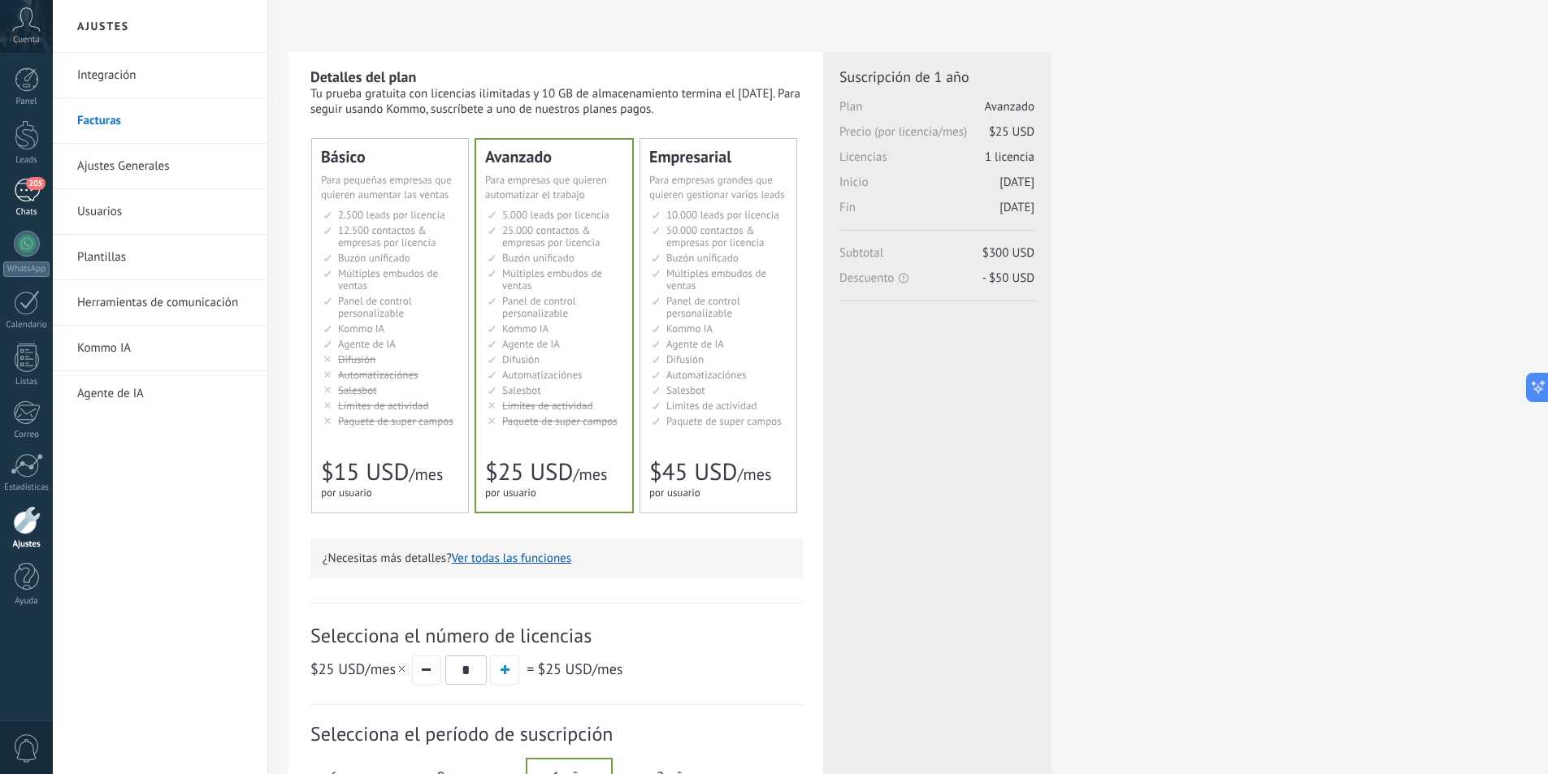
click at [28, 197] on div "205" at bounding box center [27, 191] width 26 height 24
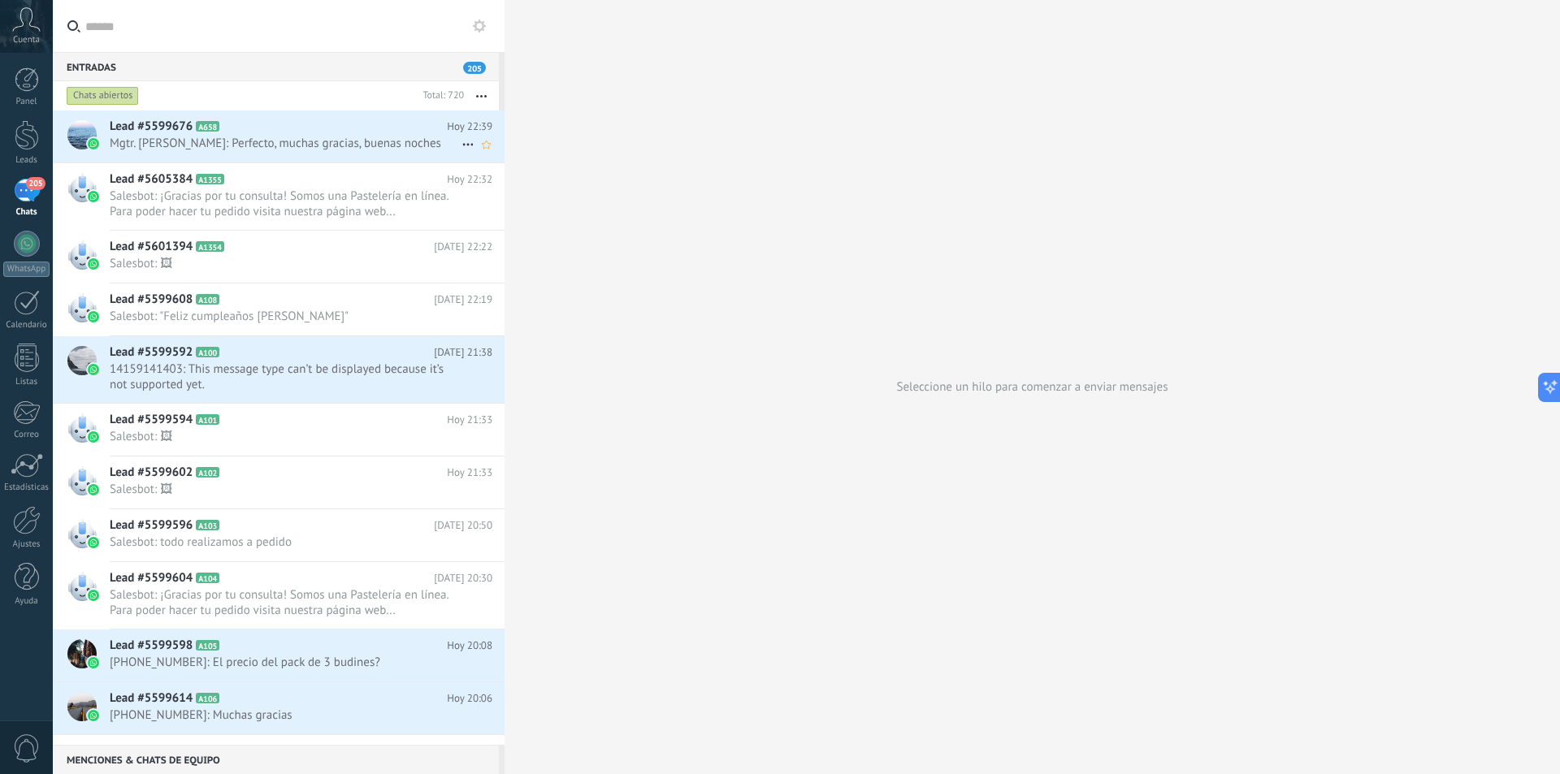
click at [292, 134] on h2 "Lead #5599676 A658" at bounding box center [278, 127] width 337 height 16
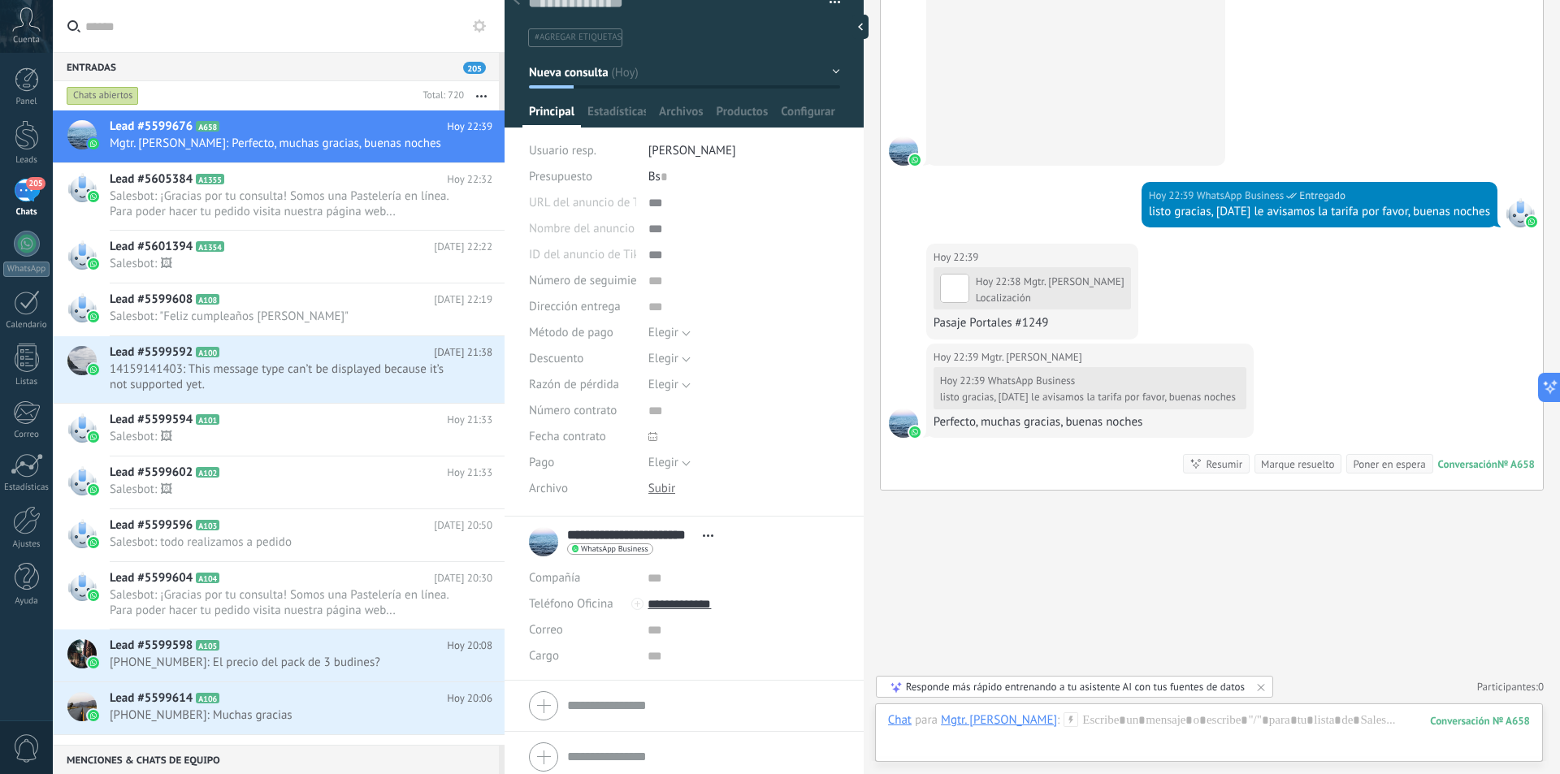
scroll to position [35, 0]
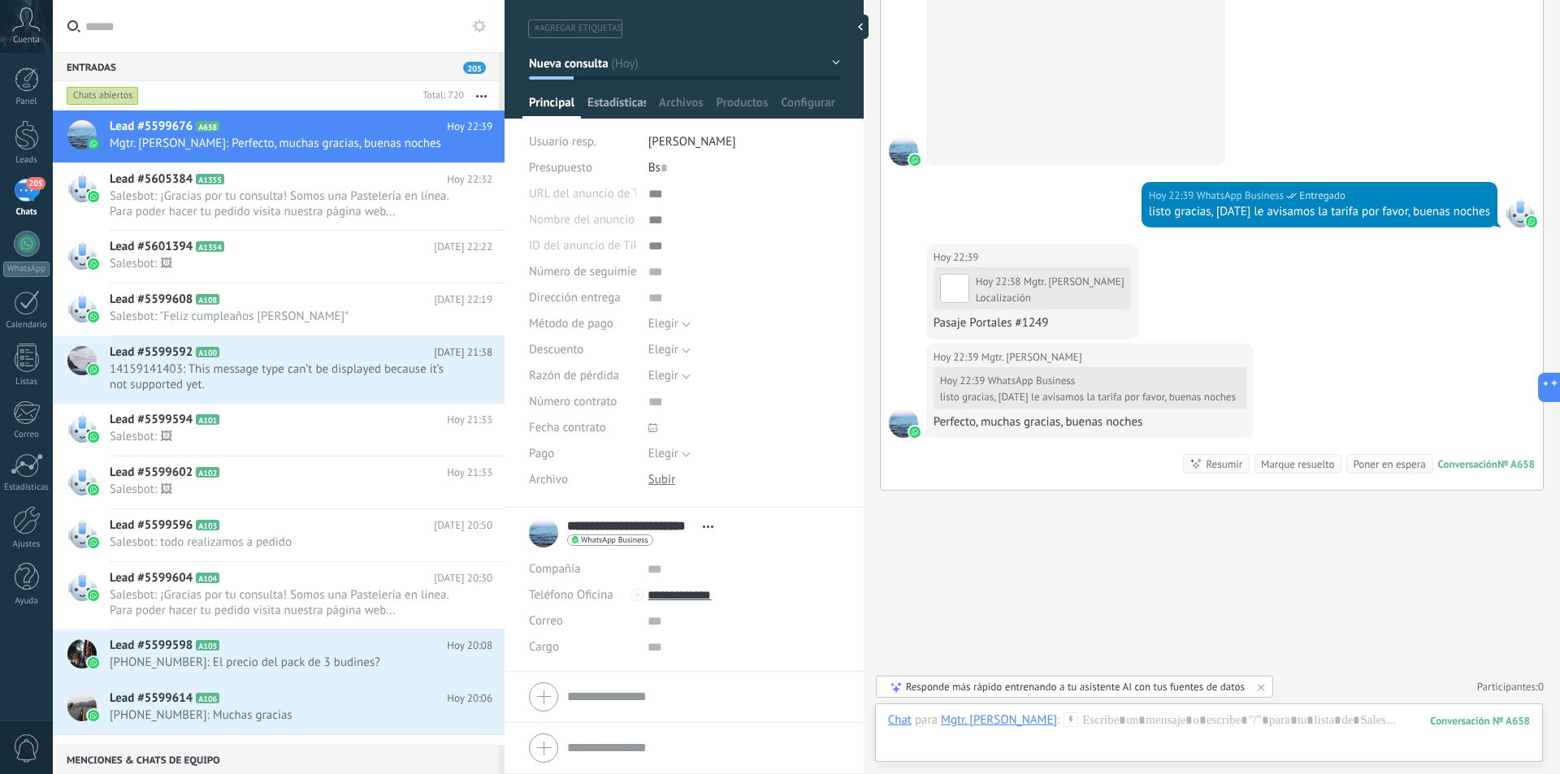
click at [617, 95] on span "Estadísticas" at bounding box center [616, 107] width 58 height 24
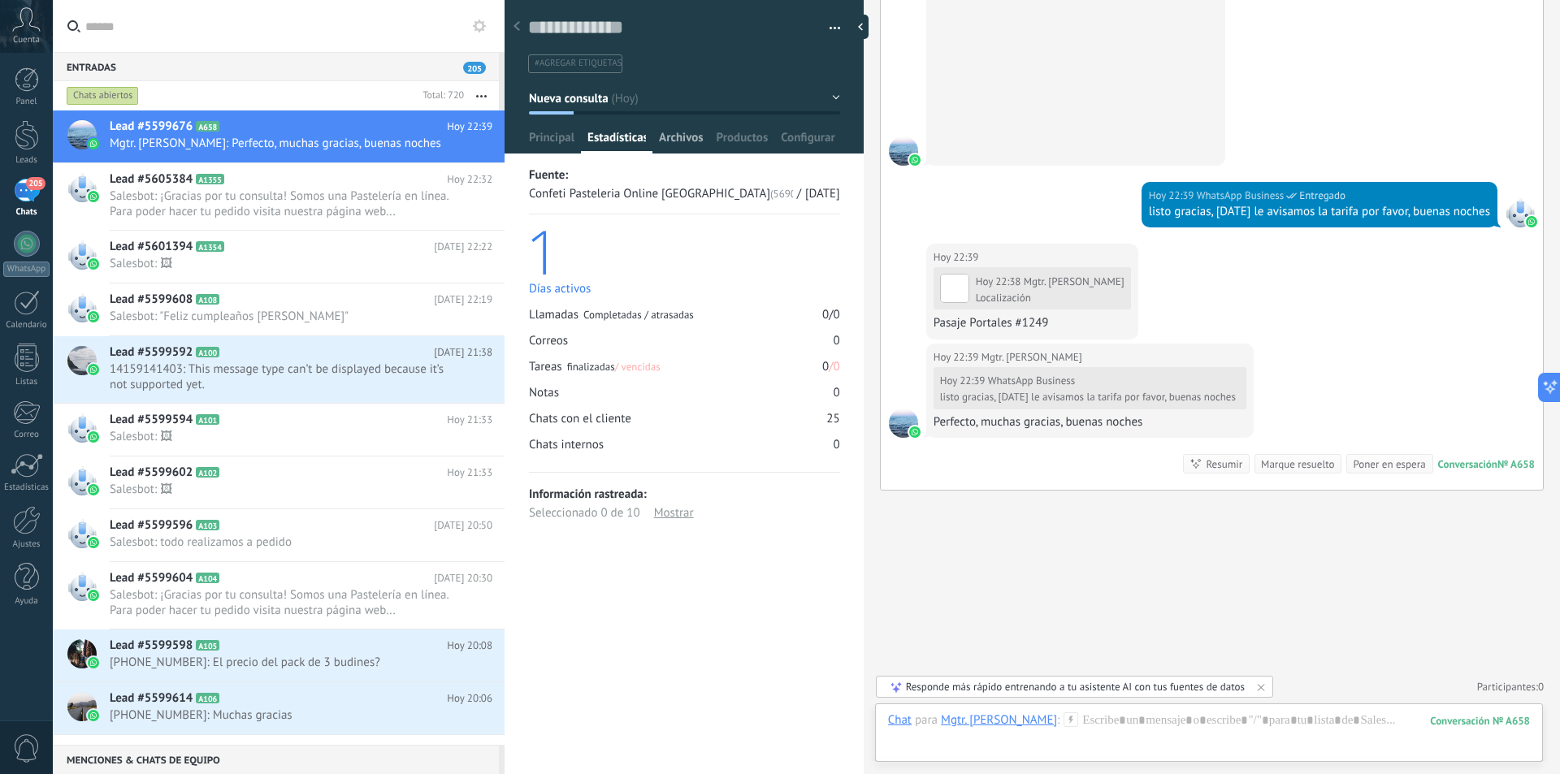
click at [677, 136] on span "Archivos" at bounding box center [681, 142] width 44 height 24
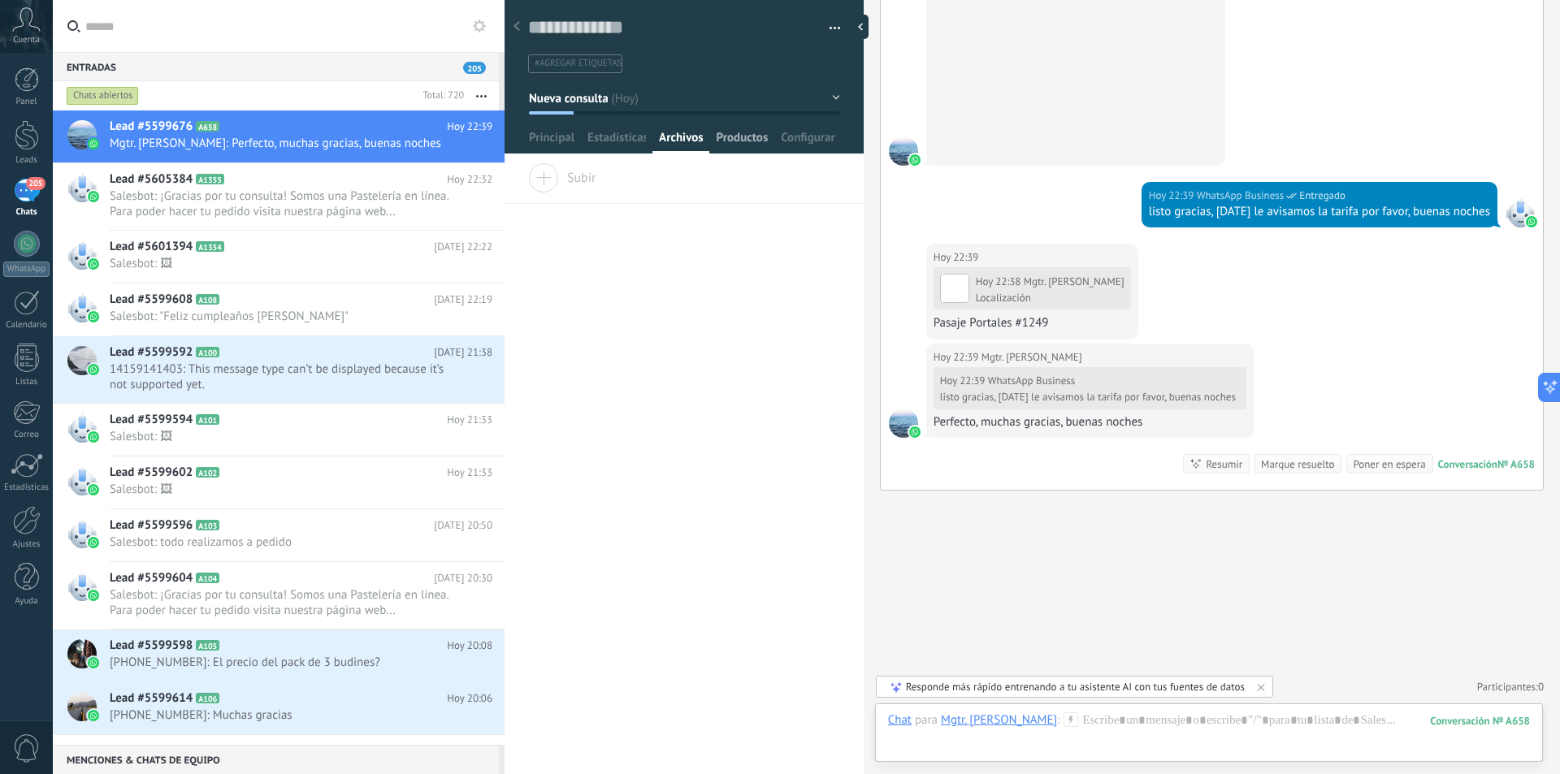
click at [734, 138] on span "Productos" at bounding box center [742, 142] width 52 height 24
click at [809, 138] on span "Configurar" at bounding box center [808, 142] width 54 height 24
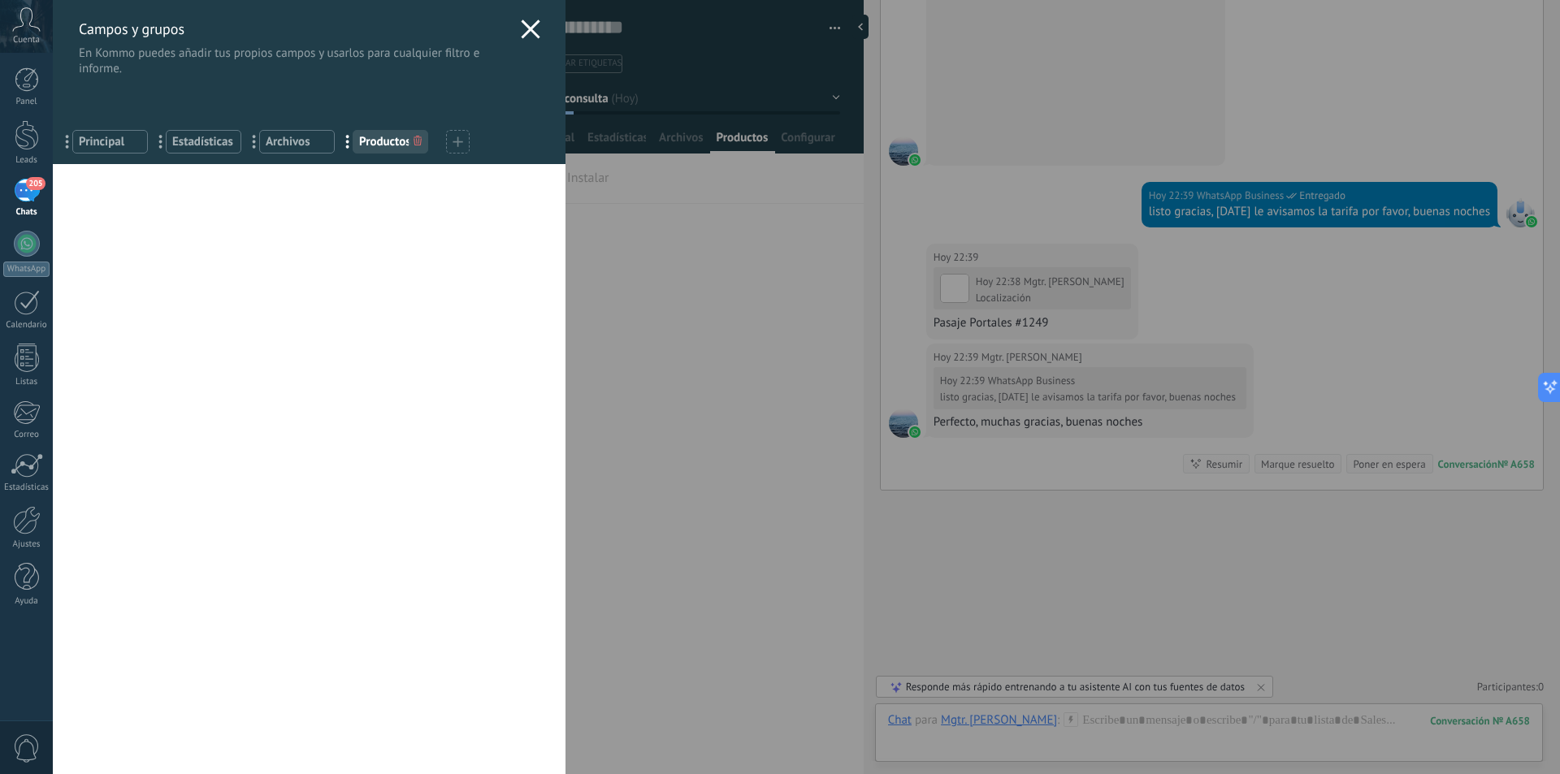
click at [531, 27] on icon at bounding box center [530, 28] width 19 height 19
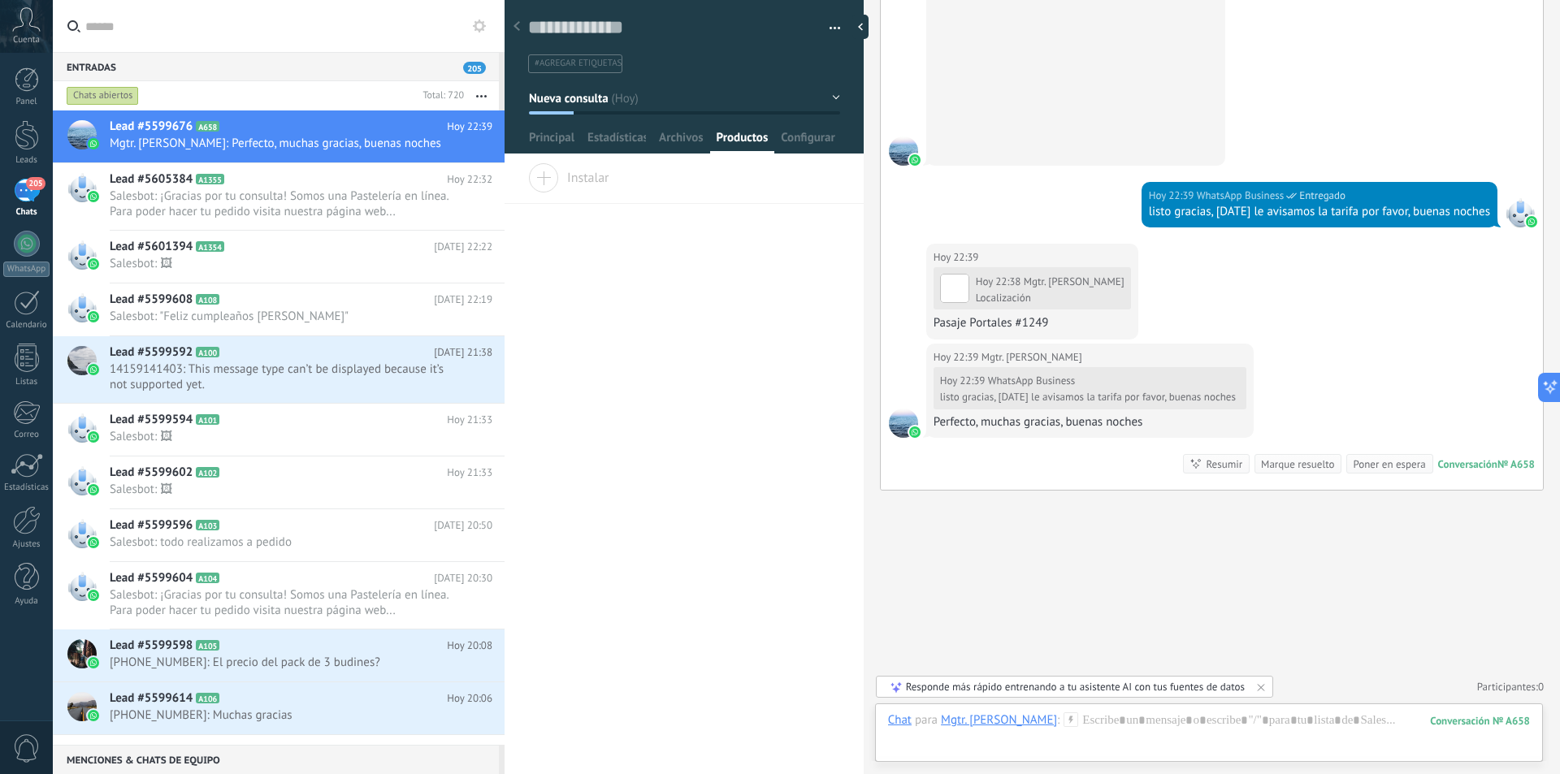
click at [549, 177] on span "Instalar" at bounding box center [568, 174] width 81 height 23
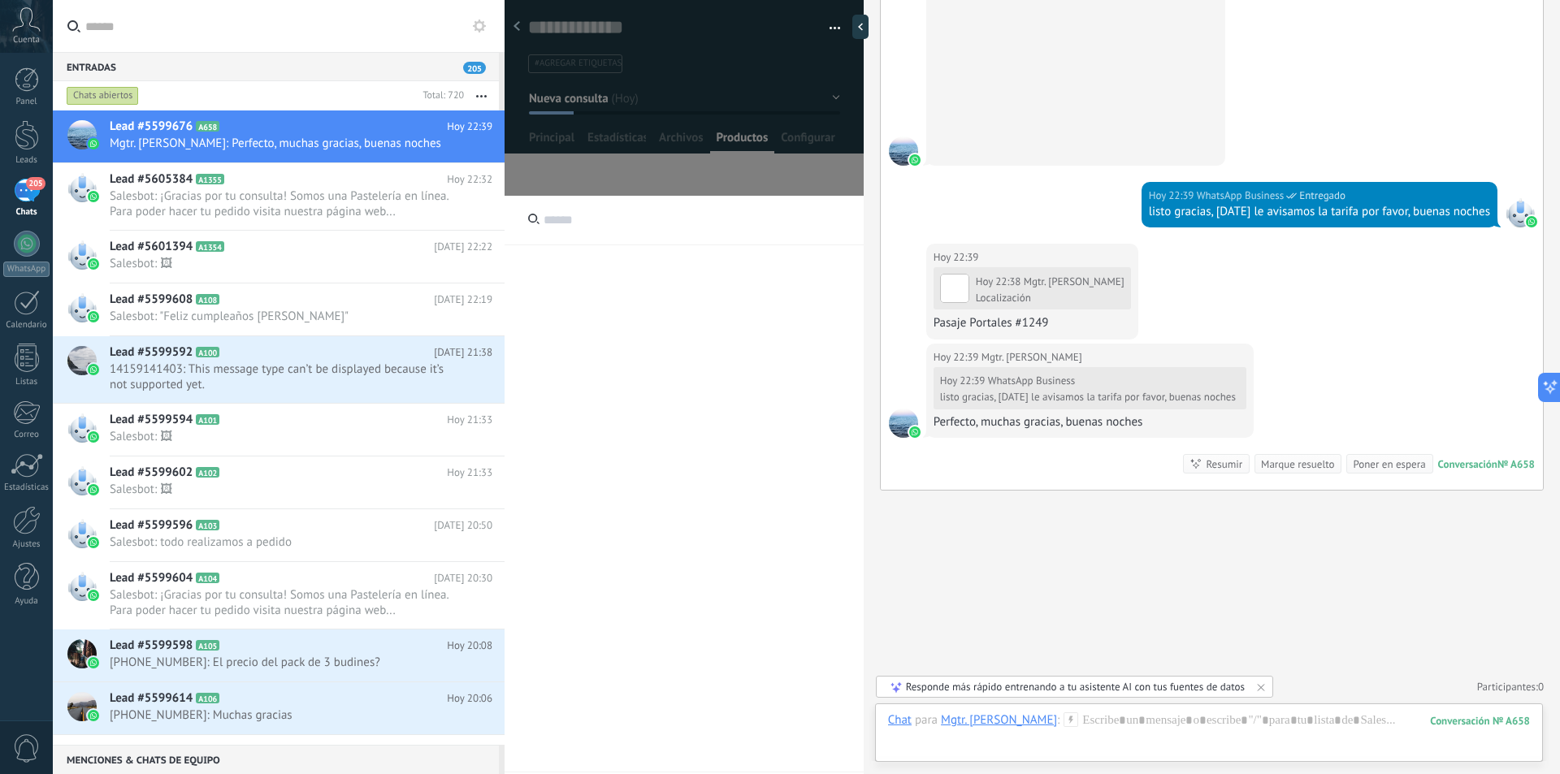
click at [577, 217] on input "text" at bounding box center [683, 221] width 359 height 50
type input "**********"
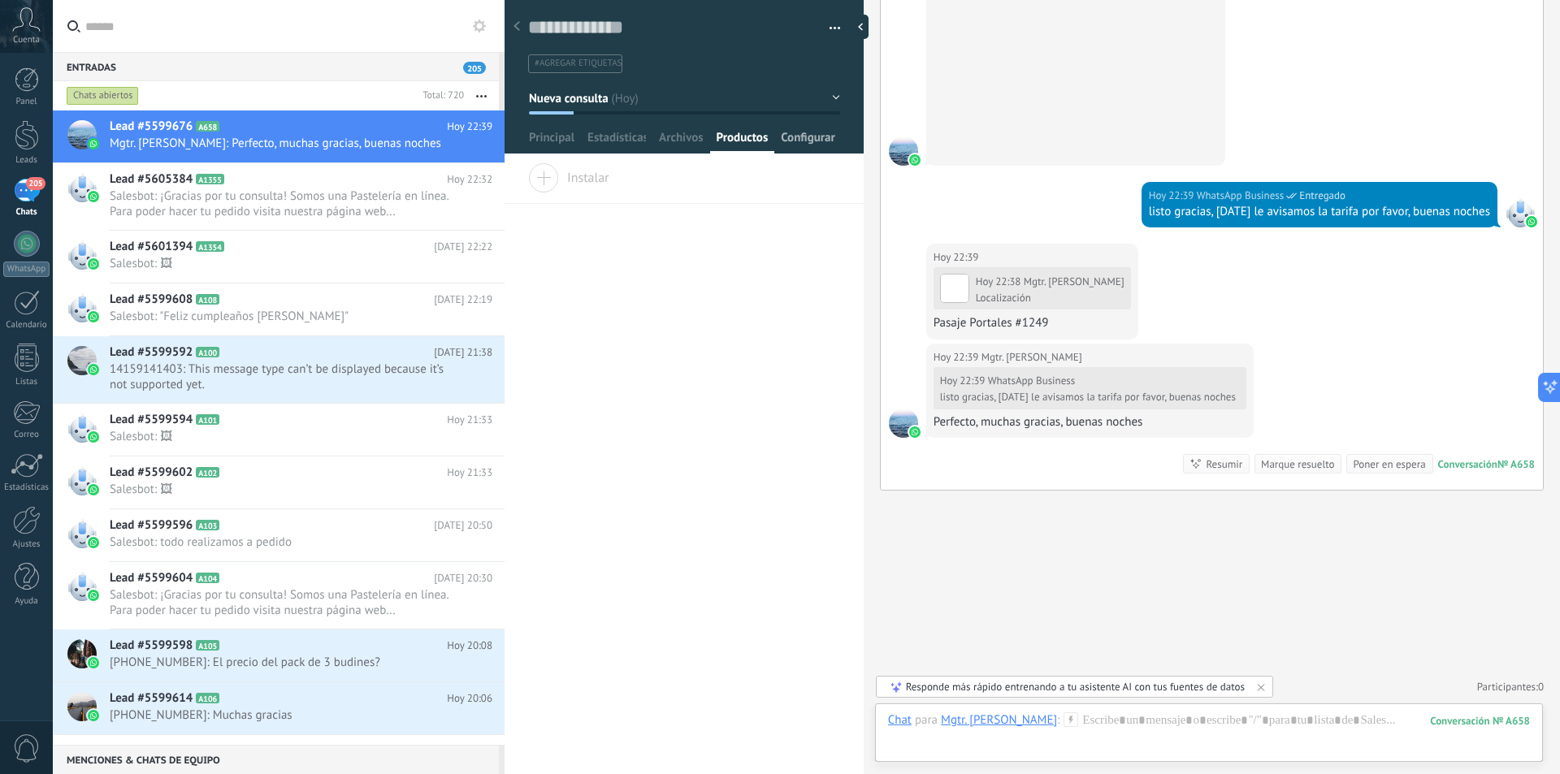
click at [795, 135] on span "Configurar" at bounding box center [808, 142] width 54 height 24
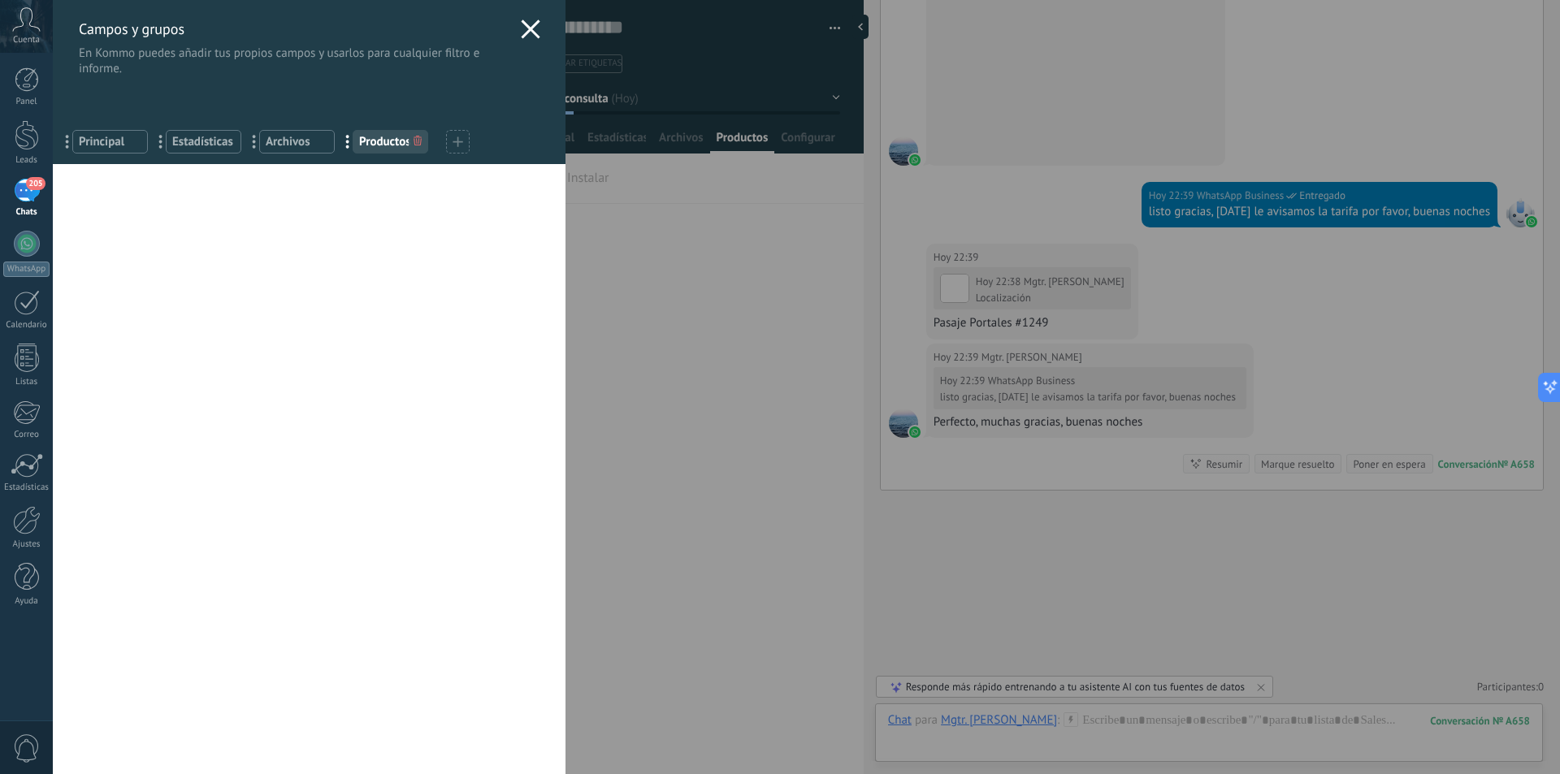
click at [378, 142] on span "Productos" at bounding box center [390, 141] width 63 height 15
click at [461, 145] on icon at bounding box center [457, 141] width 11 height 11
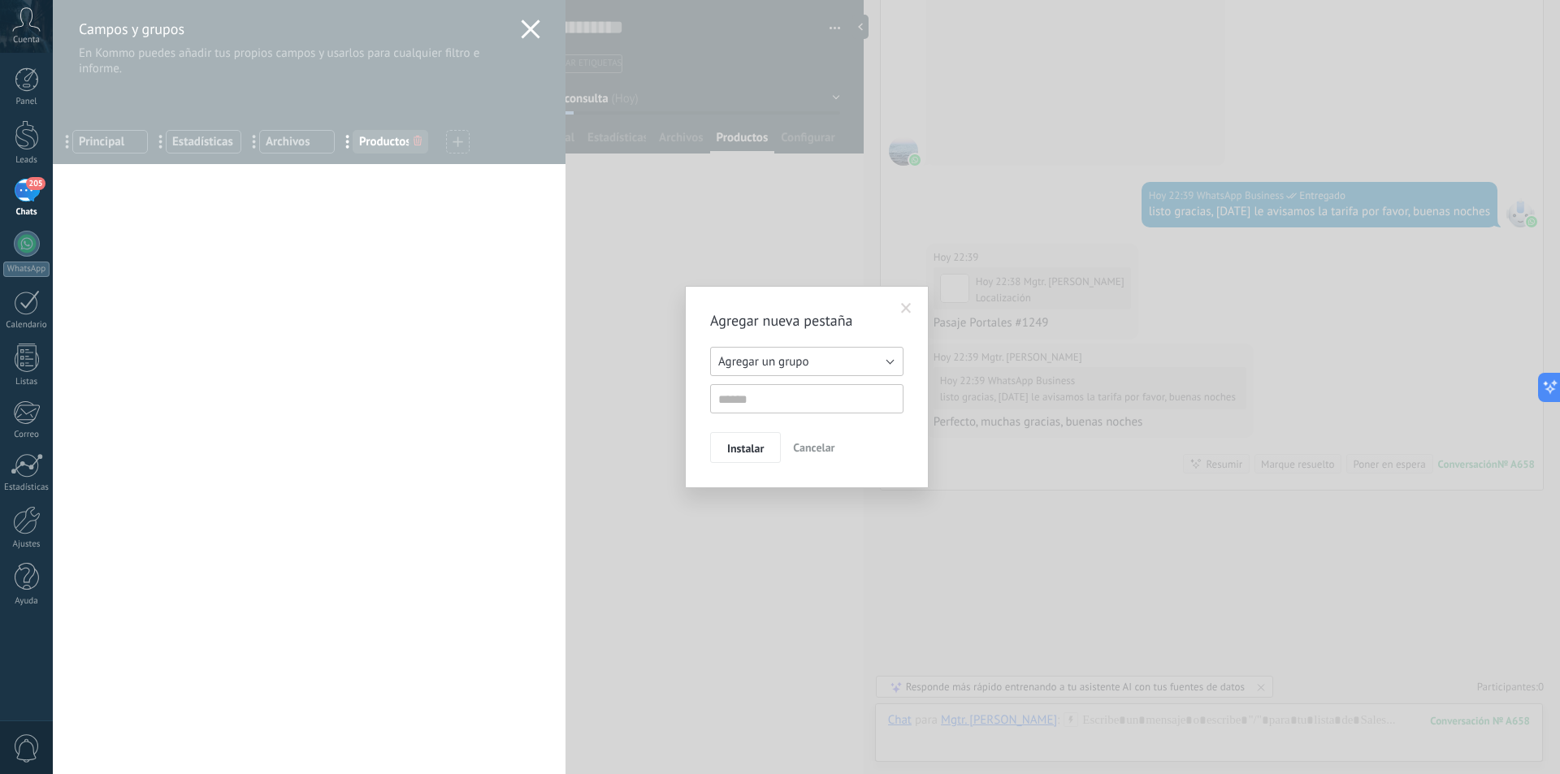
click at [813, 363] on button "Agregar un grupo" at bounding box center [806, 361] width 193 height 29
click at [781, 409] on span "Otros leads" at bounding box center [798, 412] width 197 height 15
click at [774, 400] on input "text" at bounding box center [806, 398] width 193 height 29
click at [903, 312] on span at bounding box center [906, 308] width 11 height 11
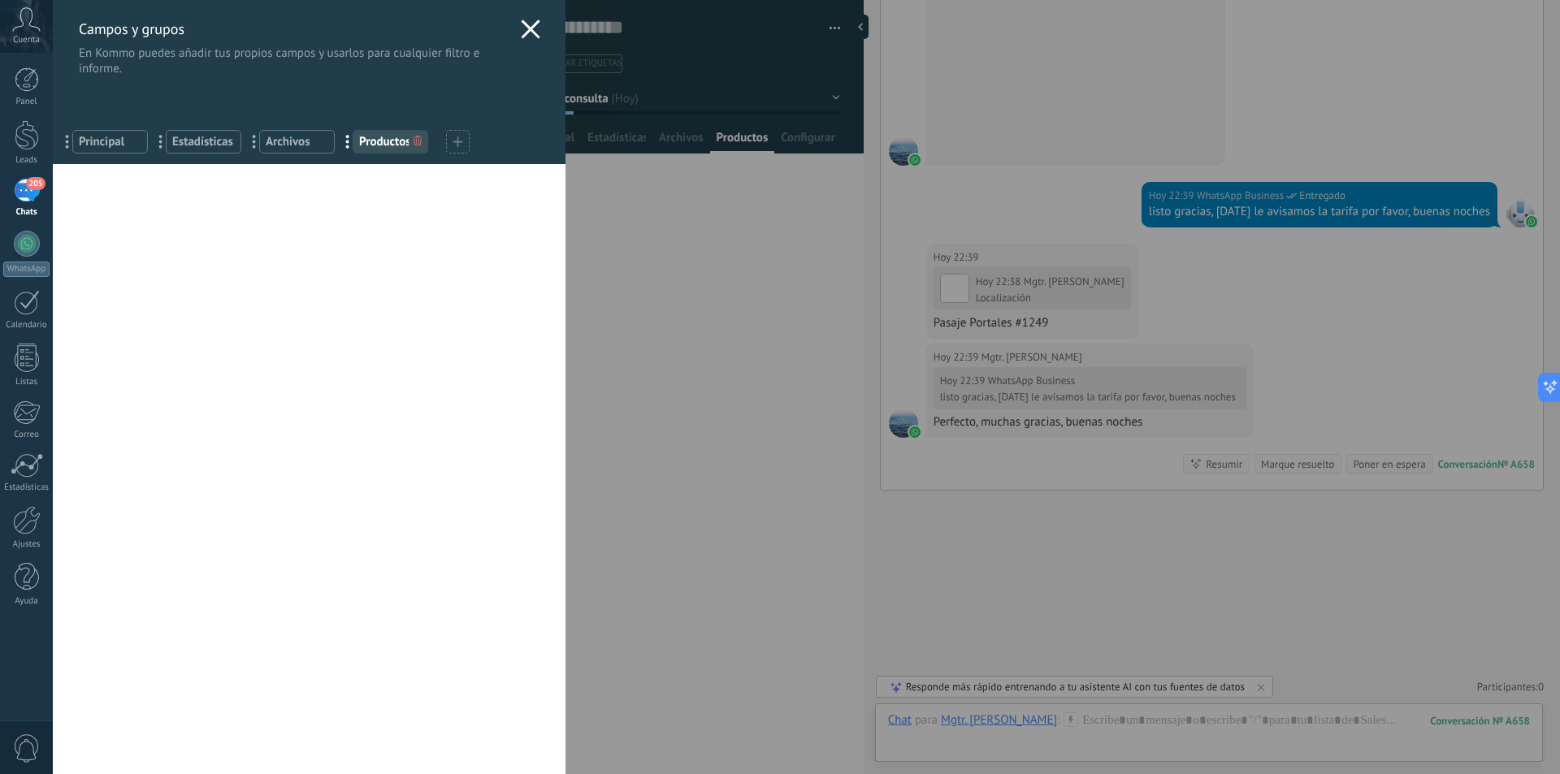
click at [524, 31] on use at bounding box center [530, 28] width 19 height 19
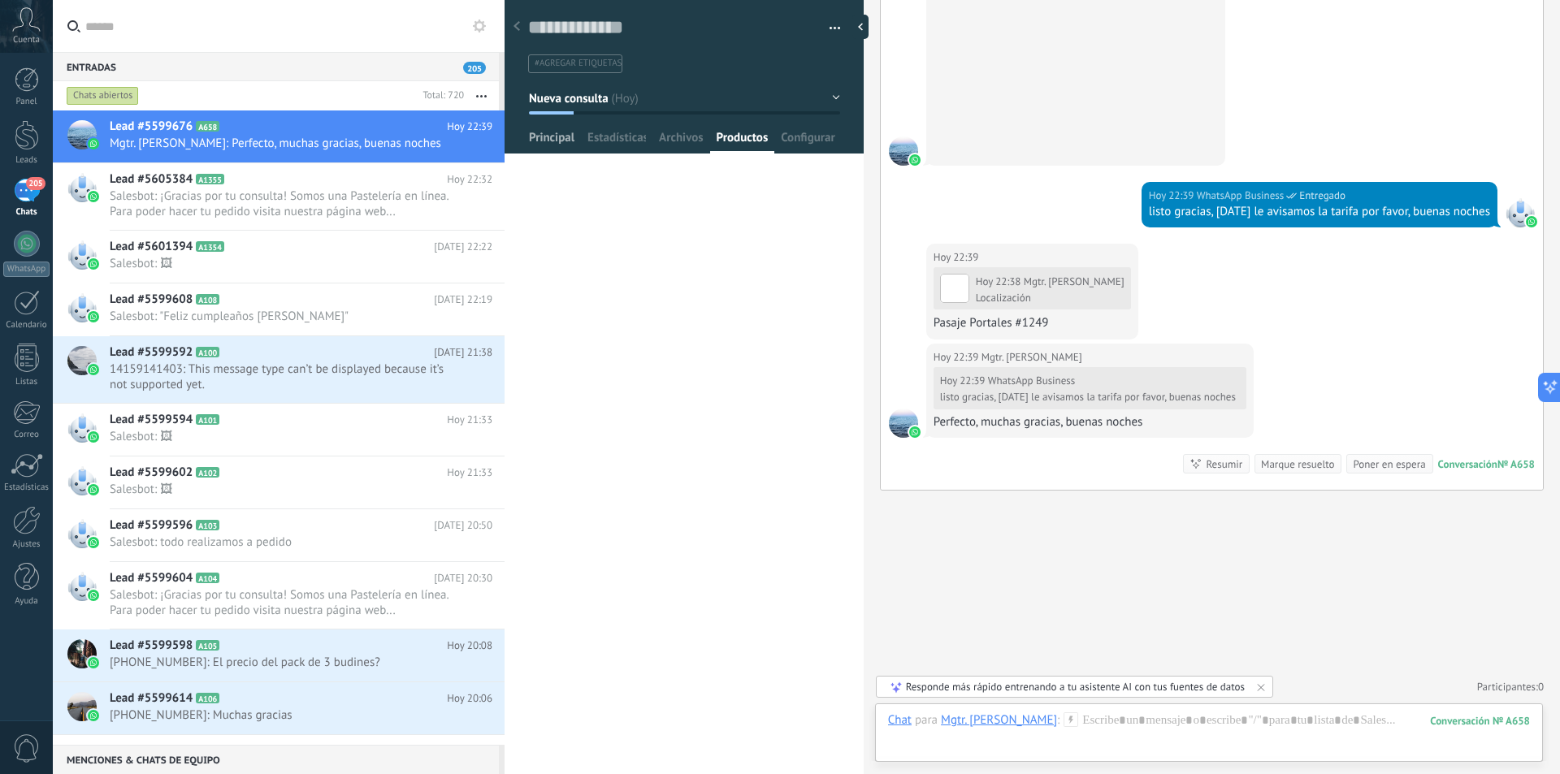
click at [562, 137] on span "Principal" at bounding box center [551, 142] width 45 height 24
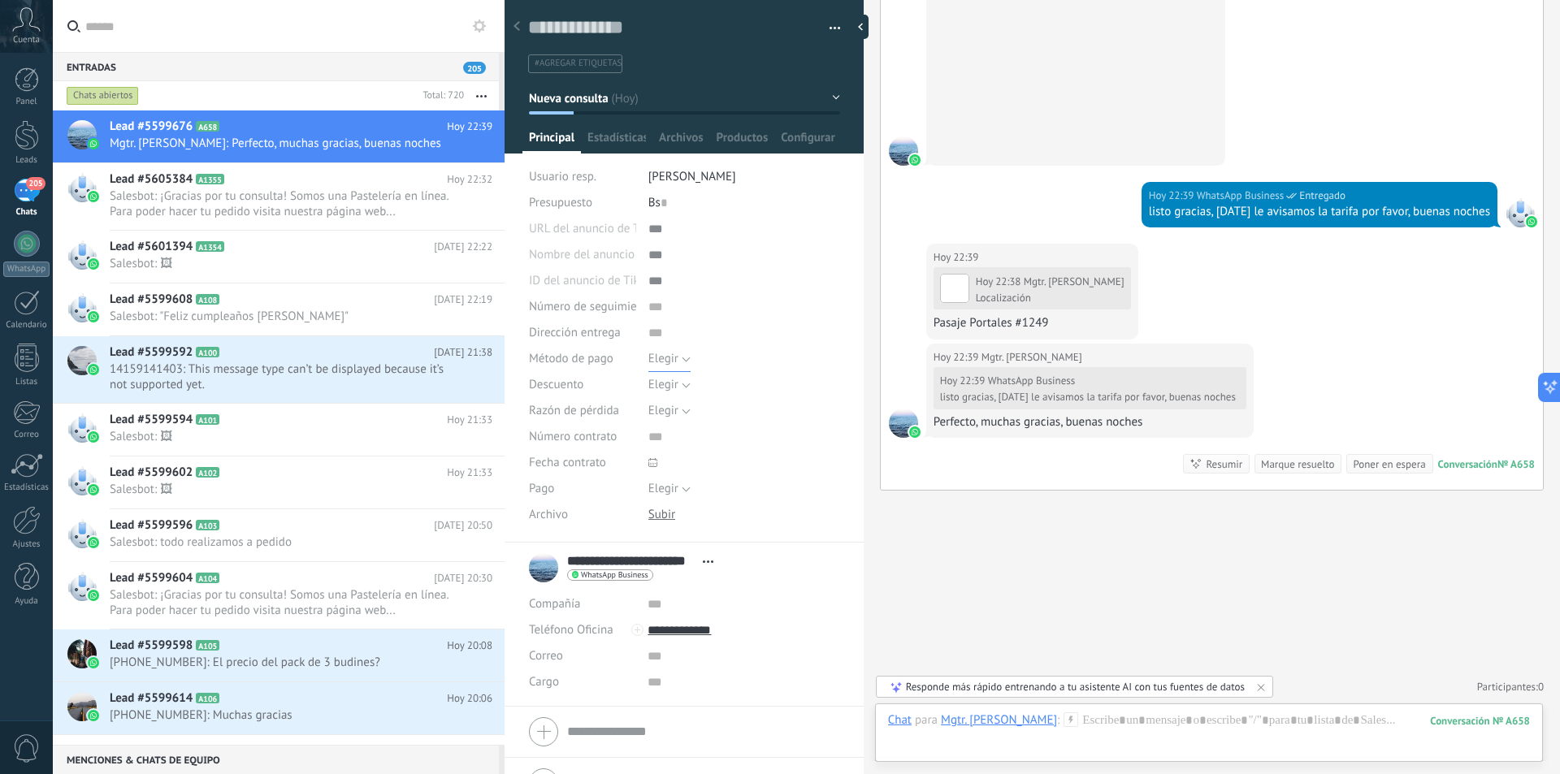
click at [667, 356] on span "Elegir" at bounding box center [663, 358] width 30 height 15
click at [664, 416] on span "Pago con tarjeta" at bounding box center [728, 414] width 196 height 15
click at [664, 383] on span "Elegir" at bounding box center [663, 384] width 30 height 15
click at [664, 383] on span "Elegir" at bounding box center [728, 385] width 196 height 15
click at [668, 407] on span "Elegir" at bounding box center [663, 410] width 30 height 15
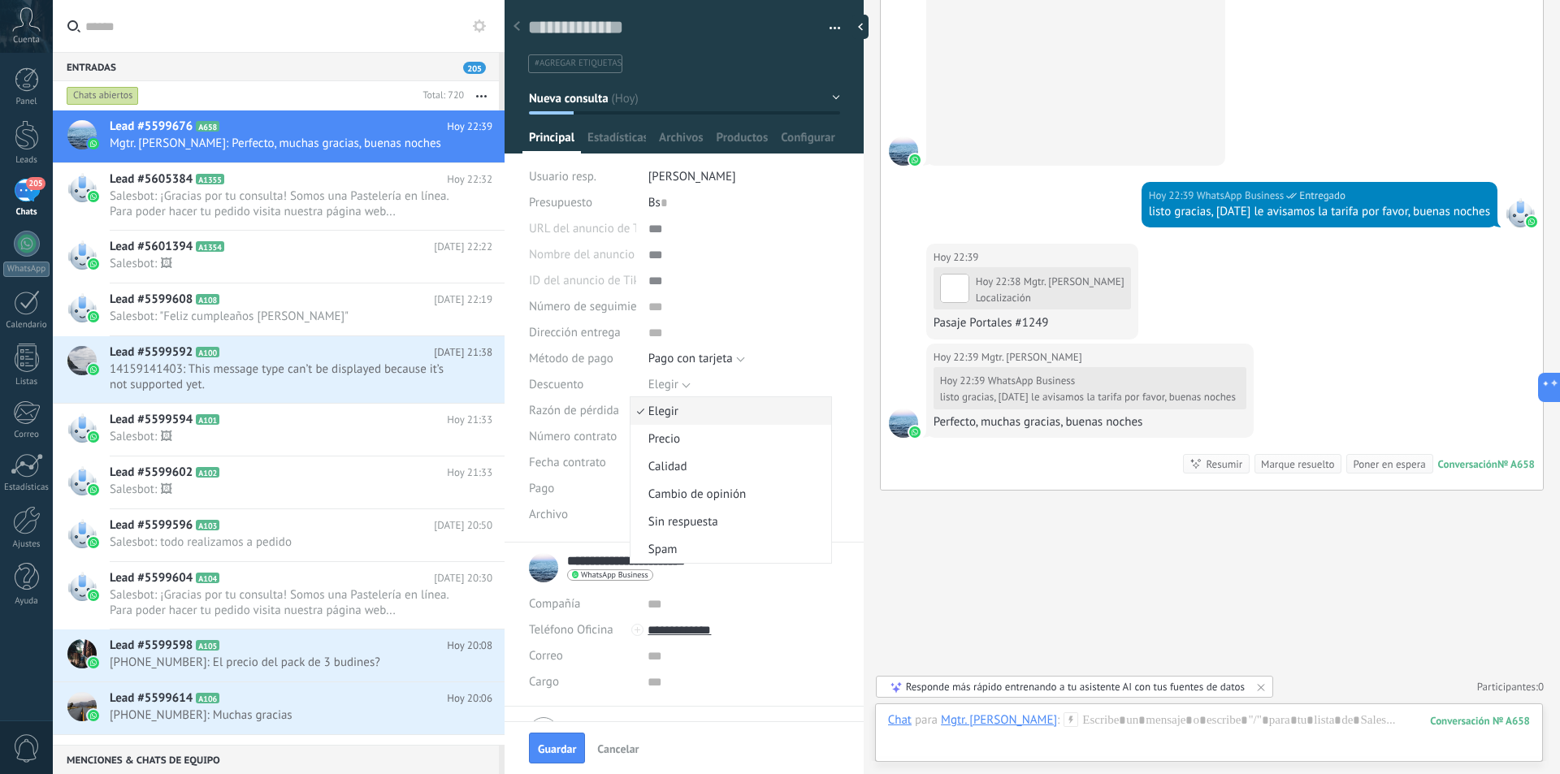
click at [668, 407] on span "Elegir" at bounding box center [728, 411] width 196 height 15
click at [668, 491] on span "Elegir" at bounding box center [663, 488] width 30 height 15
click at [673, 491] on span "Elegir" at bounding box center [728, 489] width 196 height 15
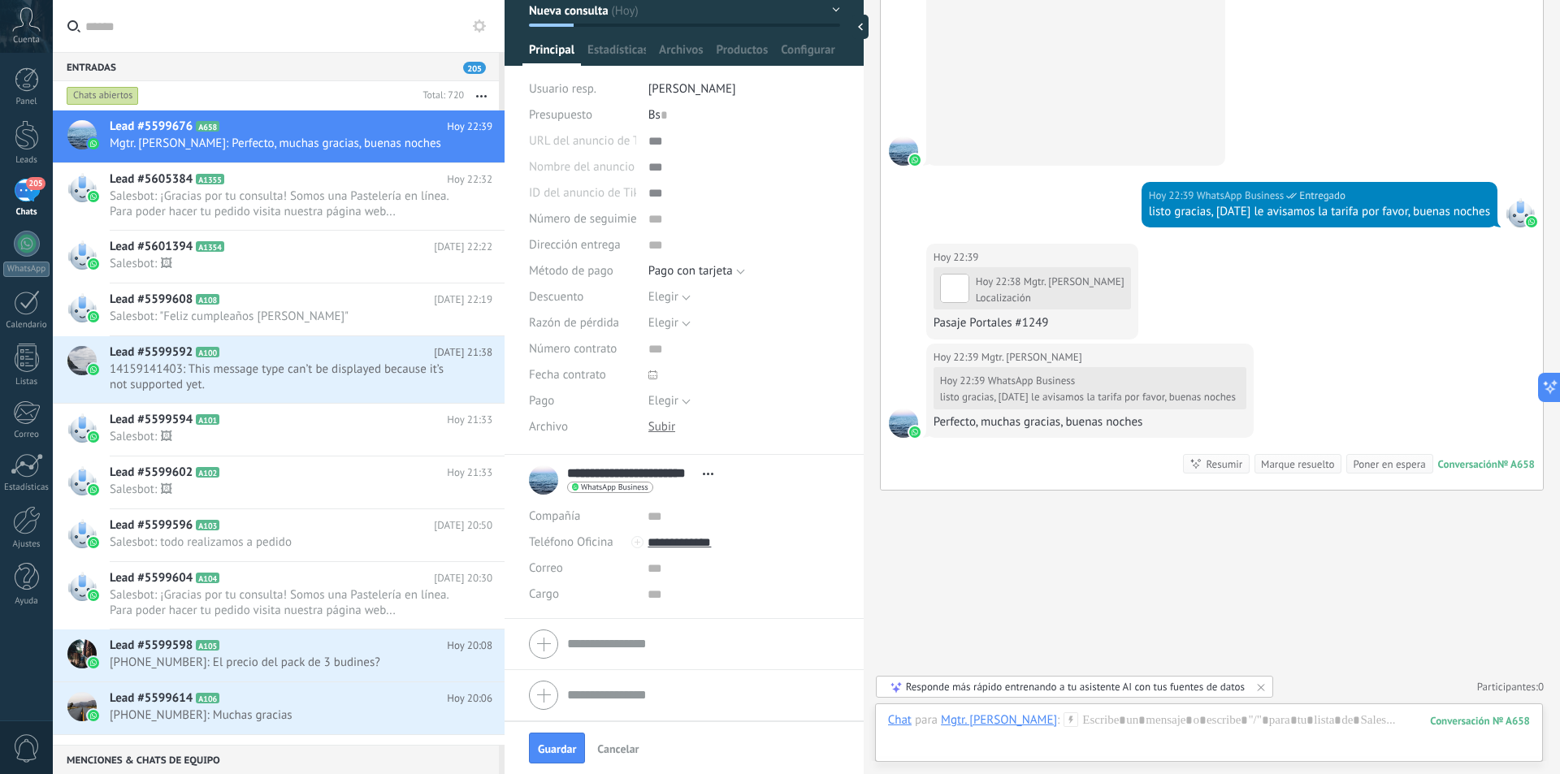
click at [711, 470] on span "Abrir detalle Copie el nombre Desatar Contacto principal" at bounding box center [708, 474] width 27 height 12
click at [726, 496] on link "Abrir detalle" at bounding box center [758, 495] width 65 height 15
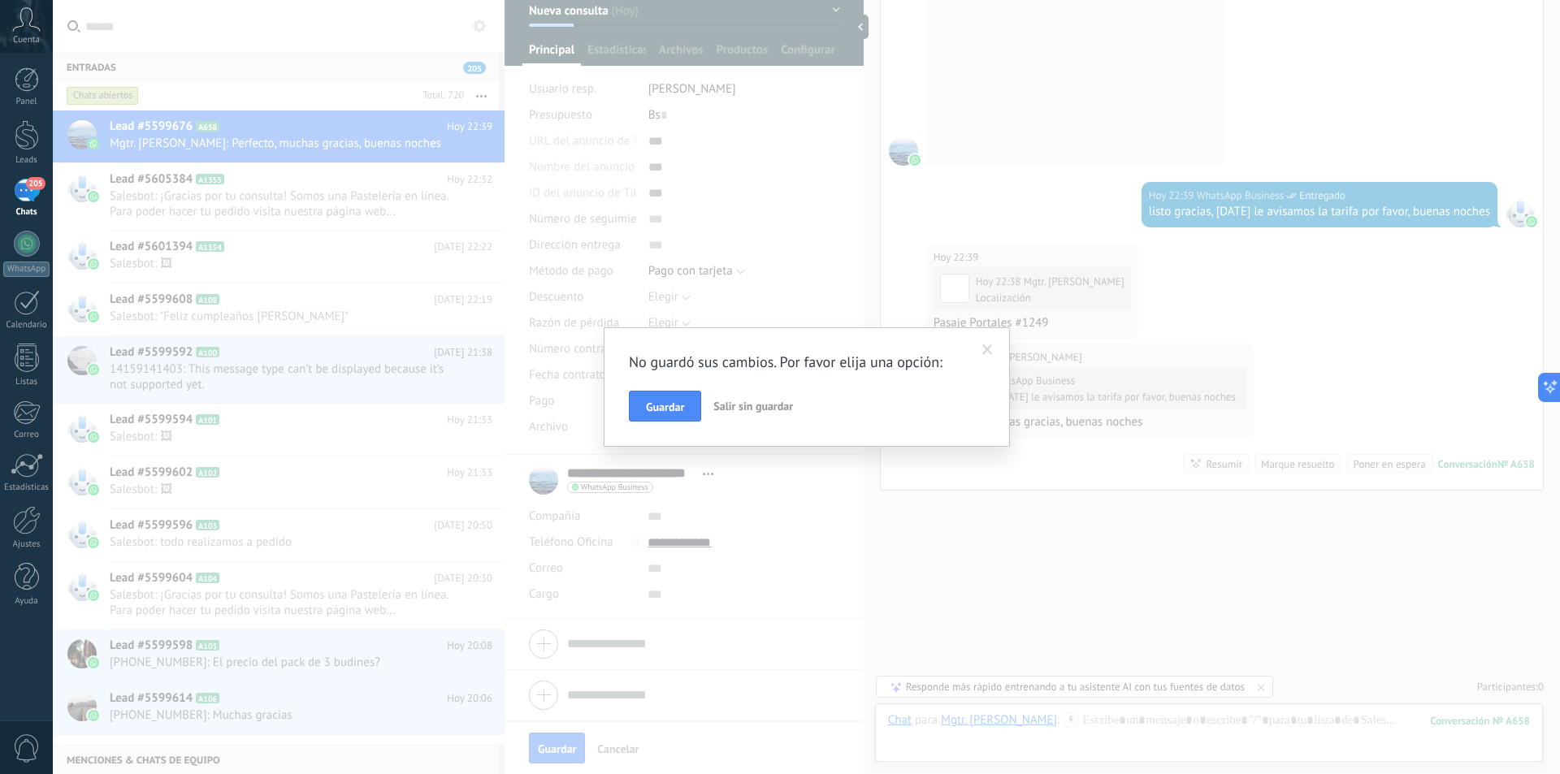
click at [989, 348] on span at bounding box center [987, 349] width 11 height 11
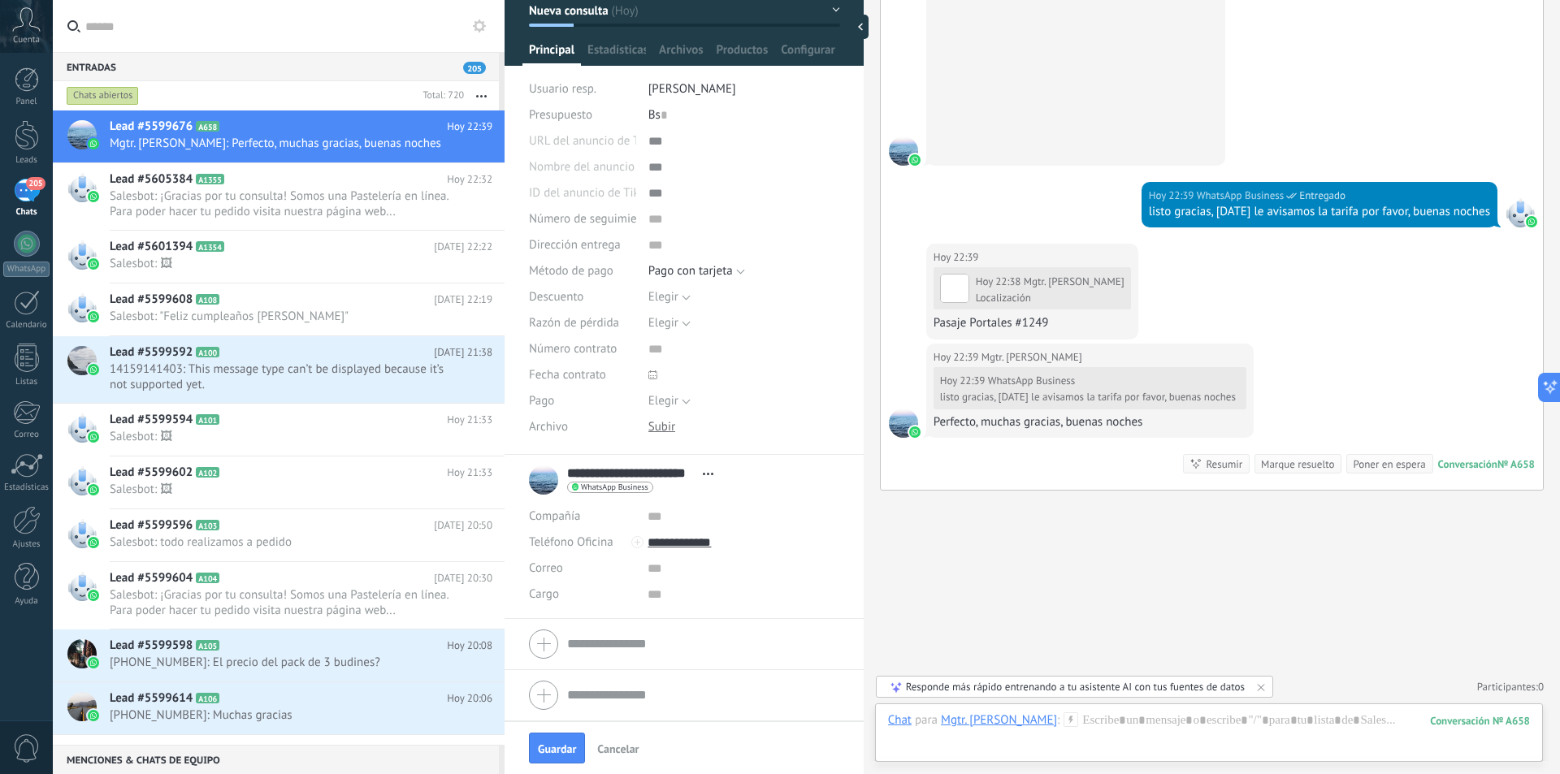
click at [619, 662] on div at bounding box center [684, 644] width 310 height 41
click at [618, 680] on div "Cargo" at bounding box center [582, 693] width 106 height 26
click at [749, 481] on div "**********" at bounding box center [684, 480] width 310 height 41
click at [621, 648] on form "Compañía Teléfono Oficina Ofic. directo Celular Fax Casa Otro Teléfono Oficina …" at bounding box center [684, 644] width 310 height 41
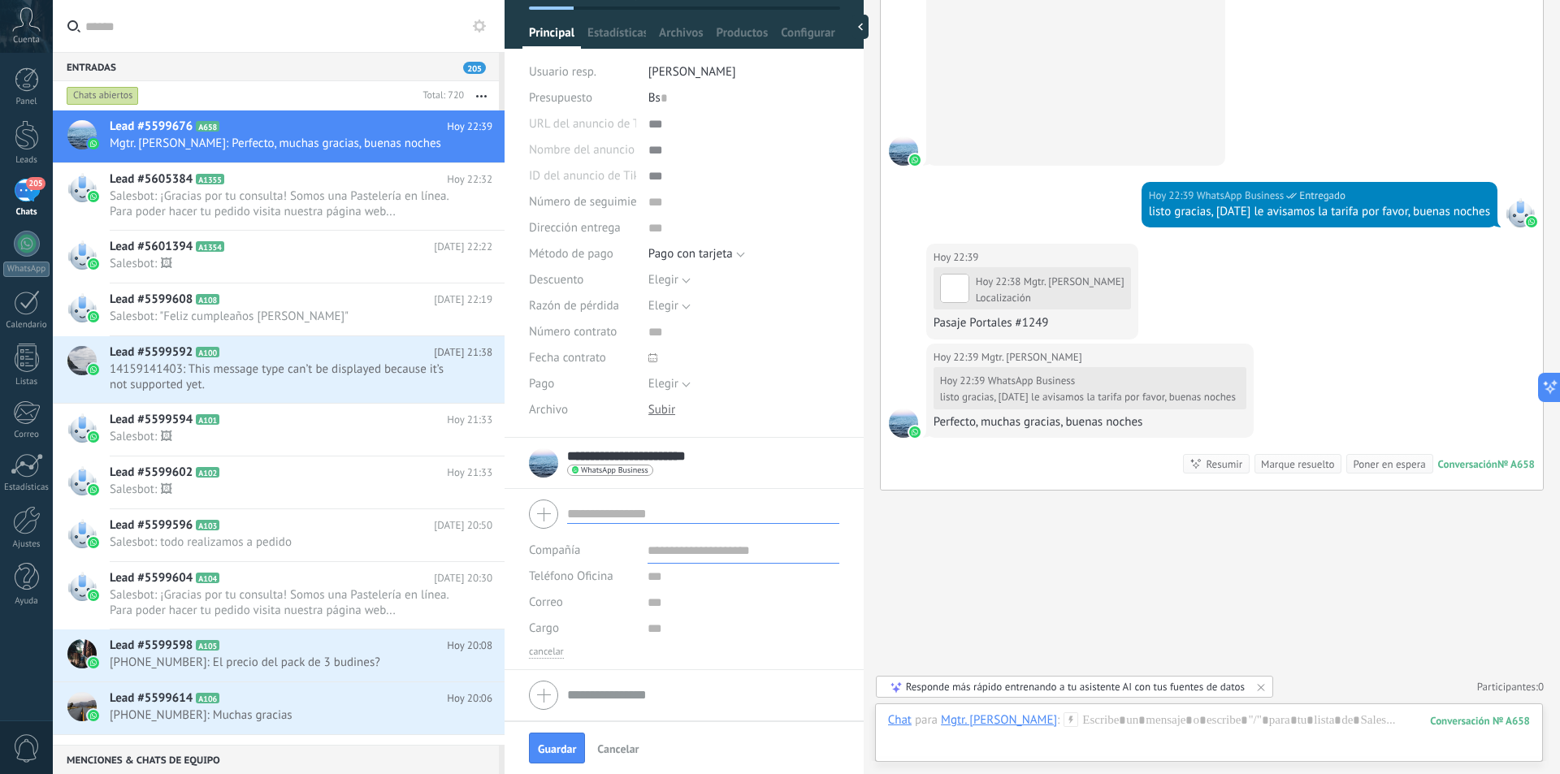
click at [781, 451] on div "**********" at bounding box center [684, 463] width 310 height 41
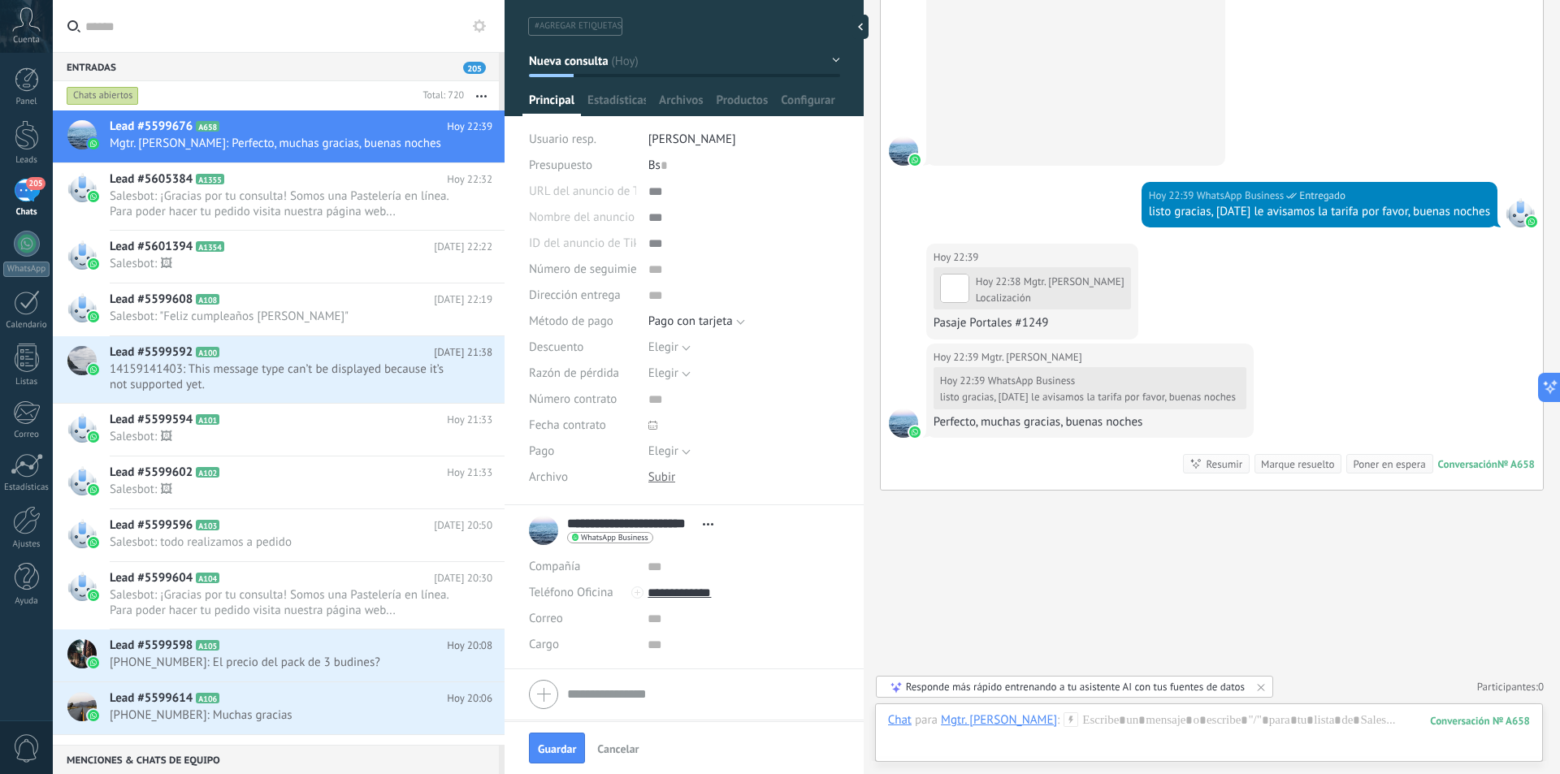
scroll to position [0, 0]
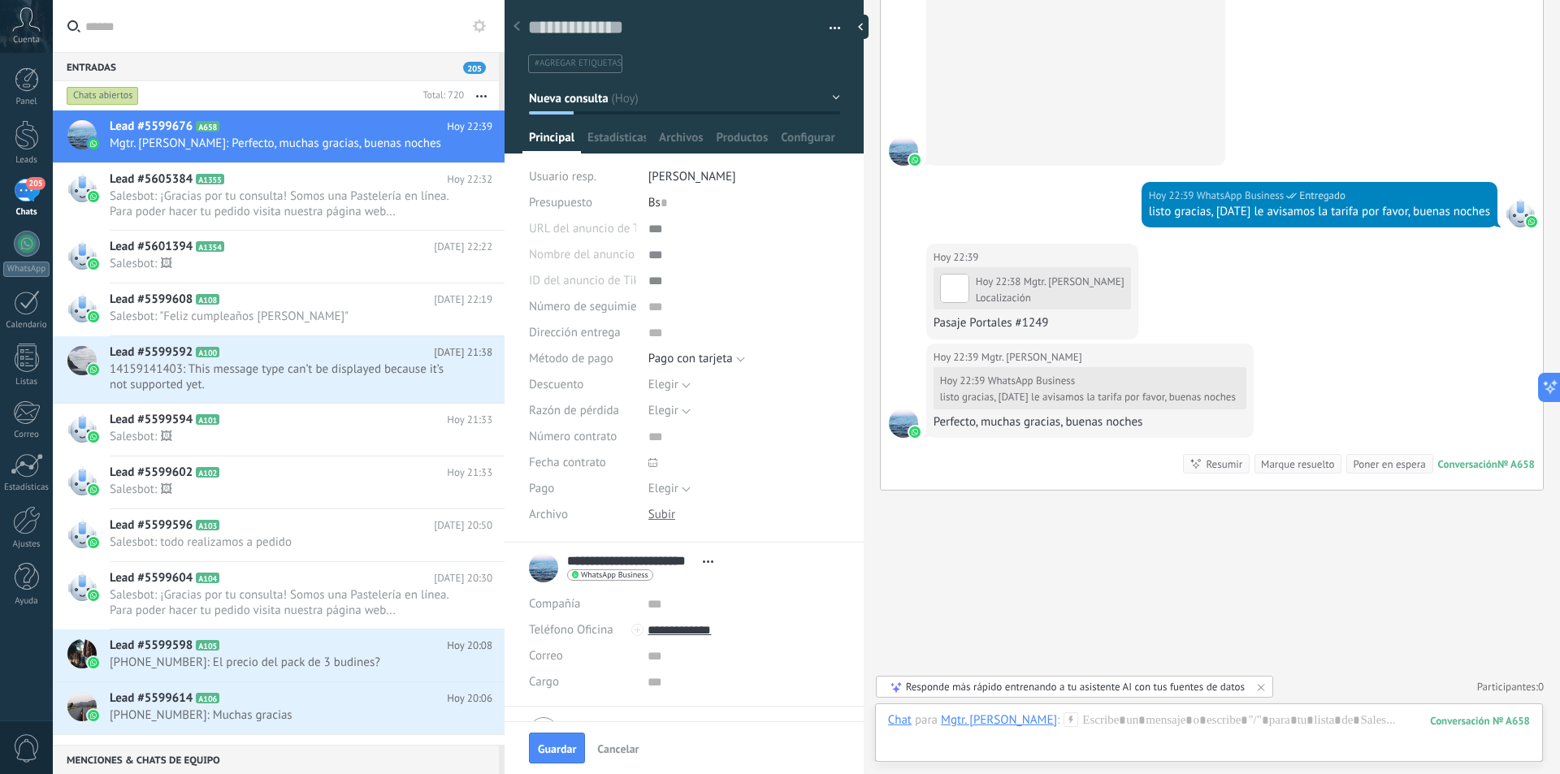
click at [683, 99] on button "Nueva consulta" at bounding box center [684, 98] width 311 height 29
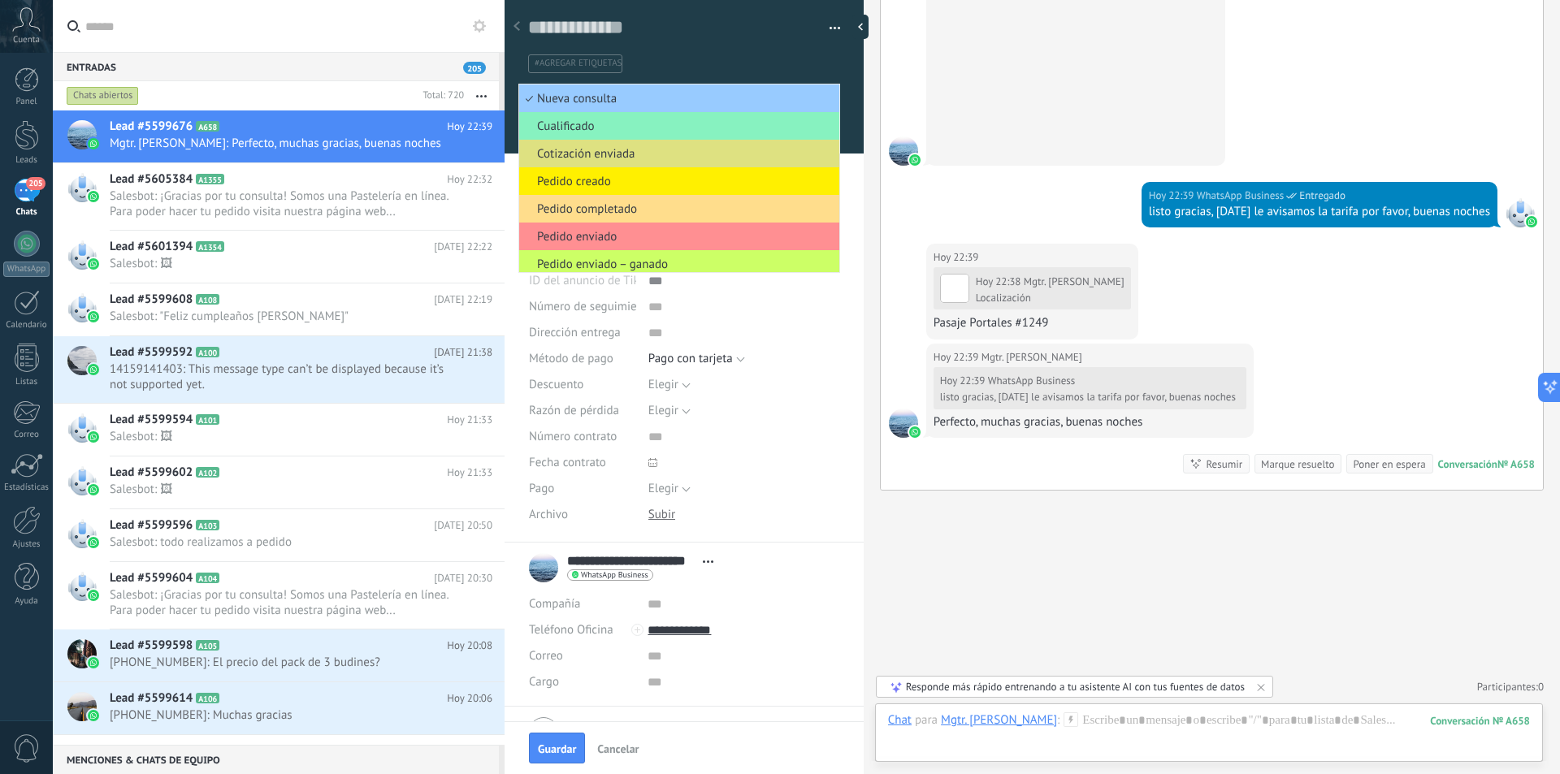
click at [643, 208] on span "Pedido completado" at bounding box center [676, 208] width 315 height 15
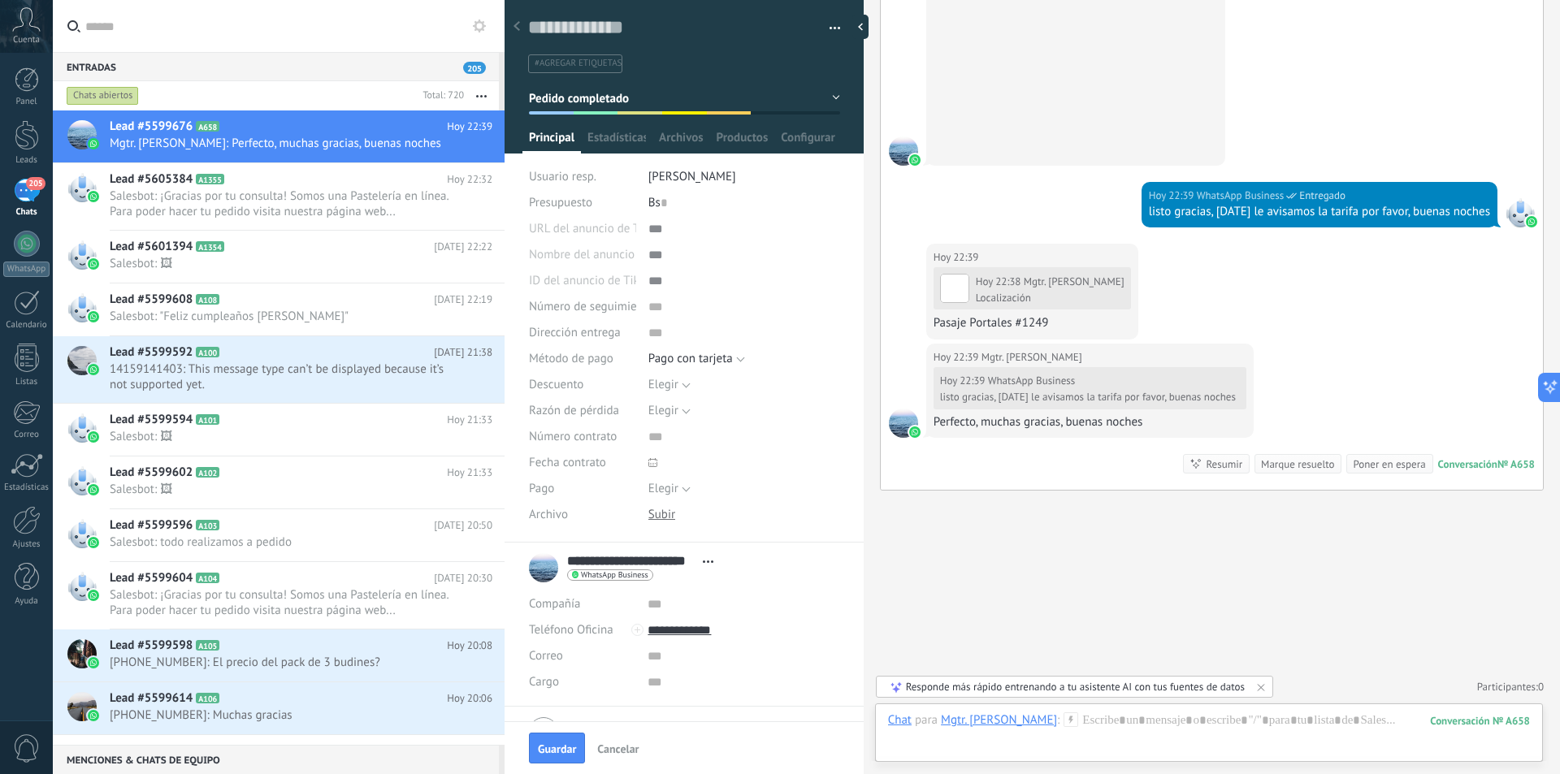
click at [825, 101] on button "Pedido completado" at bounding box center [684, 98] width 311 height 29
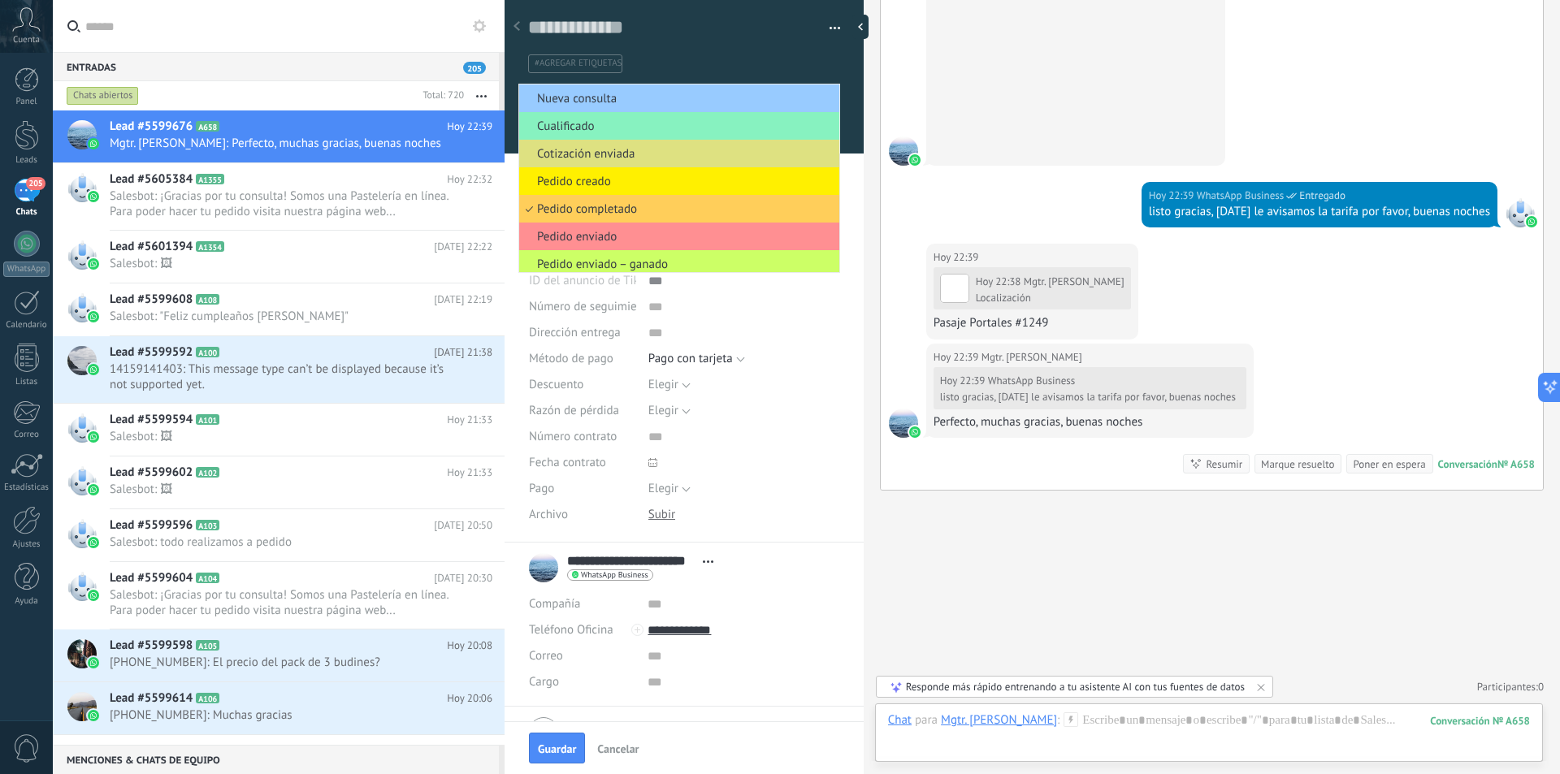
scroll to position [32, 0]
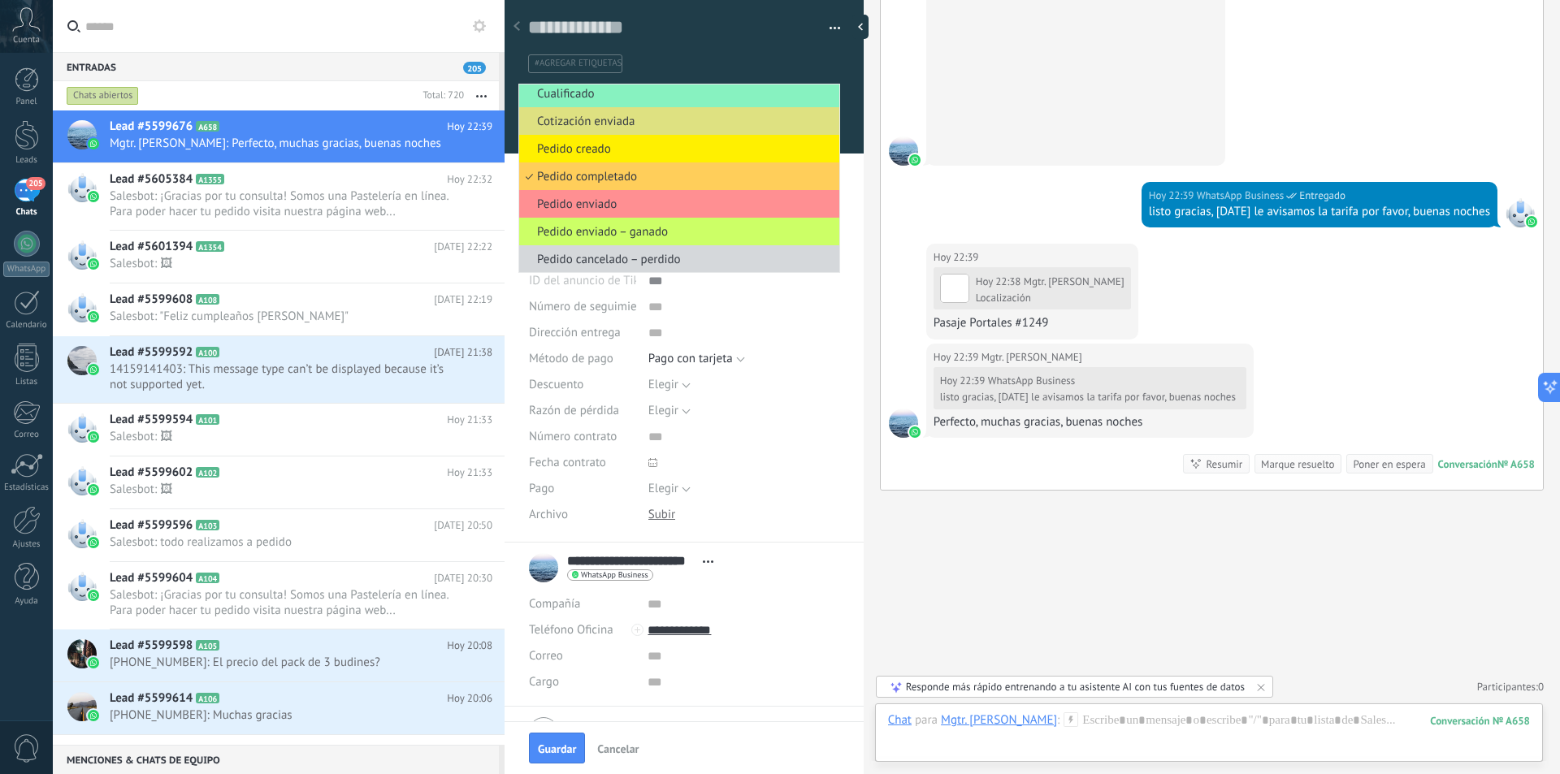
click at [807, 52] on div "#agregar etiquetas" at bounding box center [681, 63] width 313 height 25
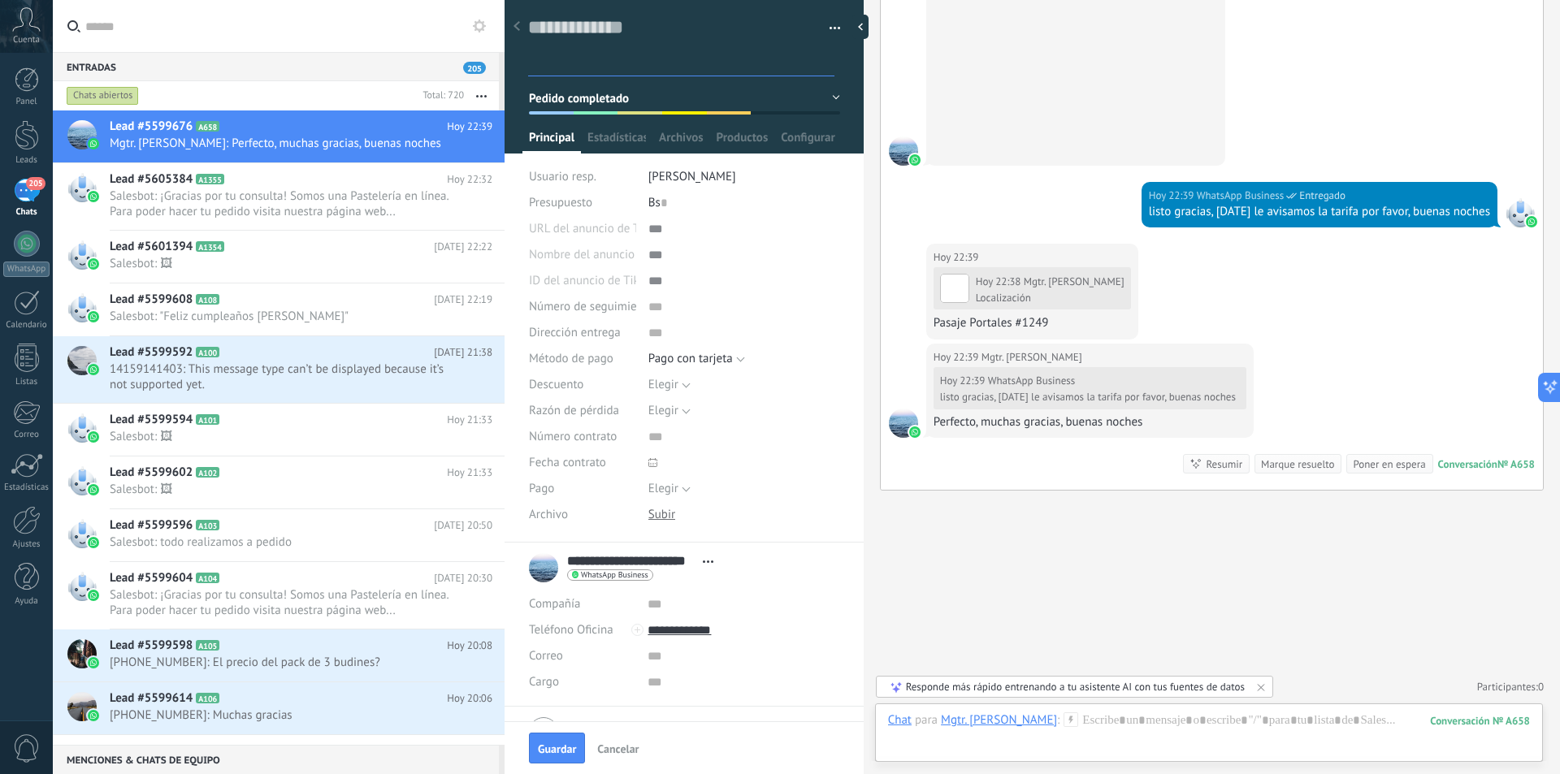
click at [623, 63] on input "text" at bounding box center [682, 63] width 301 height 17
click at [826, 28] on button "button" at bounding box center [829, 28] width 24 height 24
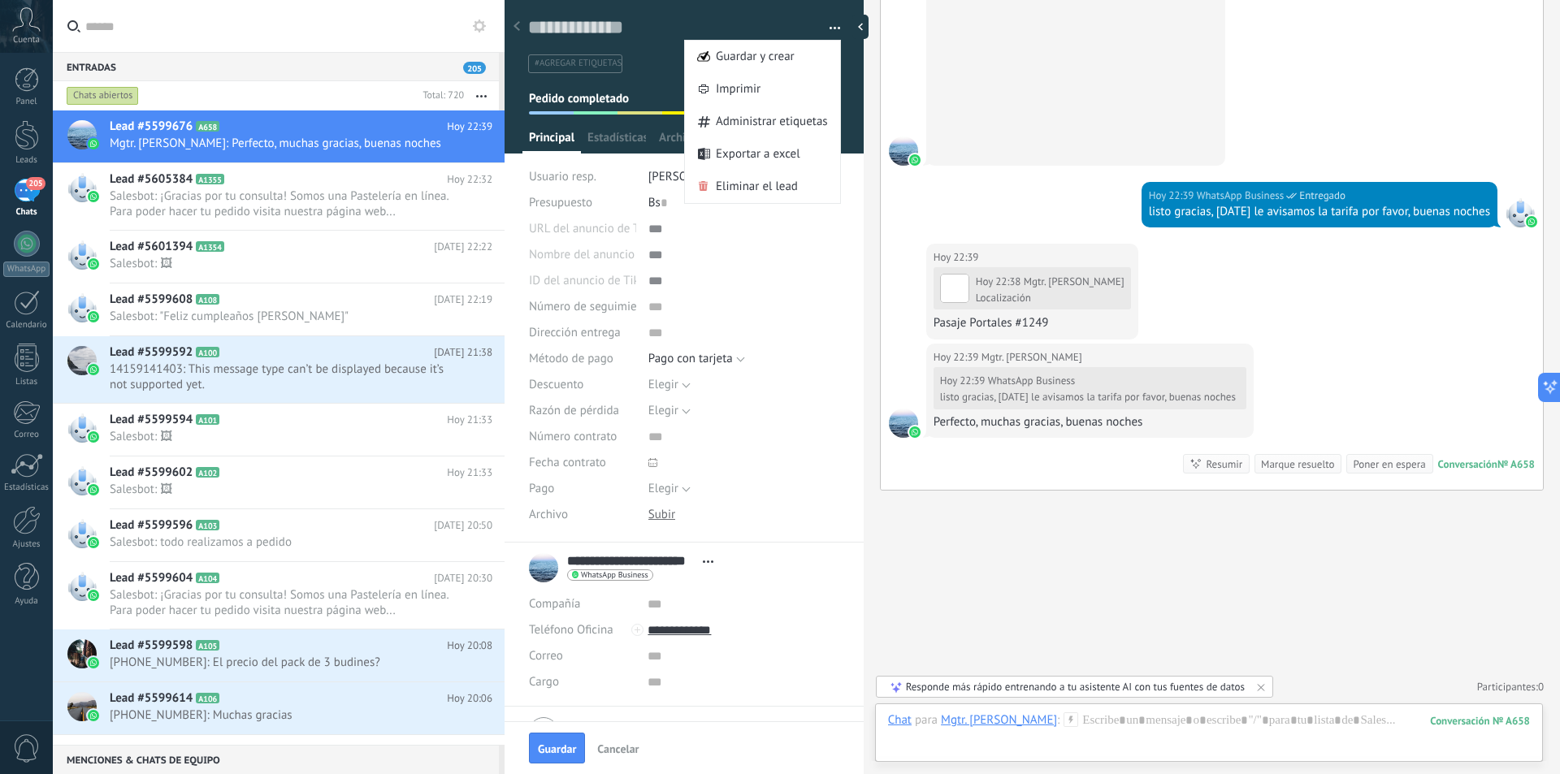
click at [626, 78] on div at bounding box center [684, 71] width 360 height 164
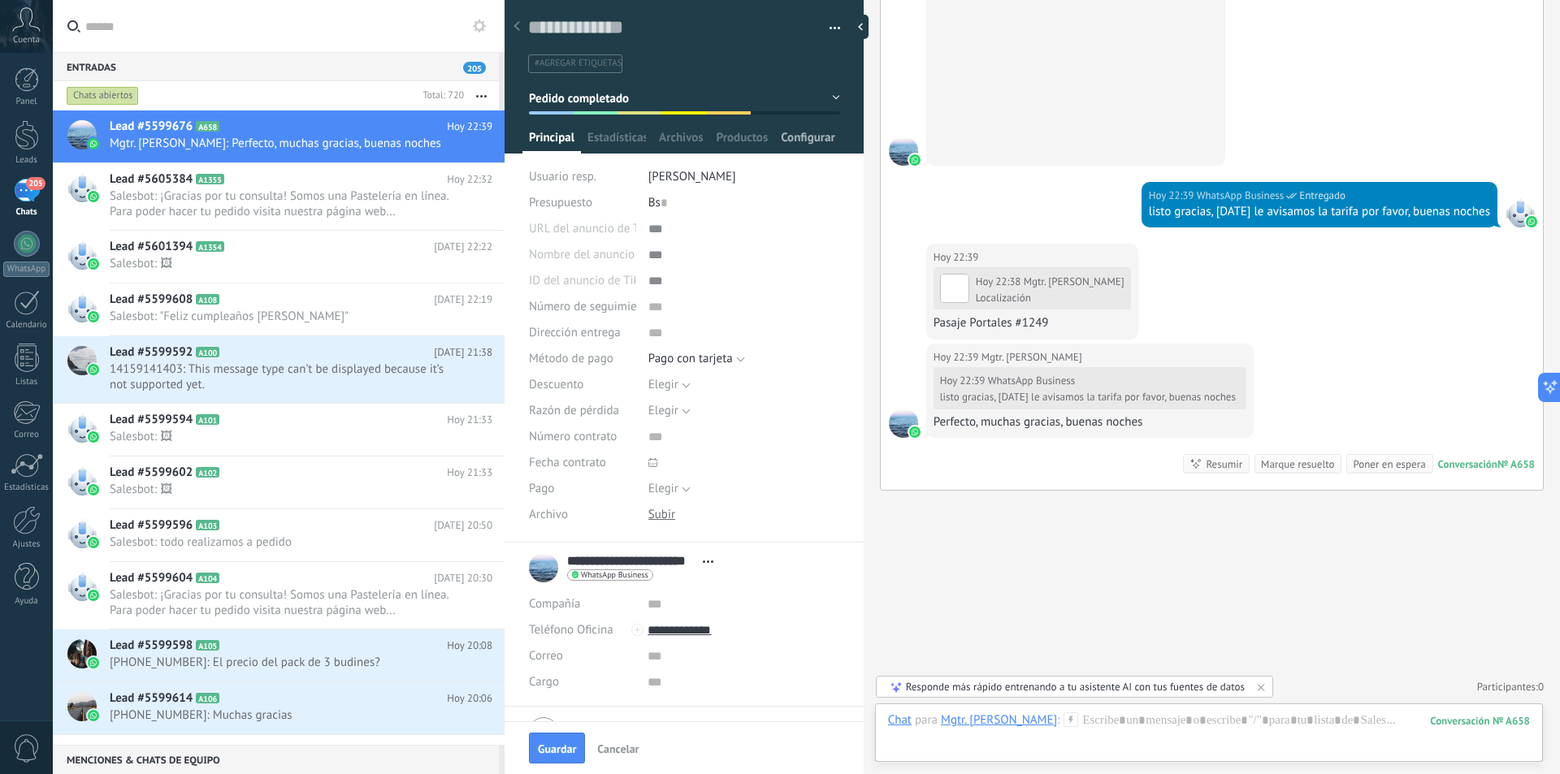
click at [794, 134] on span "Configurar" at bounding box center [808, 142] width 54 height 24
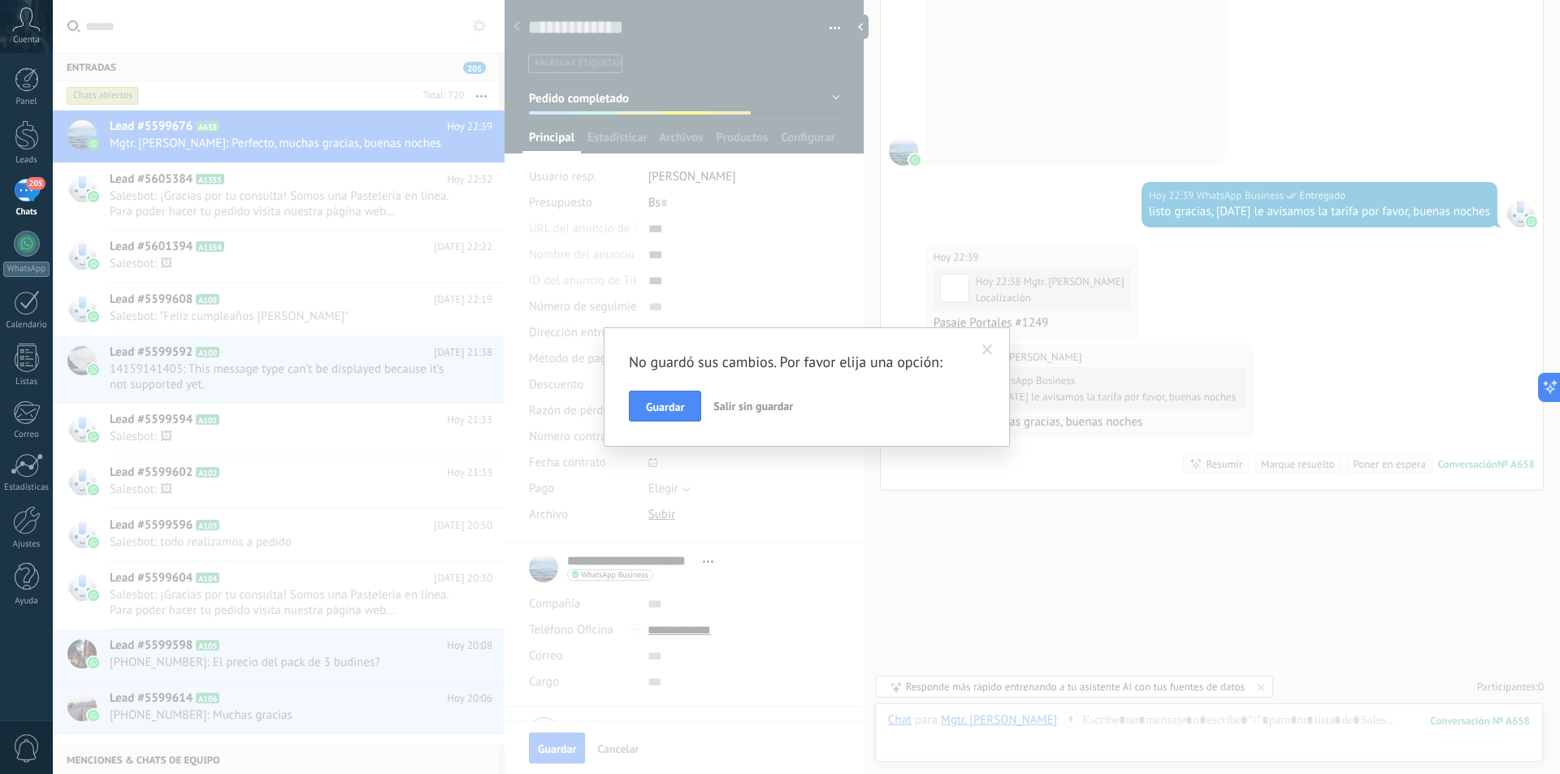
click at [986, 349] on span at bounding box center [987, 349] width 11 height 11
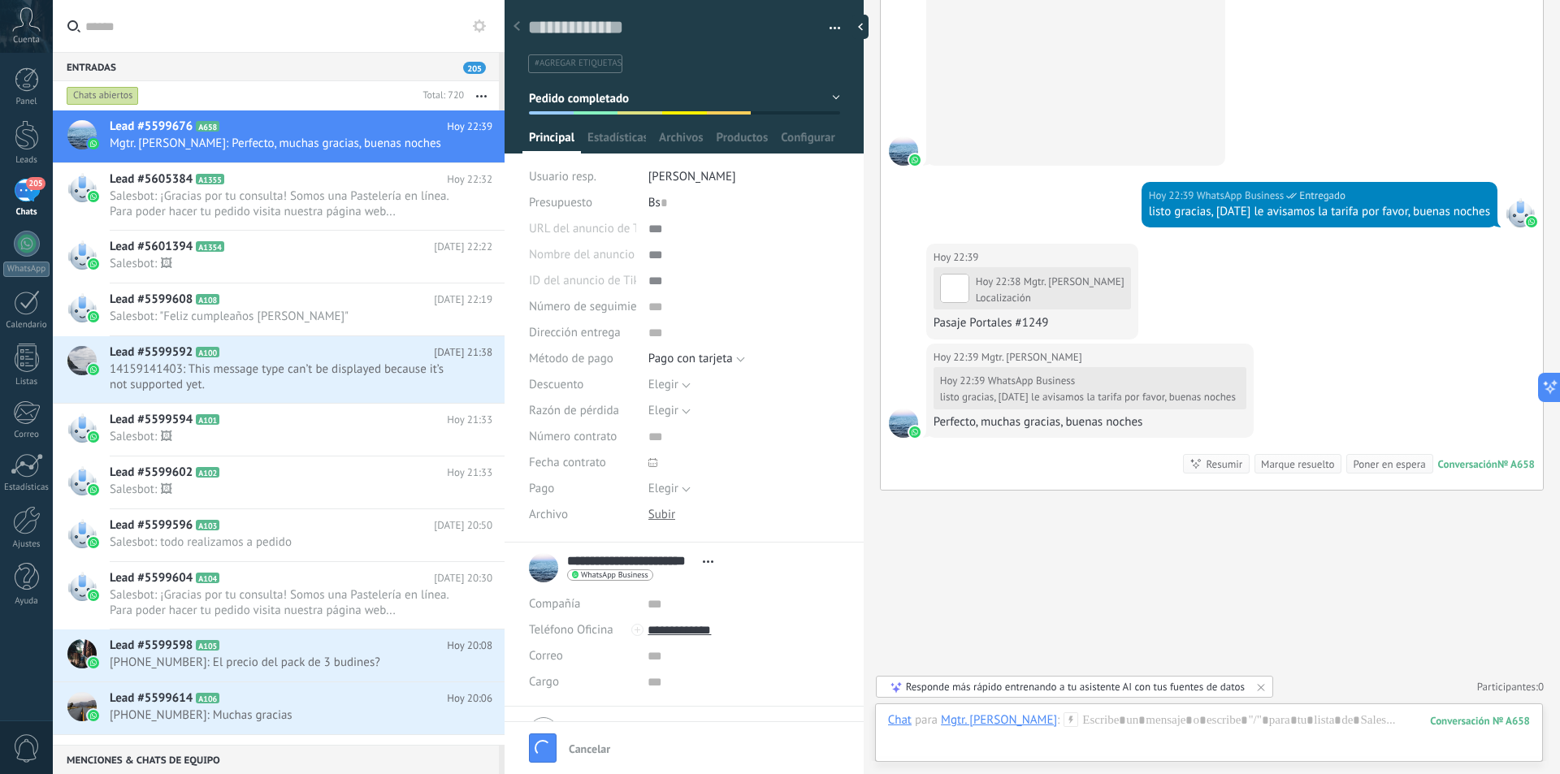
click at [747, 127] on div at bounding box center [684, 71] width 360 height 164
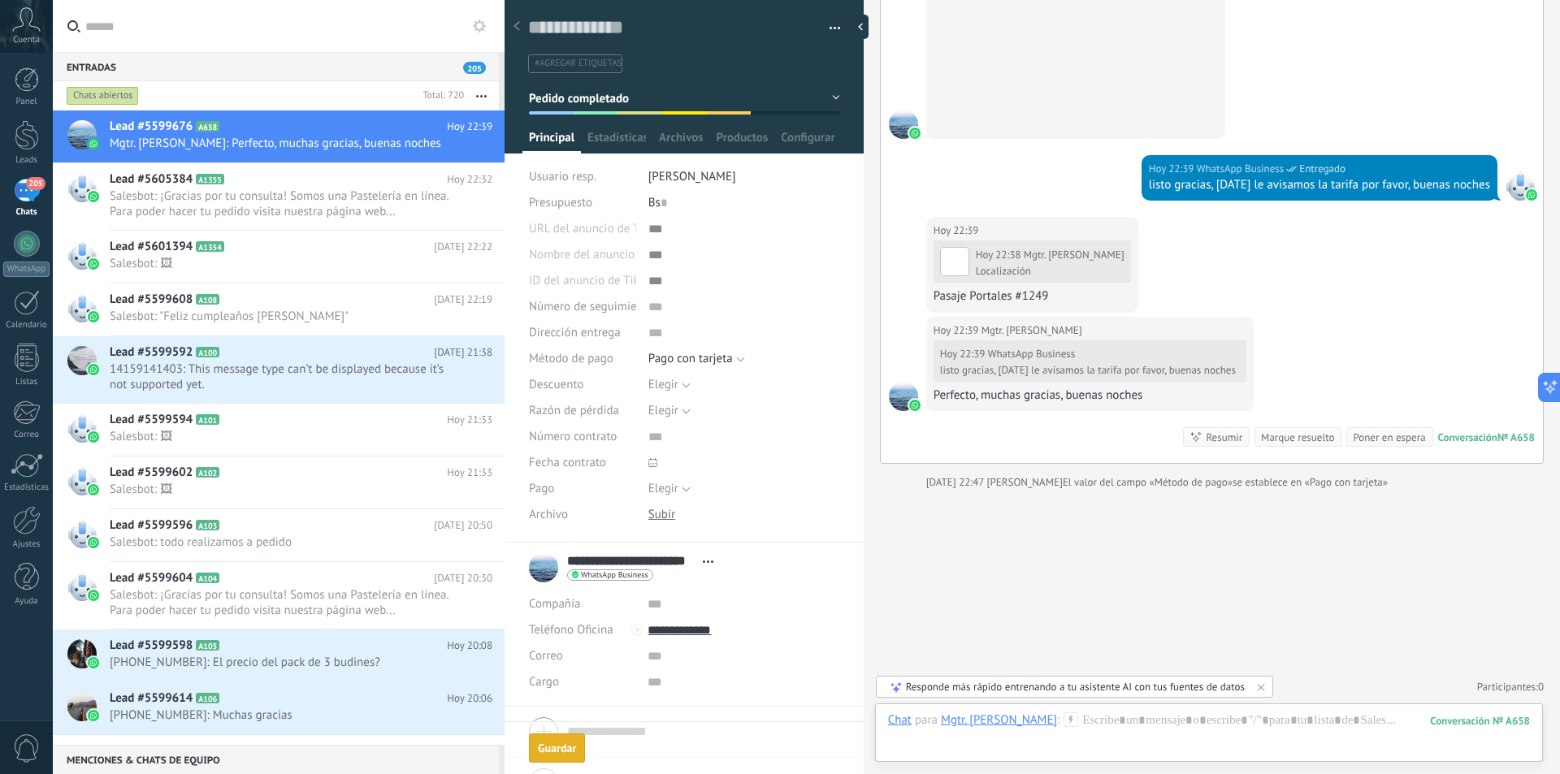
scroll to position [1624, 0]
click at [747, 136] on div "Campos y grupos En Kommo puedes añadir tus propios campos y usarlos para cualqu…" at bounding box center [806, 387] width 1507 height 774
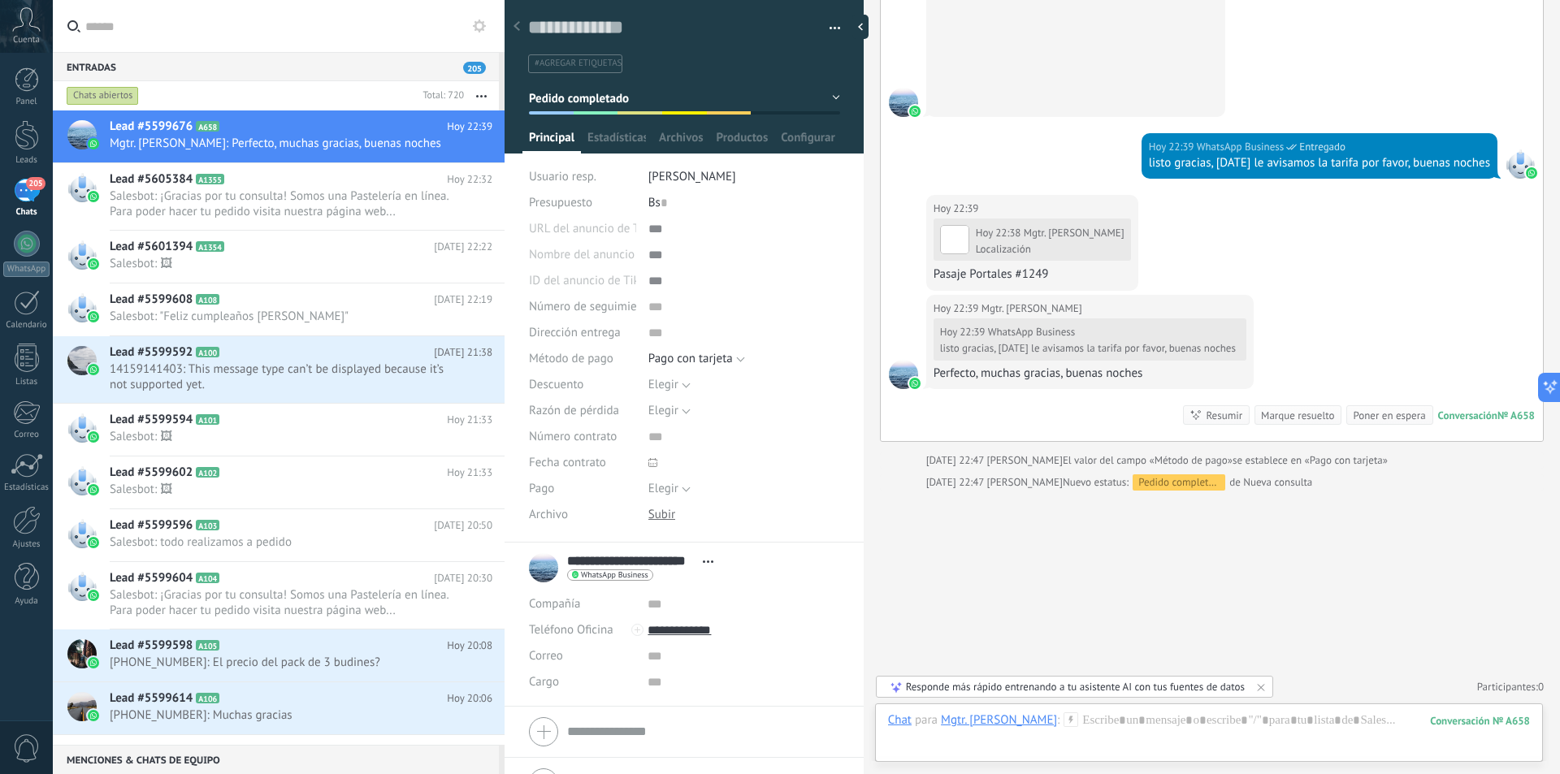
click at [1166, 481] on div "Pedido completado" at bounding box center [1178, 482] width 93 height 16
click at [1154, 721] on div at bounding box center [1209, 736] width 642 height 49
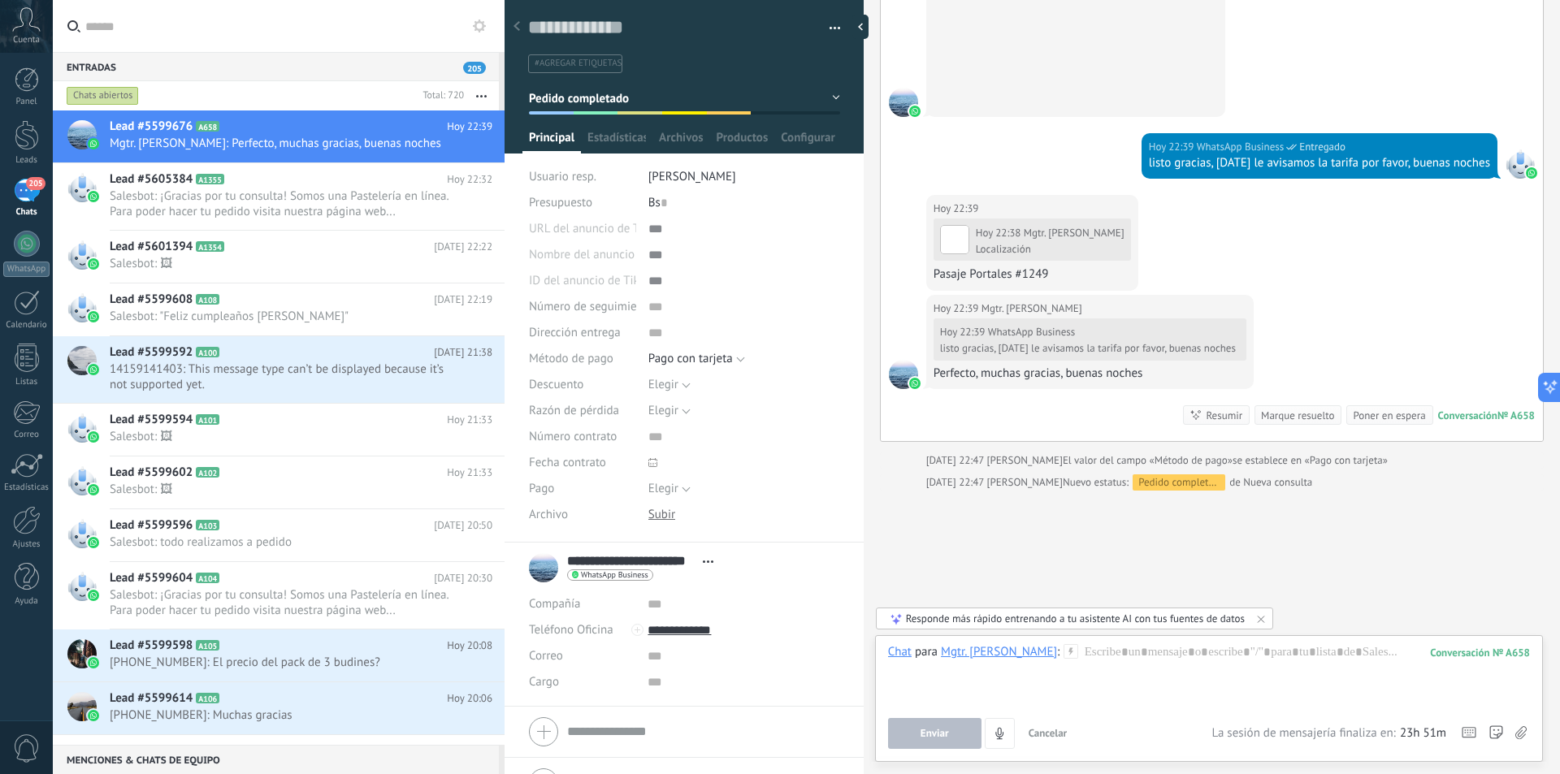
click at [1103, 617] on div "Responde más rápido entrenando a tu asistente AI con tus fuentes de datos" at bounding box center [1075, 619] width 339 height 14
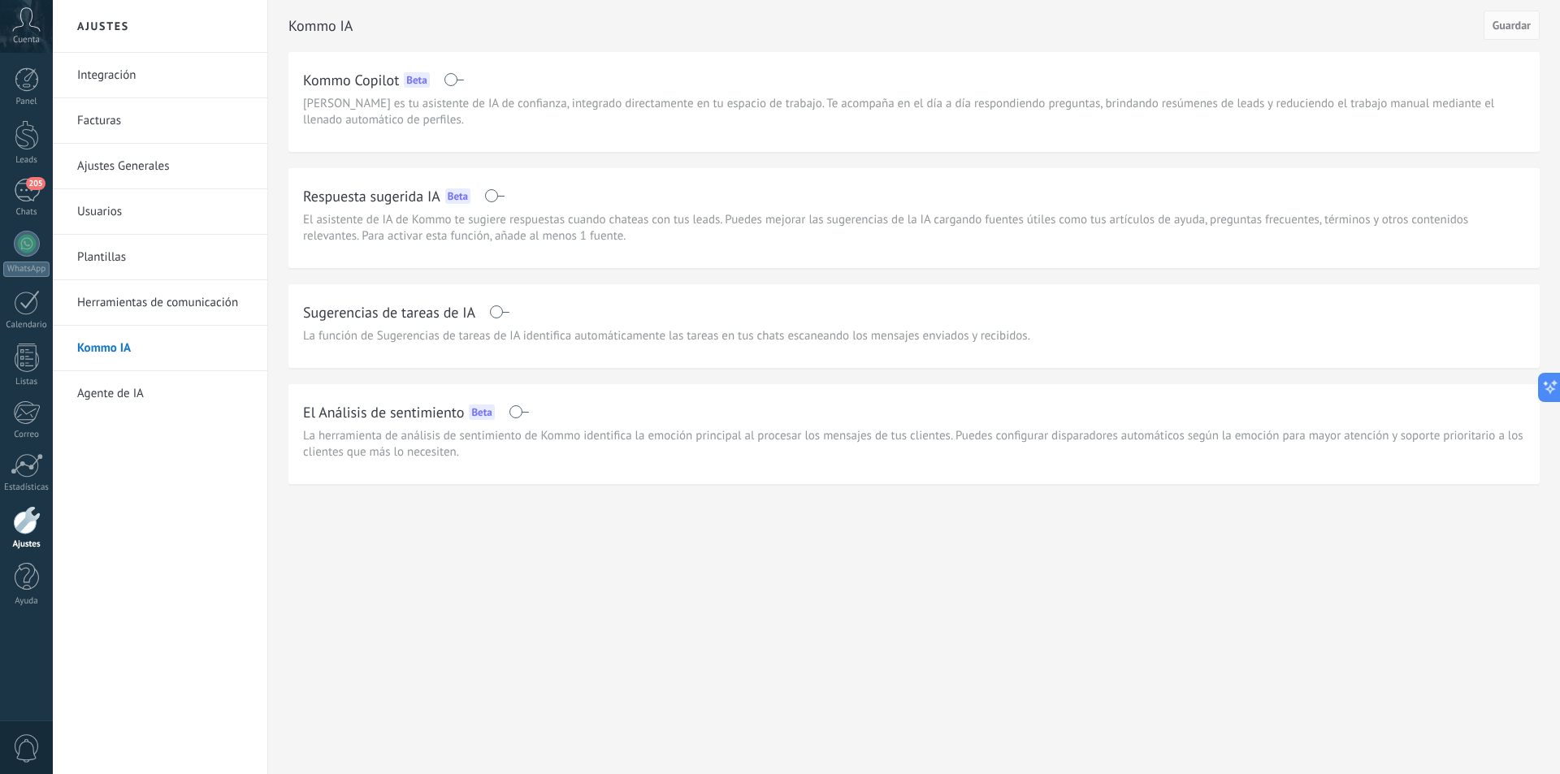
click at [501, 195] on span at bounding box center [494, 195] width 20 height 13
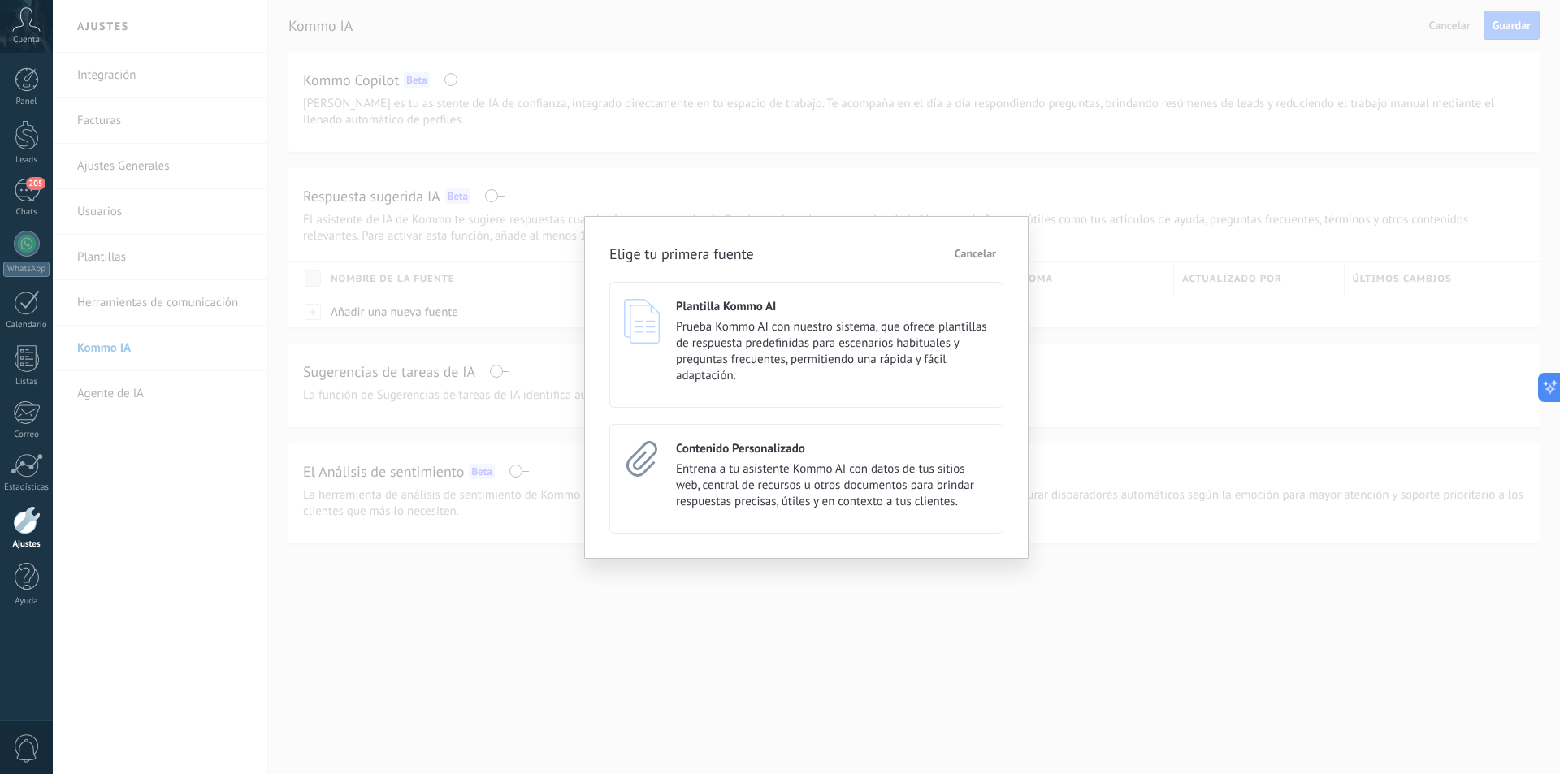
click at [984, 254] on span "Cancelar" at bounding box center [975, 253] width 41 height 11
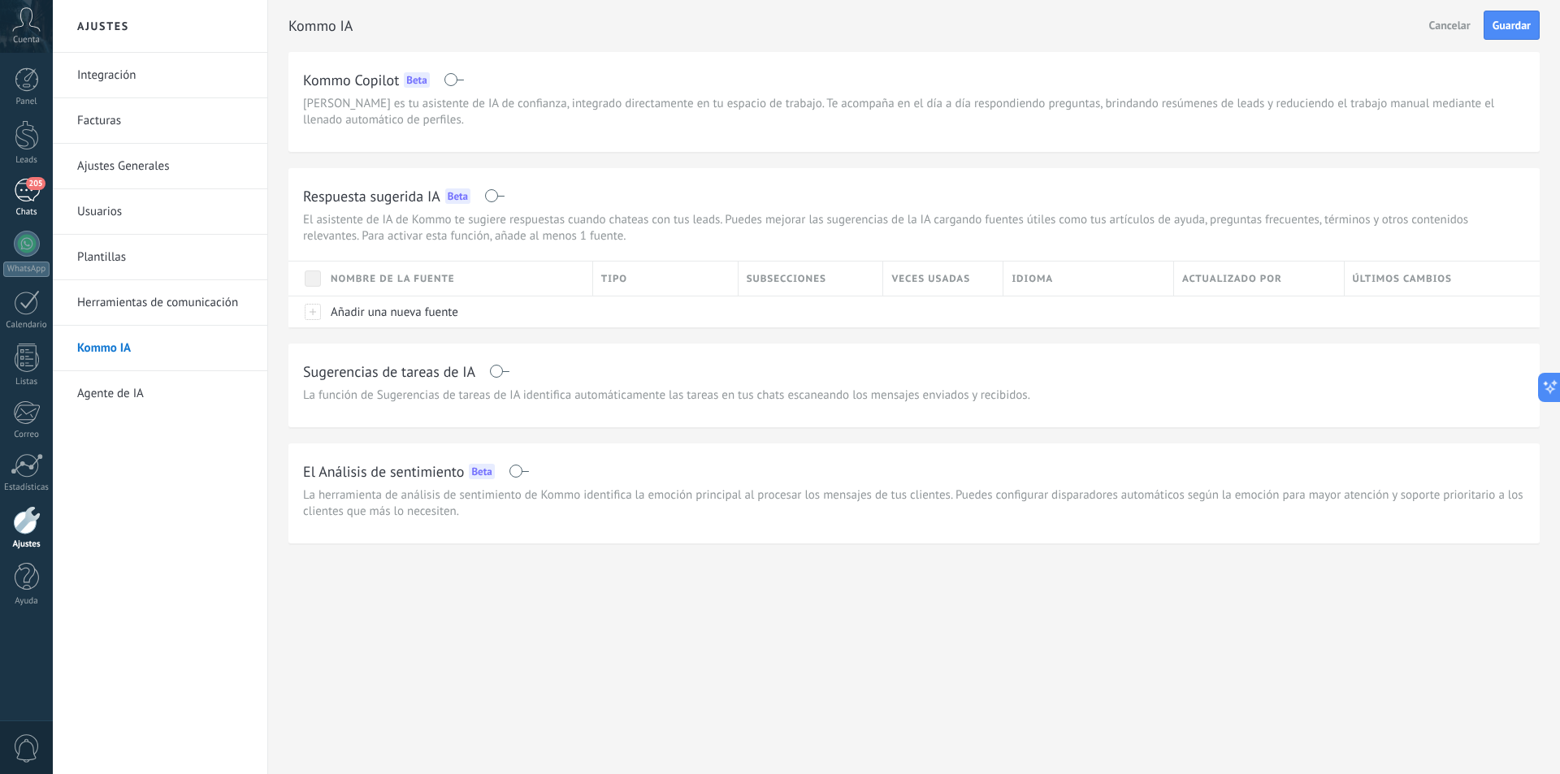
click at [28, 202] on link "205 Chats" at bounding box center [26, 198] width 53 height 39
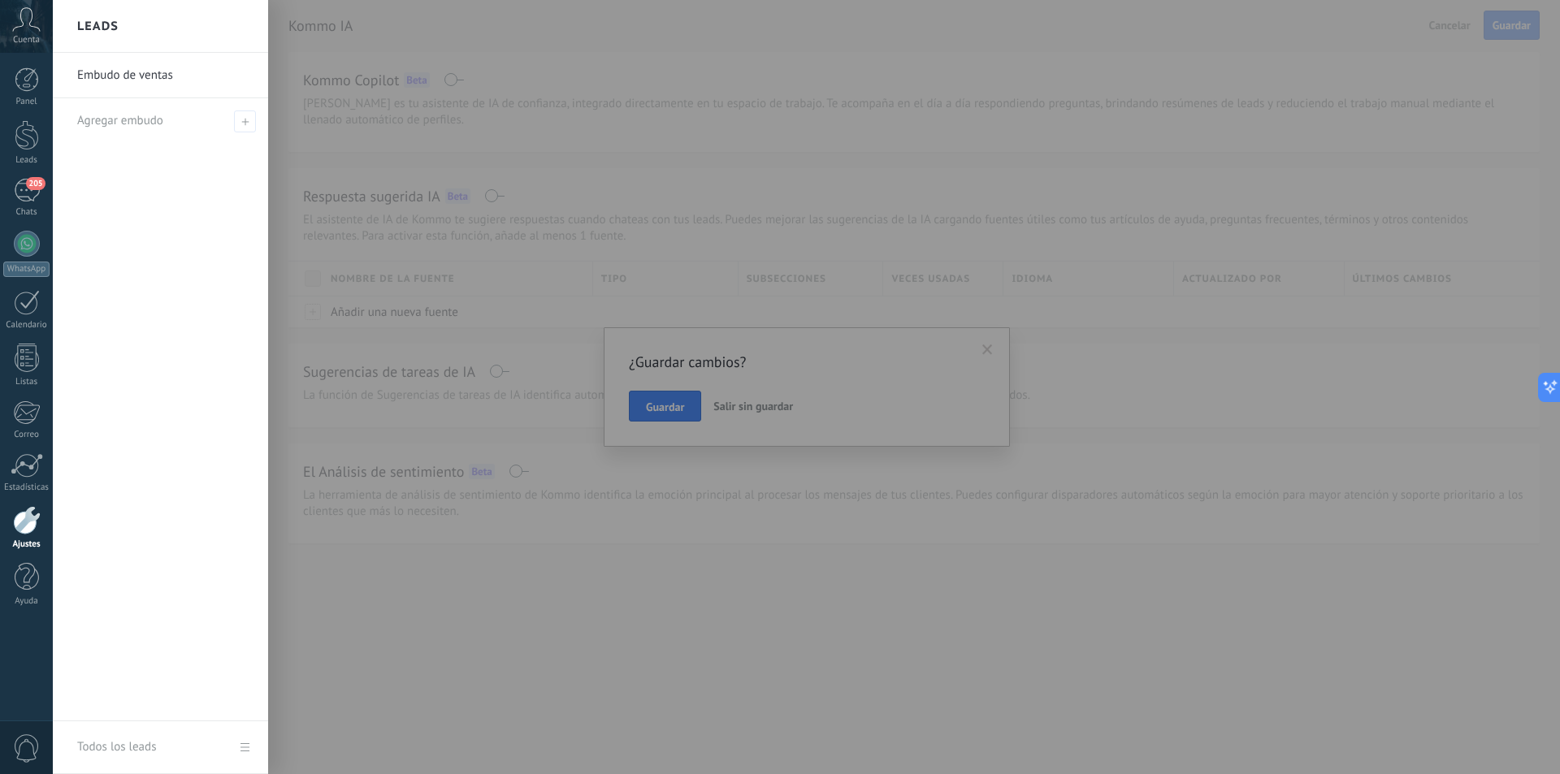
click at [656, 413] on div at bounding box center [833, 387] width 1560 height 774
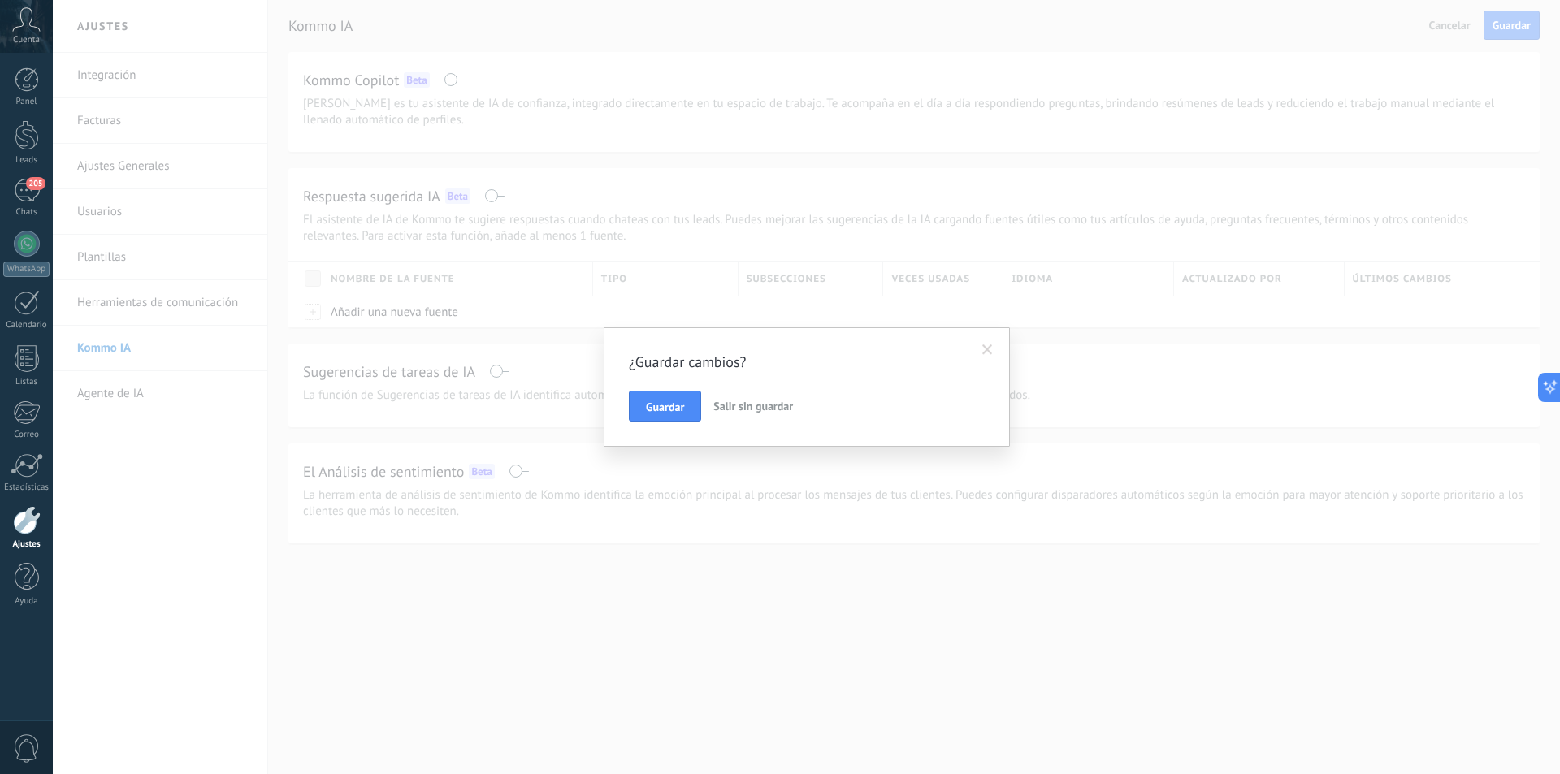
click at [660, 410] on span "Guardar" at bounding box center [665, 406] width 38 height 11
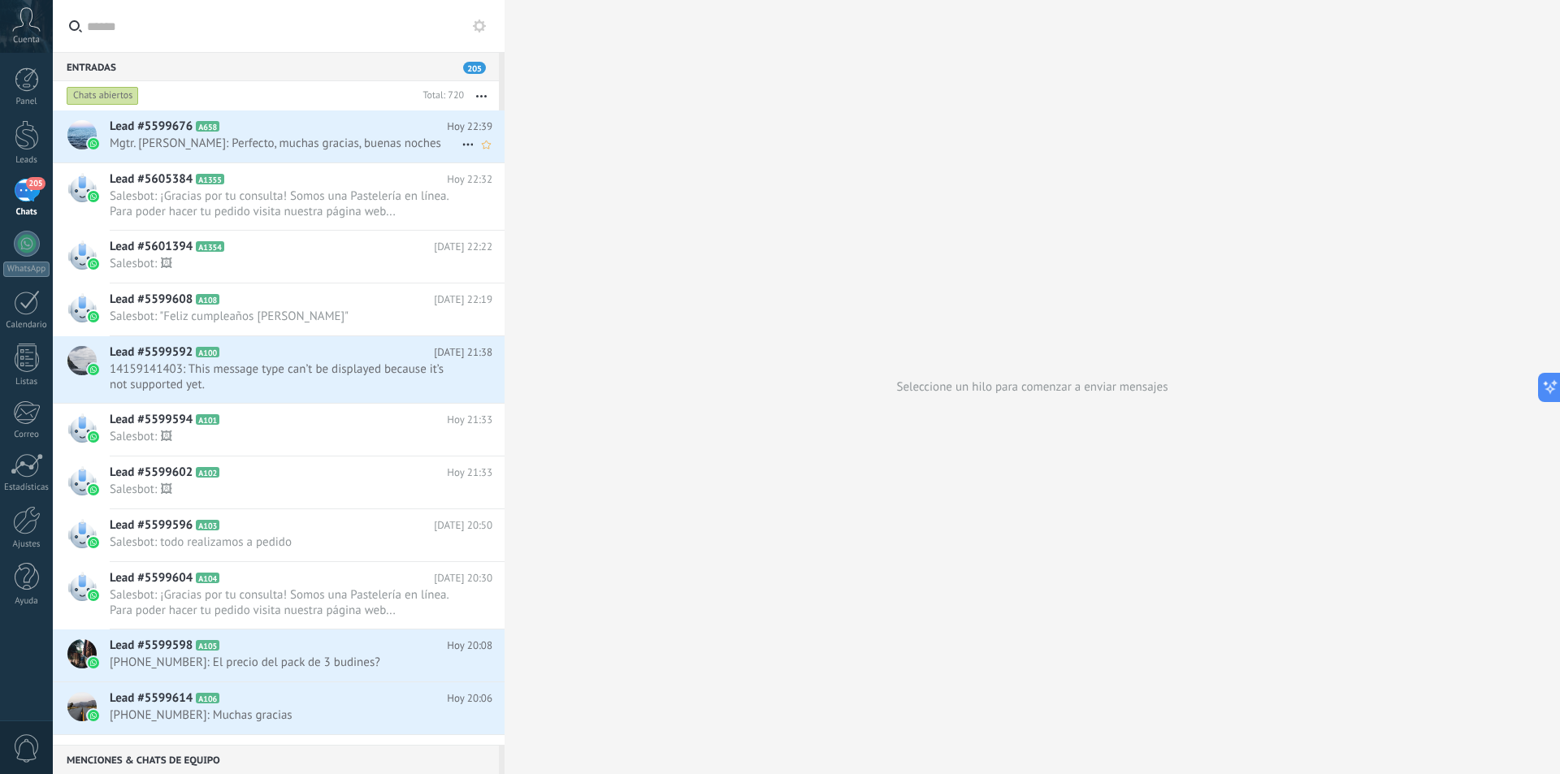
click at [348, 126] on h2 "Lead #5599676 A658" at bounding box center [278, 127] width 337 height 16
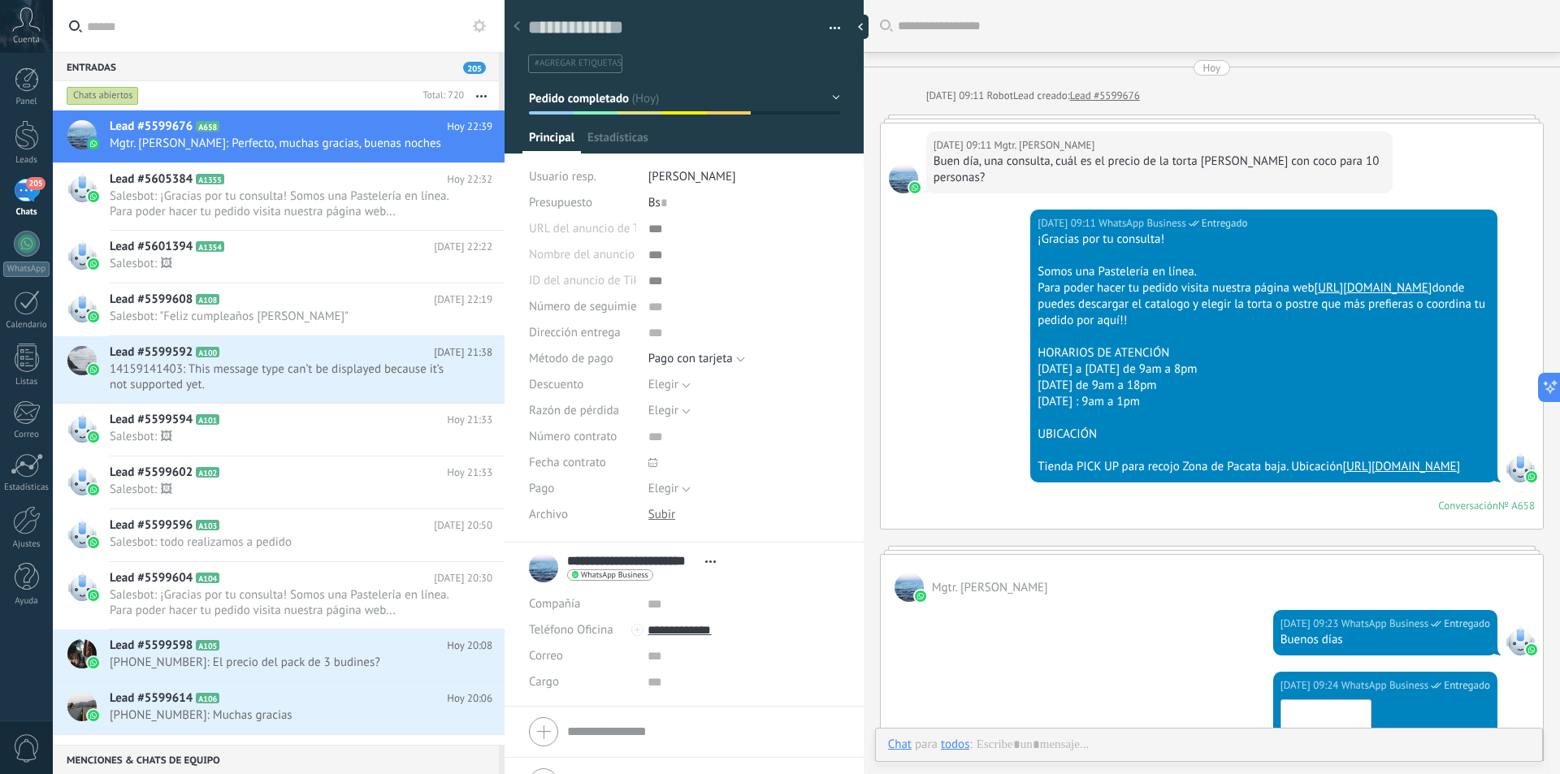
type textarea "**********"
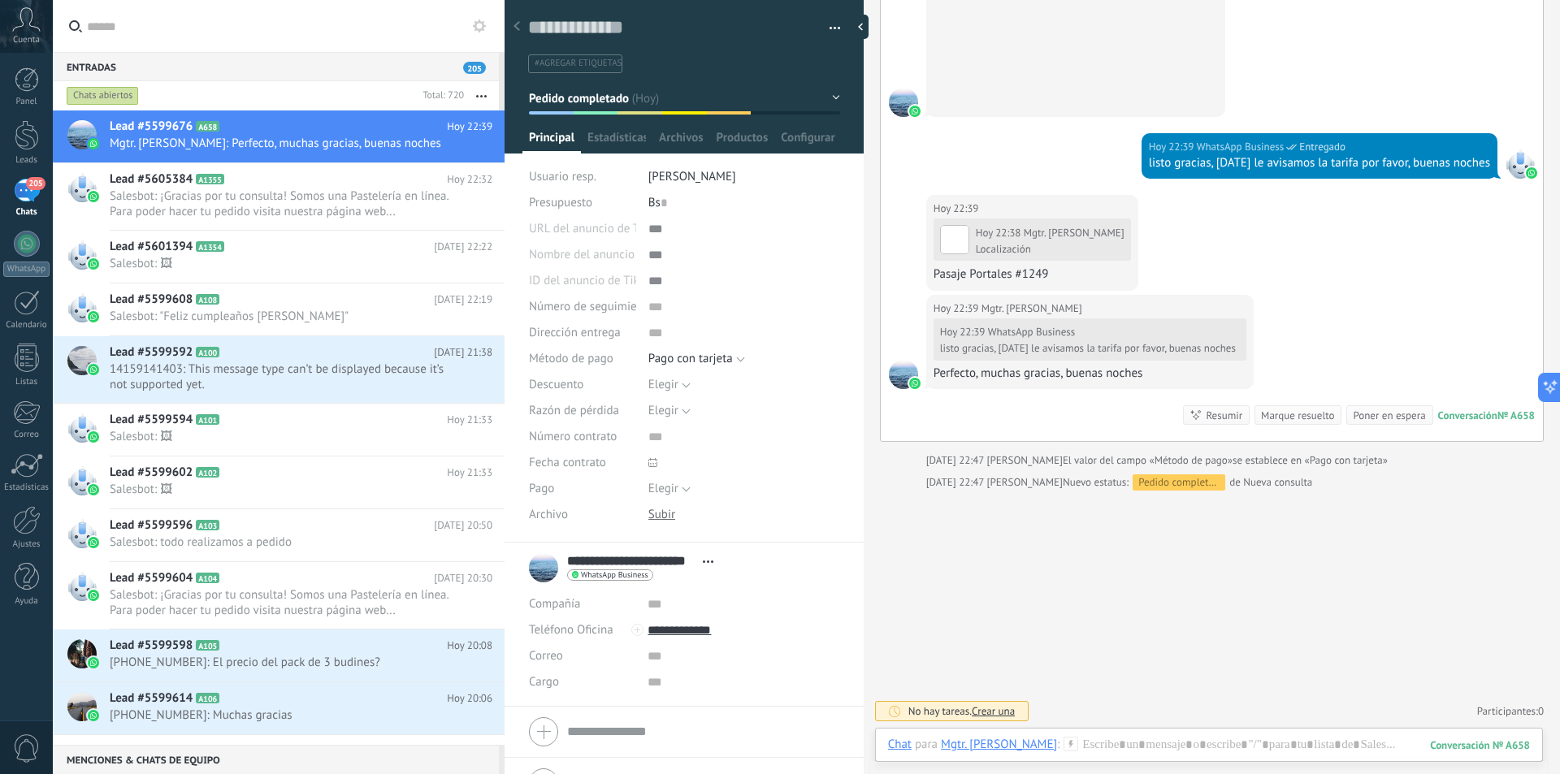
scroll to position [1624, 0]
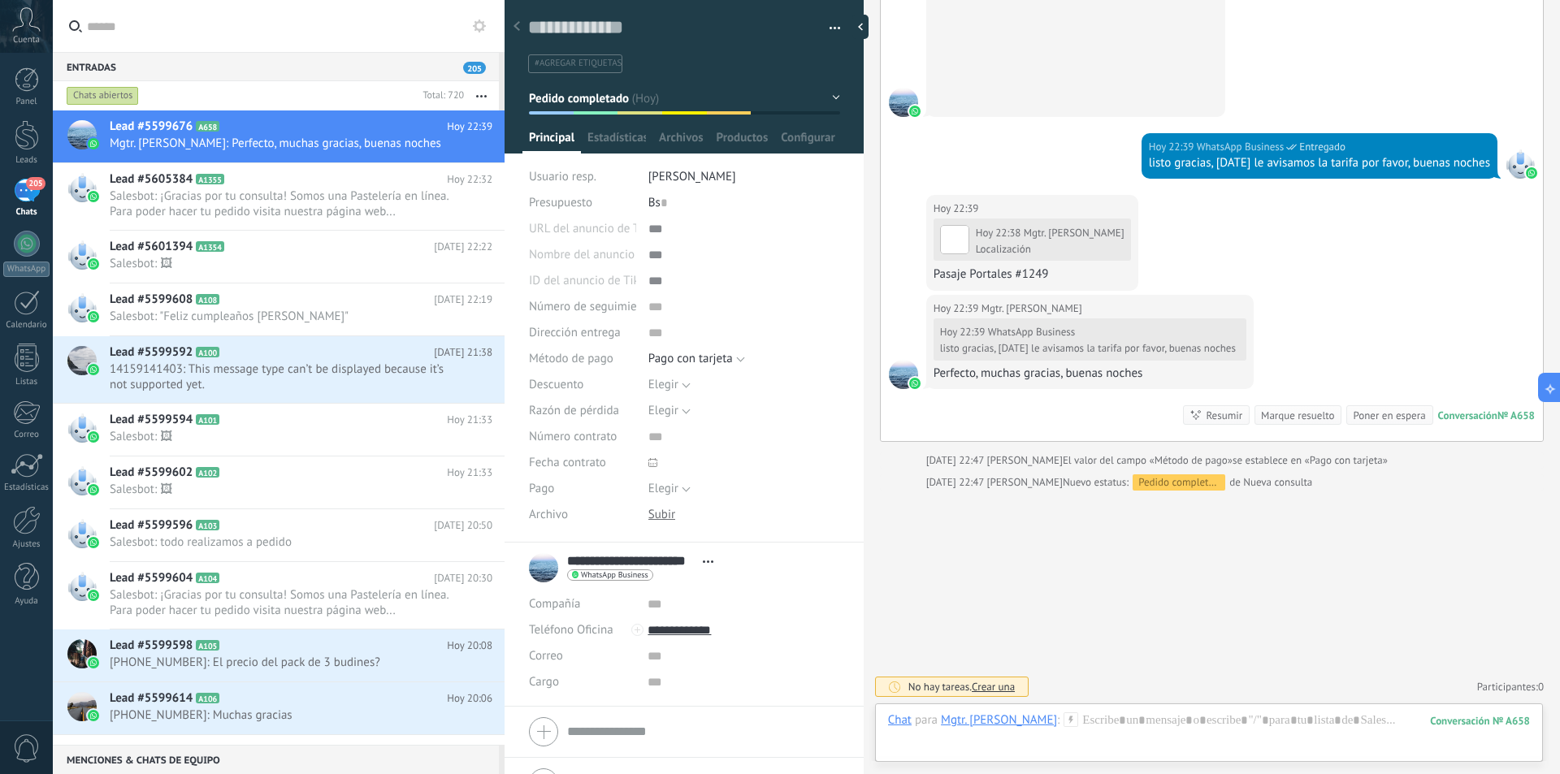
click at [1011, 685] on span "Crear una" at bounding box center [993, 687] width 43 height 14
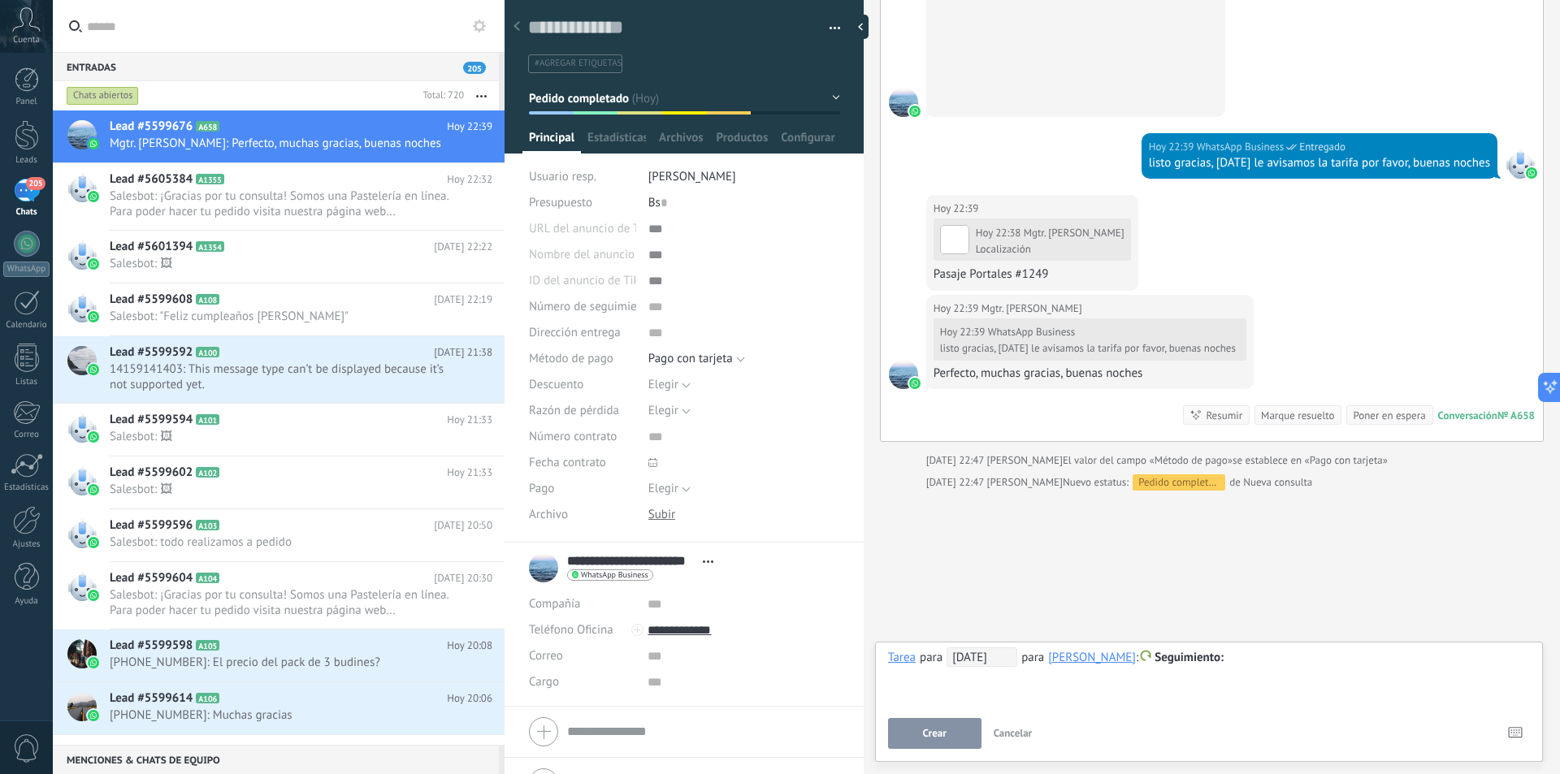
click at [978, 659] on span "14/08/2025" at bounding box center [981, 656] width 71 height 19
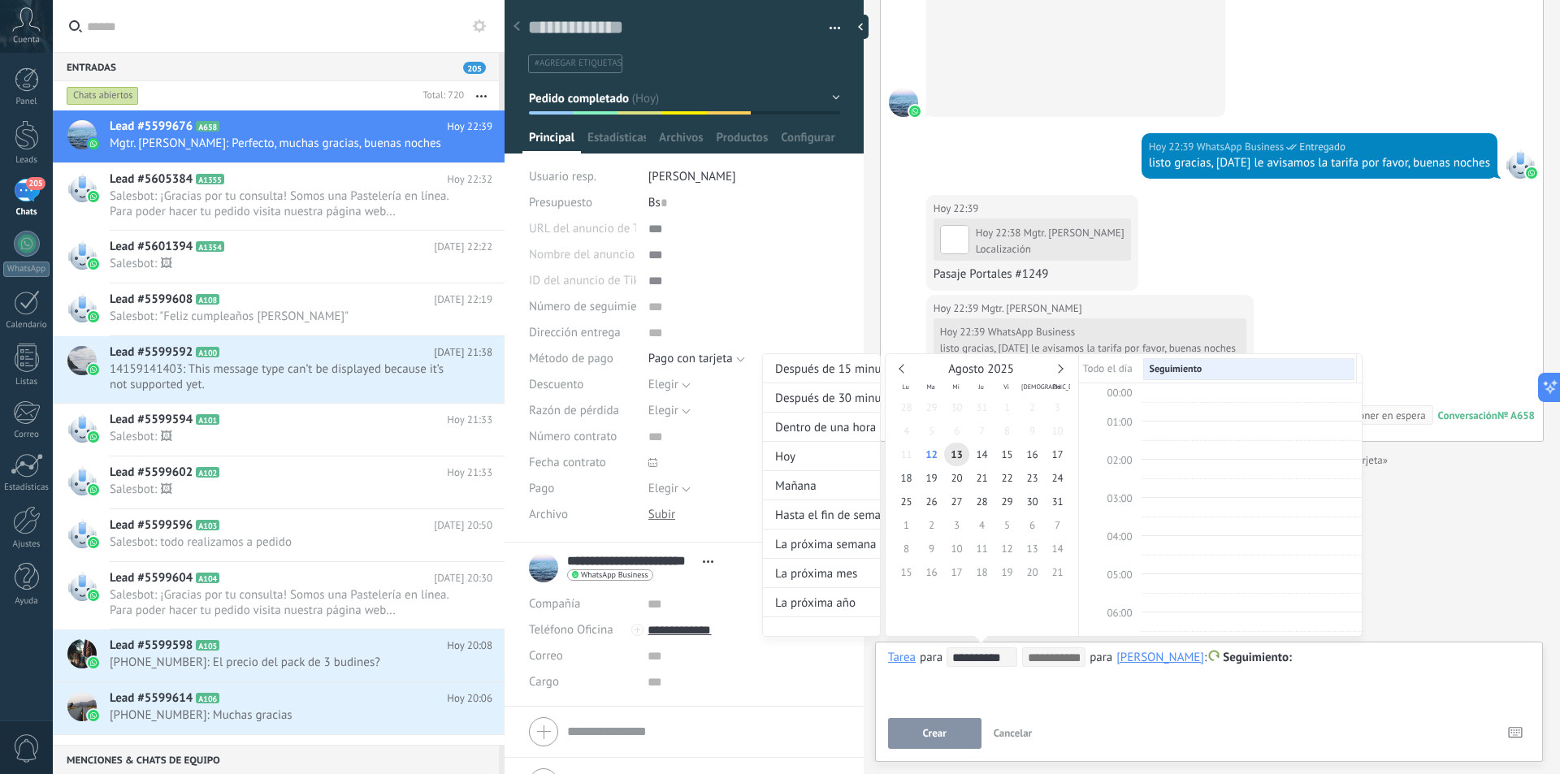
scroll to position [306, 0]
click at [986, 450] on span "14" at bounding box center [981, 455] width 25 height 24
type input "**********"
click at [1053, 693] on div at bounding box center [780, 387] width 1560 height 774
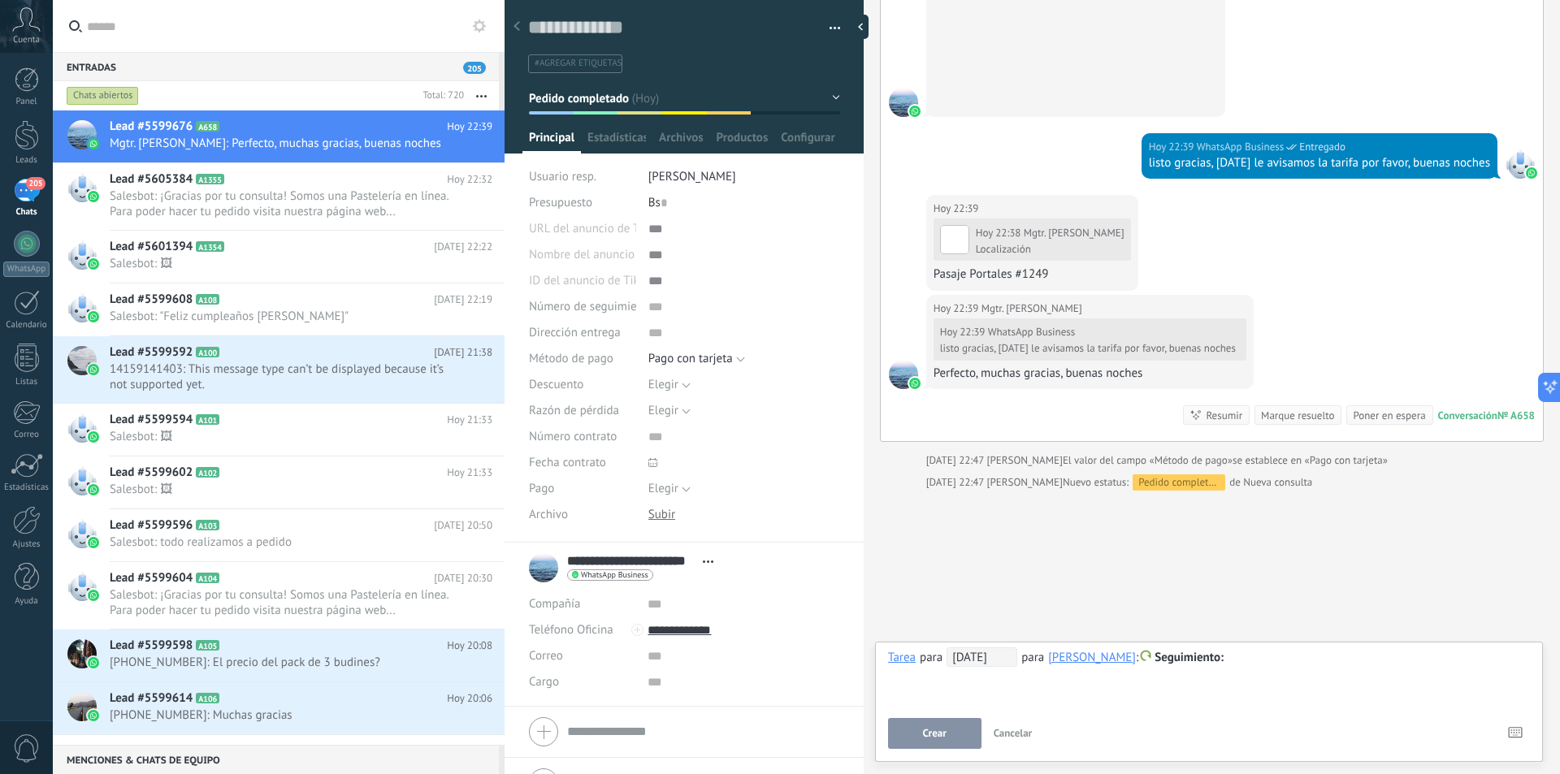
click at [1266, 662] on div at bounding box center [1209, 657] width 642 height 19
click at [978, 669] on div "**********" at bounding box center [1209, 676] width 642 height 58
click at [978, 661] on span "14/08/2025" at bounding box center [981, 656] width 71 height 19
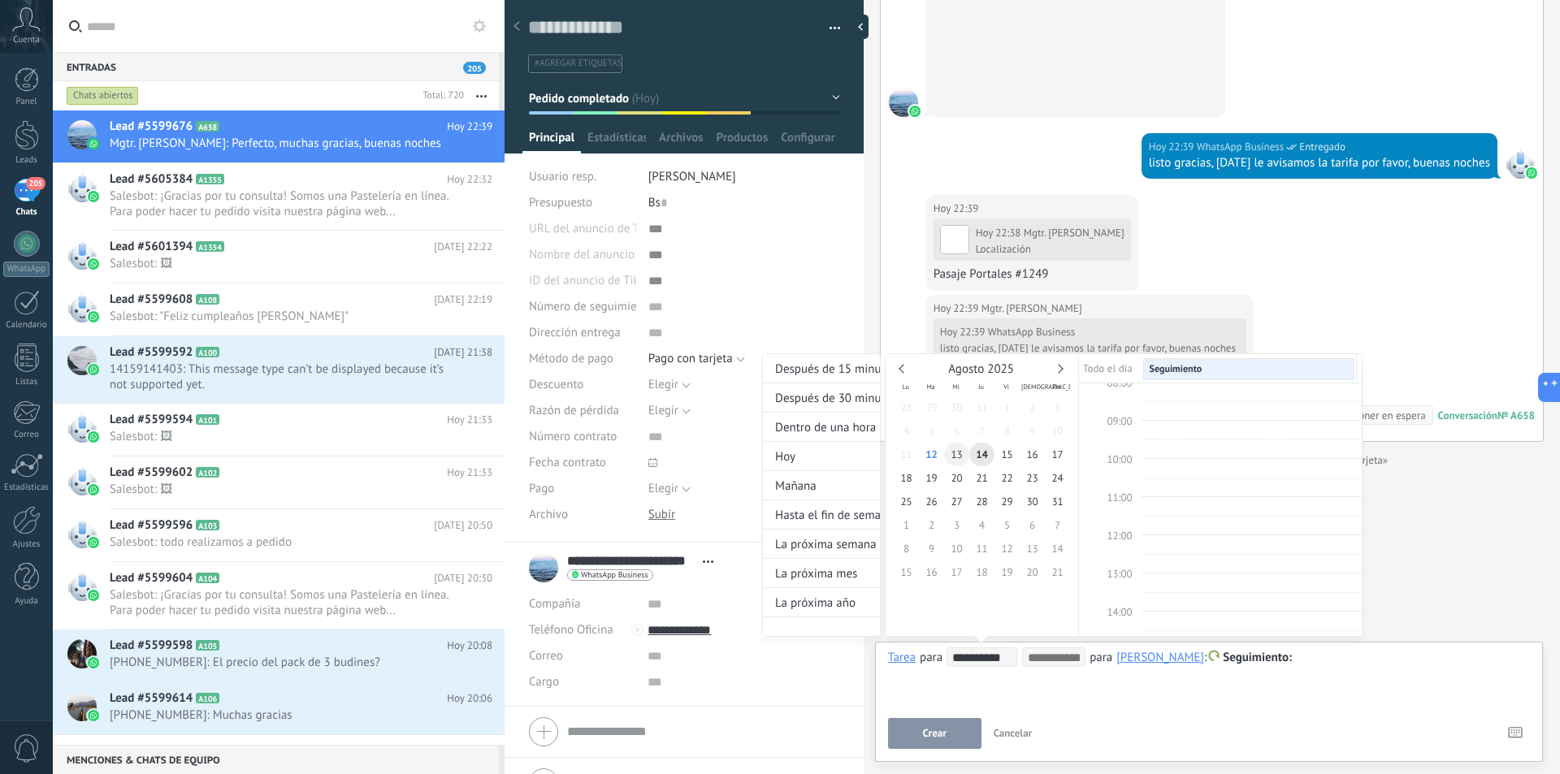
click at [959, 450] on span "13" at bounding box center [956, 455] width 25 height 24
type input "**********"
click at [1158, 693] on div at bounding box center [780, 387] width 1560 height 774
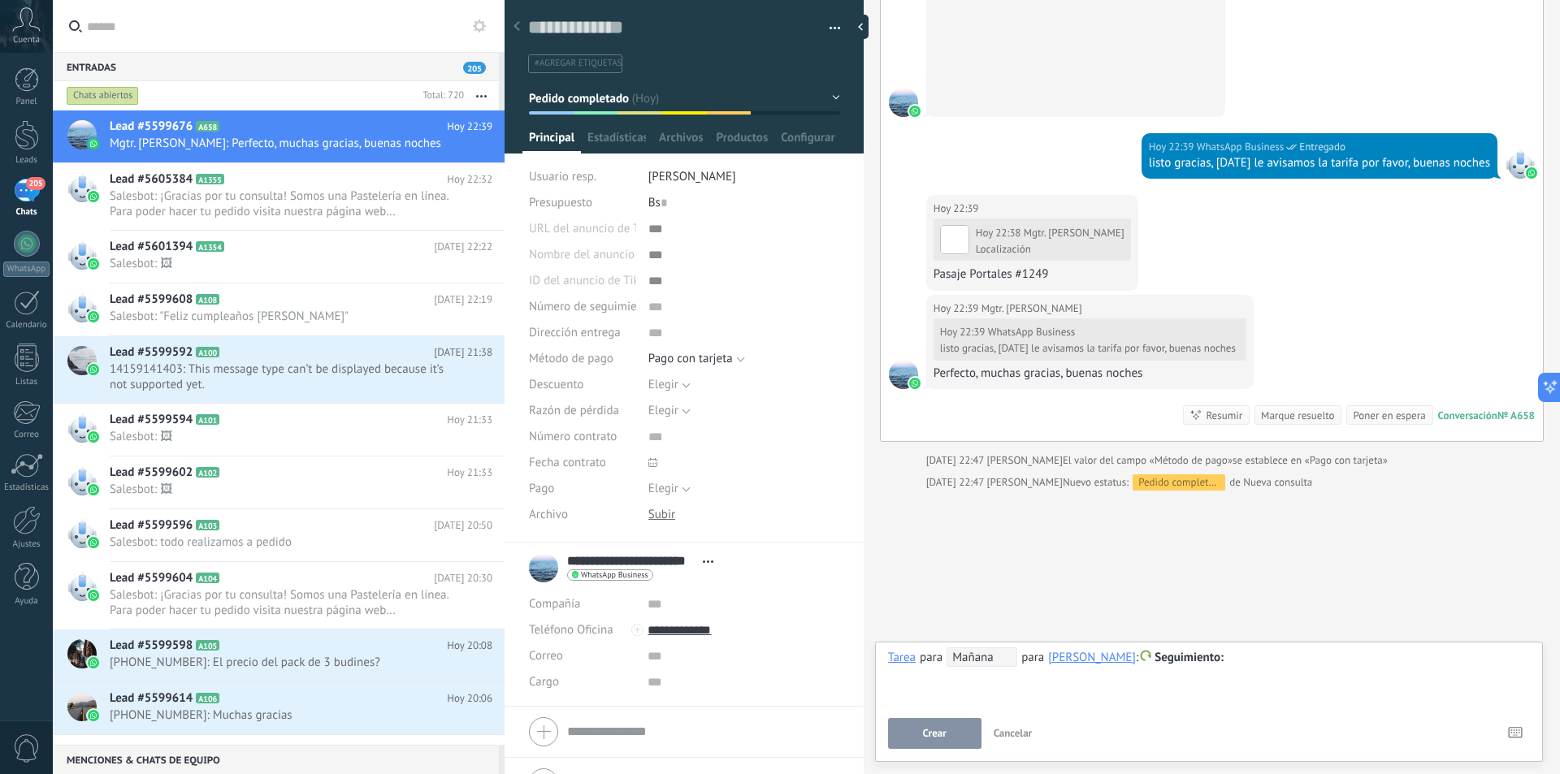
click at [1297, 663] on div at bounding box center [1209, 657] width 642 height 19
click at [963, 727] on button "Crear" at bounding box center [934, 733] width 93 height 31
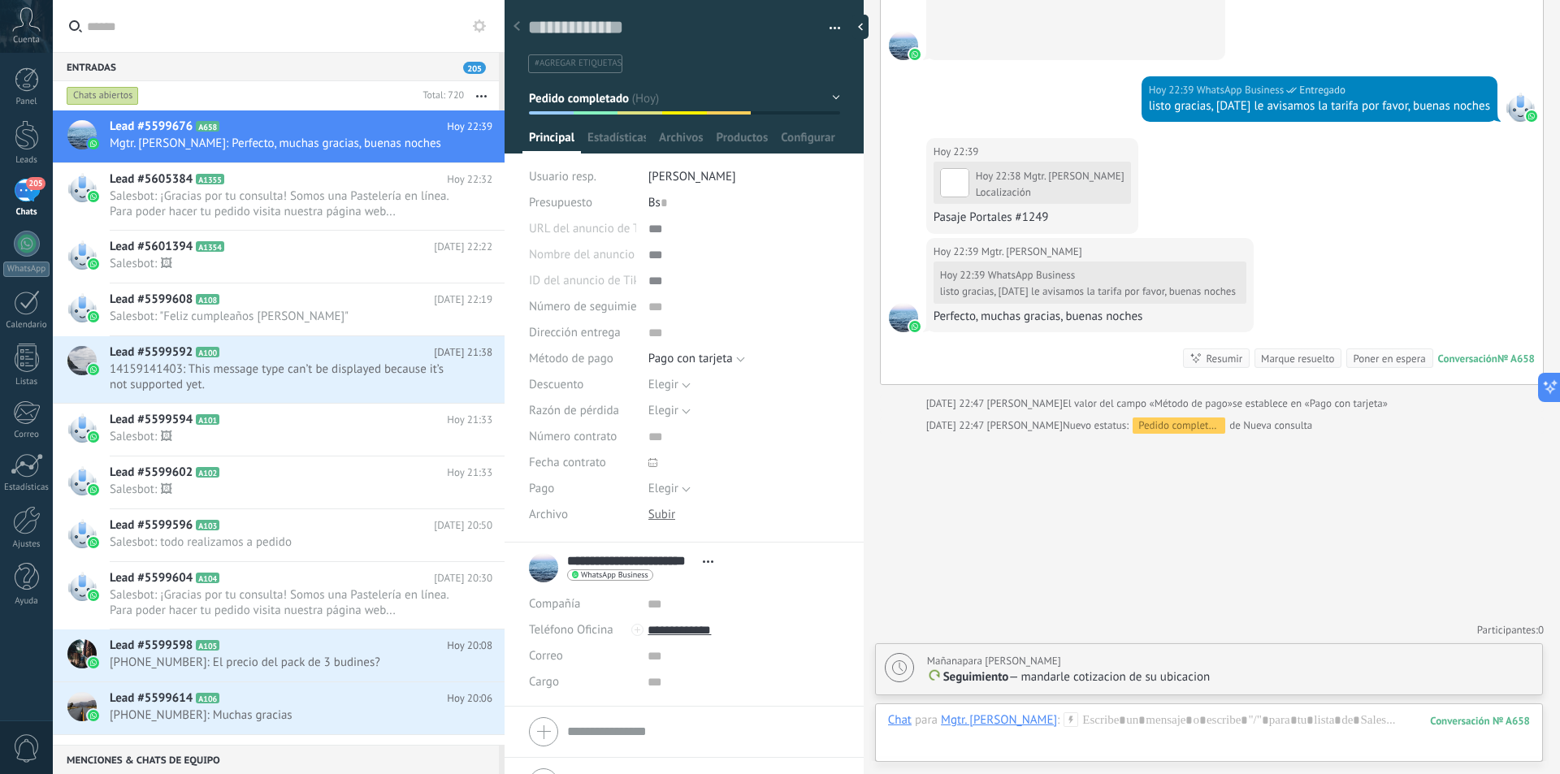
click at [601, 69] on li "#agregar etiquetas" at bounding box center [575, 63] width 94 height 19
click at [898, 666] on icon at bounding box center [899, 667] width 15 height 15
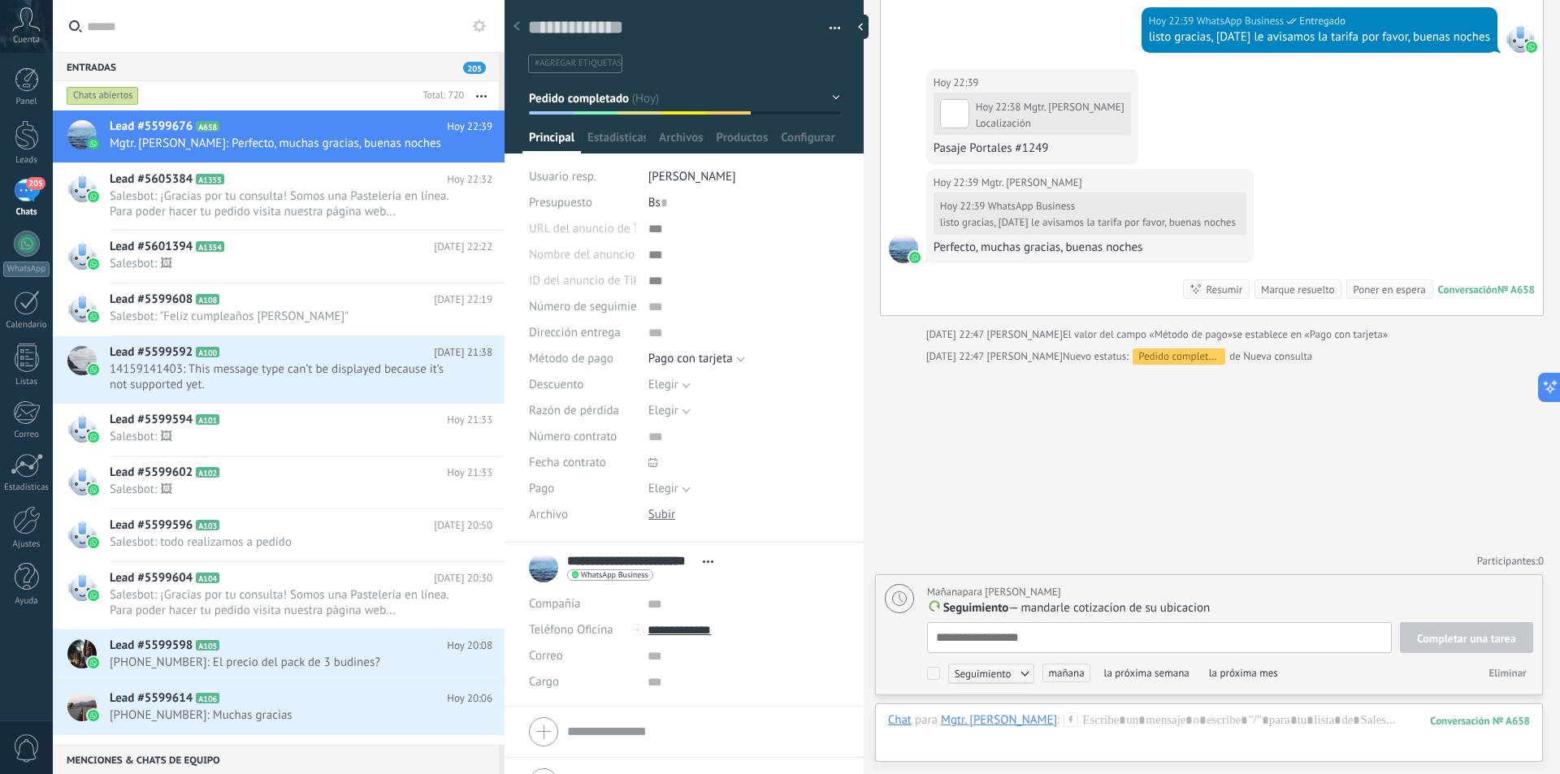
scroll to position [16, 0]
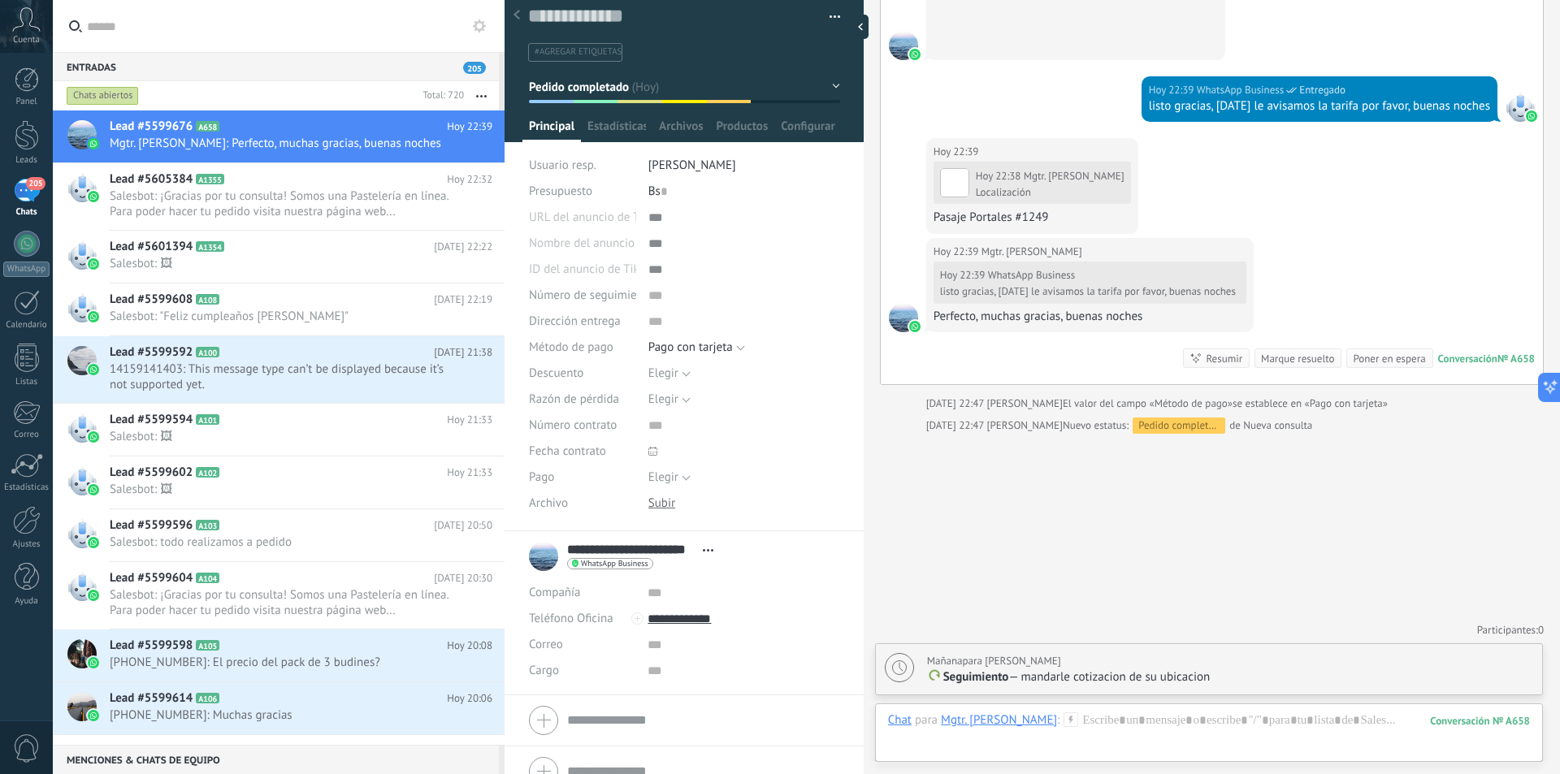
scroll to position [0, 0]
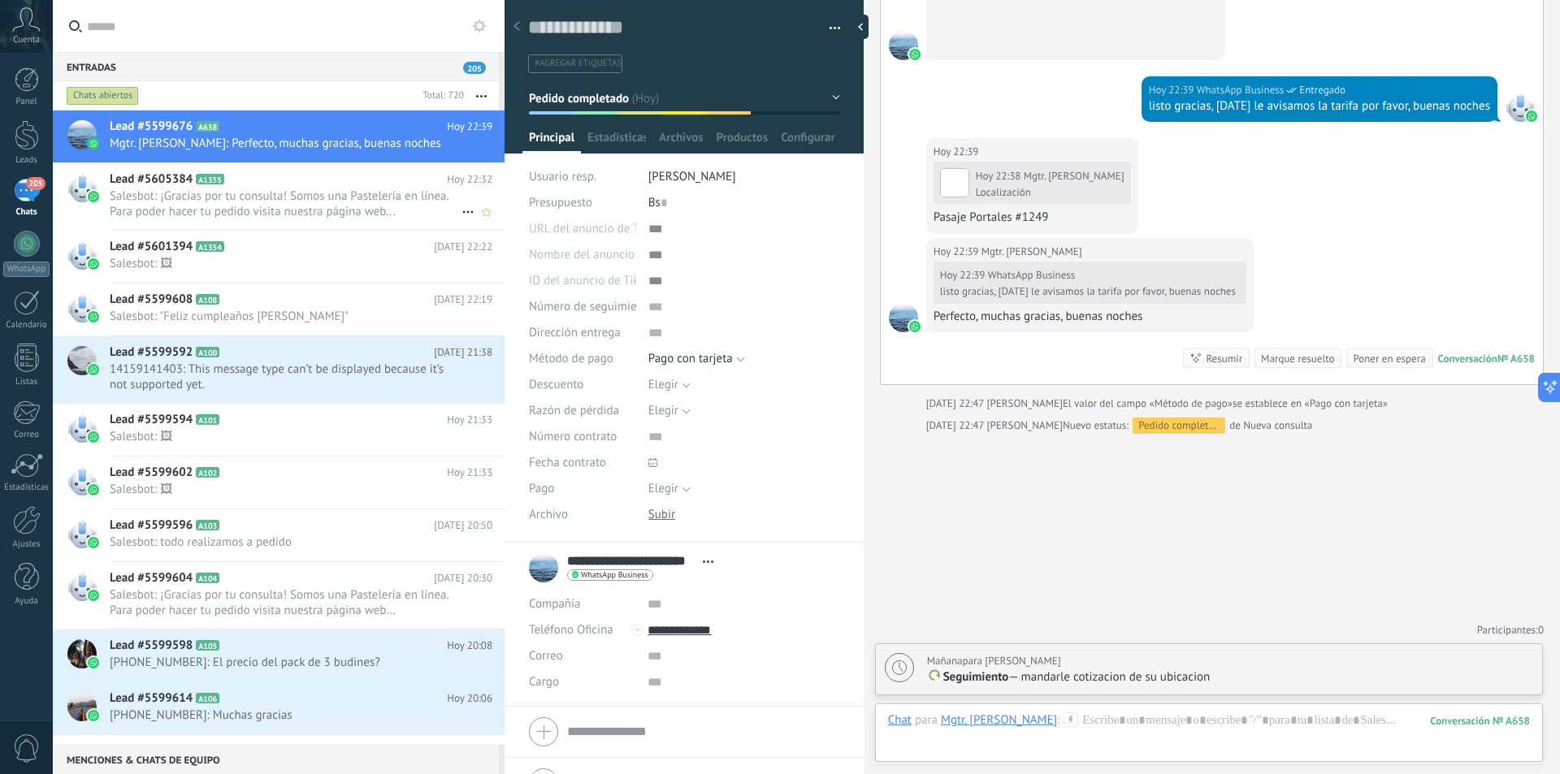
click at [384, 208] on span "Salesbot: ¡Gracias por tu consulta! Somos una Pastelería en línea. Para poder h…" at bounding box center [286, 203] width 352 height 31
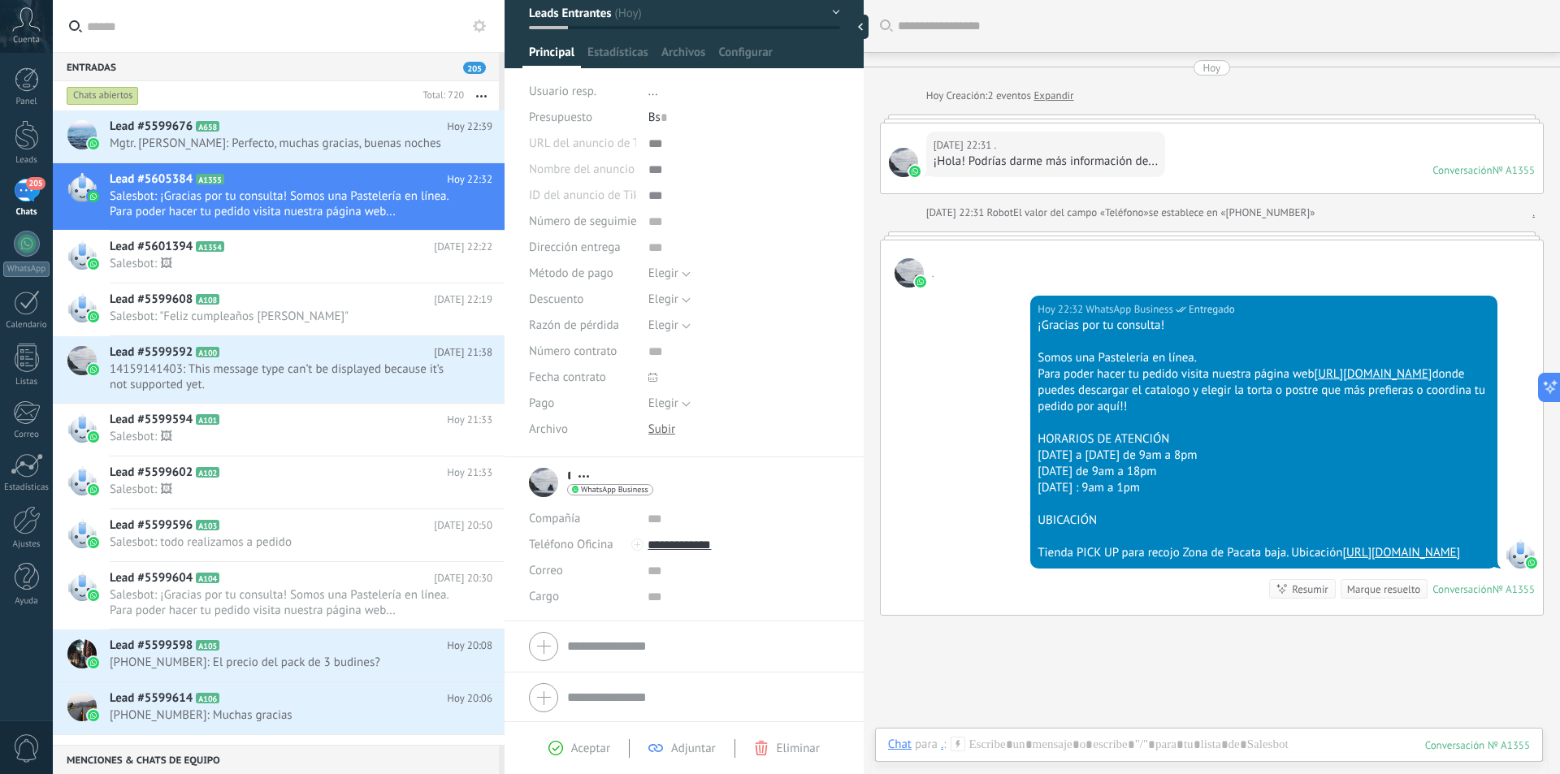
scroll to position [88, 0]
click at [650, 571] on input "text" at bounding box center [742, 569] width 191 height 26
click at [354, 431] on span "Salesbot: 🖼" at bounding box center [286, 436] width 352 height 15
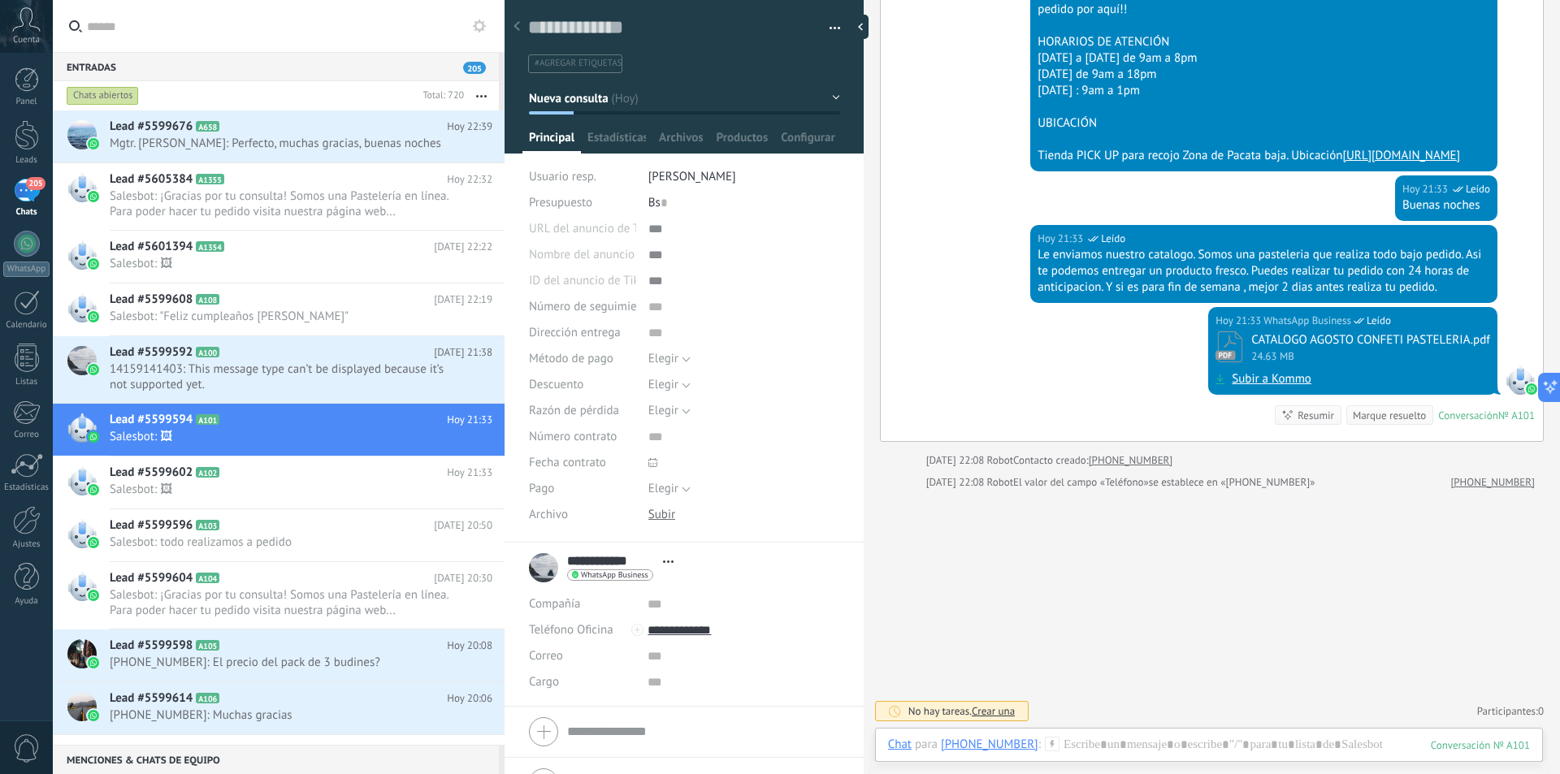
scroll to position [311, 0]
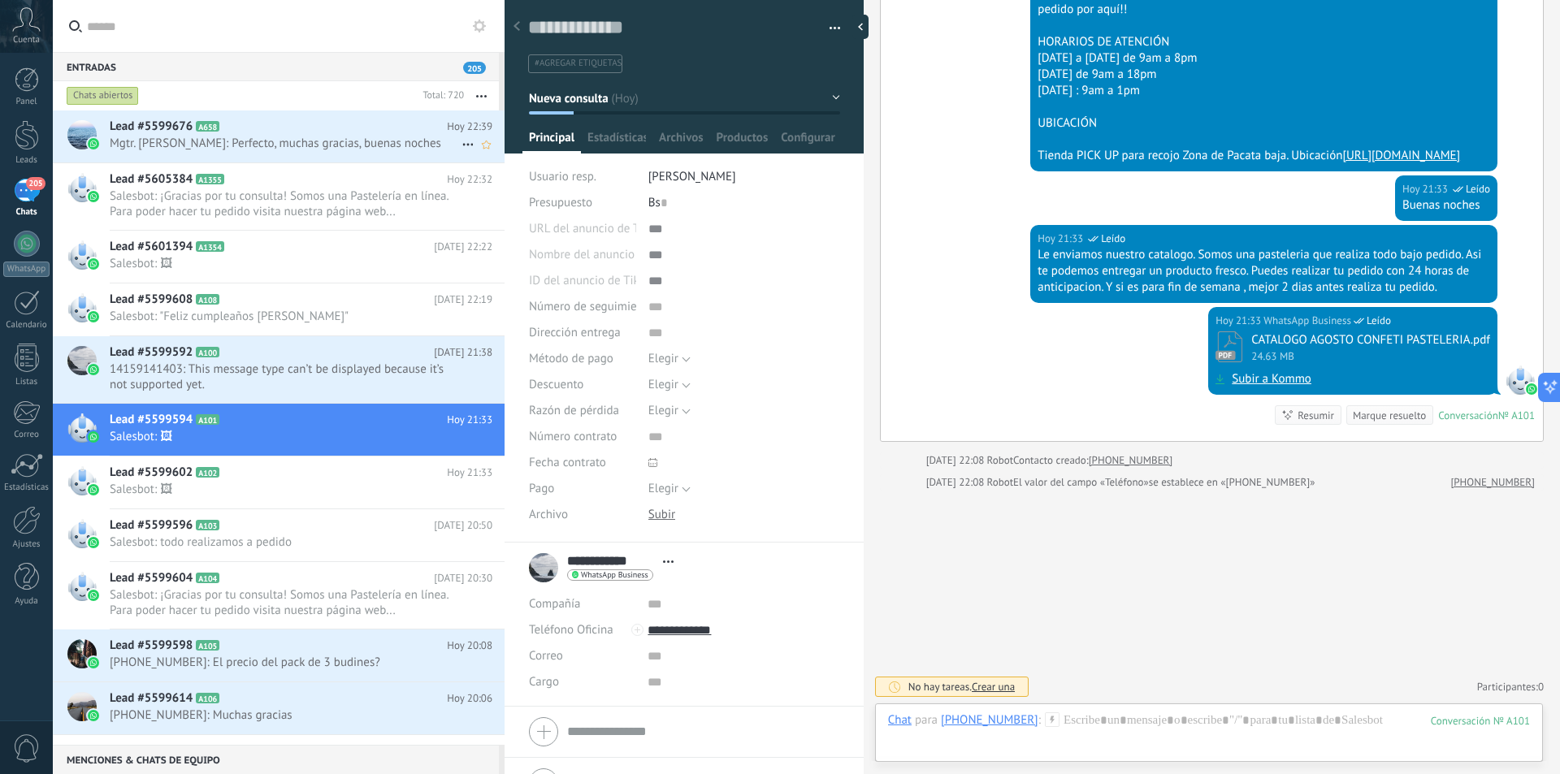
click at [294, 131] on h2 "Lead #5599676 A658" at bounding box center [278, 127] width 337 height 16
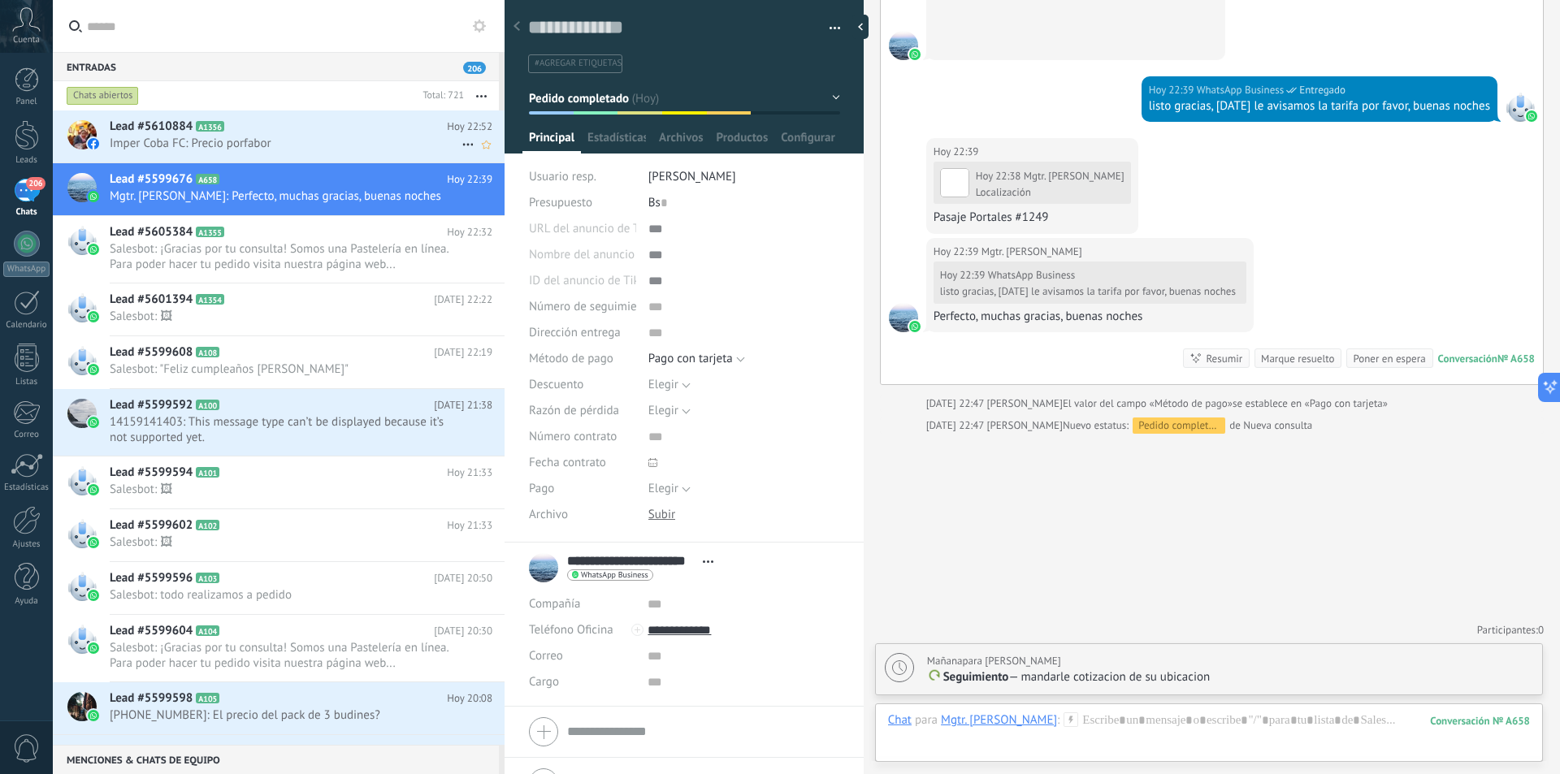
click at [175, 142] on span "Imper Coba FC: Precio porfabor" at bounding box center [286, 143] width 352 height 15
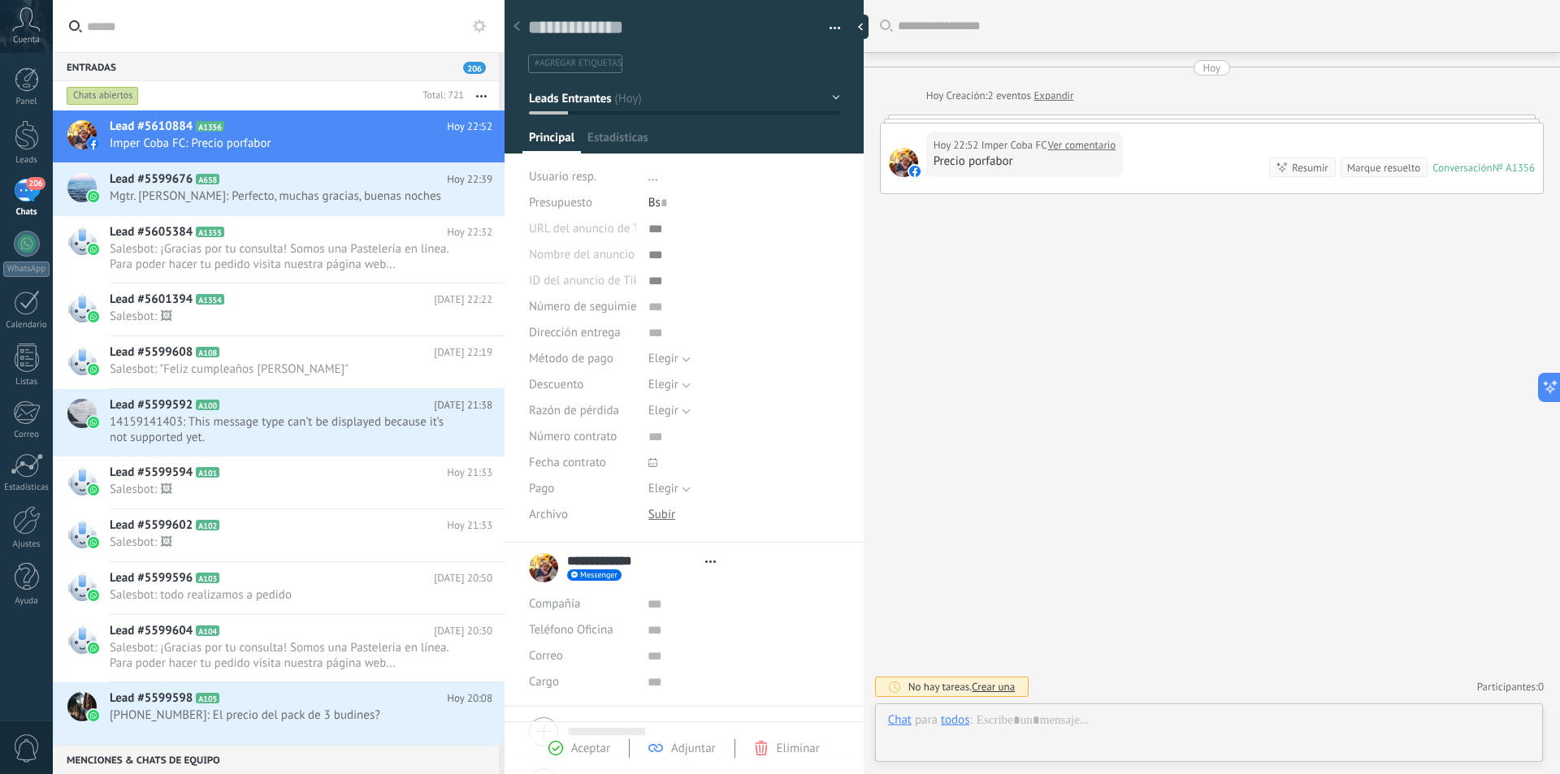
type textarea "**********"
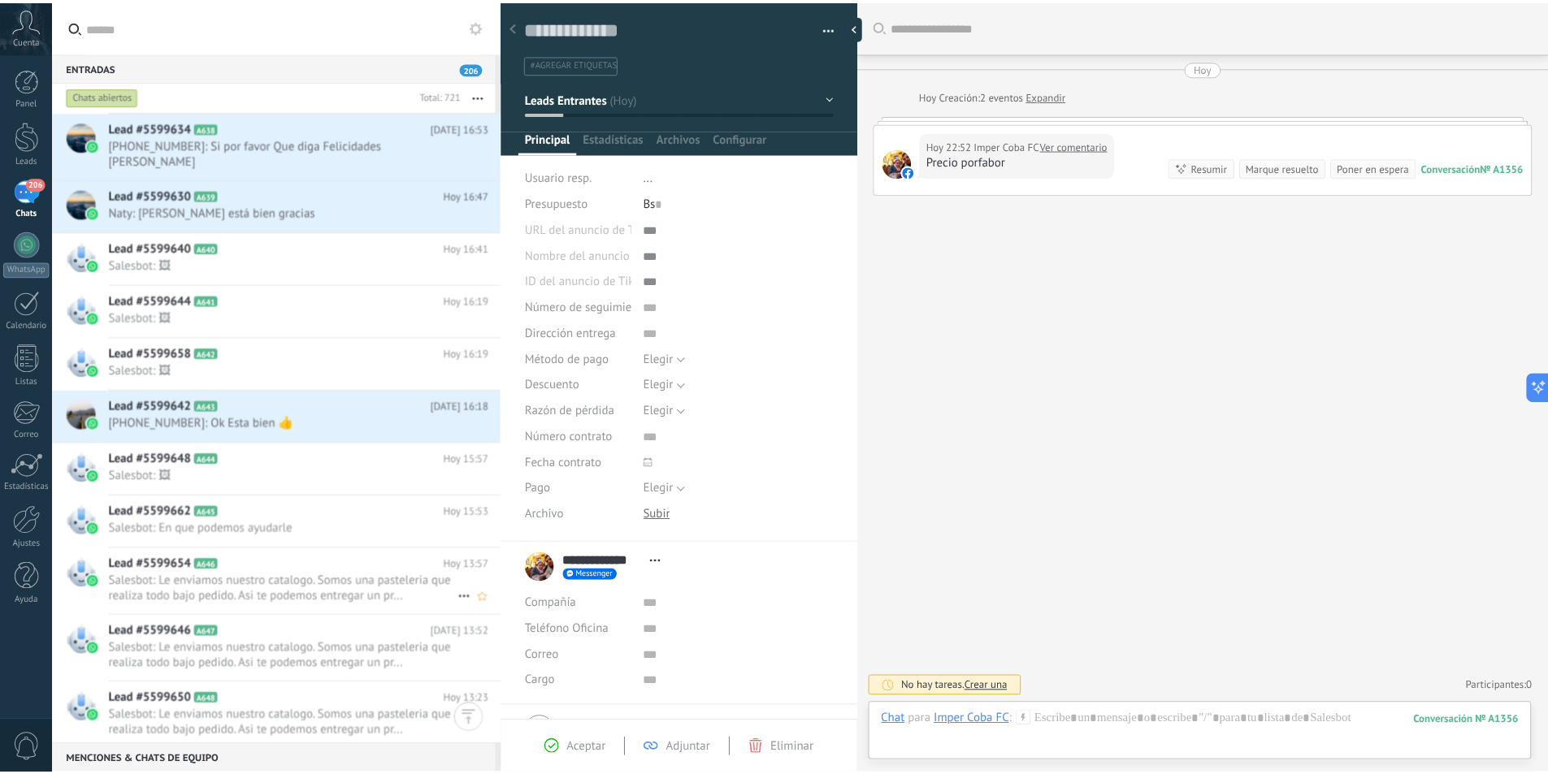
scroll to position [1219, 0]
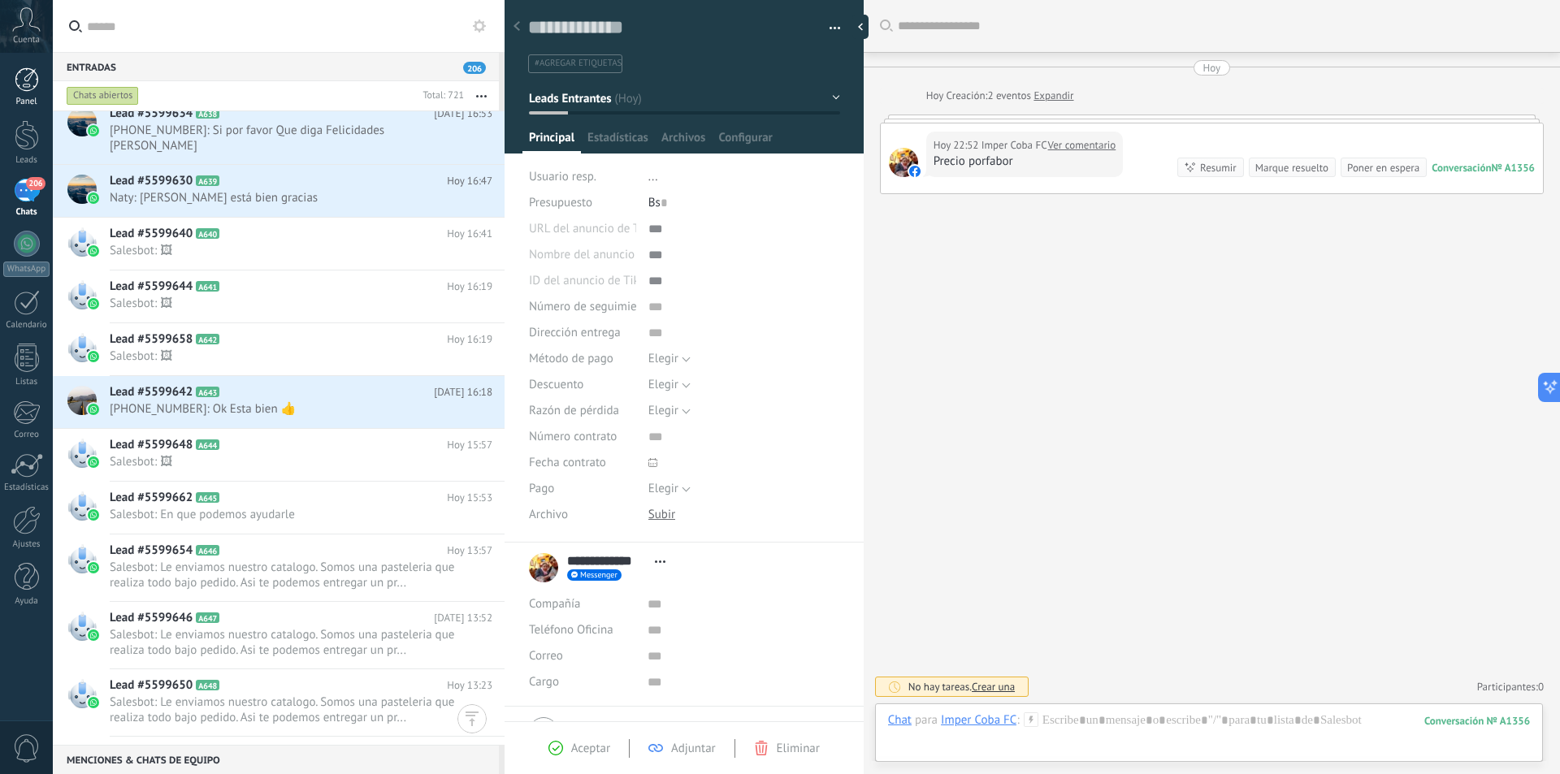
click at [29, 92] on link "Panel" at bounding box center [26, 87] width 53 height 40
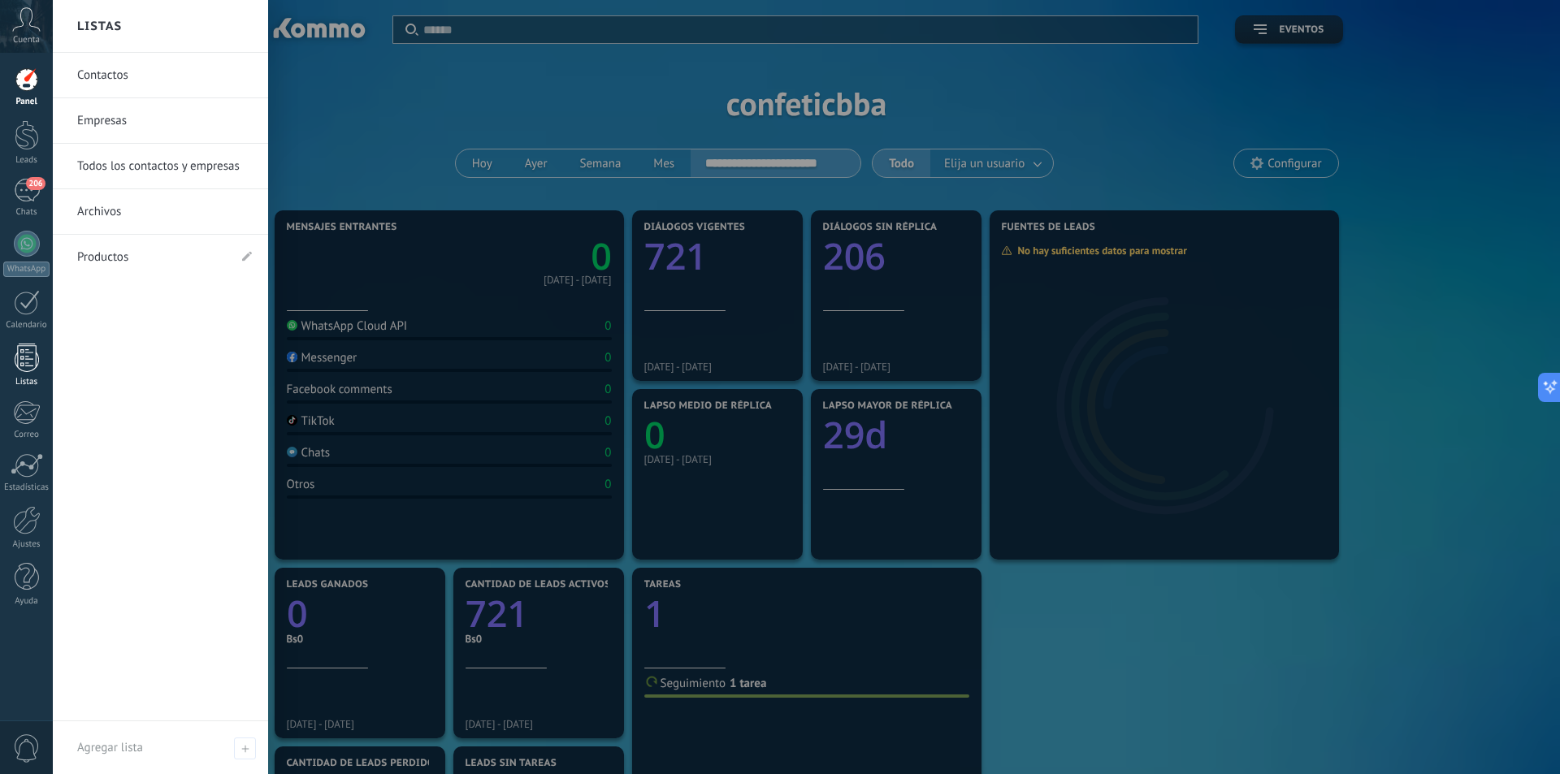
click at [30, 364] on div at bounding box center [27, 358] width 24 height 28
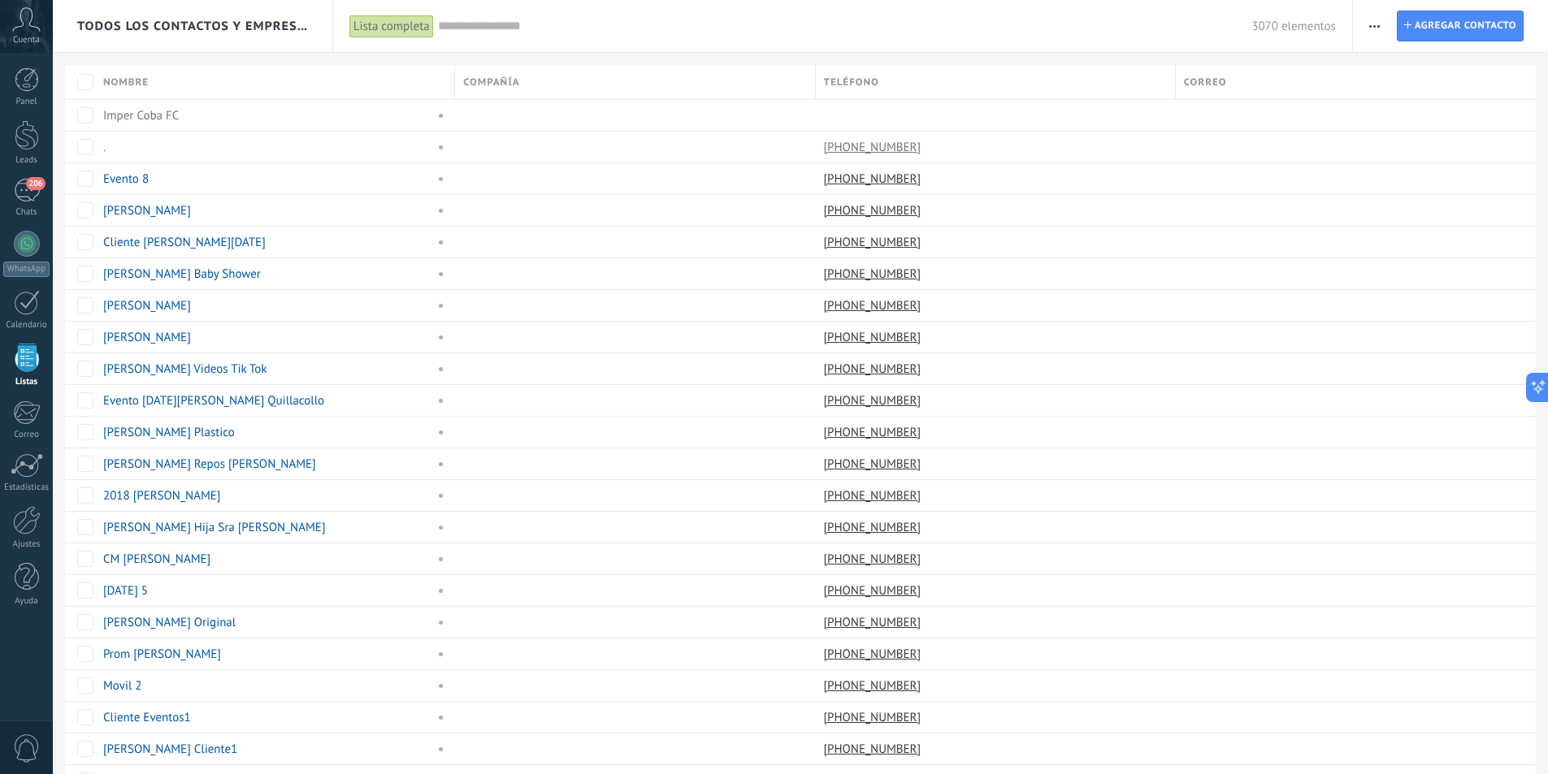
click at [1372, 28] on span "button" at bounding box center [1374, 26] width 11 height 31
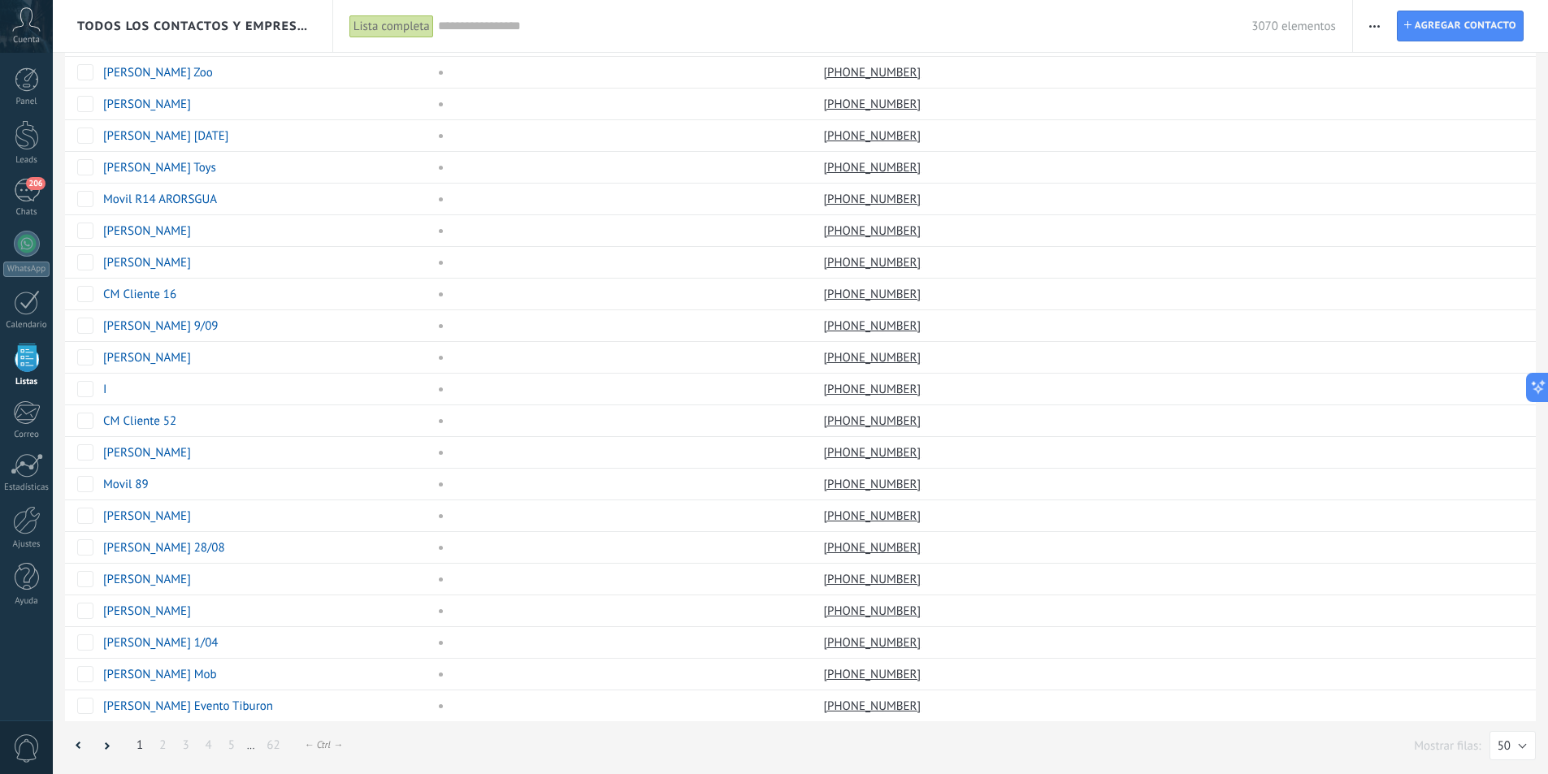
scroll to position [799, 0]
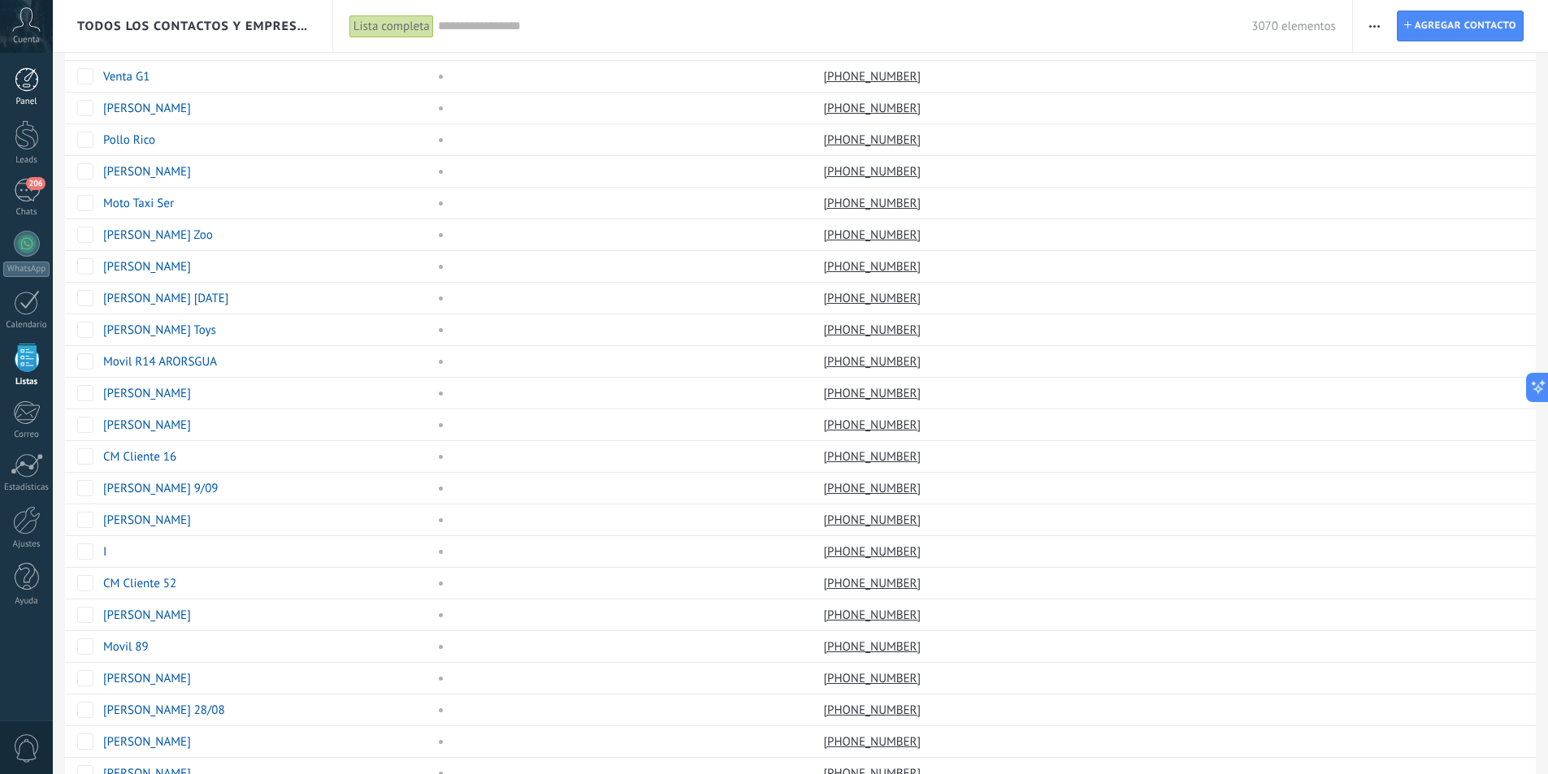
click at [19, 93] on link "Panel" at bounding box center [26, 87] width 53 height 40
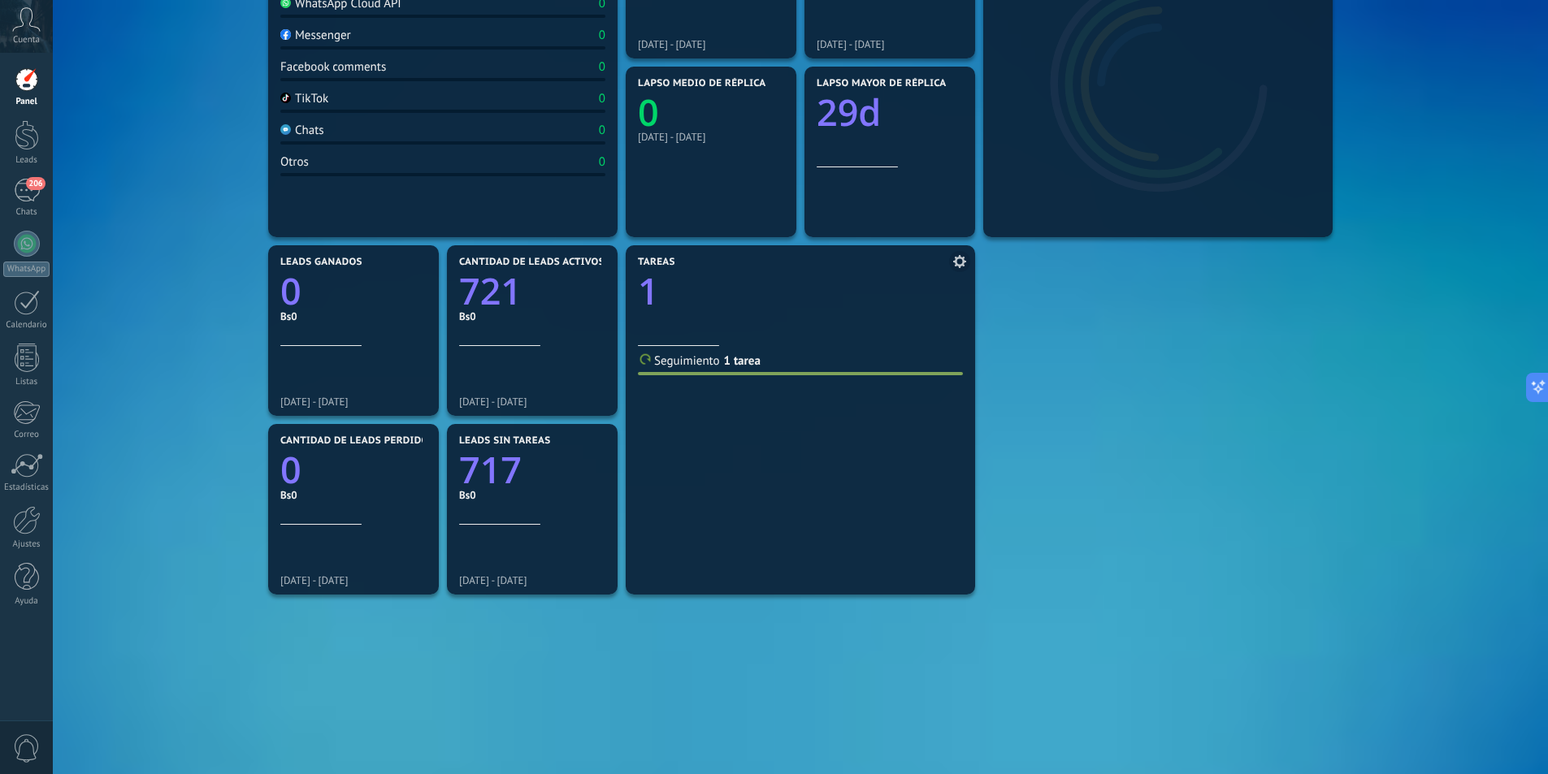
scroll to position [325, 0]
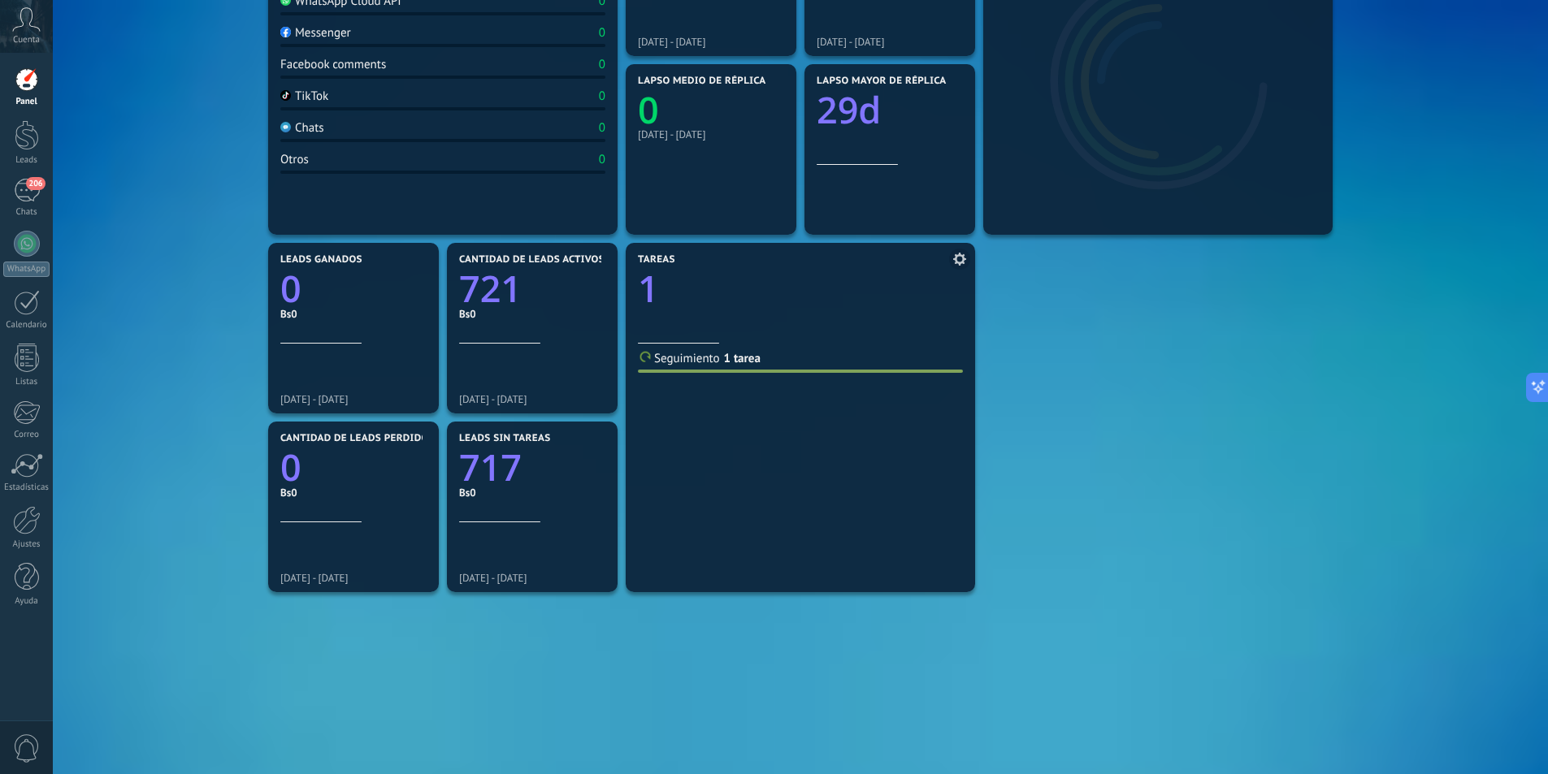
click at [664, 362] on span "Seguimiento" at bounding box center [687, 358] width 66 height 15
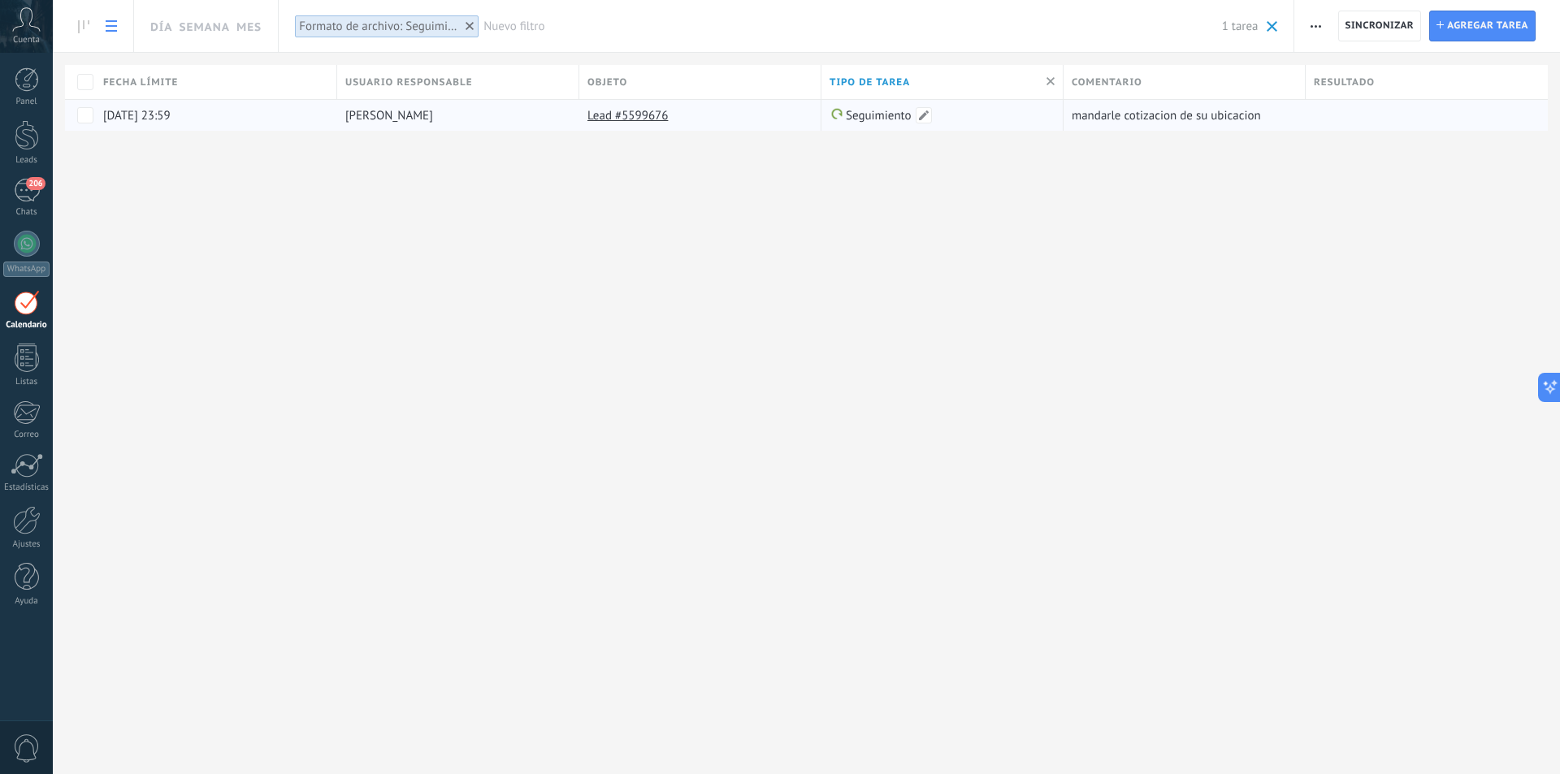
click at [871, 118] on span "Seguimiento" at bounding box center [879, 115] width 66 height 15
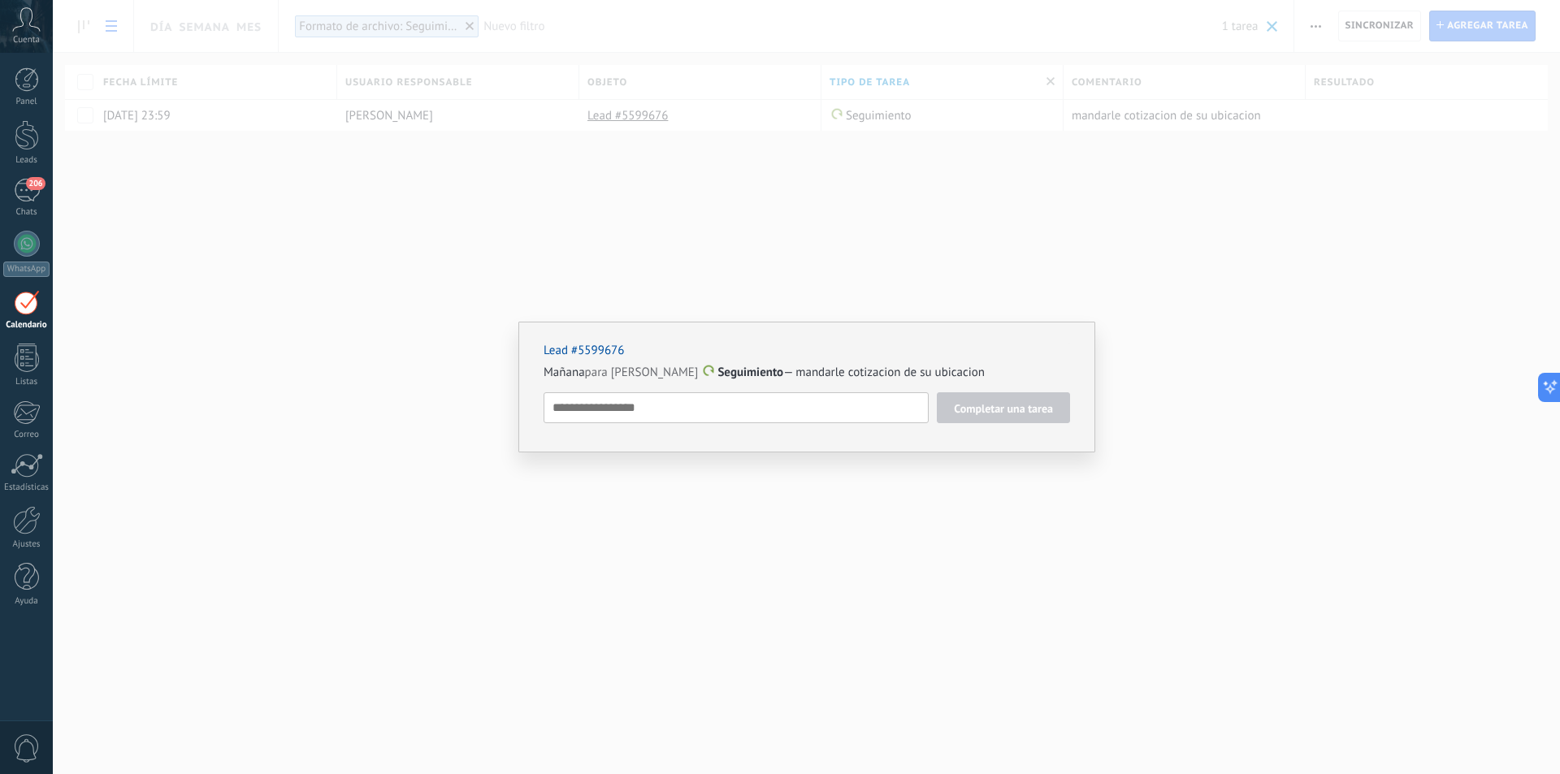
click at [1030, 488] on div "Lead #5599676 Mañana para Noelia Severich Siles Seguimiento — mandarle cotizaci…" at bounding box center [806, 387] width 1507 height 774
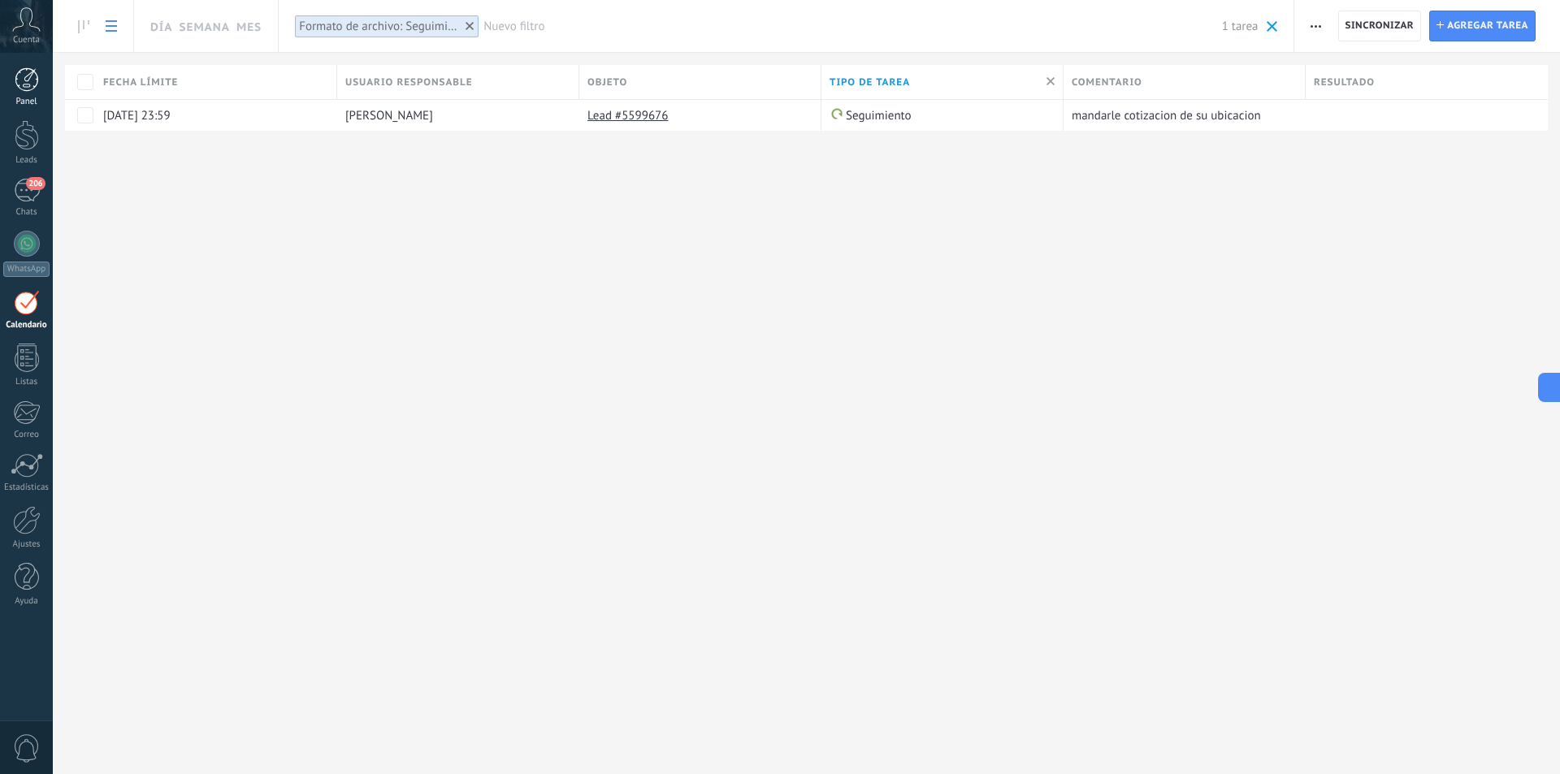
click at [24, 84] on div at bounding box center [27, 79] width 24 height 24
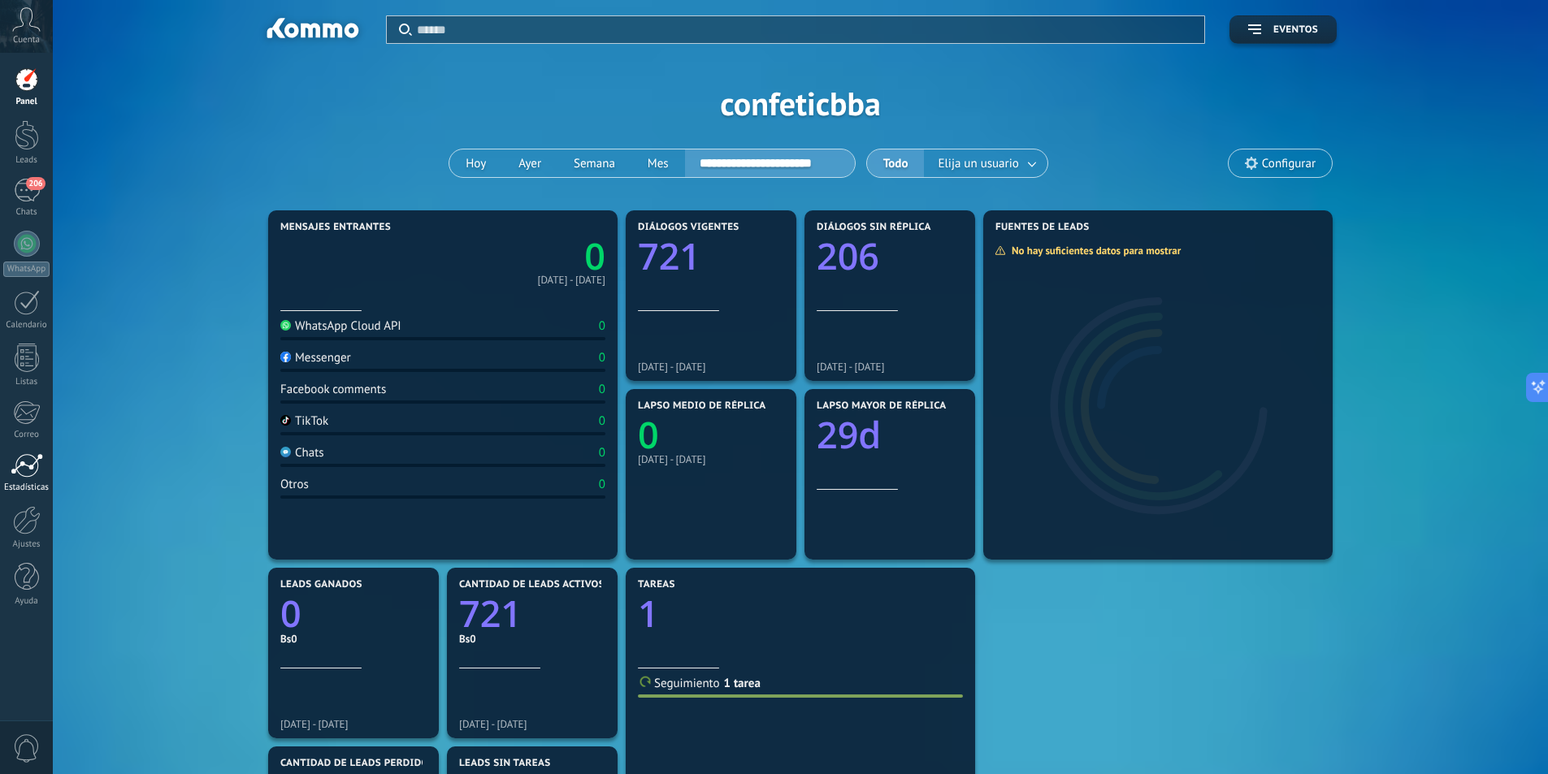
click at [12, 472] on div at bounding box center [27, 465] width 32 height 24
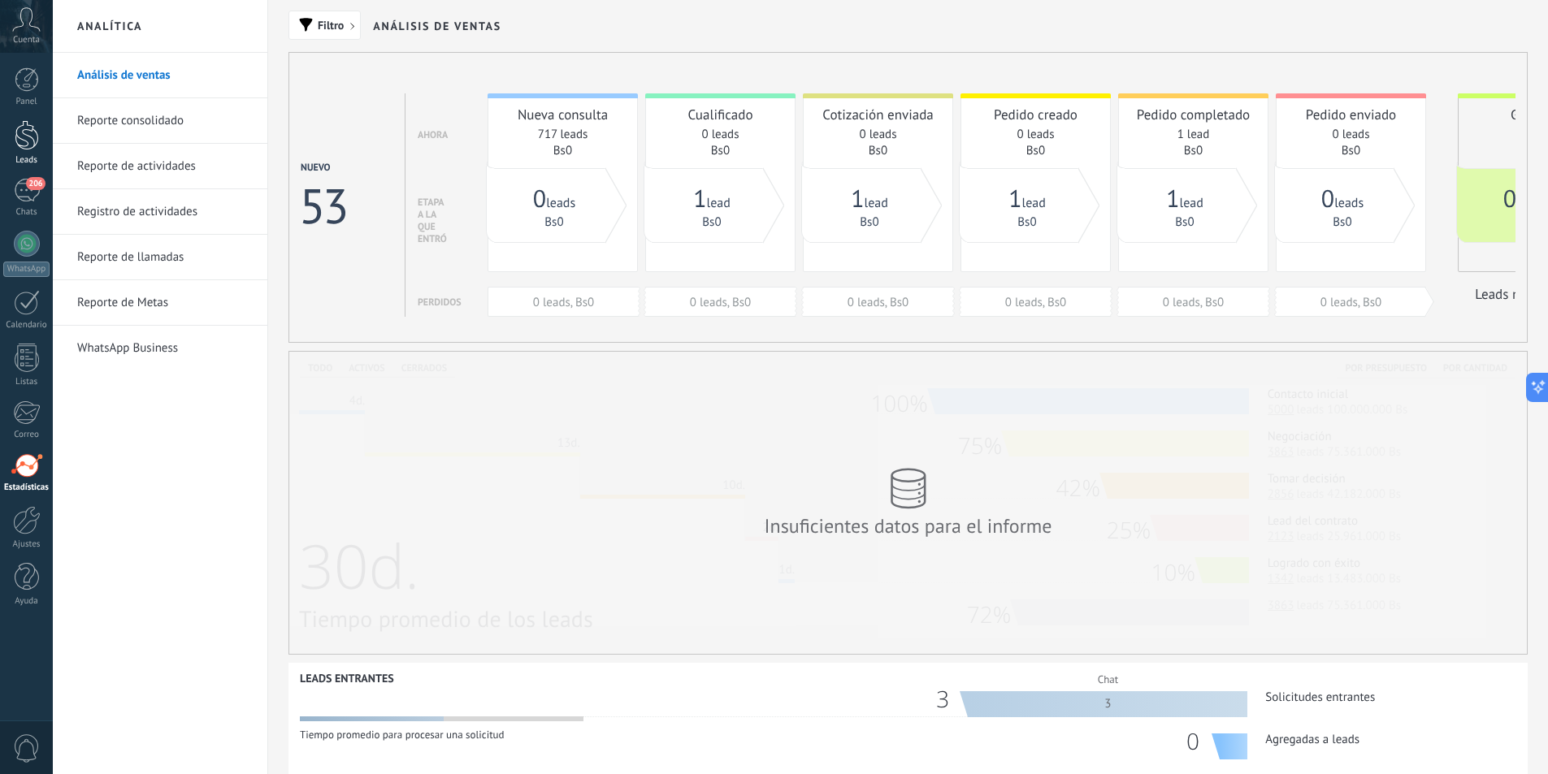
click at [19, 146] on div at bounding box center [27, 135] width 24 height 30
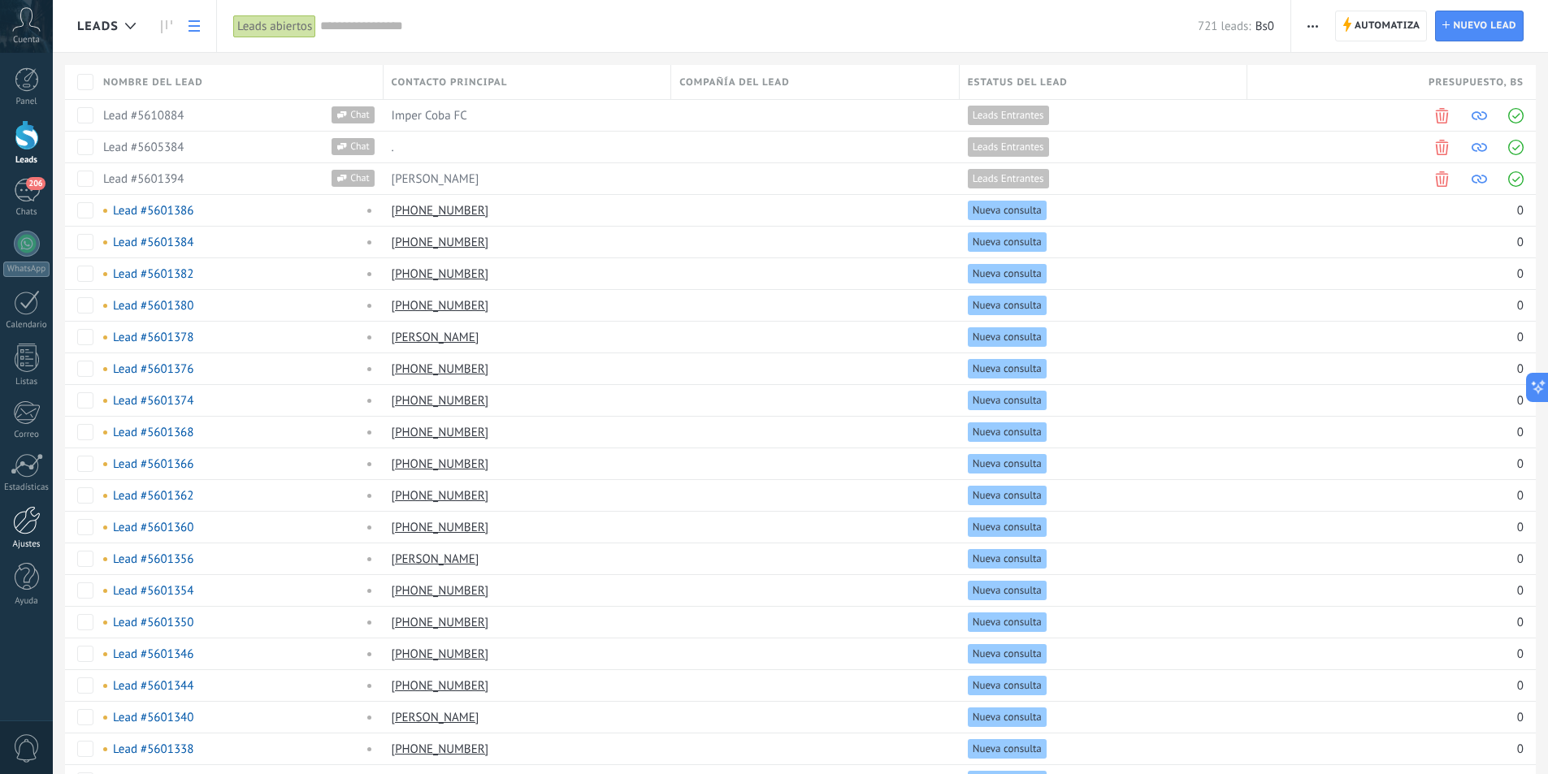
click at [29, 525] on div at bounding box center [27, 520] width 28 height 28
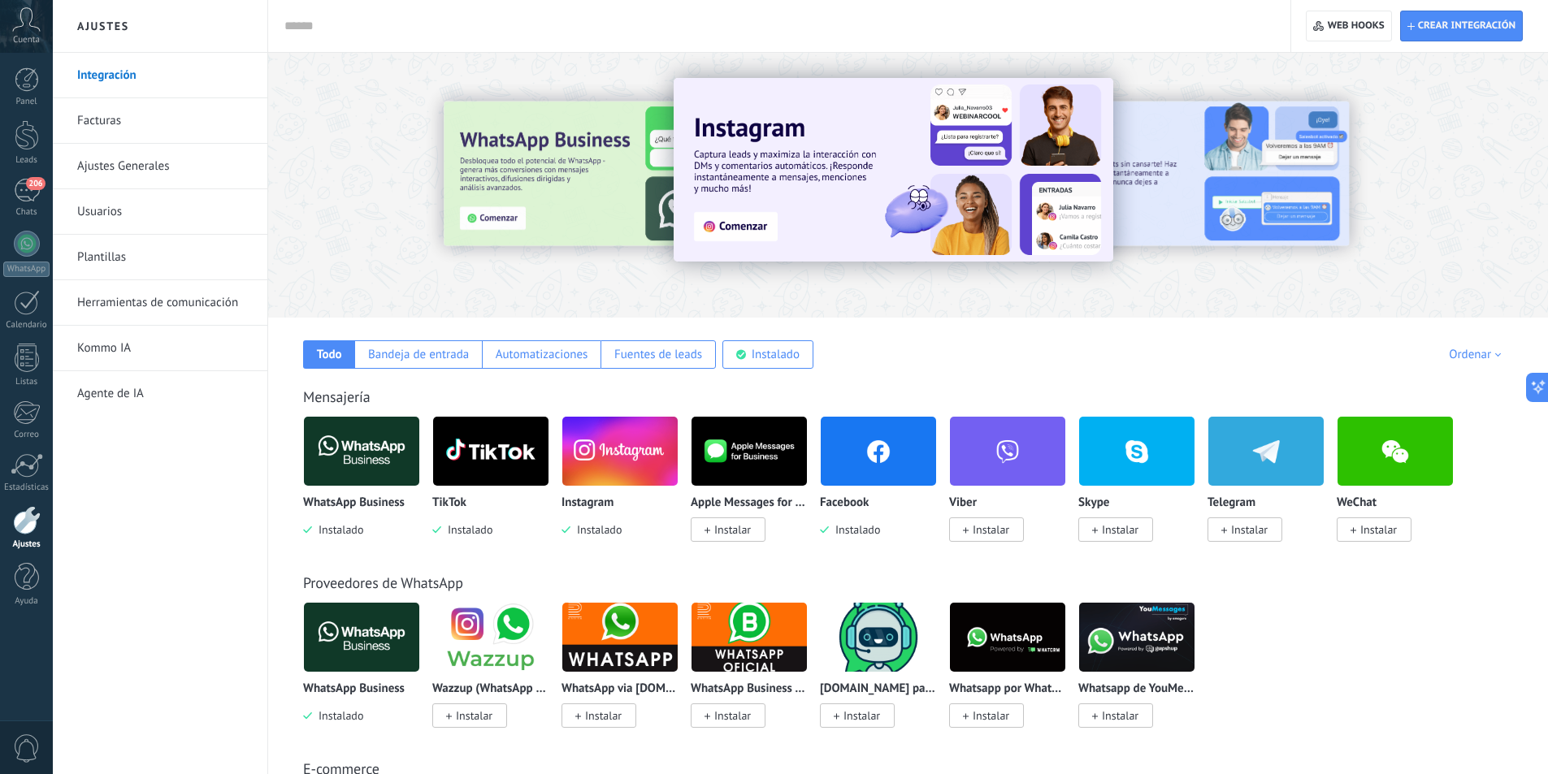
click at [113, 125] on link "Facturas" at bounding box center [164, 120] width 174 height 45
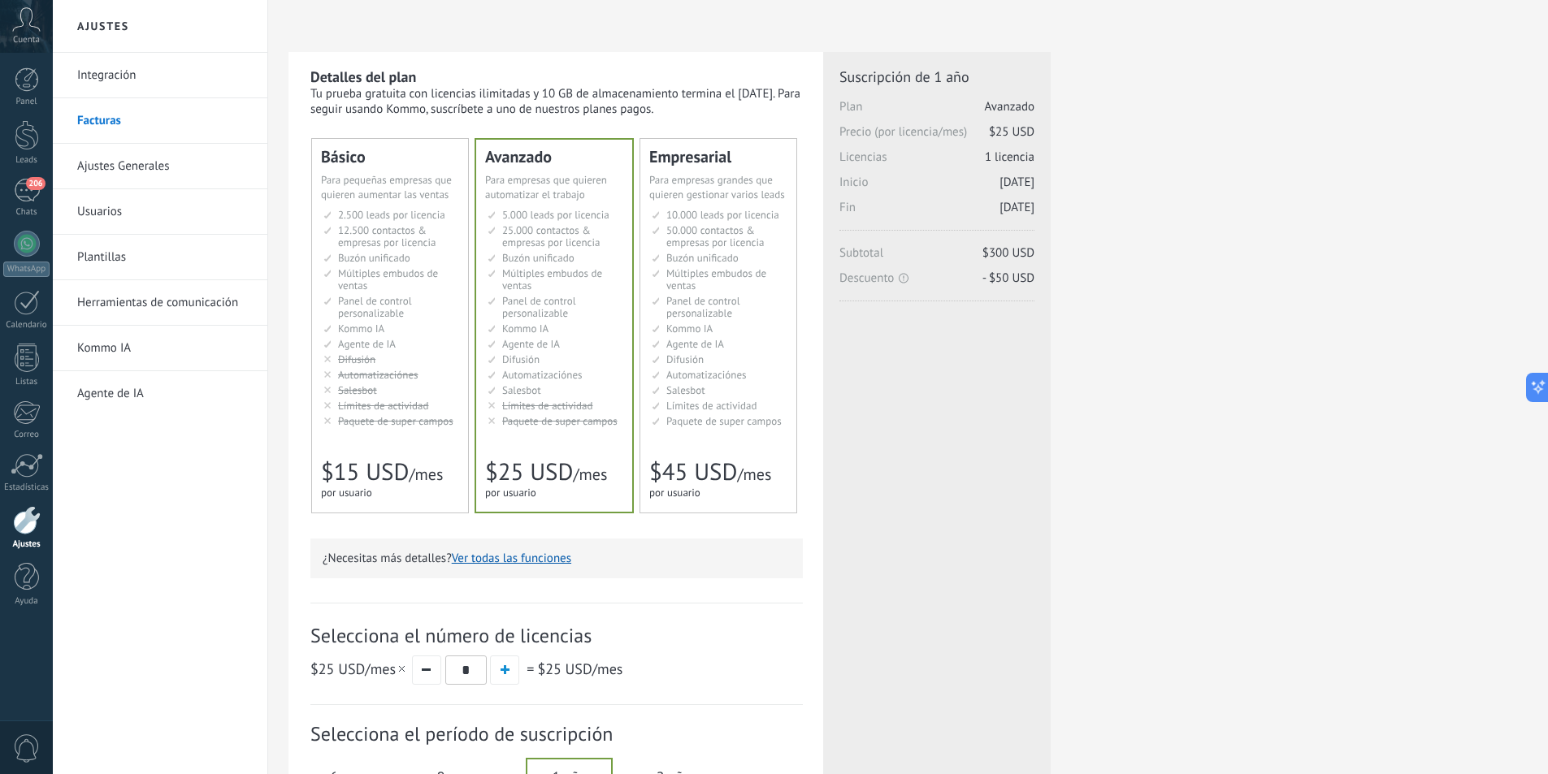
click at [374, 349] on span "Agente de IA" at bounding box center [367, 344] width 58 height 14
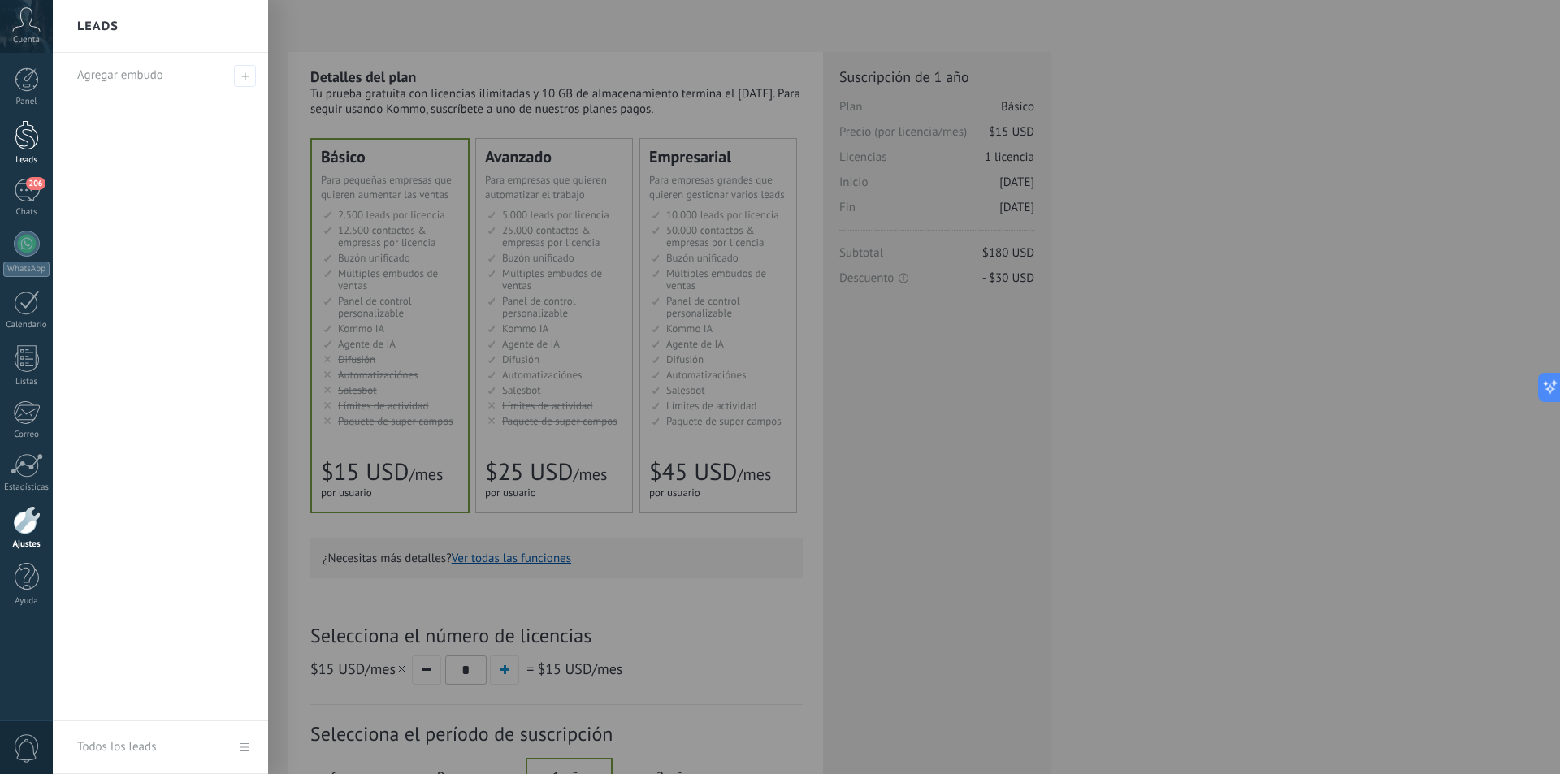
click at [19, 142] on div at bounding box center [27, 135] width 24 height 30
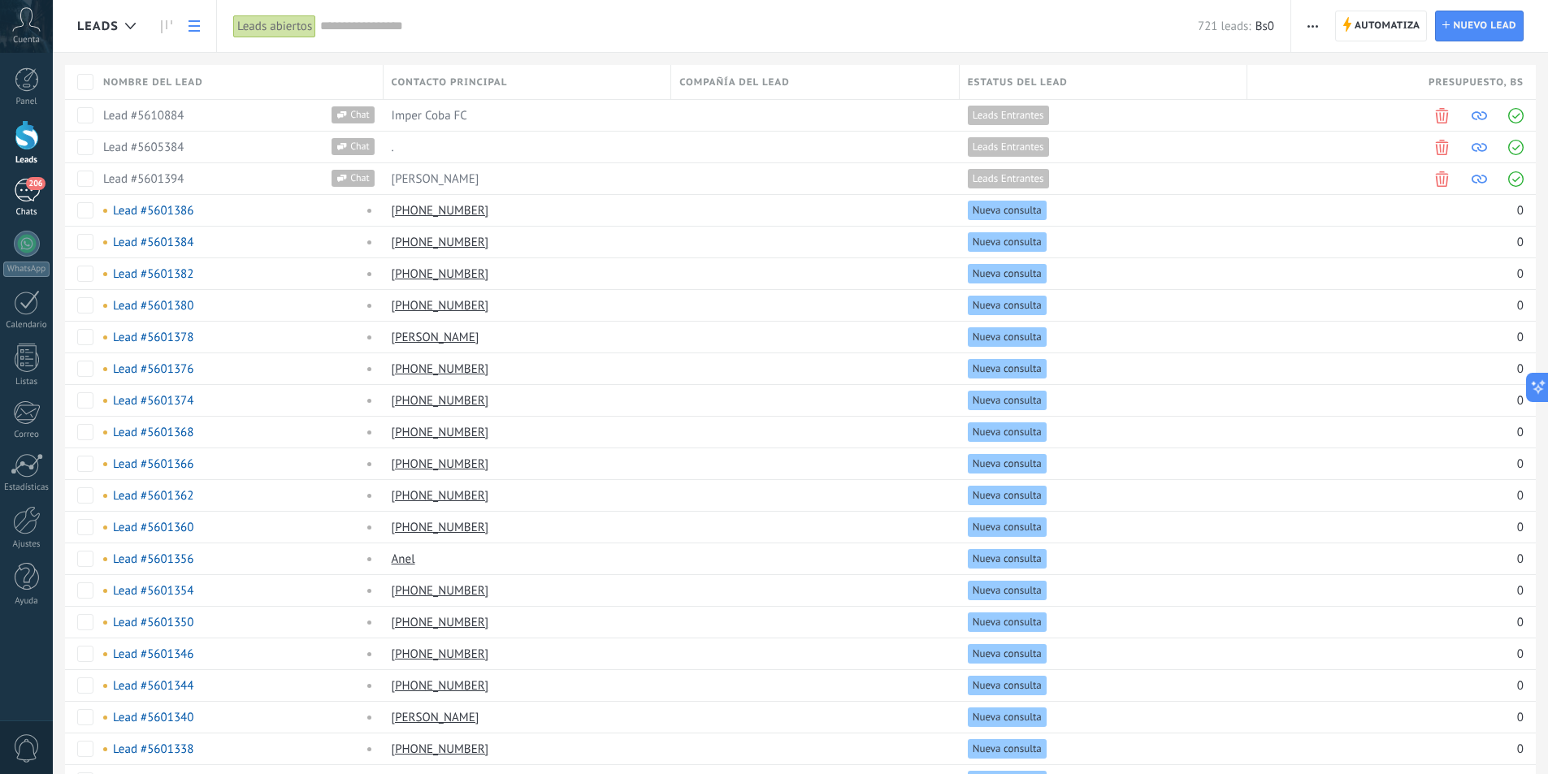
click at [19, 204] on link "206 Chats" at bounding box center [26, 198] width 53 height 39
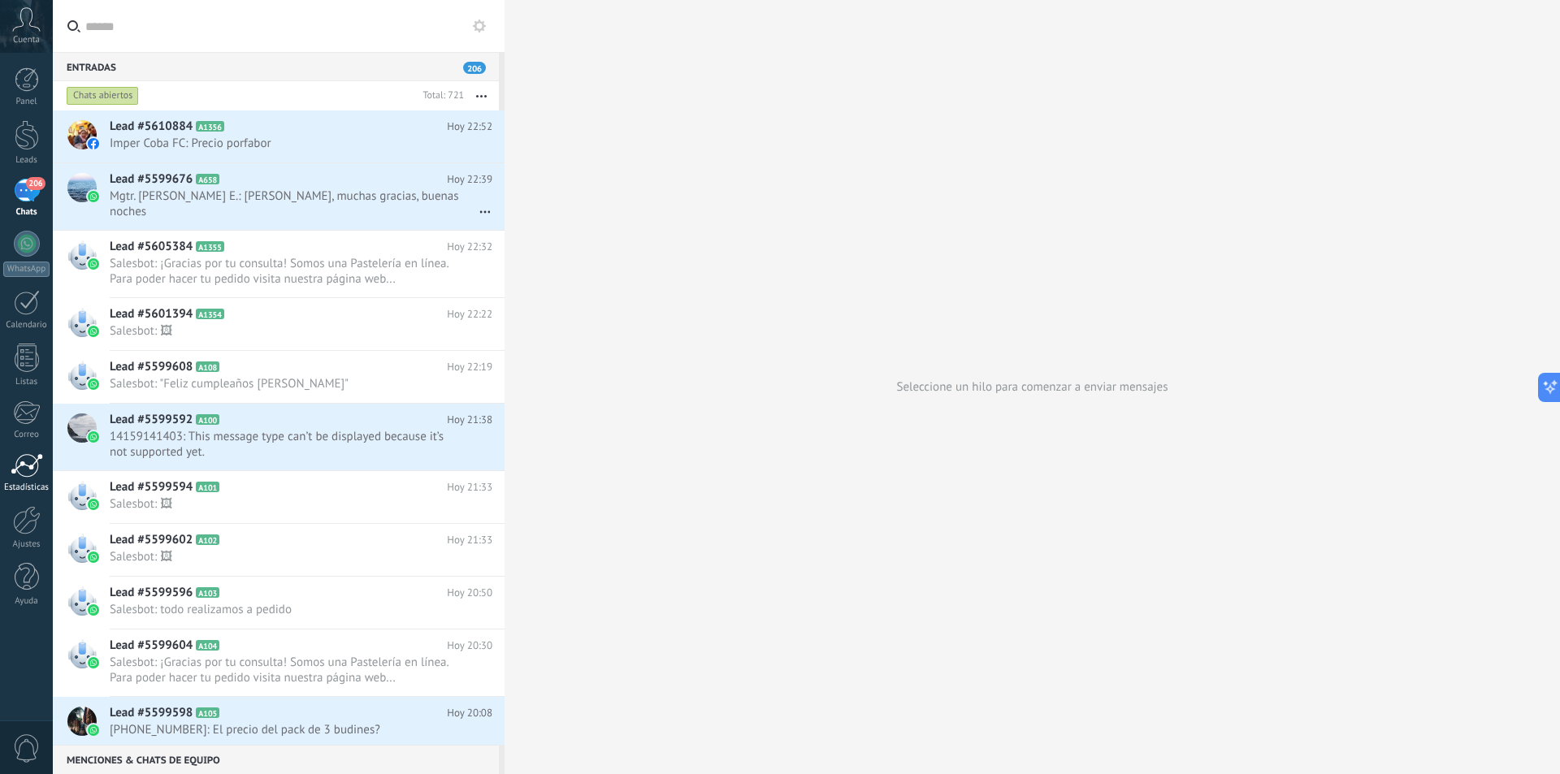
click at [28, 471] on div at bounding box center [27, 465] width 32 height 24
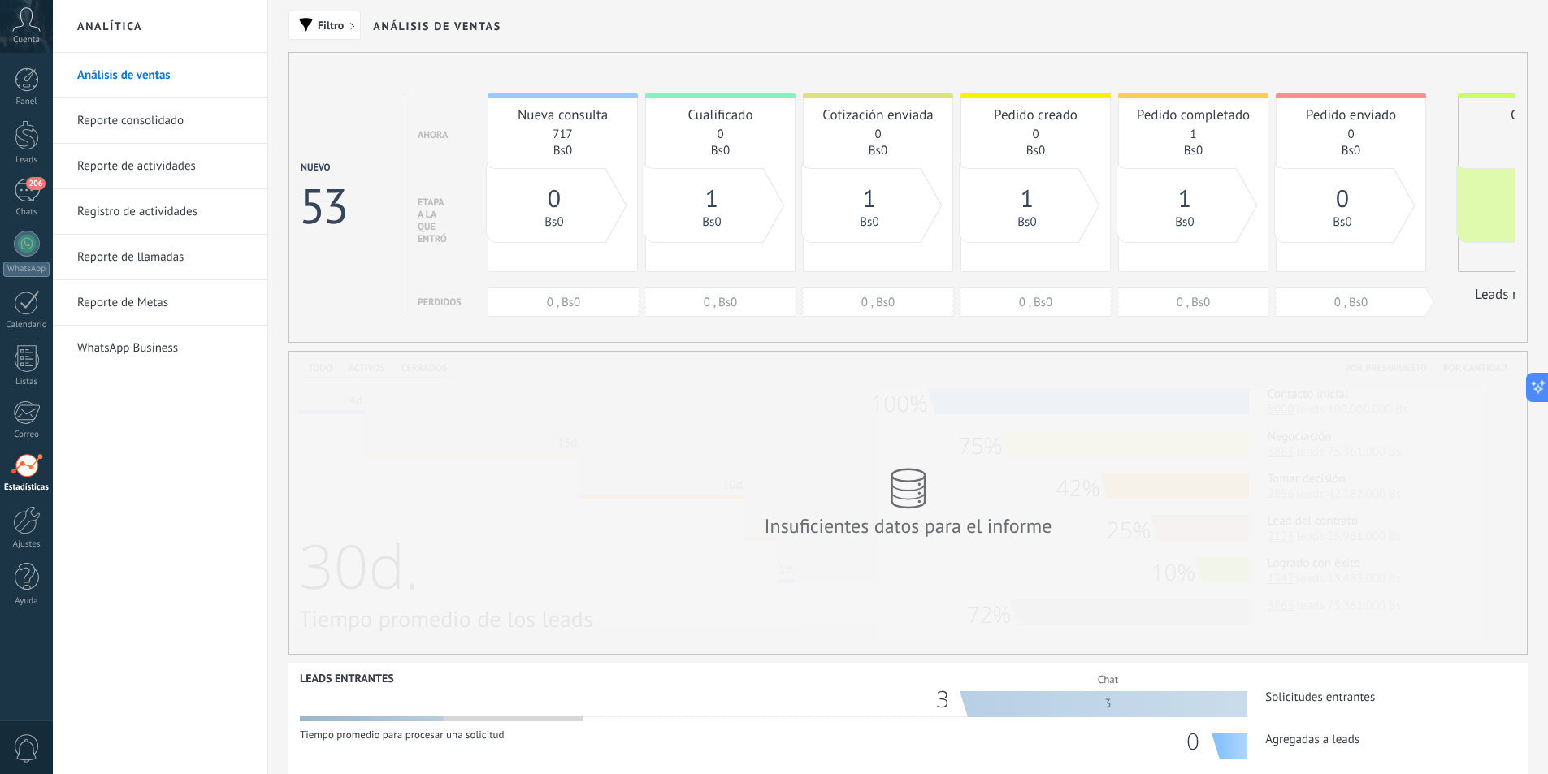
click at [129, 345] on link "WhatsApp Business" at bounding box center [164, 348] width 174 height 45
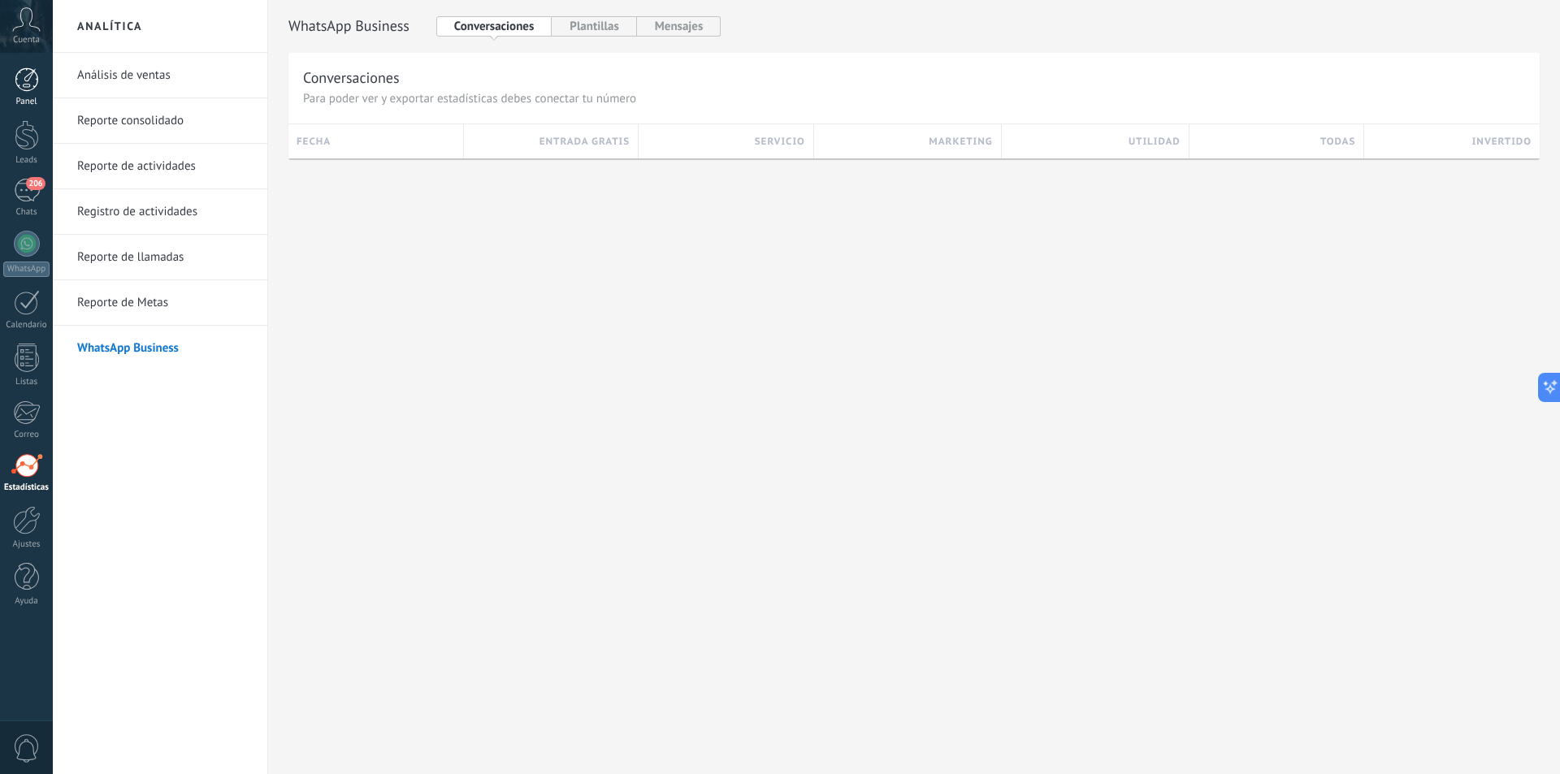
click at [24, 85] on div at bounding box center [27, 79] width 24 height 24
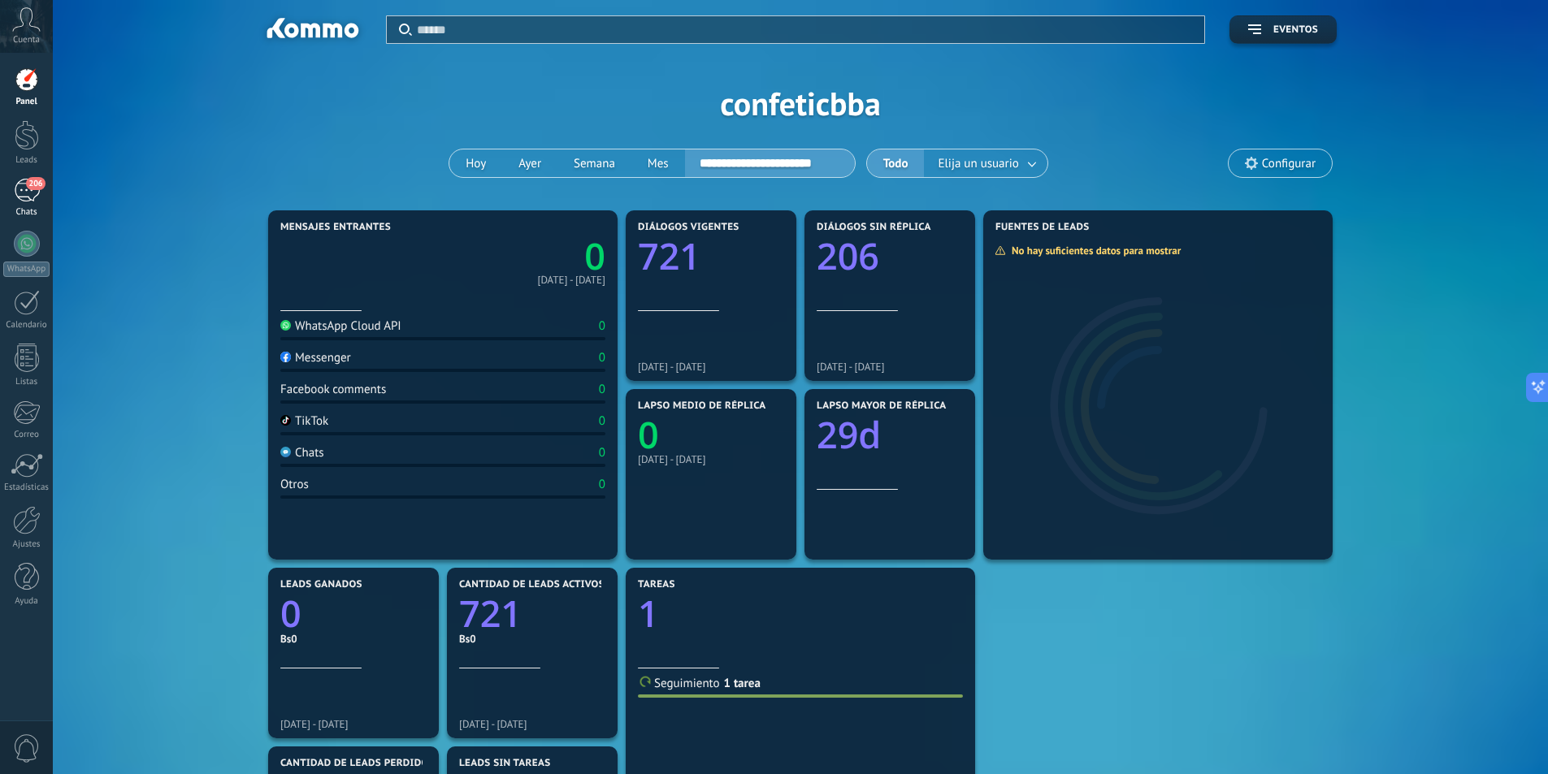
click at [22, 192] on div "206" at bounding box center [27, 191] width 26 height 24
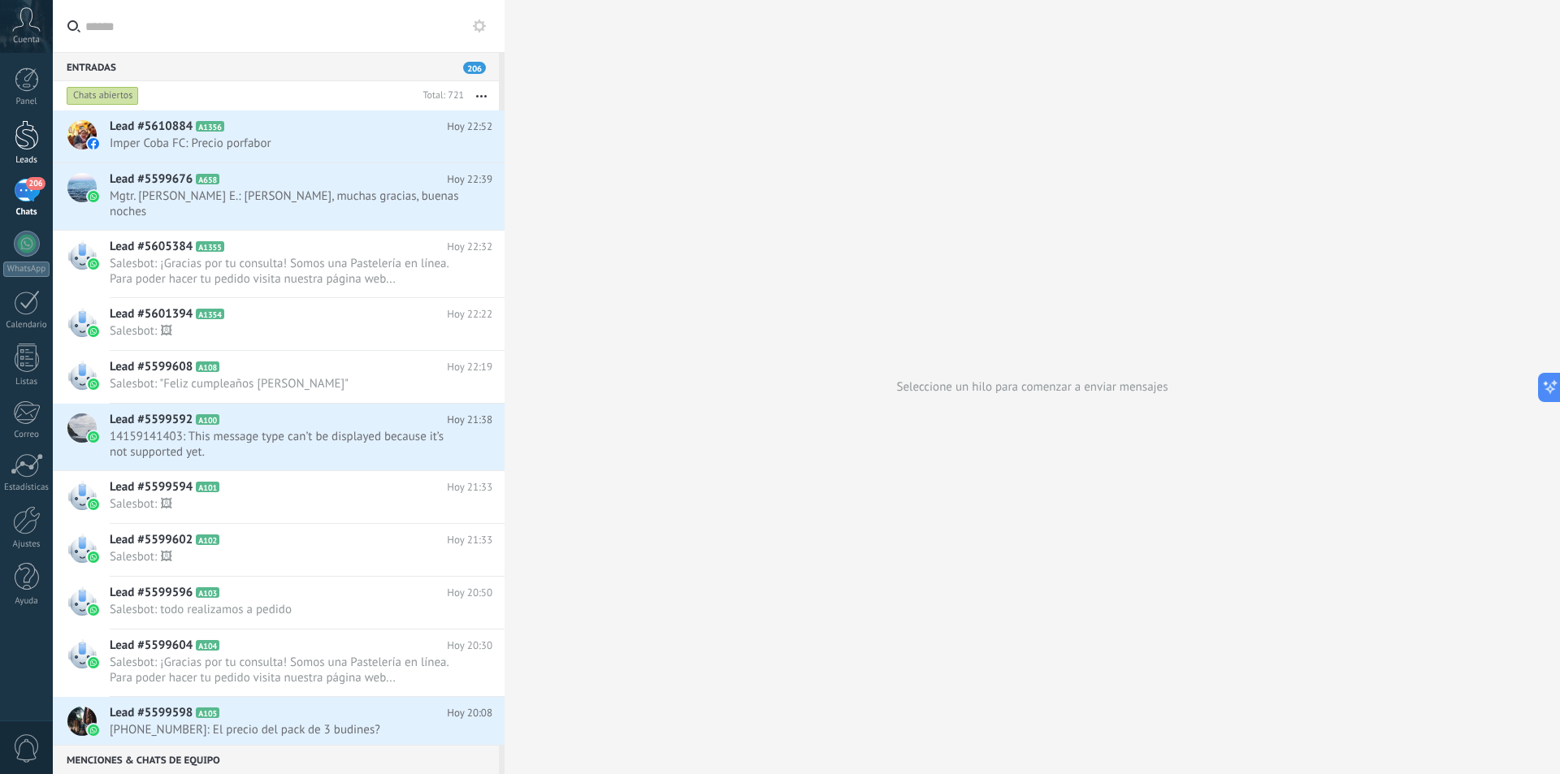
click at [20, 134] on div at bounding box center [27, 135] width 24 height 30
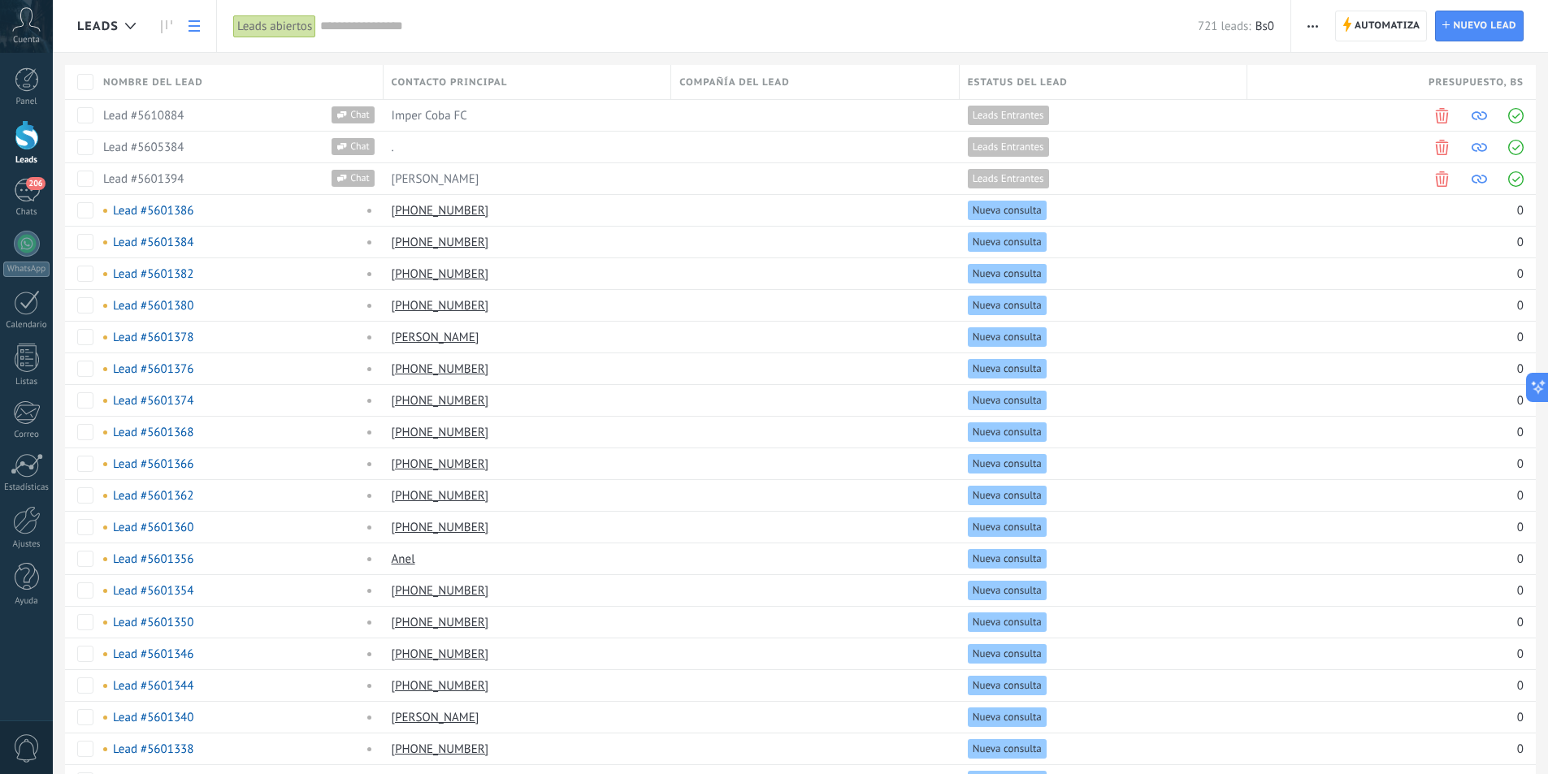
click at [199, 24] on icon at bounding box center [193, 25] width 11 height 11
click at [171, 27] on icon at bounding box center [166, 26] width 11 height 13
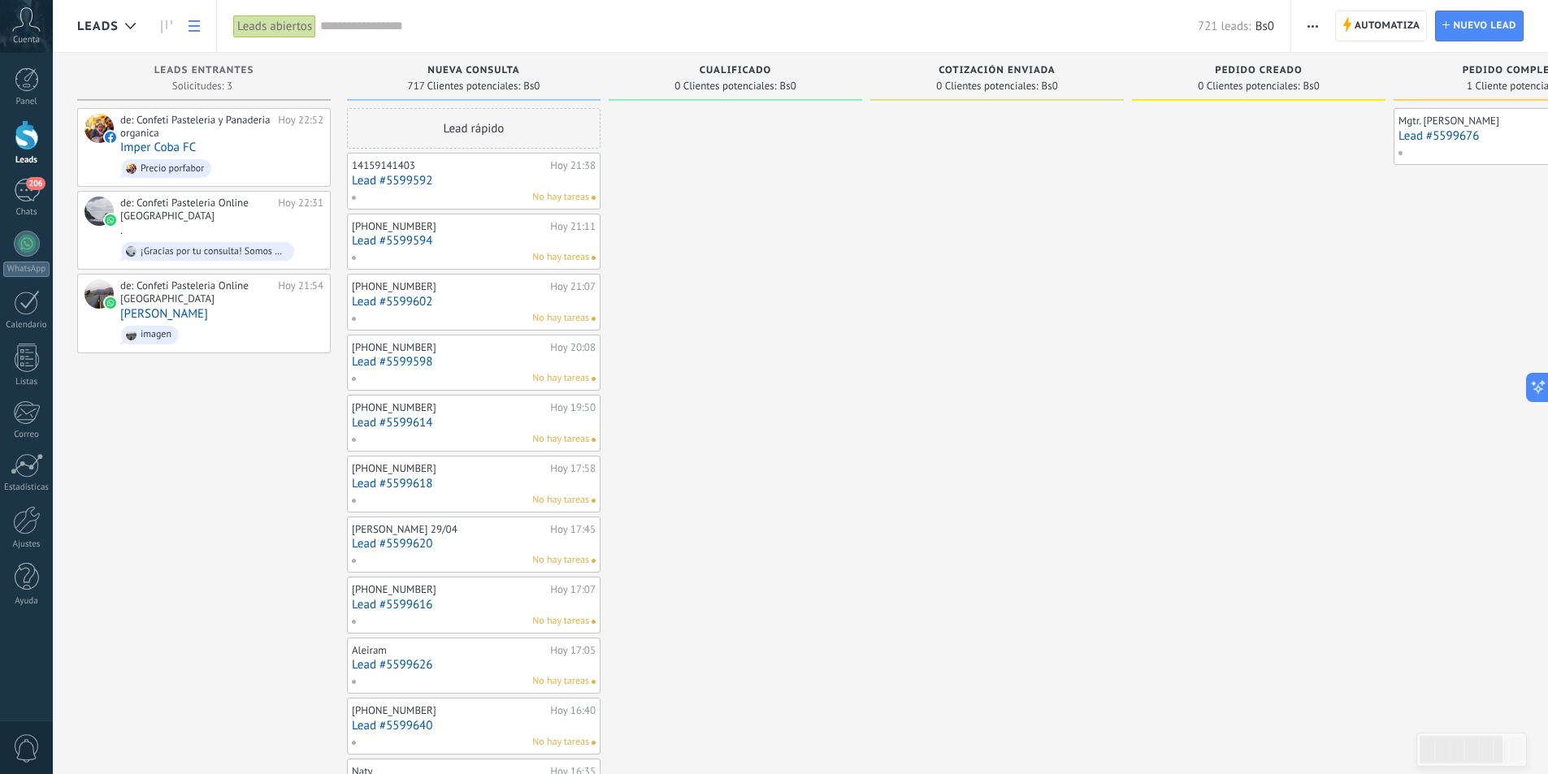
click at [191, 23] on icon at bounding box center [193, 25] width 11 height 11
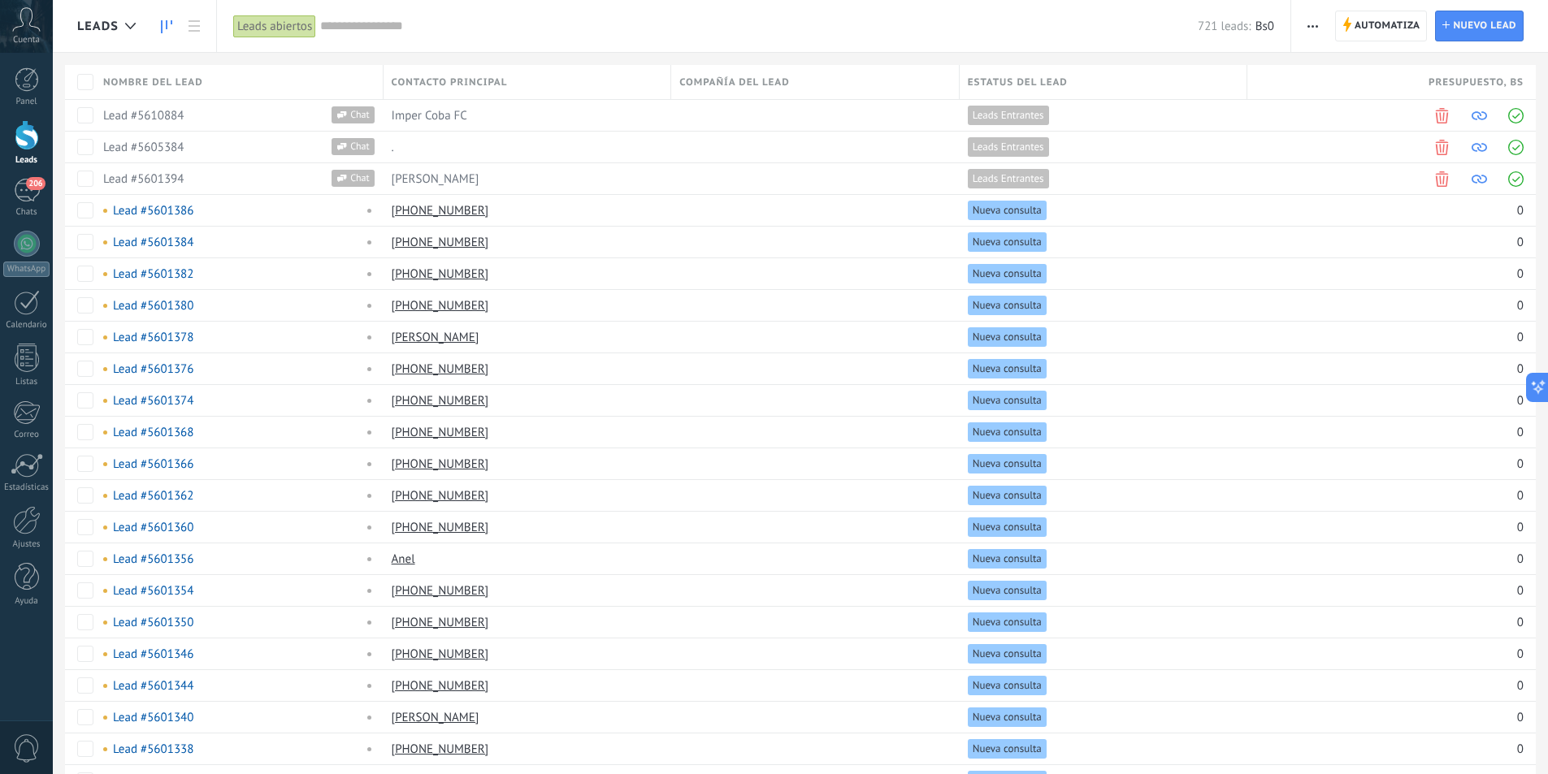
click at [171, 28] on icon at bounding box center [166, 26] width 11 height 13
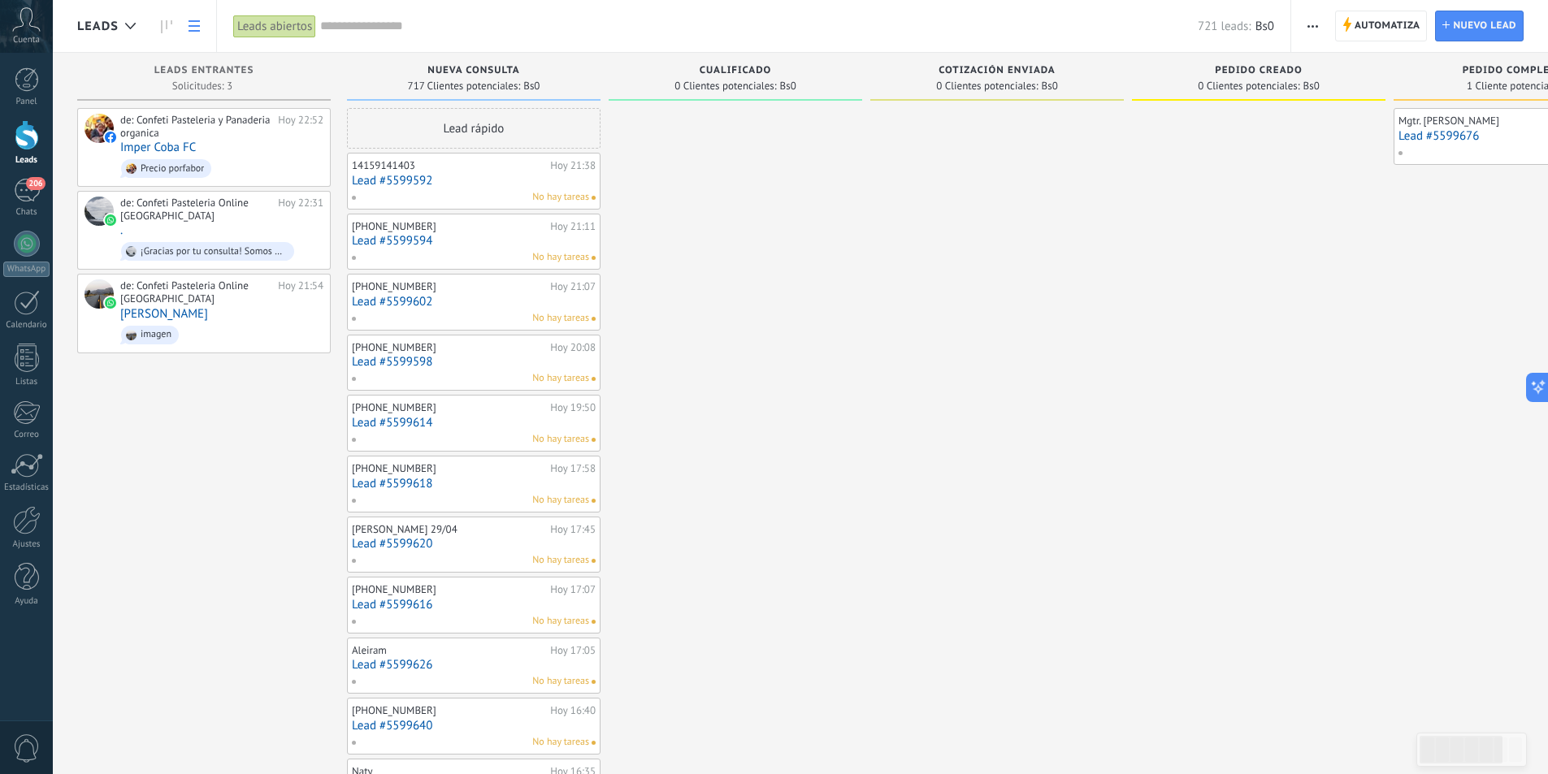
click at [204, 36] on link at bounding box center [194, 27] width 28 height 32
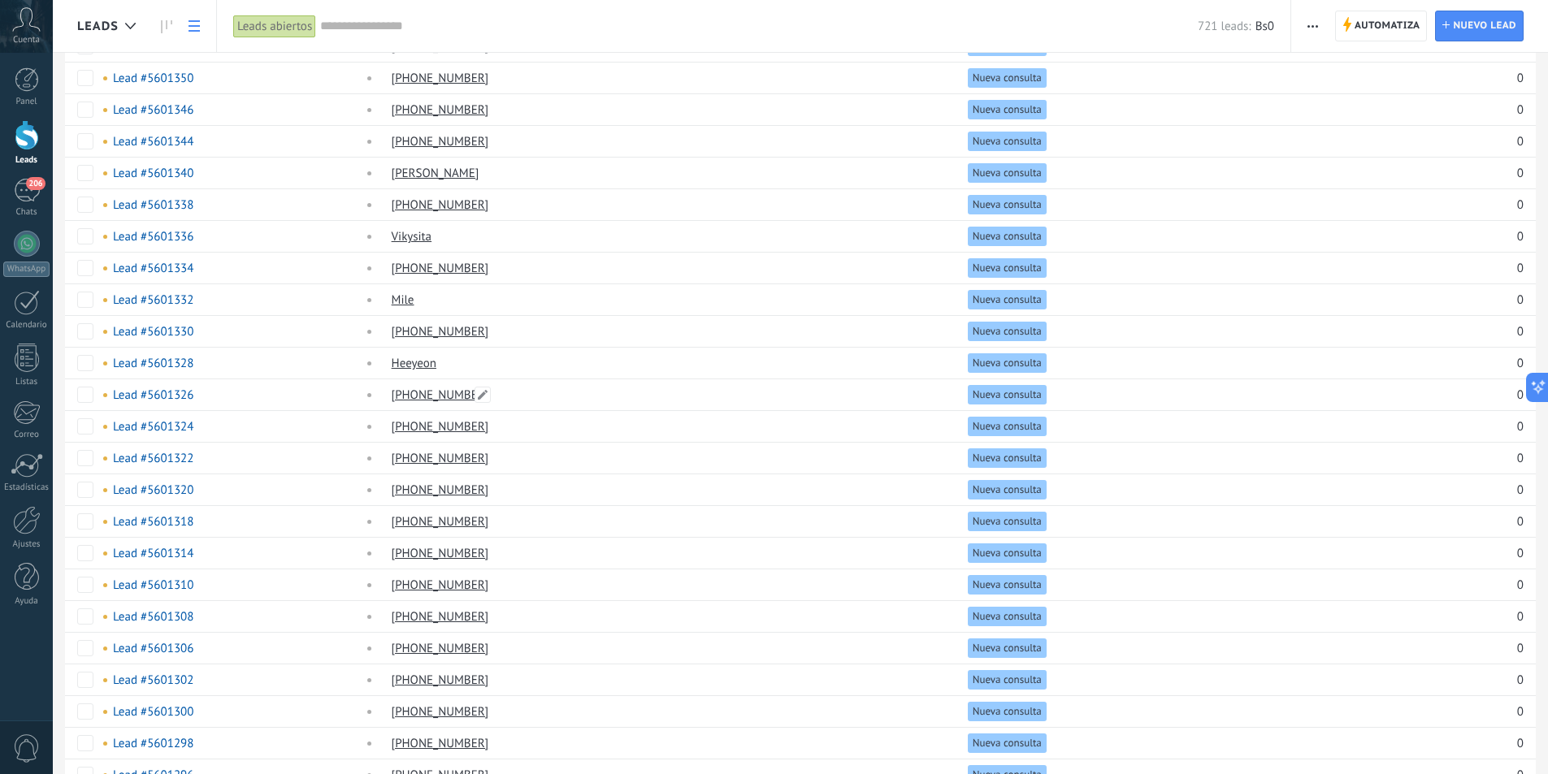
scroll to position [962, 0]
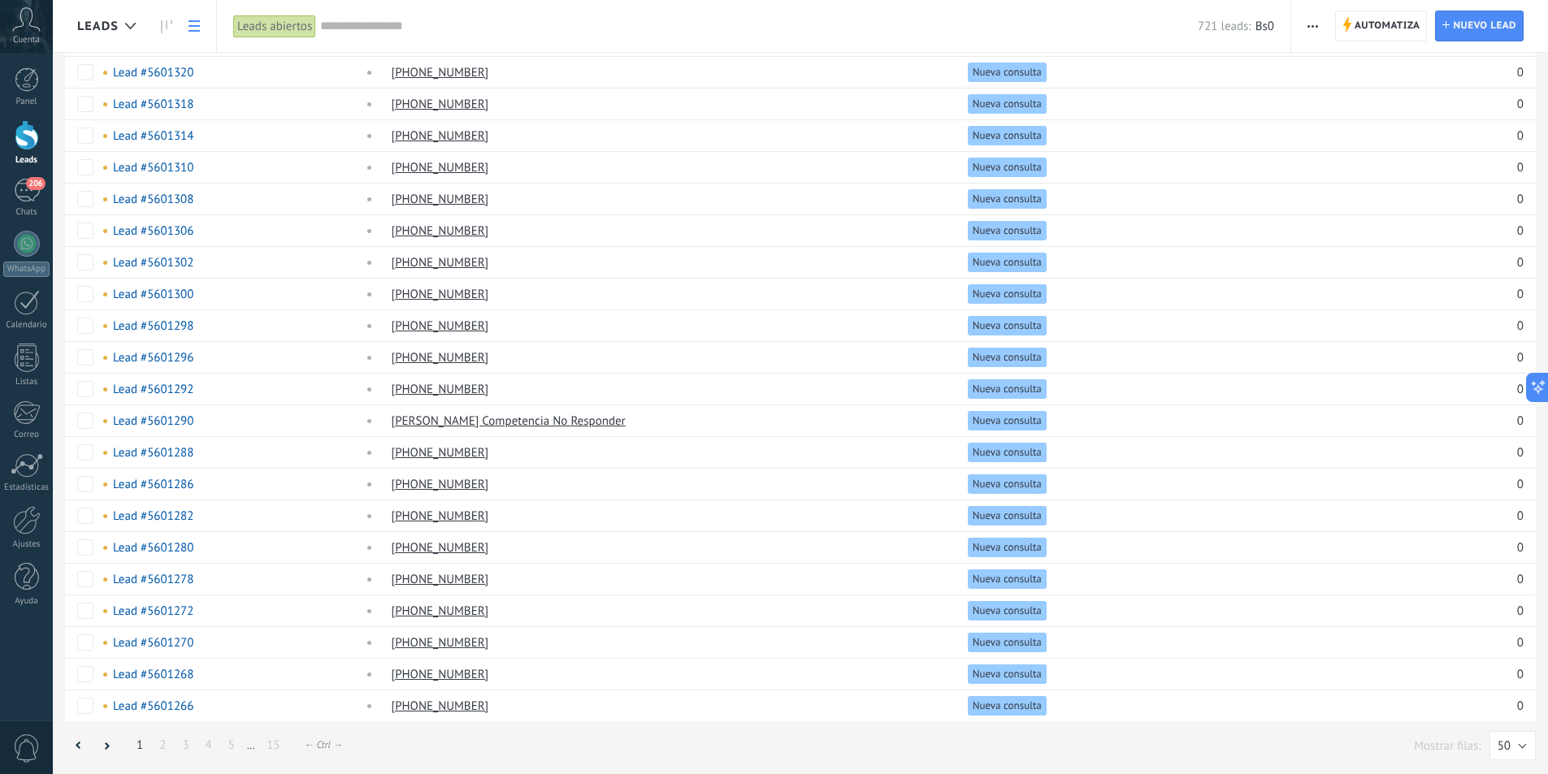
click at [167, 749] on link "2" at bounding box center [162, 745] width 23 height 32
click at [187, 747] on link "3" at bounding box center [185, 745] width 23 height 32
click at [212, 752] on link "4" at bounding box center [208, 745] width 23 height 32
click at [231, 751] on link "5" at bounding box center [231, 745] width 23 height 32
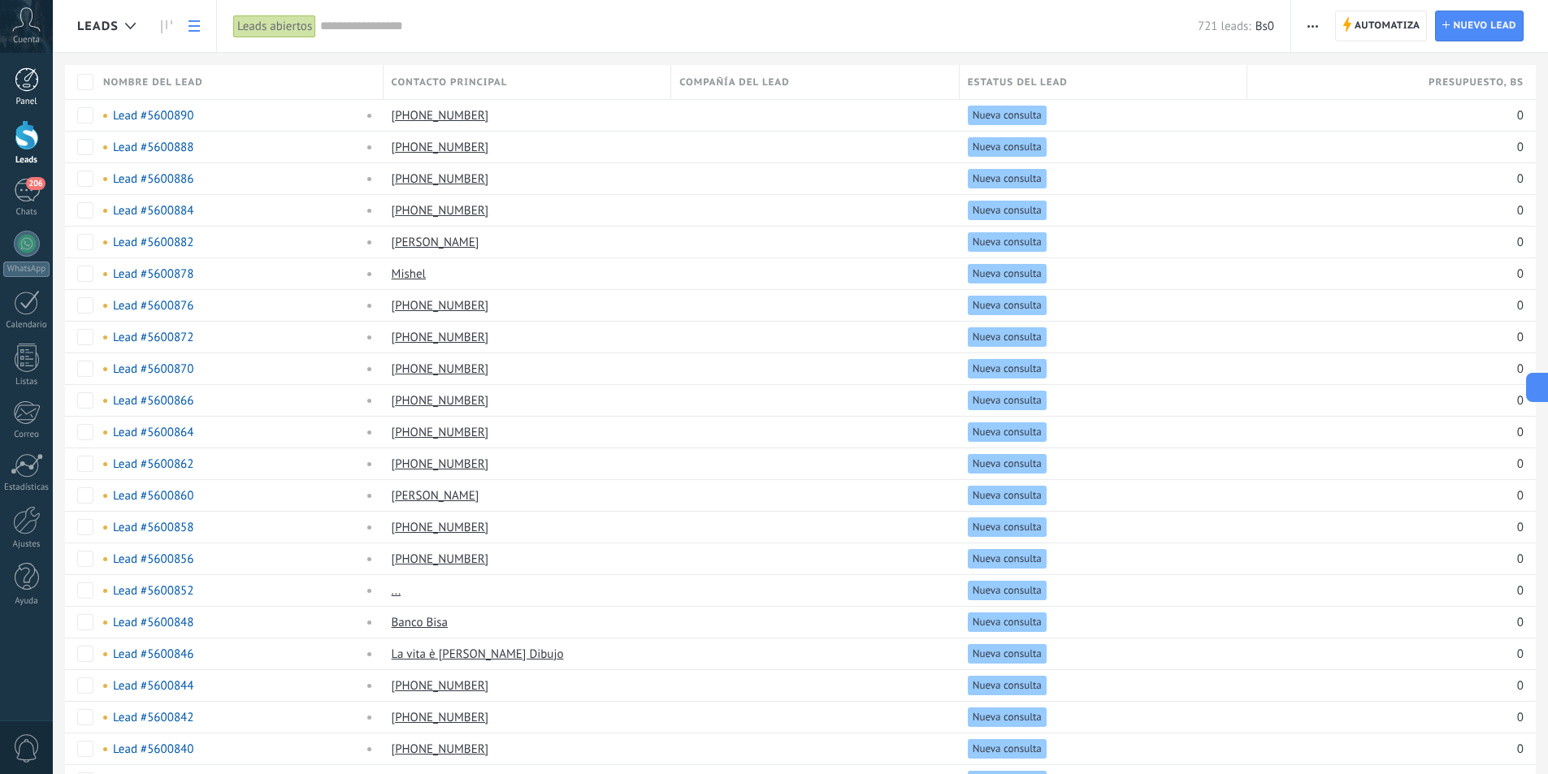
click at [21, 87] on div at bounding box center [27, 79] width 24 height 24
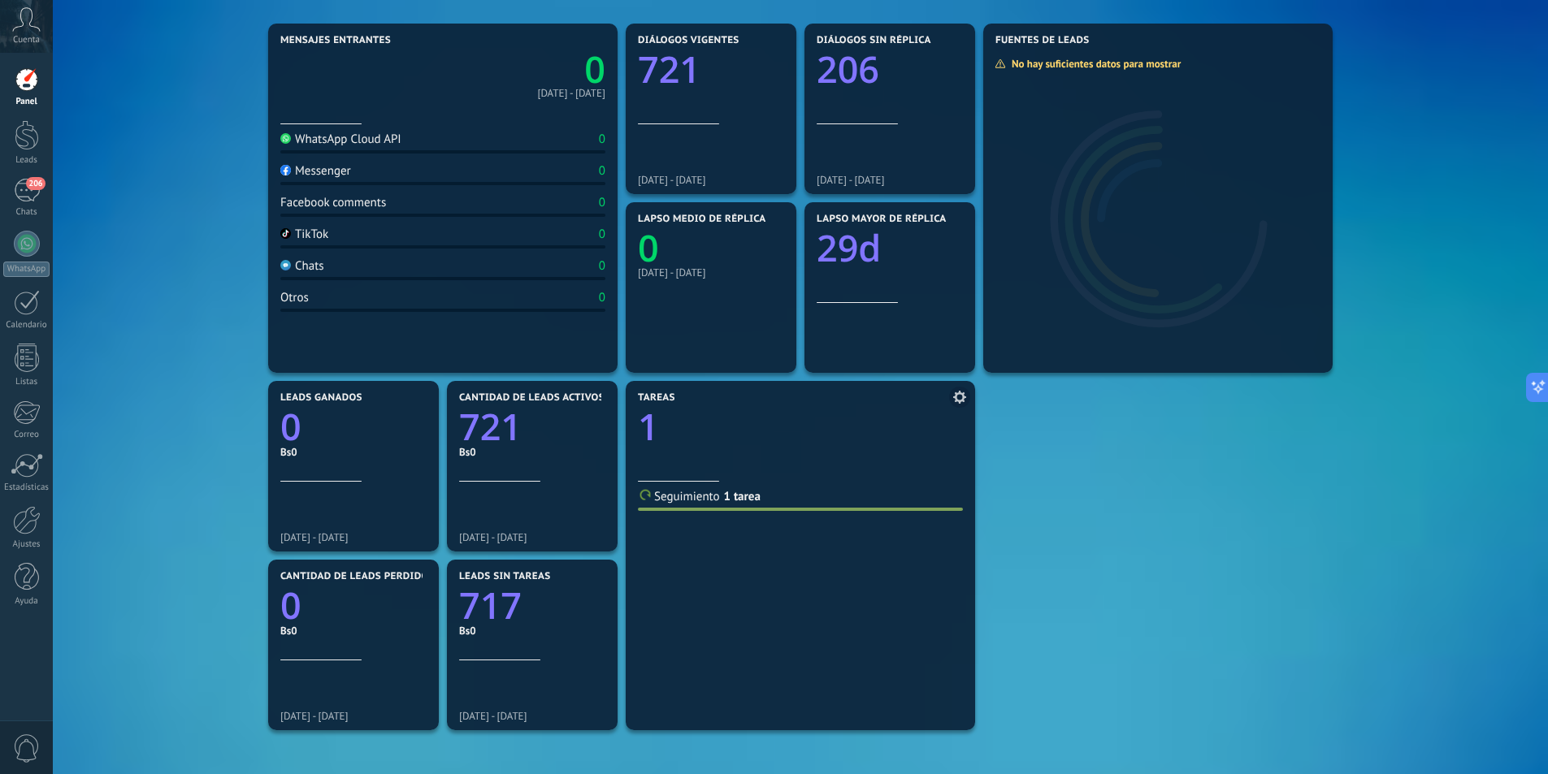
scroll to position [50, 0]
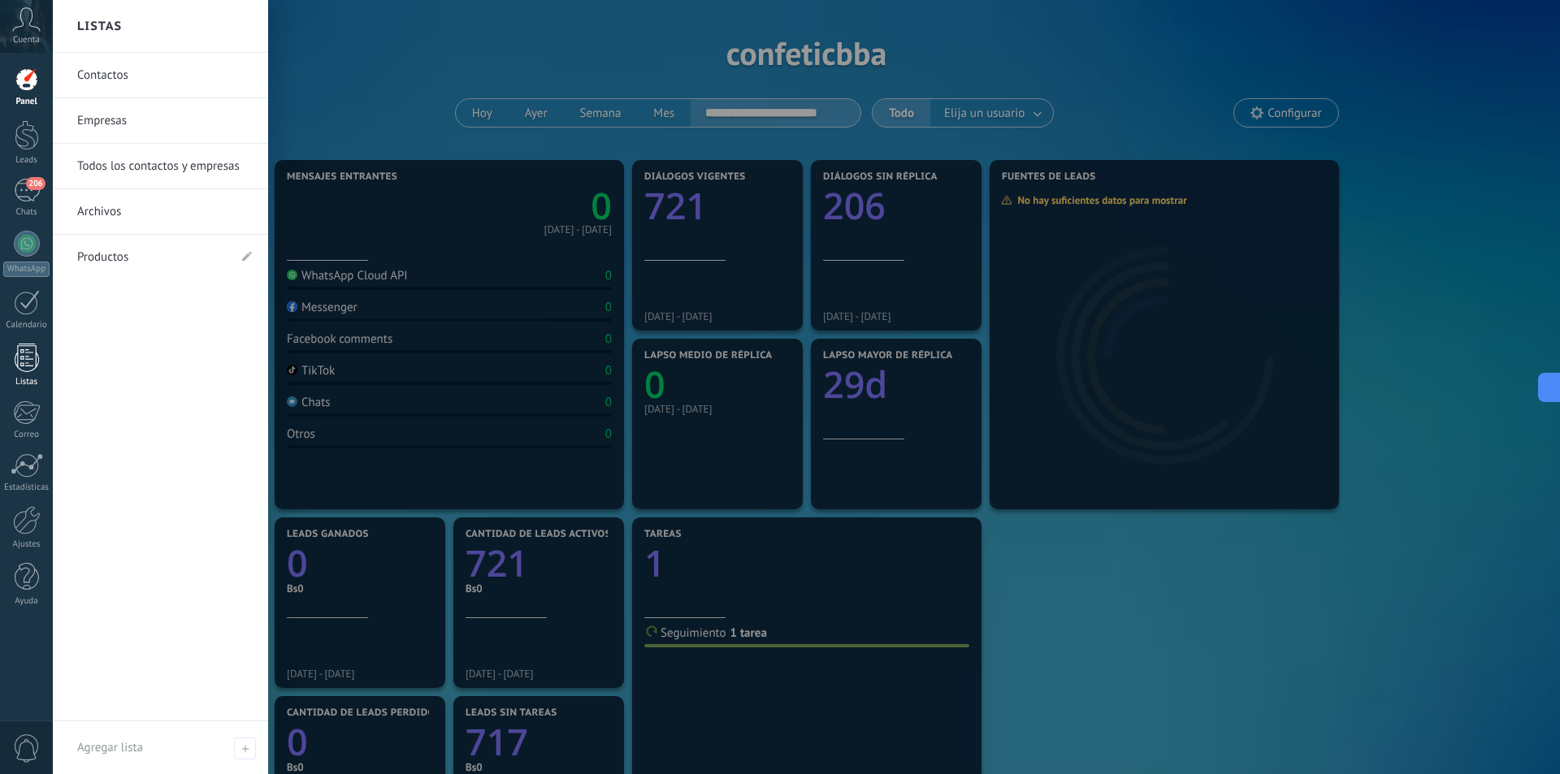
click at [29, 361] on div at bounding box center [27, 358] width 24 height 28
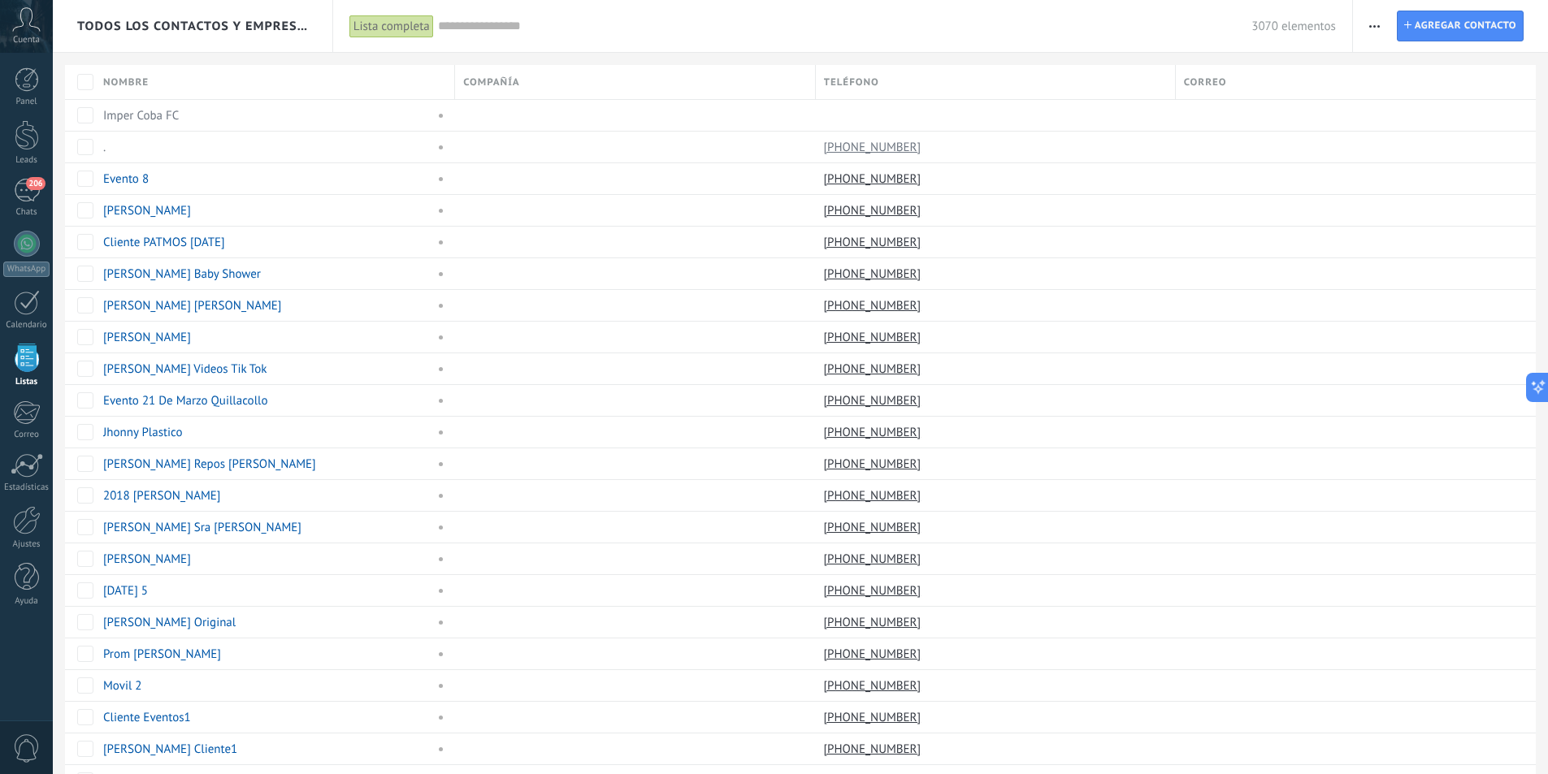
click at [305, 25] on span "Todos los contactos y empresas" at bounding box center [193, 26] width 232 height 15
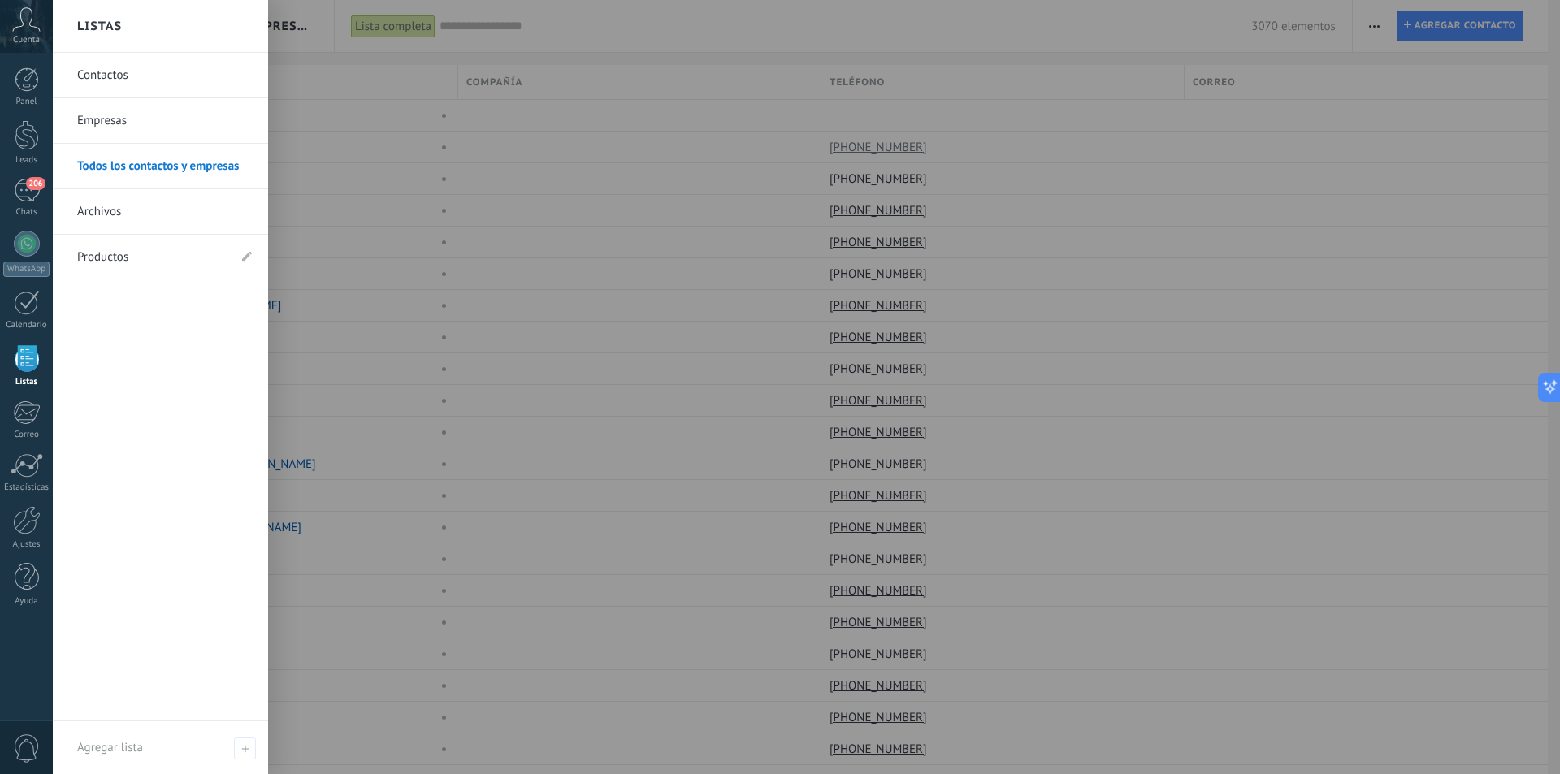
click at [178, 71] on link "Contactos" at bounding box center [164, 75] width 175 height 45
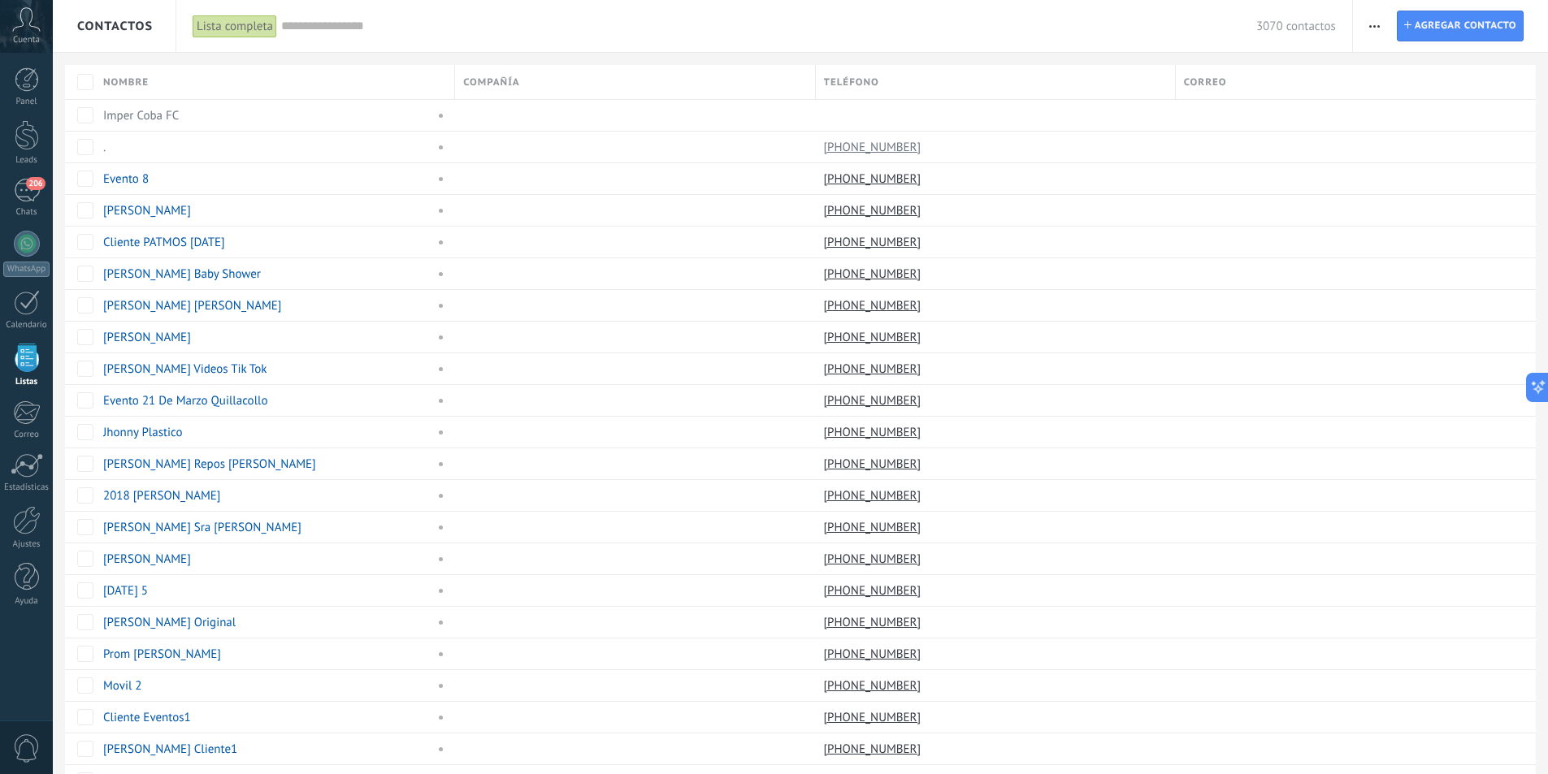
click at [113, 26] on span "Contactos" at bounding box center [115, 26] width 76 height 15
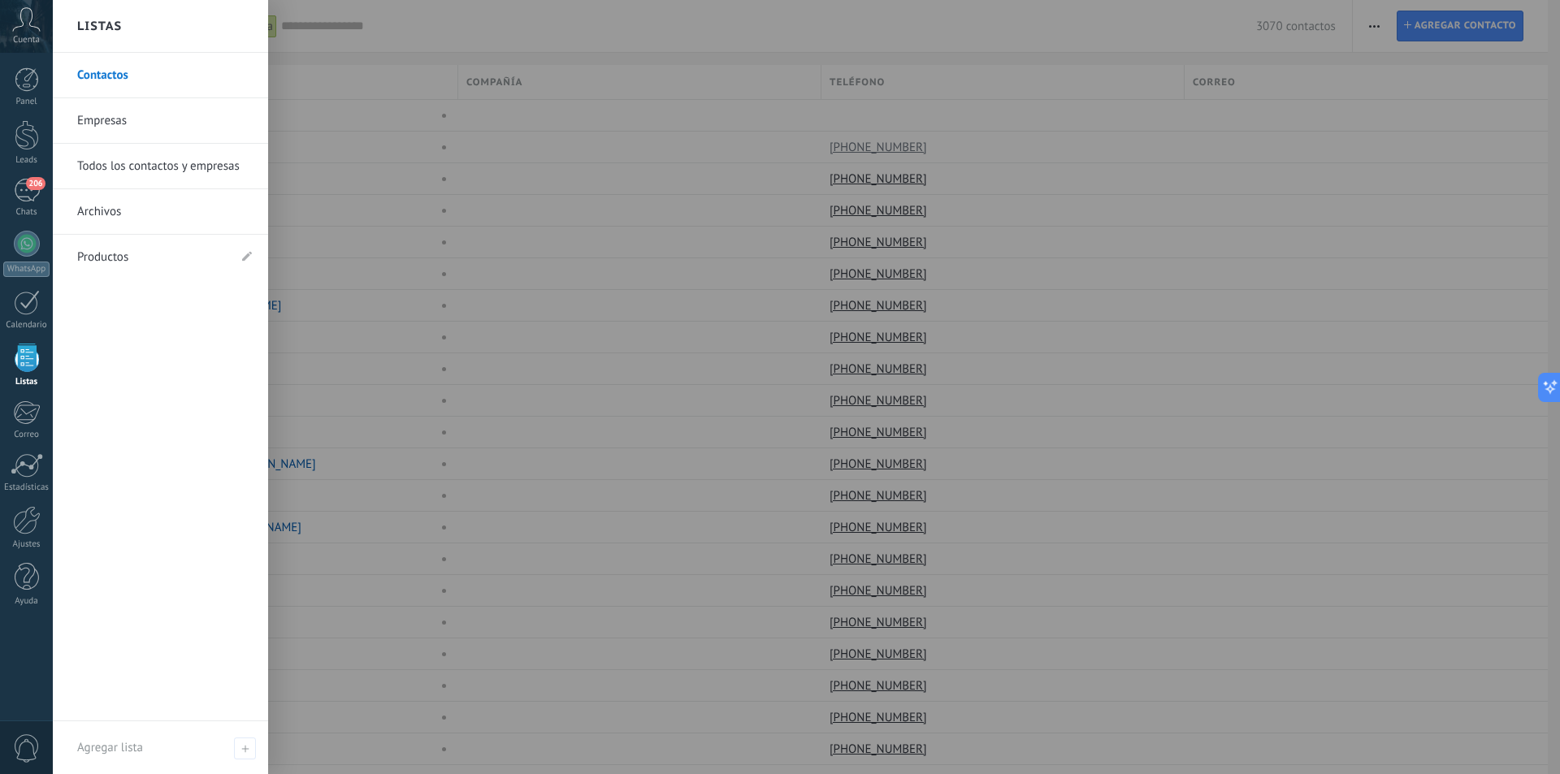
click at [156, 131] on link "Empresas" at bounding box center [164, 120] width 175 height 45
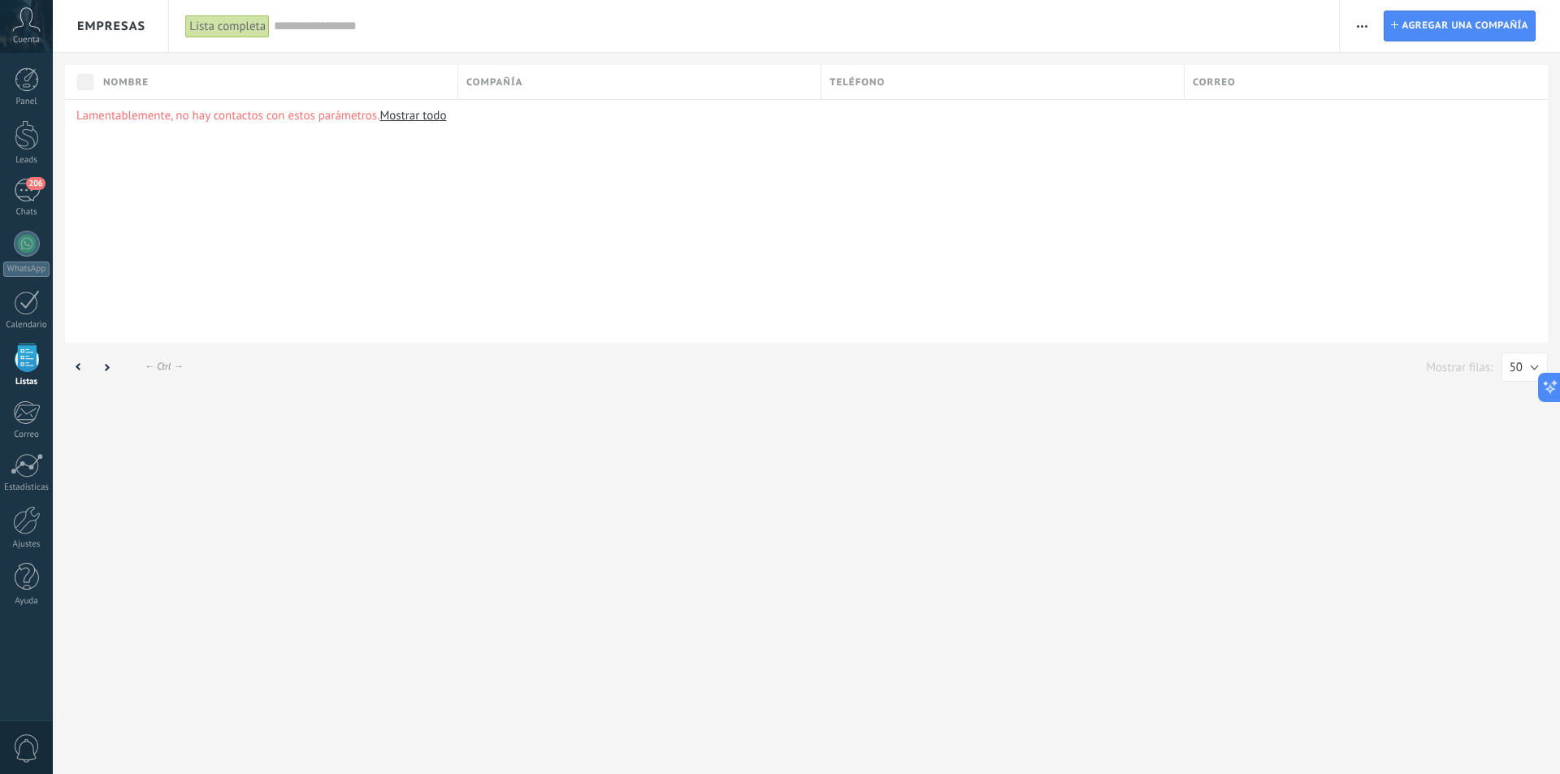
click at [151, 27] on div "Empresas" at bounding box center [110, 26] width 115 height 52
click at [114, 32] on span "Empresas" at bounding box center [111, 26] width 68 height 15
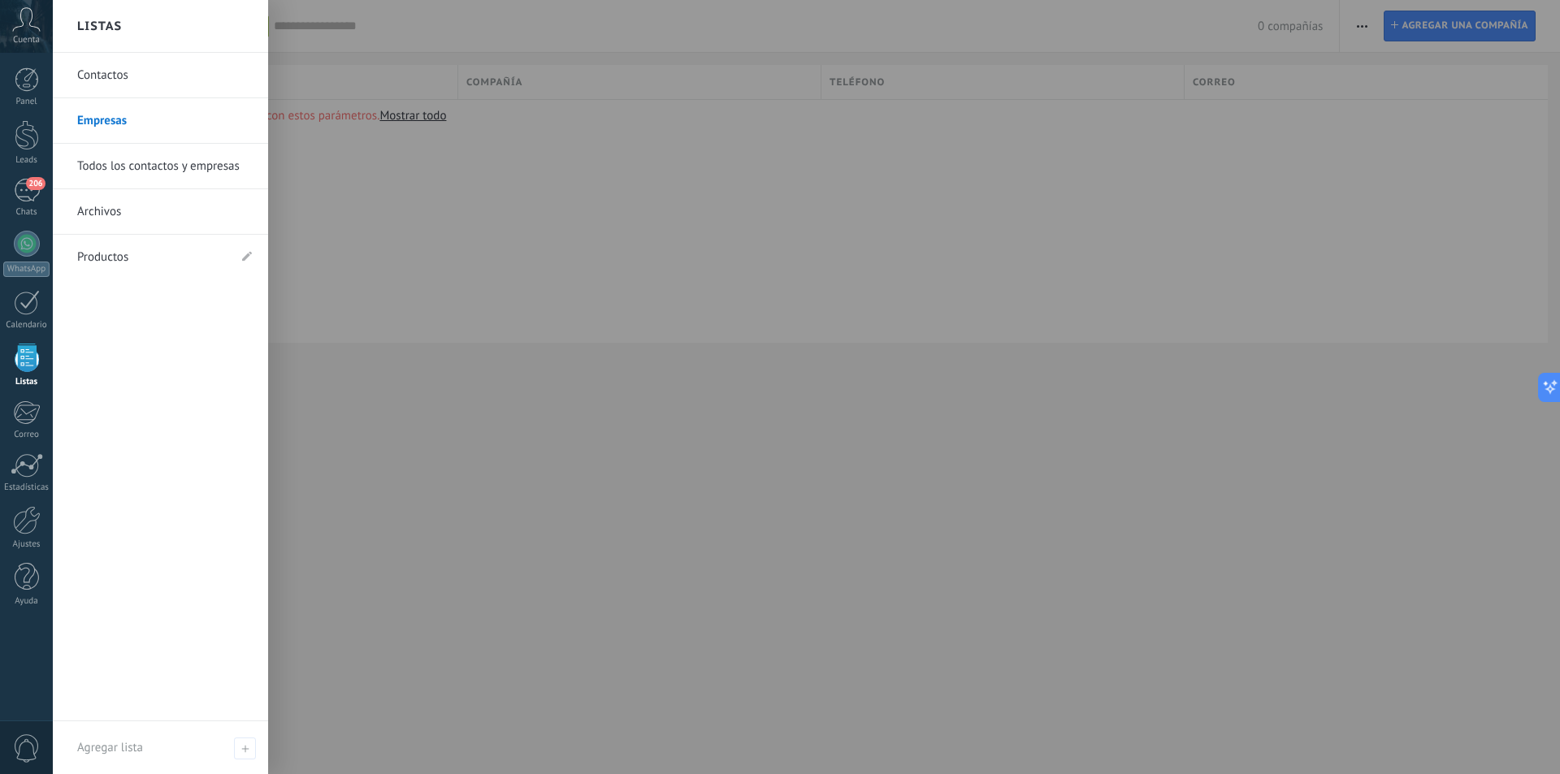
click at [146, 162] on link "Todos los contactos y empresas" at bounding box center [164, 166] width 175 height 45
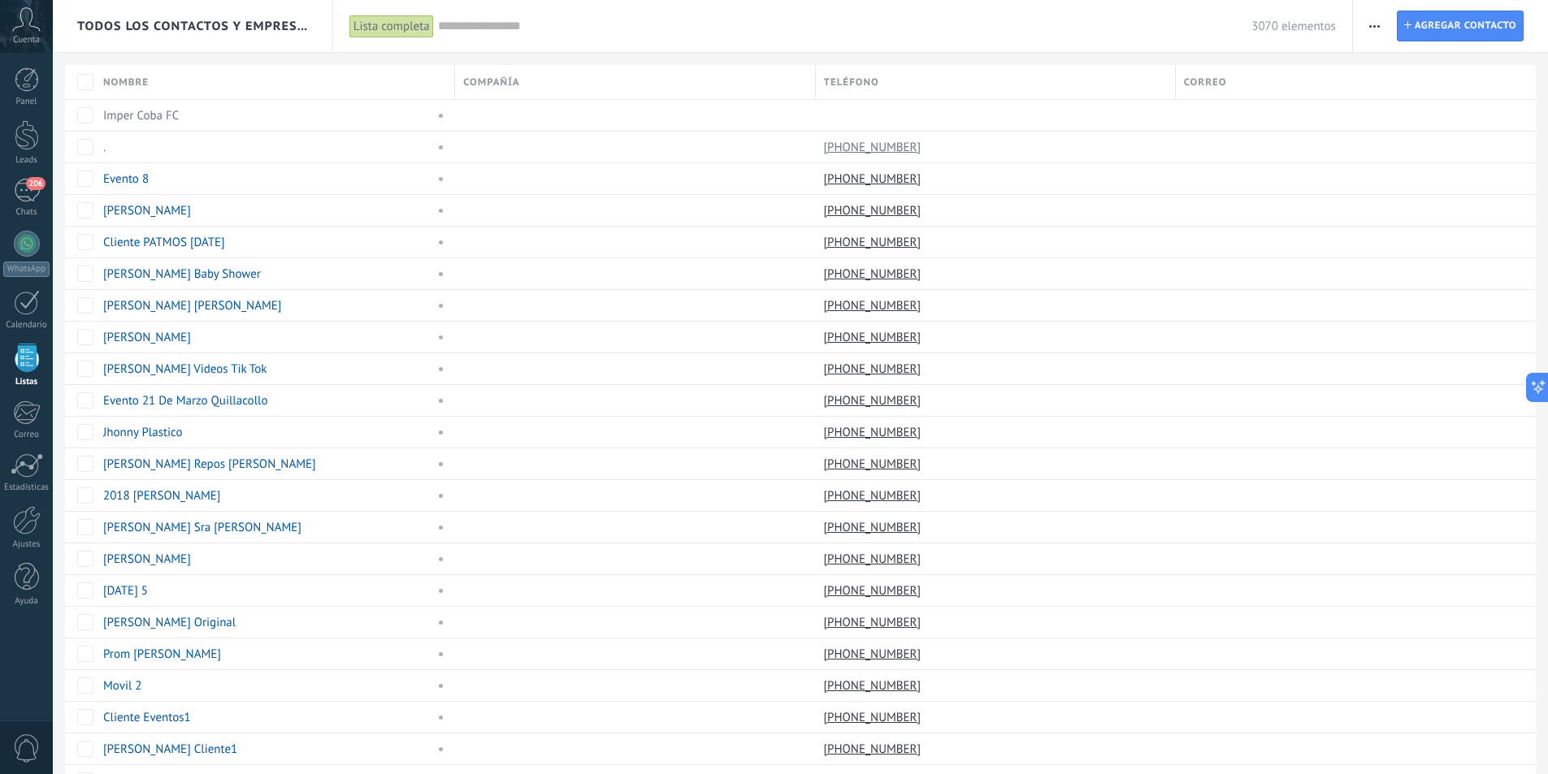
click at [213, 24] on span "Todos los contactos y empresas" at bounding box center [193, 26] width 232 height 15
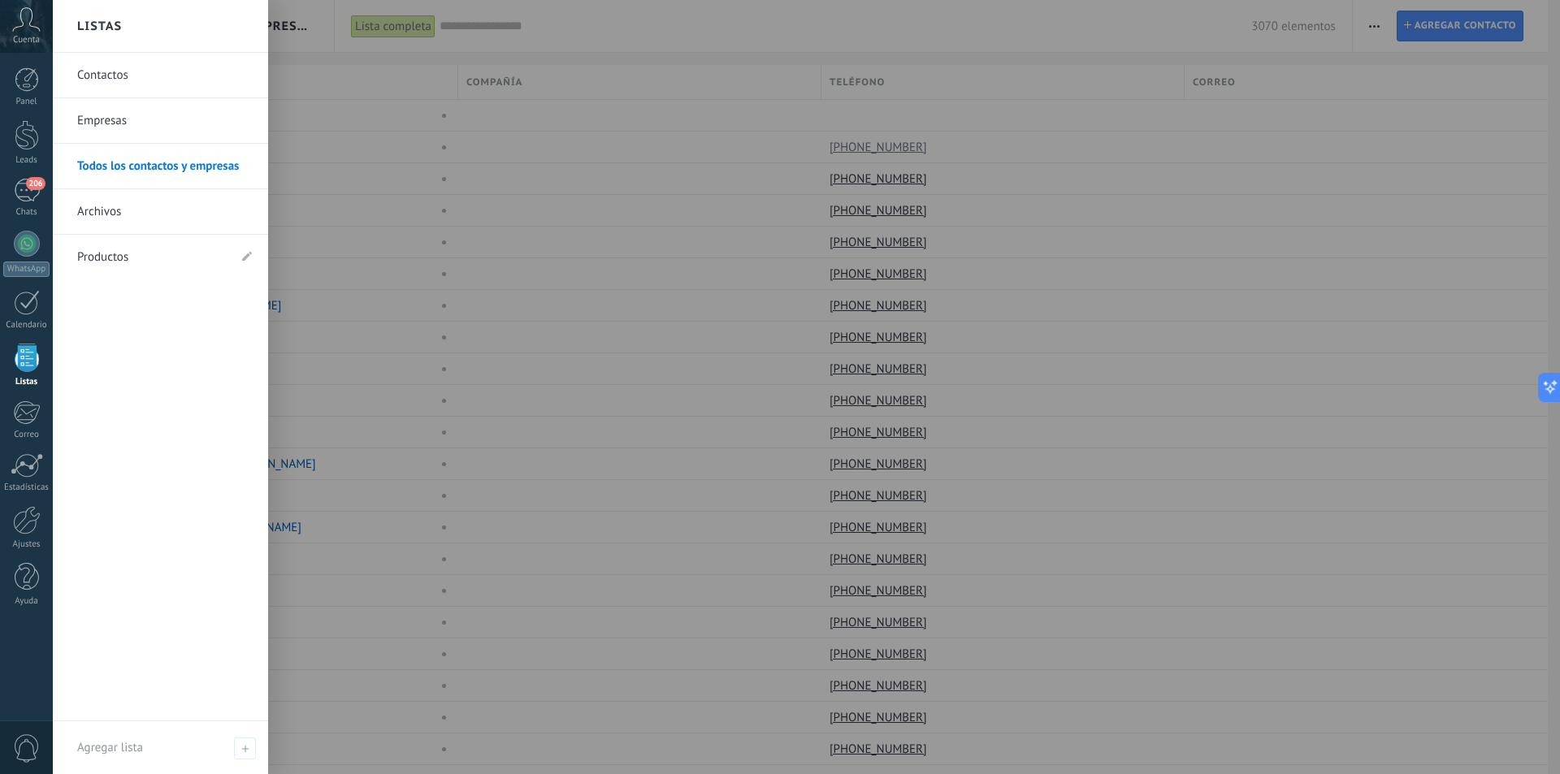
click at [136, 215] on link "Archivos" at bounding box center [164, 211] width 175 height 45
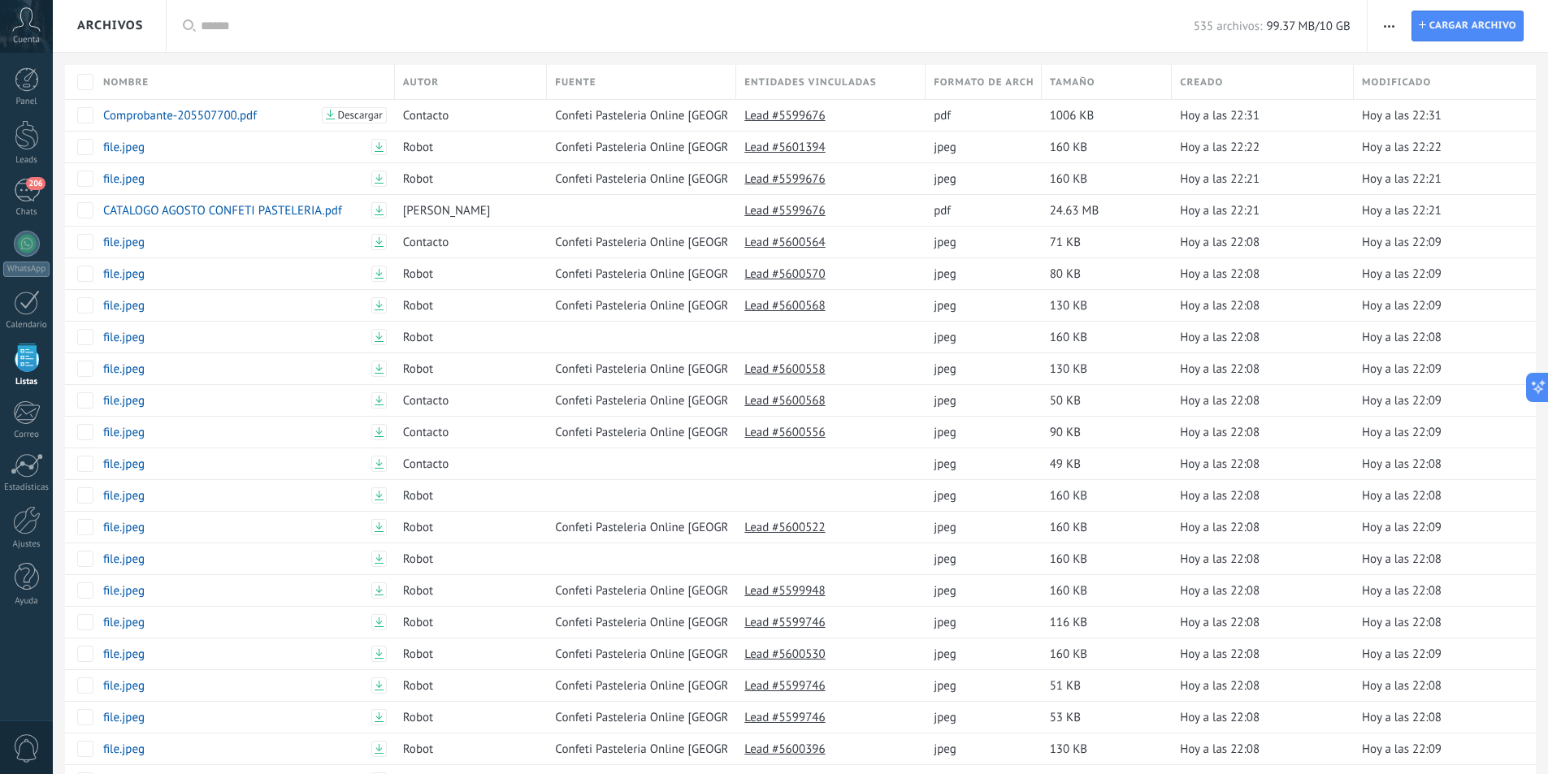
click at [112, 24] on div "Archivos" at bounding box center [110, 26] width 66 height 52
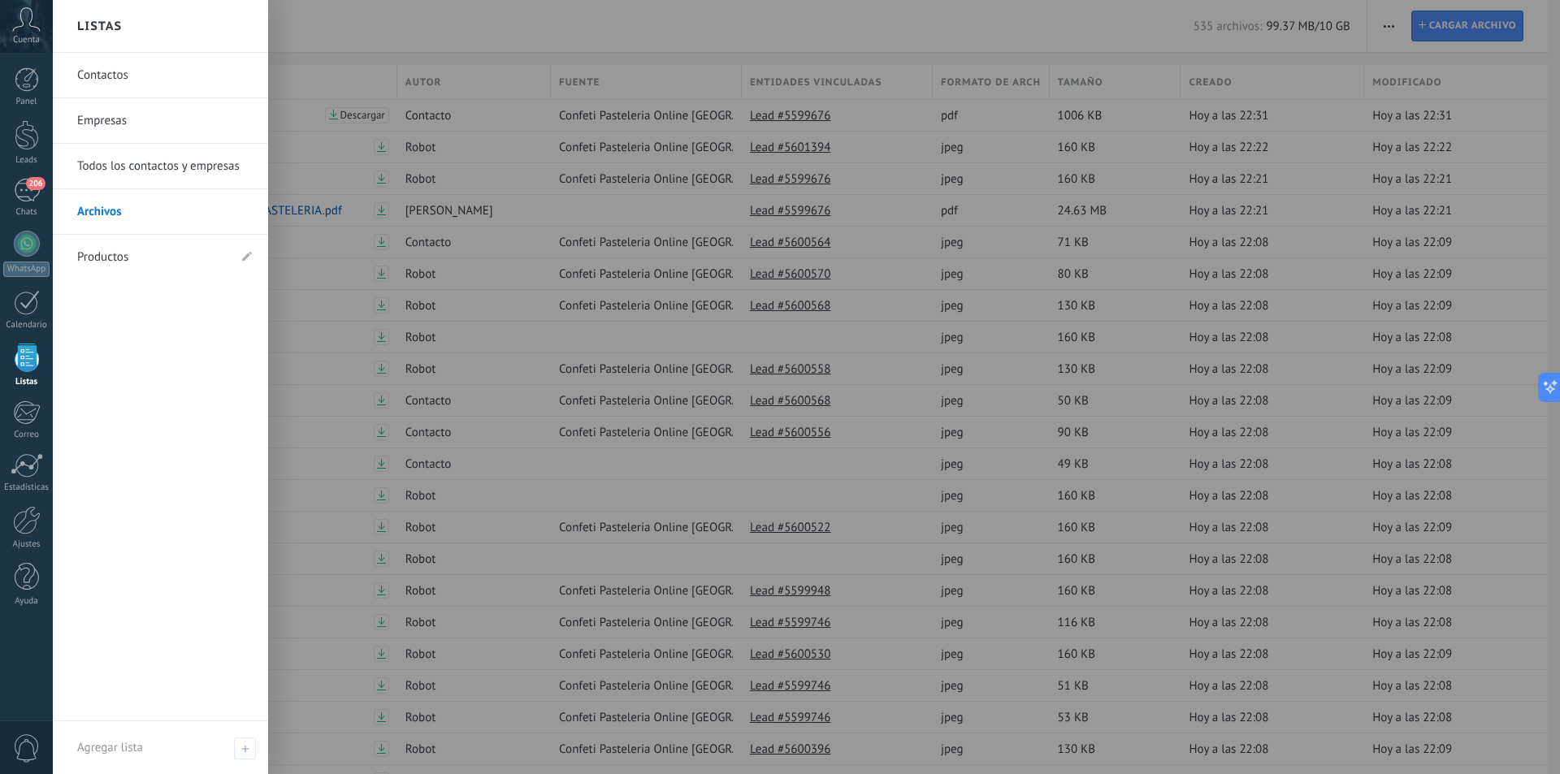
click at [130, 76] on link "Contactos" at bounding box center [164, 75] width 175 height 45
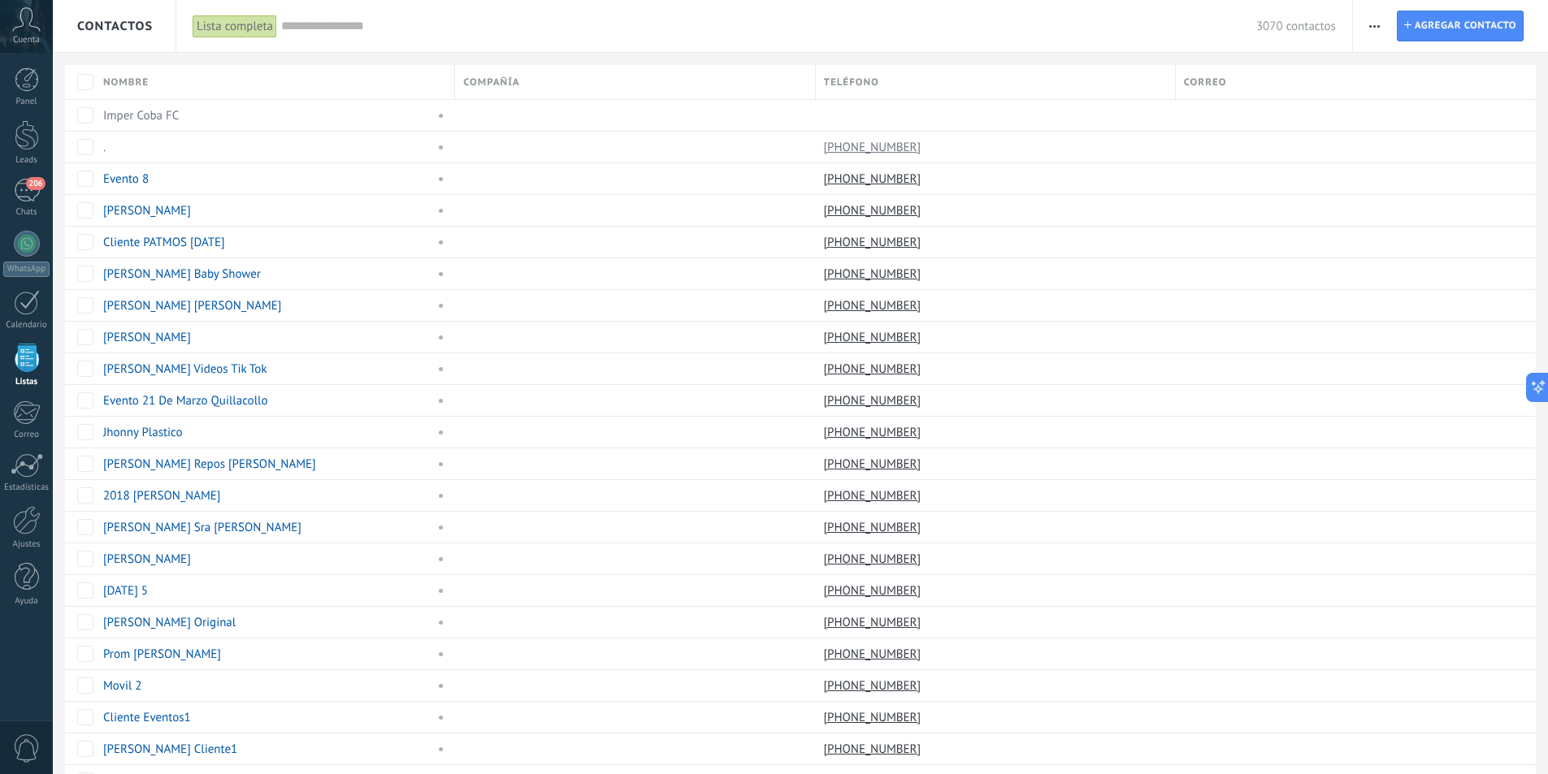
click at [318, 31] on input "text" at bounding box center [768, 26] width 975 height 17
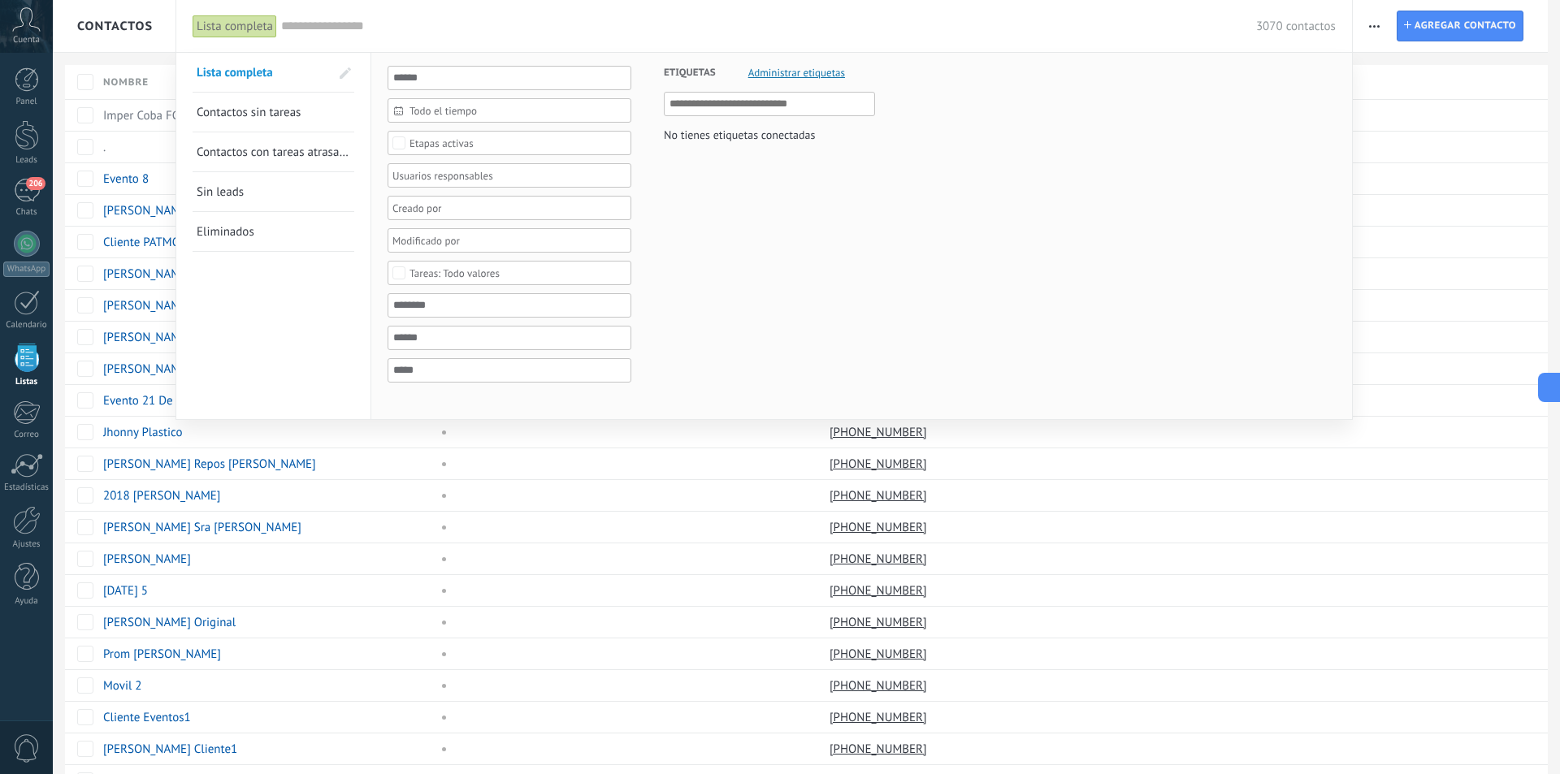
click at [218, 106] on span "Contactos sin tareas" at bounding box center [249, 112] width 104 height 15
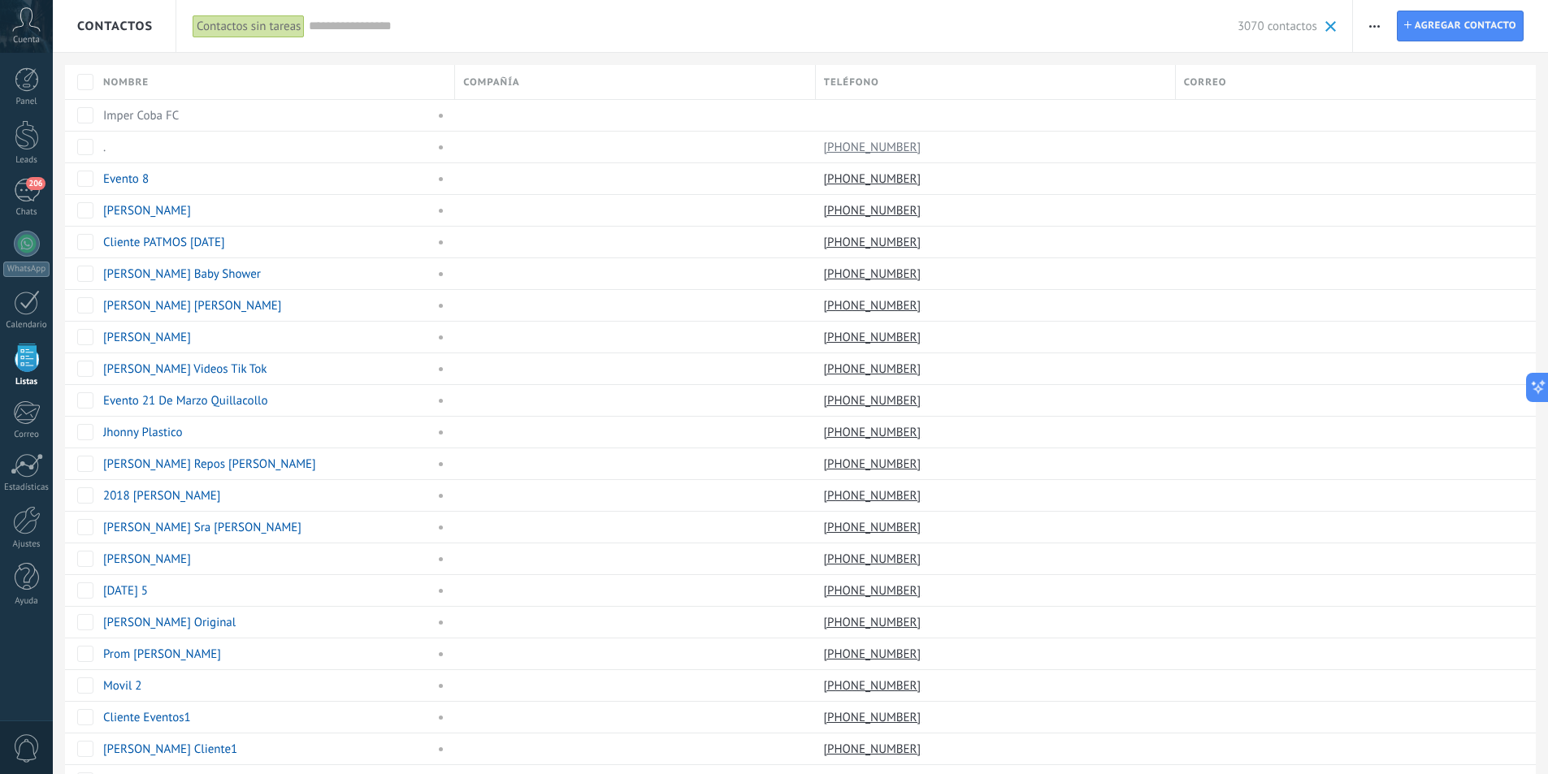
click at [253, 30] on div "Contactos sin tareas" at bounding box center [249, 27] width 112 height 24
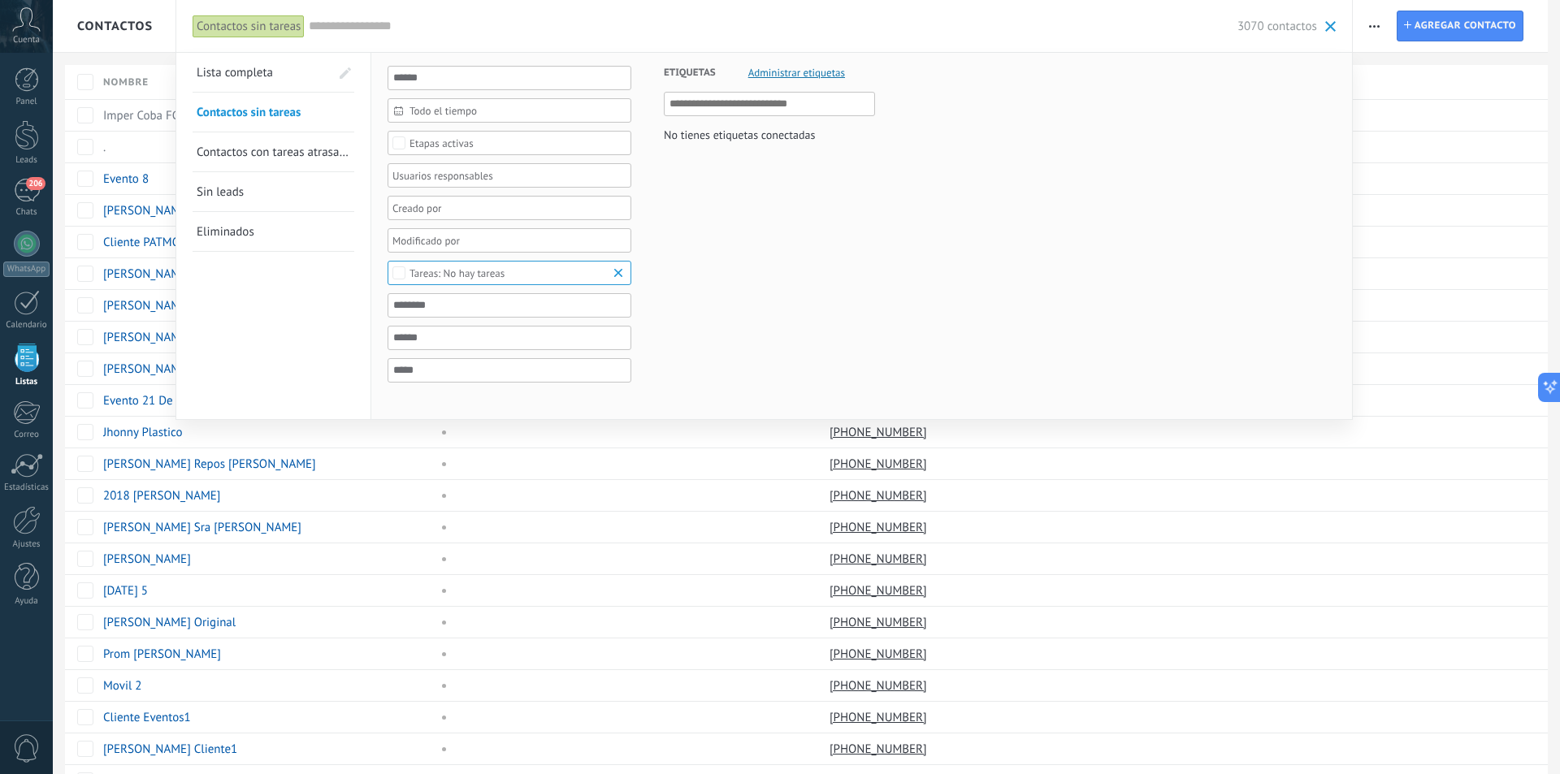
click at [277, 157] on span "Contactos con tareas atrasadas" at bounding box center [277, 152] width 160 height 15
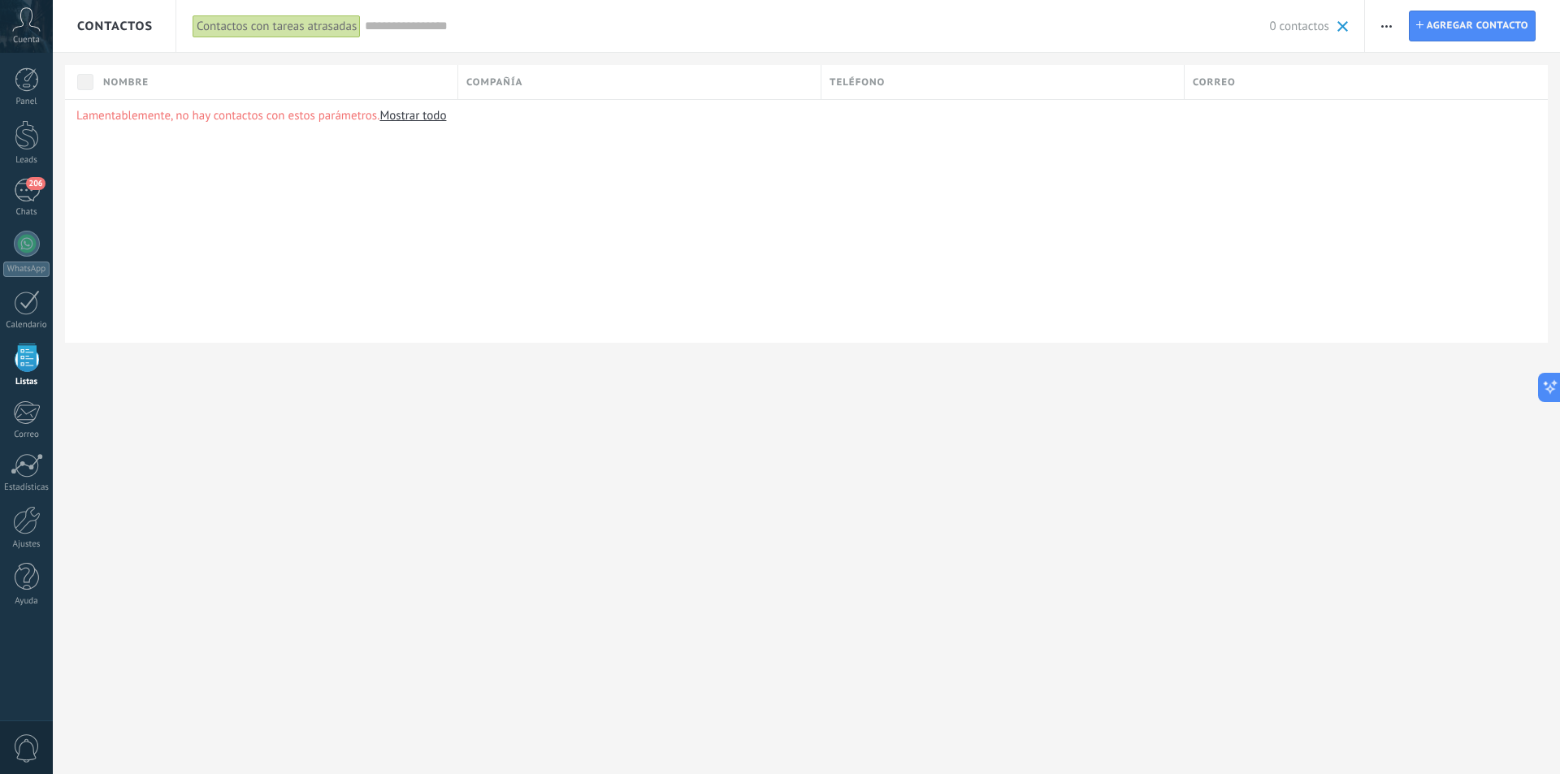
click at [258, 17] on div "Contactos con tareas atrasadas" at bounding box center [277, 27] width 168 height 24
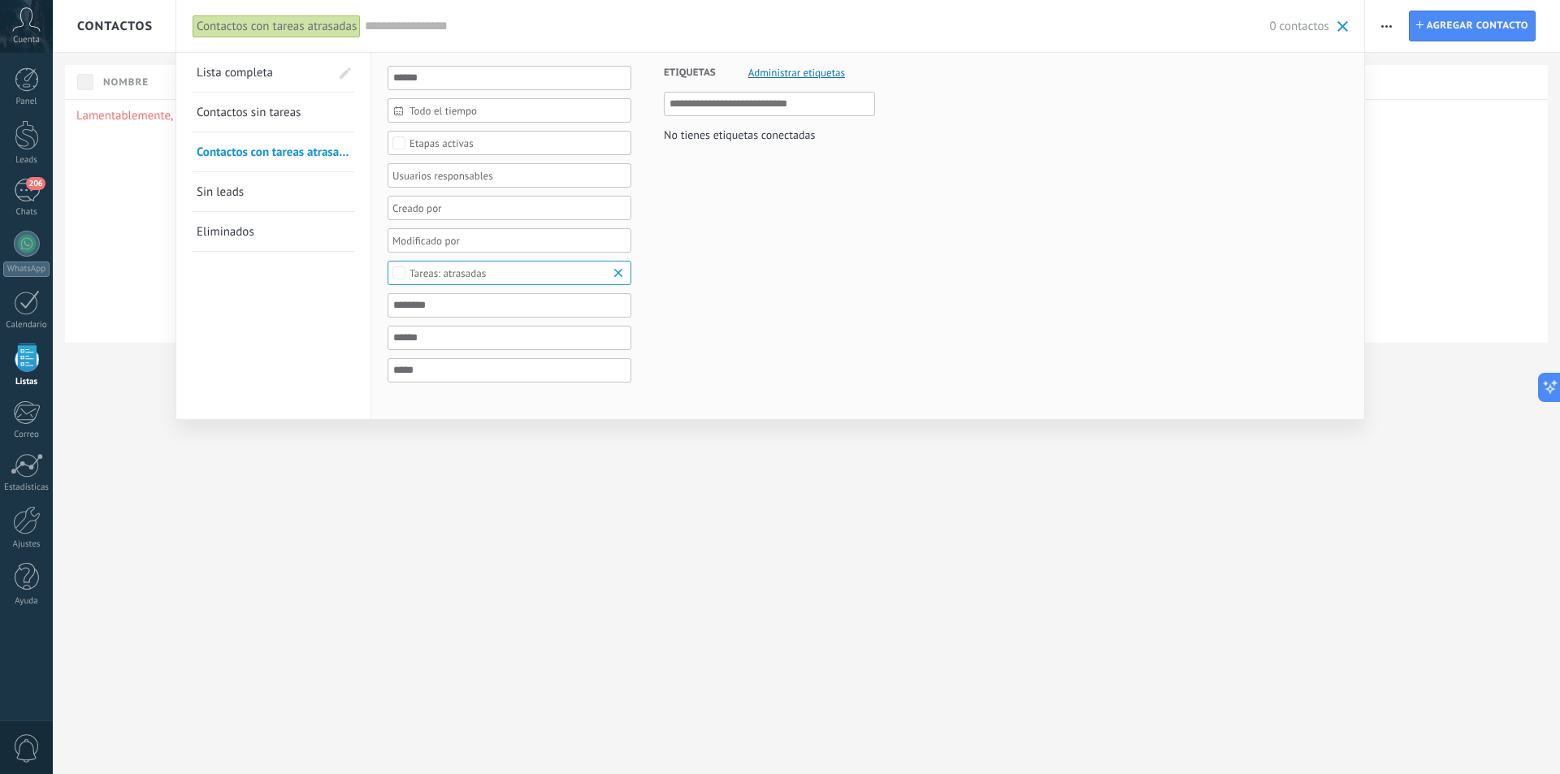
click at [271, 60] on link "Lista completa" at bounding box center [263, 72] width 133 height 39
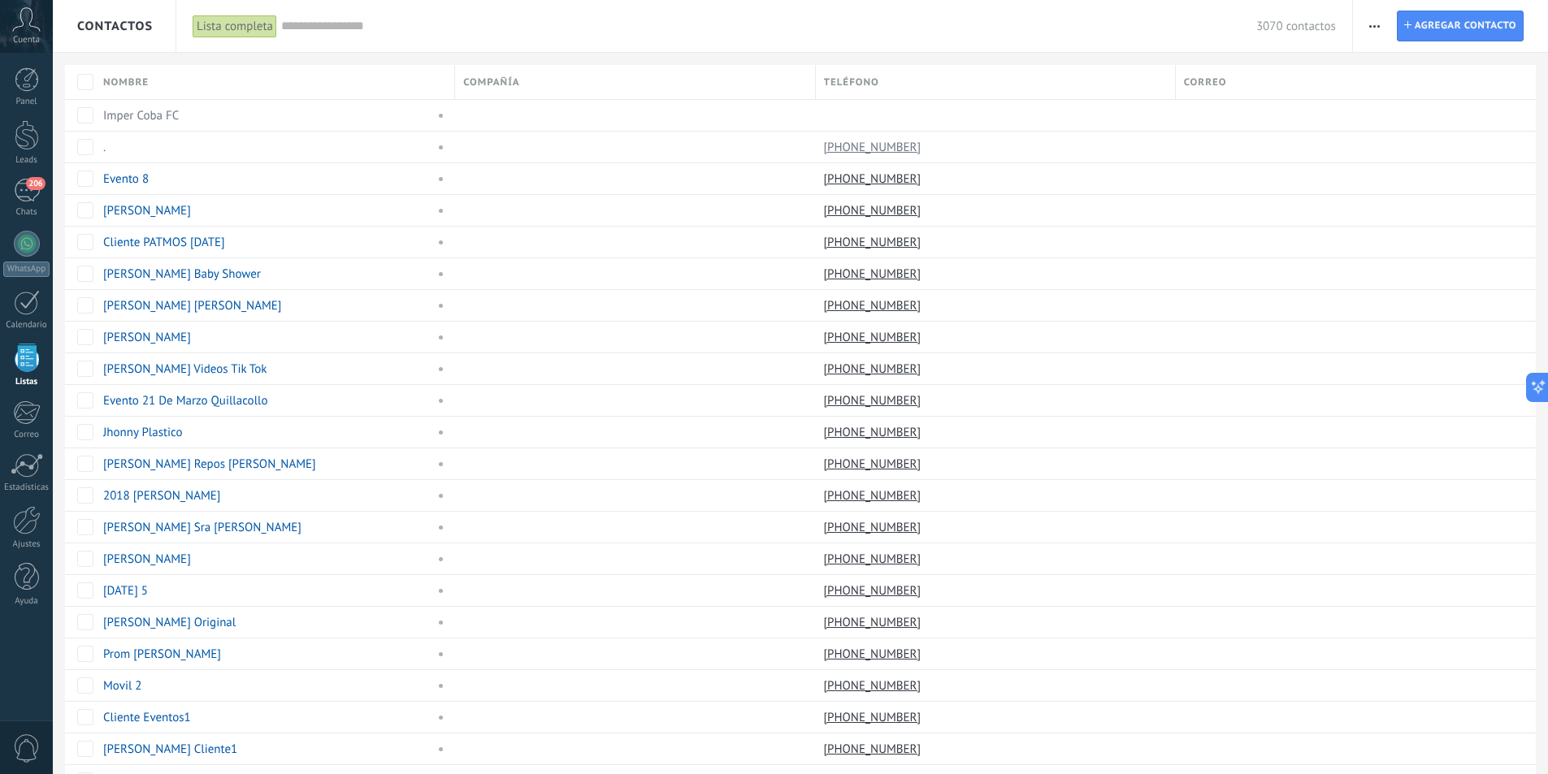
click at [247, 26] on div "Lista completa" at bounding box center [235, 27] width 84 height 24
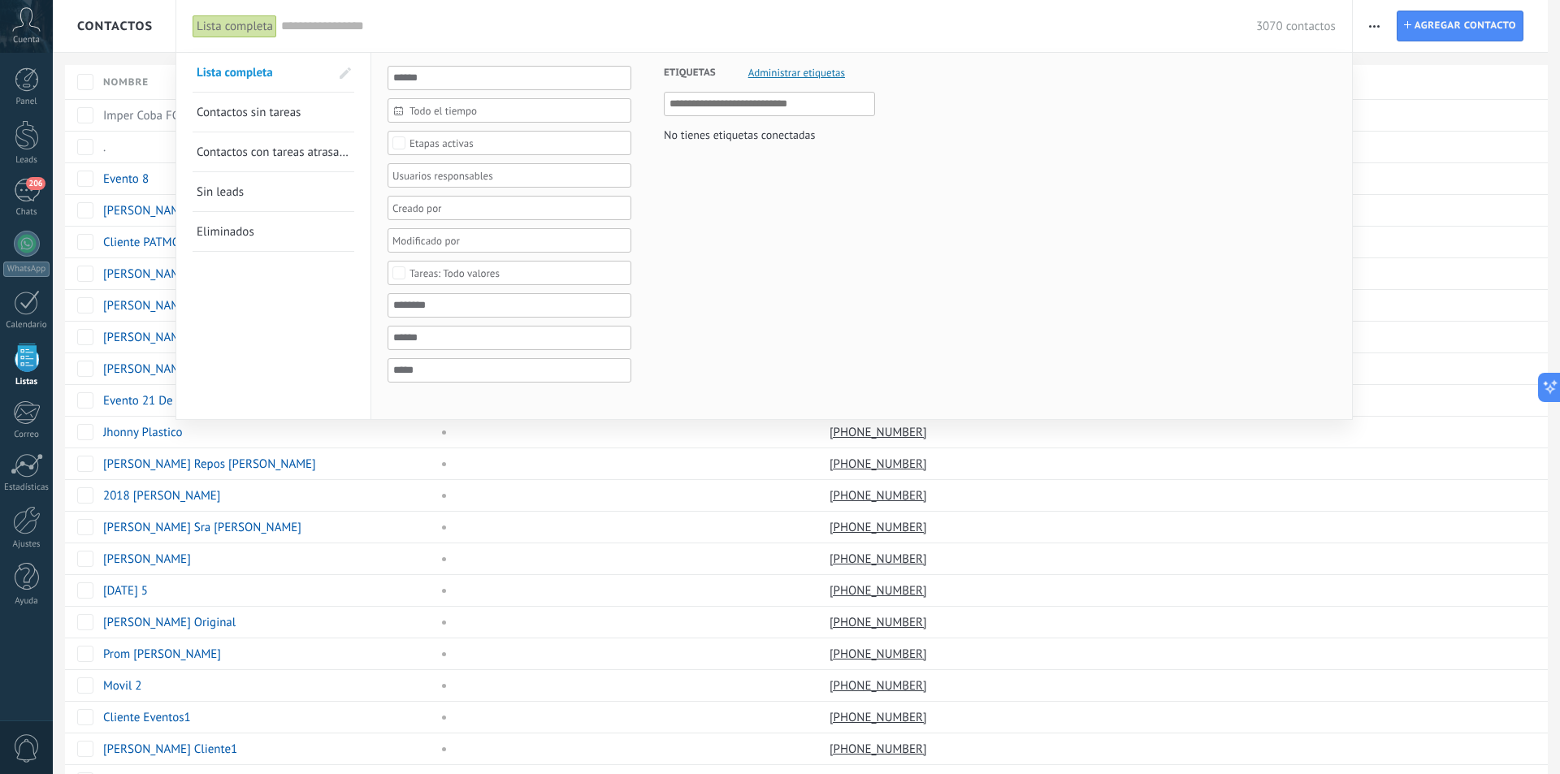
click at [110, 22] on div at bounding box center [780, 387] width 1560 height 774
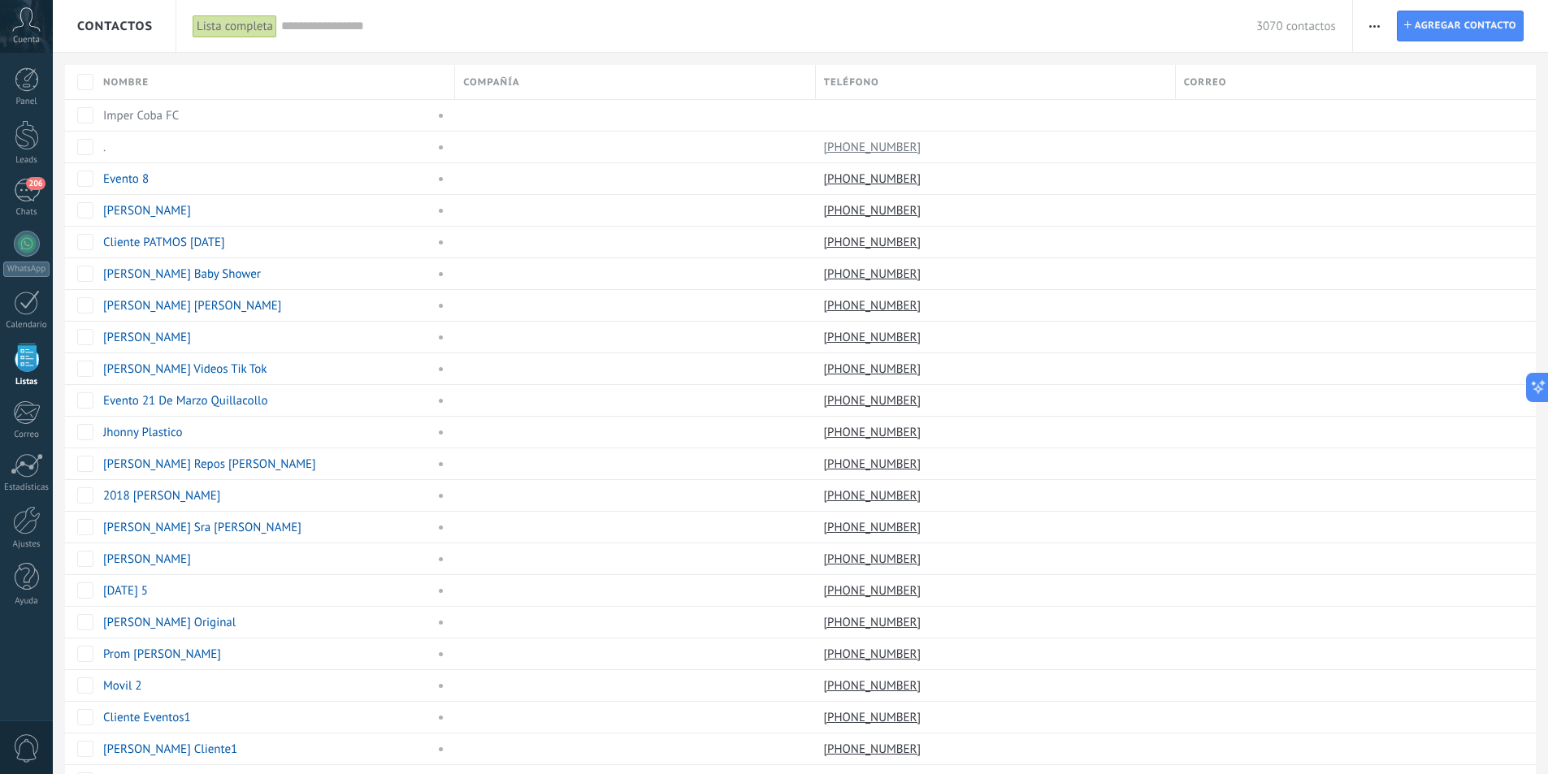
click at [111, 22] on span "Contactos" at bounding box center [115, 26] width 76 height 15
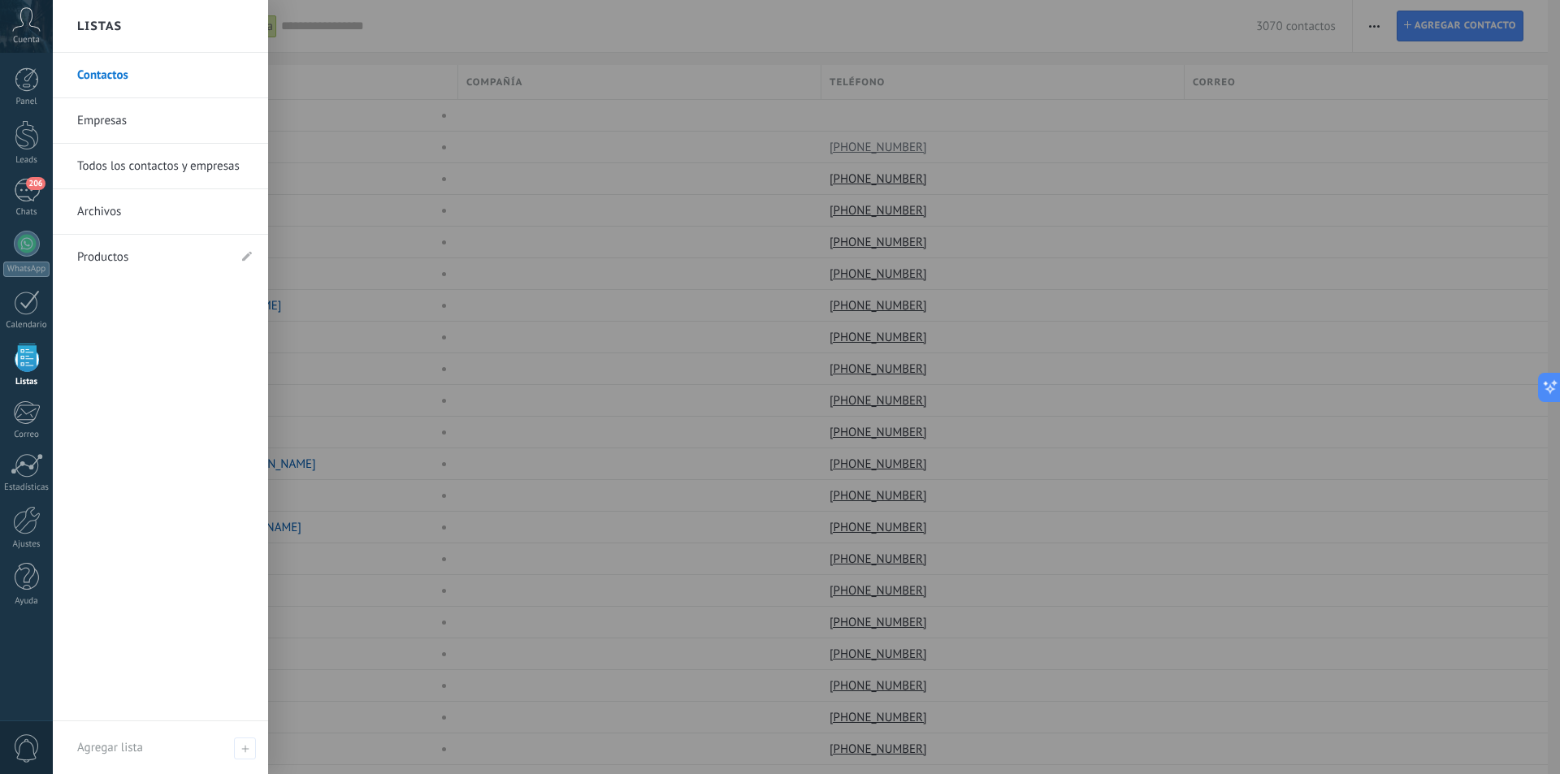
click at [117, 17] on h2 "Listas" at bounding box center [99, 26] width 45 height 51
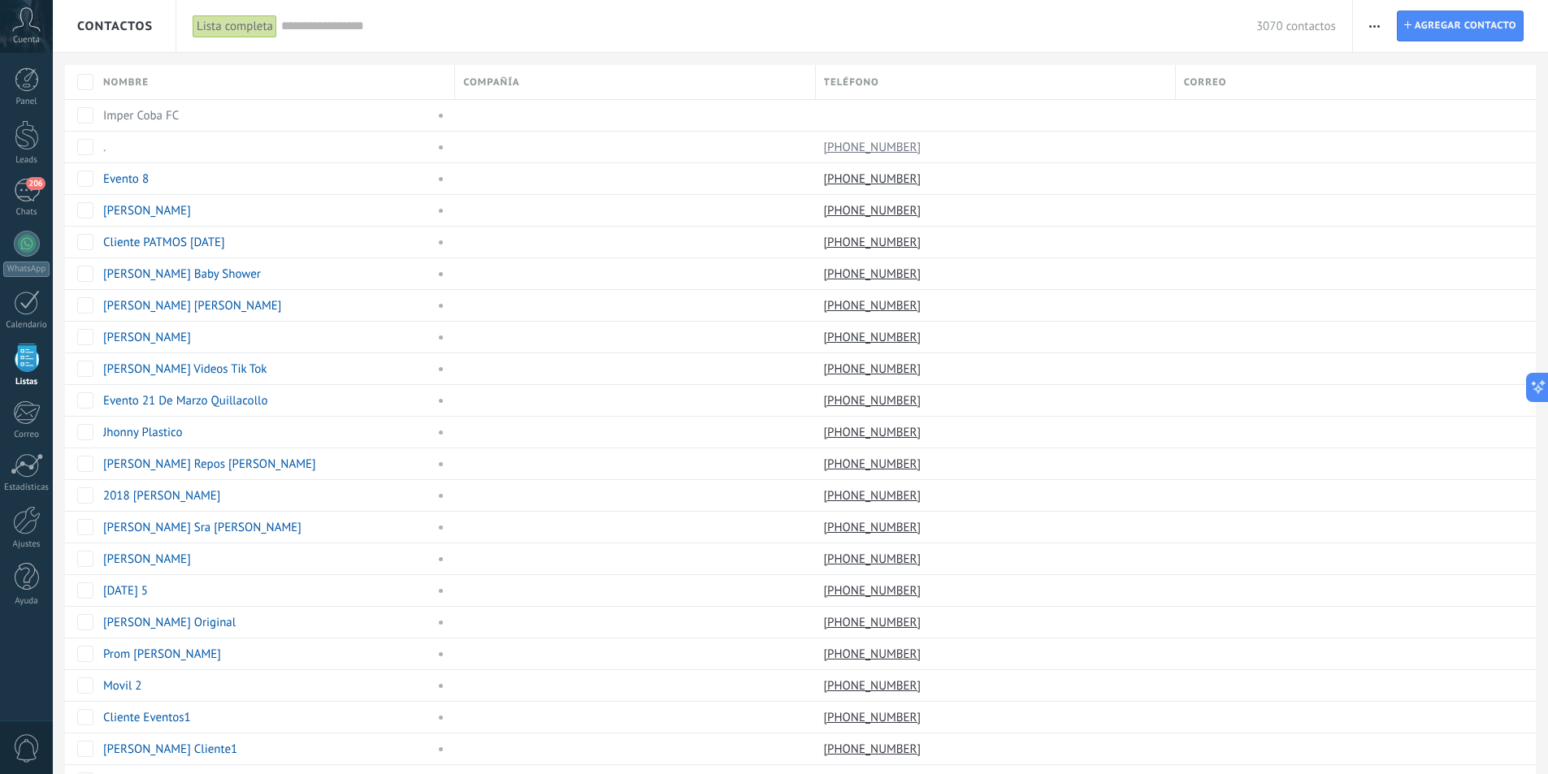
click at [127, 24] on span "Contactos" at bounding box center [115, 26] width 76 height 15
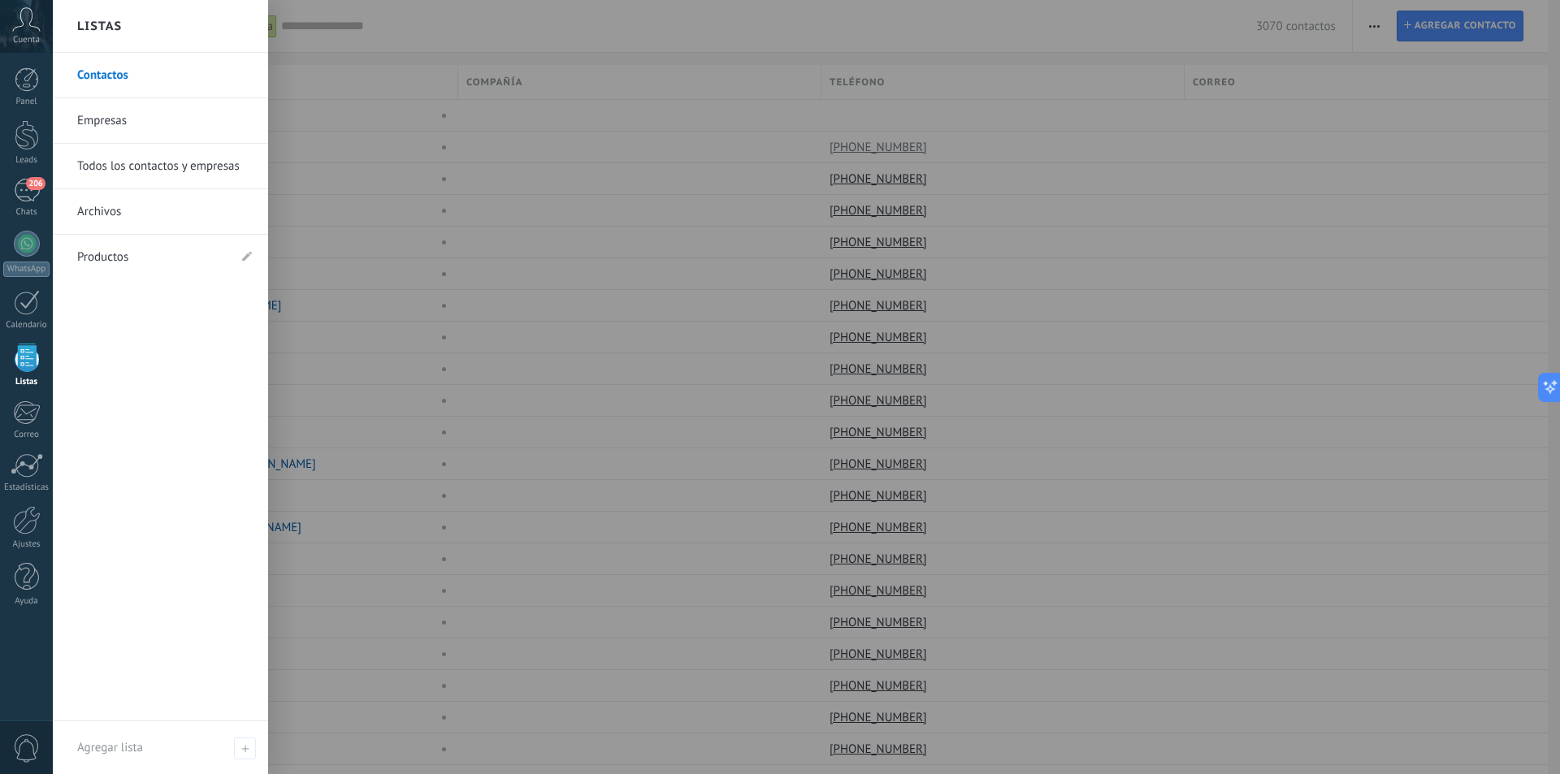
click at [142, 25] on div "Listas" at bounding box center [160, 26] width 215 height 53
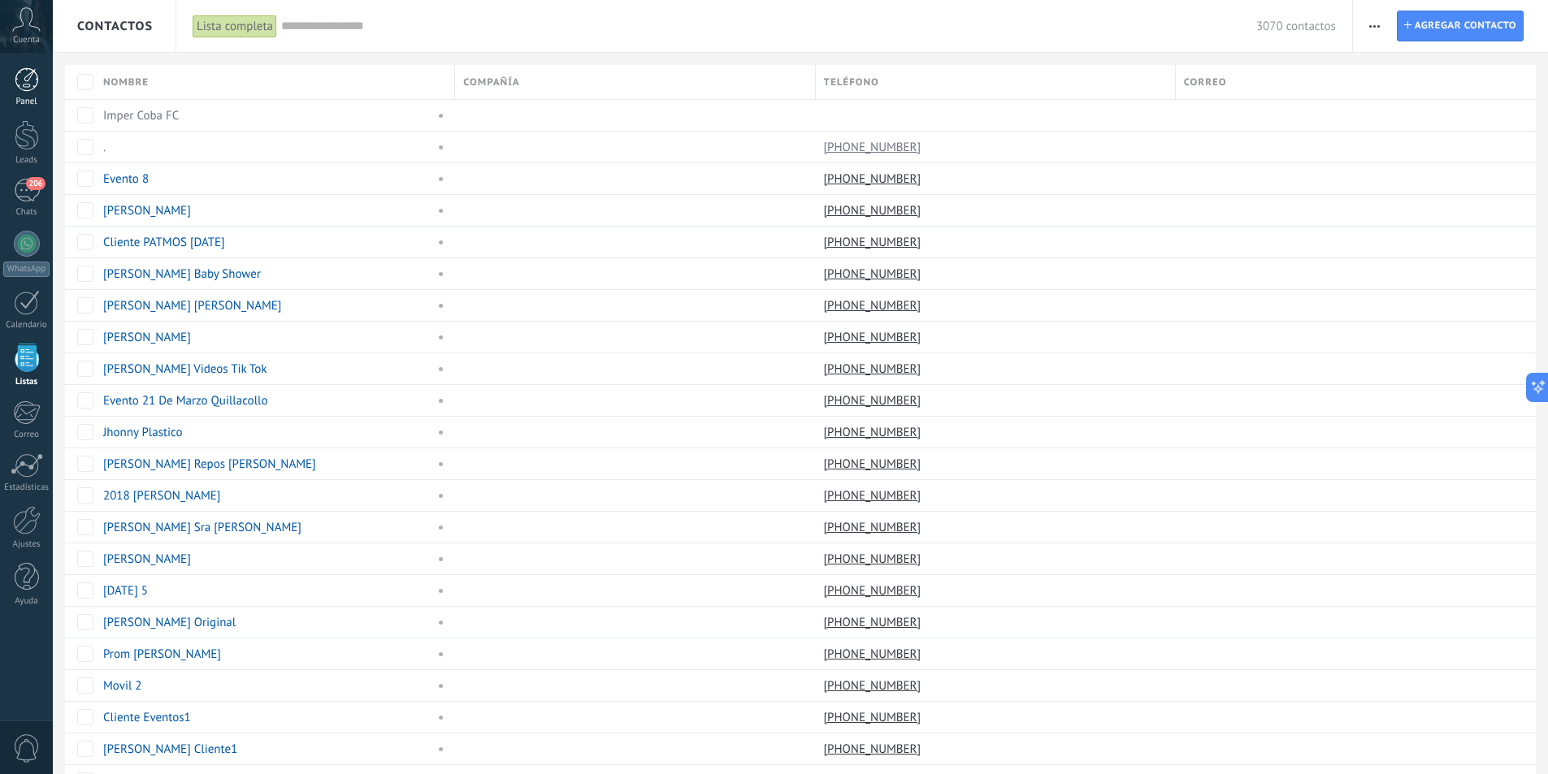
click at [31, 82] on div at bounding box center [27, 79] width 24 height 24
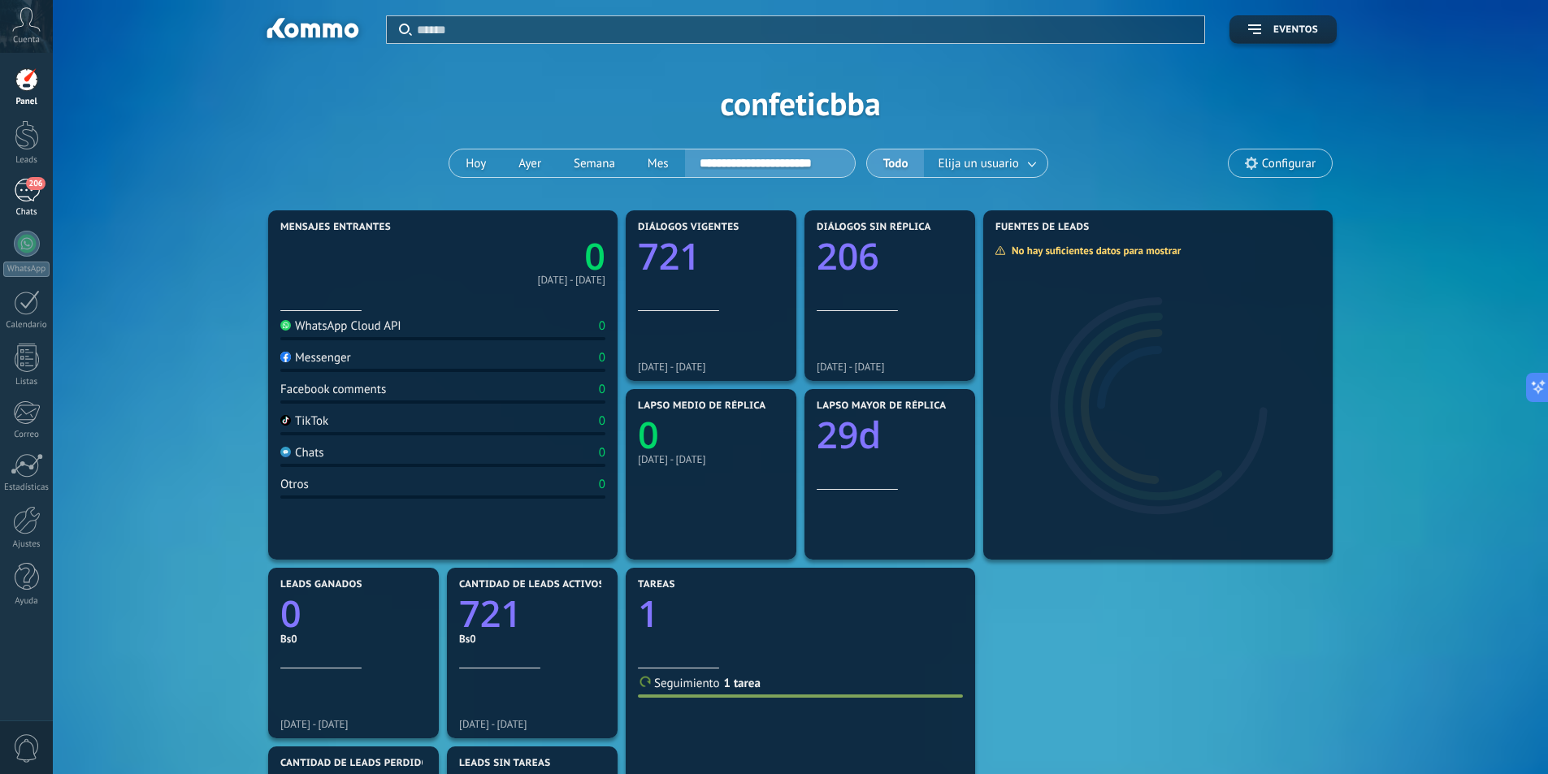
click at [28, 206] on link "206 Chats" at bounding box center [26, 198] width 53 height 39
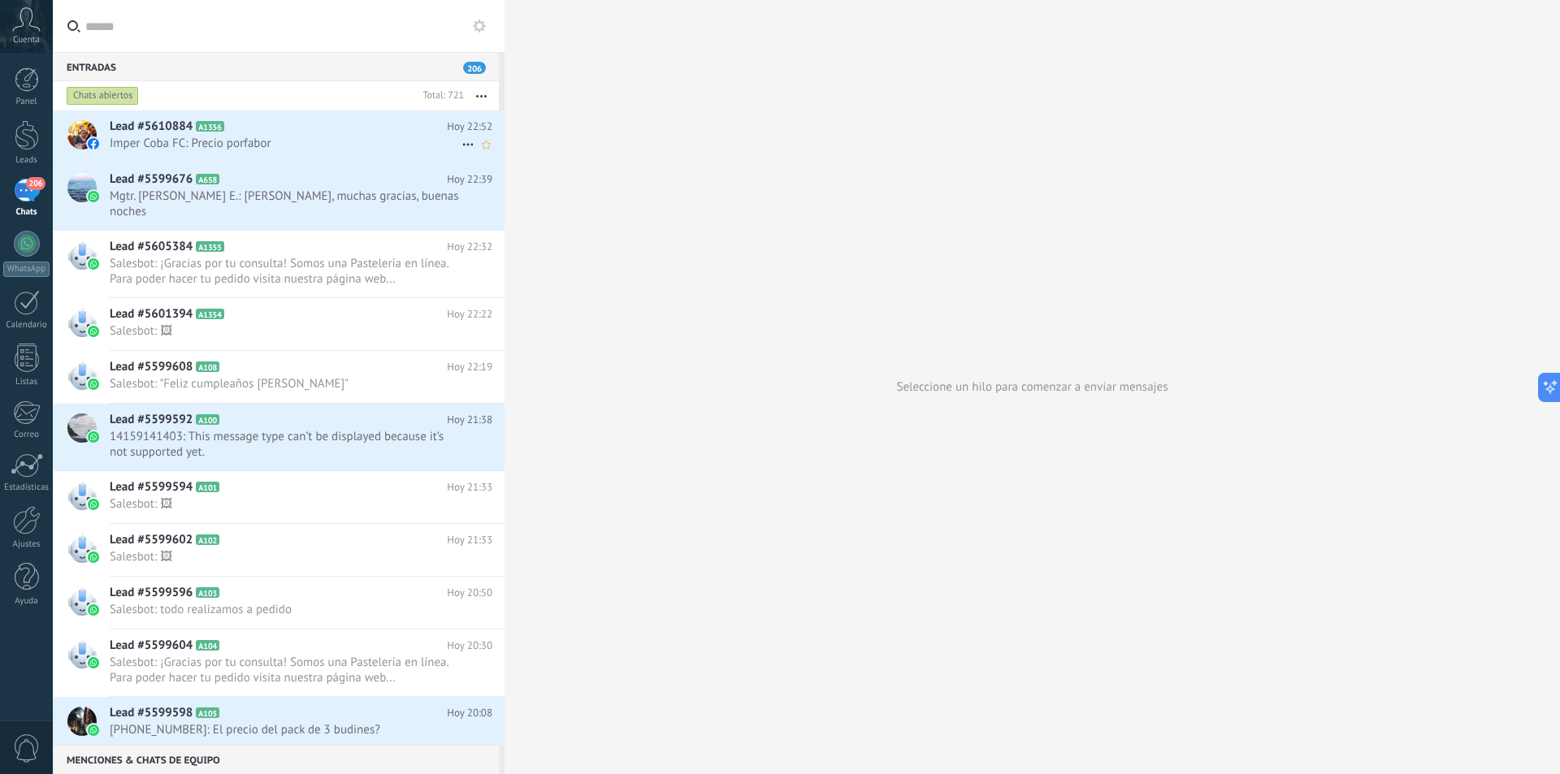
click at [286, 138] on span "Imper Coba FC: Precio porfabor" at bounding box center [286, 143] width 352 height 15
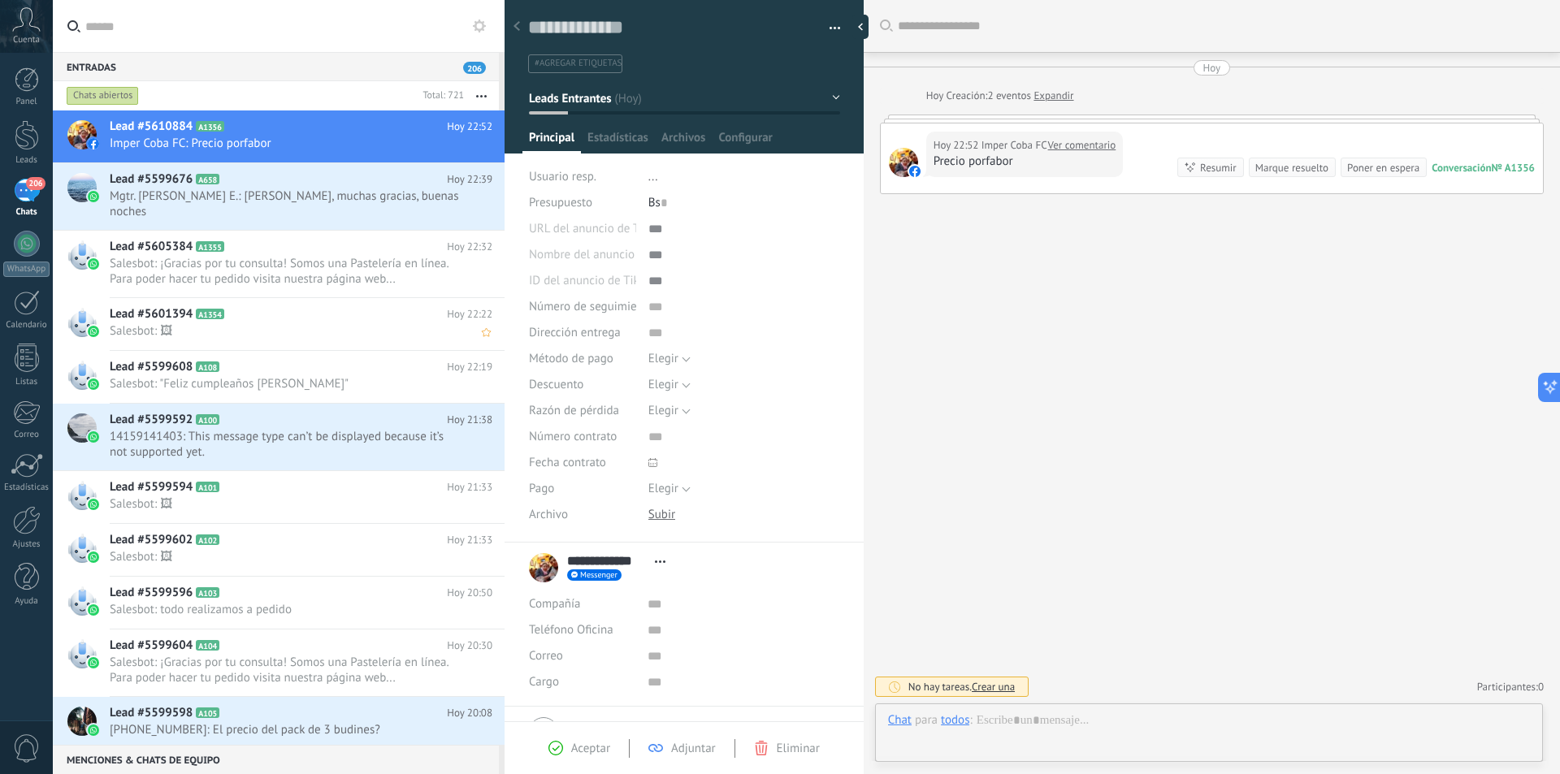
scroll to position [24, 0]
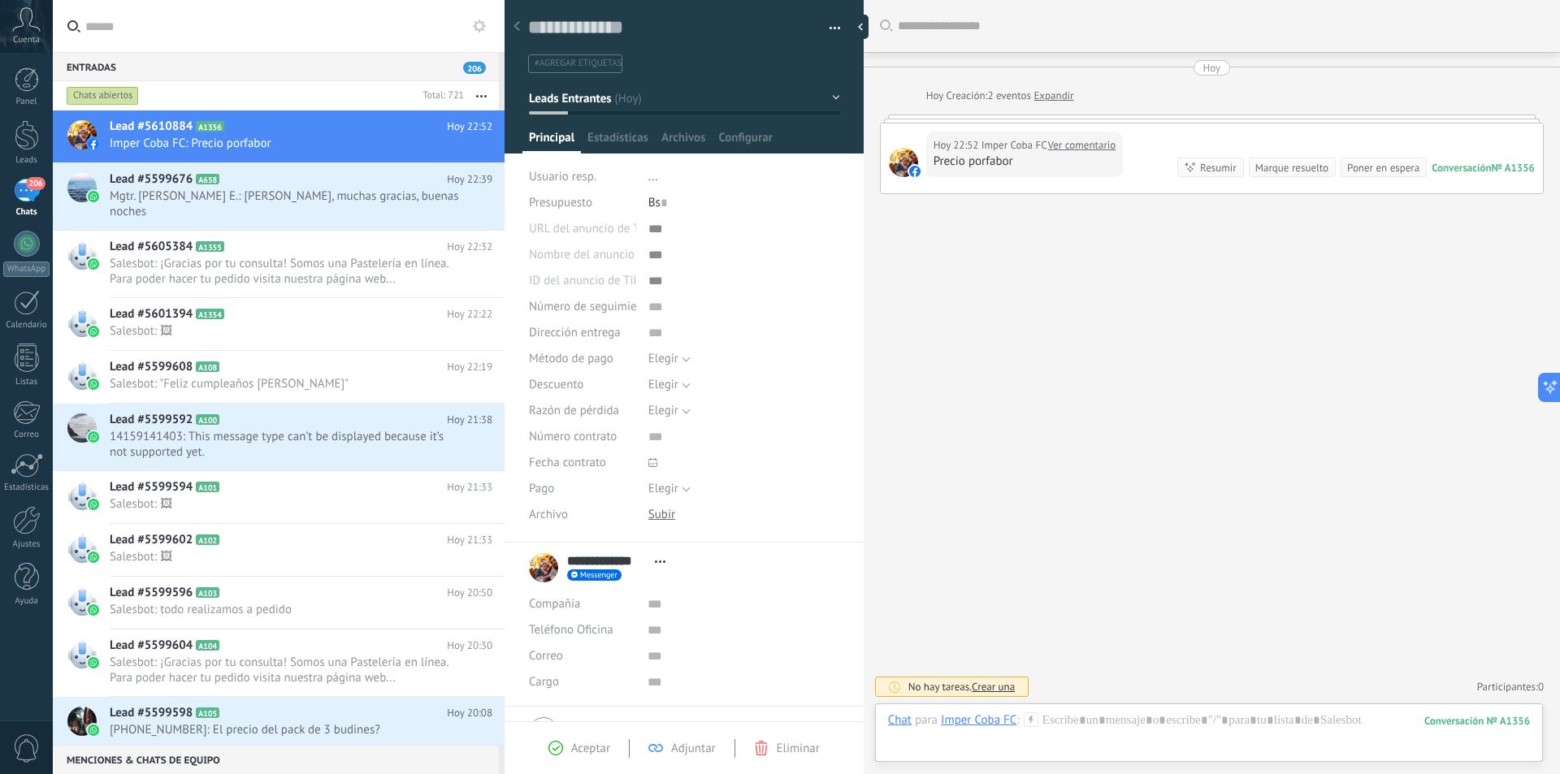
click at [591, 574] on span "Messenger" at bounding box center [598, 575] width 37 height 8
click at [778, 513] on div at bounding box center [780, 387] width 1560 height 774
click at [987, 146] on span "Imper Coba FC" at bounding box center [1014, 145] width 66 height 16
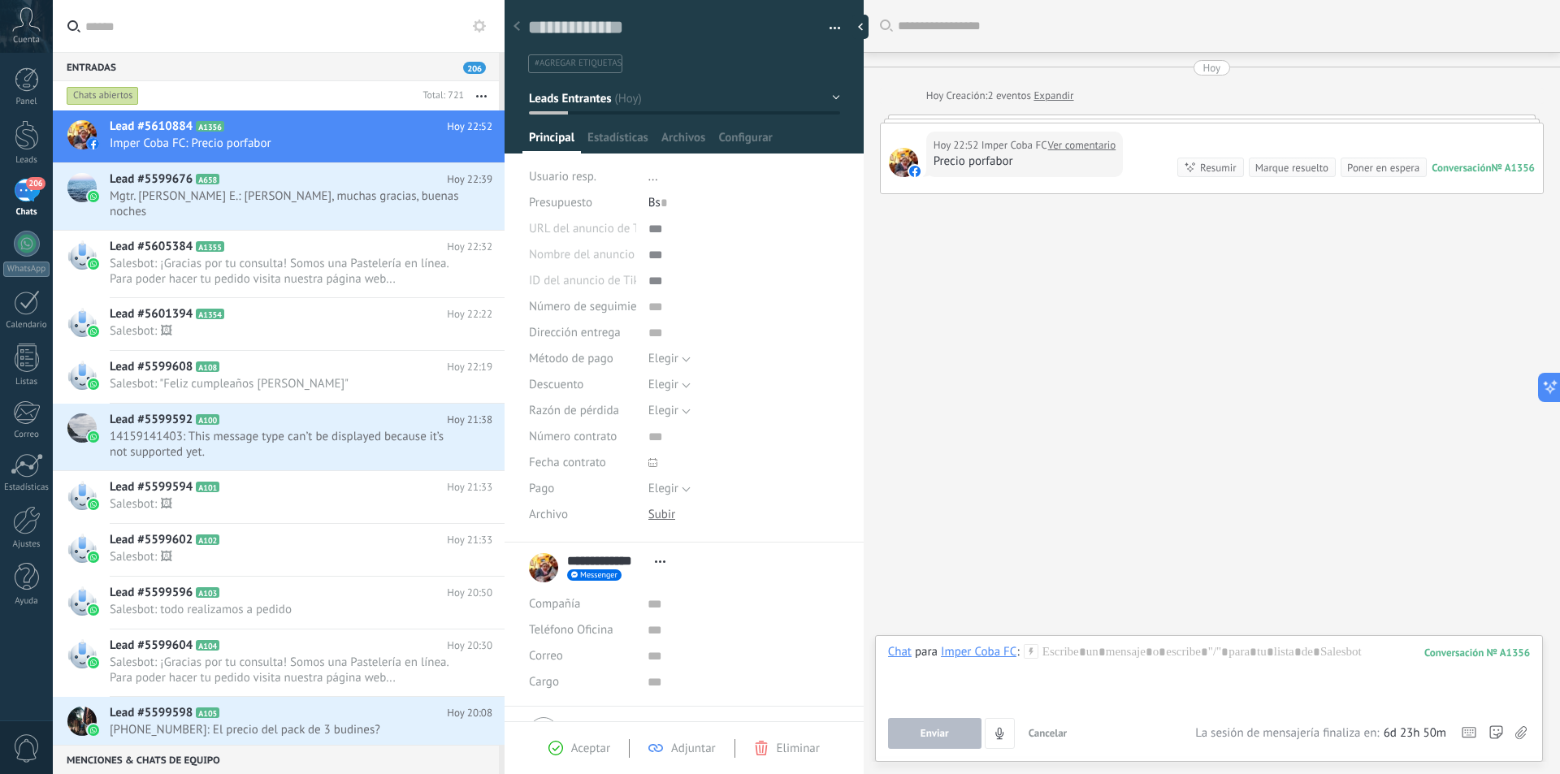
click at [1077, 151] on link "Ver comentario" at bounding box center [1082, 145] width 68 height 16
click at [1134, 651] on div at bounding box center [1209, 675] width 642 height 62
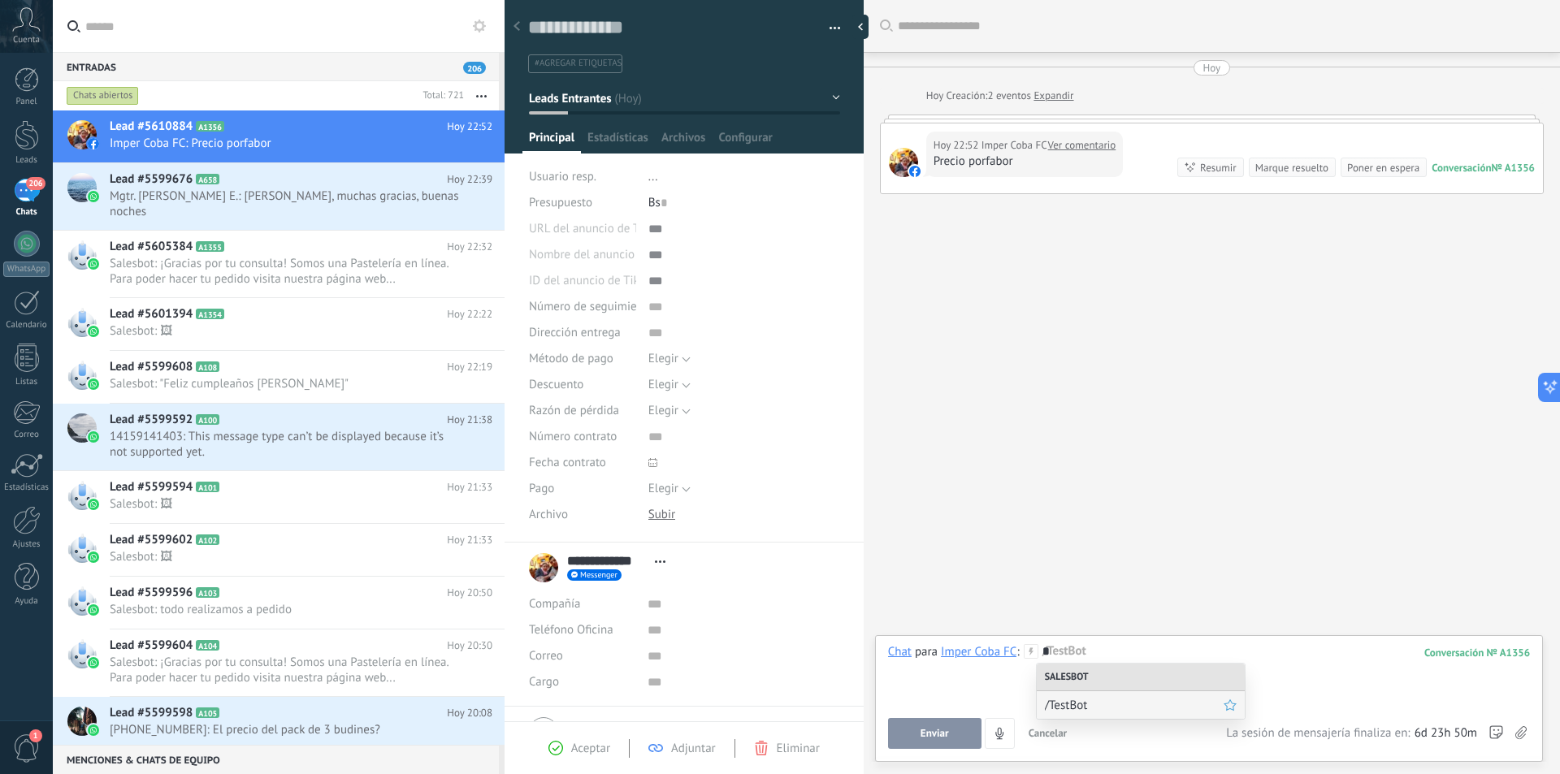
click at [1094, 701] on span "/TestBot" at bounding box center [1134, 705] width 179 height 15
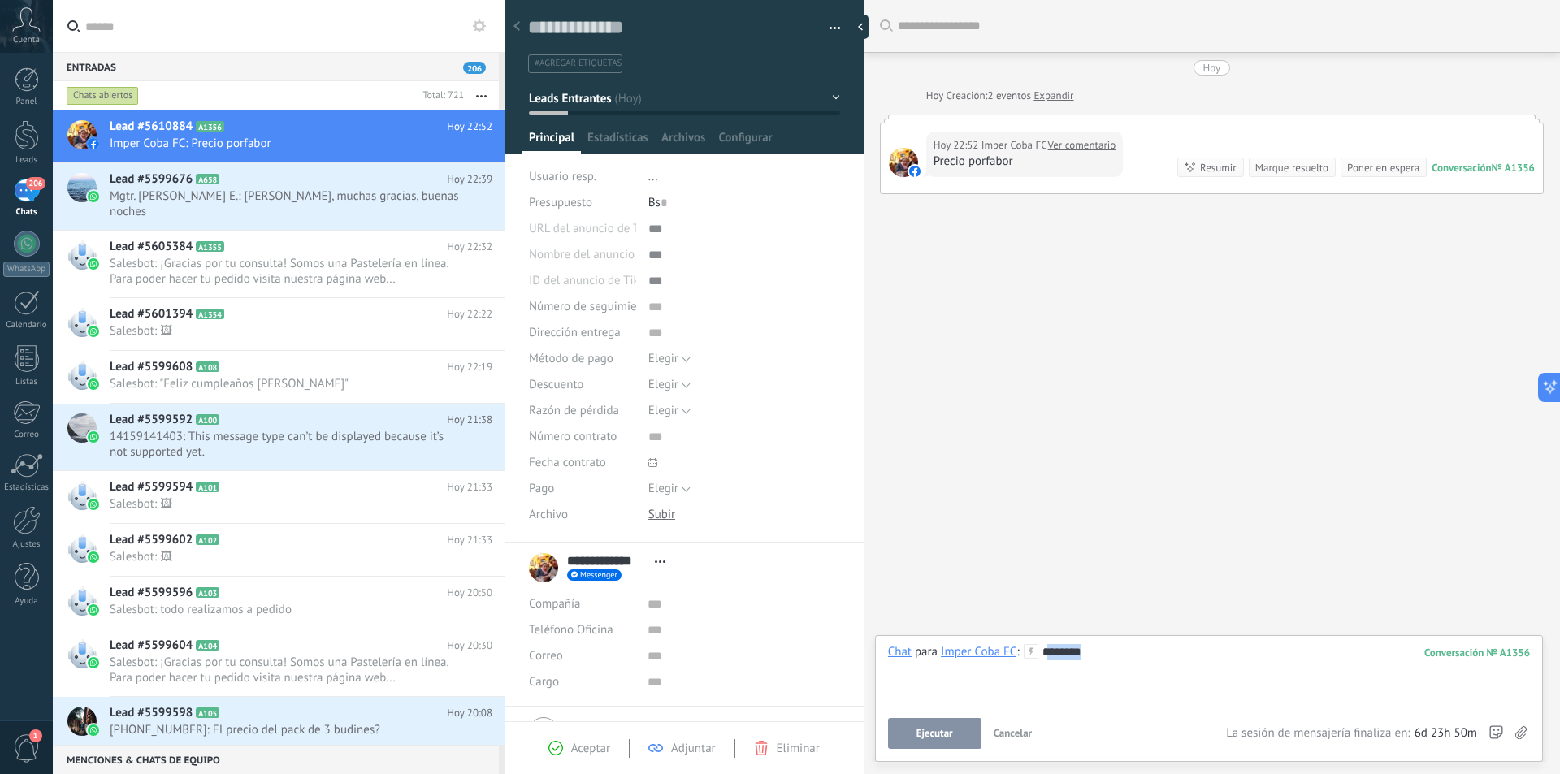
drag, startPoint x: 1095, startPoint y: 655, endPoint x: 1045, endPoint y: 655, distance: 49.6
click at [1045, 655] on div "********" at bounding box center [1209, 675] width 642 height 62
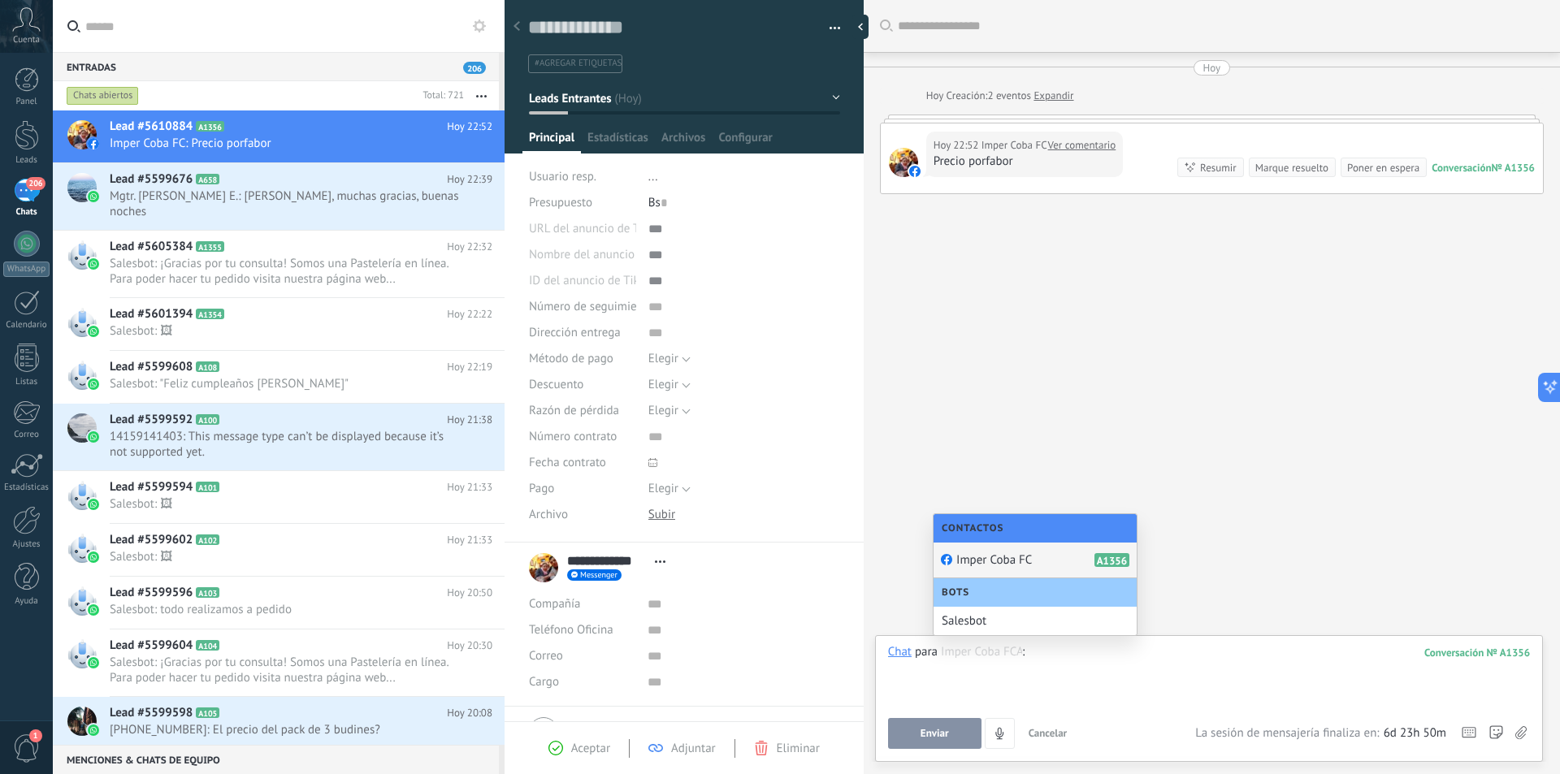
click at [1097, 671] on div at bounding box center [1209, 675] width 642 height 62
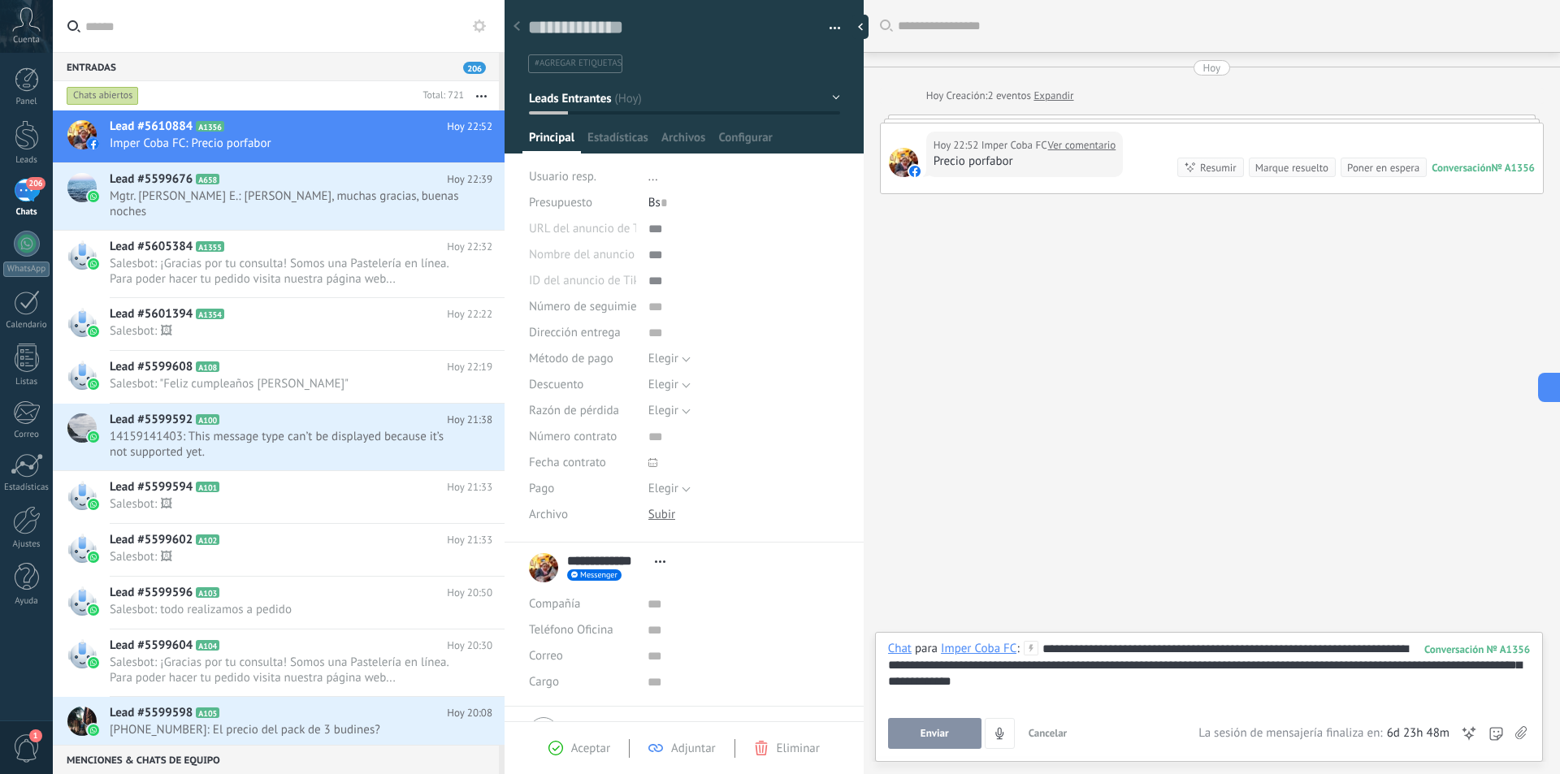
click at [926, 733] on span "Enviar" at bounding box center [934, 733] width 28 height 11
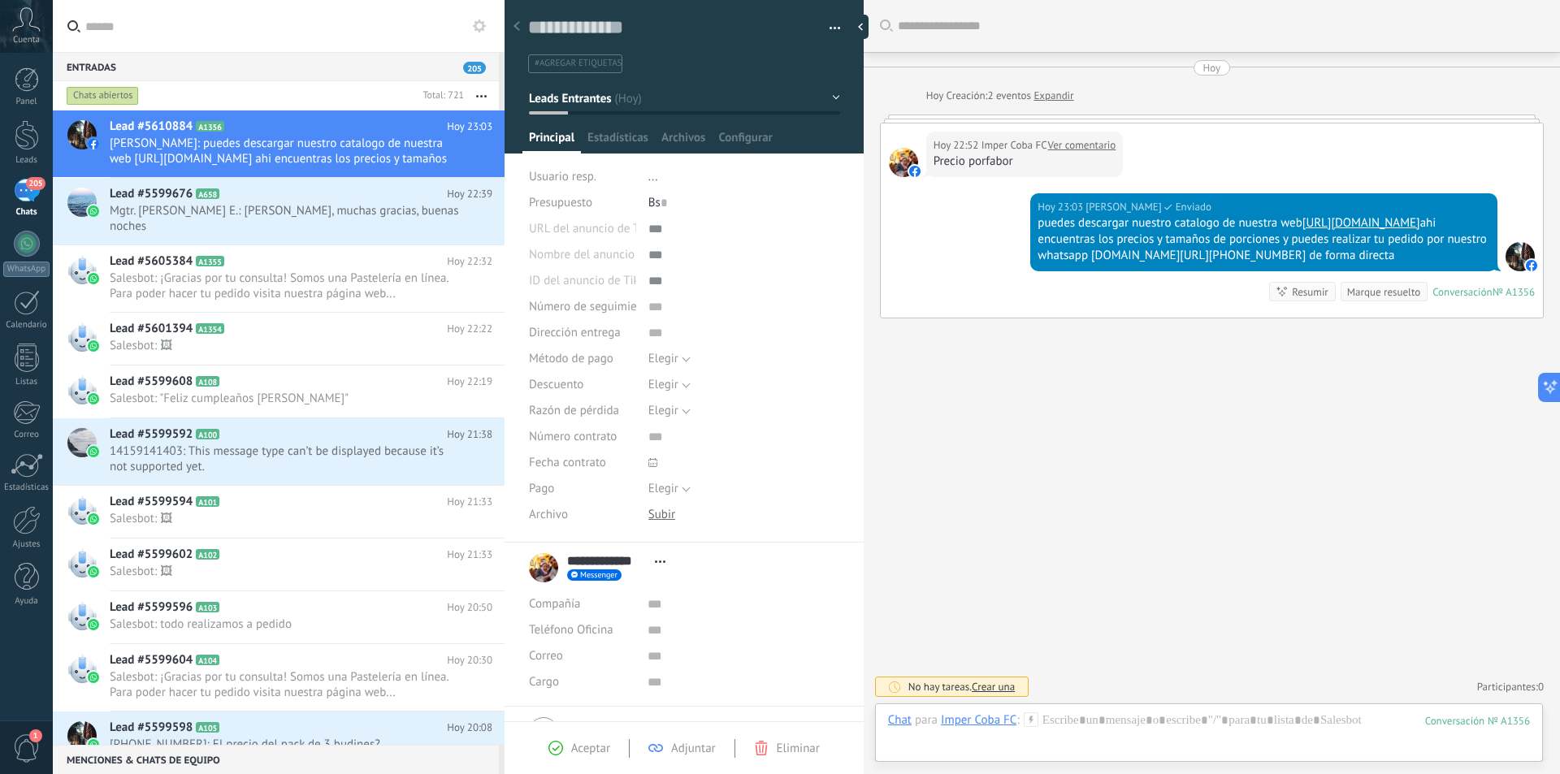
scroll to position [6, 0]
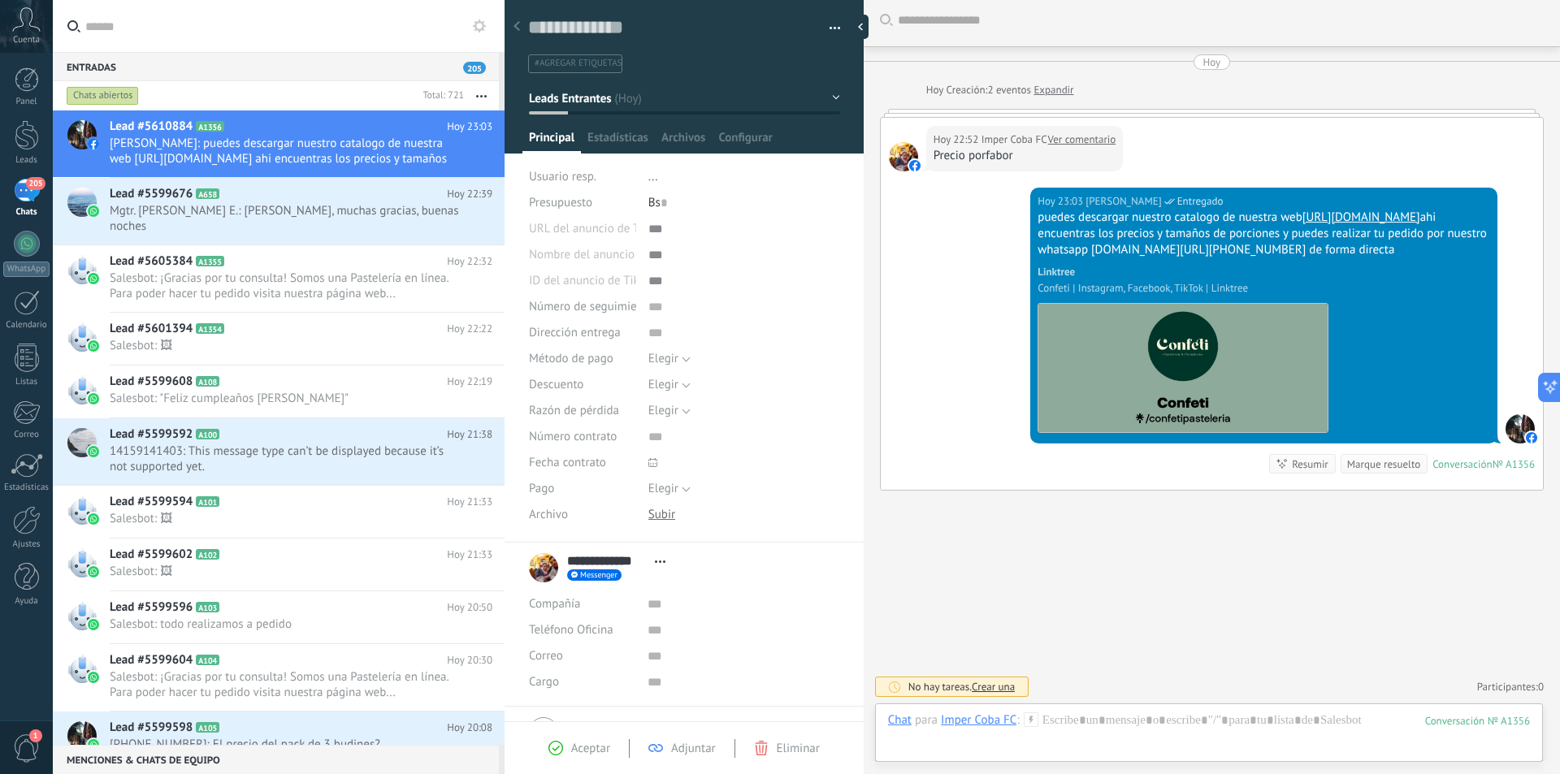
click at [1118, 576] on div "Buscar Carga más [PERSON_NAME] Creación: 2 eventos Expandir Hoy 22:52 Imper Cob…" at bounding box center [1212, 384] width 696 height 780
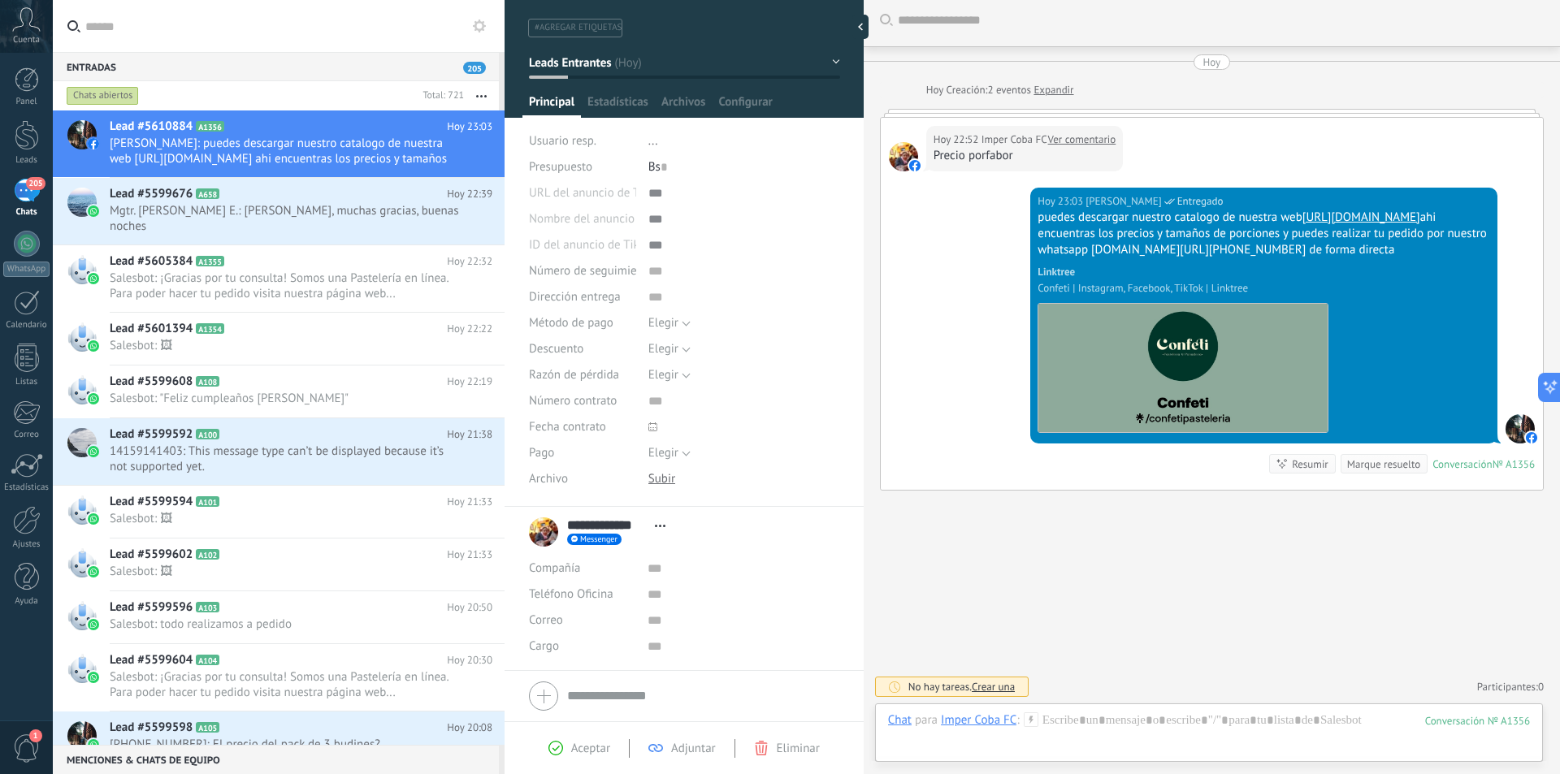
scroll to position [0, 0]
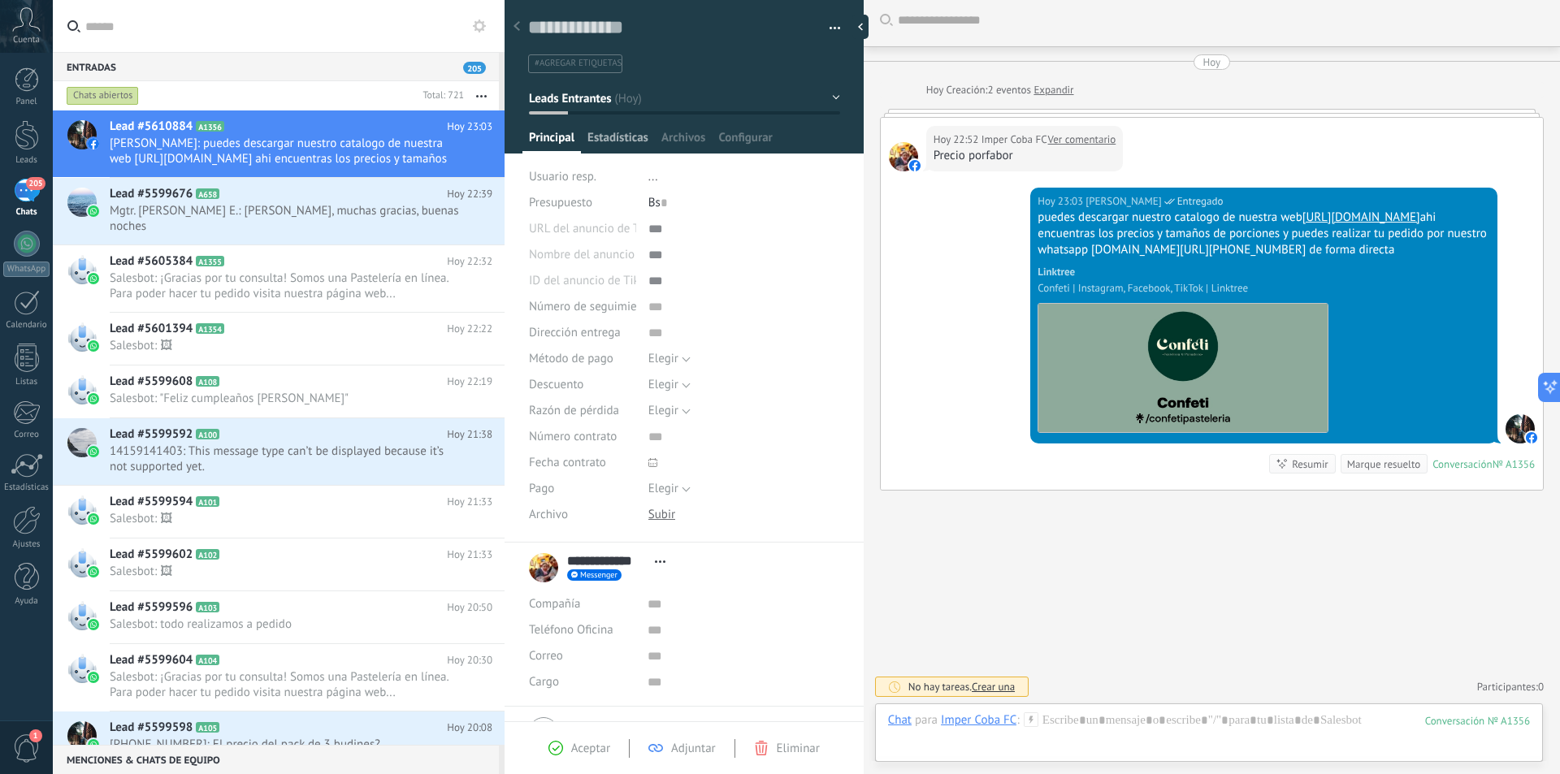
click at [605, 130] on span "Estadísticas" at bounding box center [617, 142] width 61 height 24
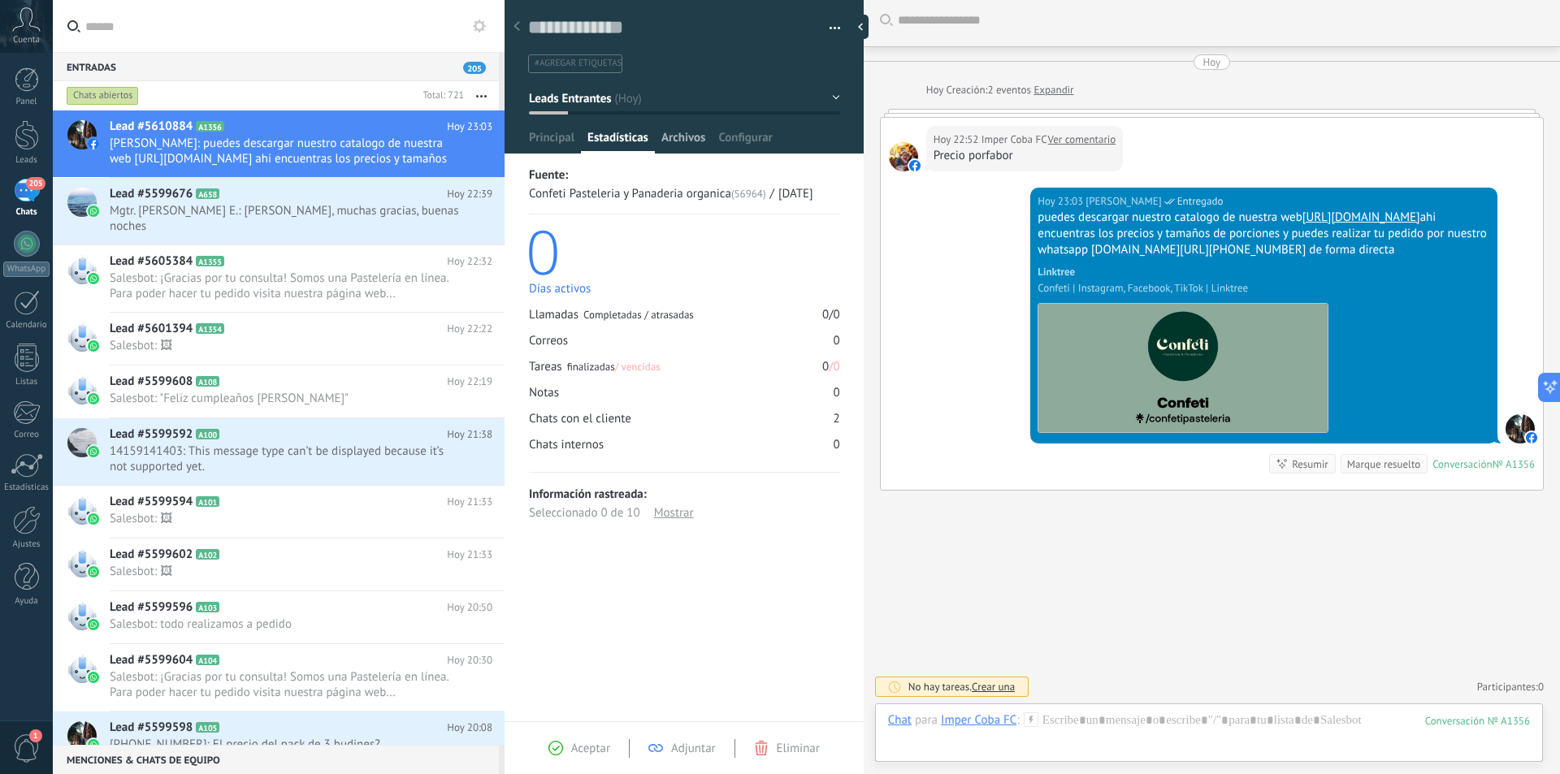
click at [698, 136] on span "Archivos" at bounding box center [683, 142] width 44 height 24
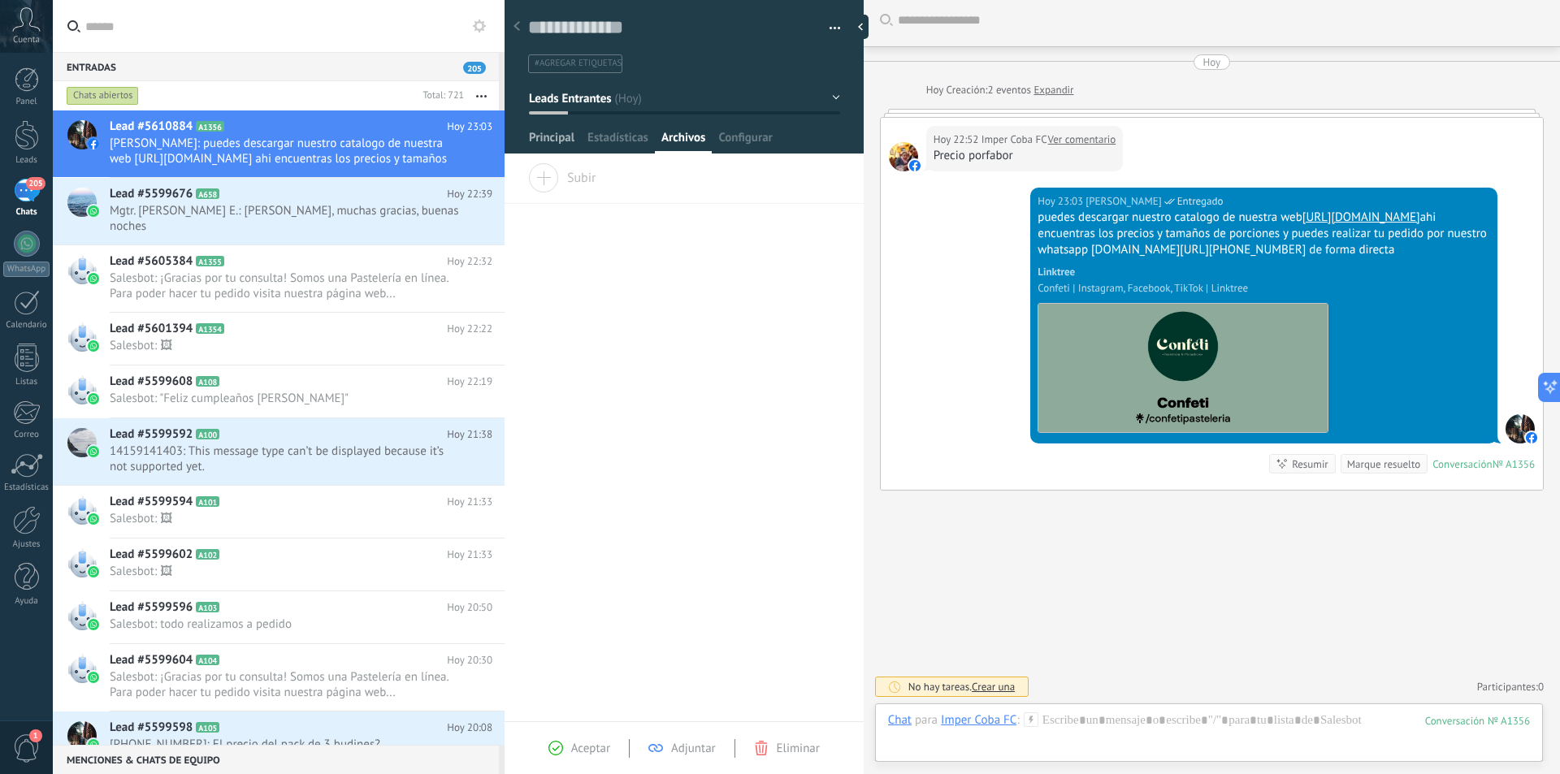
click at [568, 131] on span "Principal" at bounding box center [551, 142] width 45 height 24
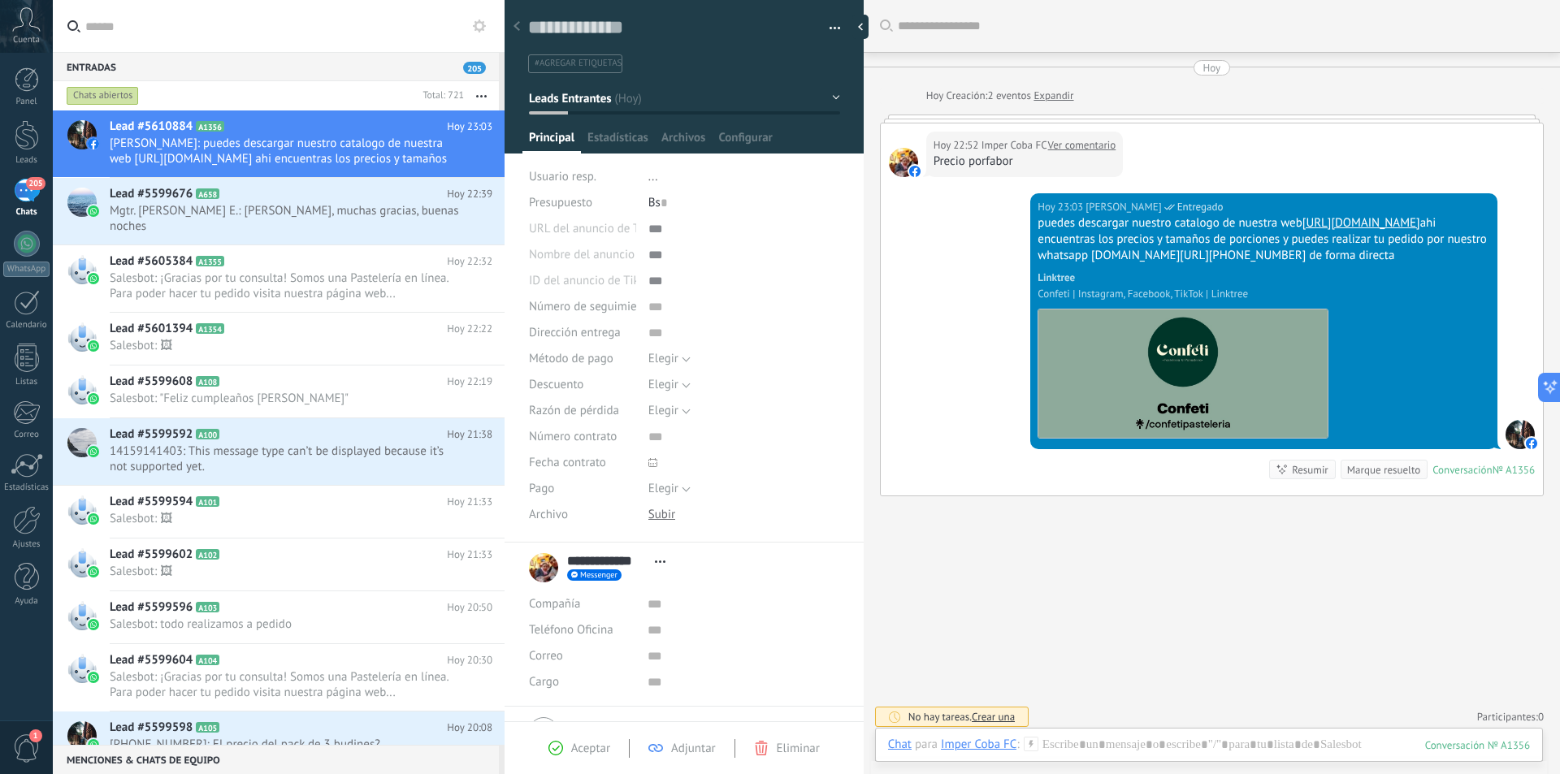
scroll to position [6, 0]
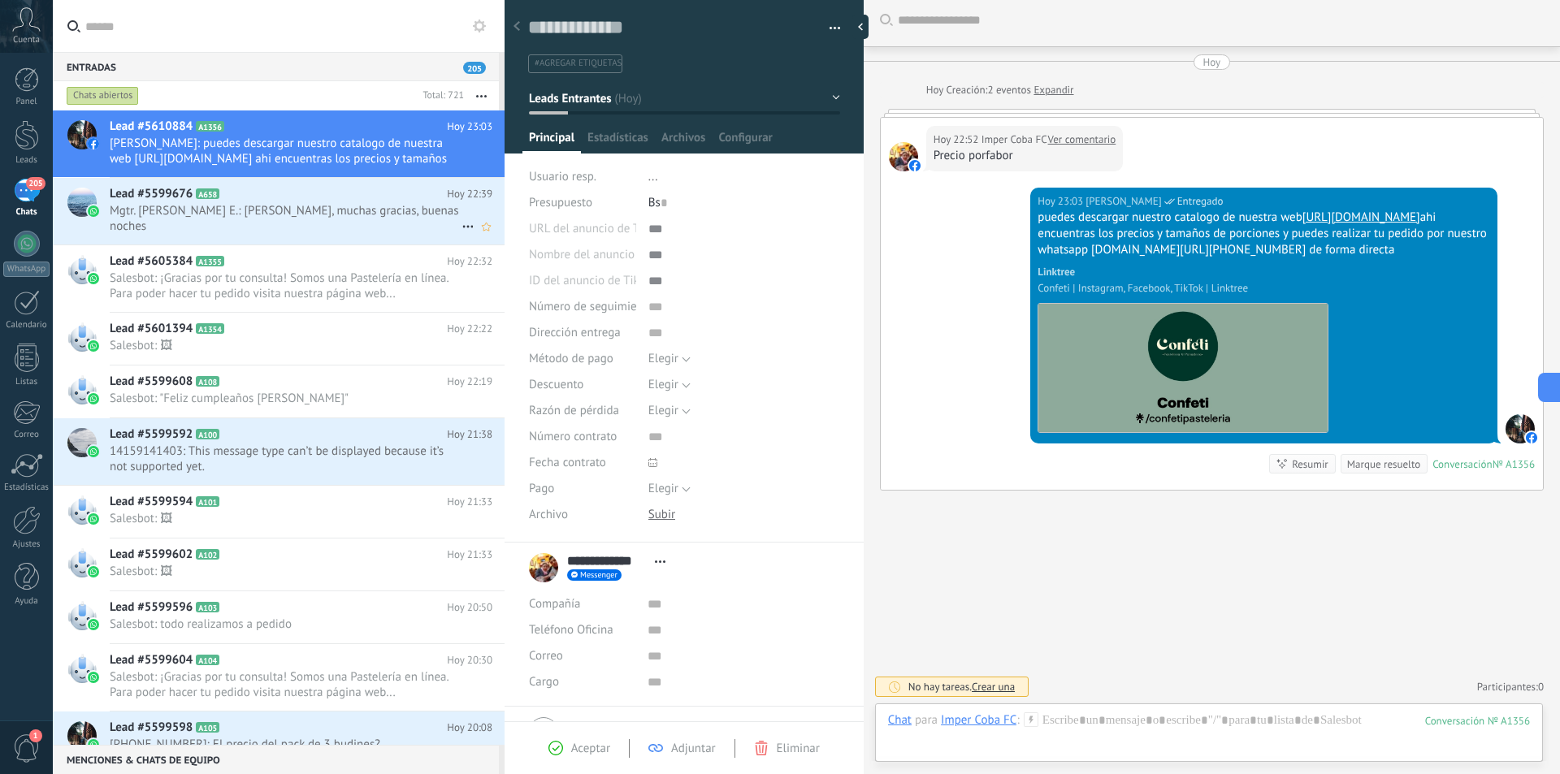
click at [340, 188] on h2 "Lead #5599676 A658" at bounding box center [278, 194] width 337 height 16
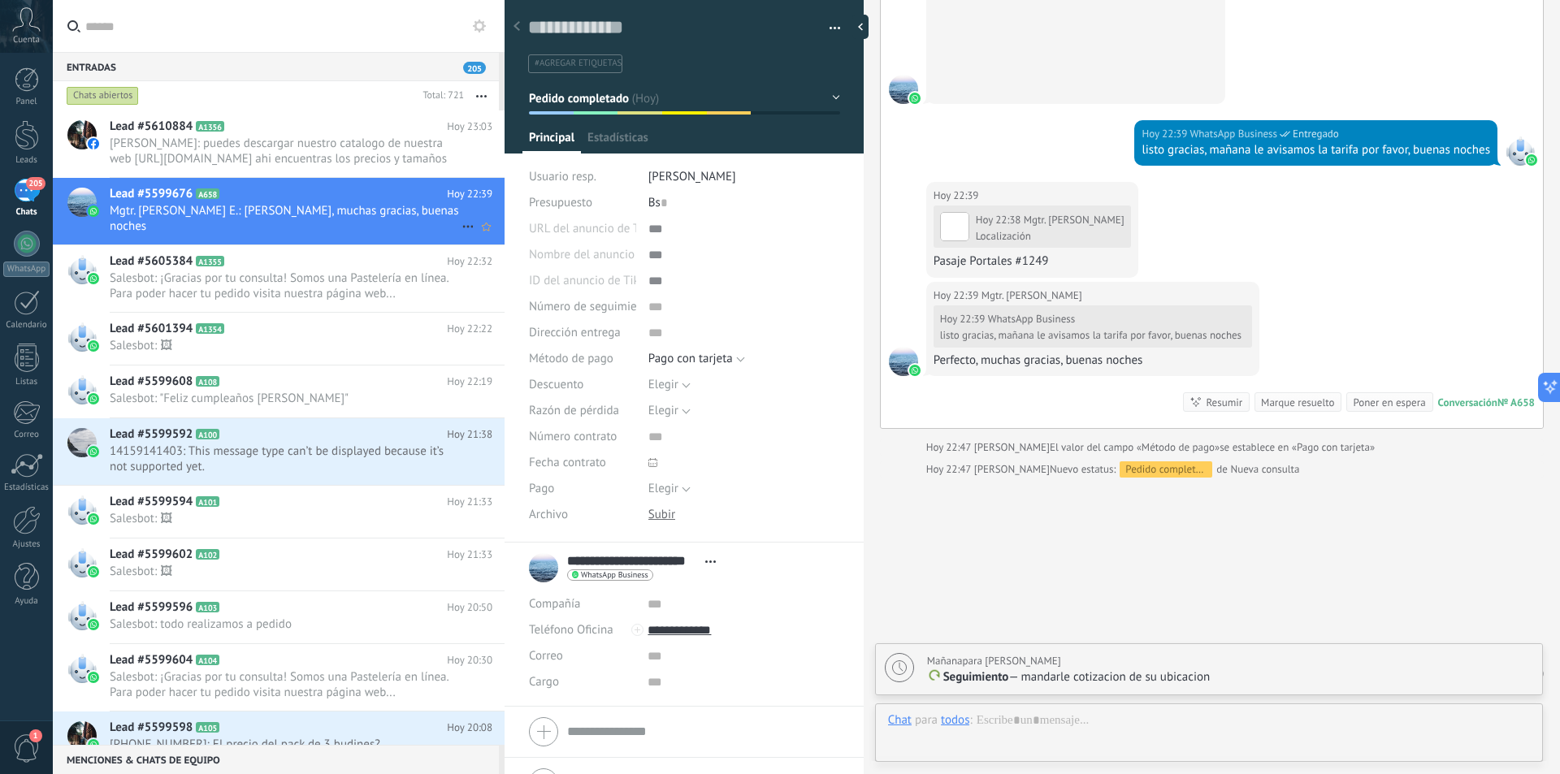
scroll to position [24, 0]
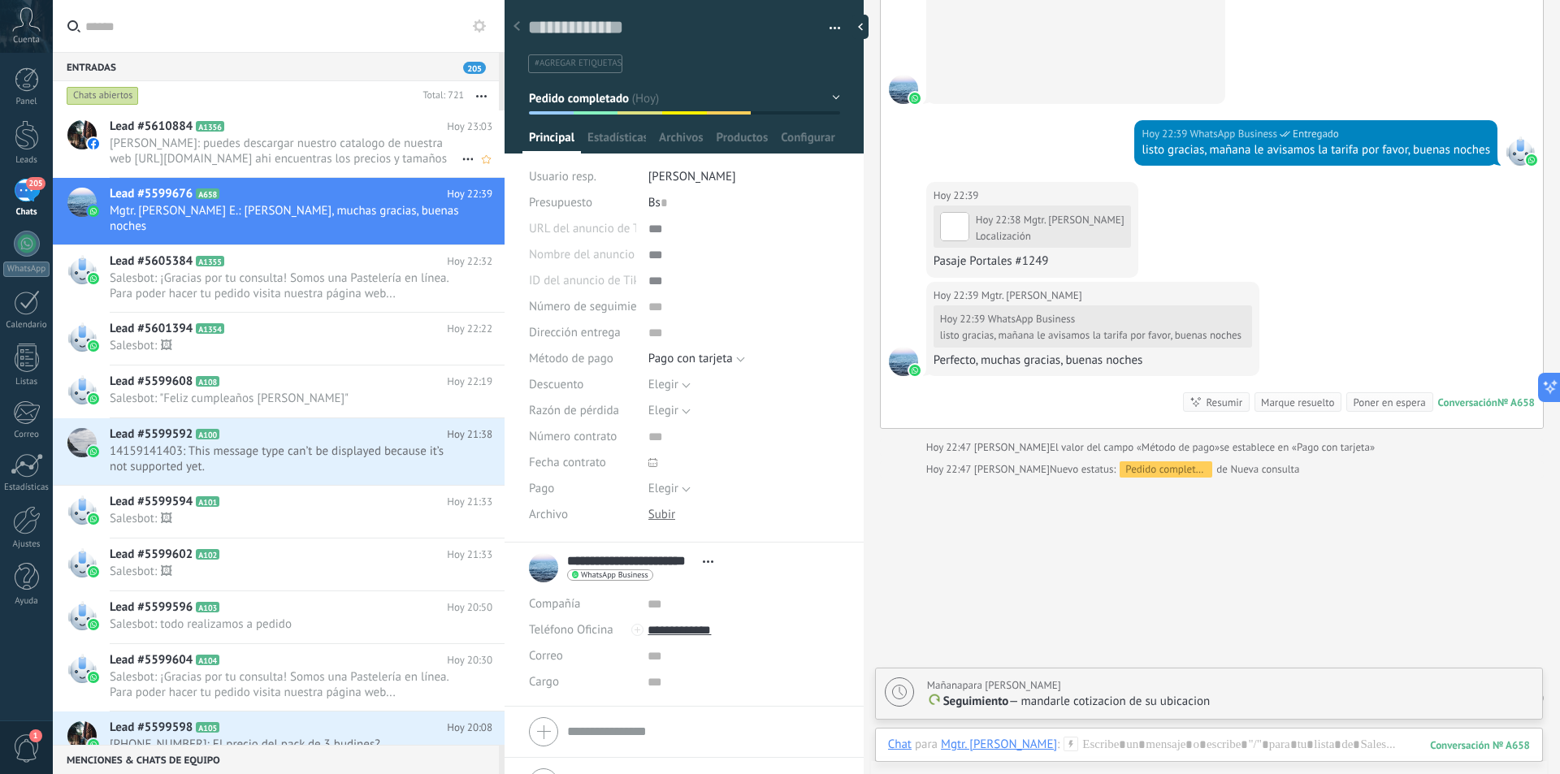
click at [340, 153] on span "[PERSON_NAME]: puedes descargar nuestro catalogo de nuestra web [URL][DOMAIN_NA…" at bounding box center [286, 151] width 352 height 31
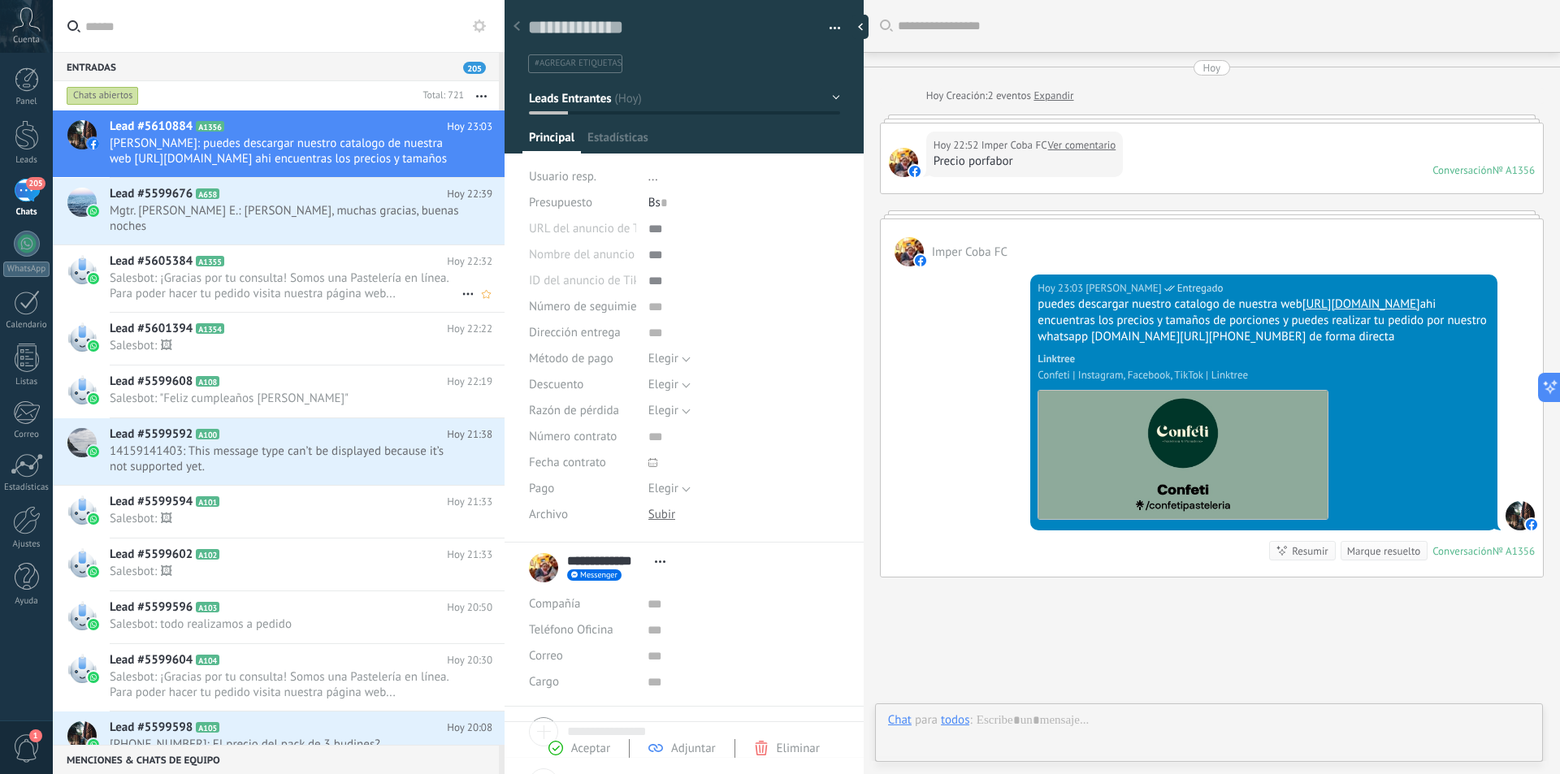
scroll to position [87, 0]
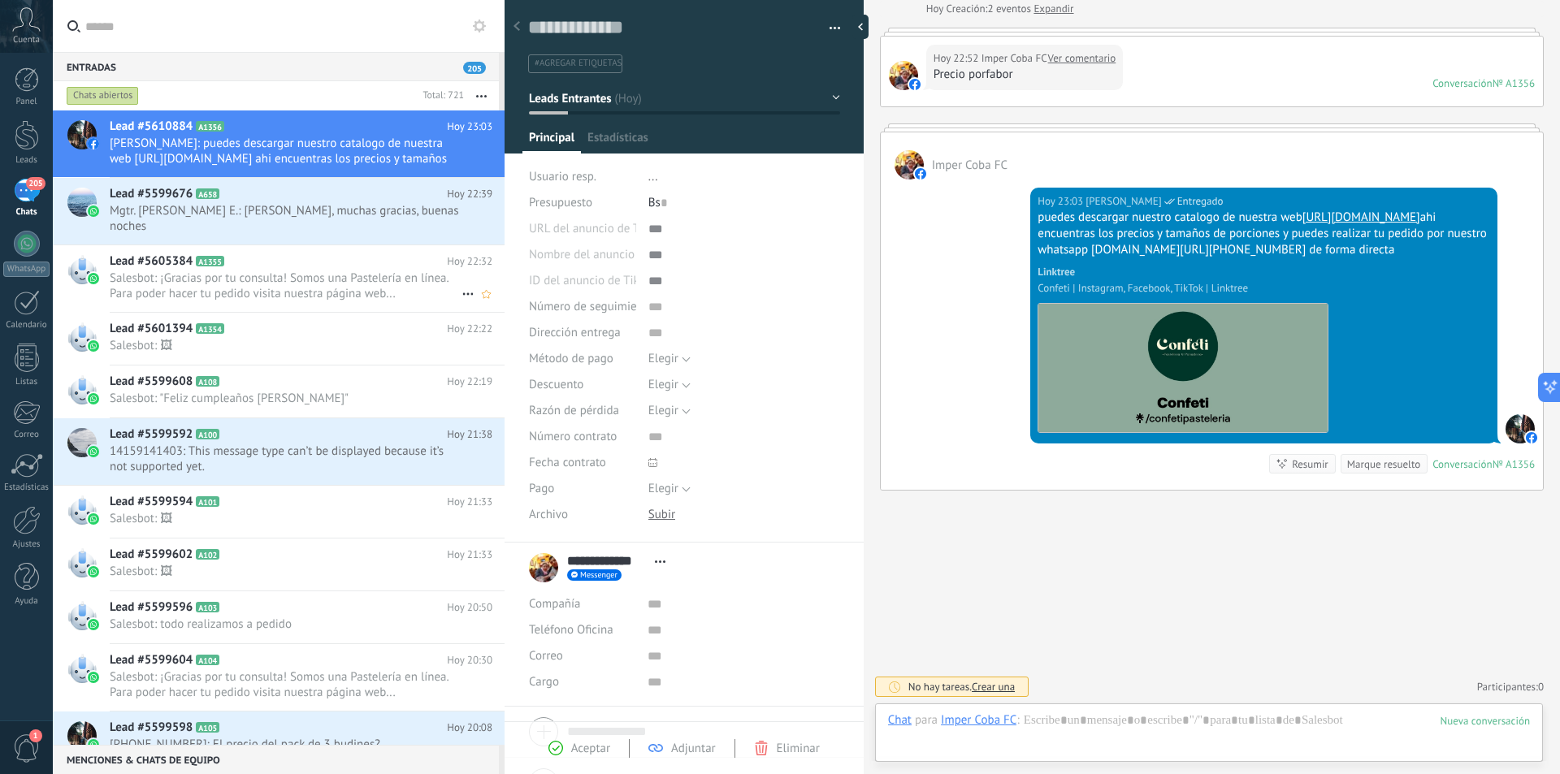
click at [324, 253] on h2 "Lead #5605384 A1355" at bounding box center [278, 261] width 337 height 16
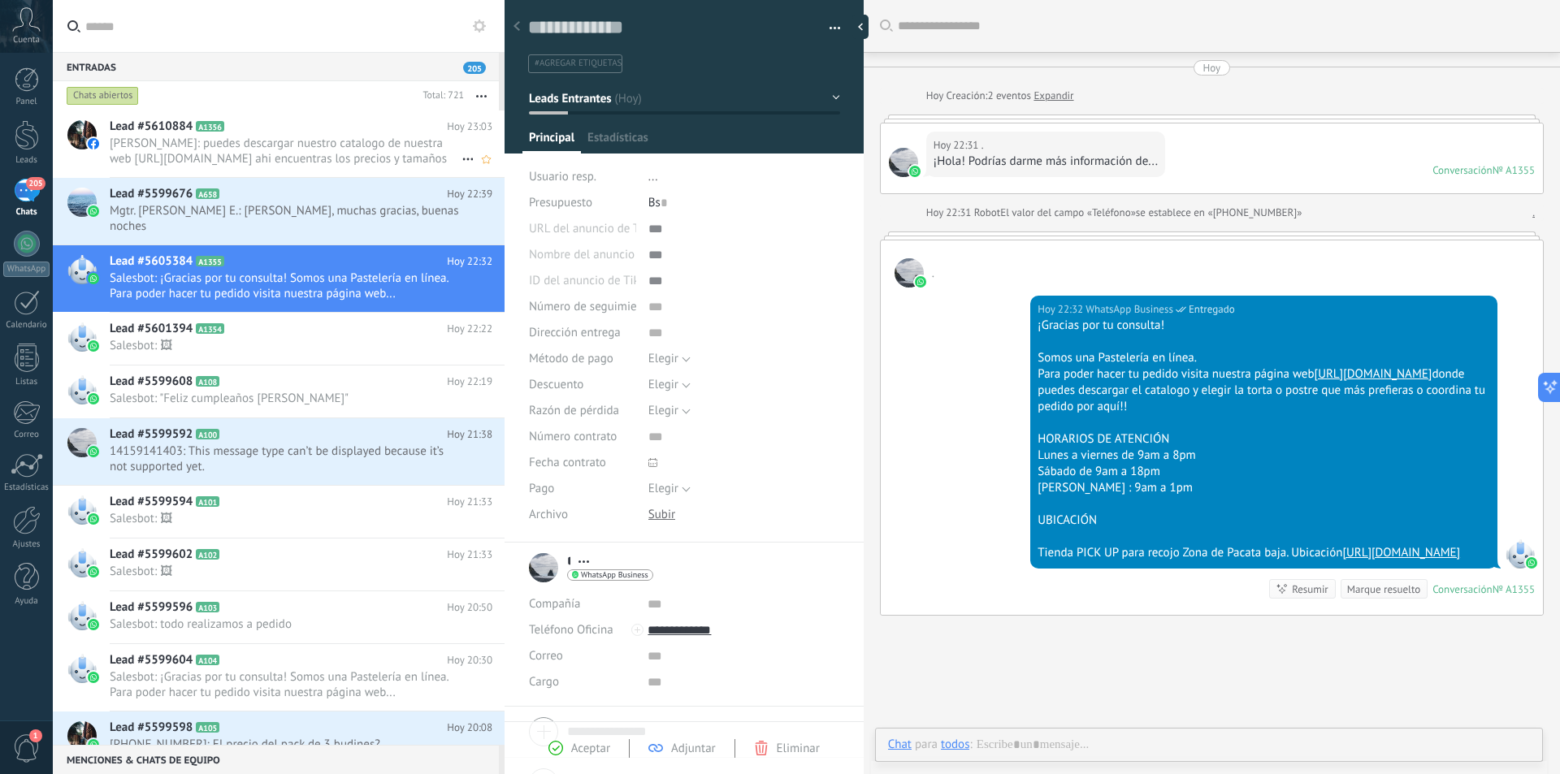
scroll to position [45, 0]
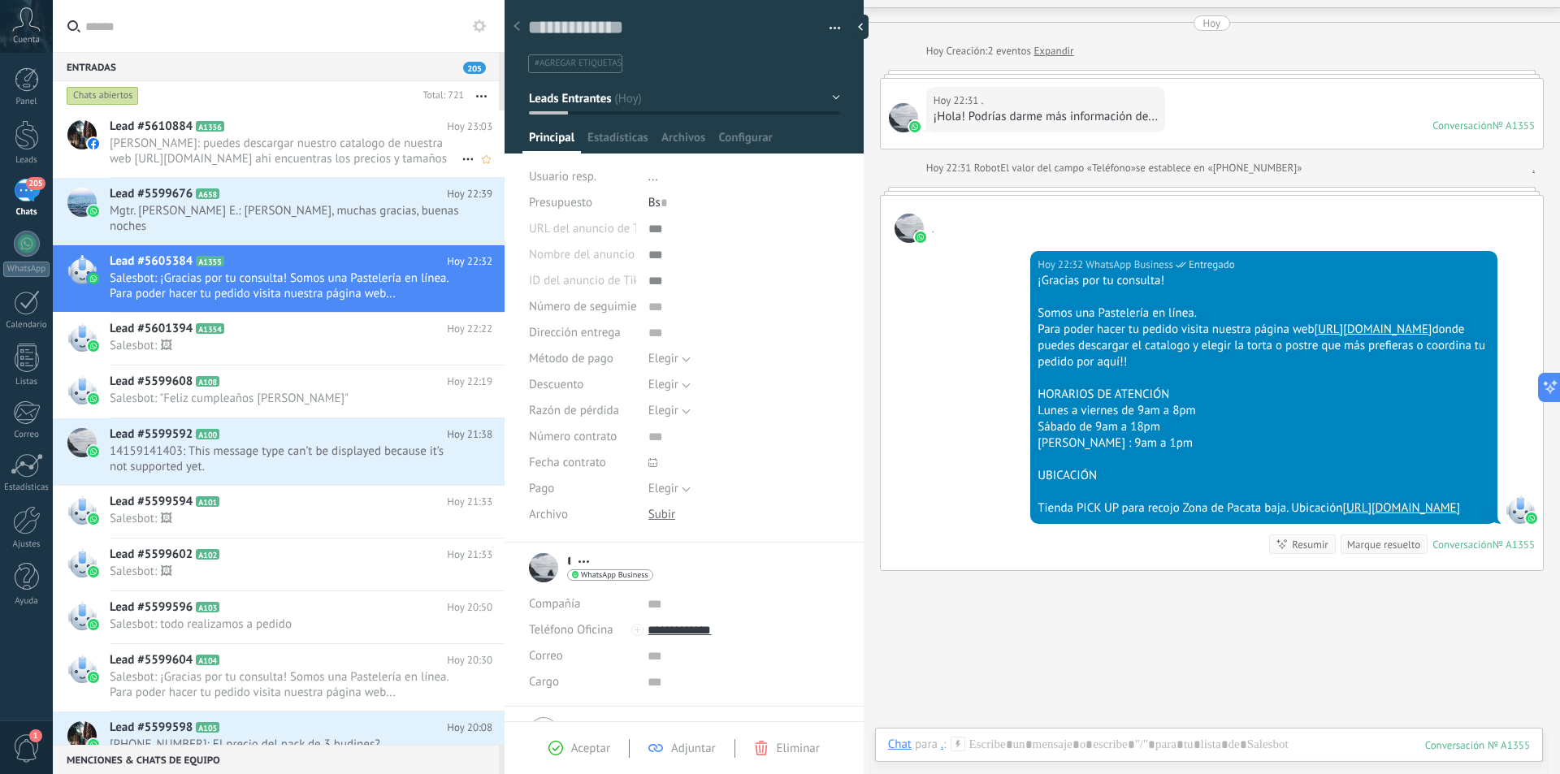
click at [313, 137] on span "[PERSON_NAME]: puedes descargar nuestro catalogo de nuestra web [URL][DOMAIN_NA…" at bounding box center [286, 151] width 352 height 31
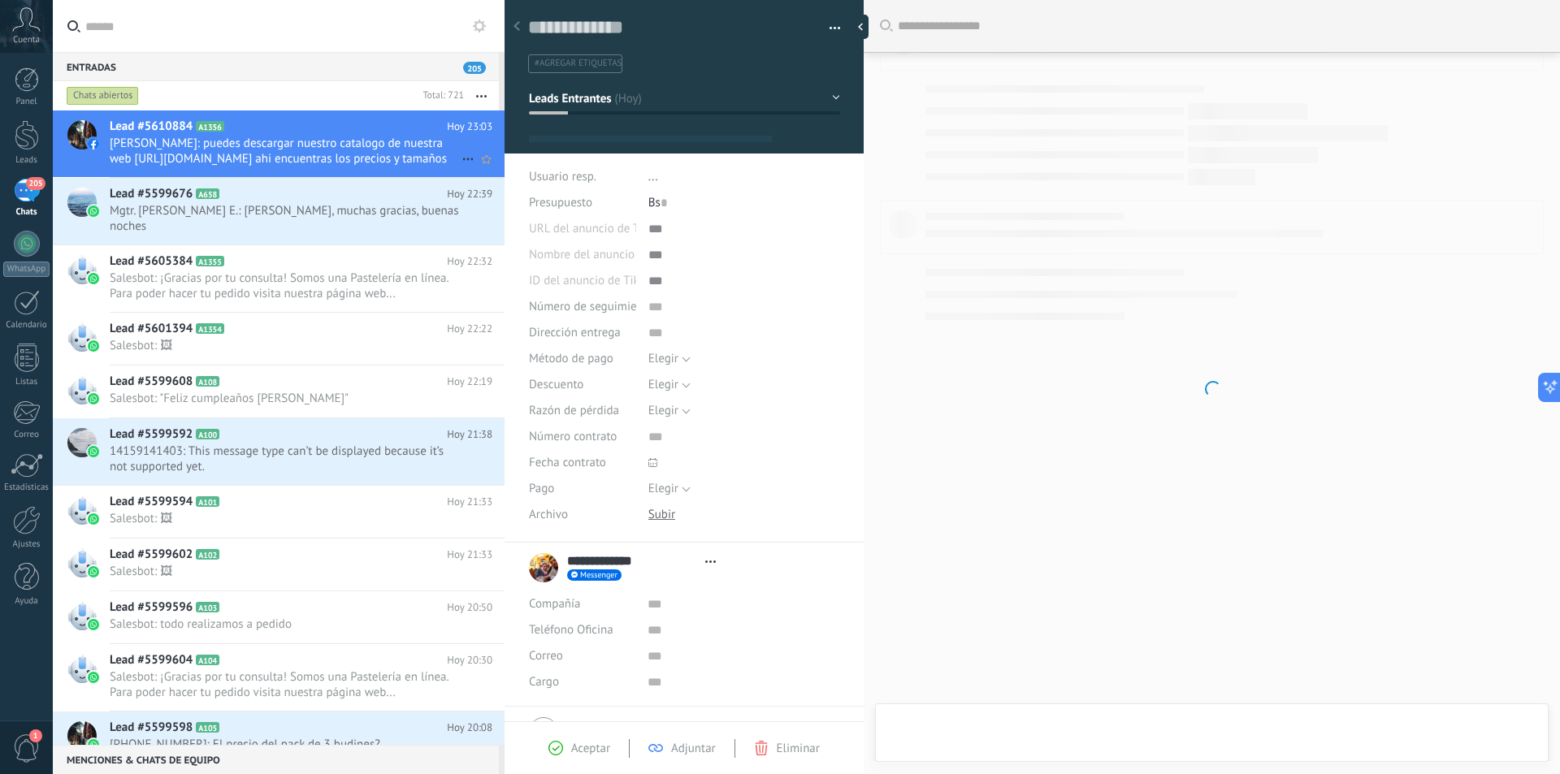
type textarea "**********"
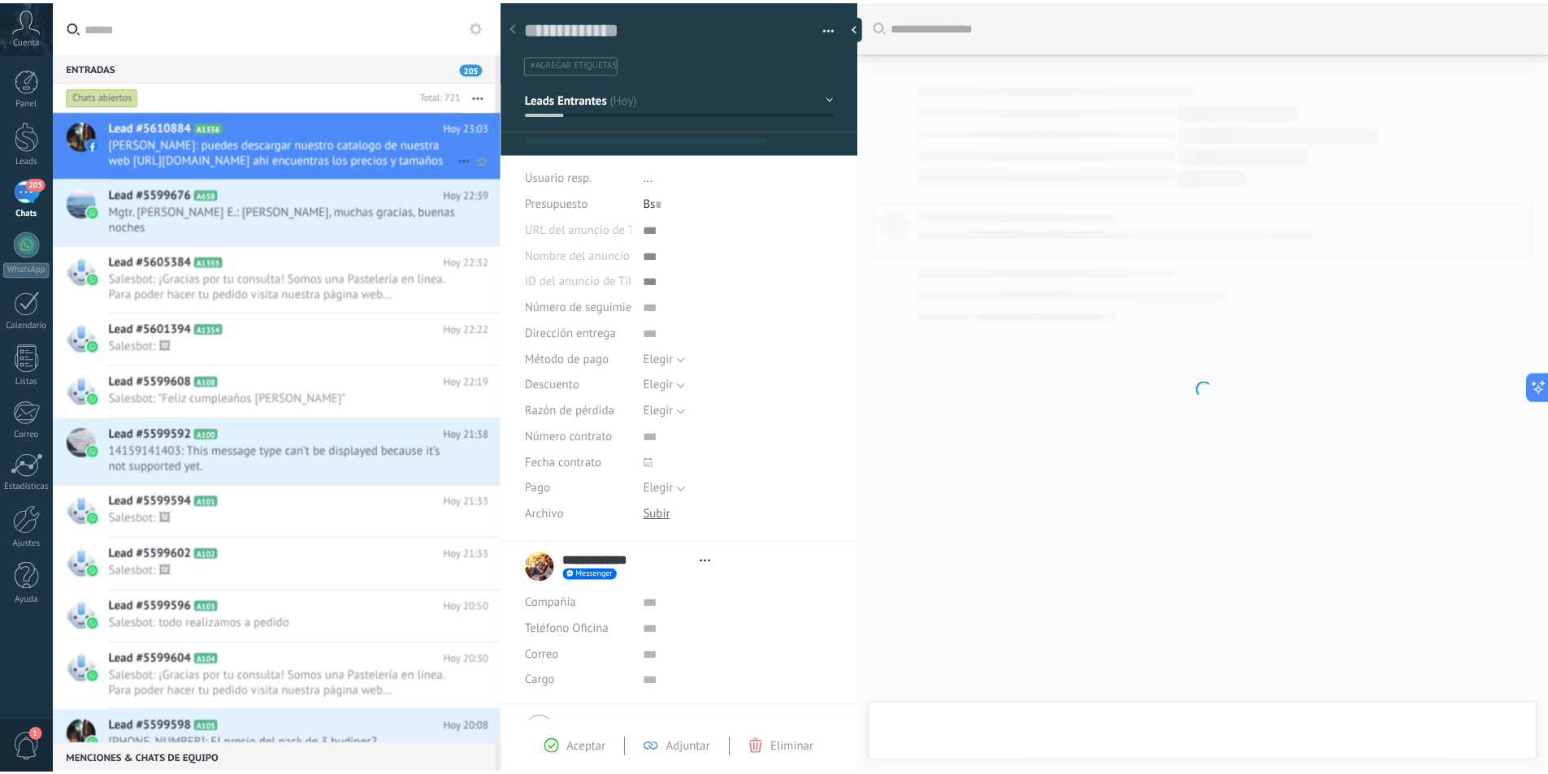
scroll to position [87, 0]
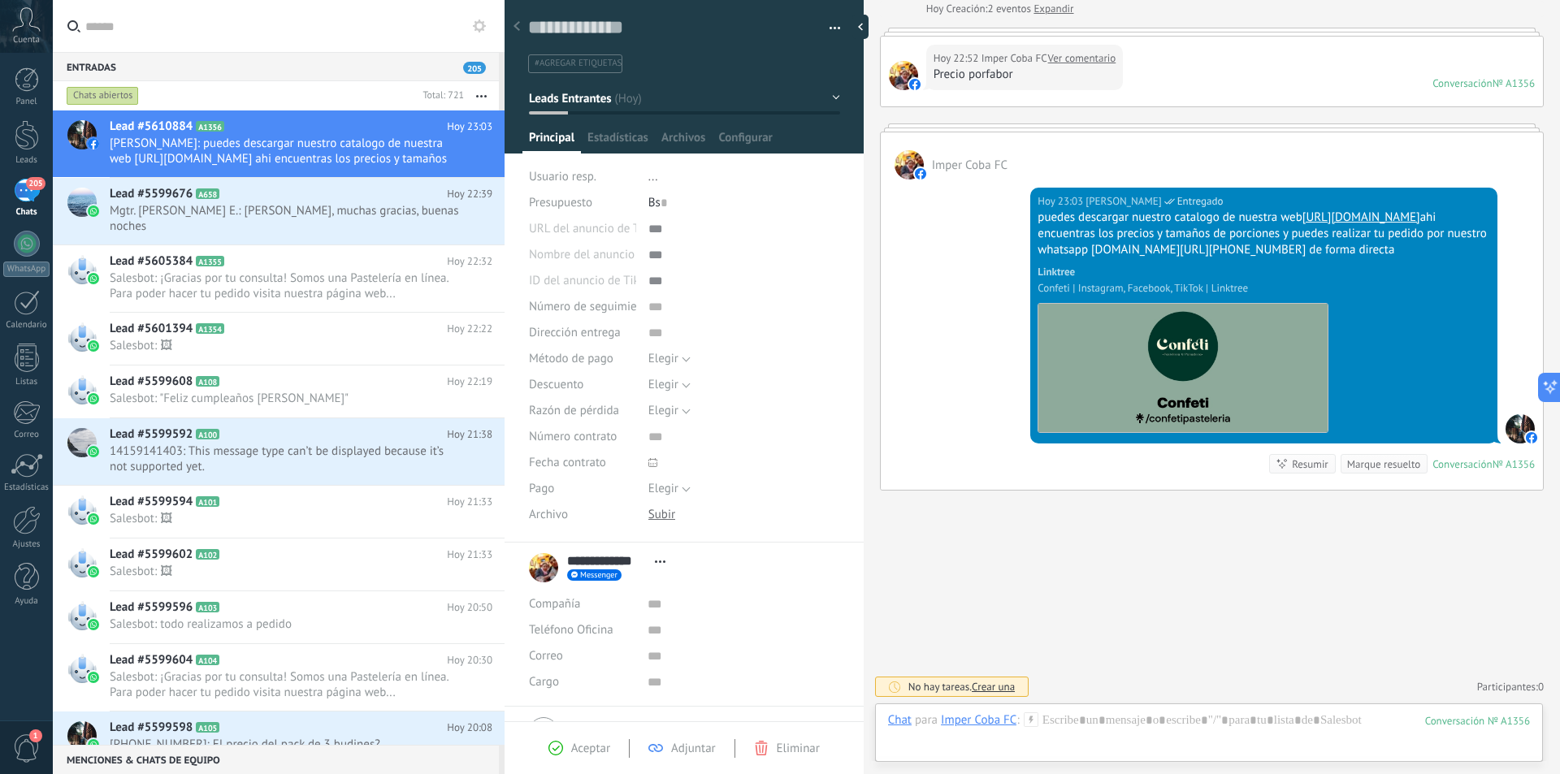
click at [29, 35] on span "Cuenta" at bounding box center [26, 40] width 27 height 11
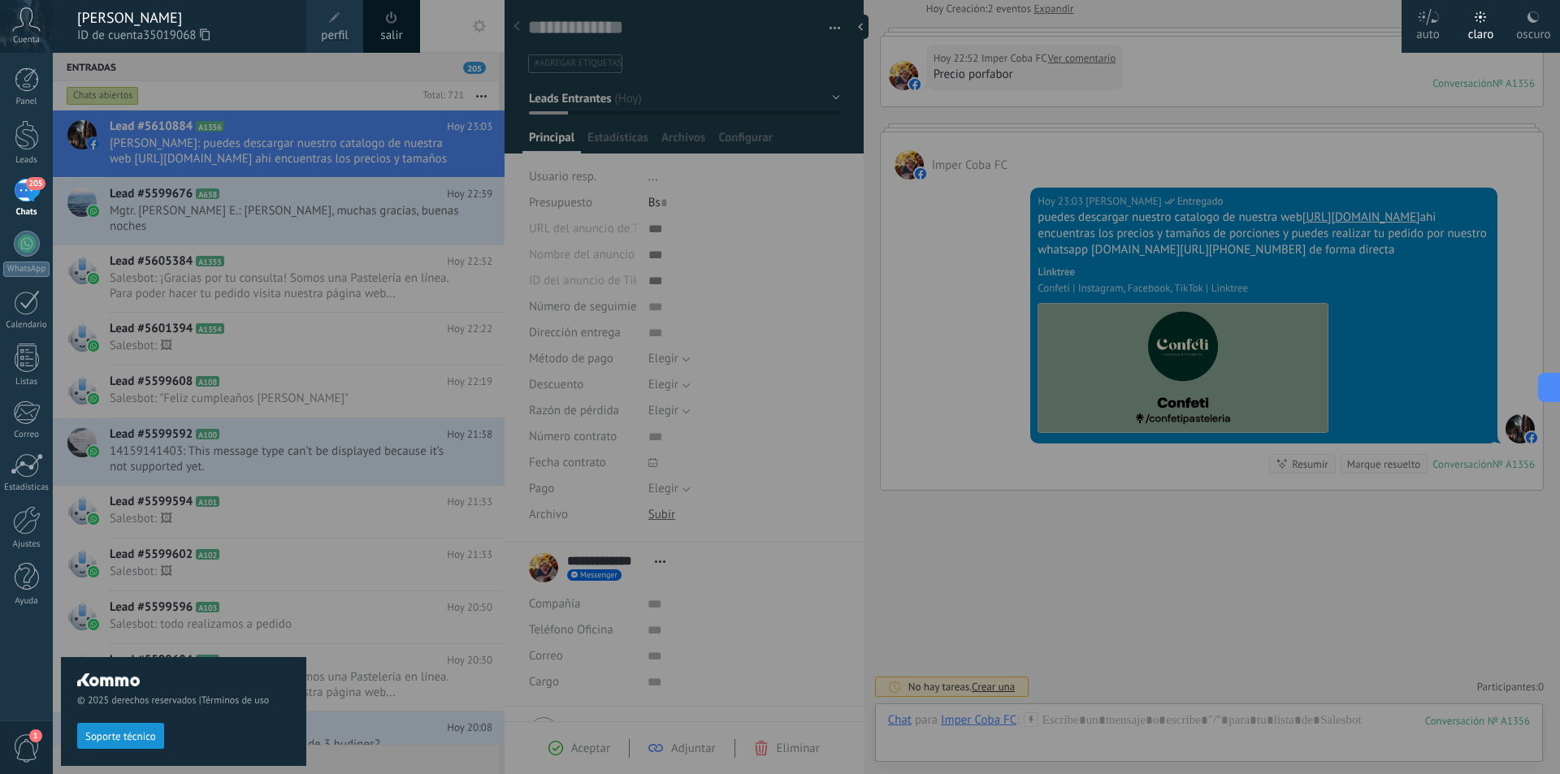
click at [119, 31] on span "ID de cuenta 35019068" at bounding box center [183, 36] width 213 height 18
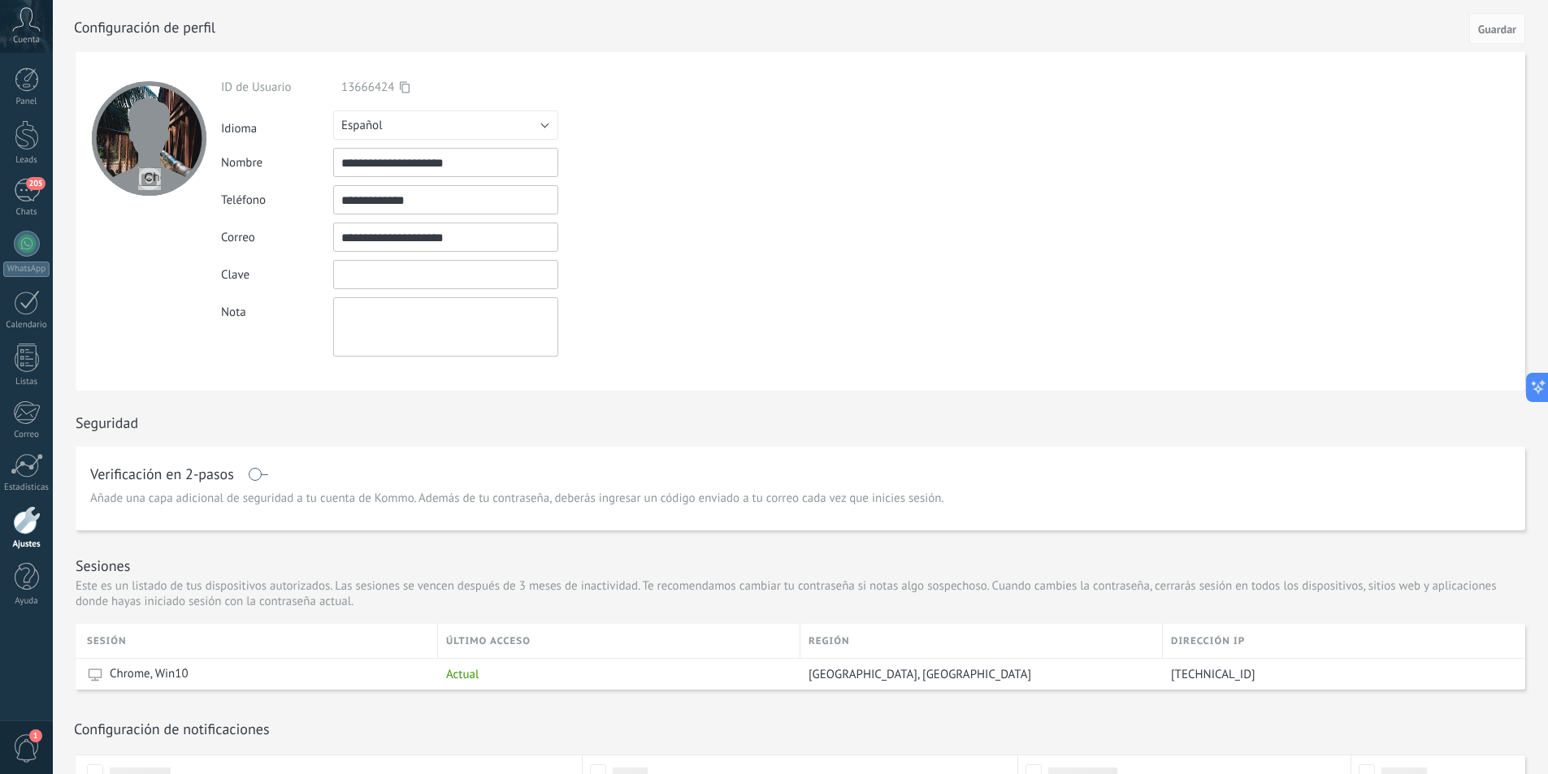
click at [378, 274] on input "textbox" at bounding box center [445, 274] width 225 height 29
click at [686, 285] on div "Clave" at bounding box center [483, 274] width 525 height 29
click at [1512, 28] on span "Guardar" at bounding box center [1497, 29] width 38 height 11
click at [1482, 31] on span "Guardar" at bounding box center [1497, 29] width 38 height 11
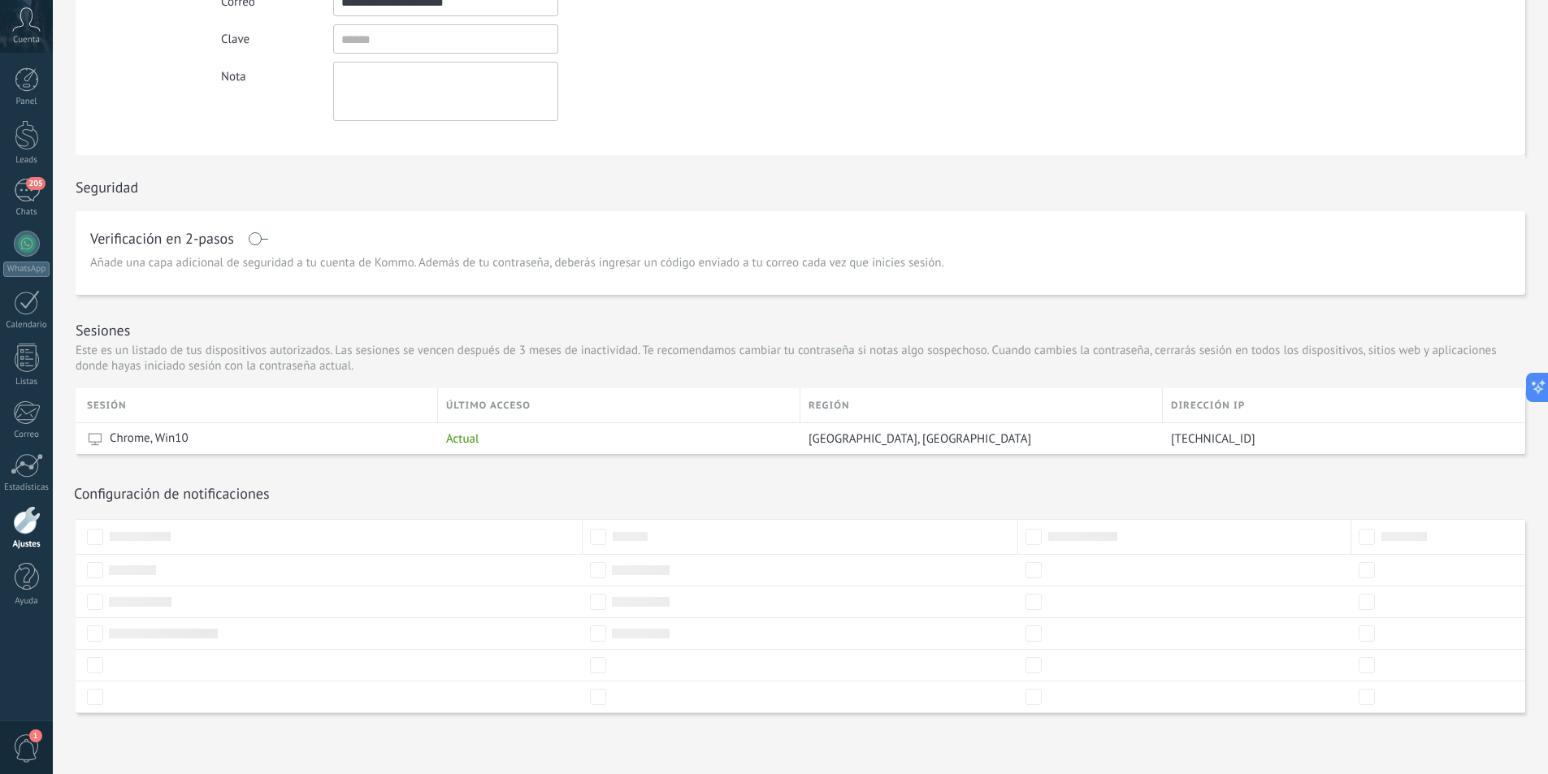
click at [264, 237] on span at bounding box center [258, 238] width 20 height 13
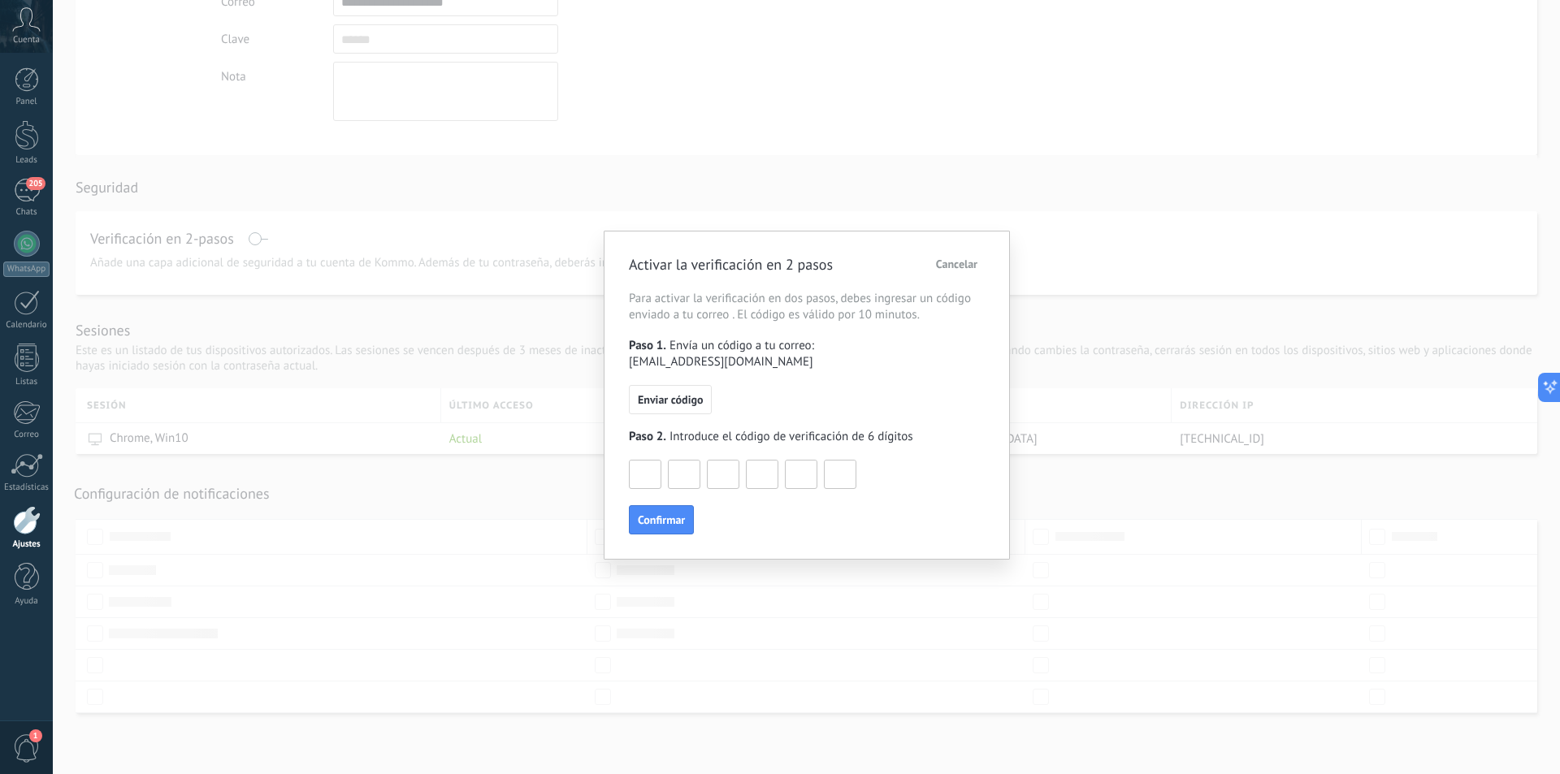
click at [650, 461] on input at bounding box center [645, 474] width 31 height 26
type input "*"
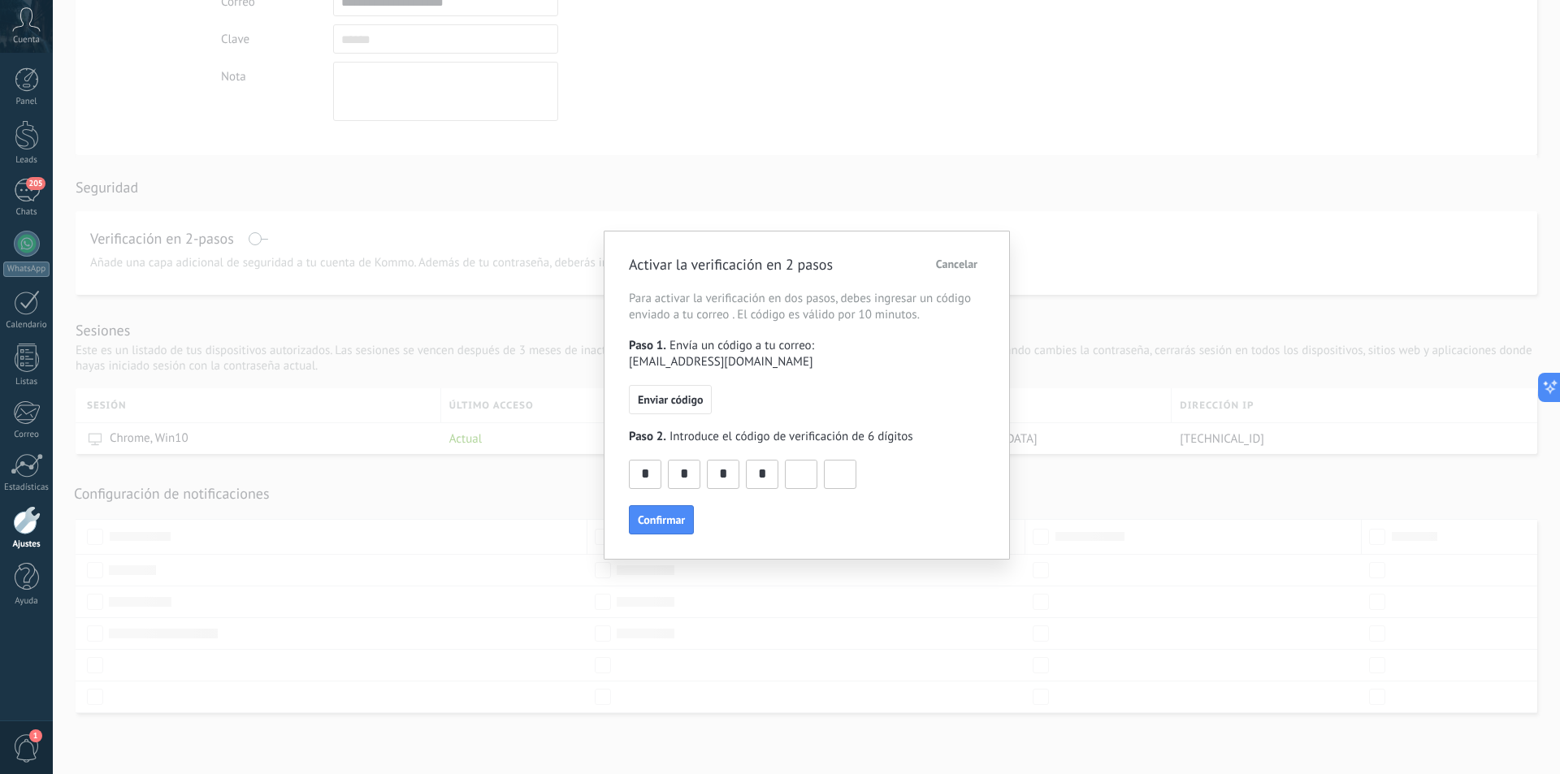
type input "*"
click at [662, 514] on span "Confirmar" at bounding box center [661, 519] width 47 height 11
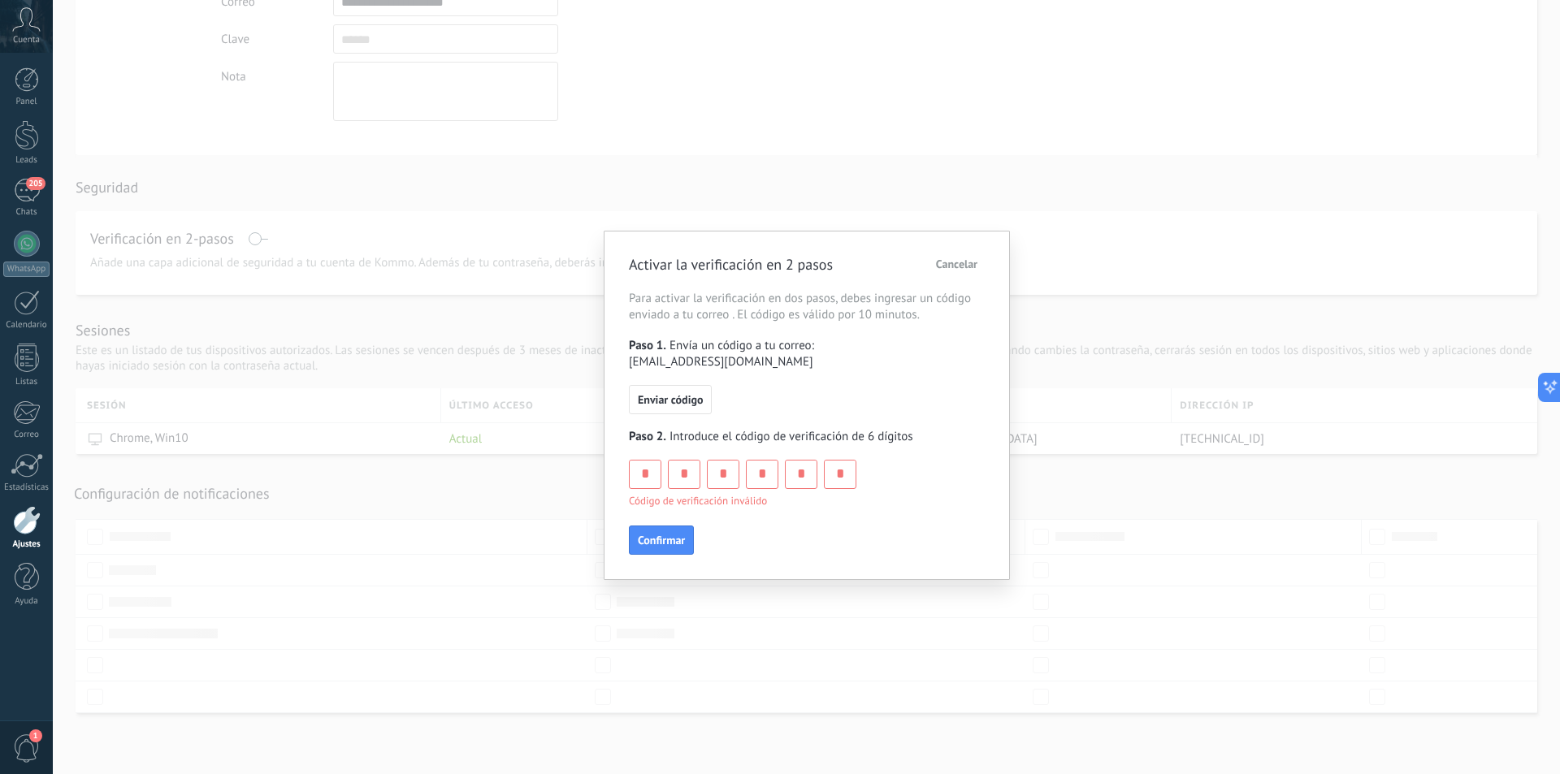
drag, startPoint x: 646, startPoint y: 457, endPoint x: 888, endPoint y: 460, distance: 242.1
click at [889, 460] on div "* * * * * * Código de verificación inválido" at bounding box center [807, 485] width 356 height 50
drag, startPoint x: 842, startPoint y: 457, endPoint x: 559, endPoint y: 456, distance: 283.5
click at [559, 456] on div "Activar la verificación en 2 pasos Cancelar Para activar la verificación en dos…" at bounding box center [806, 387] width 1507 height 774
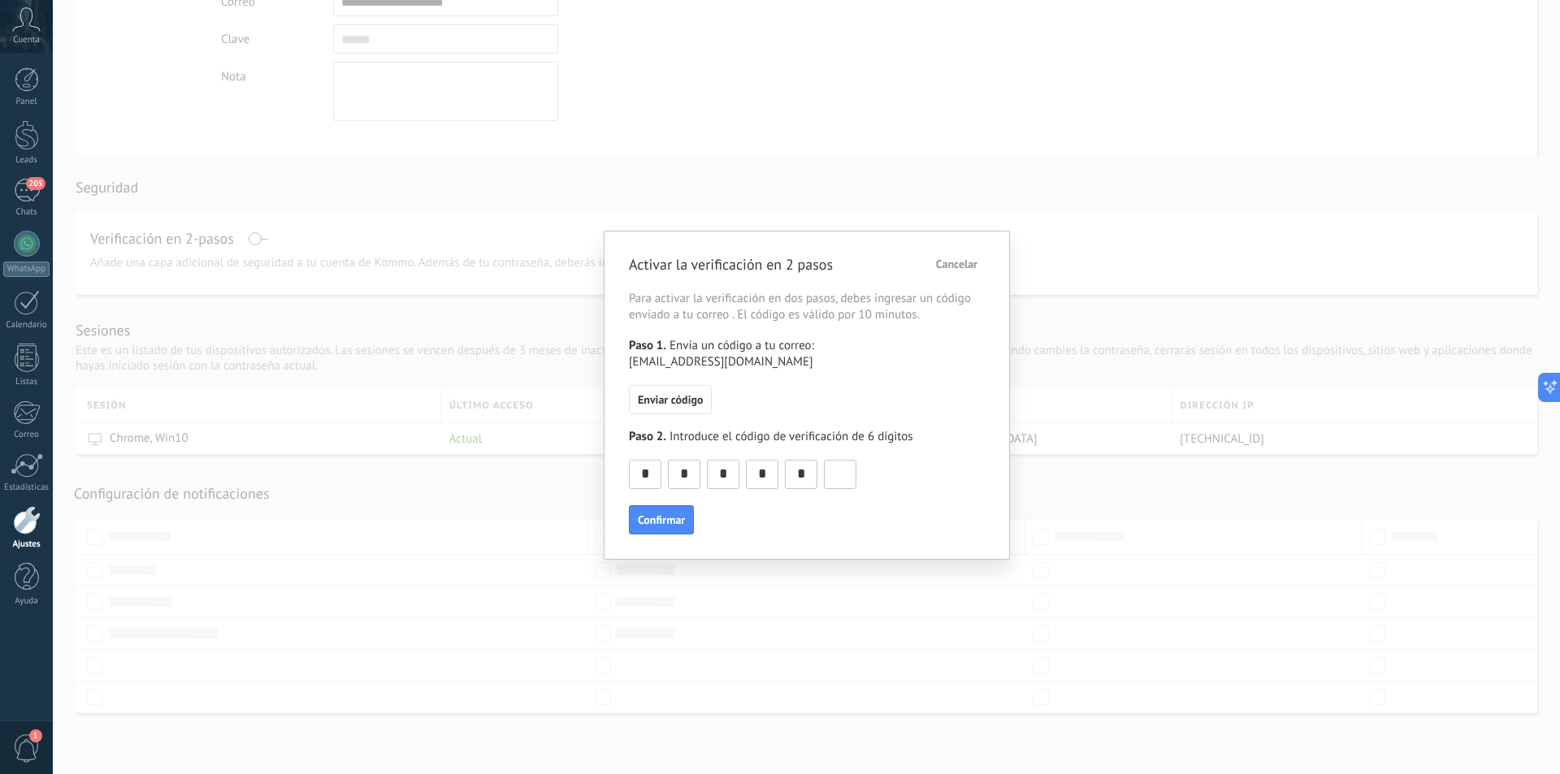
drag, startPoint x: 807, startPoint y: 452, endPoint x: 779, endPoint y: 452, distance: 27.6
click at [779, 460] on div "* * * * *" at bounding box center [742, 474] width 227 height 29
drag, startPoint x: 803, startPoint y: 461, endPoint x: 787, endPoint y: 459, distance: 16.4
click at [787, 461] on input "*" at bounding box center [801, 474] width 31 height 26
click at [799, 461] on input "*" at bounding box center [801, 474] width 31 height 26
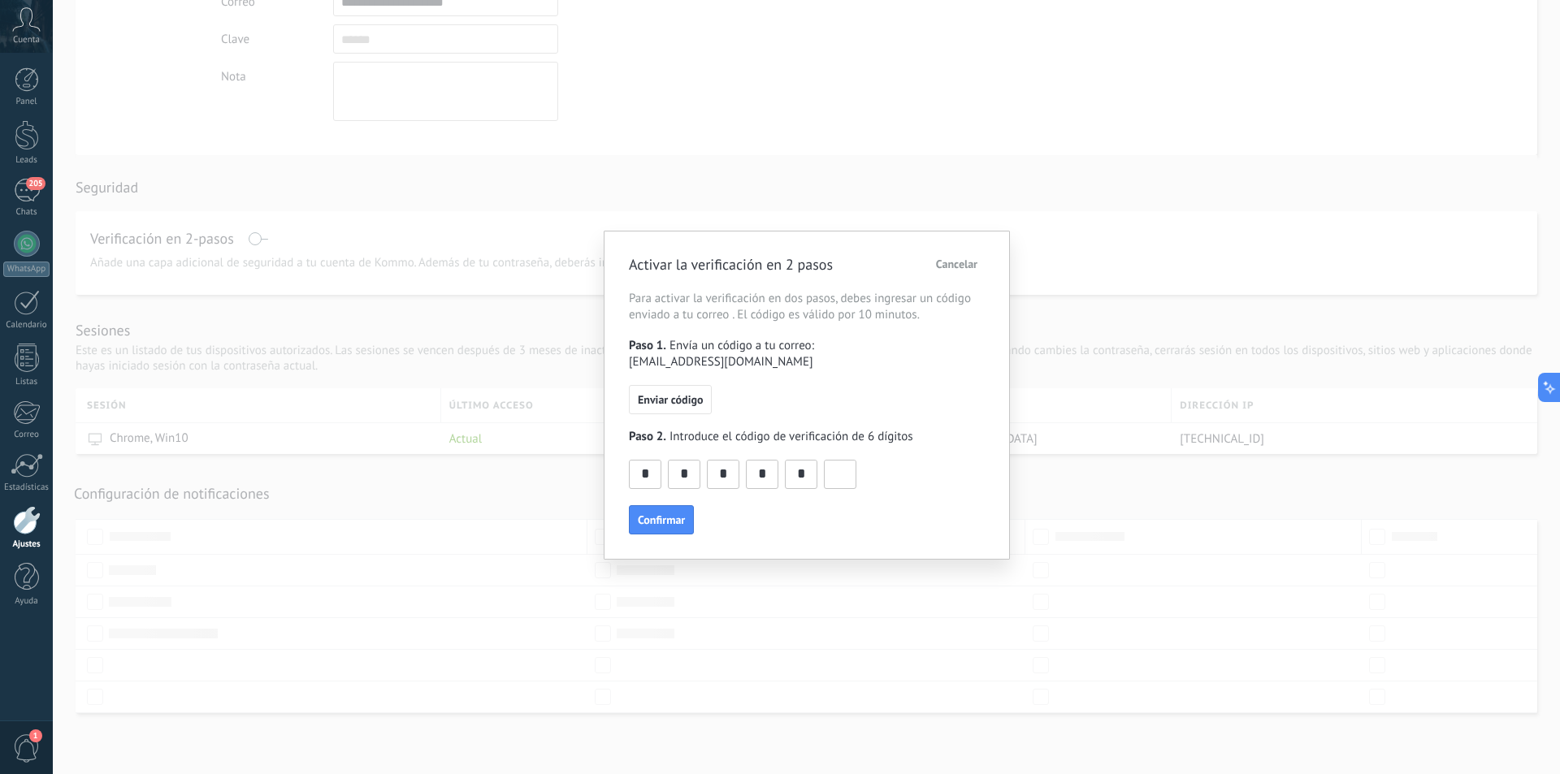
click at [804, 461] on input "*" at bounding box center [801, 474] width 31 height 26
click at [803, 461] on input "*" at bounding box center [801, 474] width 31 height 26
click at [686, 394] on span "Enviar código" at bounding box center [670, 399] width 65 height 11
click at [646, 461] on input at bounding box center [645, 474] width 31 height 26
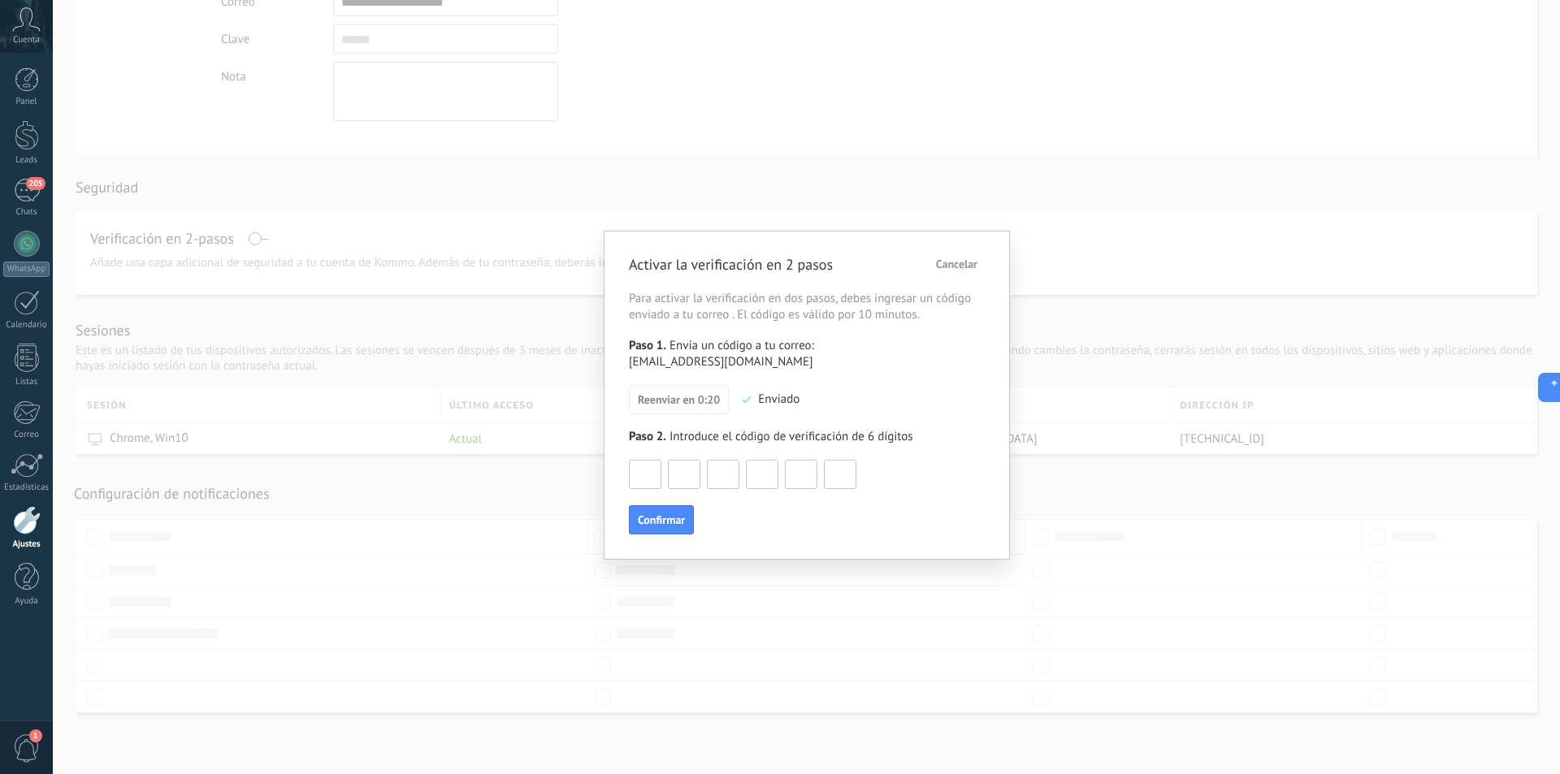
click at [966, 267] on span "Cancelar" at bounding box center [956, 263] width 41 height 11
click at [975, 258] on span "Cancelar" at bounding box center [956, 263] width 41 height 11
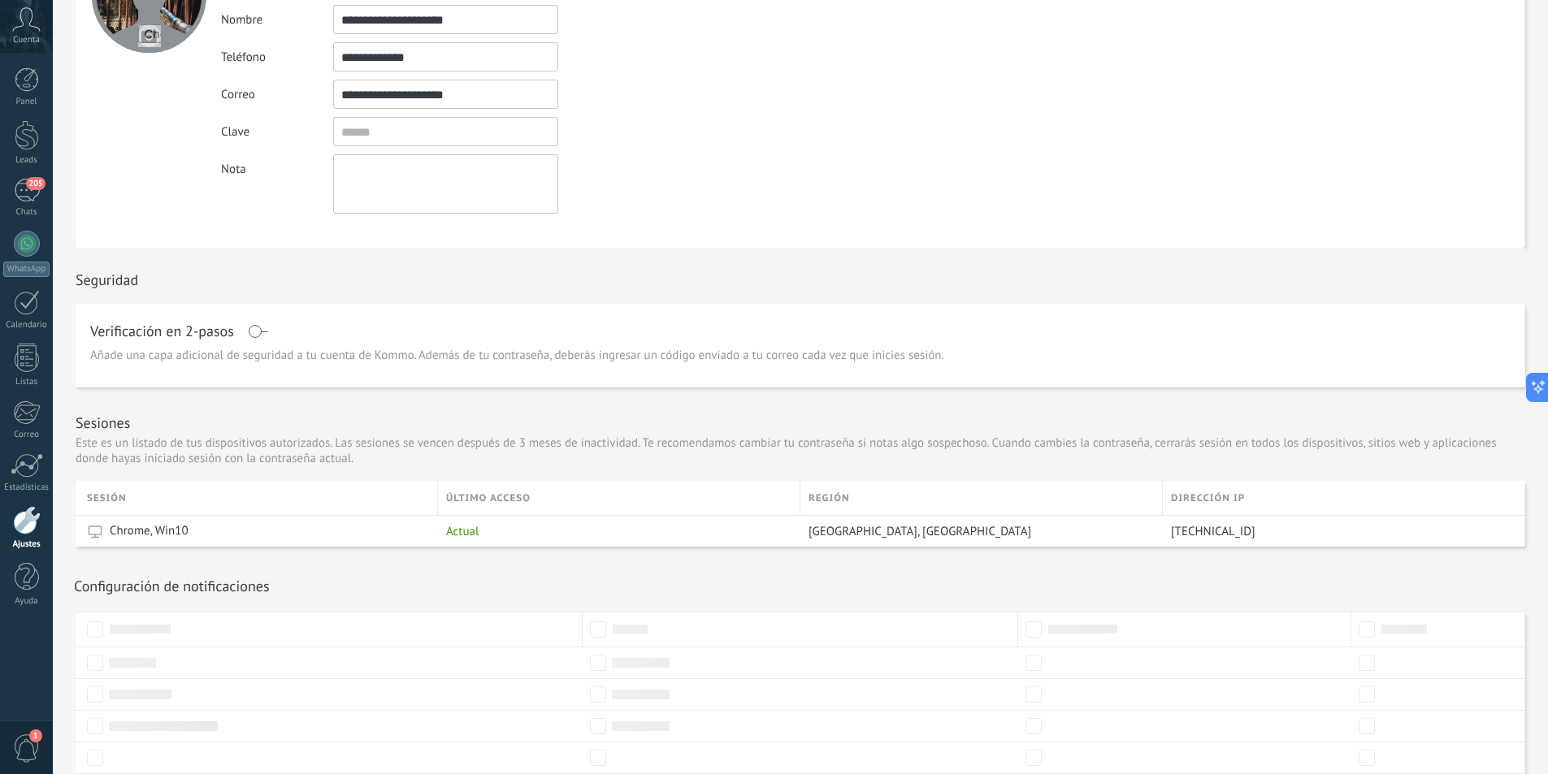
scroll to position [0, 0]
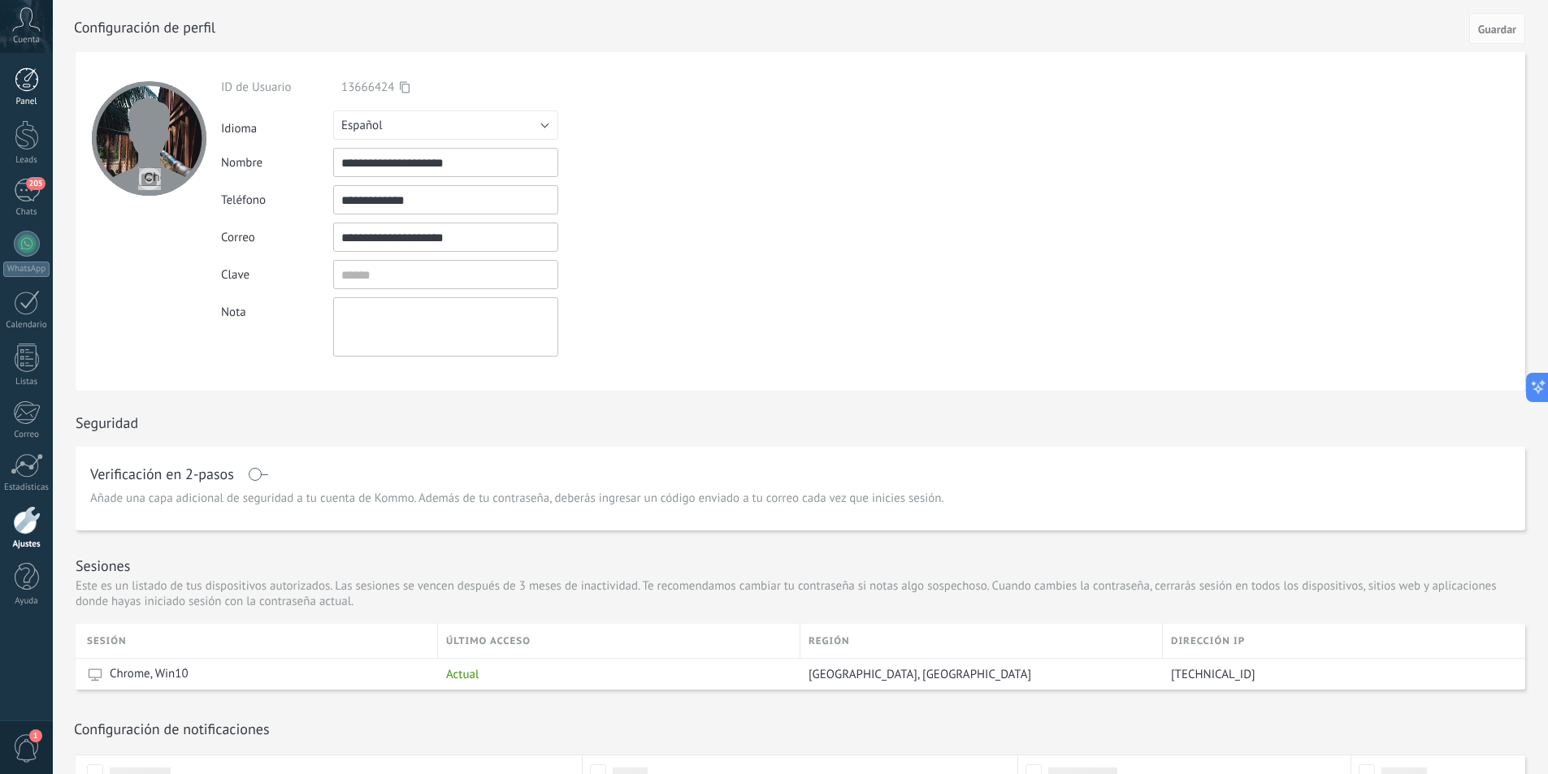
click at [16, 81] on div at bounding box center [27, 79] width 24 height 24
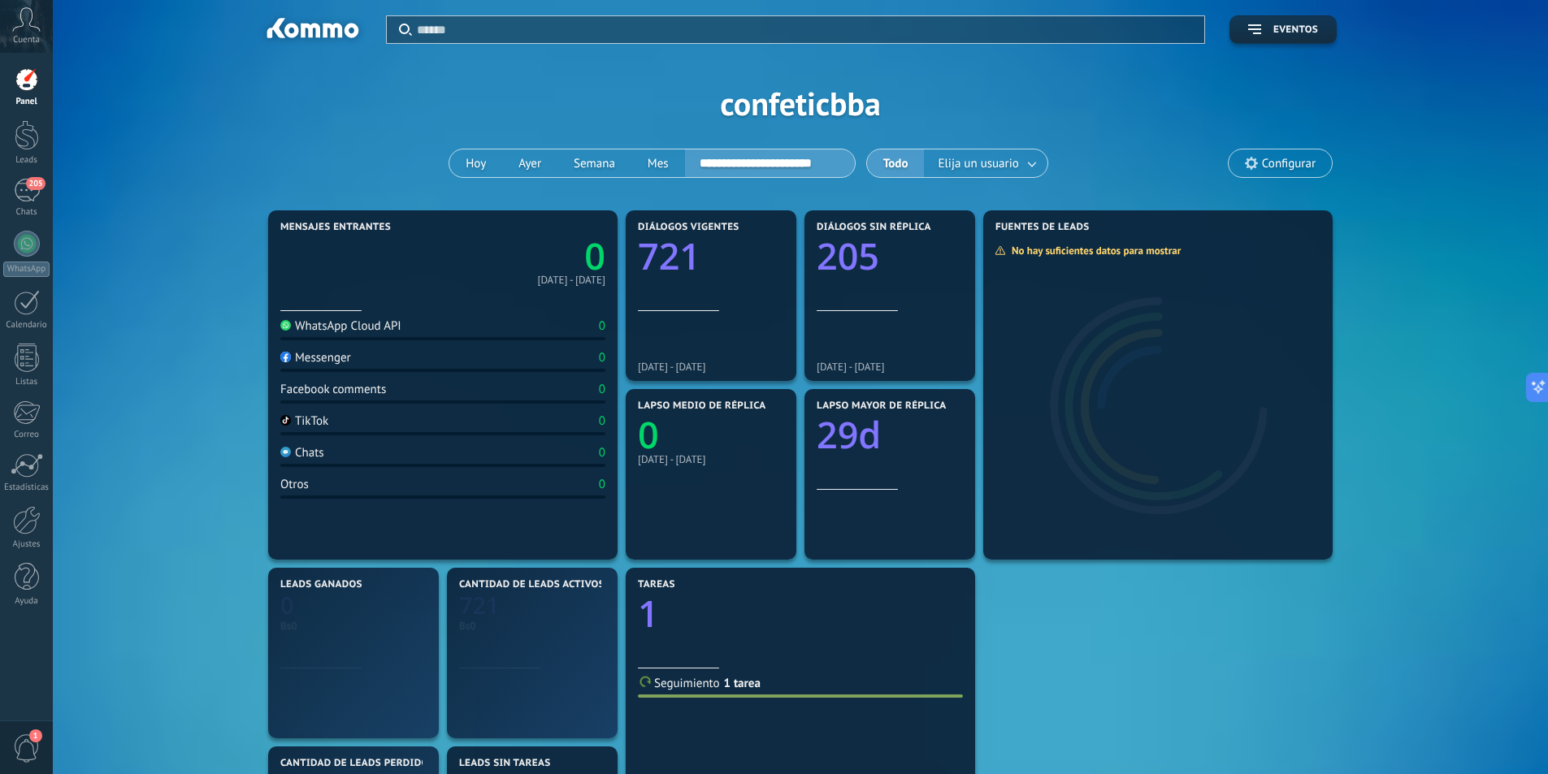
click at [21, 19] on use at bounding box center [27, 19] width 28 height 24
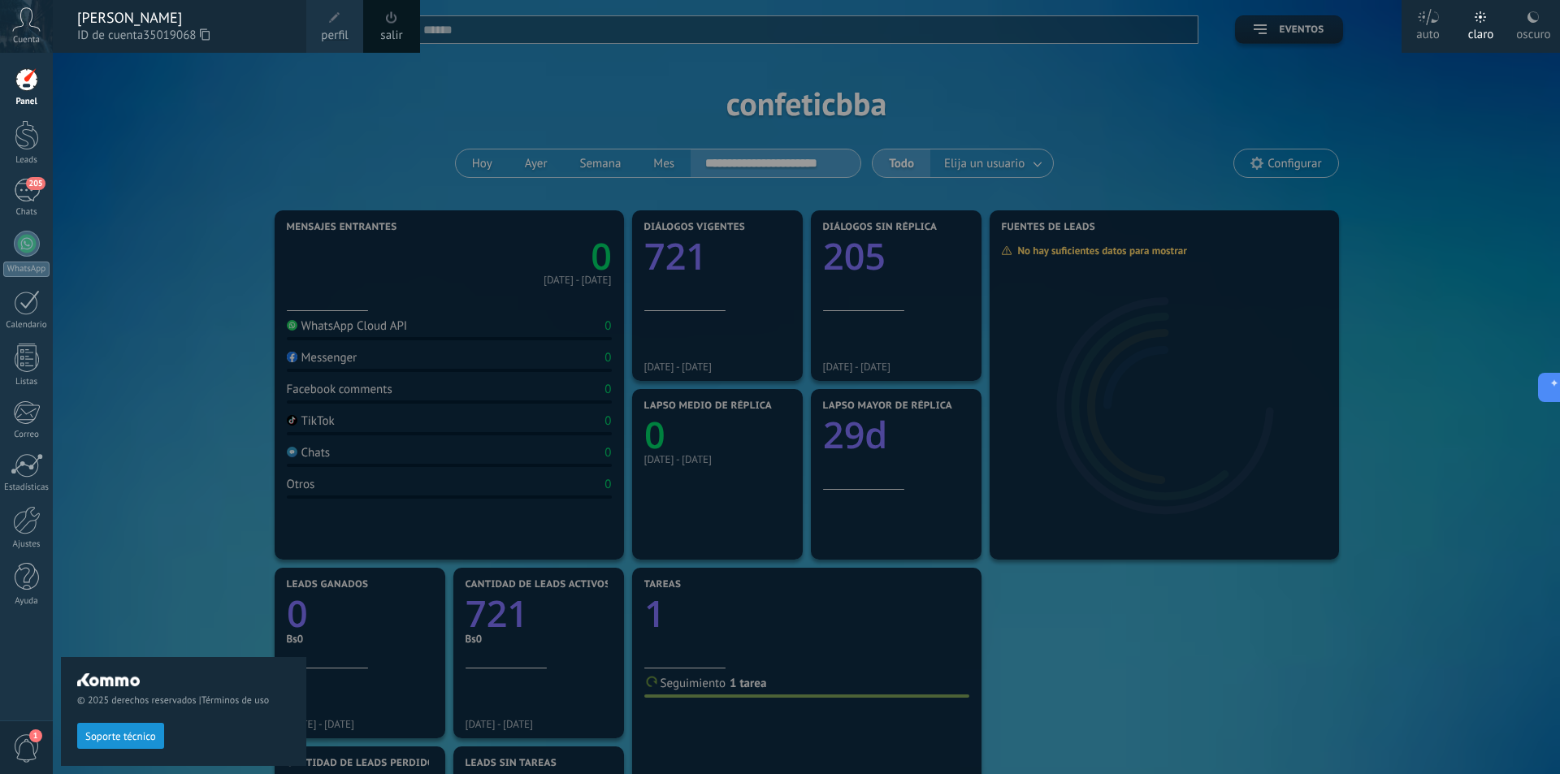
click at [388, 39] on link "salir" at bounding box center [391, 36] width 22 height 18
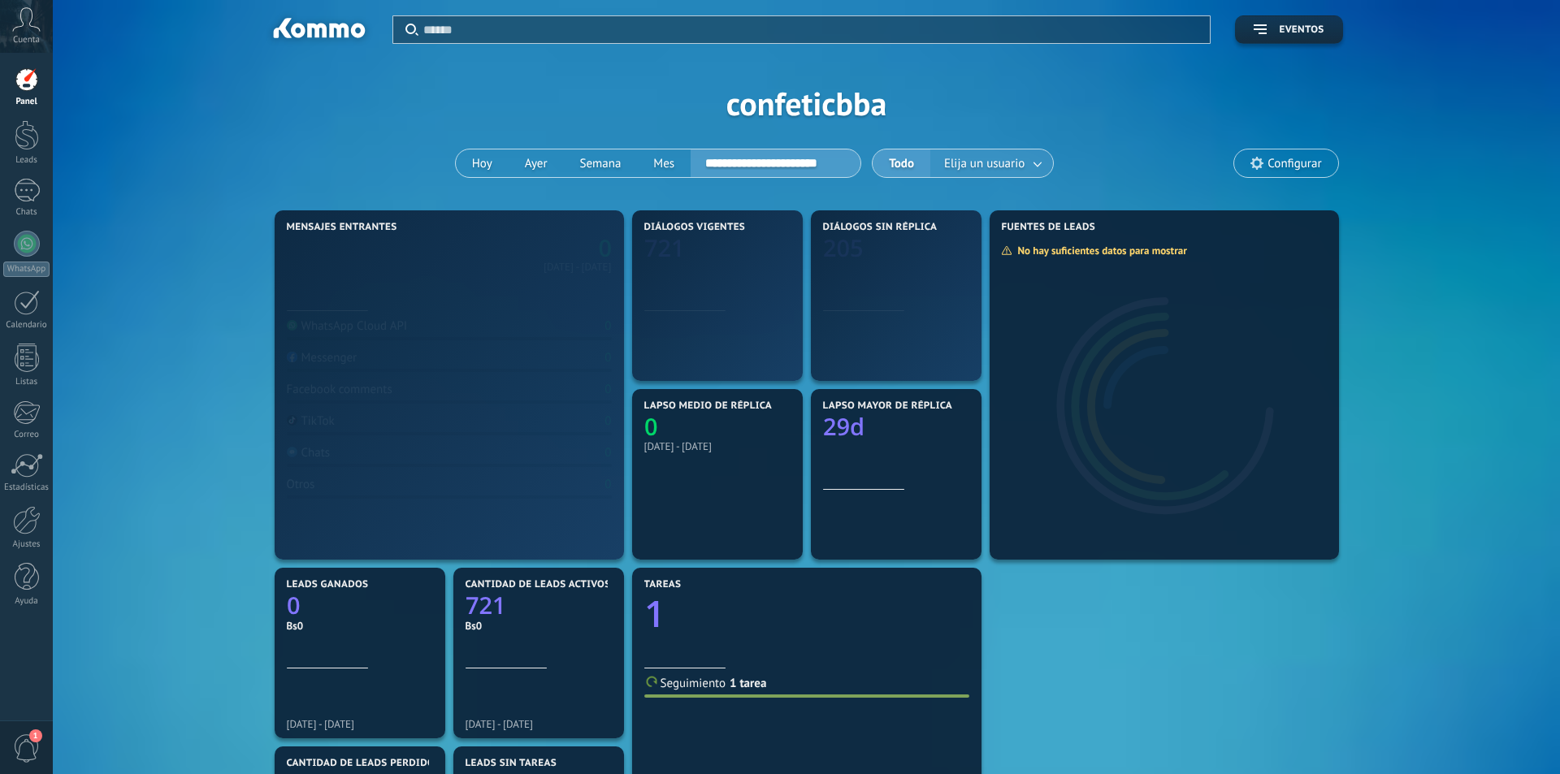
click at [1015, 159] on span "Elija un usuario" at bounding box center [984, 164] width 87 height 22
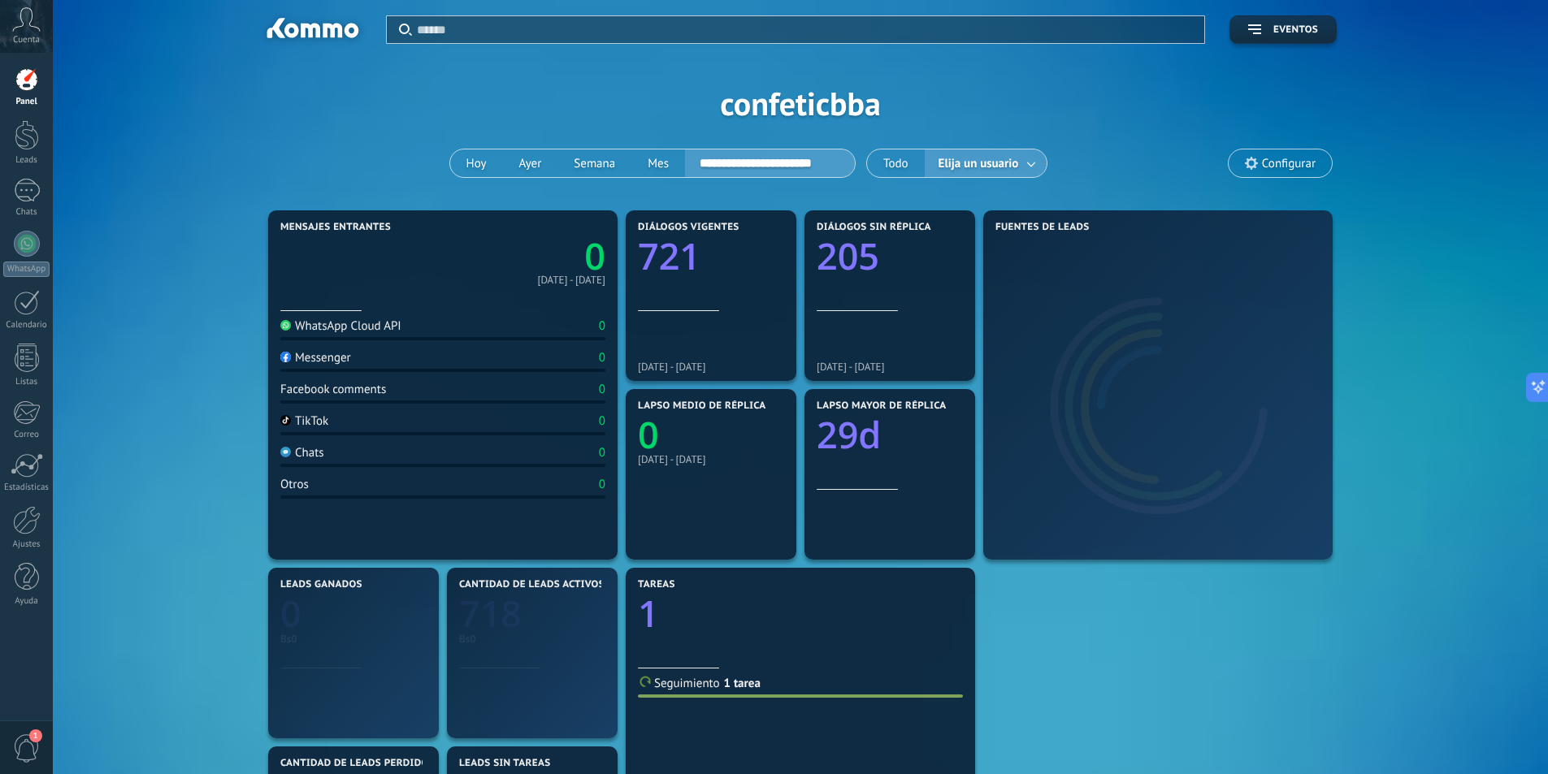
click at [1015, 159] on span "Elija un usuario" at bounding box center [978, 164] width 87 height 22
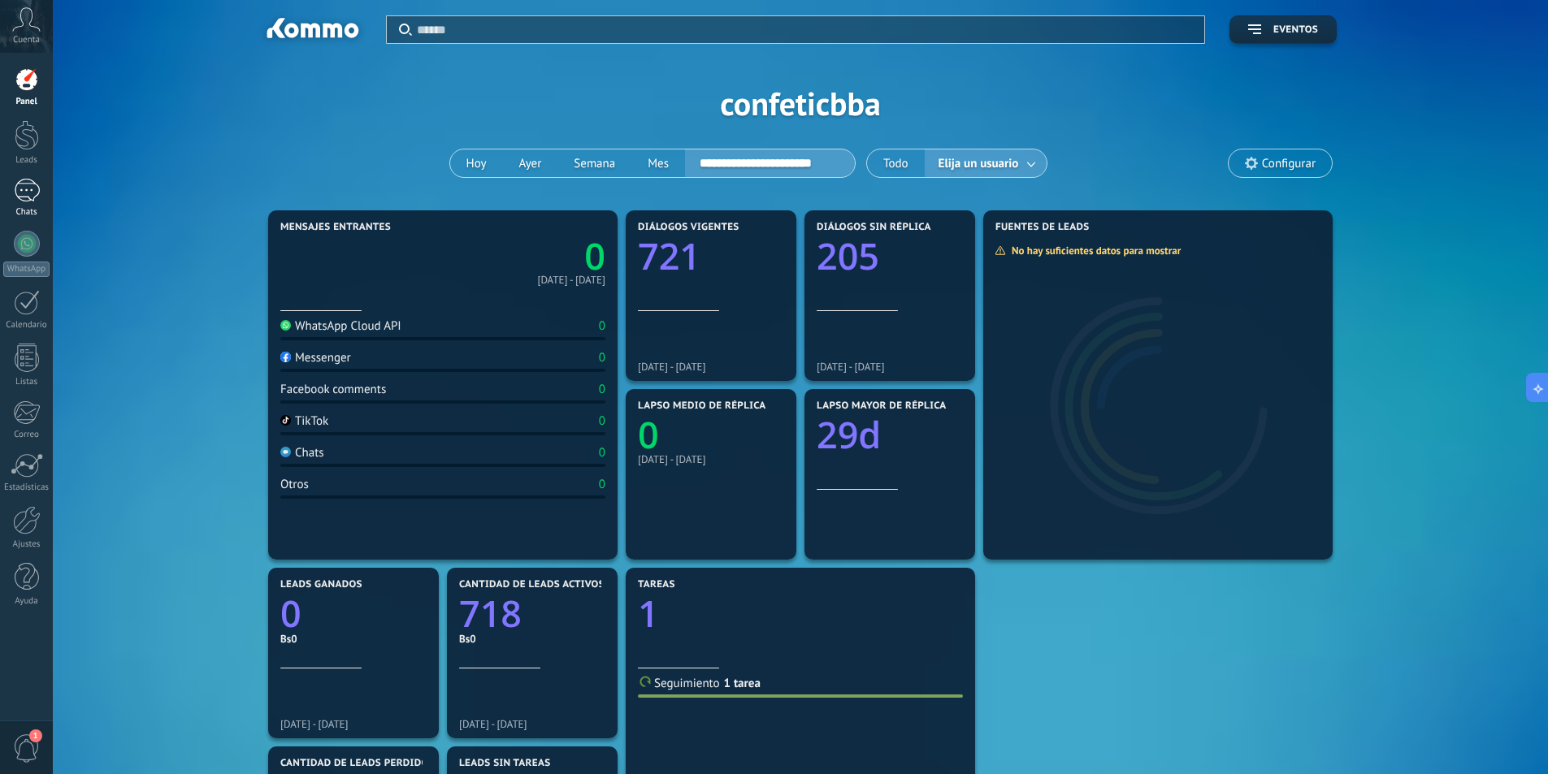
click at [19, 203] on link "Chats" at bounding box center [26, 198] width 53 height 39
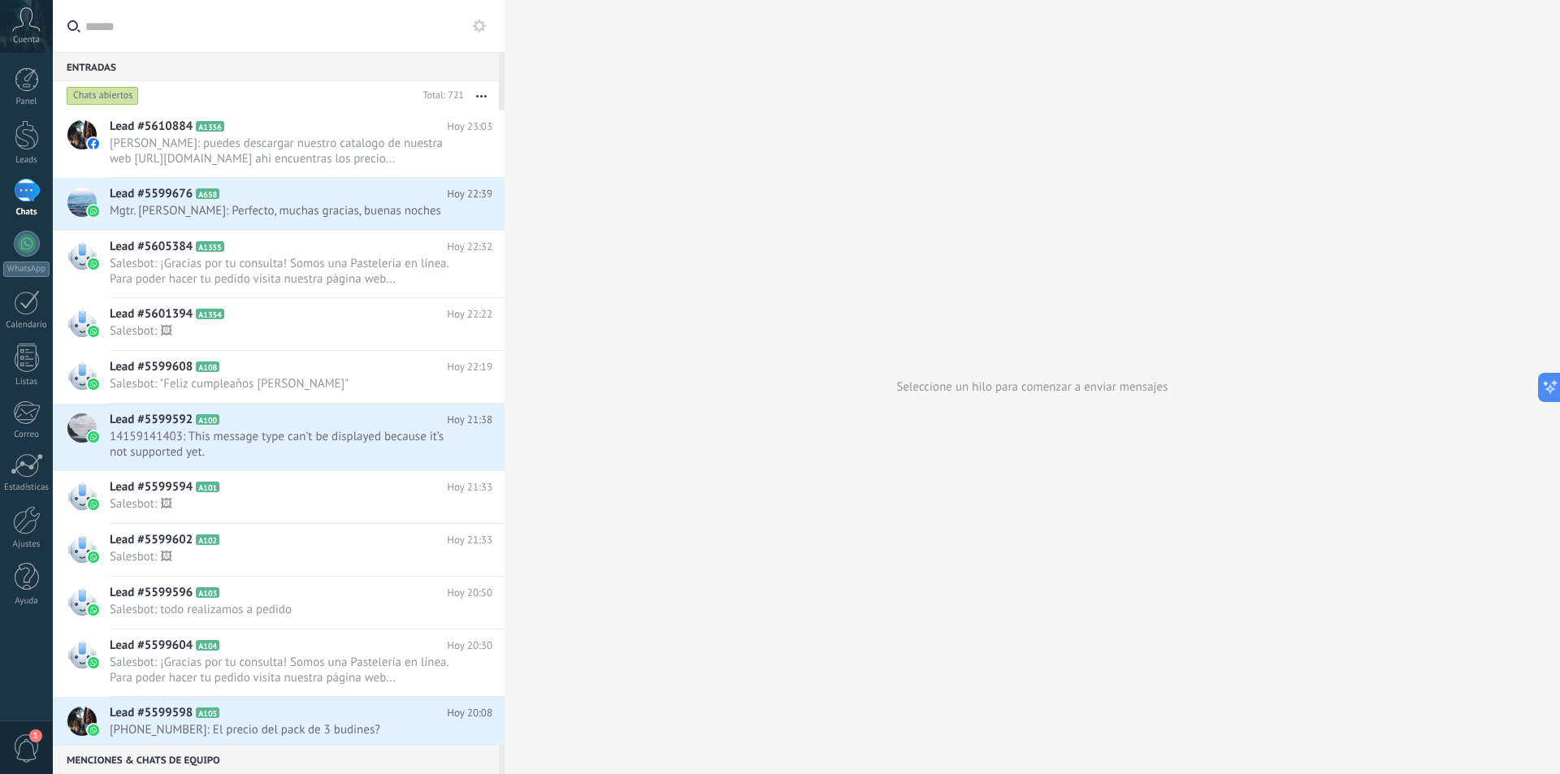
click at [29, 35] on span "Cuenta" at bounding box center [26, 40] width 27 height 11
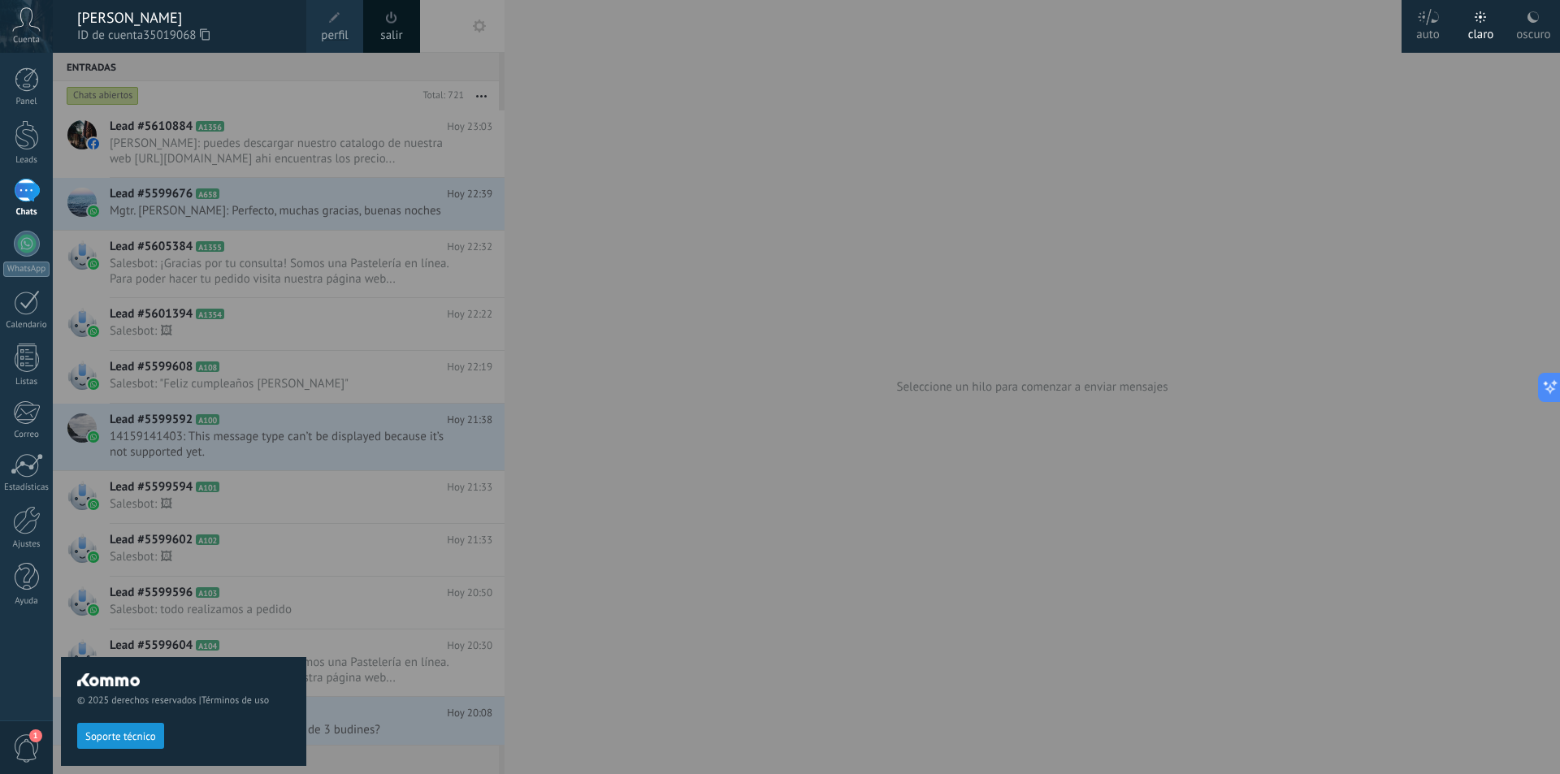
click at [393, 23] on span at bounding box center [391, 17] width 11 height 12
